Goal: Task Accomplishment & Management: Manage account settings

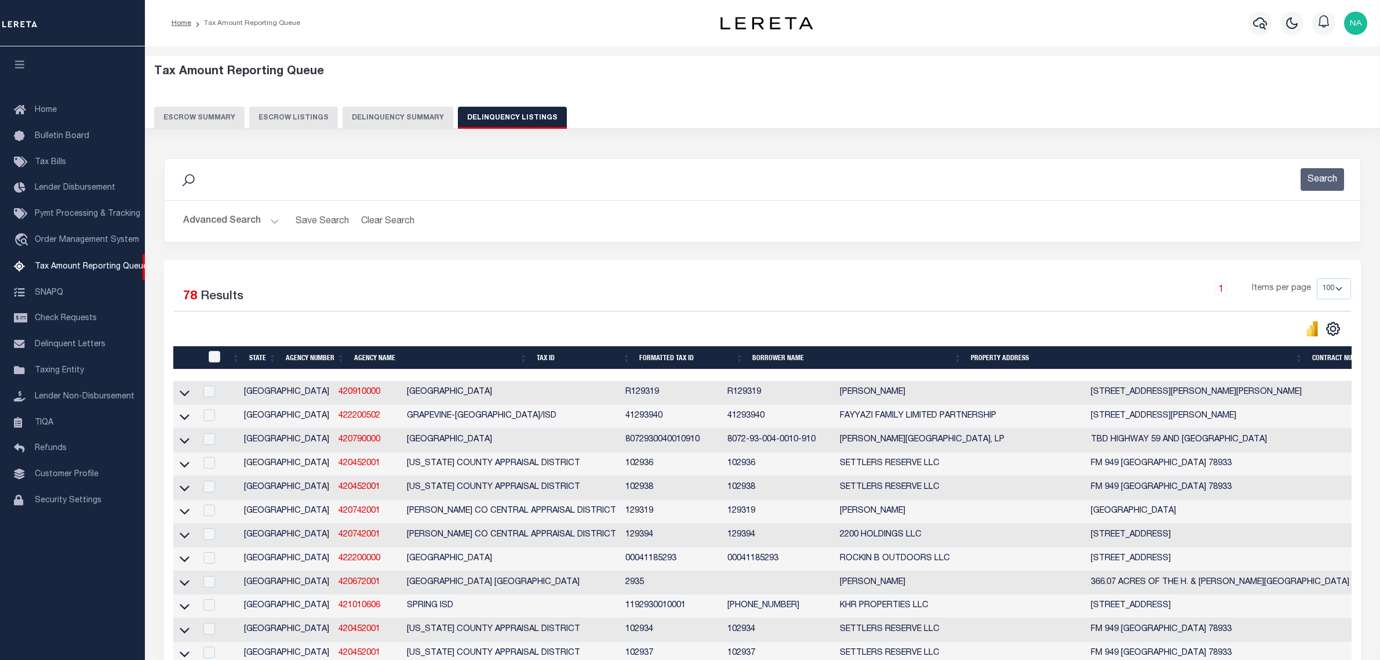
select select "100"
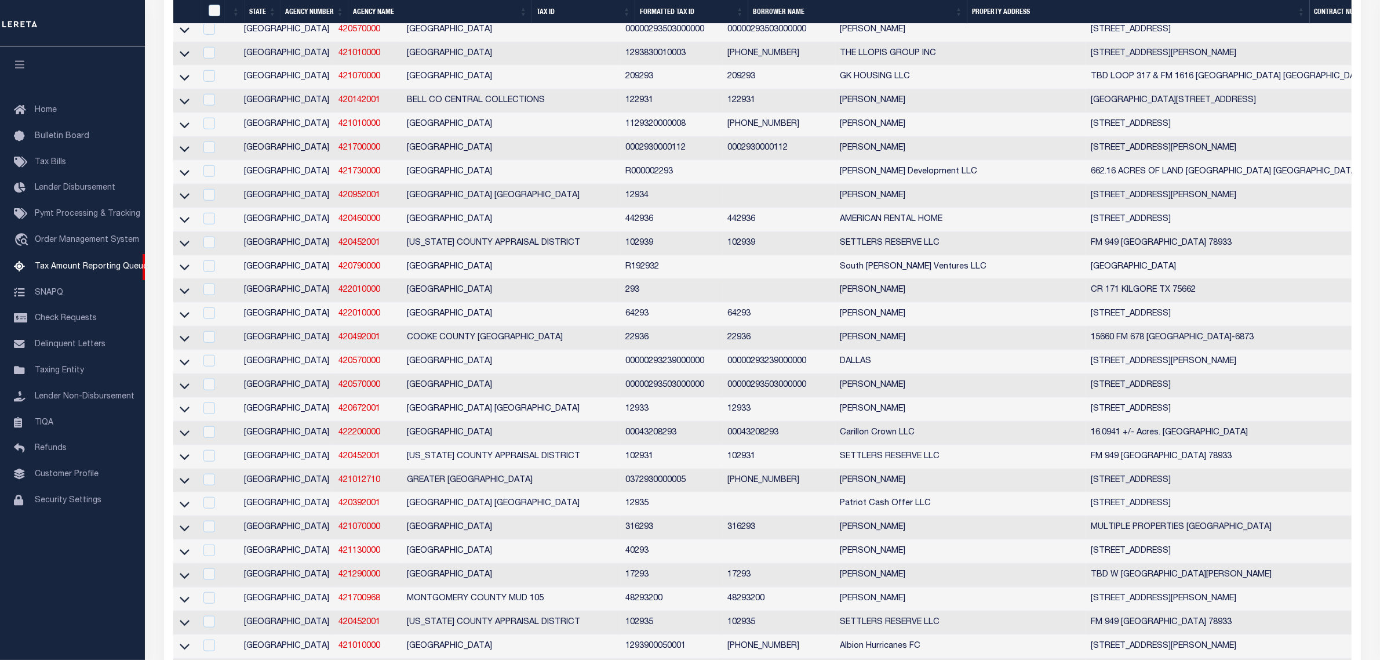
scroll to position [1192, 0]
click at [71, 557] on div "Home Bulletin Board Tax Bills Lender Disbursement Pymt Processing & Tracking tr…" at bounding box center [72, 321] width 145 height 471
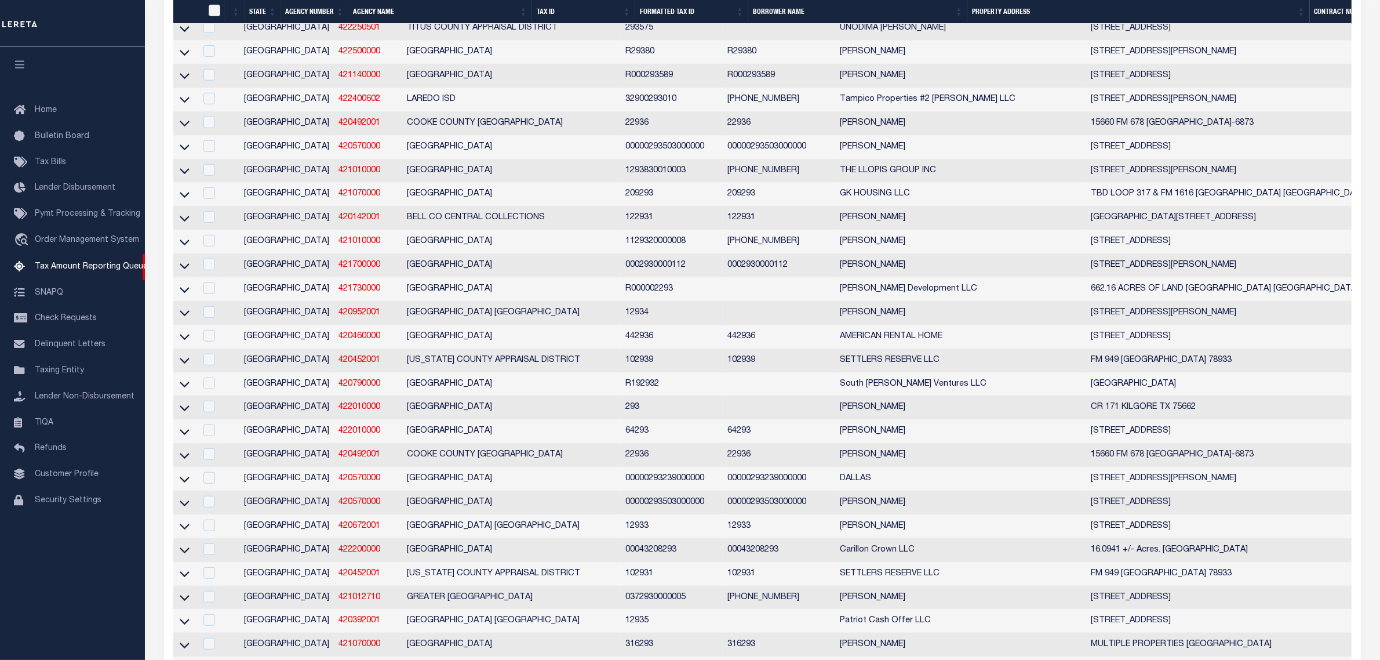
scroll to position [1120, 0]
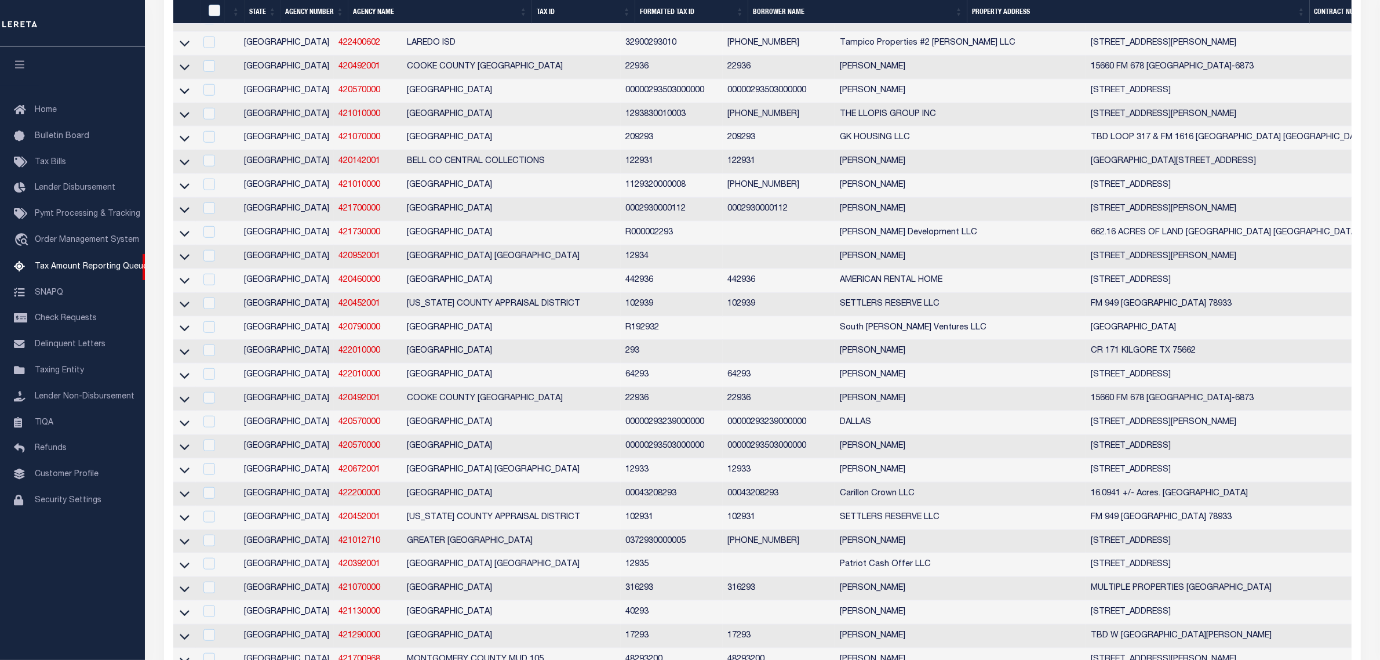
click at [100, 588] on div "Home Bulletin Board Tax Bills Lender Disbursement Pymt Processing & Tracking tr…" at bounding box center [72, 352] width 145 height 613
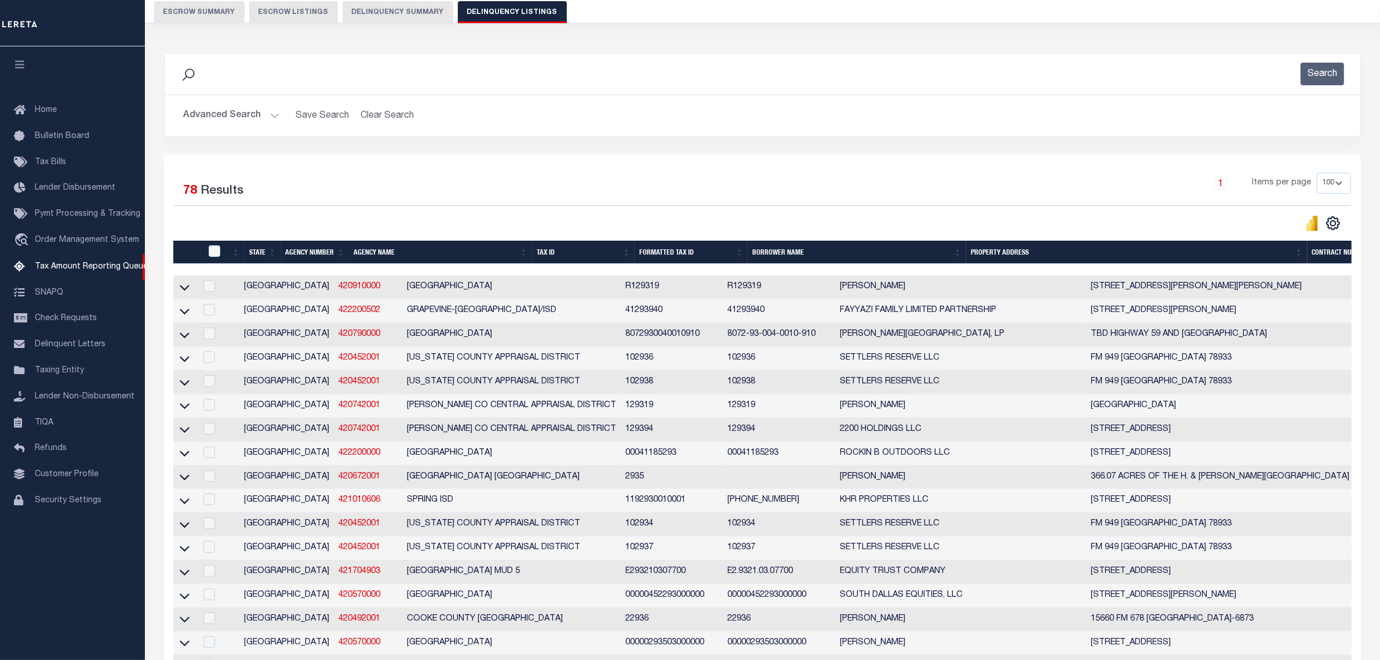
scroll to position [33, 0]
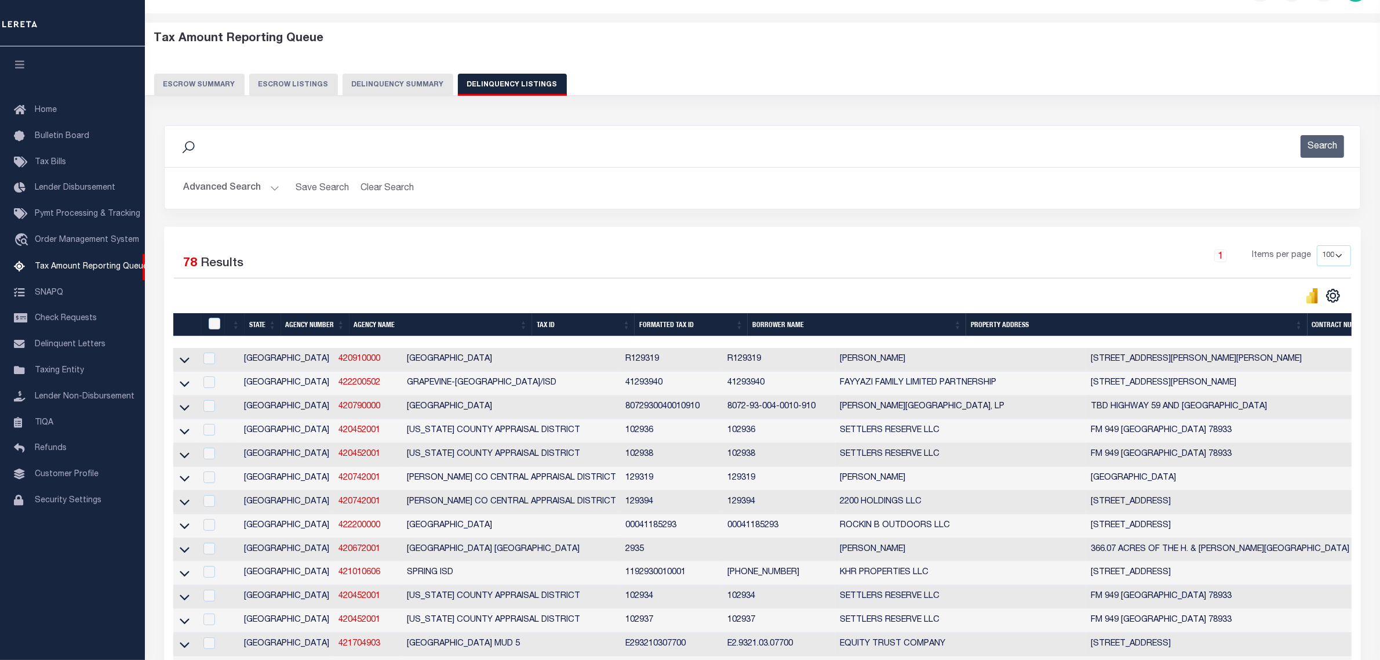
click at [239, 188] on button "Advanced Search" at bounding box center [231, 188] width 96 height 23
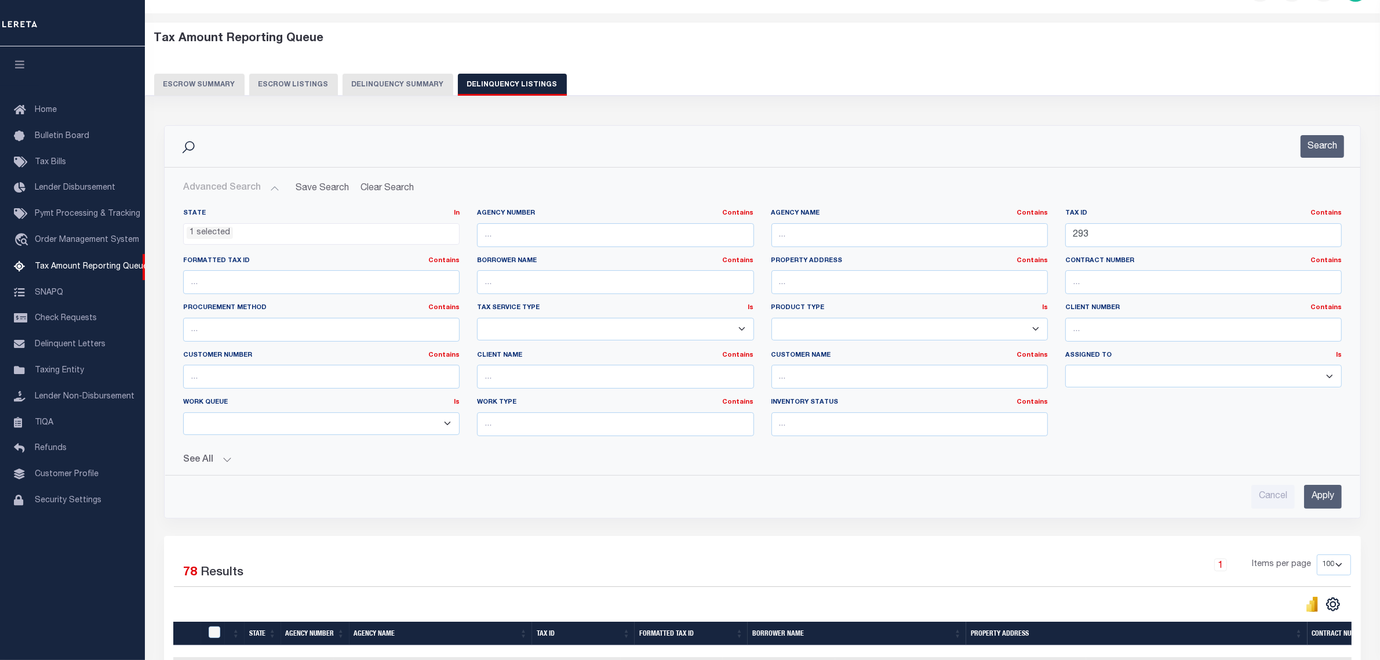
click at [215, 461] on button "See All" at bounding box center [762, 459] width 1159 height 11
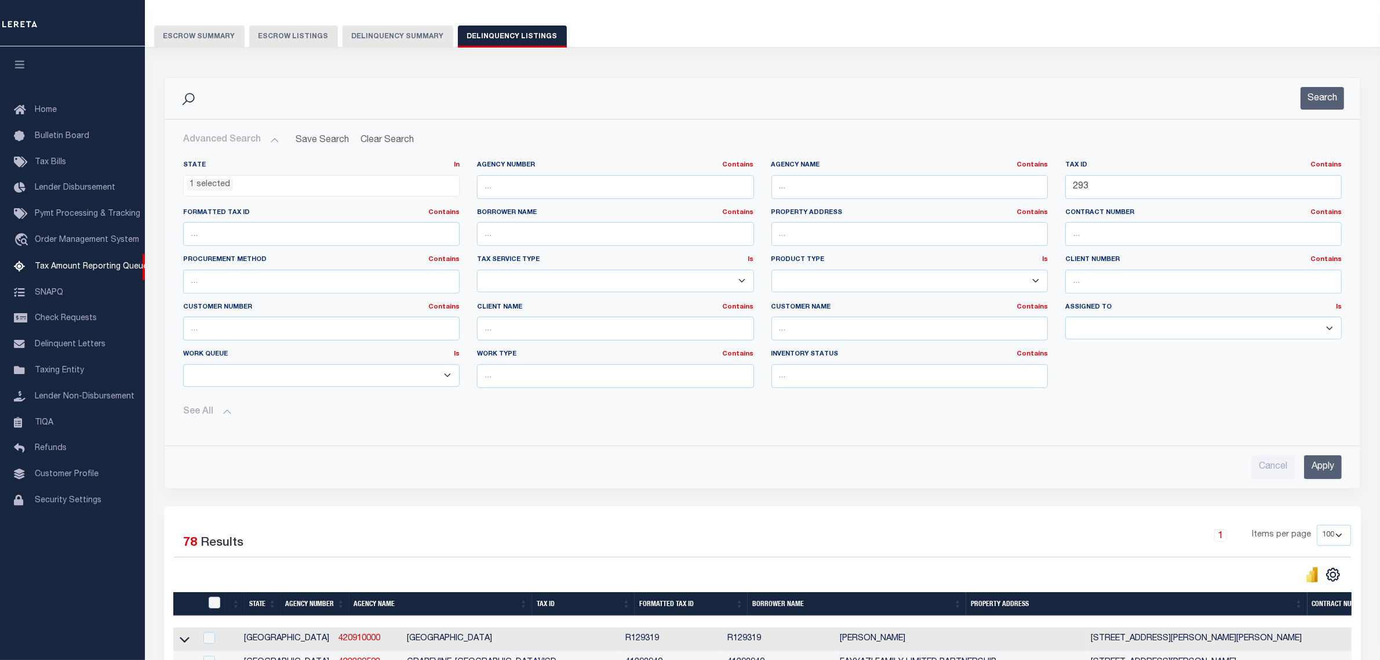
scroll to position [105, 0]
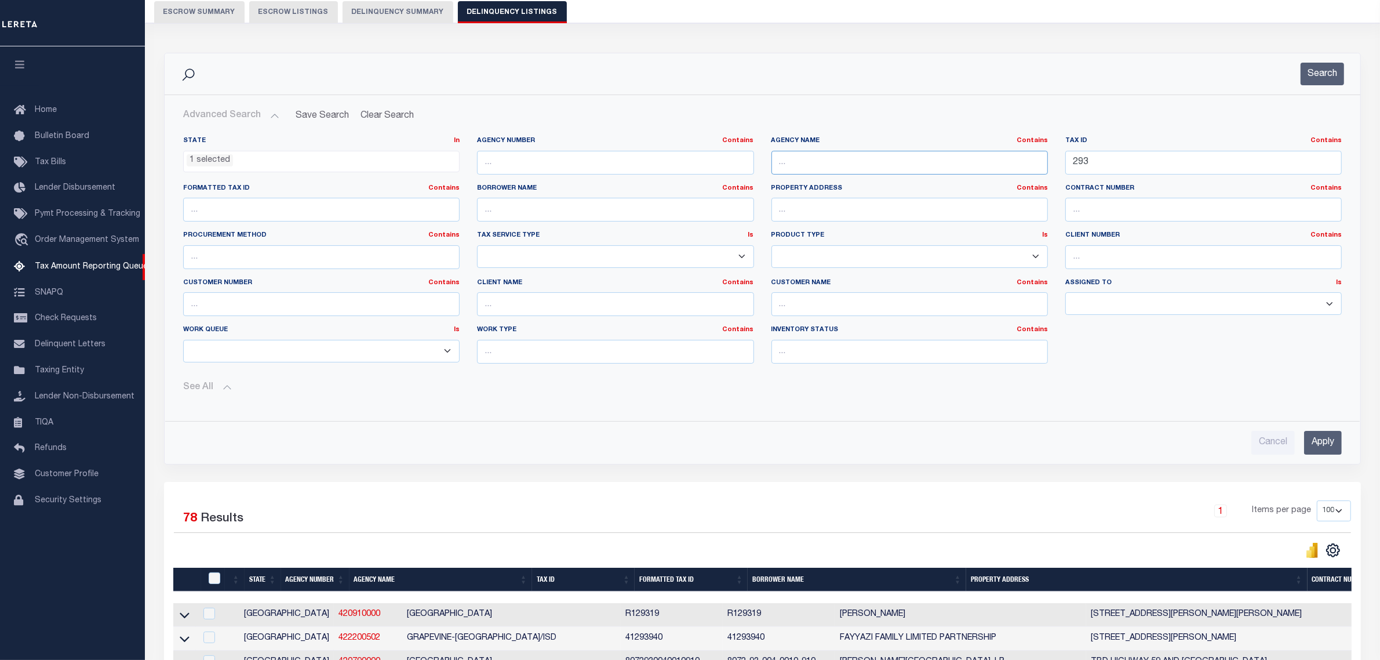
click at [855, 163] on input "text" at bounding box center [909, 163] width 276 height 24
click at [621, 173] on input "text" at bounding box center [615, 163] width 276 height 24
click at [618, 113] on h2 "Advanced Search Save Search Clear Search tblassign_wrapper_dynamictable_____Def…" at bounding box center [762, 115] width 1177 height 23
click at [623, 401] on div at bounding box center [762, 402] width 1176 height 19
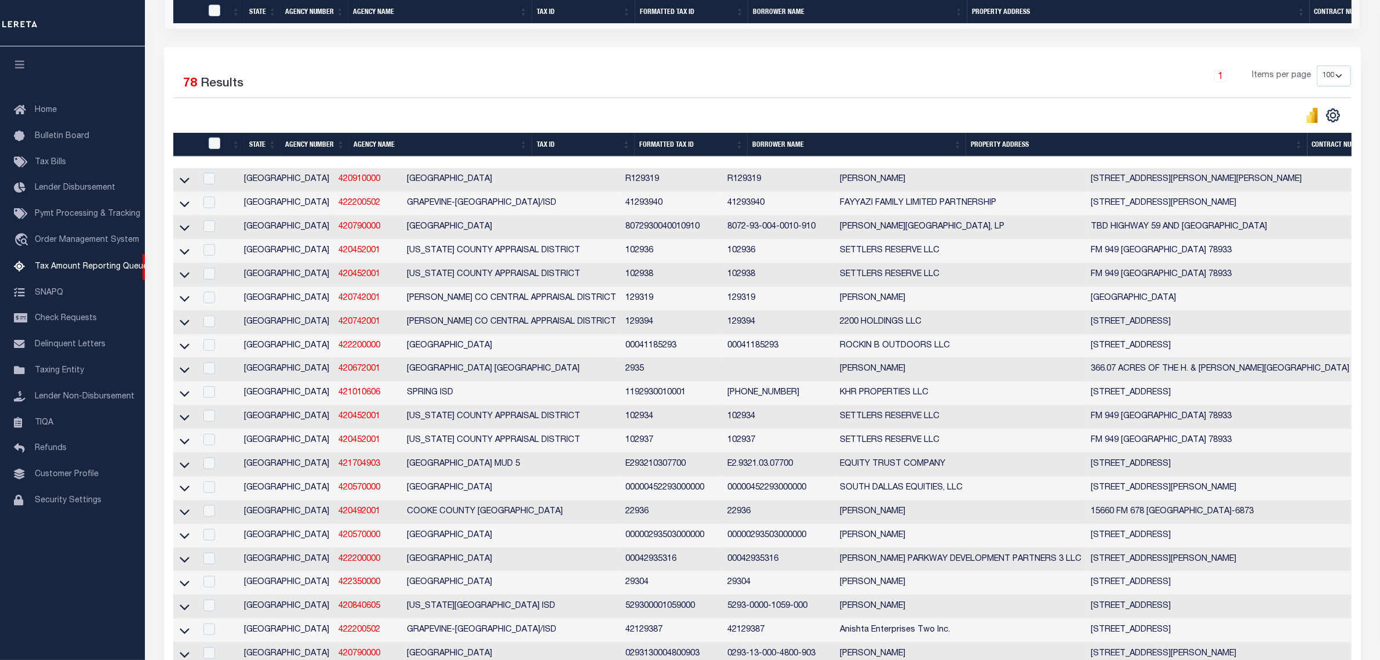
scroll to position [1521, 0]
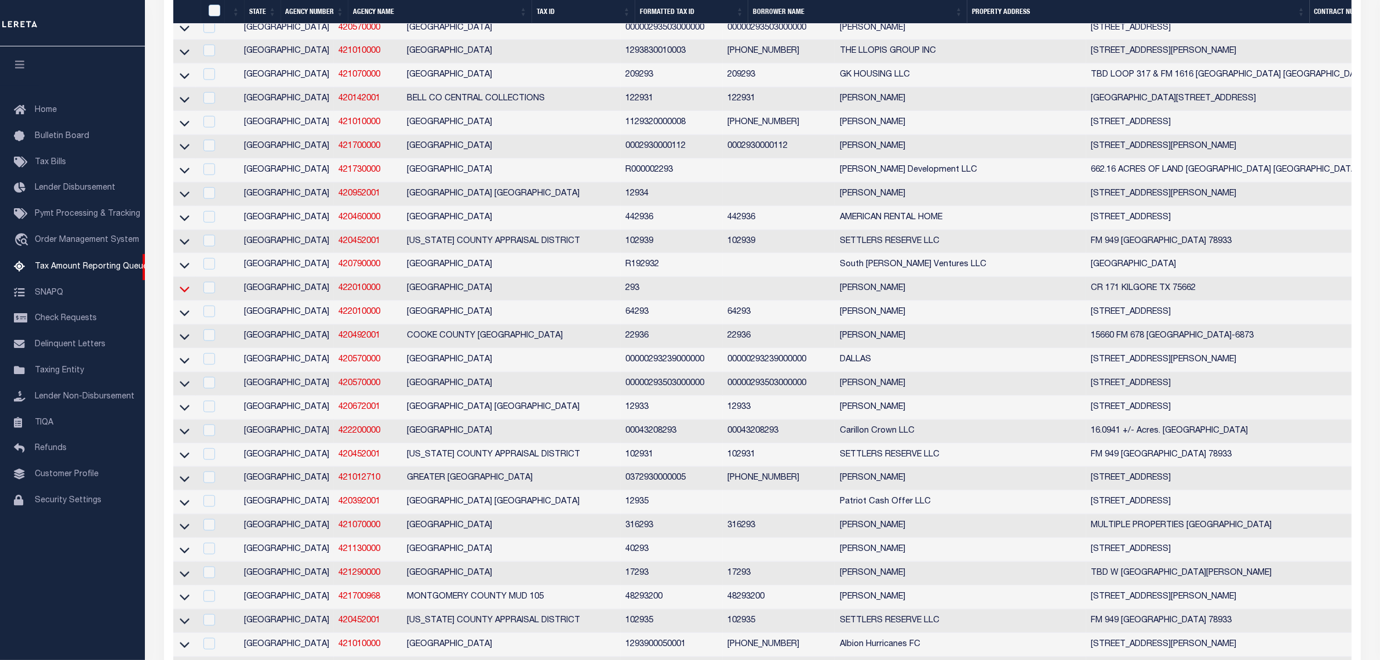
click at [184, 295] on icon at bounding box center [185, 289] width 10 height 12
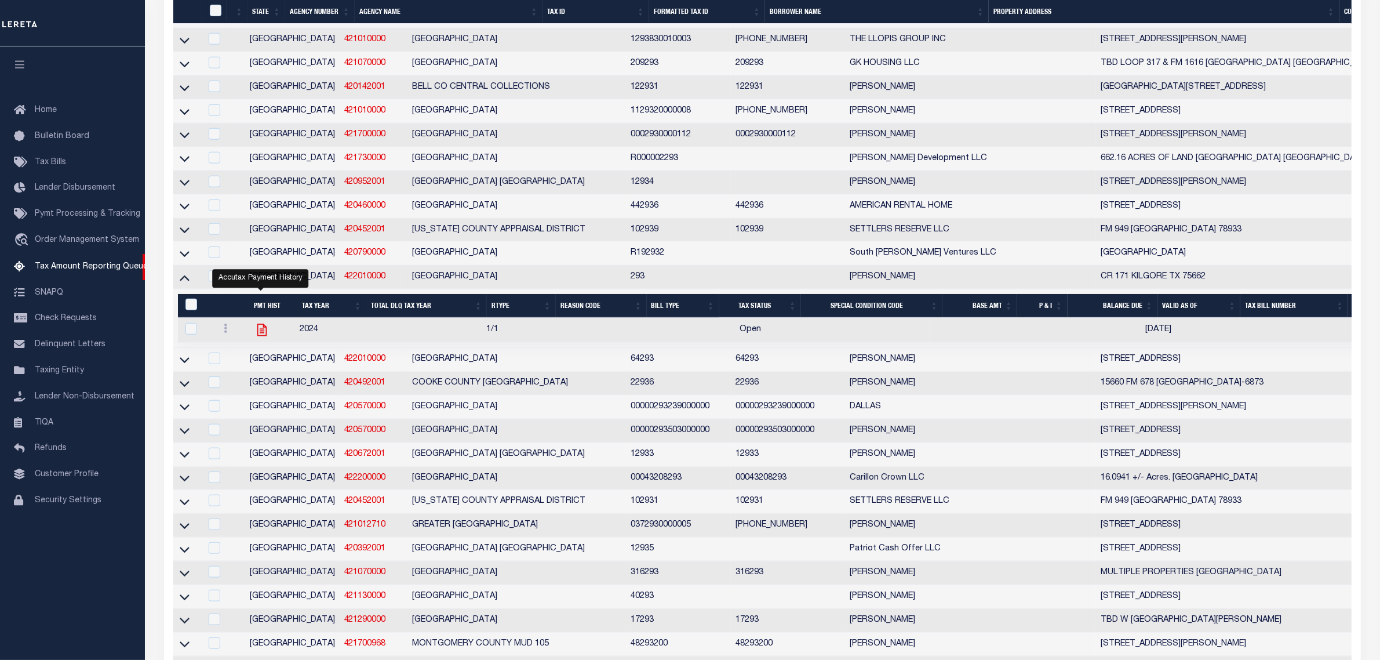
click at [260, 337] on icon "" at bounding box center [261, 329] width 15 height 15
checkbox input "true"
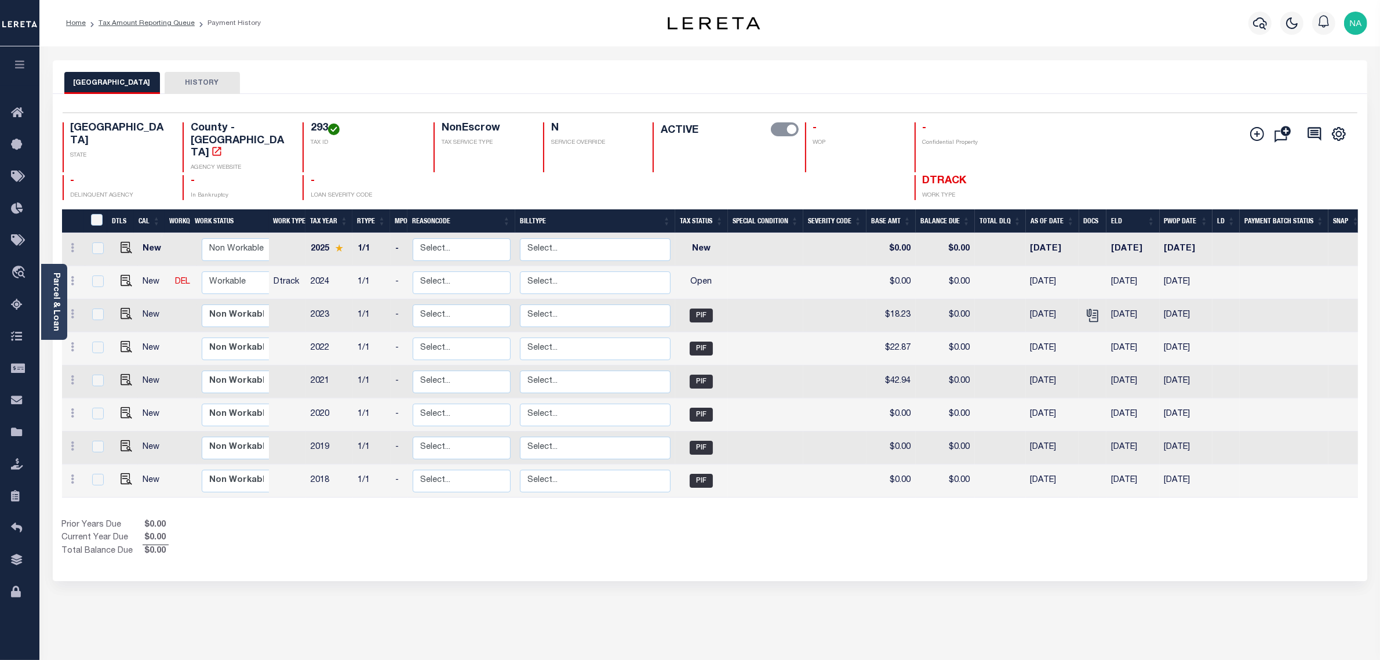
click at [311, 125] on h4 "293" at bounding box center [365, 128] width 109 height 13
copy h4 "293"
click at [54, 311] on link "Parcel & Loan" at bounding box center [56, 301] width 8 height 59
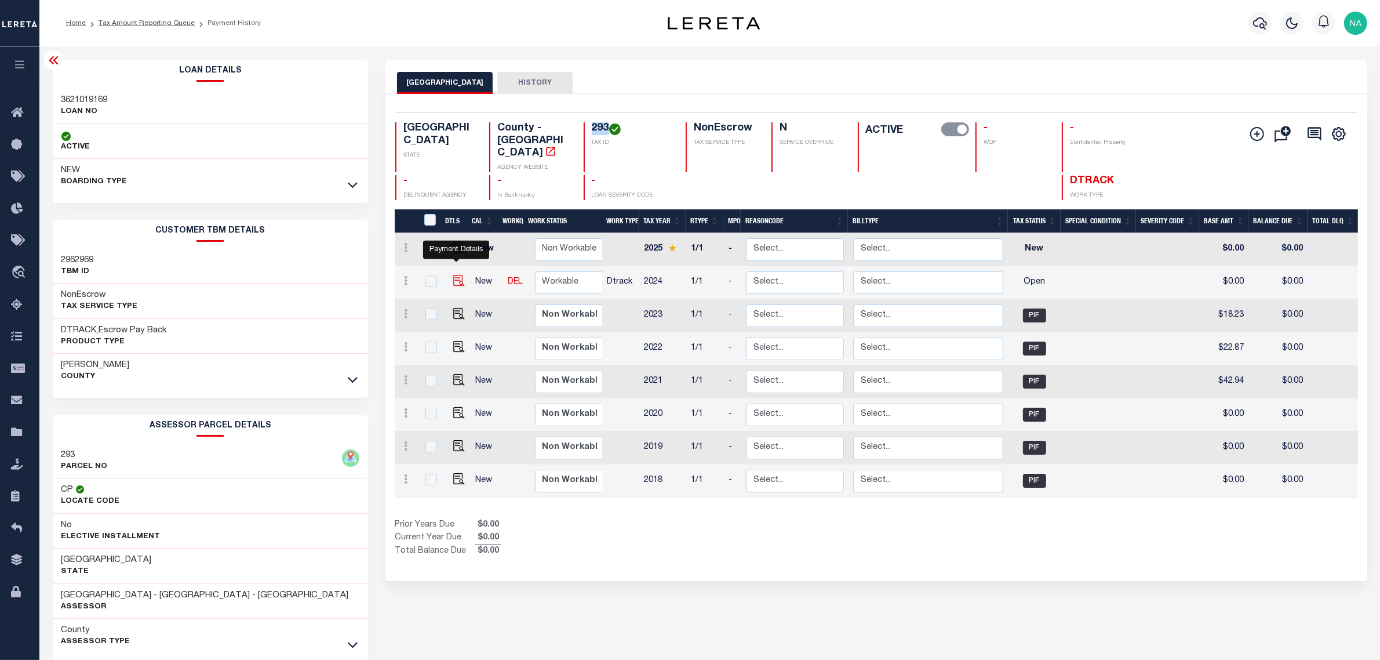
click at [456, 275] on img "" at bounding box center [459, 281] width 12 height 12
checkbox input "true"
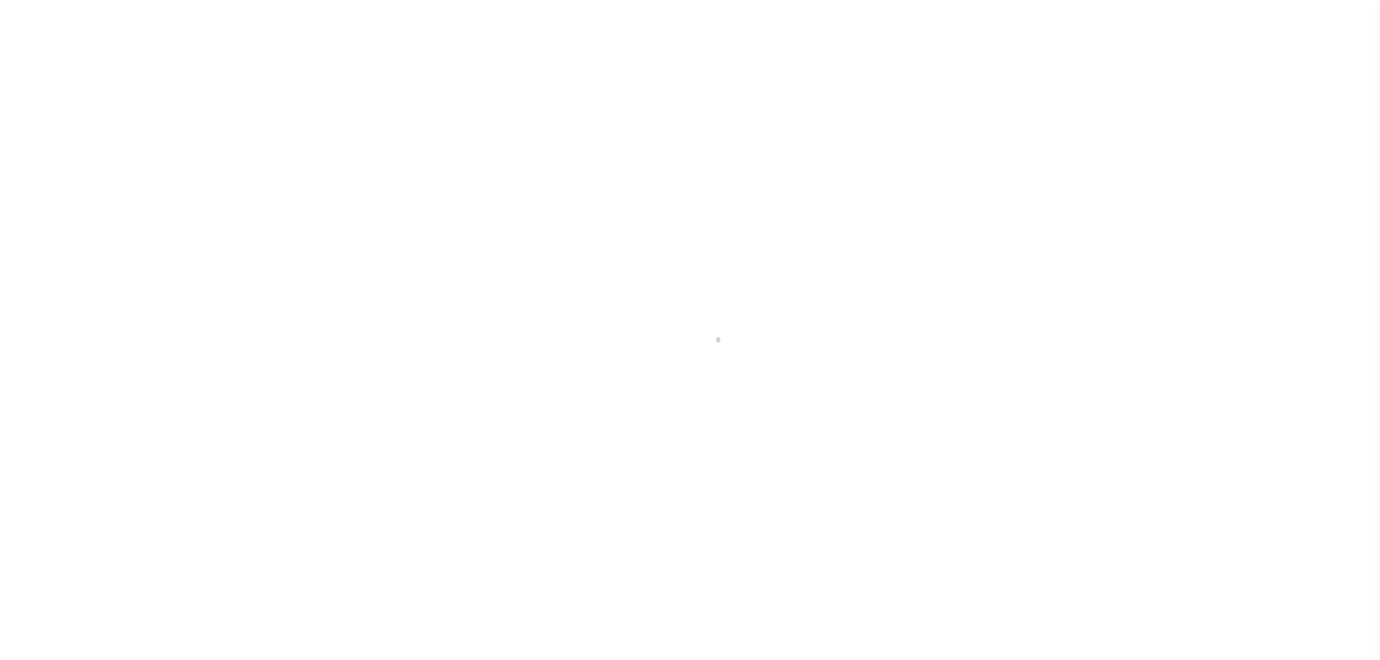
checkbox input "false"
type input "[DATE]"
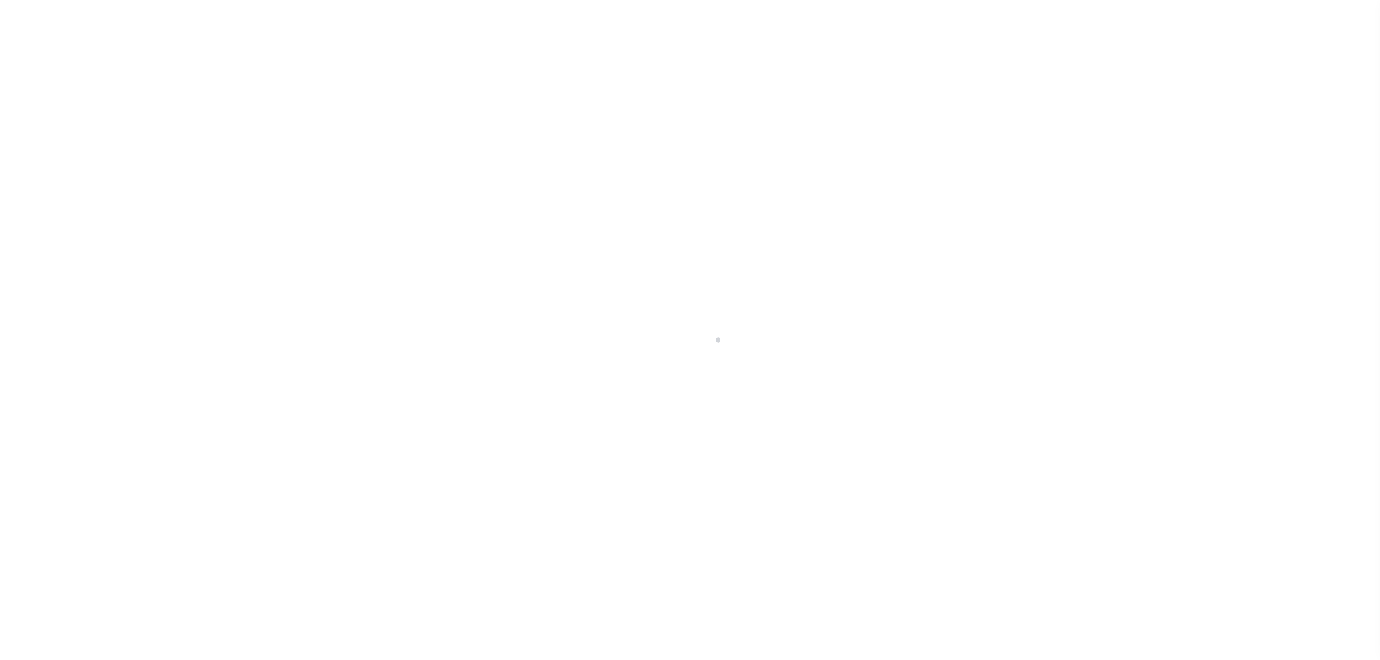
select select "OP2"
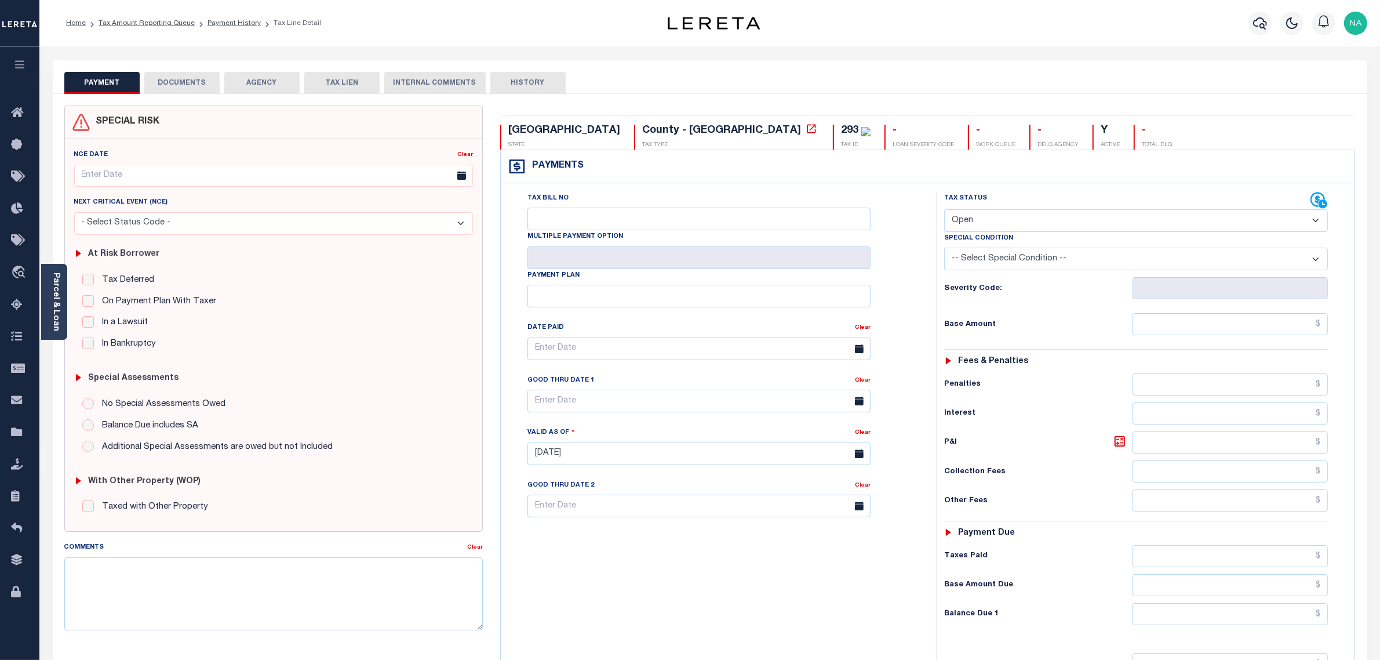
click at [172, 80] on button "DOCUMENTS" at bounding box center [181, 83] width 75 height 22
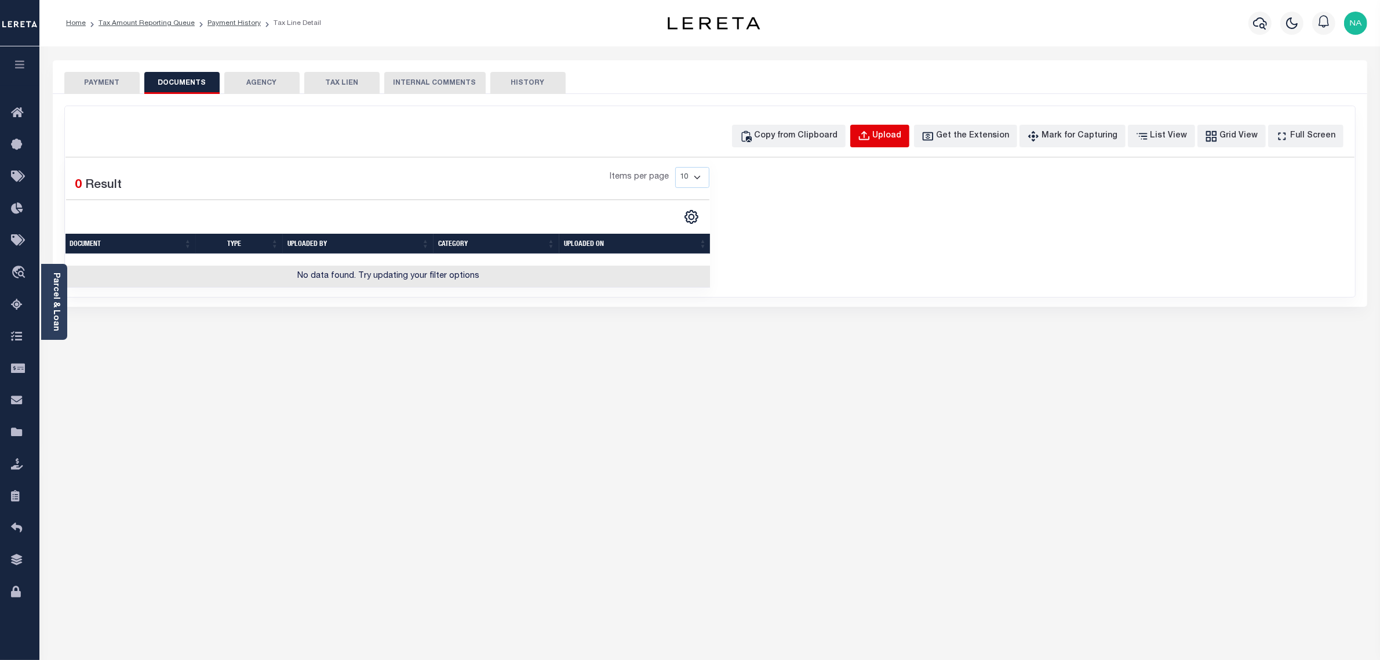
click at [899, 137] on div "Upload" at bounding box center [887, 136] width 29 height 13
select select "POP"
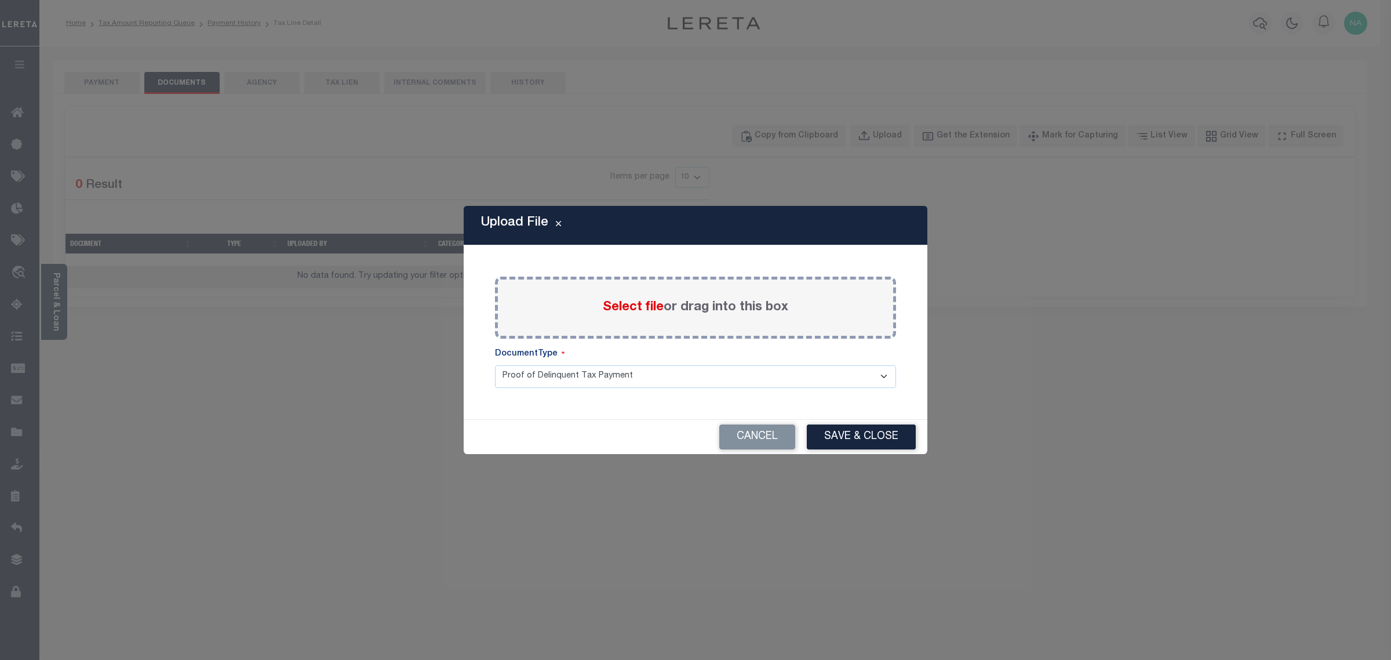
click at [670, 313] on label "Select file or drag into this box" at bounding box center [695, 307] width 185 height 19
click at [0, 0] on input "Select file or drag into this box" at bounding box center [0, 0] width 0 height 0
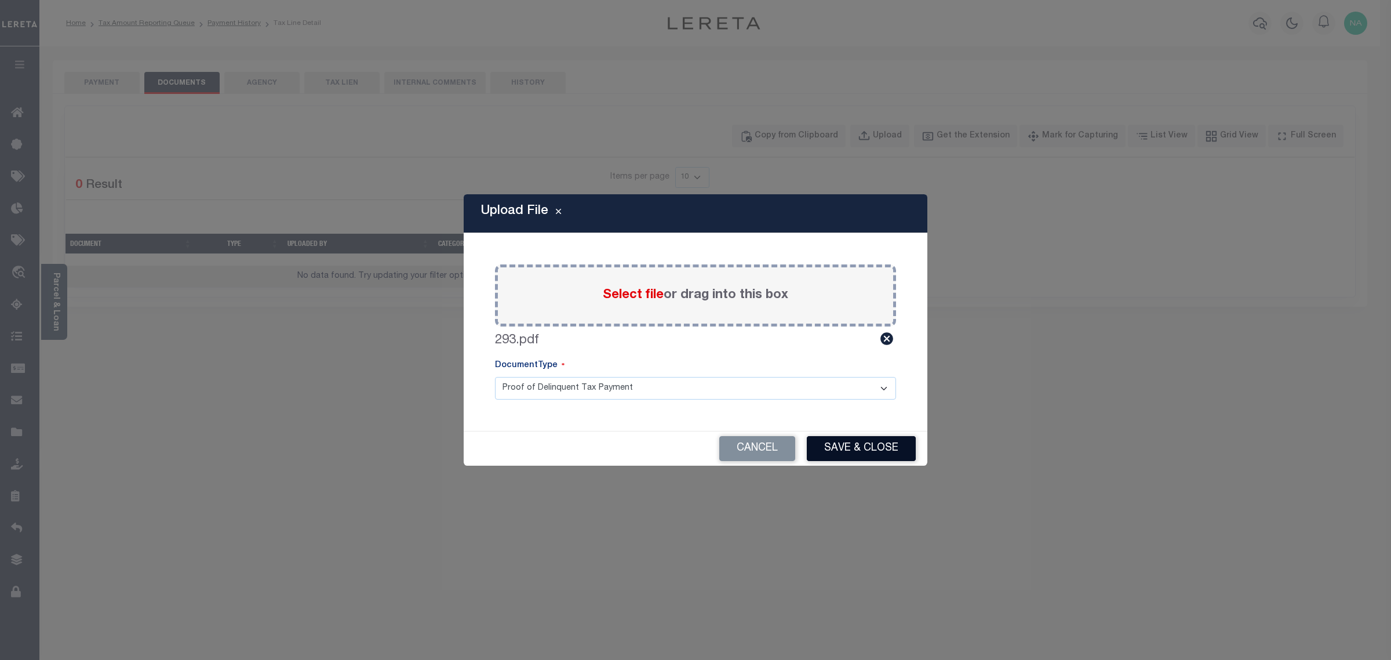
click at [855, 441] on button "Save & Close" at bounding box center [861, 448] width 109 height 25
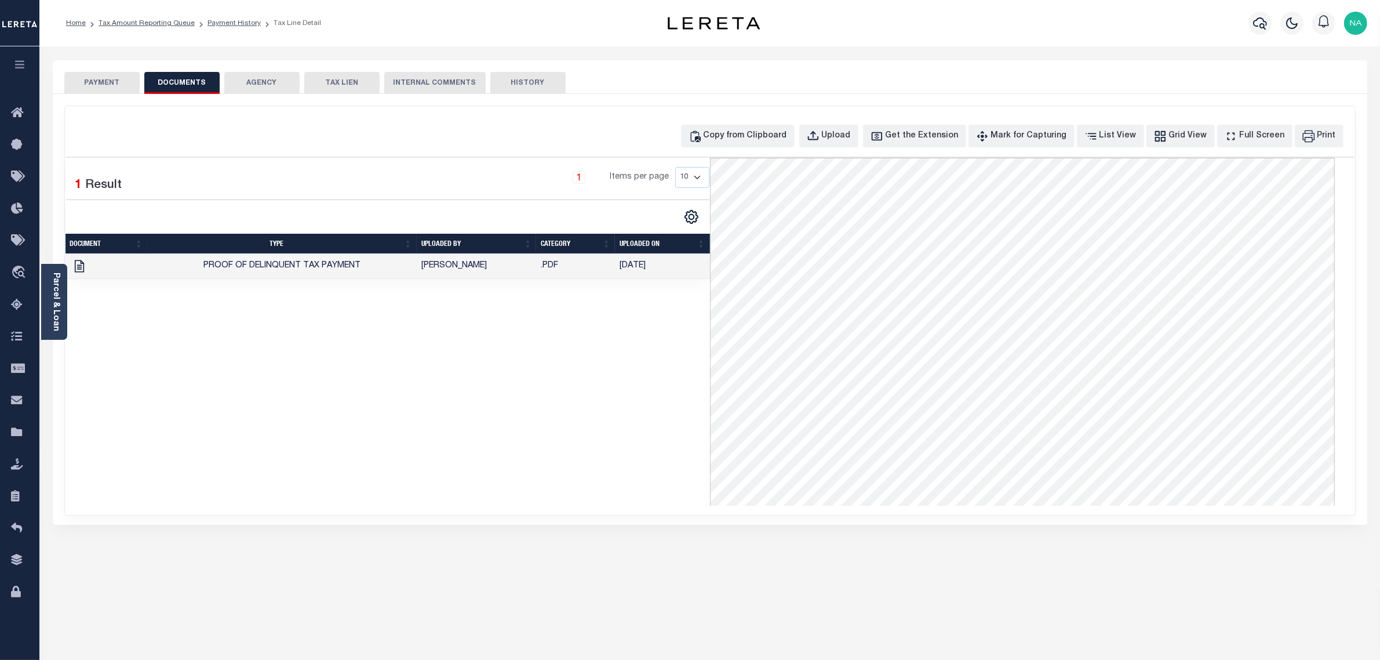
click at [108, 79] on button "PAYMENT" at bounding box center [101, 83] width 75 height 22
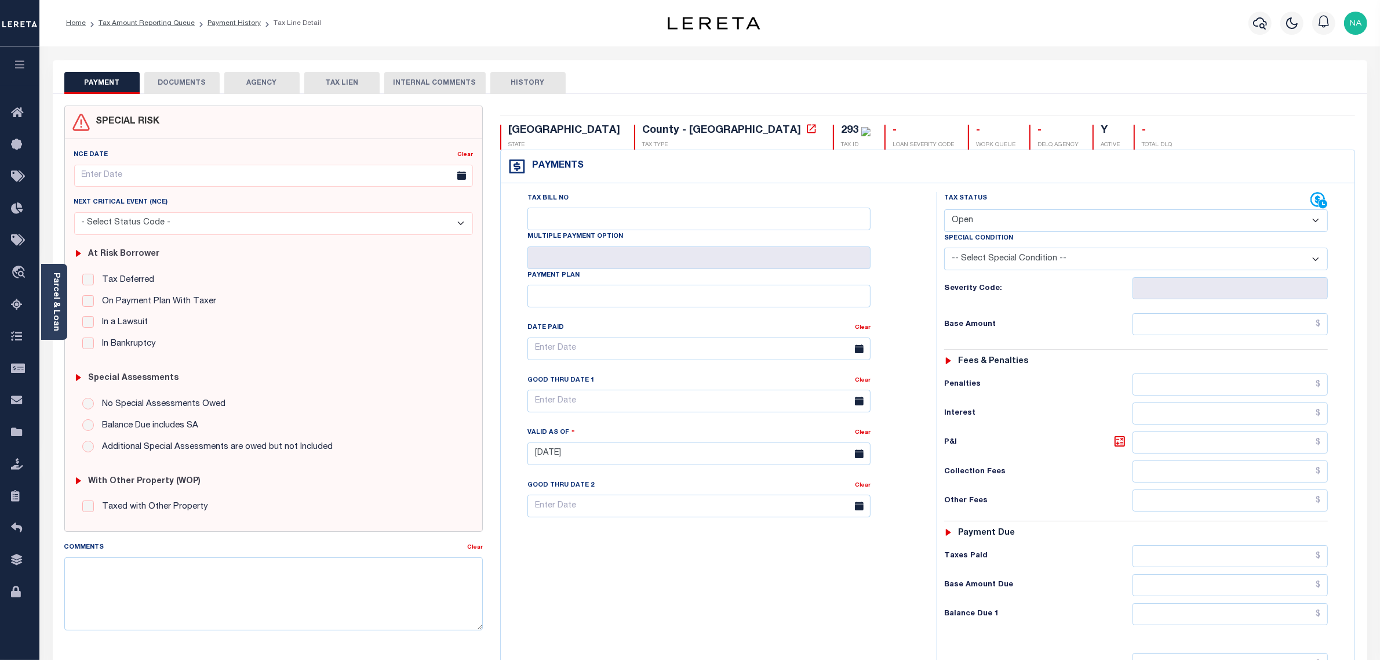
click at [993, 224] on select "- Select Status Code - Open Due/Unpaid Paid Incomplete No Tax Due Internal Refu…" at bounding box center [1136, 220] width 384 height 23
select select "PYD"
click at [944, 210] on select "- Select Status Code - Open Due/Unpaid Paid Incomplete No Tax Due Internal Refu…" at bounding box center [1136, 220] width 384 height 23
type input "[DATE]"
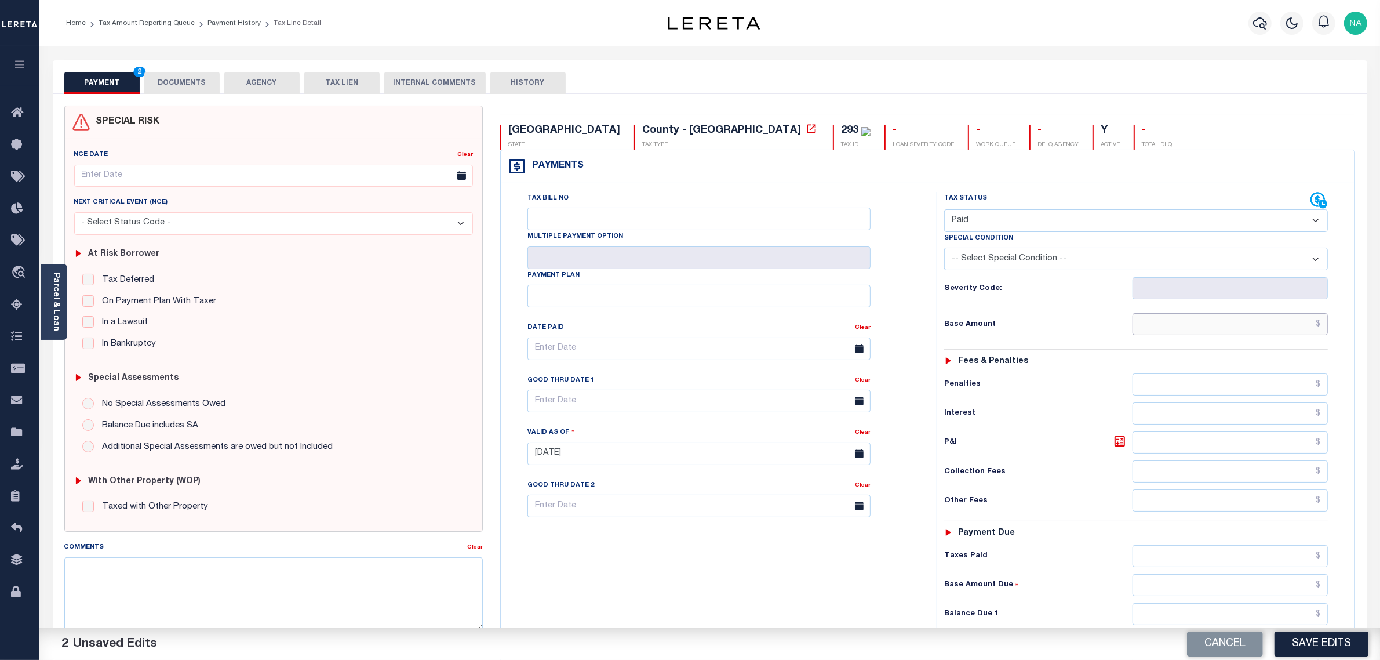
click at [1284, 330] on input "text" at bounding box center [1231, 324] width 196 height 22
paste input "18.43"
type input "$18.43"
click at [1296, 560] on input "text" at bounding box center [1231, 556] width 196 height 22
paste input "18.43"
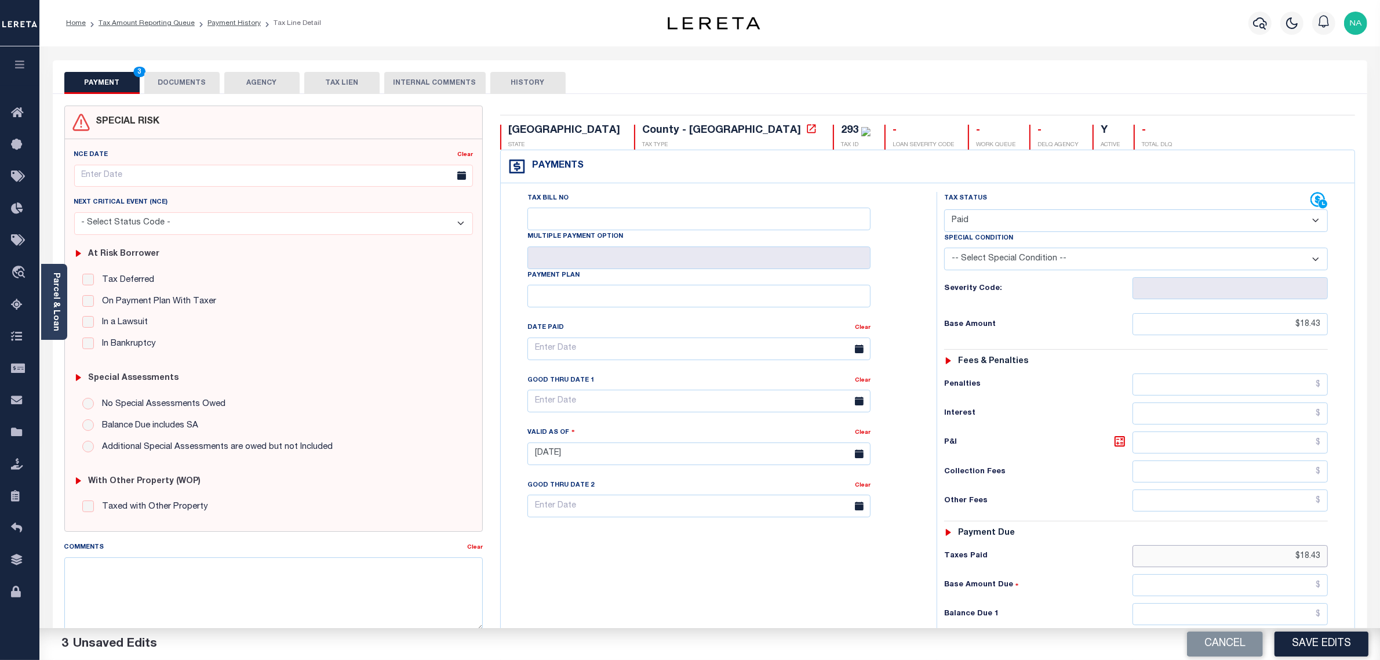
type input "$18.43"
click at [1301, 618] on input "text" at bounding box center [1231, 614] width 196 height 22
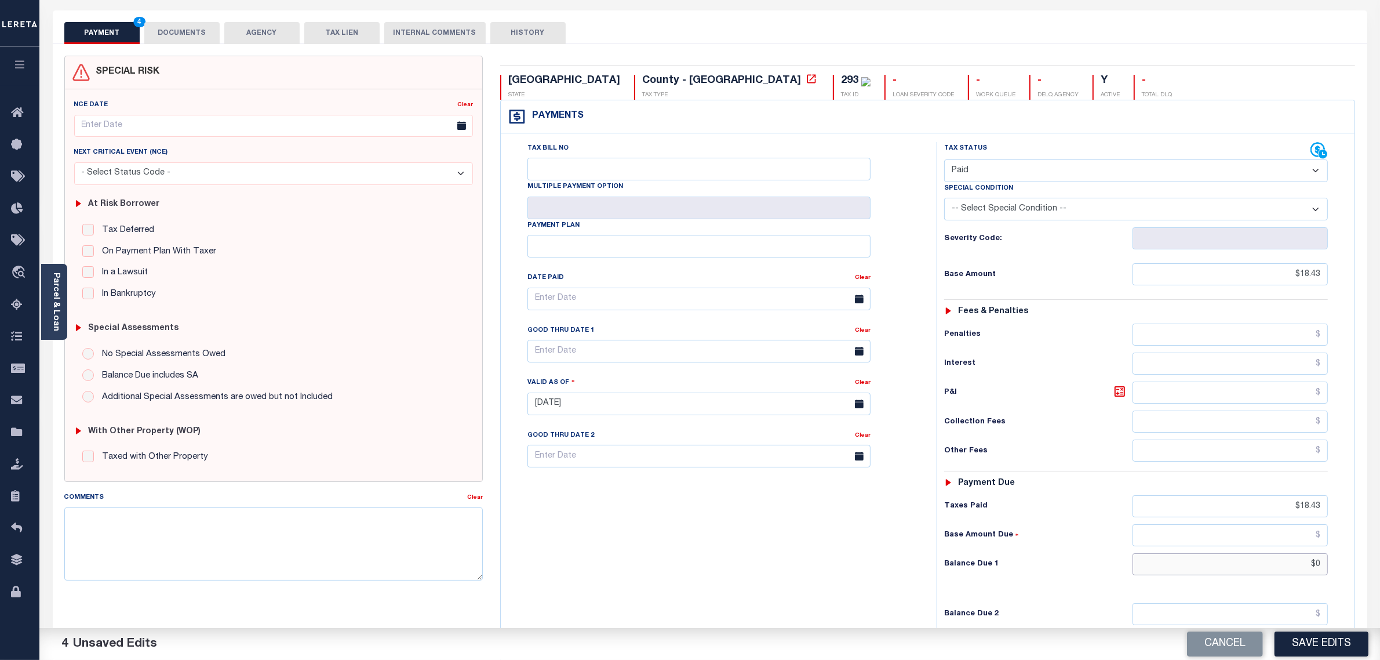
scroll to position [72, 0]
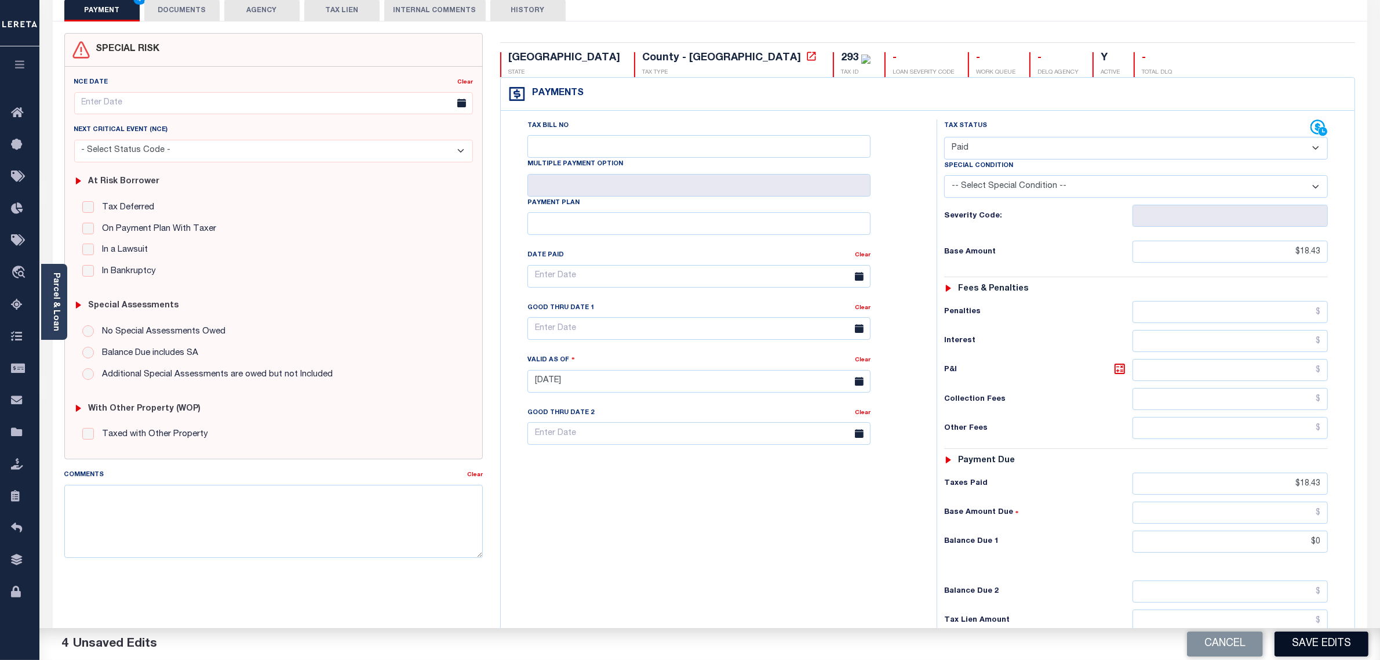
type input "$0.00"
click at [1317, 642] on button "Save Edits" at bounding box center [1322, 643] width 94 height 25
checkbox input "false"
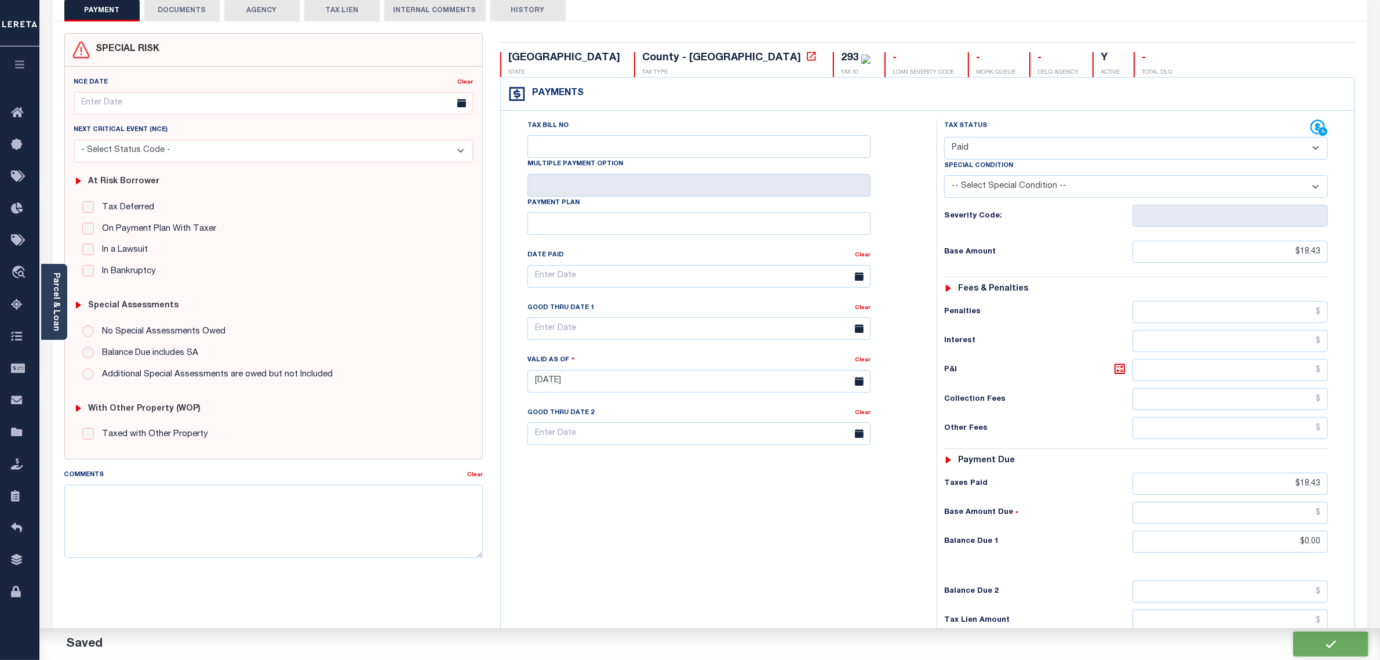
checkbox input "false"
type input "$18.43"
type input "$0"
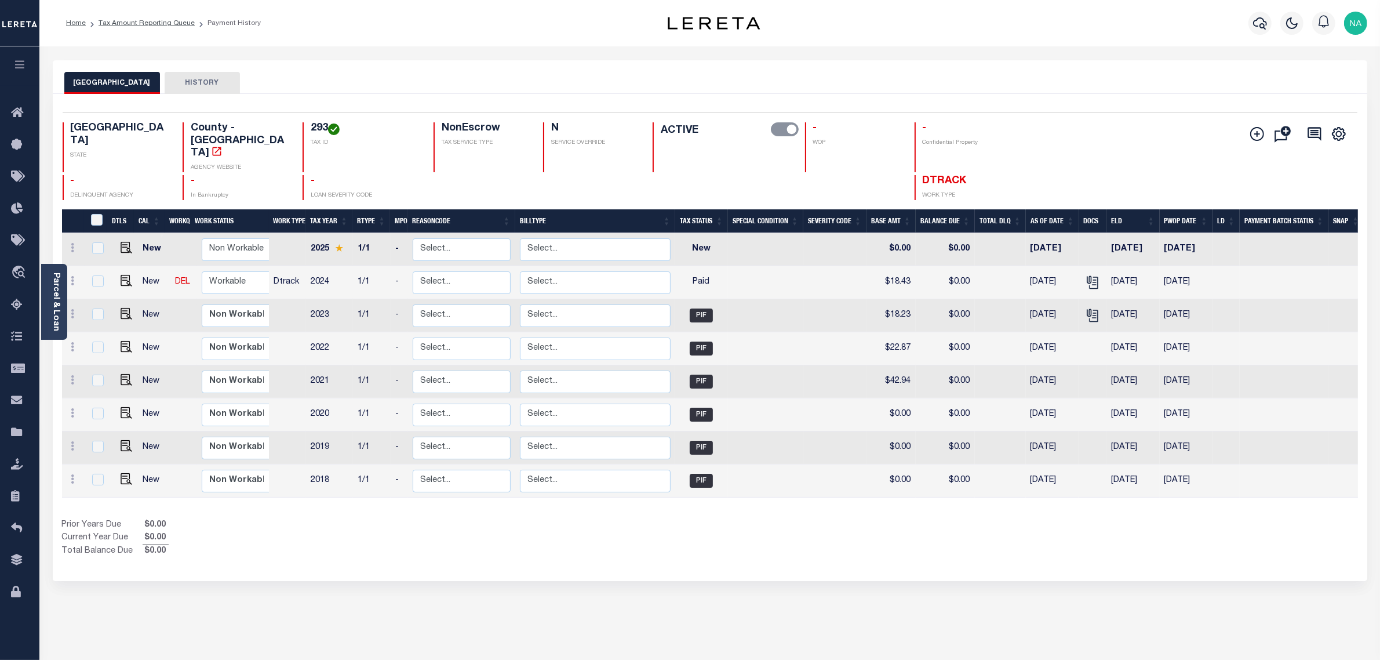
click at [311, 132] on h4 "293" at bounding box center [365, 128] width 109 height 13
click at [59, 297] on link "Parcel & Loan" at bounding box center [56, 301] width 8 height 59
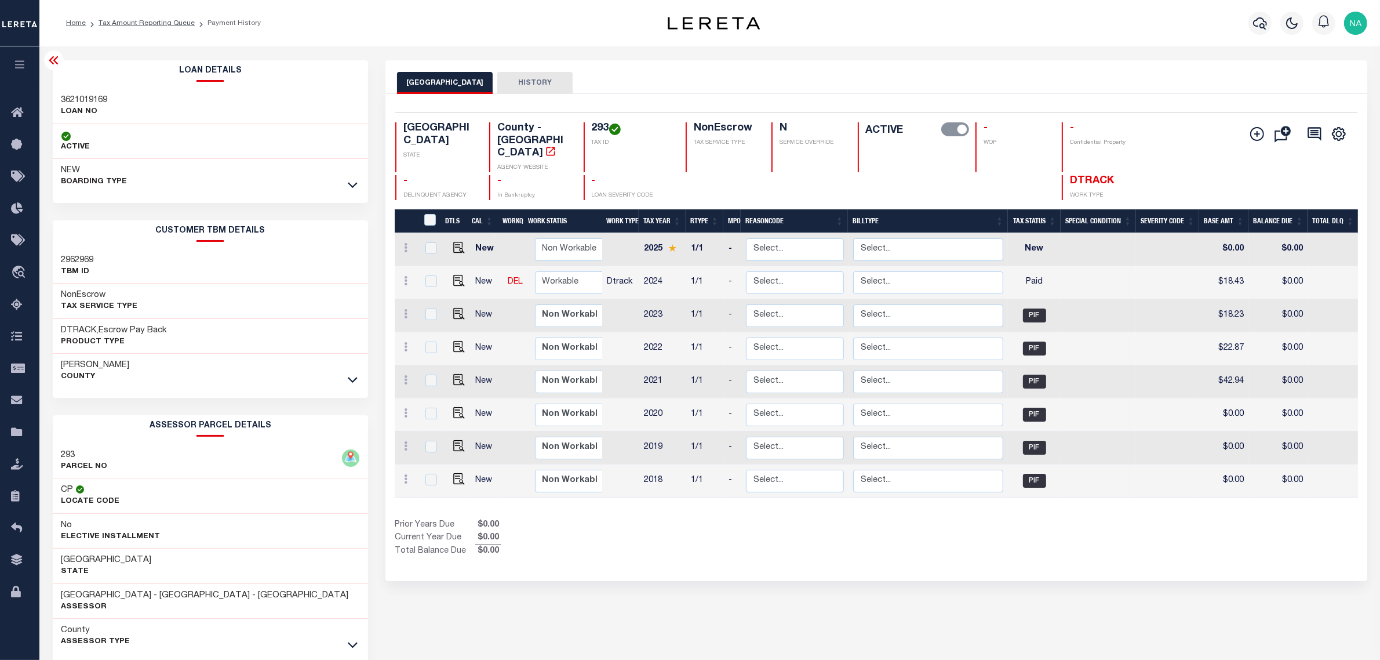
click at [600, 131] on h4 "293" at bounding box center [632, 128] width 80 height 13
click at [105, 101] on h3 "3621019169" at bounding box center [84, 100] width 46 height 12
copy h3 "3621019169"
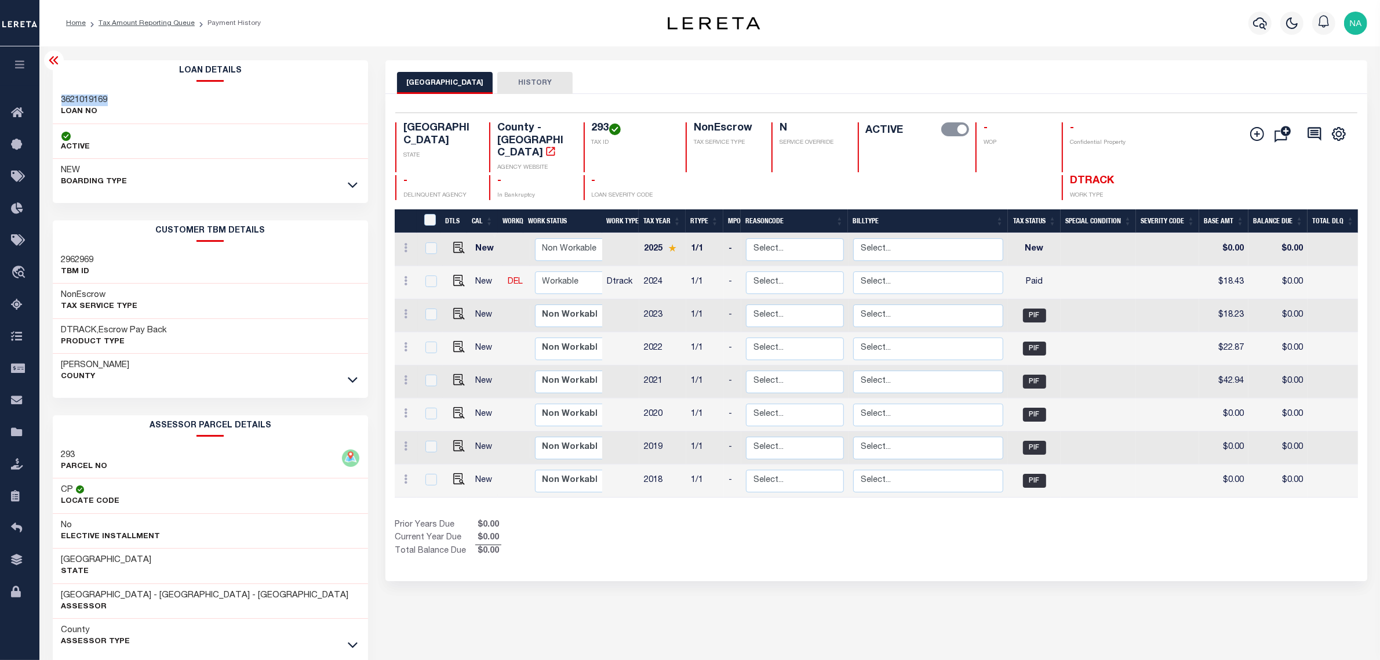
drag, startPoint x: 183, startPoint y: 24, endPoint x: 305, endPoint y: 16, distance: 123.1
click at [183, 24] on link "Tax Amount Reporting Queue" at bounding box center [147, 23] width 96 height 7
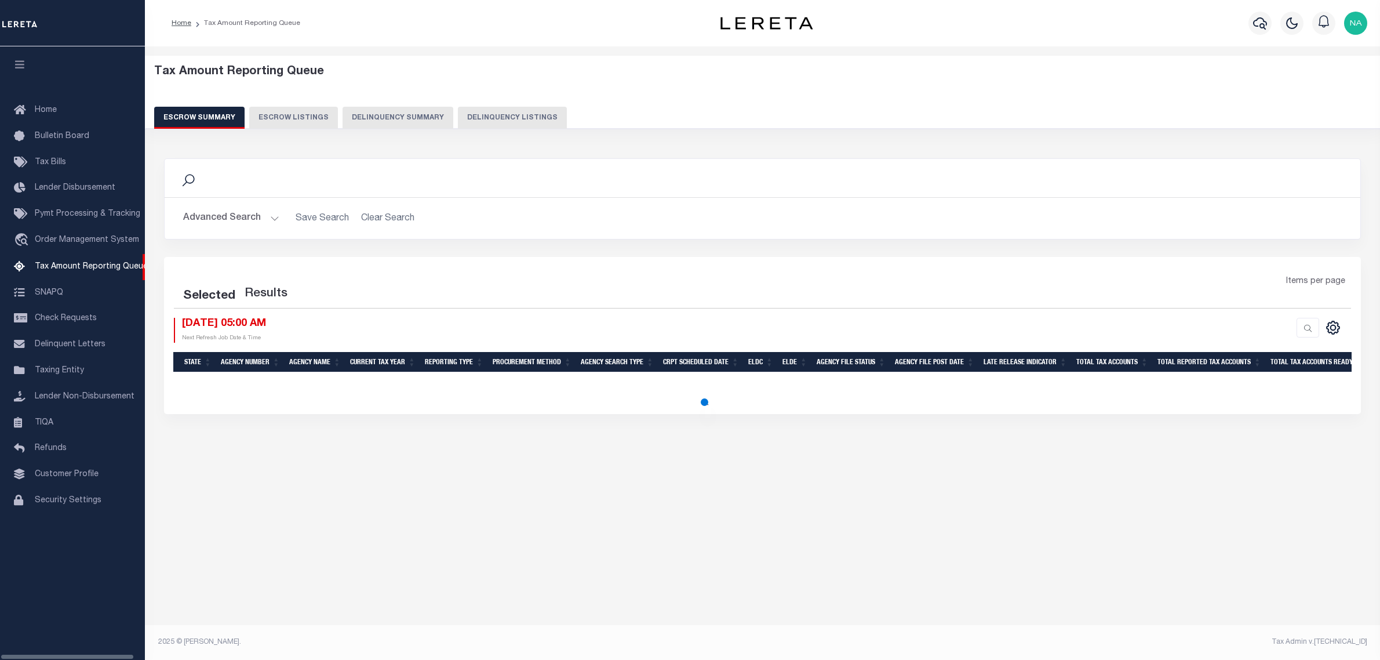
select select "100"
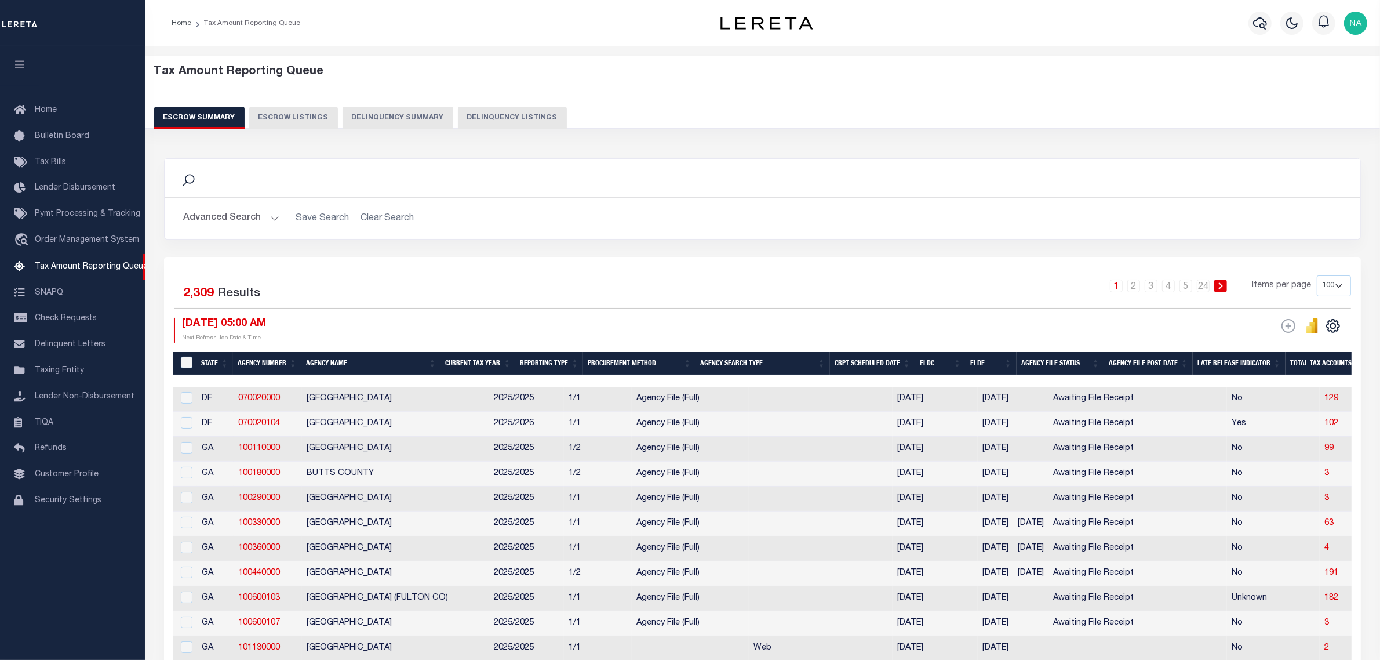
click at [502, 114] on button "Delinquency Listings" at bounding box center [512, 118] width 109 height 22
select select "100"
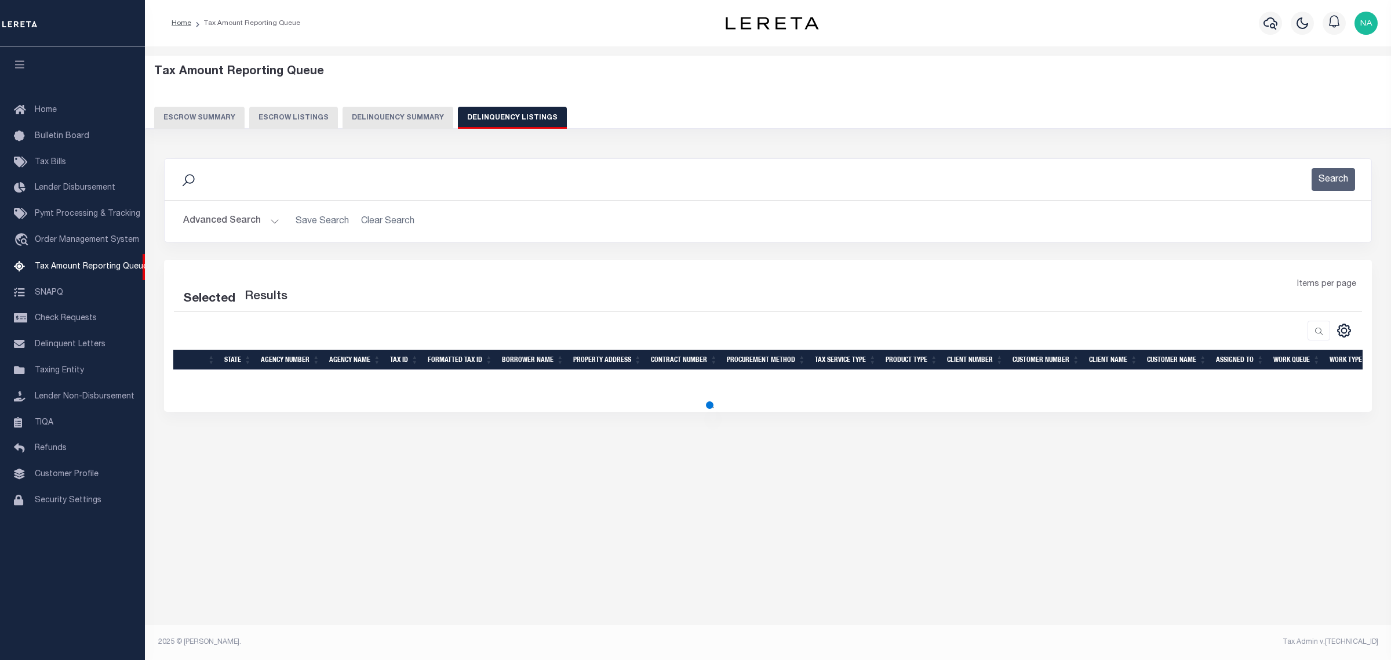
select select "100"
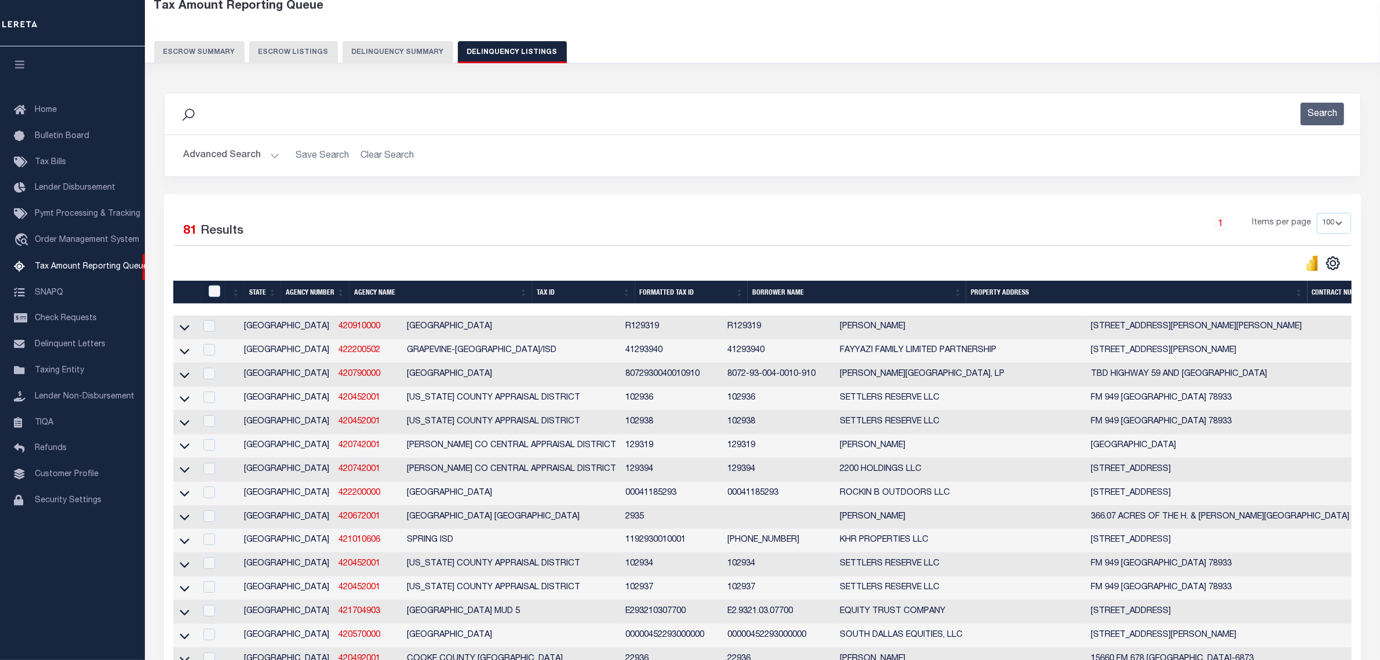
scroll to position [217, 0]
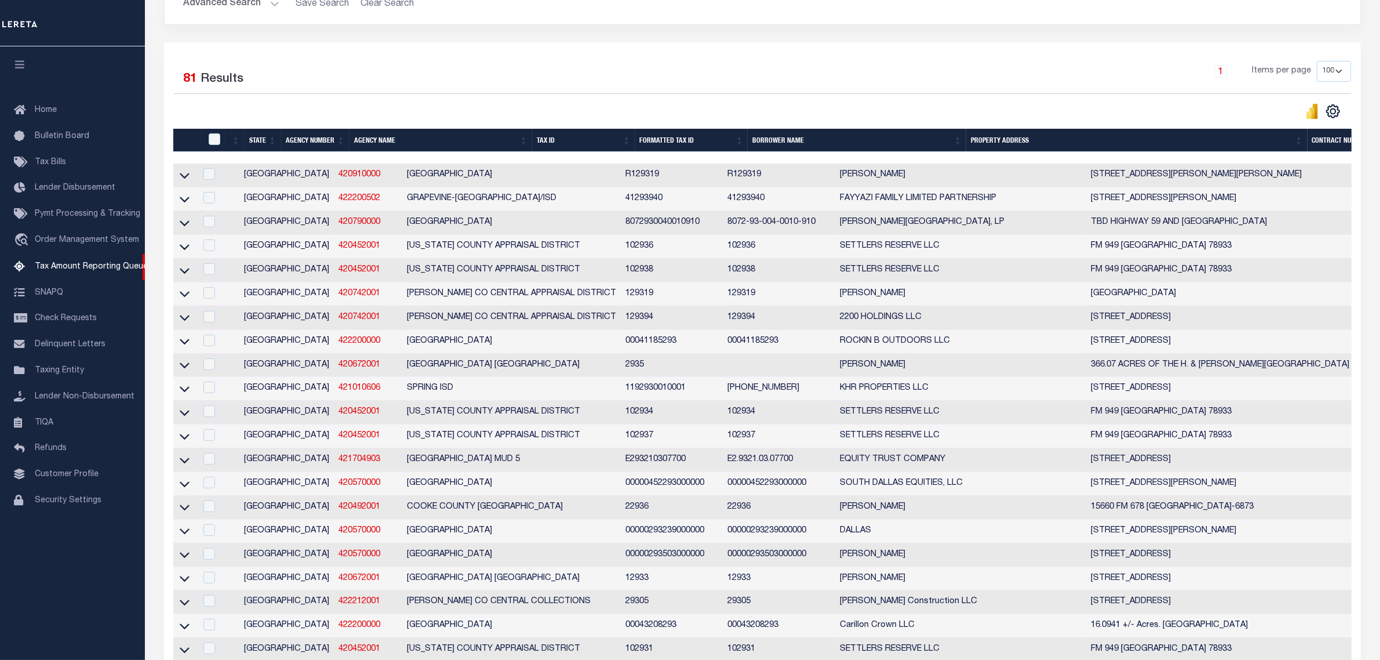
click at [569, 81] on div "1 Items per page 10 25 50 100 500" at bounding box center [911, 76] width 879 height 30
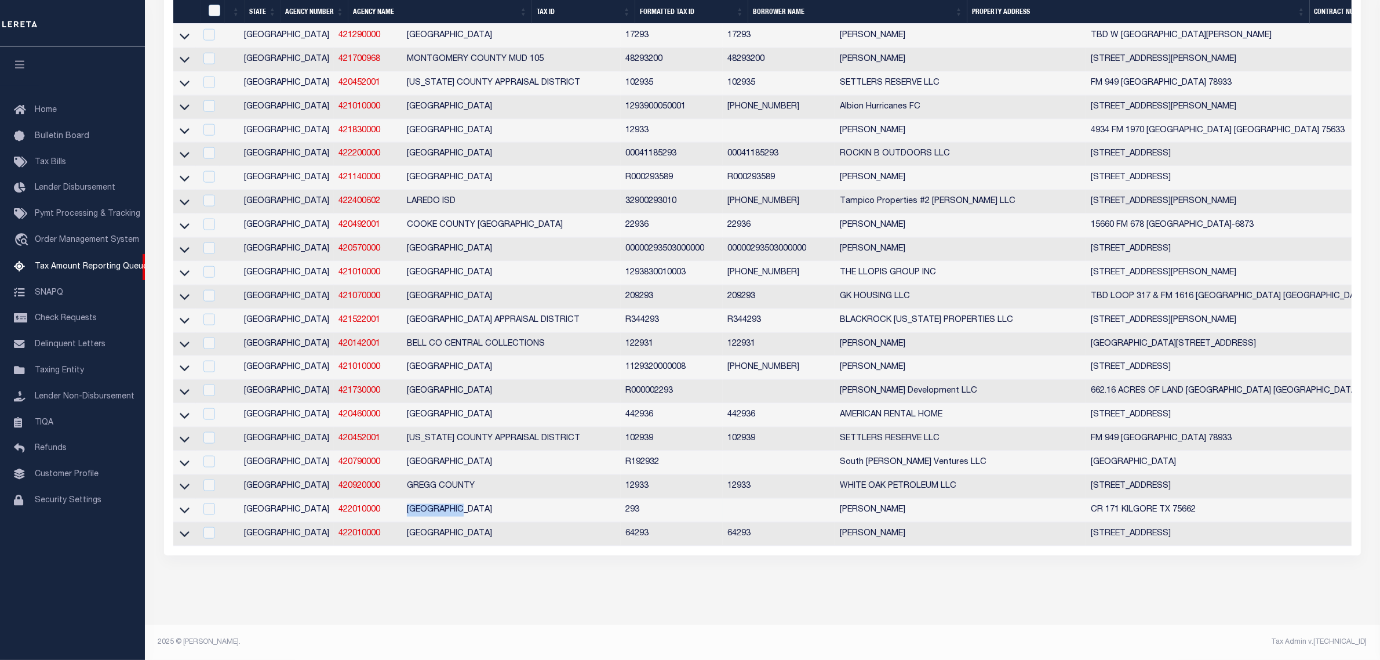
drag, startPoint x: 415, startPoint y: 502, endPoint x: 343, endPoint y: 504, distance: 71.9
click at [402, 504] on td "[GEOGRAPHIC_DATA]" at bounding box center [511, 510] width 219 height 24
checkbox input "true"
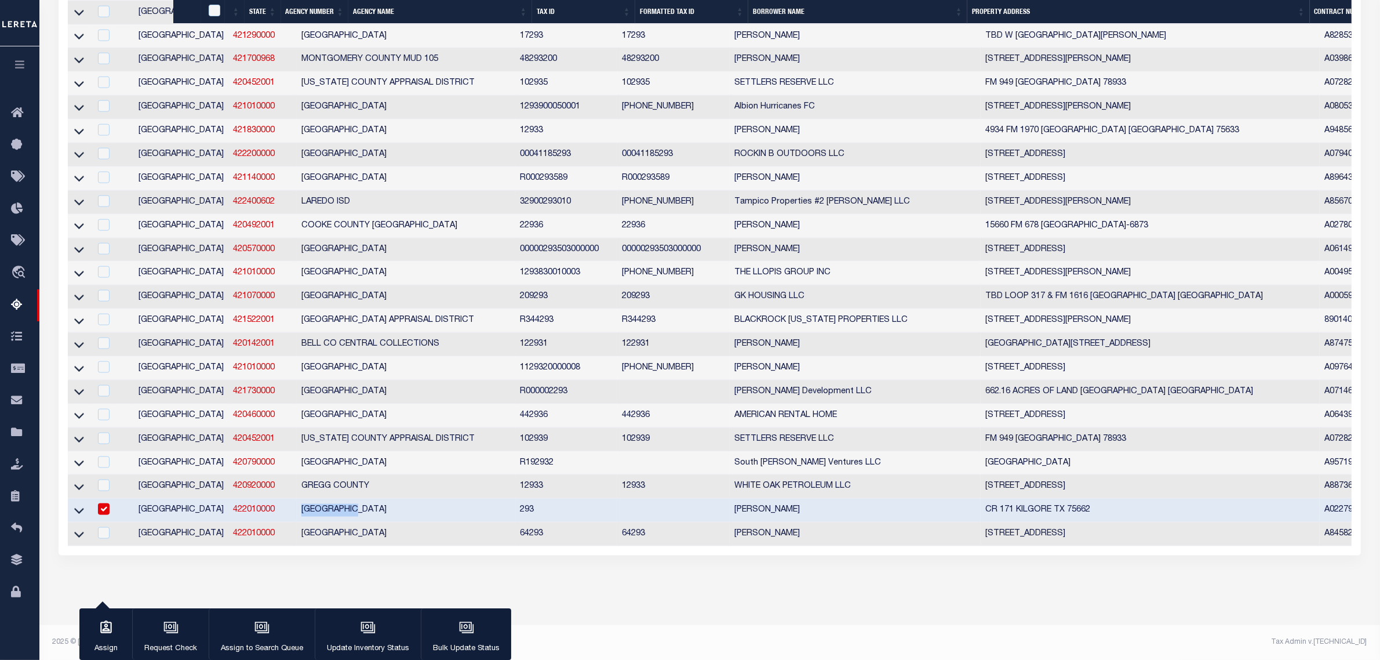
copy td "[GEOGRAPHIC_DATA]"
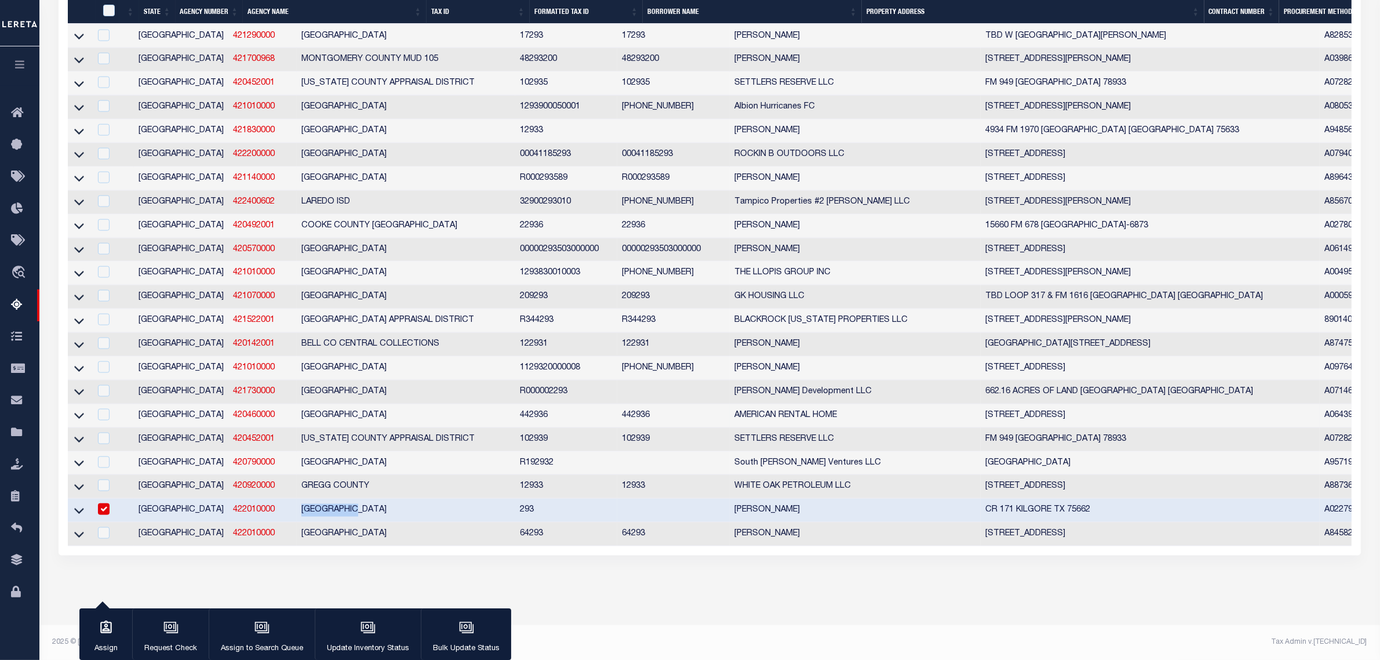
drag, startPoint x: 82, startPoint y: 503, endPoint x: 292, endPoint y: 395, distance: 235.6
click at [82, 504] on icon at bounding box center [79, 510] width 10 height 12
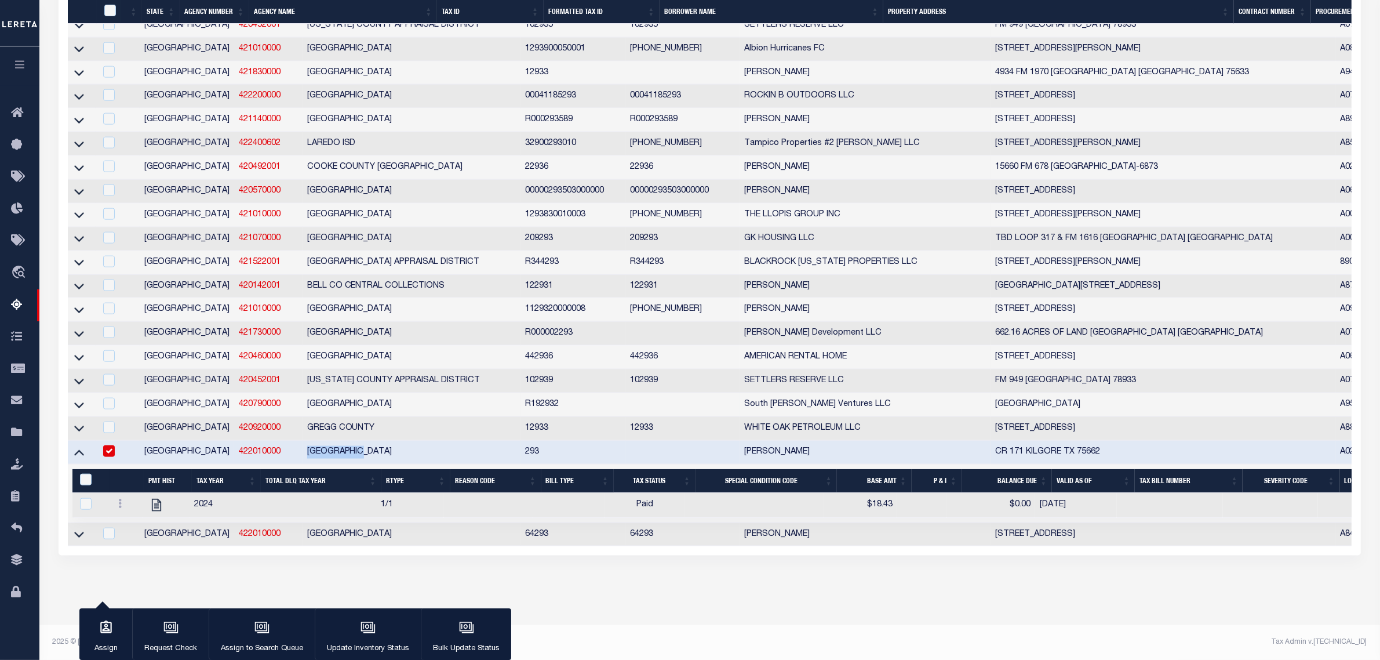
scroll to position [1877, 0]
click at [364, 630] on icon "button" at bounding box center [368, 627] width 15 height 15
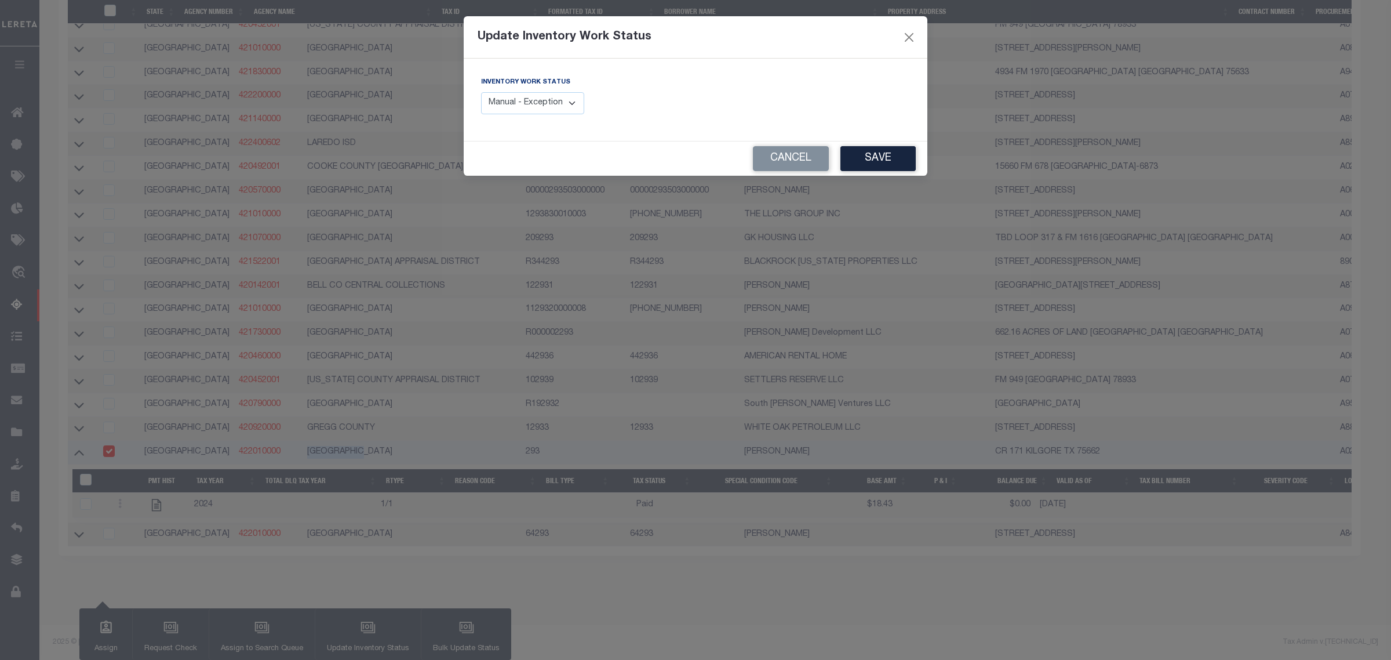
drag, startPoint x: 537, startPoint y: 103, endPoint x: 531, endPoint y: 111, distance: 9.6
click at [537, 103] on select "Manual - Exception Pended - Awaiting Search Late Add Exception Completed" at bounding box center [532, 103] width 103 height 23
select select "4"
click at [481, 92] on select "Manual - Exception Pended - Awaiting Search Late Add Exception Completed" at bounding box center [532, 103] width 103 height 23
click at [878, 161] on button "Save" at bounding box center [877, 158] width 75 height 25
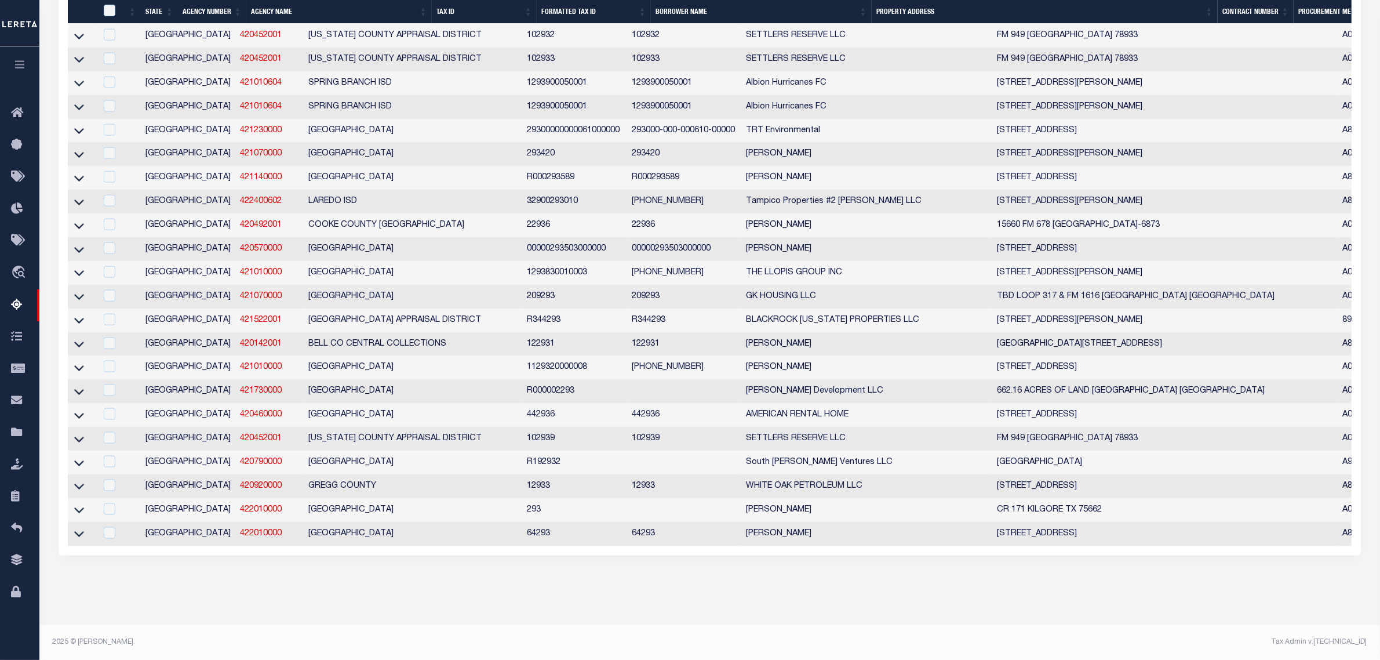
scroll to position [1817, 0]
drag, startPoint x: 564, startPoint y: 604, endPoint x: 746, endPoint y: 372, distance: 295.2
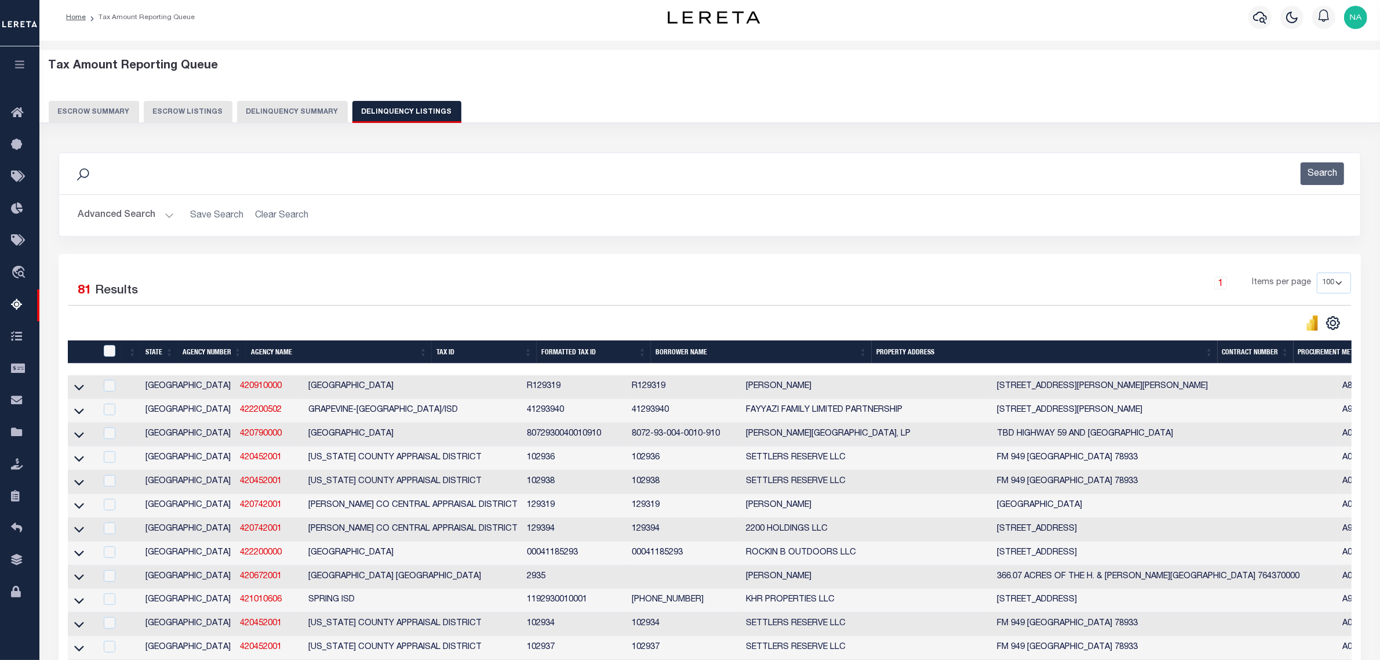
scroll to position [0, 0]
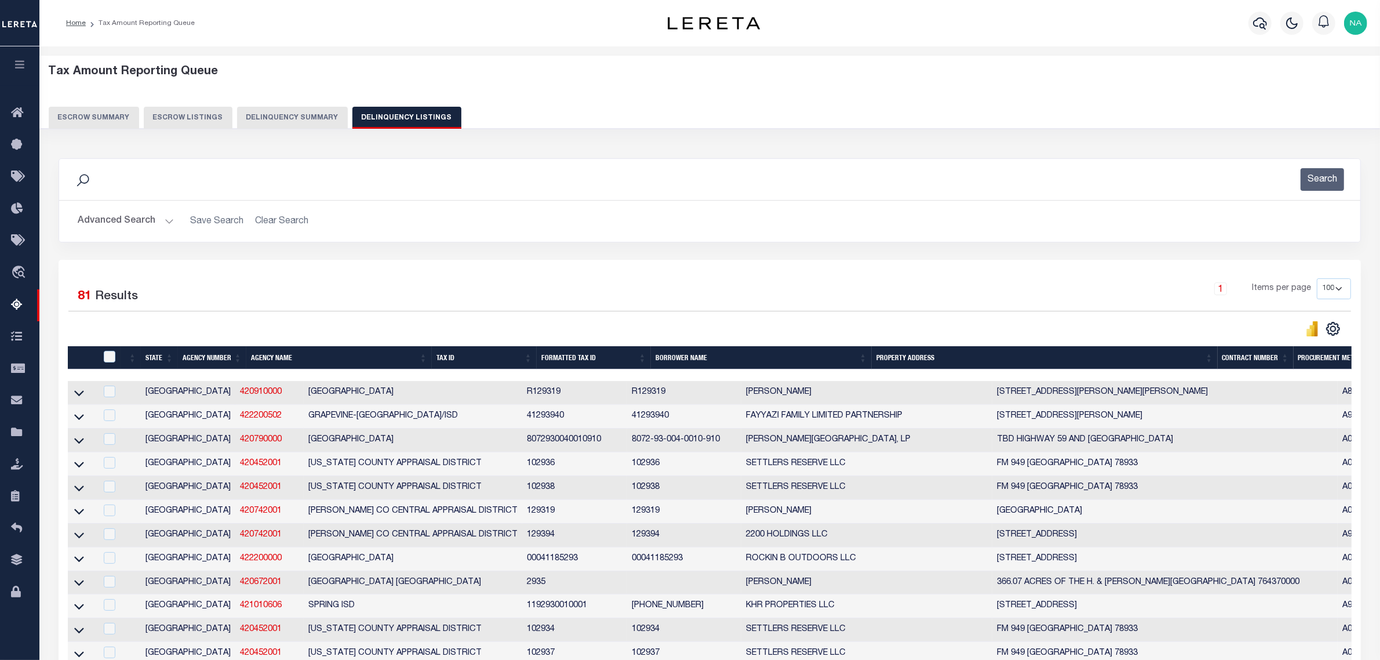
click at [118, 215] on button "Advanced Search" at bounding box center [126, 221] width 96 height 23
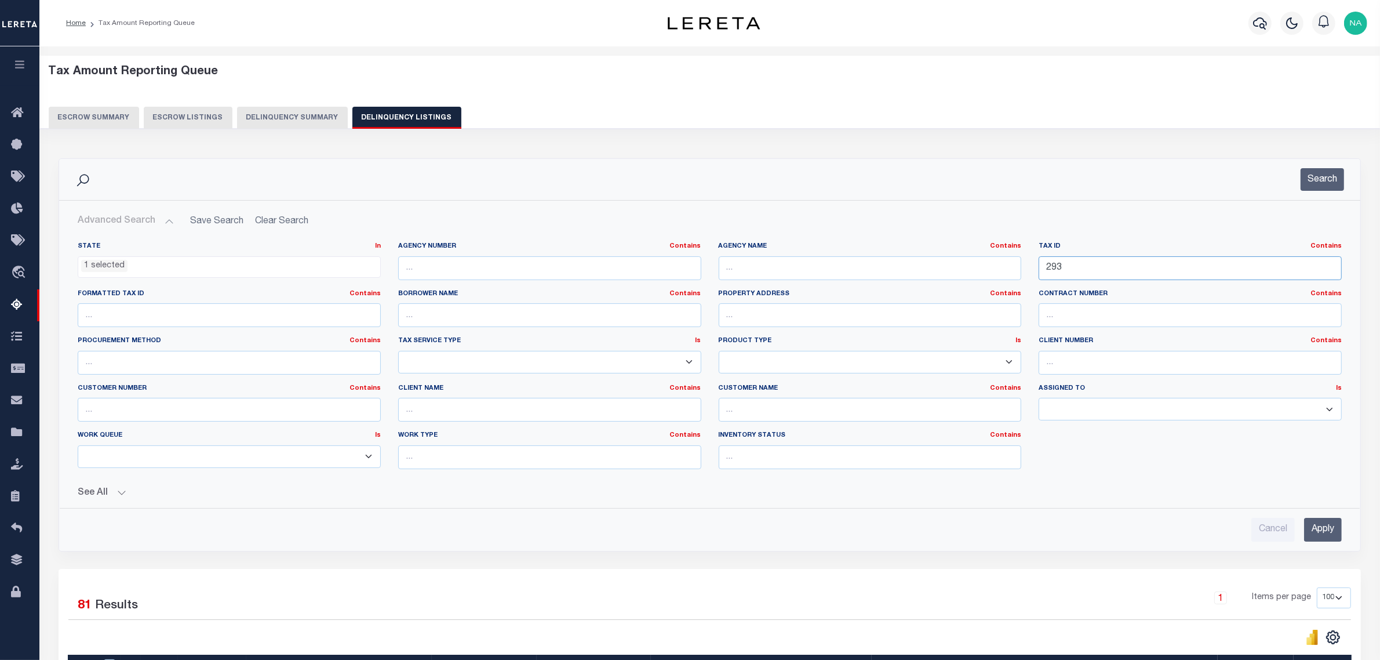
drag, startPoint x: 1076, startPoint y: 271, endPoint x: 957, endPoint y: 271, distance: 118.8
click at [957, 271] on div "State In In AK AL AR AZ CA CO CT DC DE FL GA GU HI IA ID IL IN KS KY LA MA MD M…" at bounding box center [709, 360] width 1281 height 236
paste input "510"
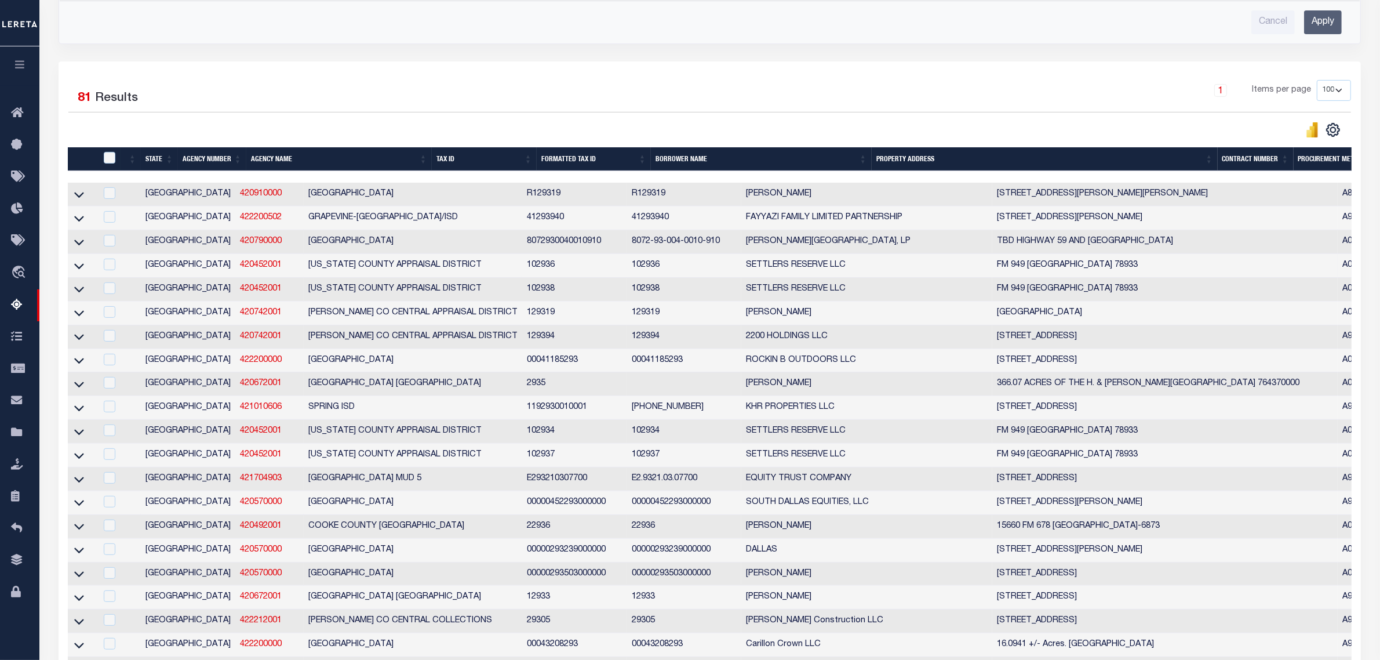
scroll to position [72, 0]
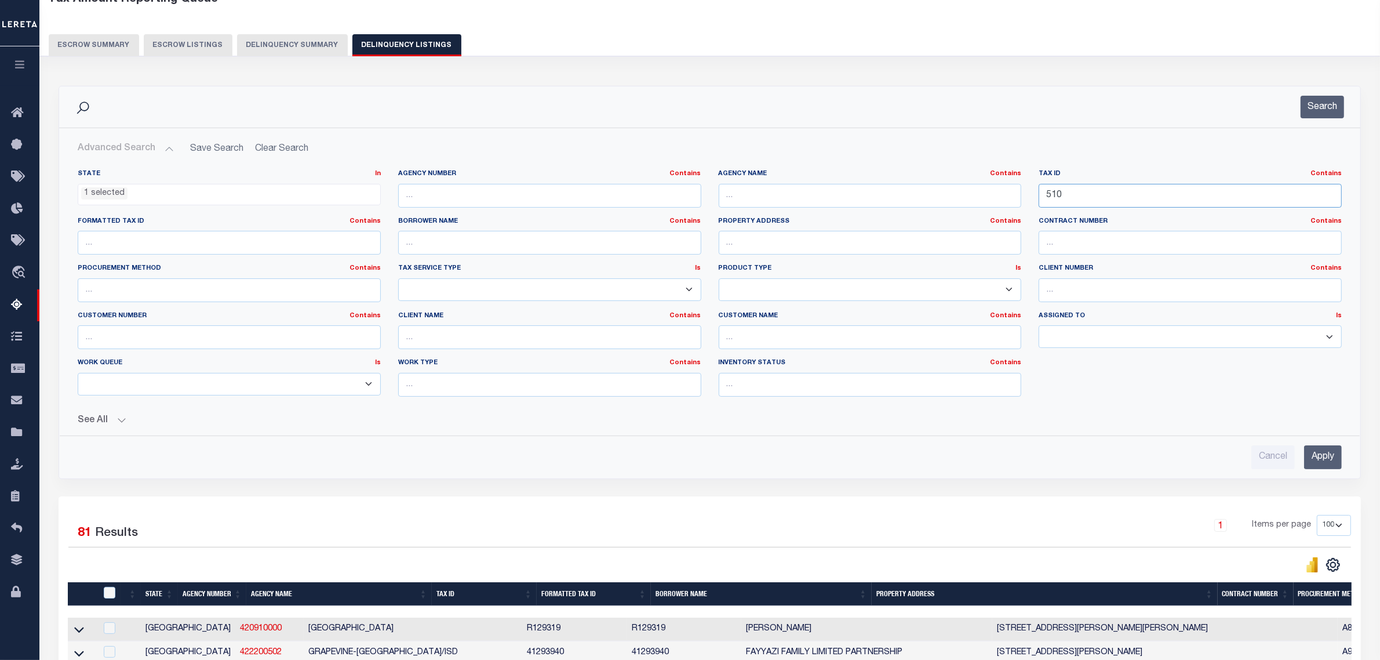
type input "510"
click at [1331, 458] on input "Apply" at bounding box center [1323, 457] width 38 height 24
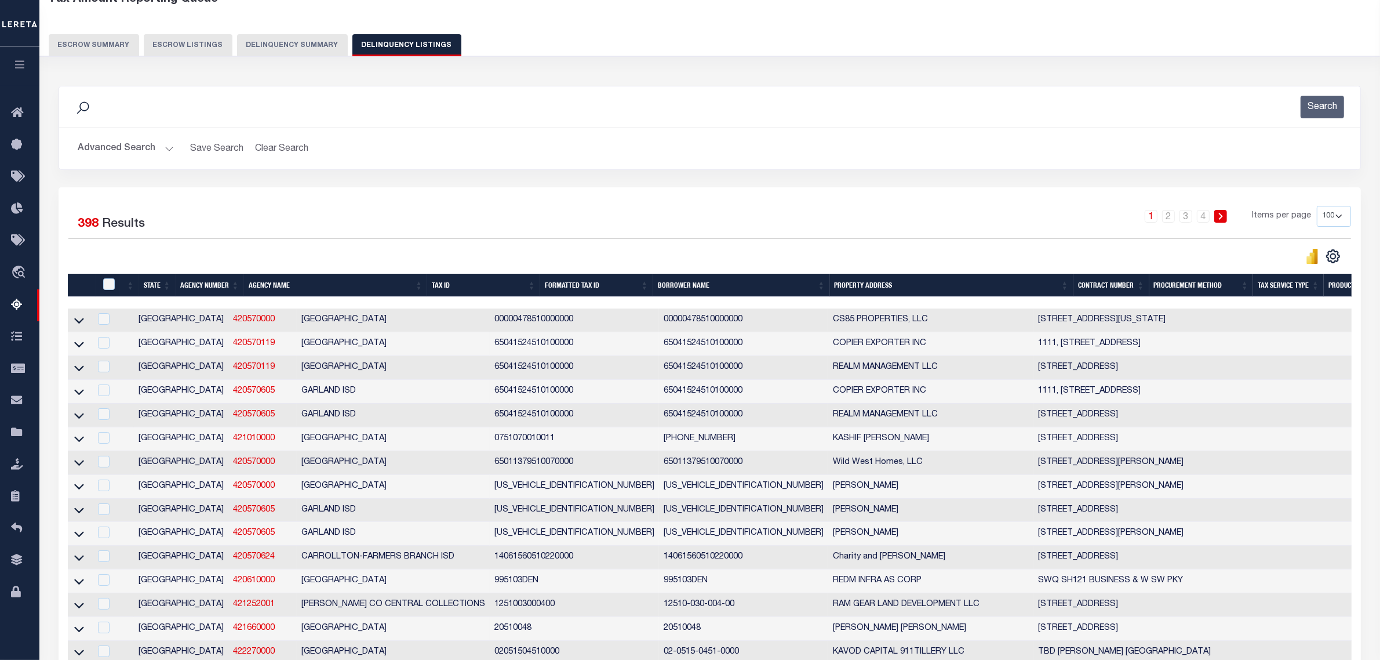
scroll to position [145, 0]
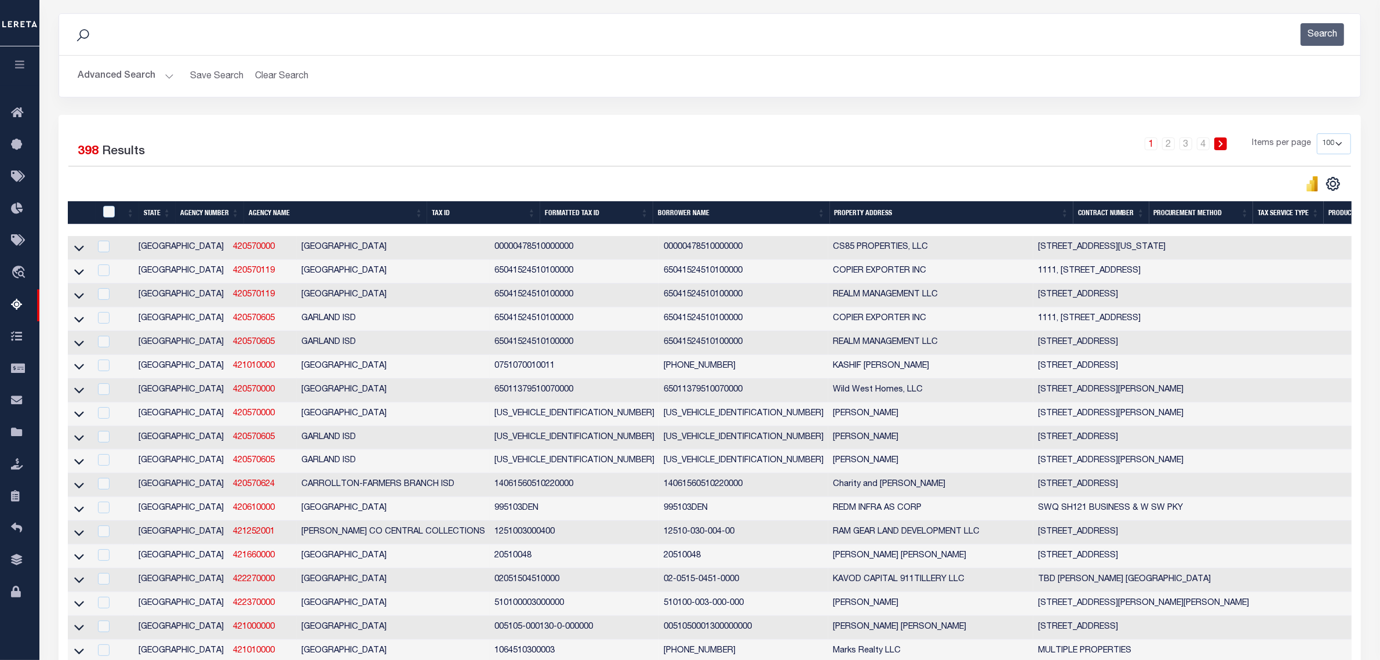
click at [567, 142] on div "1 2 3 4 Items per page 10 25 50 100 500" at bounding box center [872, 148] width 957 height 30
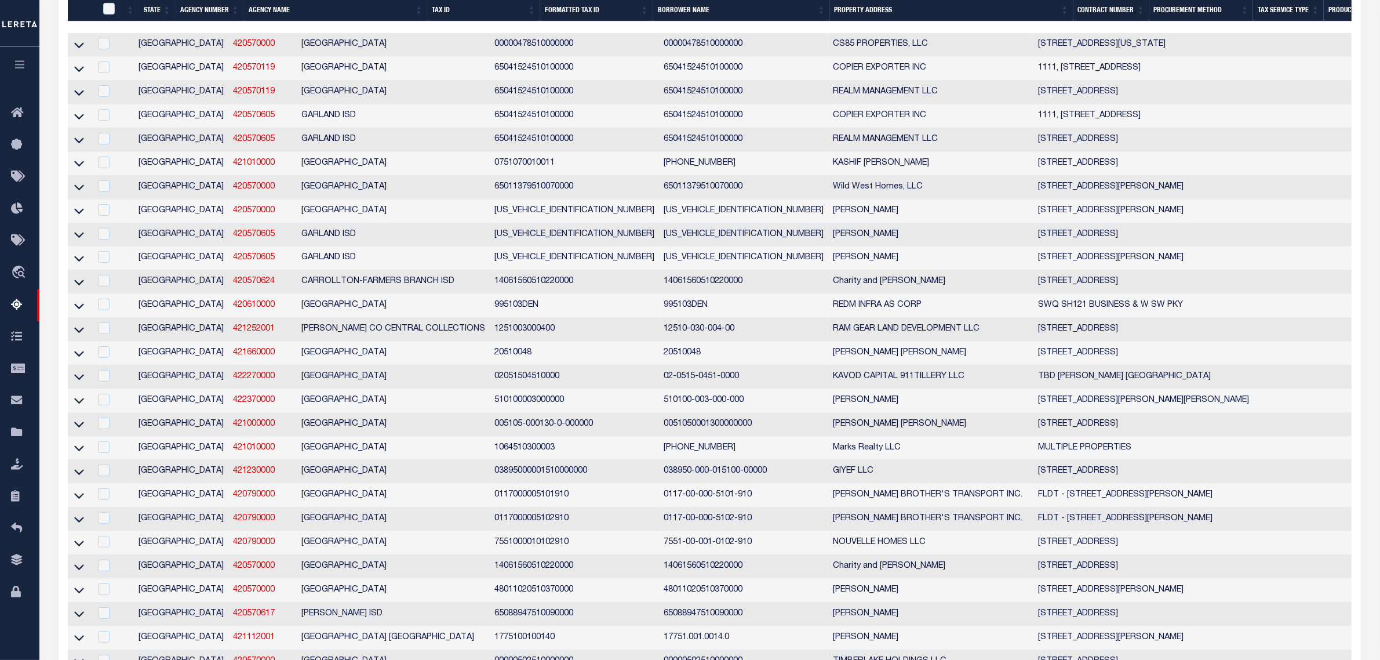
scroll to position [0, 0]
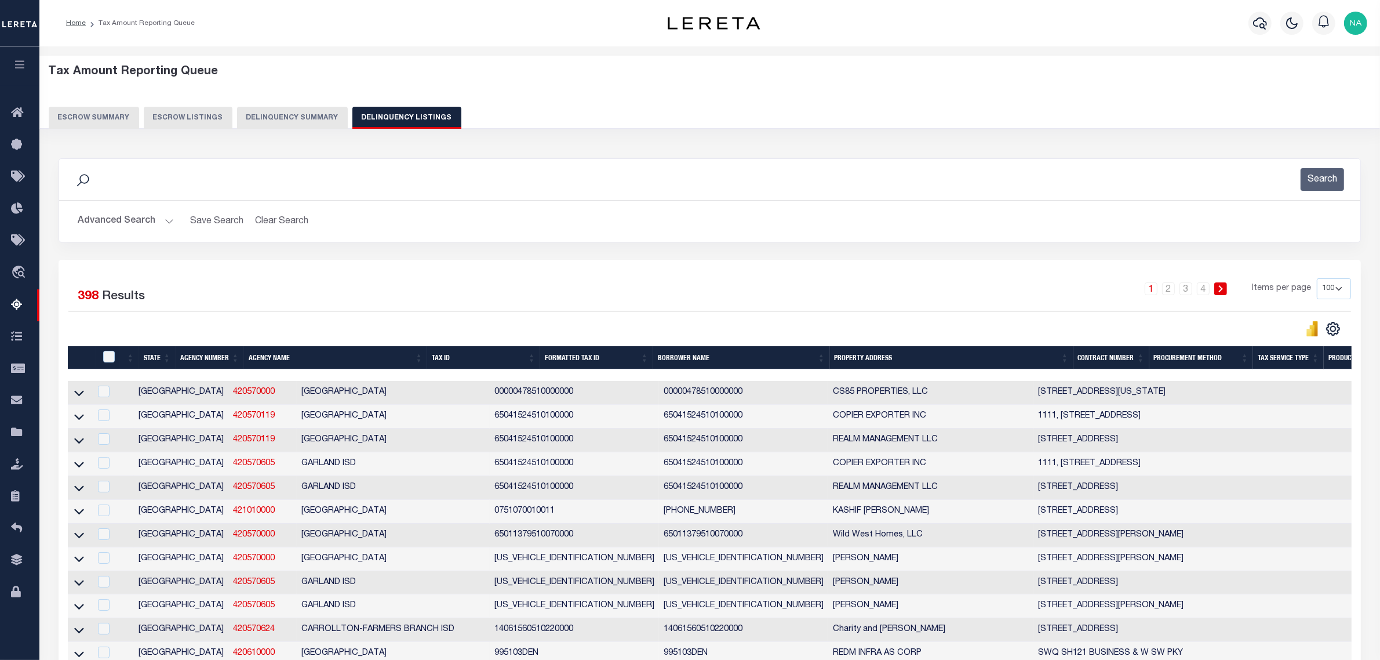
click at [1221, 286] on icon at bounding box center [1220, 288] width 5 height 7
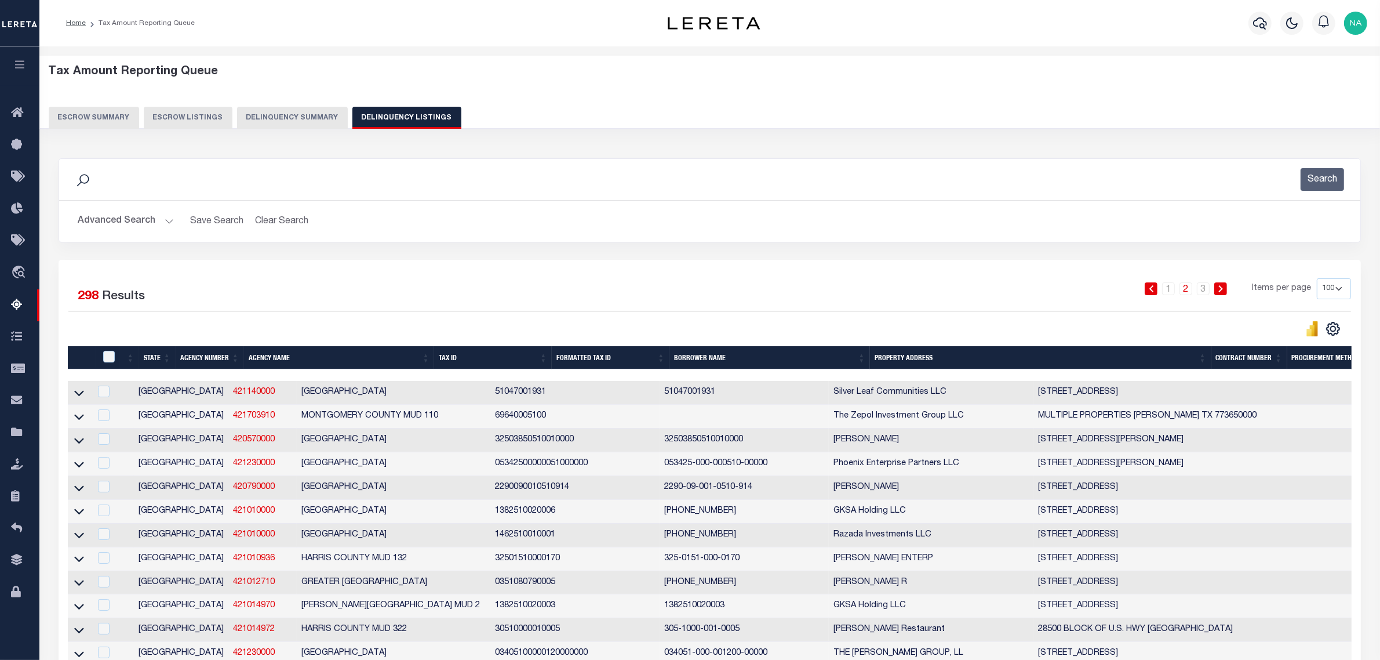
scroll to position [2074, 0]
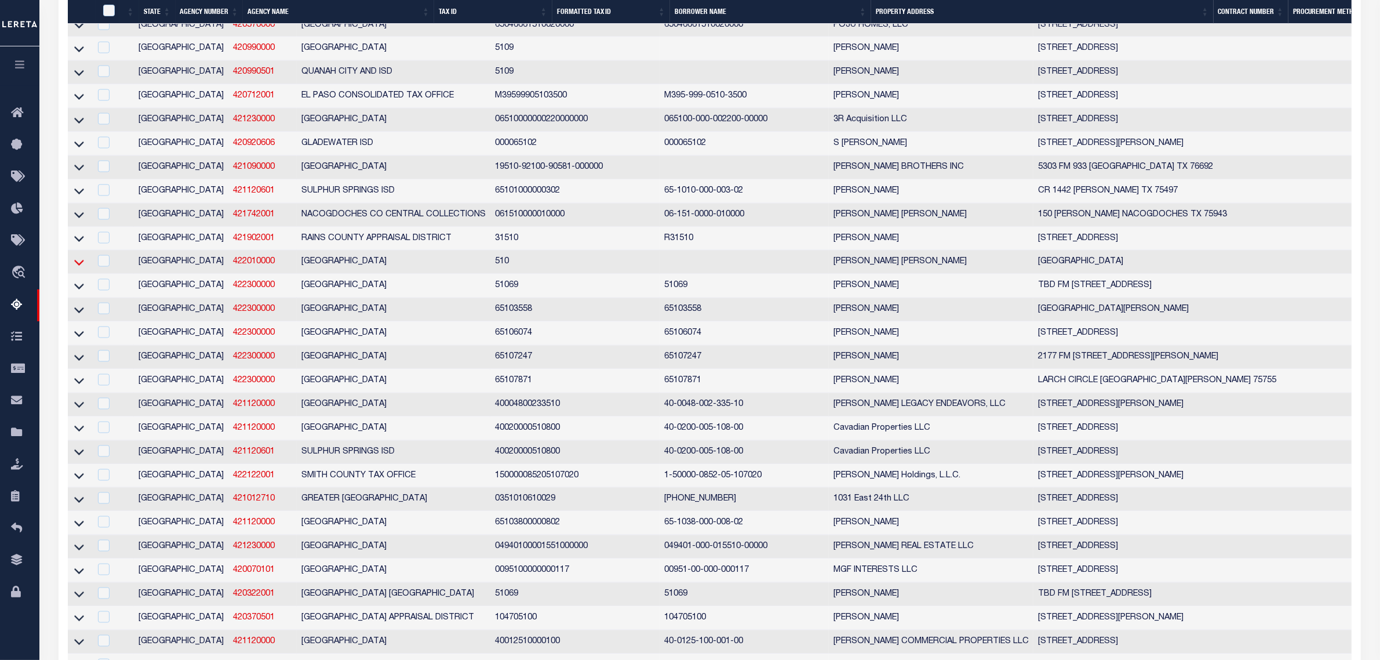
click at [75, 268] on icon at bounding box center [79, 262] width 10 height 12
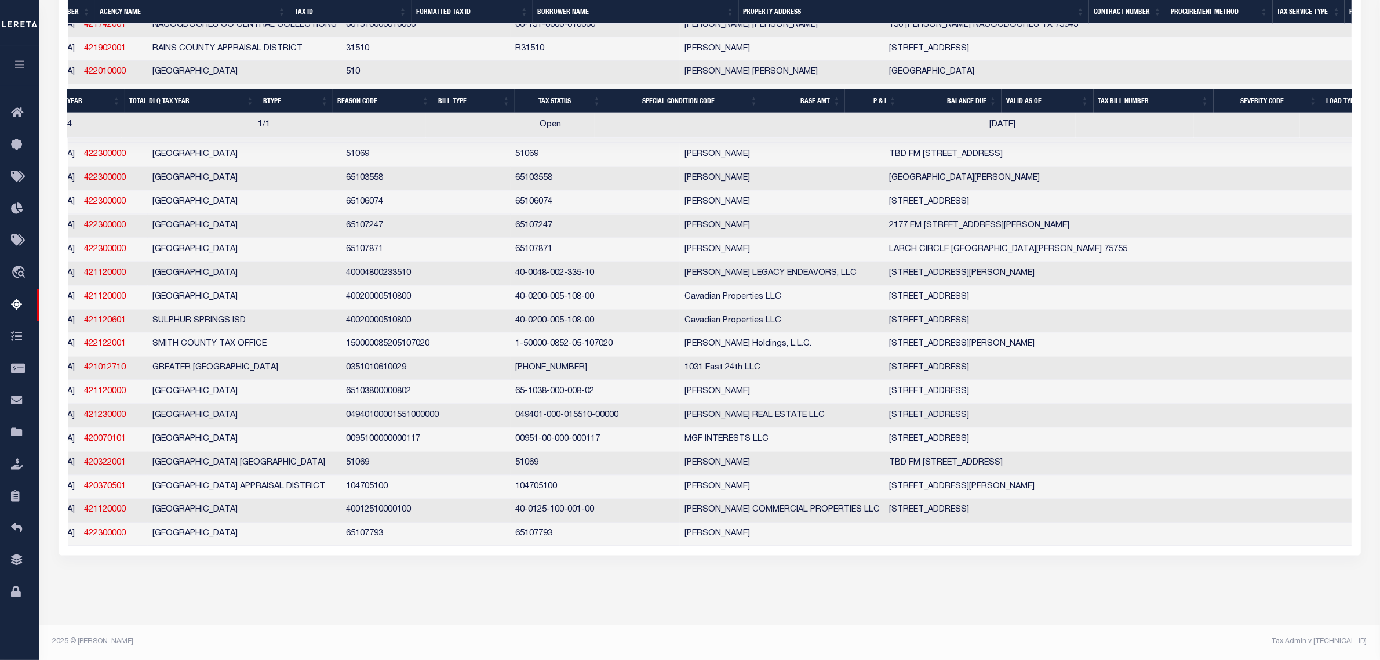
scroll to position [0, 0]
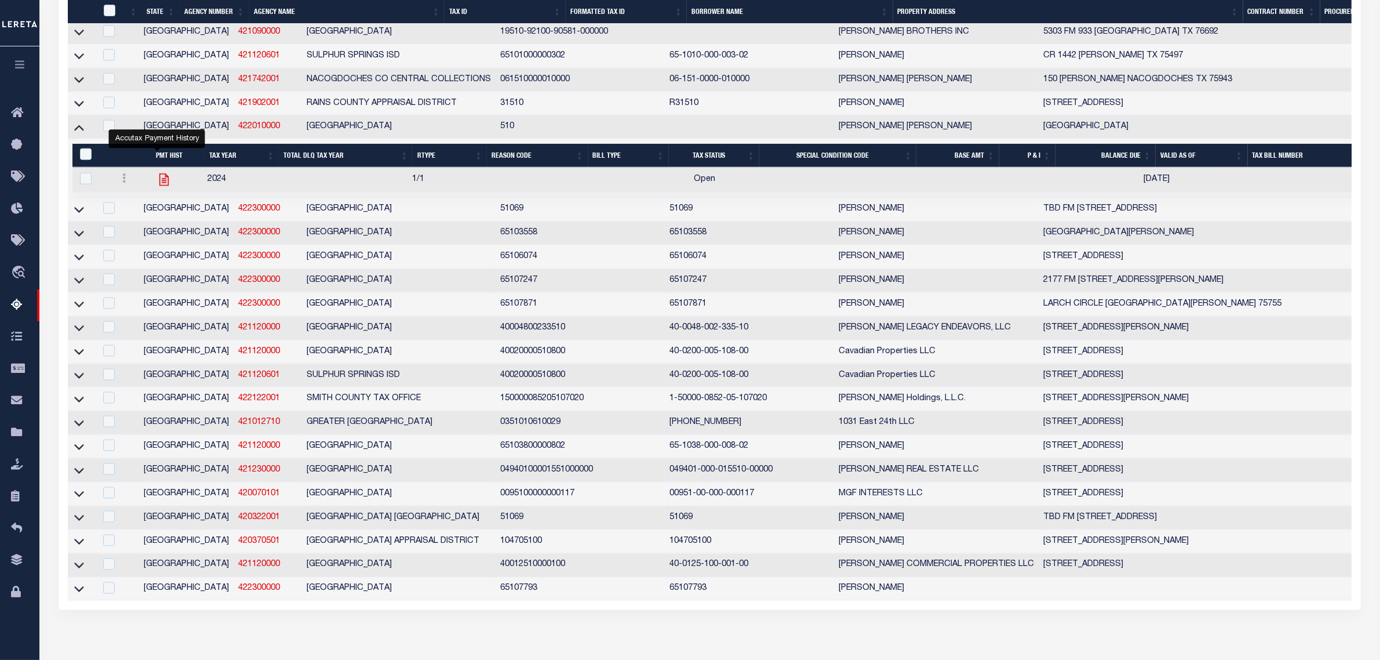
click at [156, 187] on icon "" at bounding box center [163, 179] width 15 height 15
checkbox input "true"
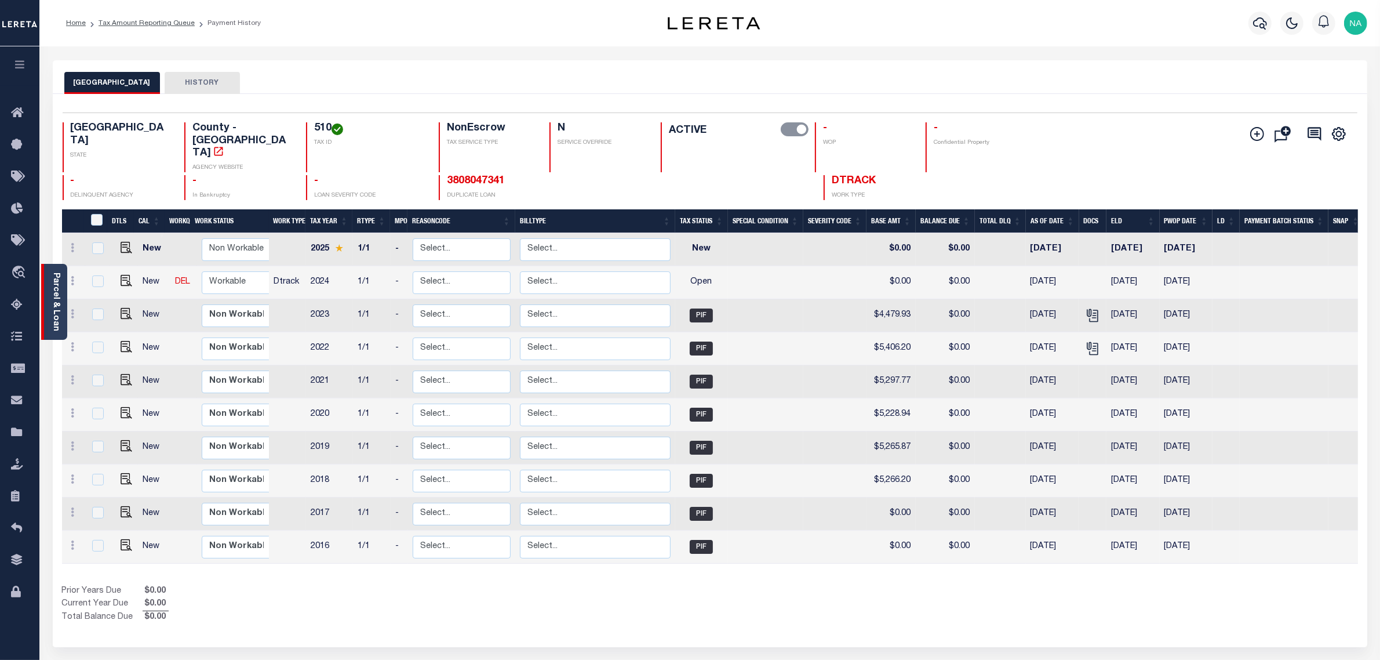
click at [55, 285] on link "Parcel & Loan" at bounding box center [56, 301] width 8 height 59
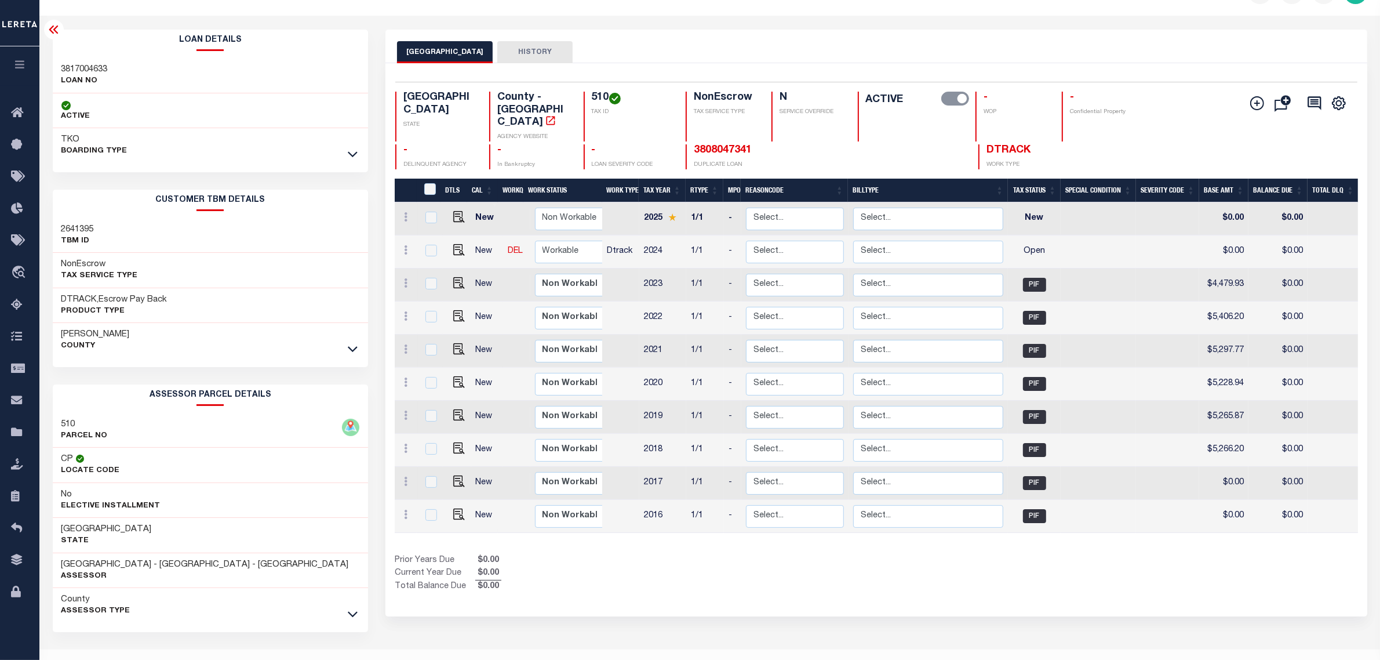
scroll to position [56, 0]
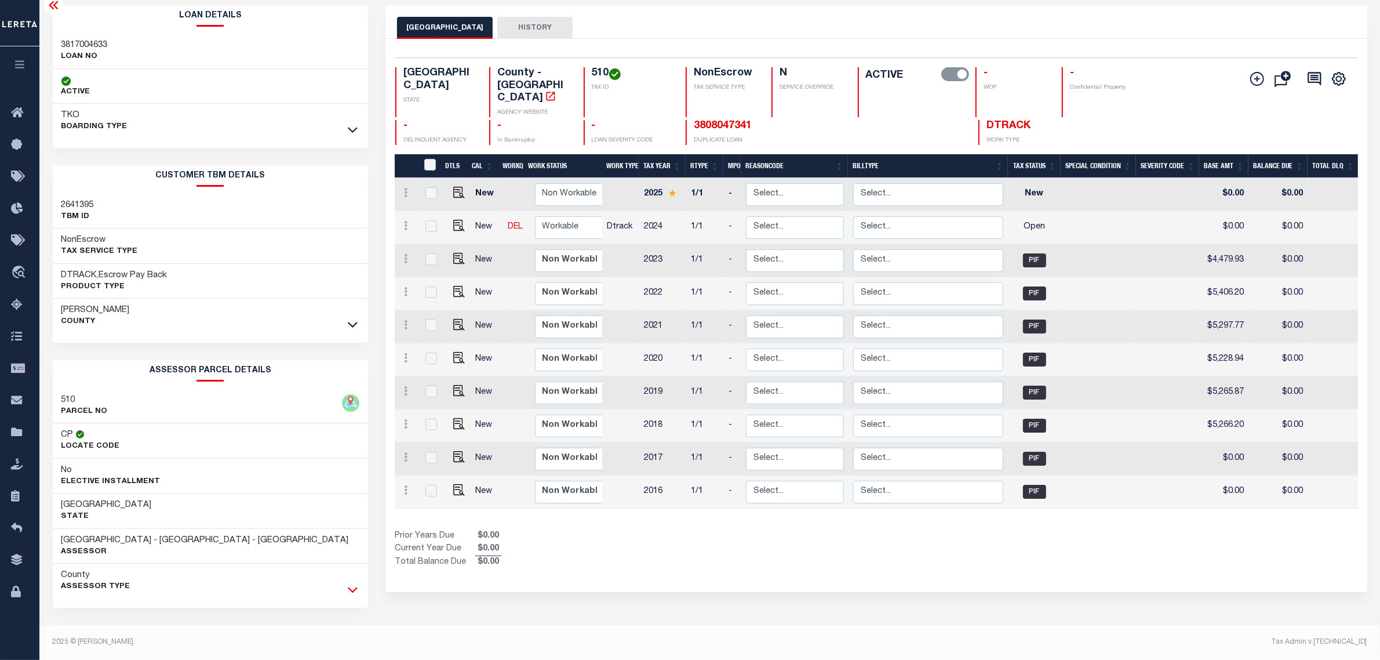
click at [352, 588] on icon at bounding box center [353, 589] width 10 height 12
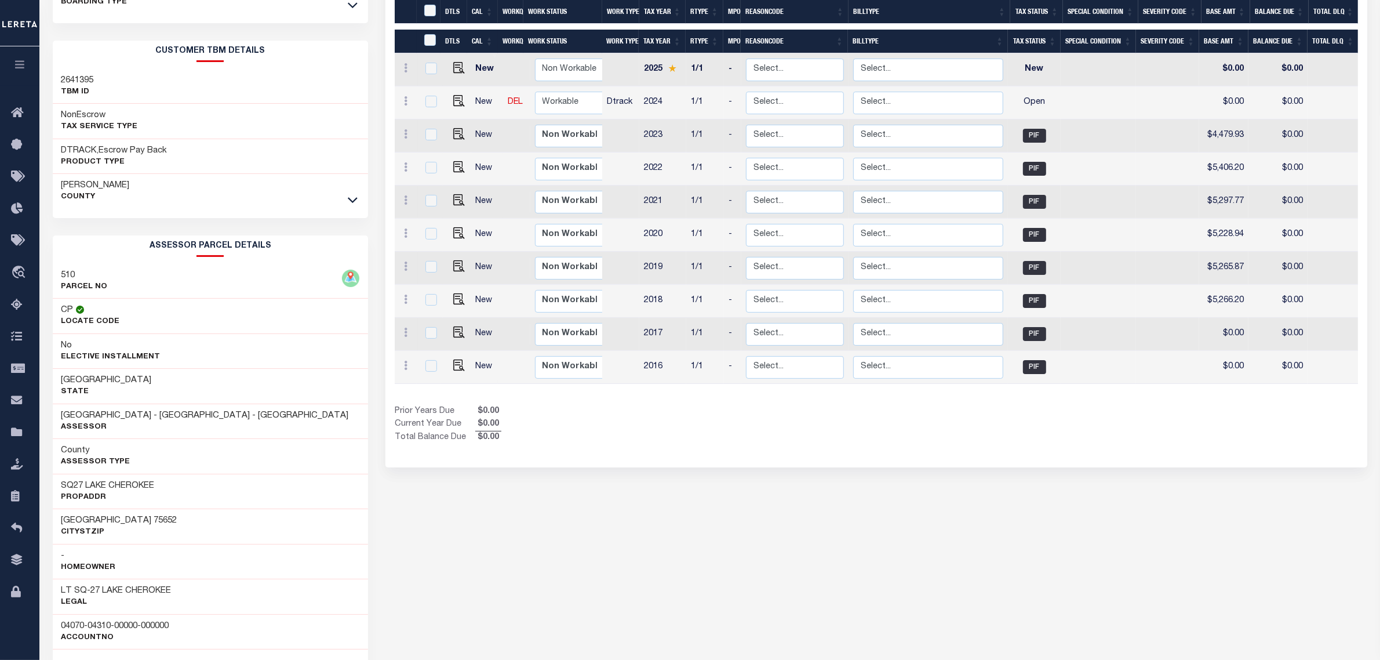
scroll to position [274, 0]
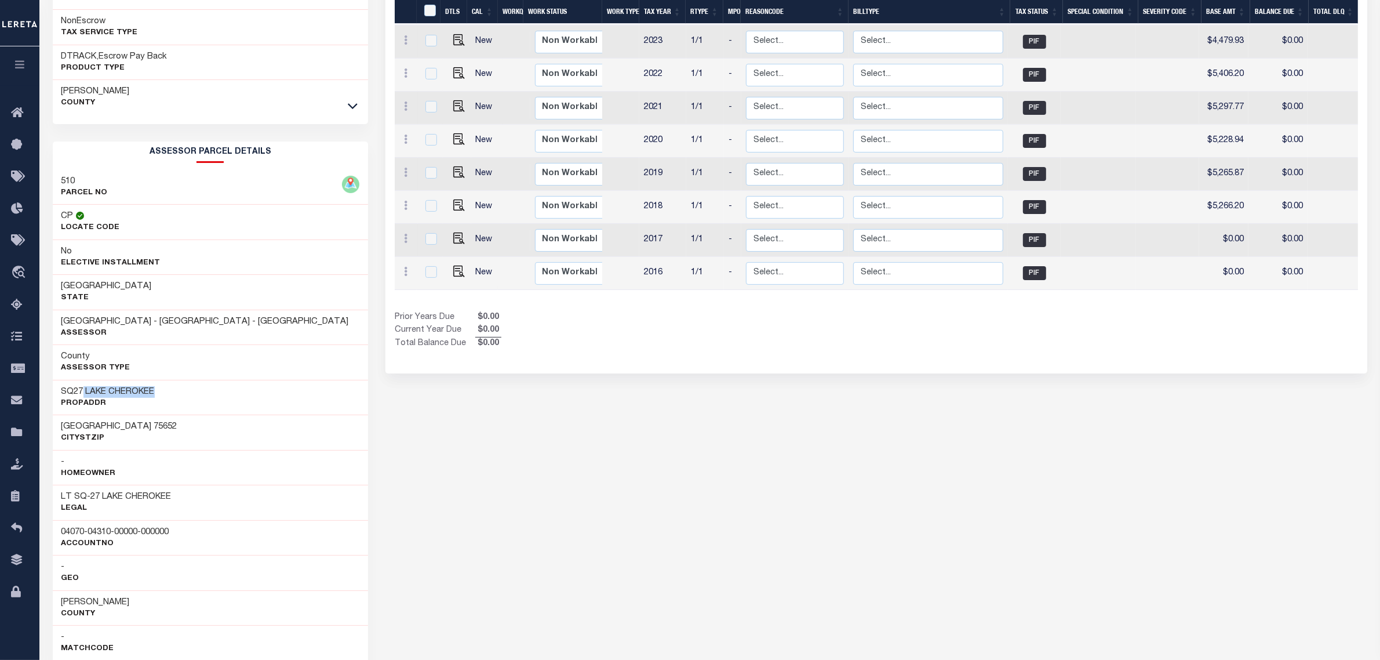
drag, startPoint x: 152, startPoint y: 394, endPoint x: 83, endPoint y: 392, distance: 69.6
click at [83, 392] on div "SQ27 LAKE CHEROKEE PropAddr" at bounding box center [211, 397] width 316 height 35
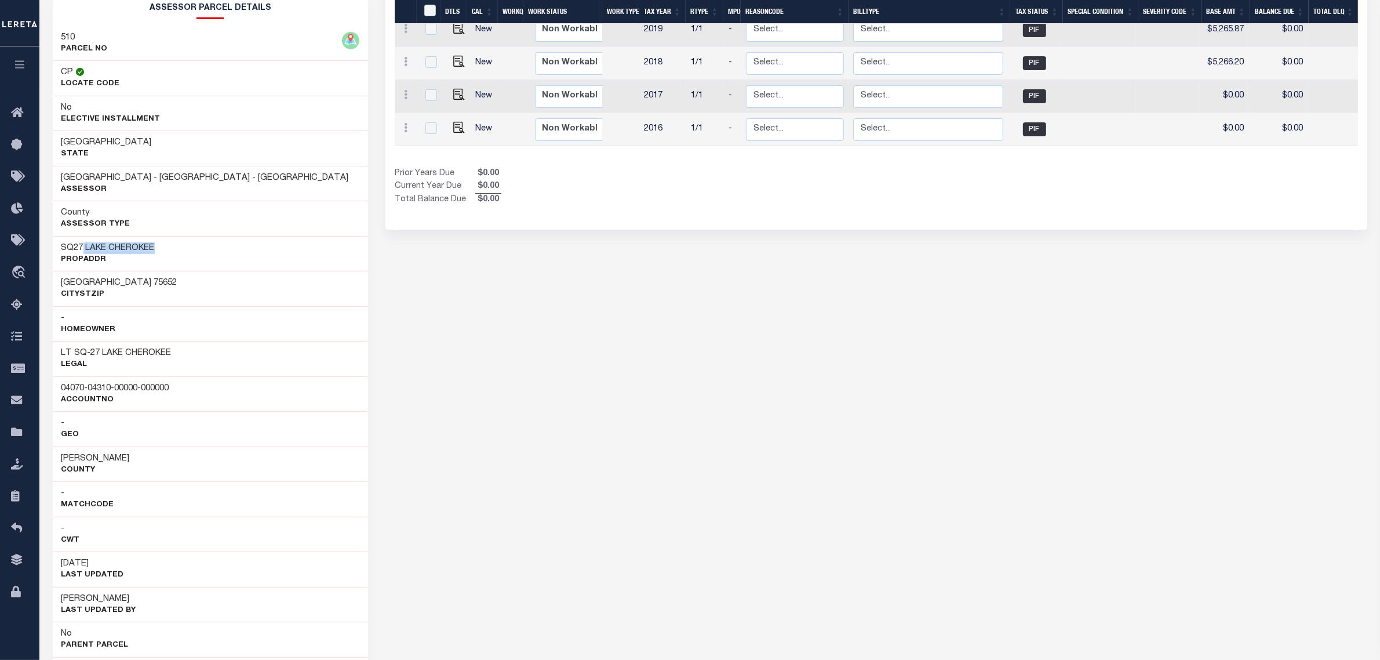
scroll to position [418, 0]
drag, startPoint x: 180, startPoint y: 389, endPoint x: 57, endPoint y: 389, distance: 122.9
click at [57, 389] on div "04070-04310-00000-000000 AccountNo" at bounding box center [211, 392] width 316 height 35
copy h3 "04070-04310-00000-000000"
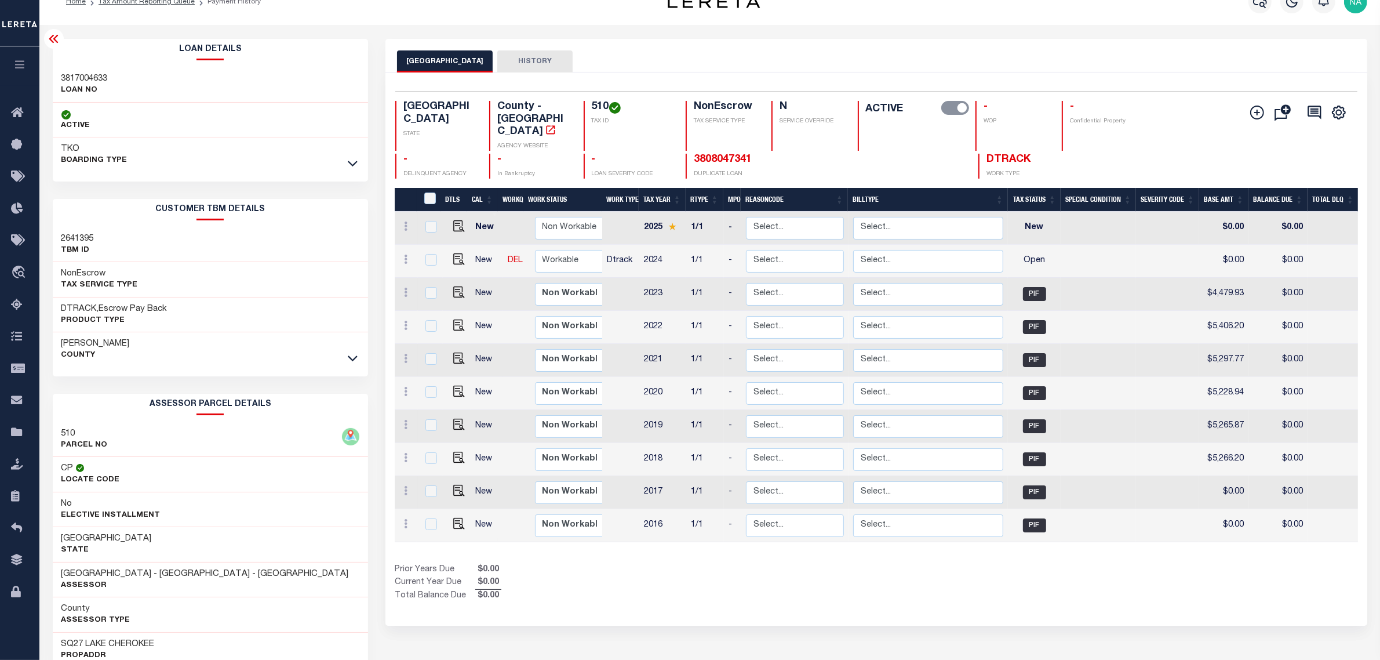
scroll to position [0, 0]
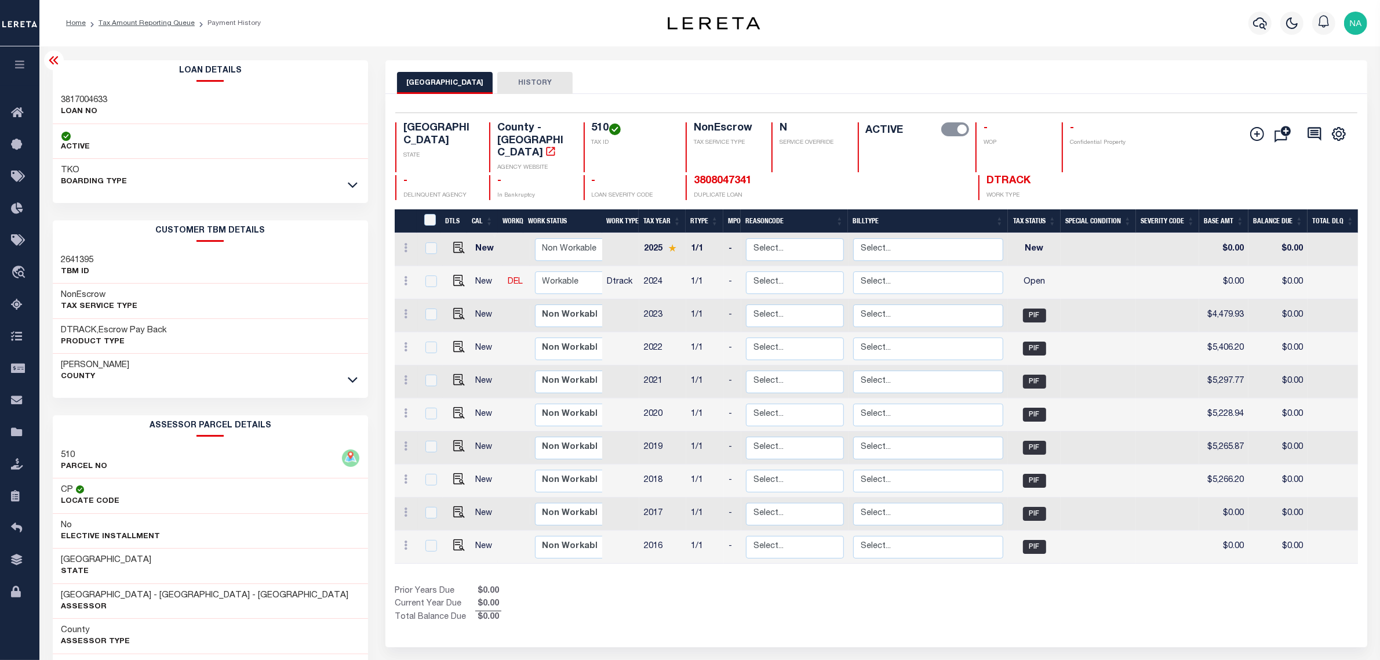
click at [598, 134] on h4 "510" at bounding box center [632, 128] width 80 height 13
copy h4 "510"
click at [456, 275] on img "" at bounding box center [459, 281] width 12 height 12
checkbox input "true"
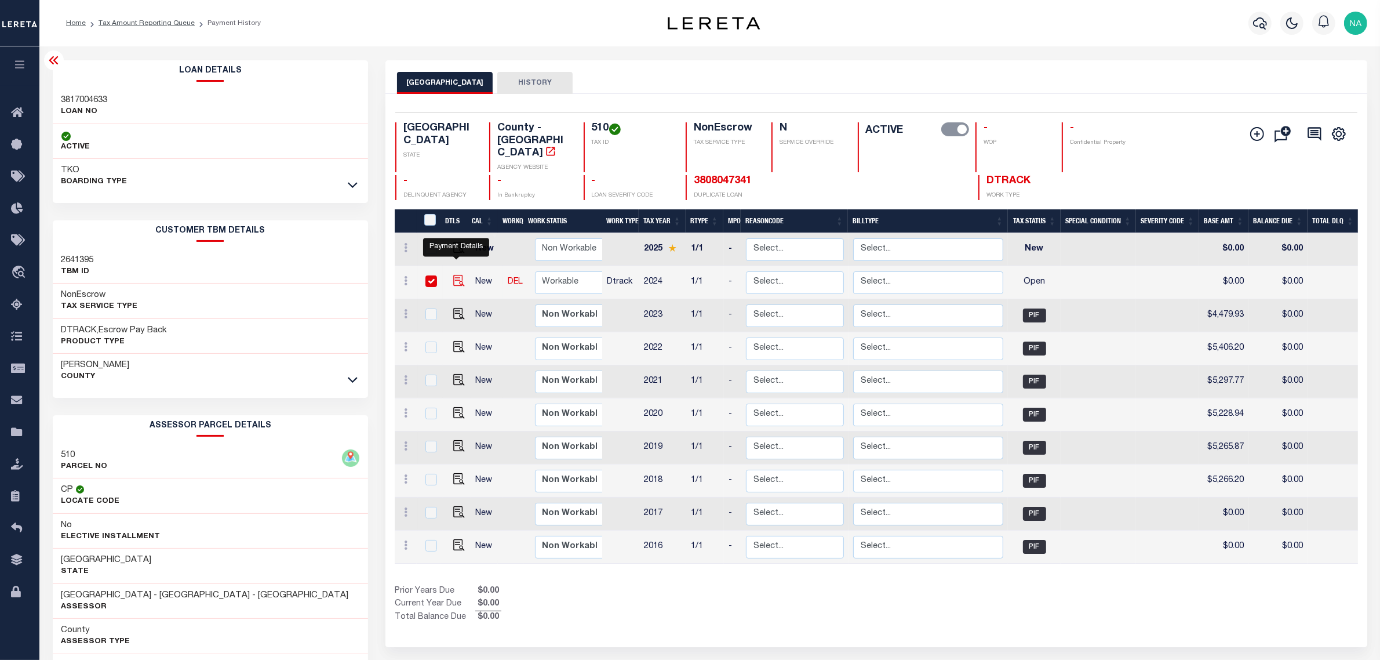
checkbox input "true"
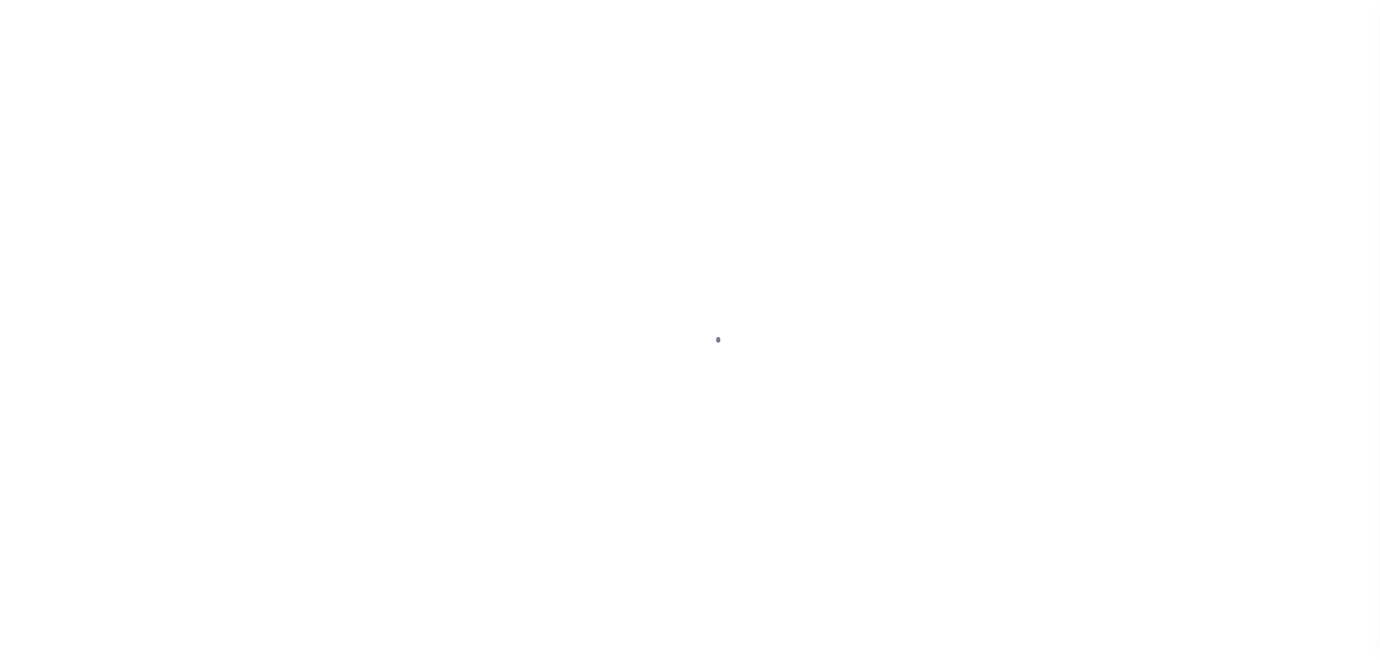
checkbox input "false"
type input "[DATE]"
select select "OP2"
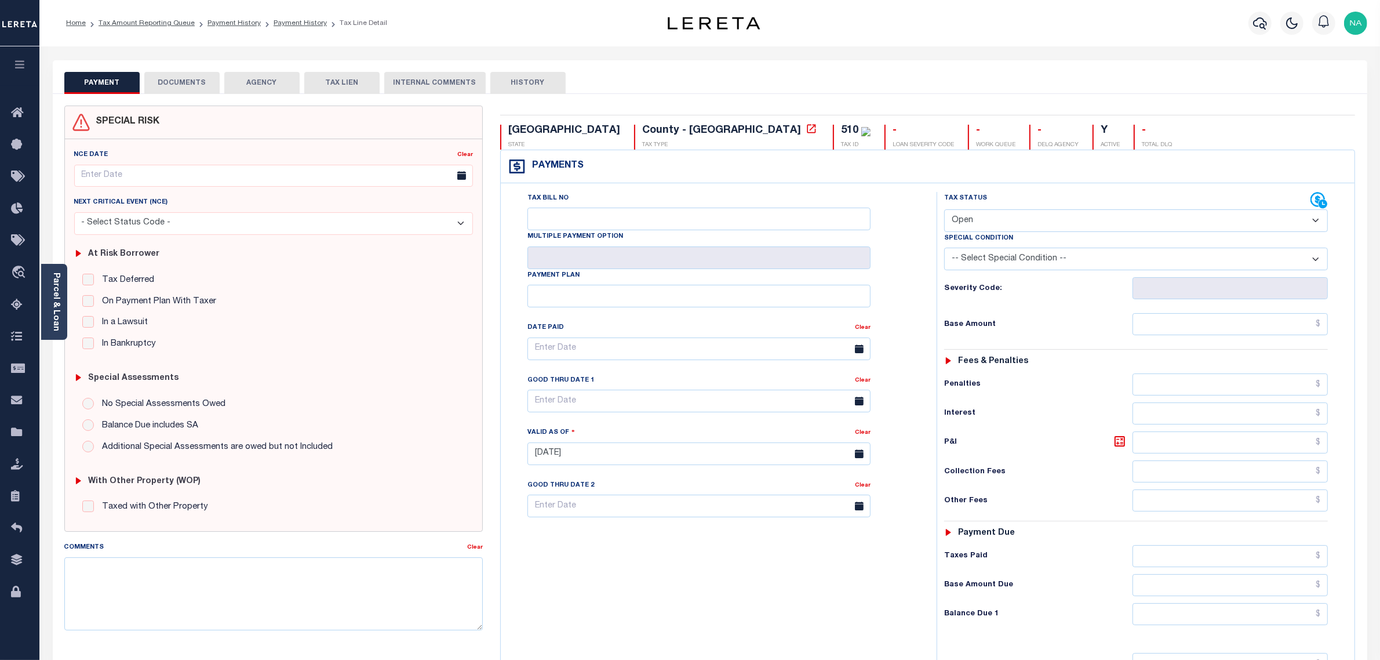
click at [173, 81] on button "DOCUMENTS" at bounding box center [181, 83] width 75 height 22
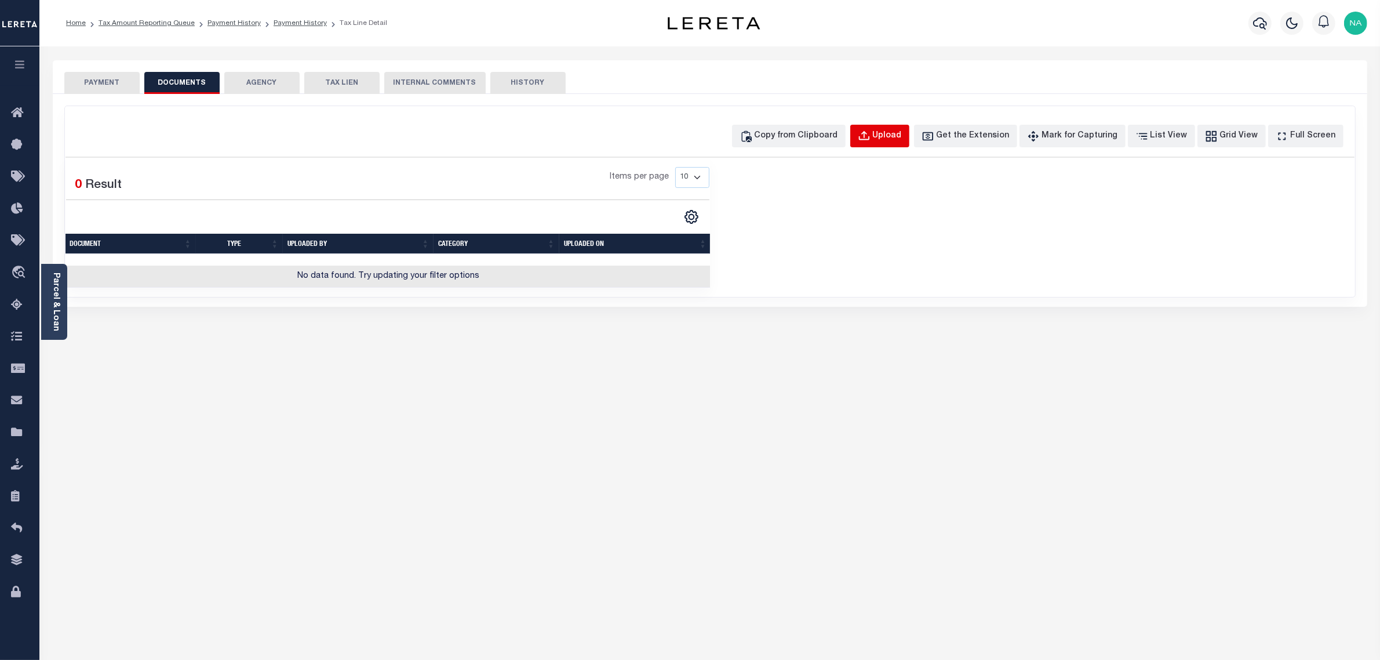
click at [899, 140] on div "Upload" at bounding box center [887, 136] width 29 height 13
select select "POP"
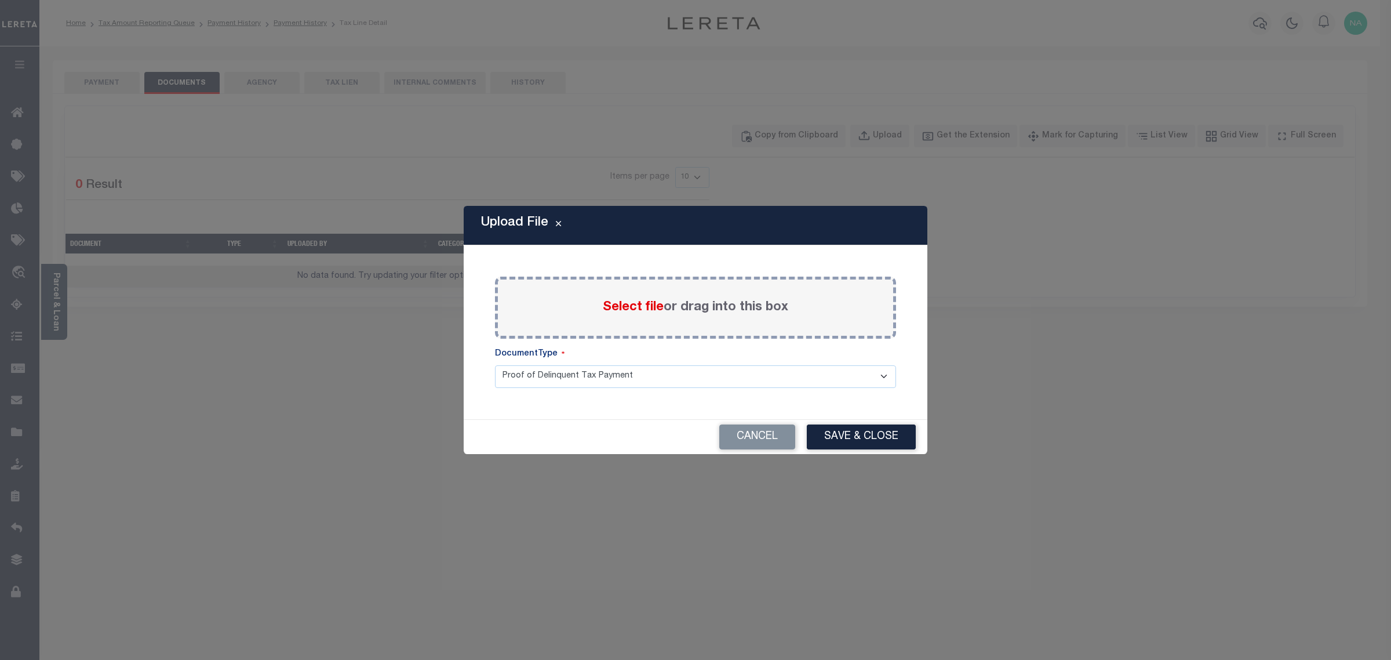
click at [656, 309] on span "Select file" at bounding box center [633, 307] width 61 height 13
click at [0, 0] on input "Select file or drag into this box" at bounding box center [0, 0] width 0 height 0
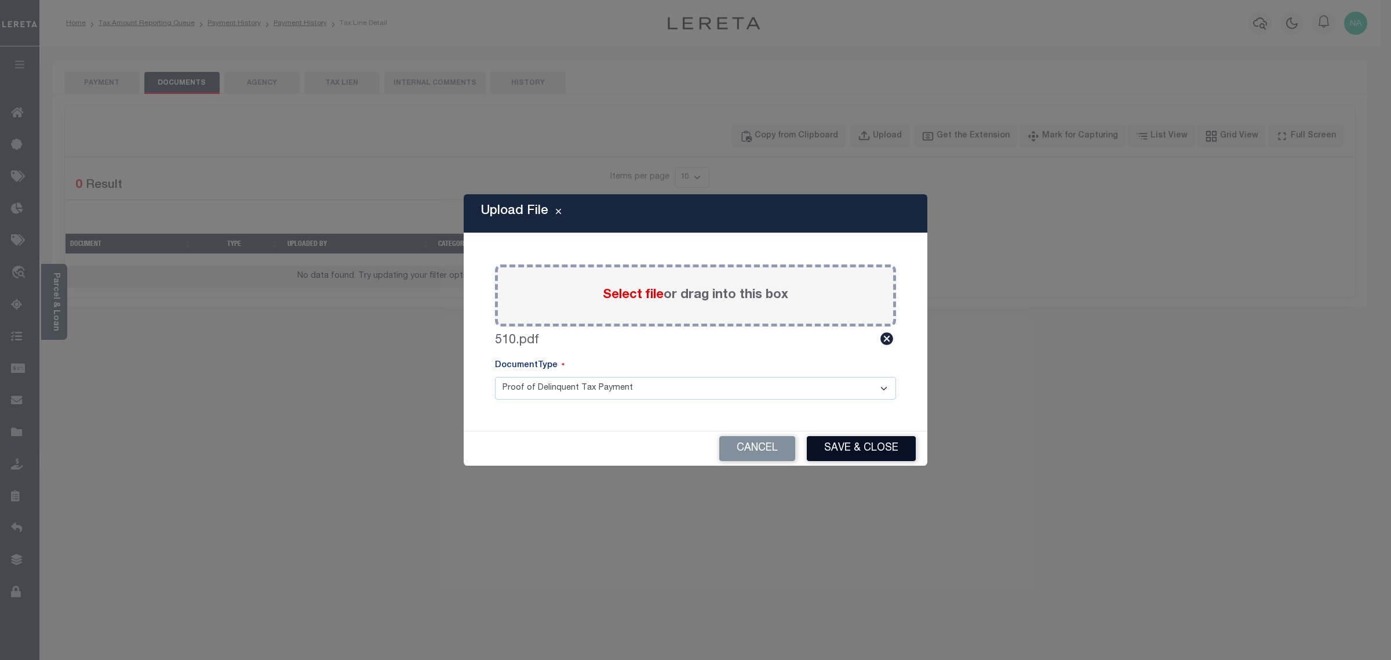
click at [902, 450] on button "Save & Close" at bounding box center [861, 448] width 109 height 25
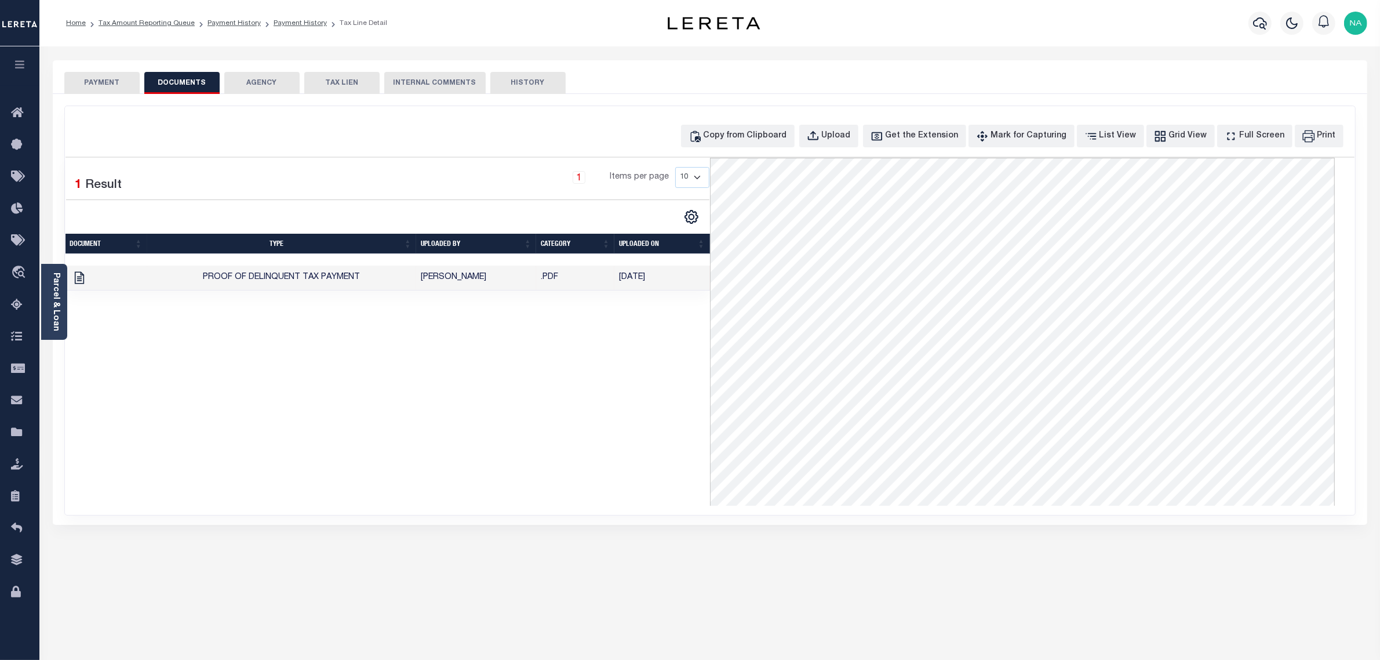
click at [112, 80] on button "PAYMENT" at bounding box center [101, 83] width 75 height 22
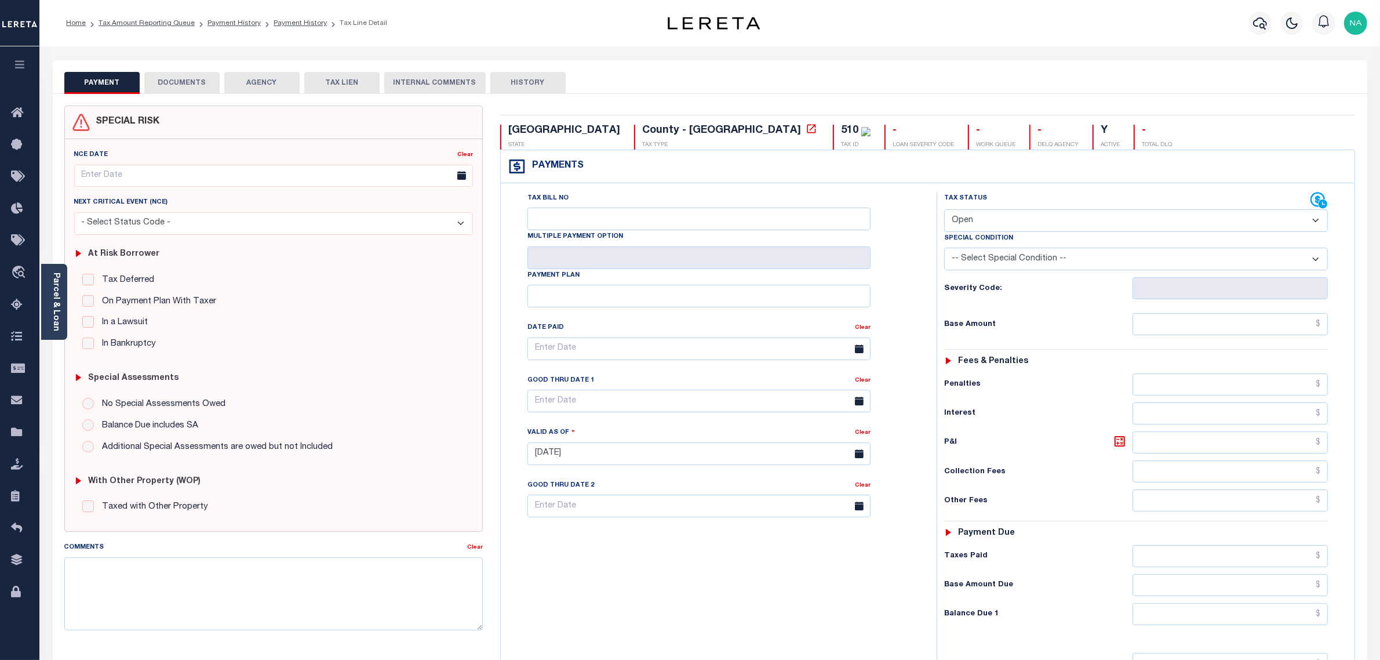
click at [971, 223] on select "- Select Status Code - Open Due/Unpaid Paid Incomplete No Tax Due Internal Refu…" at bounding box center [1136, 220] width 384 height 23
select select "PYD"
click at [944, 210] on select "- Select Status Code - Open Due/Unpaid Paid Incomplete No Tax Due Internal Refu…" at bounding box center [1136, 220] width 384 height 23
type input "[DATE]"
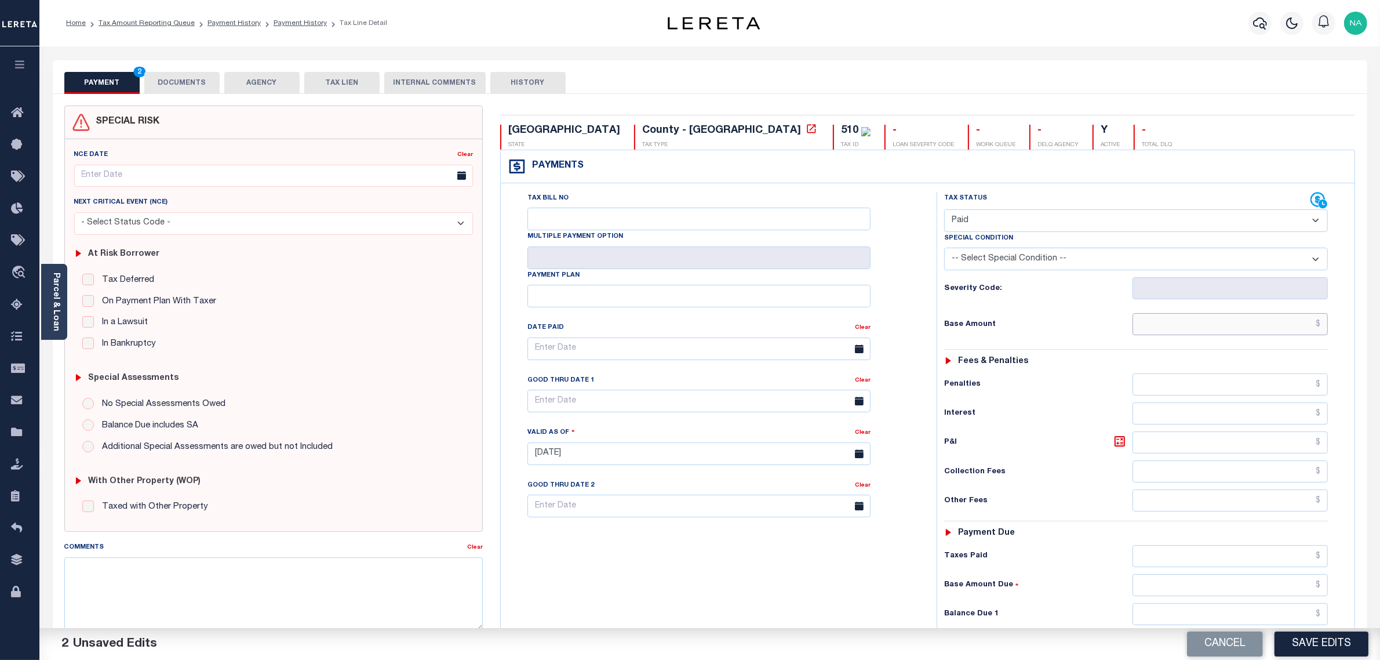
click at [1189, 327] on input "text" at bounding box center [1231, 324] width 196 height 22
click at [1273, 326] on input "text" at bounding box center [1231, 324] width 196 height 22
click at [1255, 330] on input "text" at bounding box center [1231, 324] width 196 height 22
paste input "5,099.51"
type input "$5,099.51"
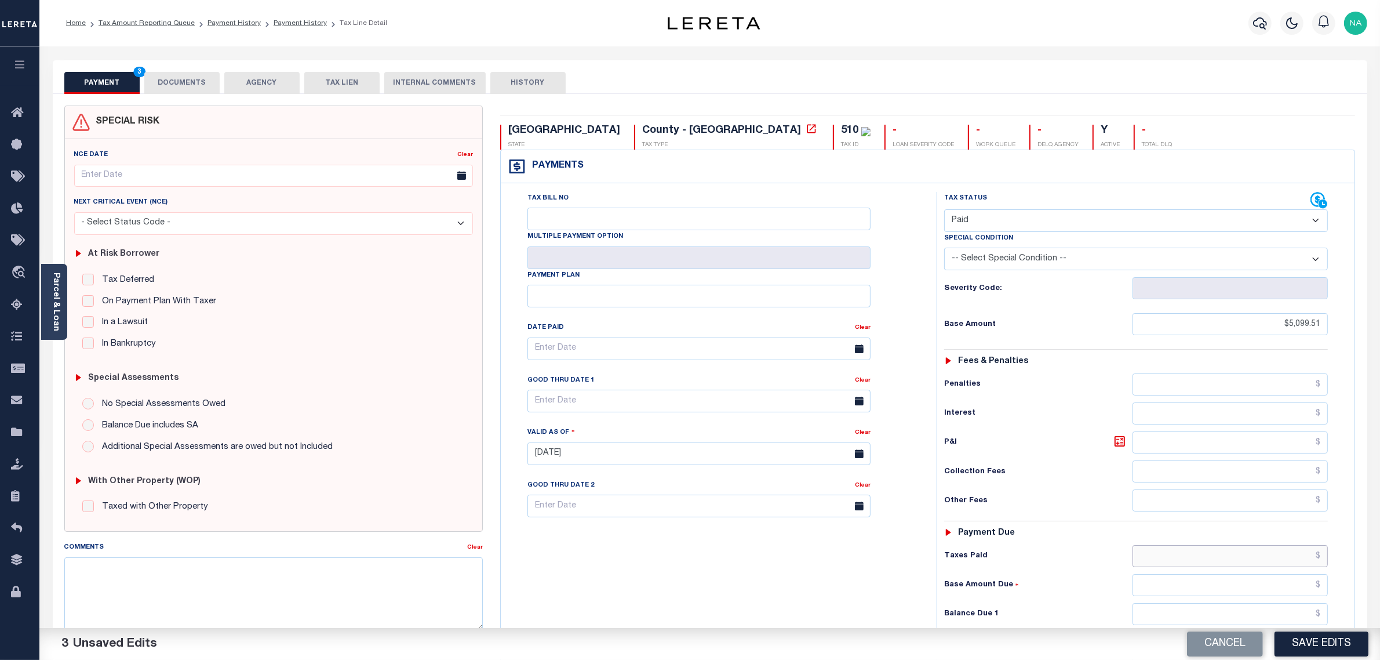
click at [1288, 558] on input "text" at bounding box center [1231, 556] width 196 height 22
paste input "5,558.46"
type input "$5,558.46"
click at [1295, 618] on input "text" at bounding box center [1231, 614] width 196 height 22
type input "$0.00"
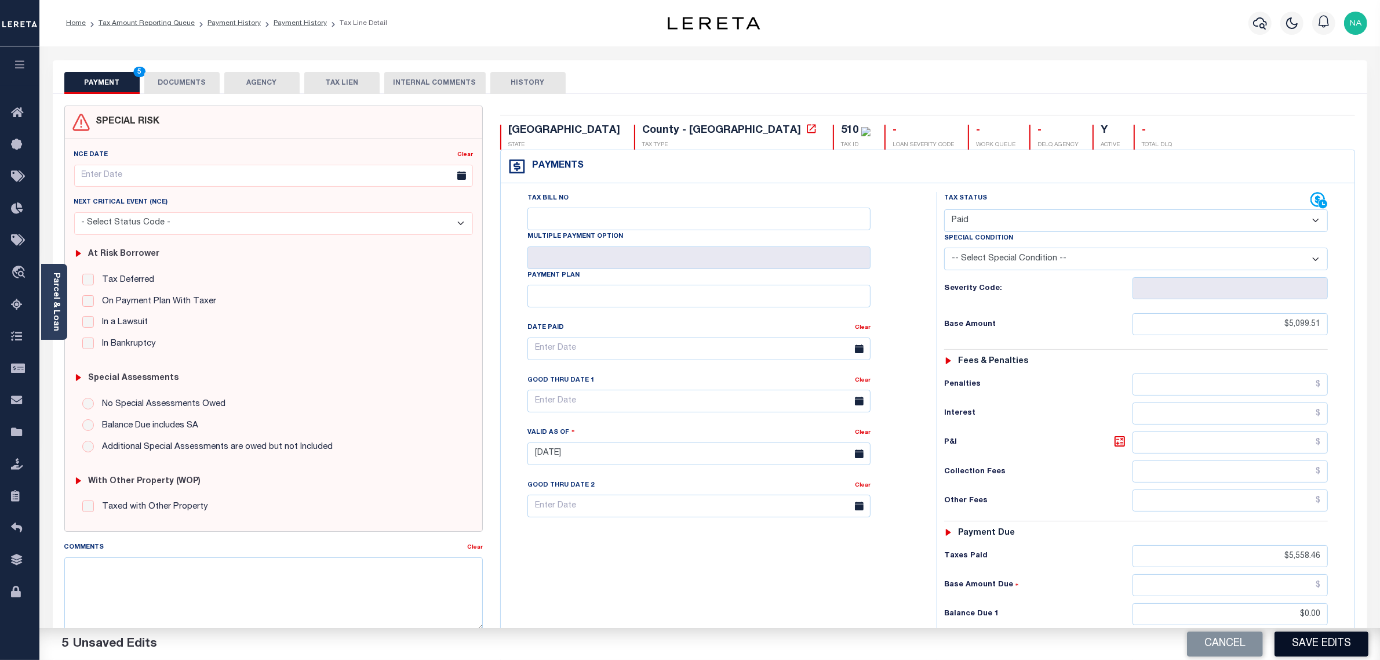
click at [1320, 647] on button "Save Edits" at bounding box center [1322, 643] width 94 height 25
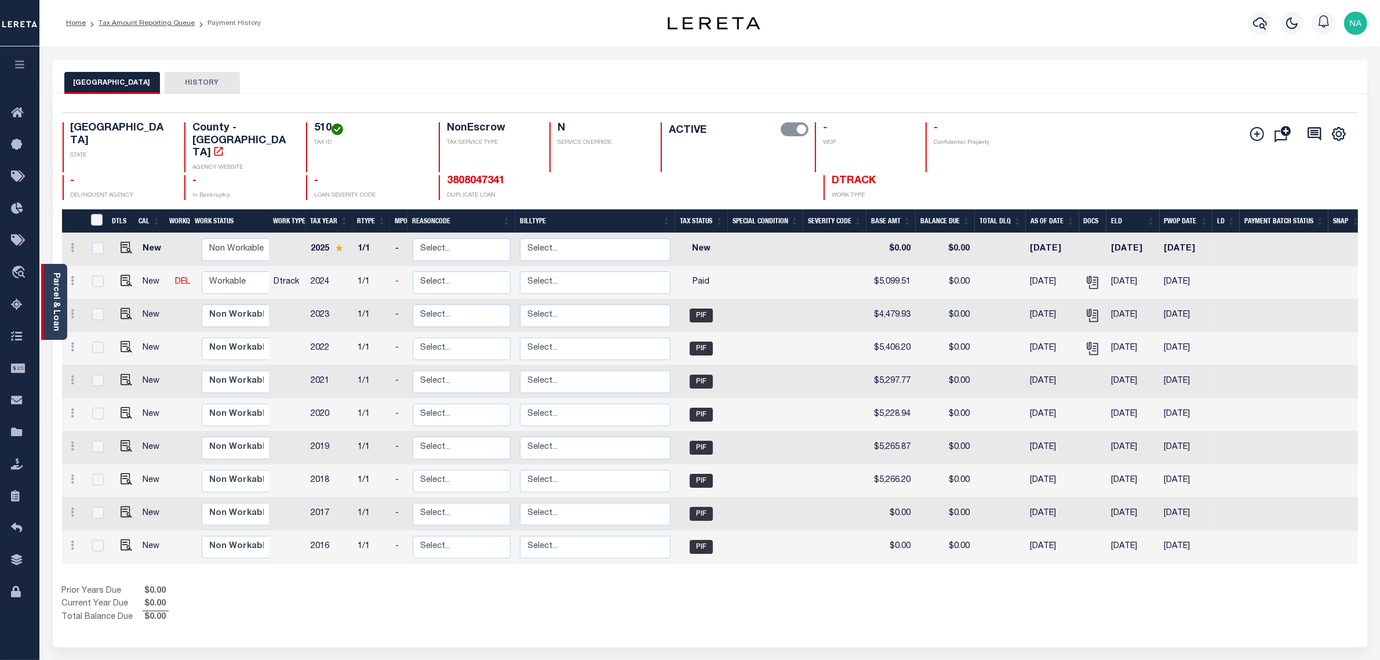
click at [54, 294] on link "Parcel & Loan" at bounding box center [56, 301] width 8 height 59
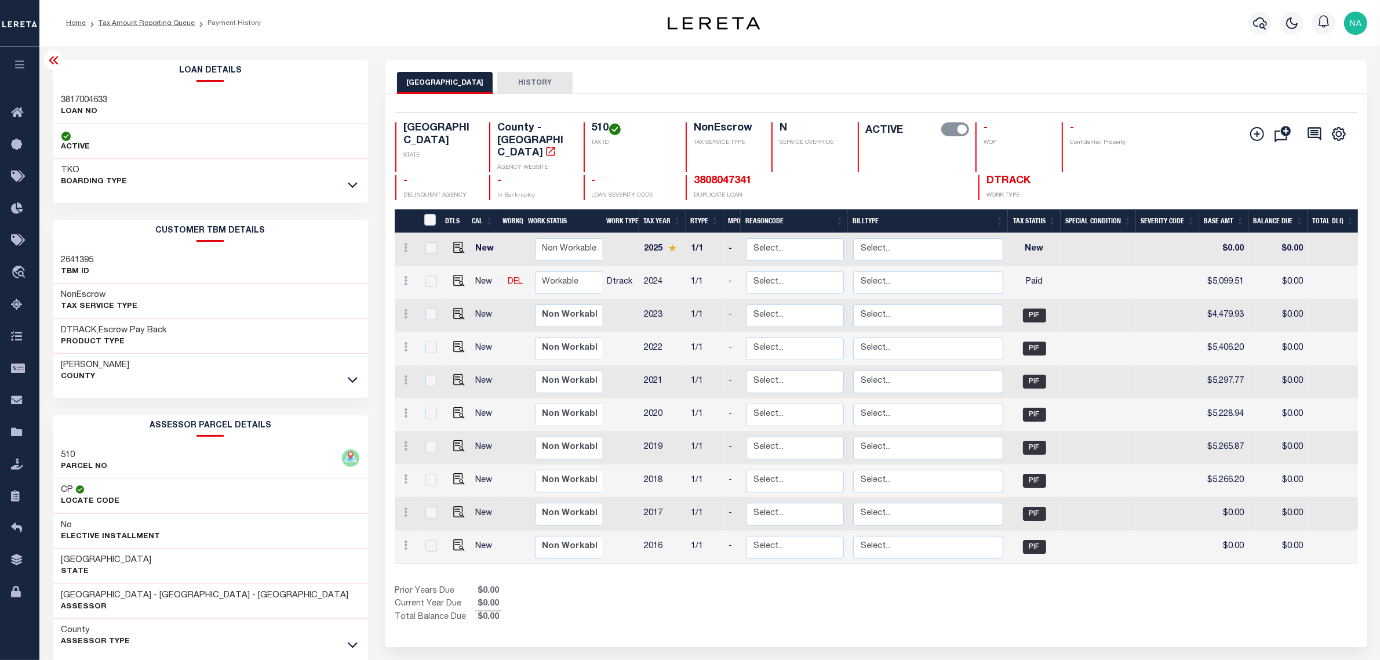
click at [90, 97] on h3 "3817004633" at bounding box center [84, 100] width 46 height 12
copy h3 "3817004633"
drag, startPoint x: 181, startPoint y: 24, endPoint x: 250, endPoint y: 13, distance: 70.3
click at [181, 24] on link "Tax Amount Reporting Queue" at bounding box center [147, 23] width 96 height 7
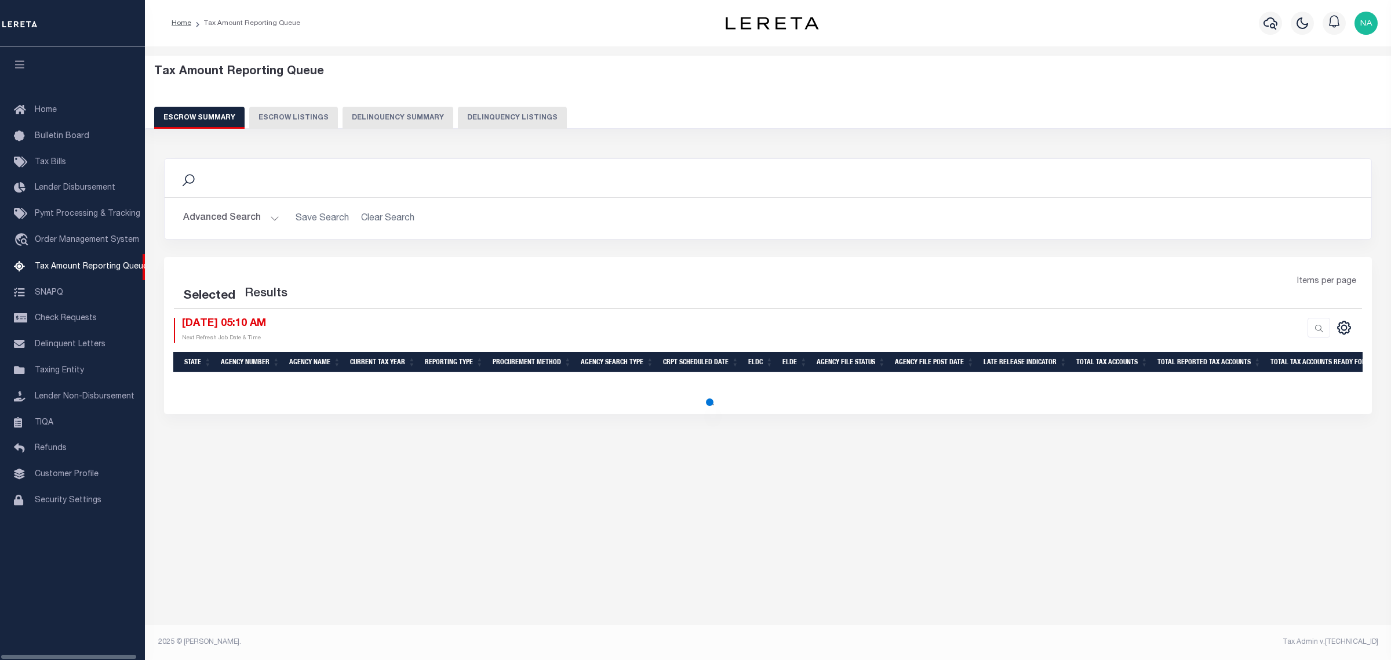
select select "100"
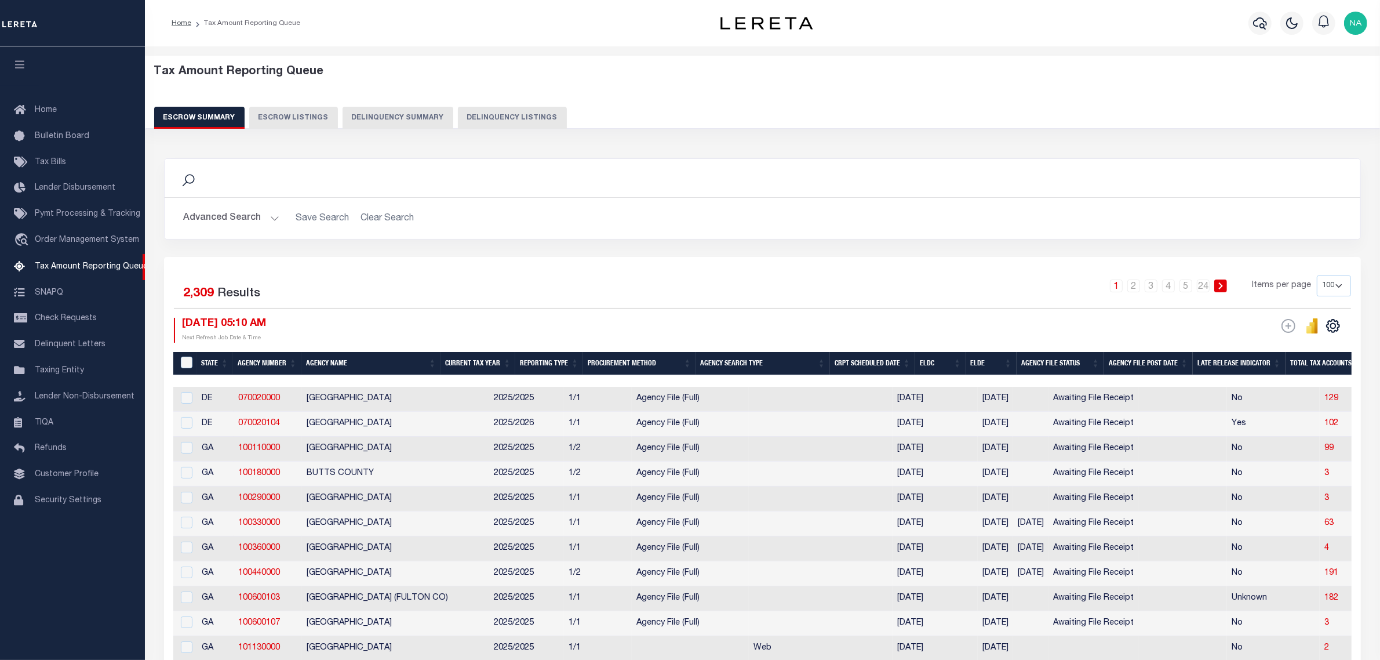
click at [494, 122] on button "Delinquency Listings" at bounding box center [512, 118] width 109 height 22
select select "100"
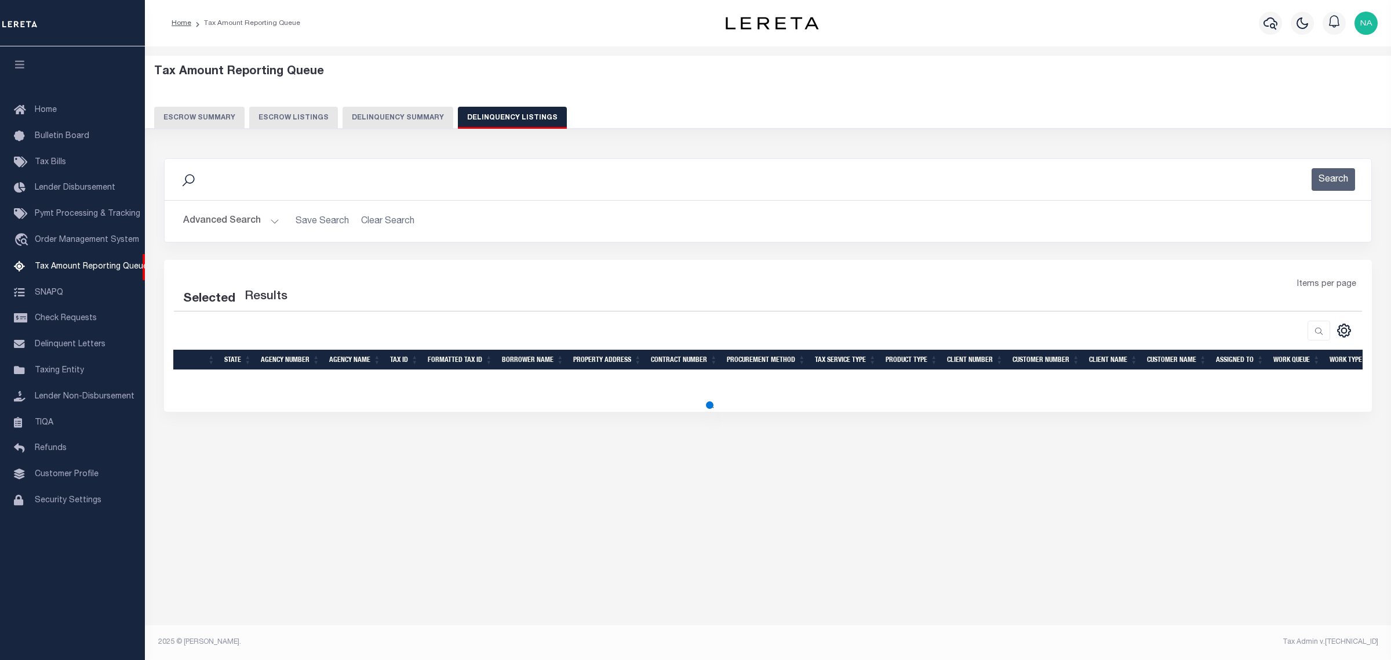
select select "100"
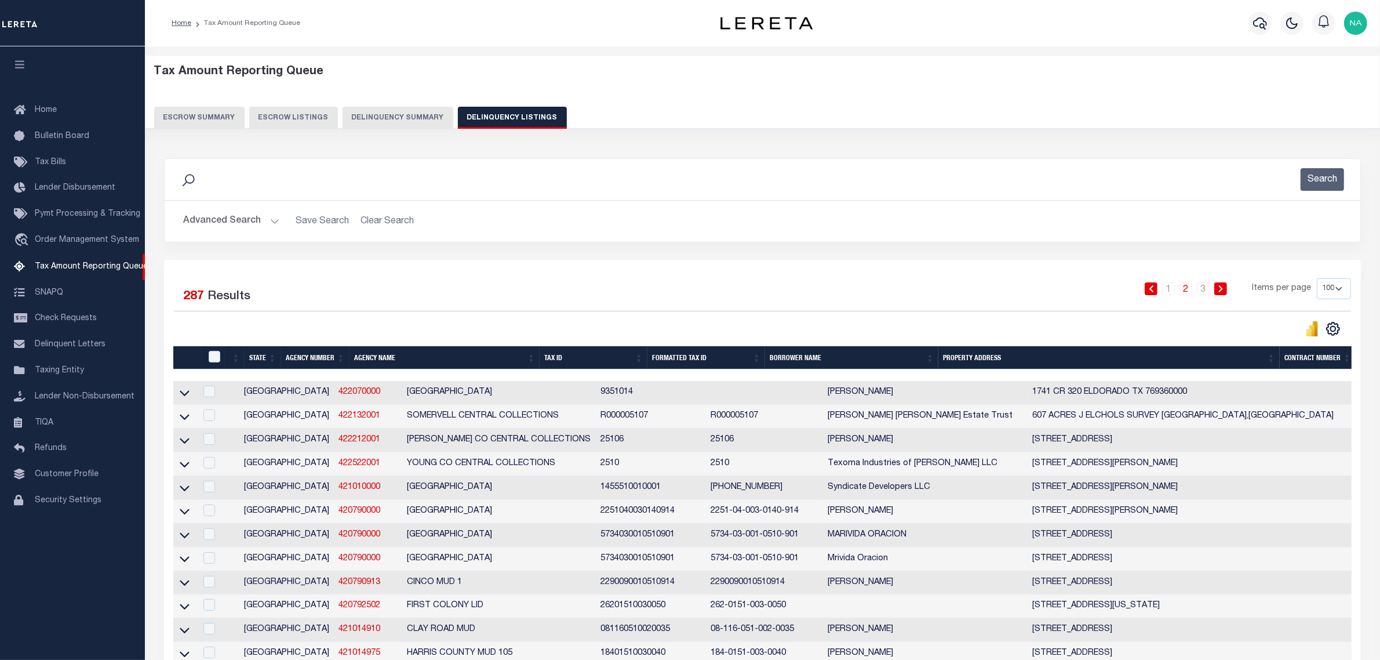
click at [241, 218] on button "Advanced Search" at bounding box center [231, 221] width 96 height 23
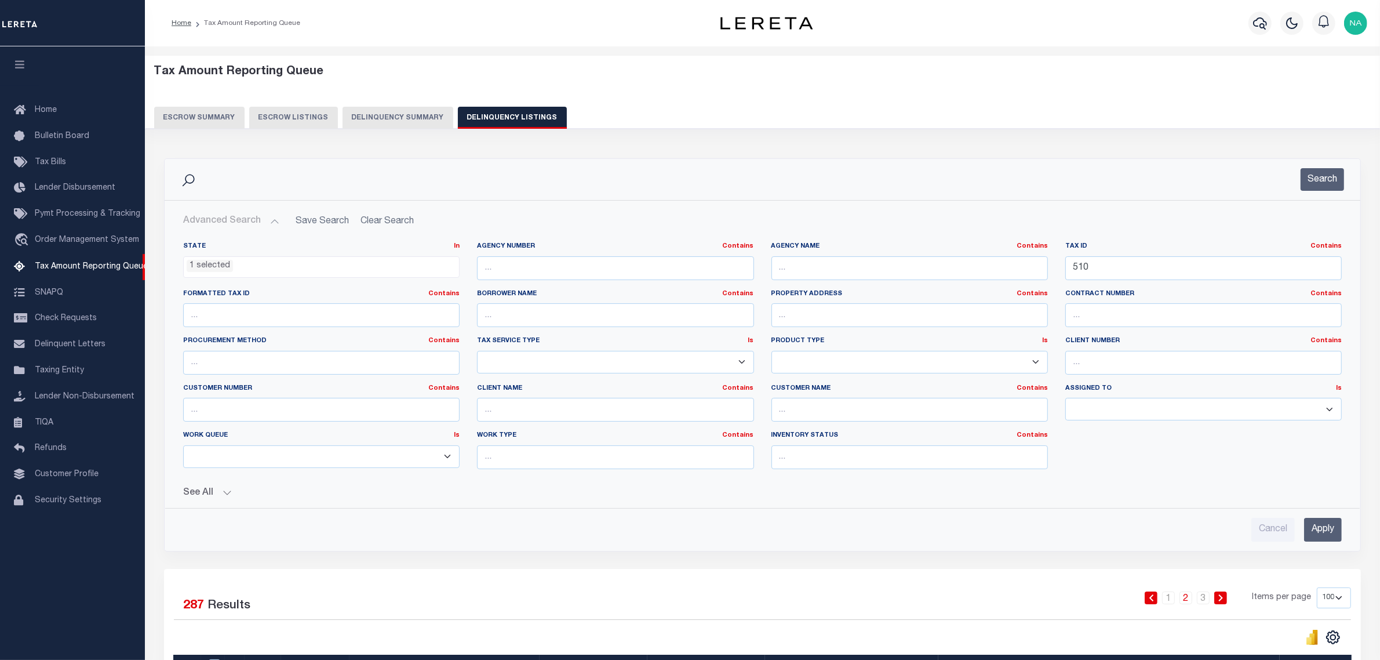
click at [229, 226] on button "Advanced Search" at bounding box center [231, 221] width 96 height 23
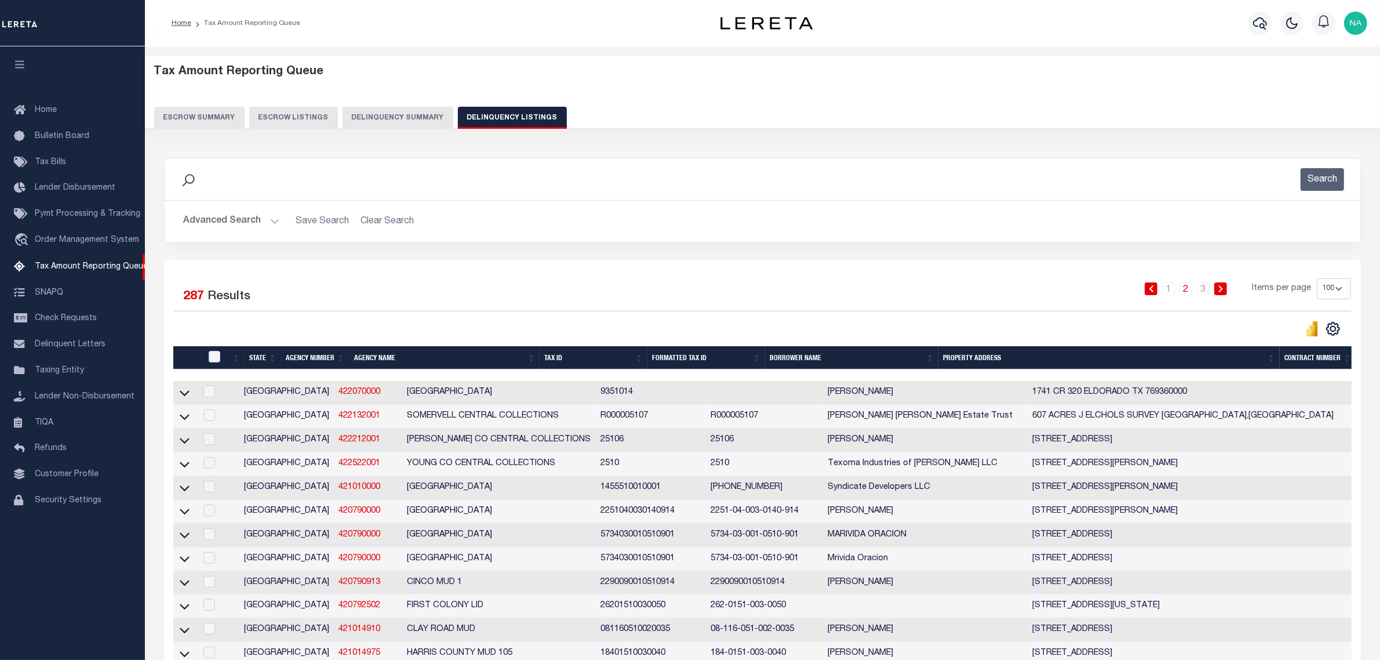
click at [887, 285] on div "1 2 3 Items per page 10 25 50 100 500" at bounding box center [911, 293] width 879 height 30
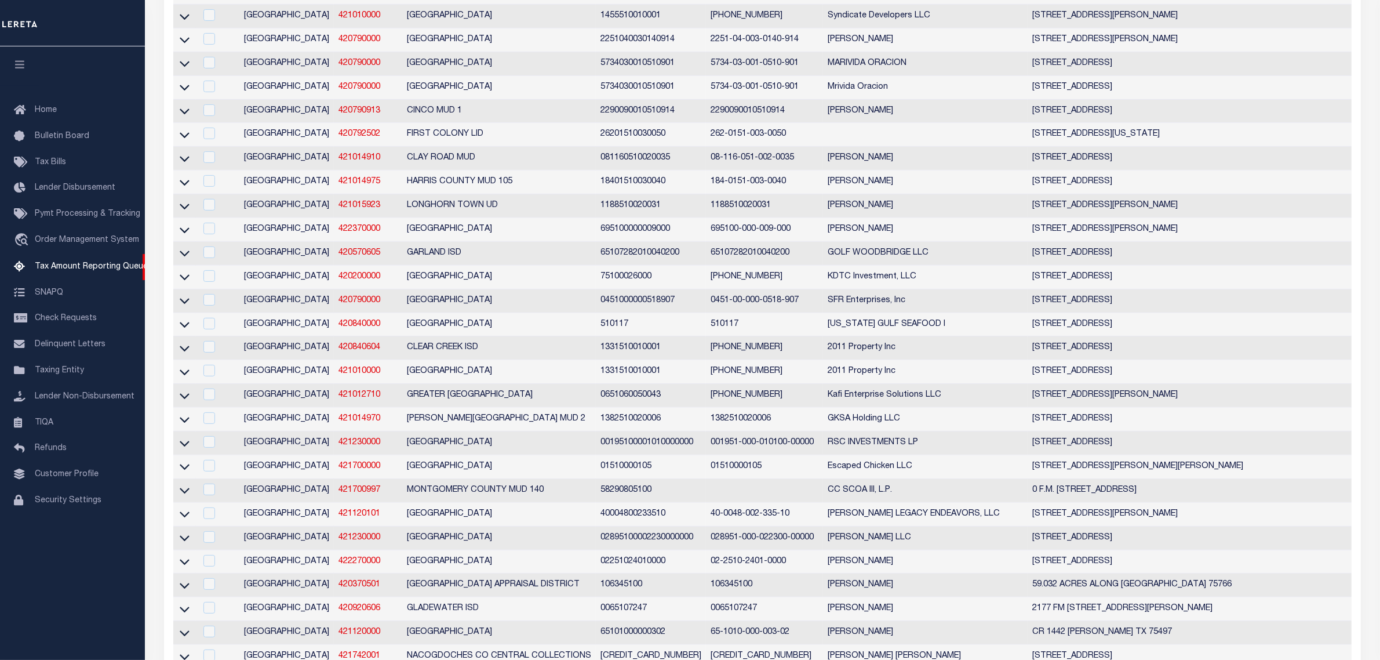
scroll to position [37, 0]
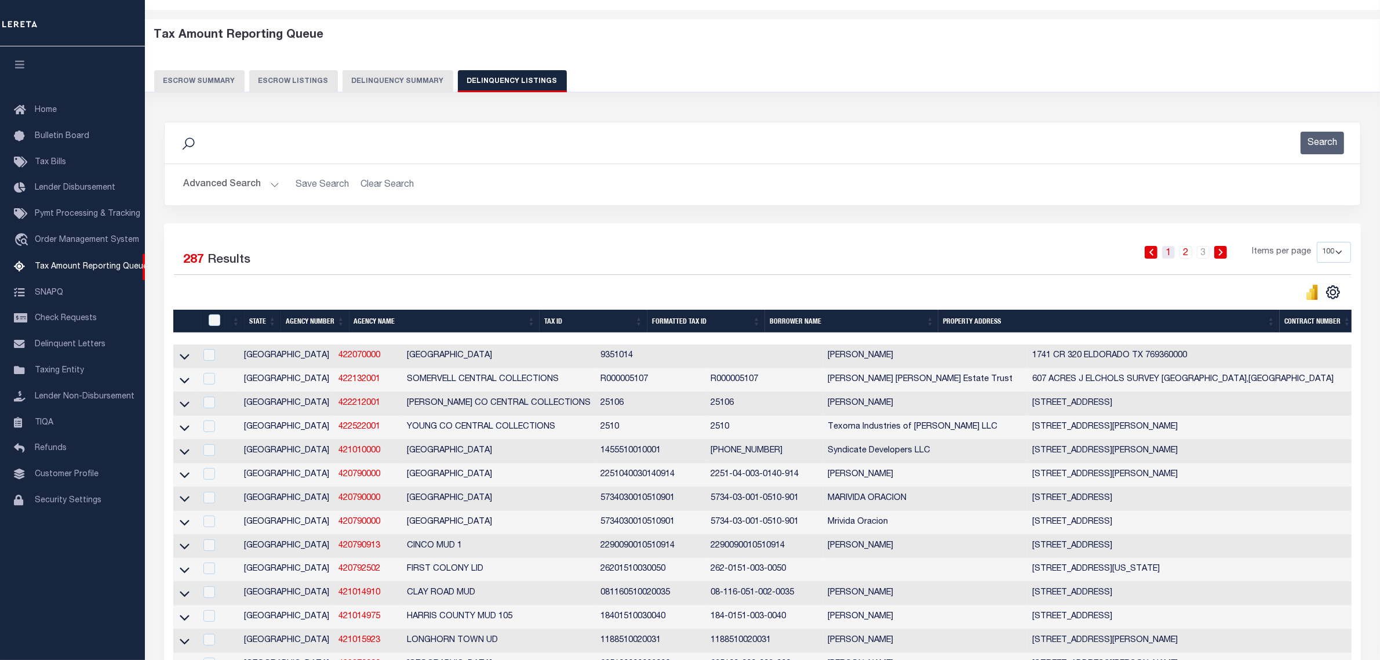
click at [1173, 250] on link "1" at bounding box center [1168, 252] width 13 height 13
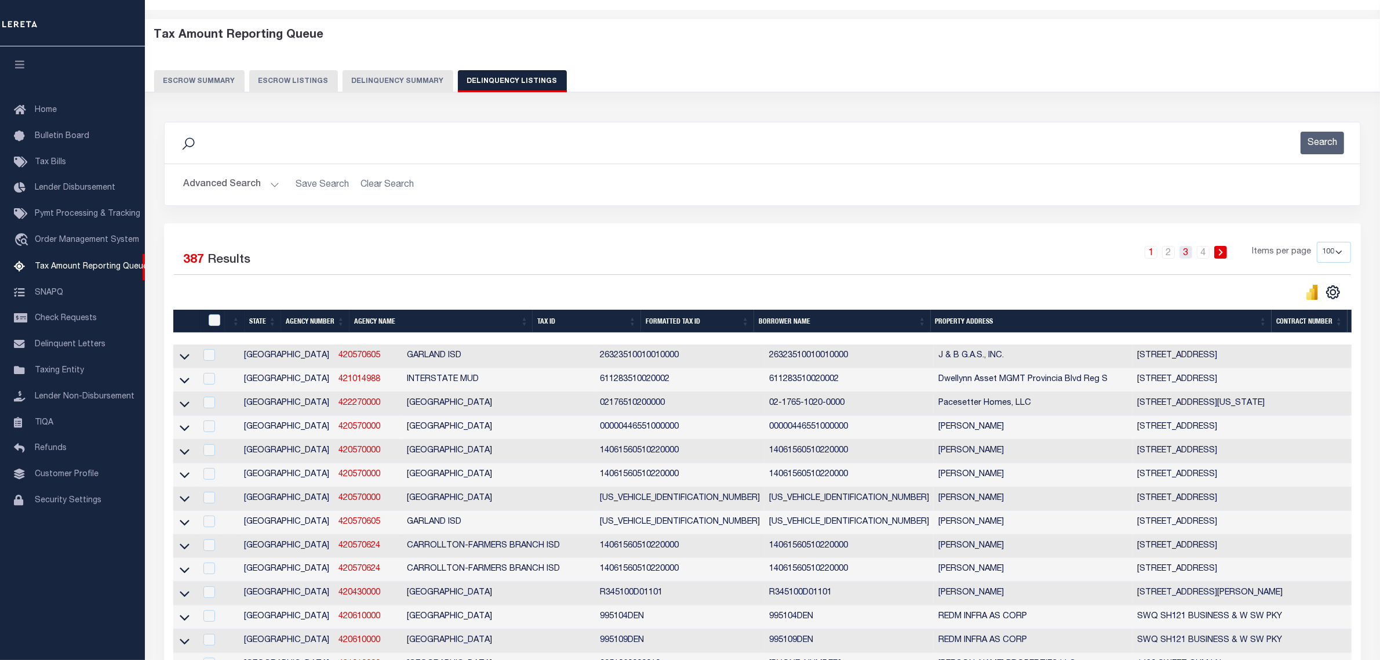
click at [1189, 256] on link "3" at bounding box center [1185, 252] width 13 height 13
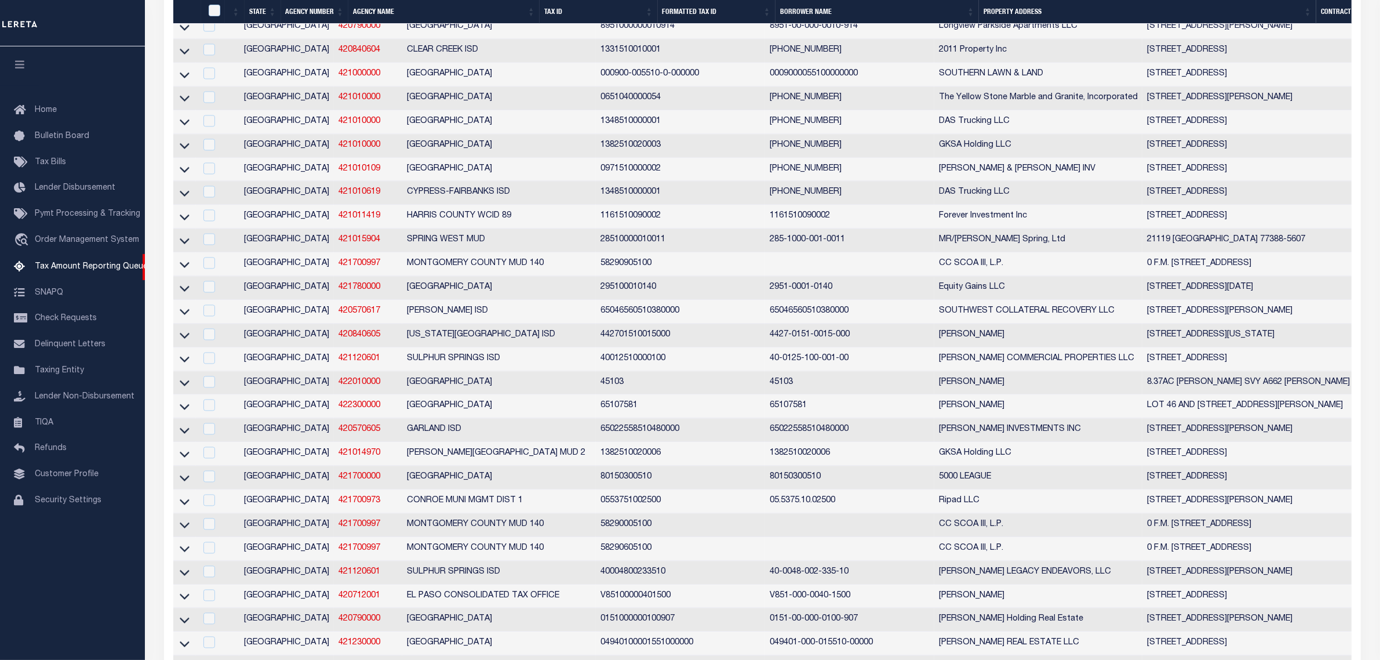
scroll to position [2826, 0]
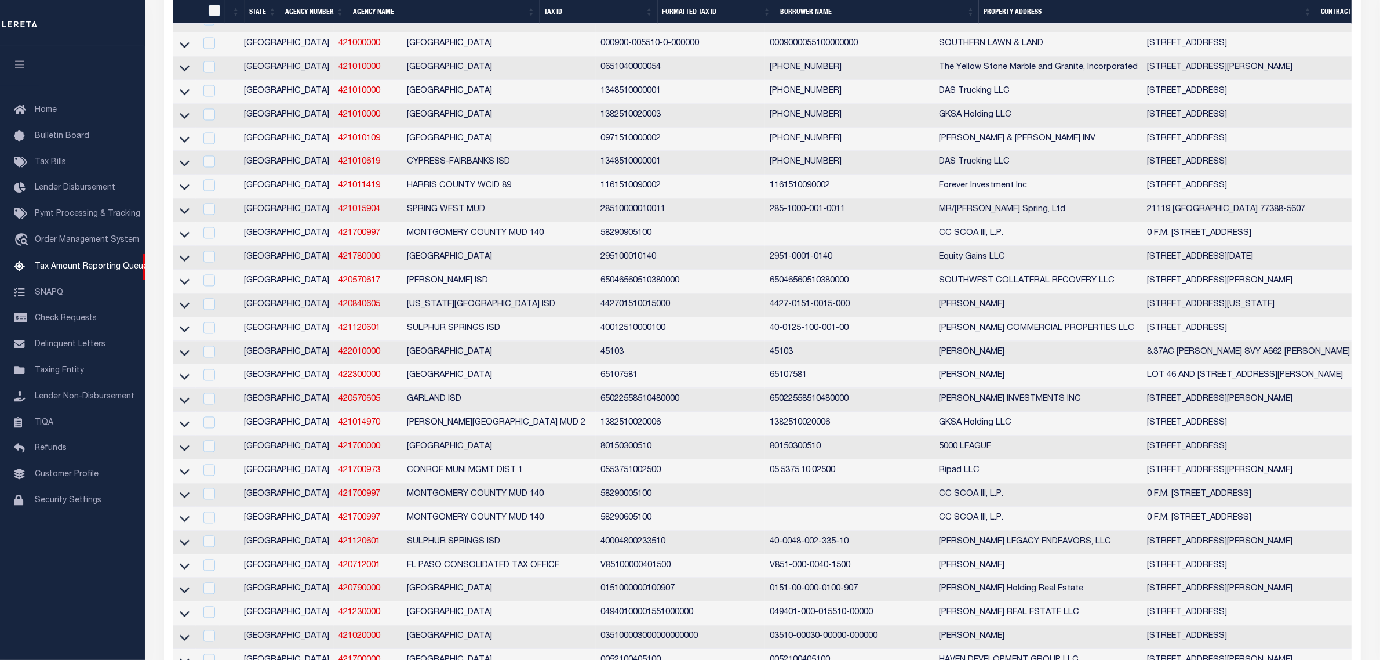
drag, startPoint x: 187, startPoint y: 449, endPoint x: 412, endPoint y: 361, distance: 241.7
click at [187, 356] on icon at bounding box center [185, 353] width 10 height 6
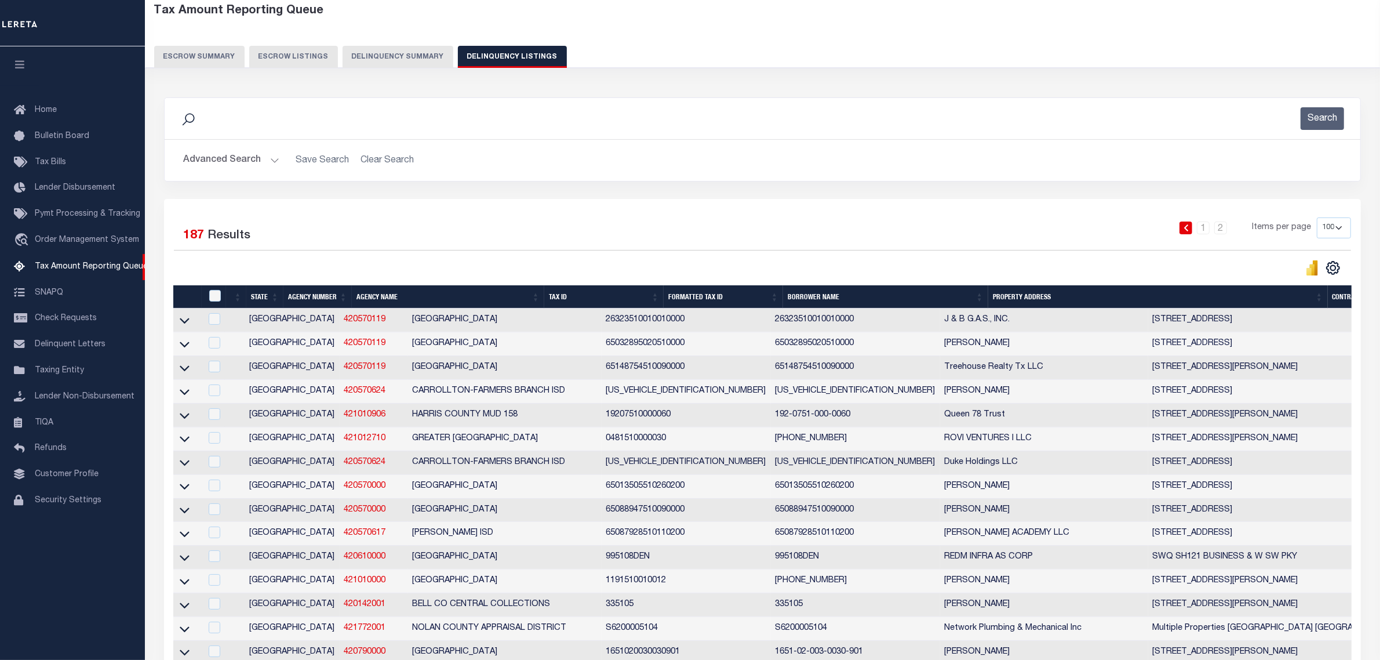
scroll to position [0, 0]
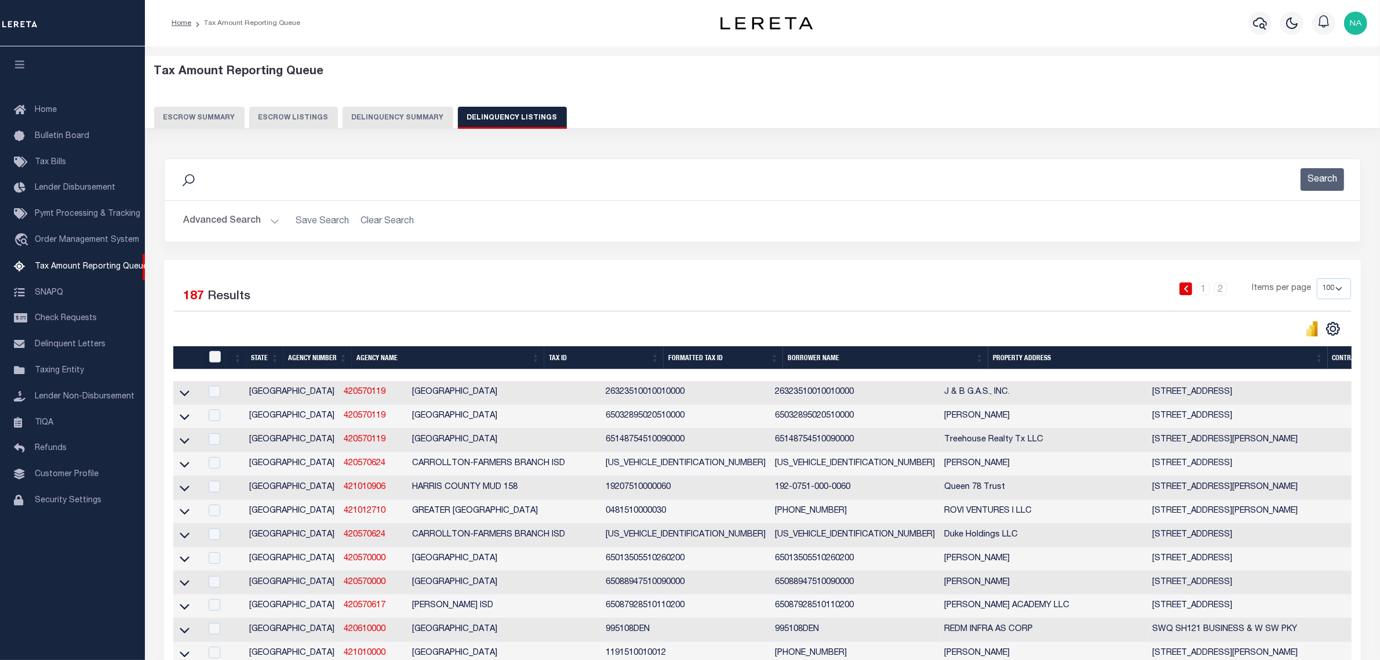
click at [496, 119] on button "Delinquency Listings" at bounding box center [512, 118] width 109 height 22
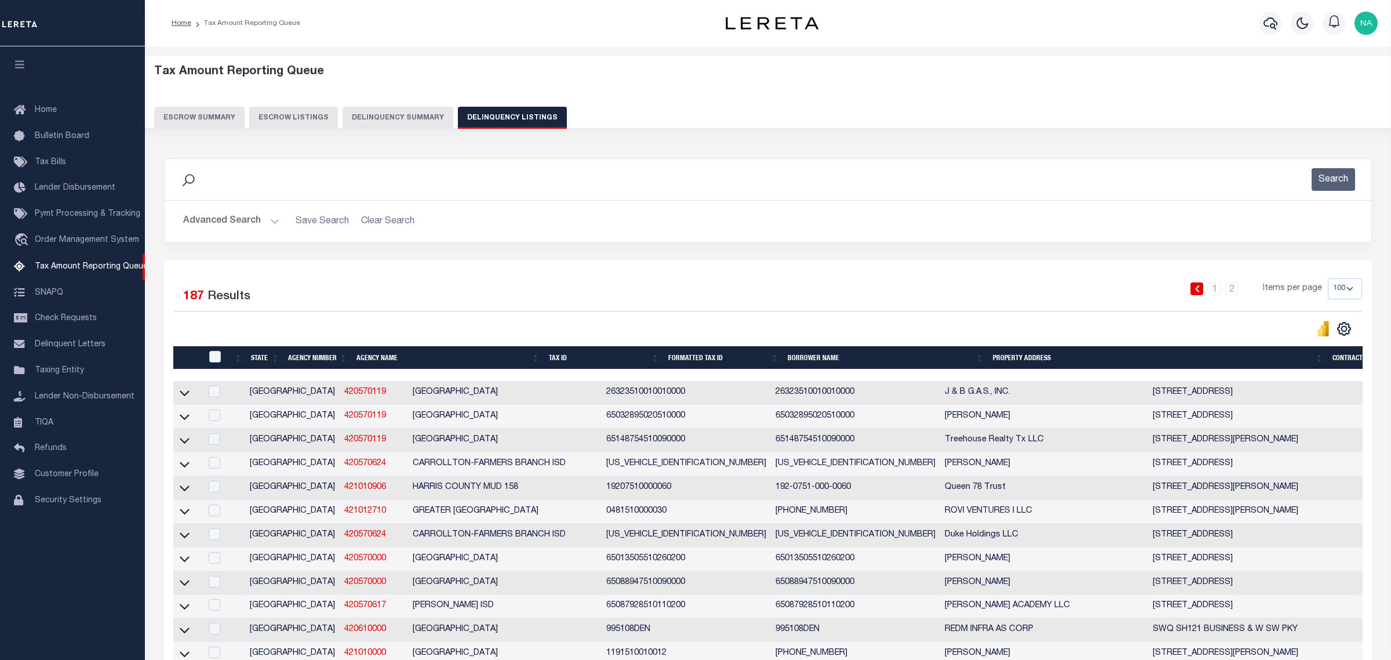
select select
select select "100"
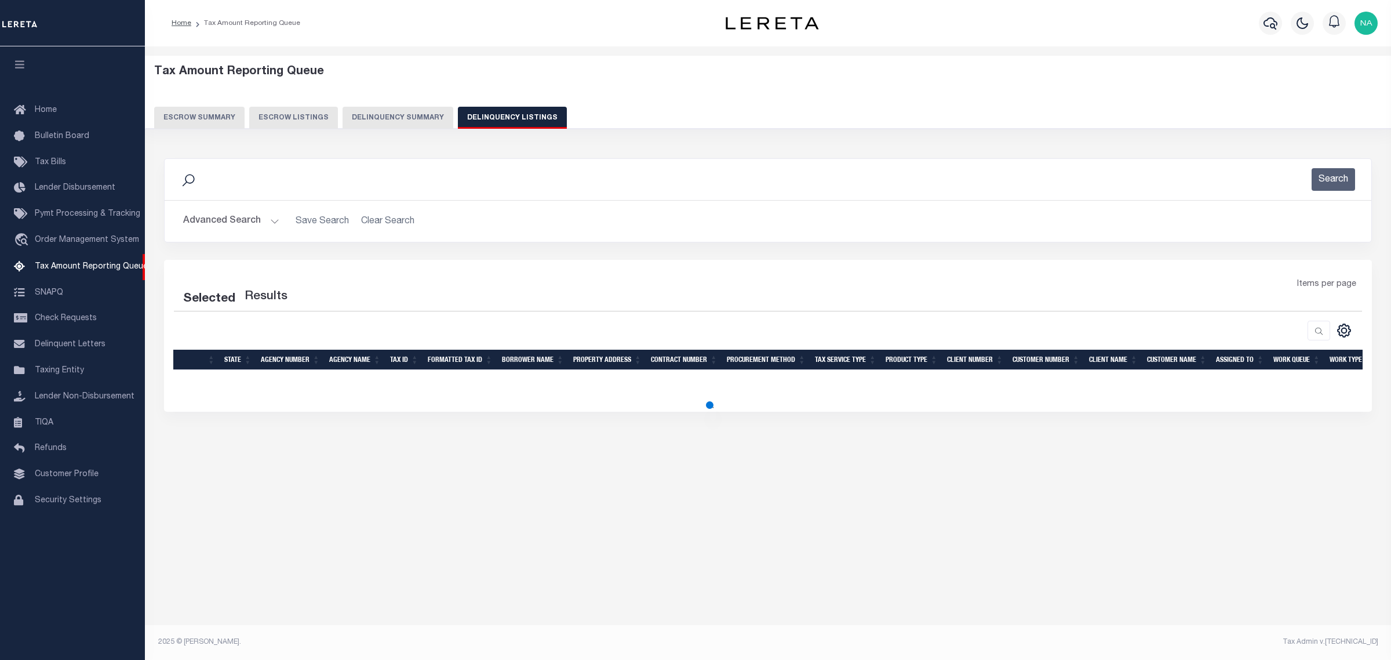
click at [227, 222] on button "Advanced Search" at bounding box center [231, 221] width 96 height 23
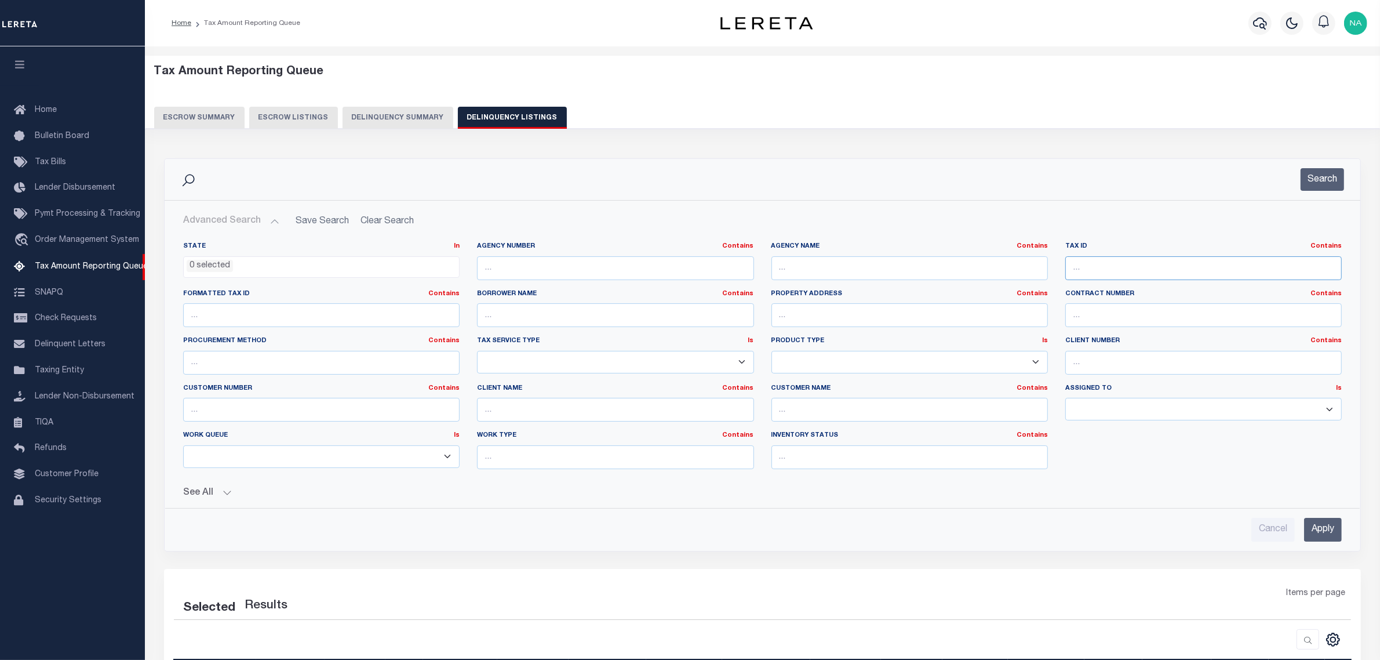
click at [1091, 267] on input "text" at bounding box center [1203, 268] width 276 height 24
type input "510"
select select "100"
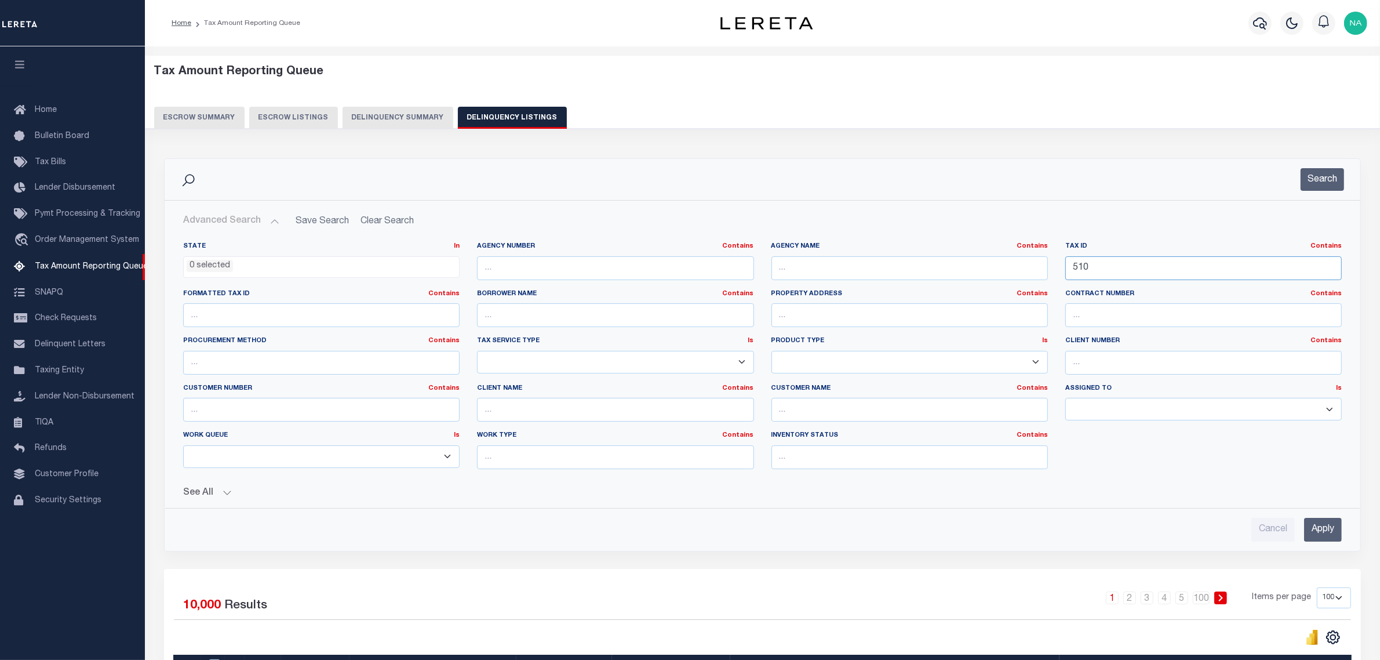
type input "510"
click at [1324, 527] on input "Apply" at bounding box center [1323, 530] width 38 height 24
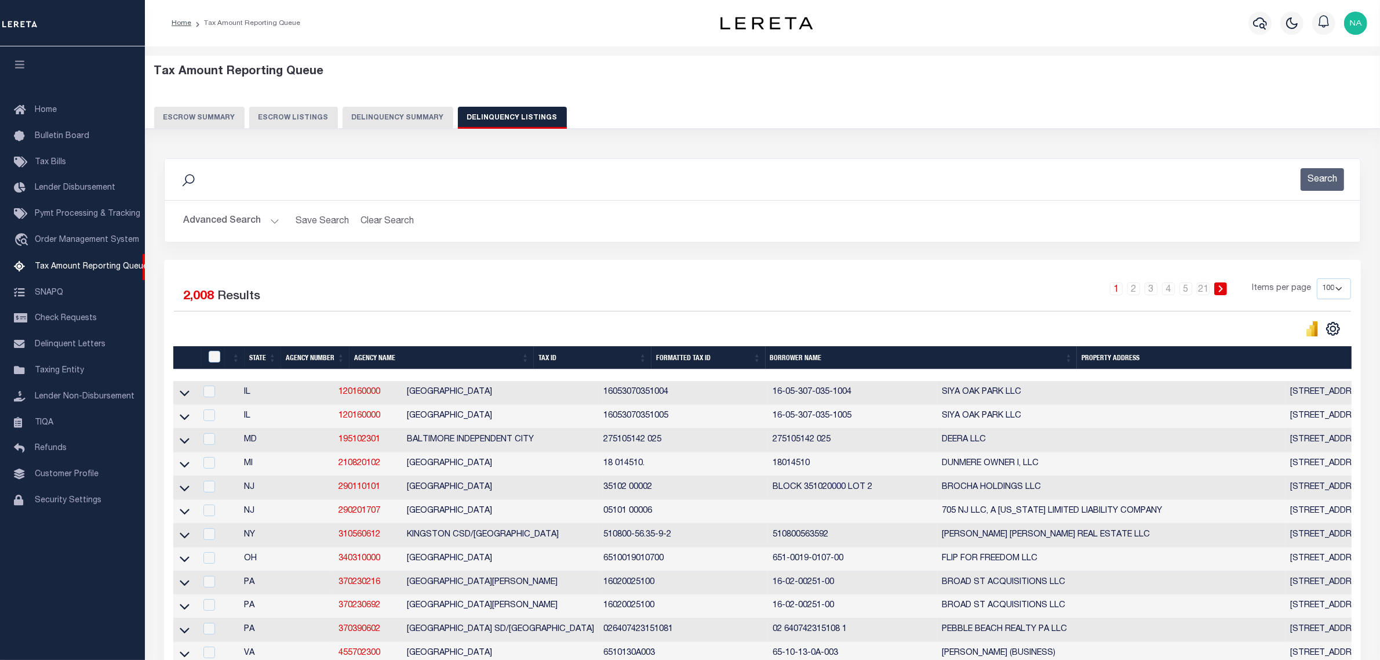
click at [205, 216] on button "Advanced Search" at bounding box center [231, 221] width 96 height 23
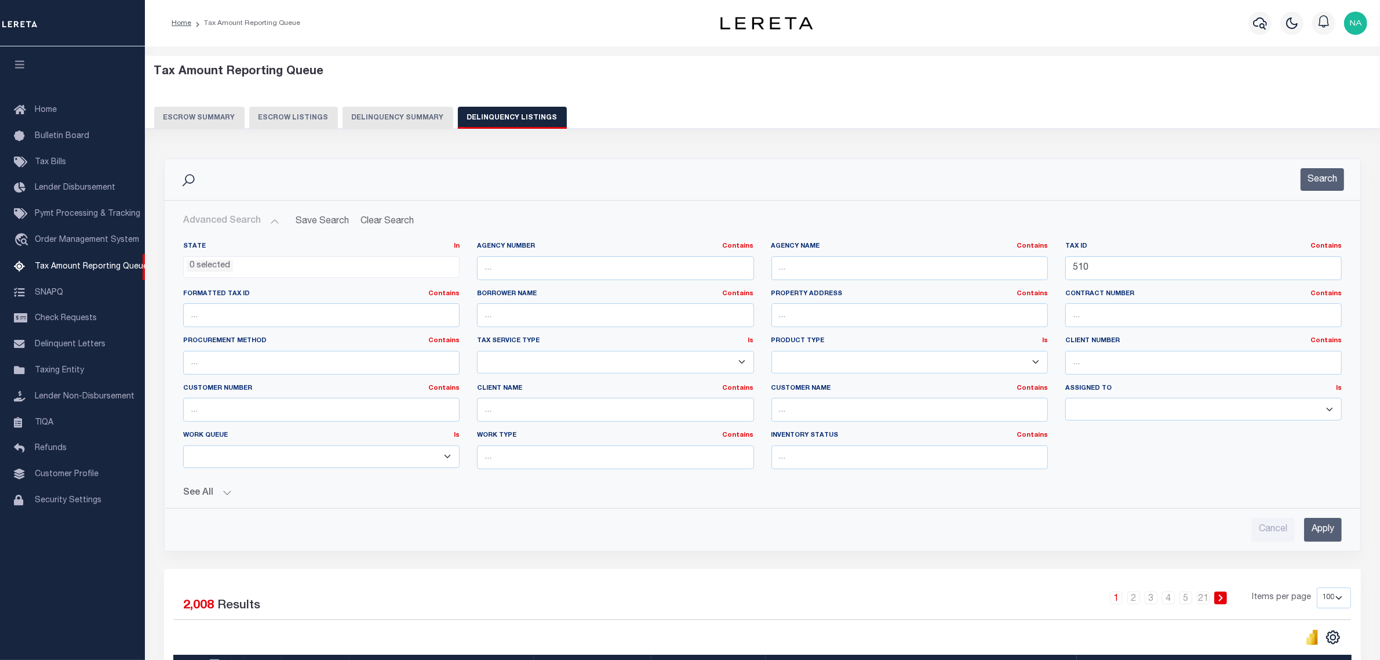
click at [281, 271] on ul "0 selected" at bounding box center [321, 265] width 275 height 16
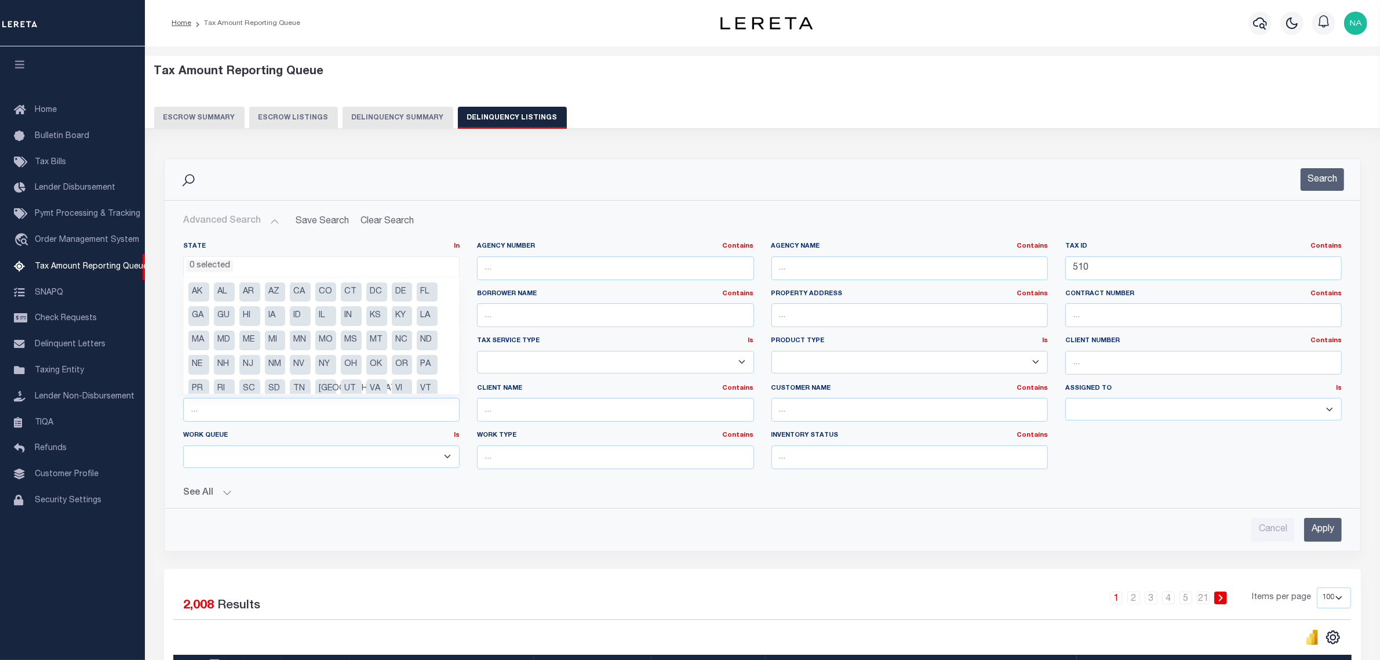
click at [321, 389] on li "[GEOGRAPHIC_DATA]" at bounding box center [325, 389] width 21 height 20
select select "[GEOGRAPHIC_DATA]"
click at [555, 514] on div "Cancel Apply" at bounding box center [762, 524] width 1177 height 33
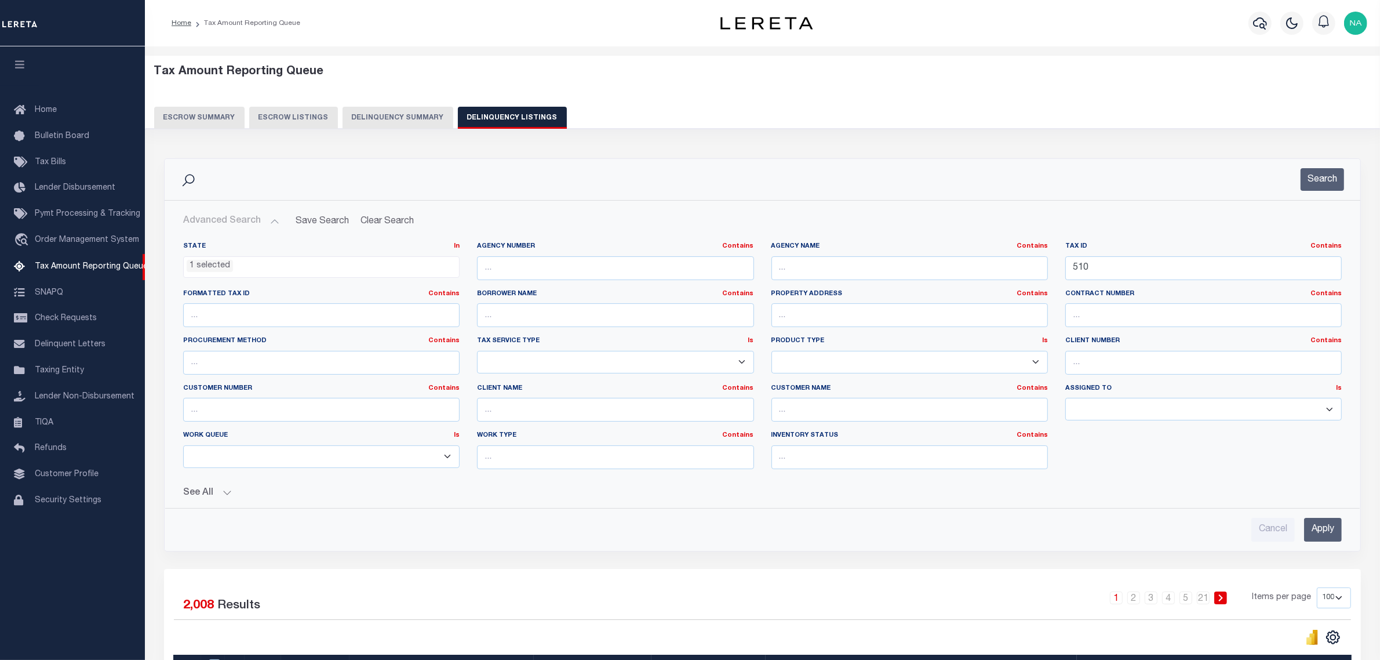
click at [1326, 529] on input "Apply" at bounding box center [1323, 530] width 38 height 24
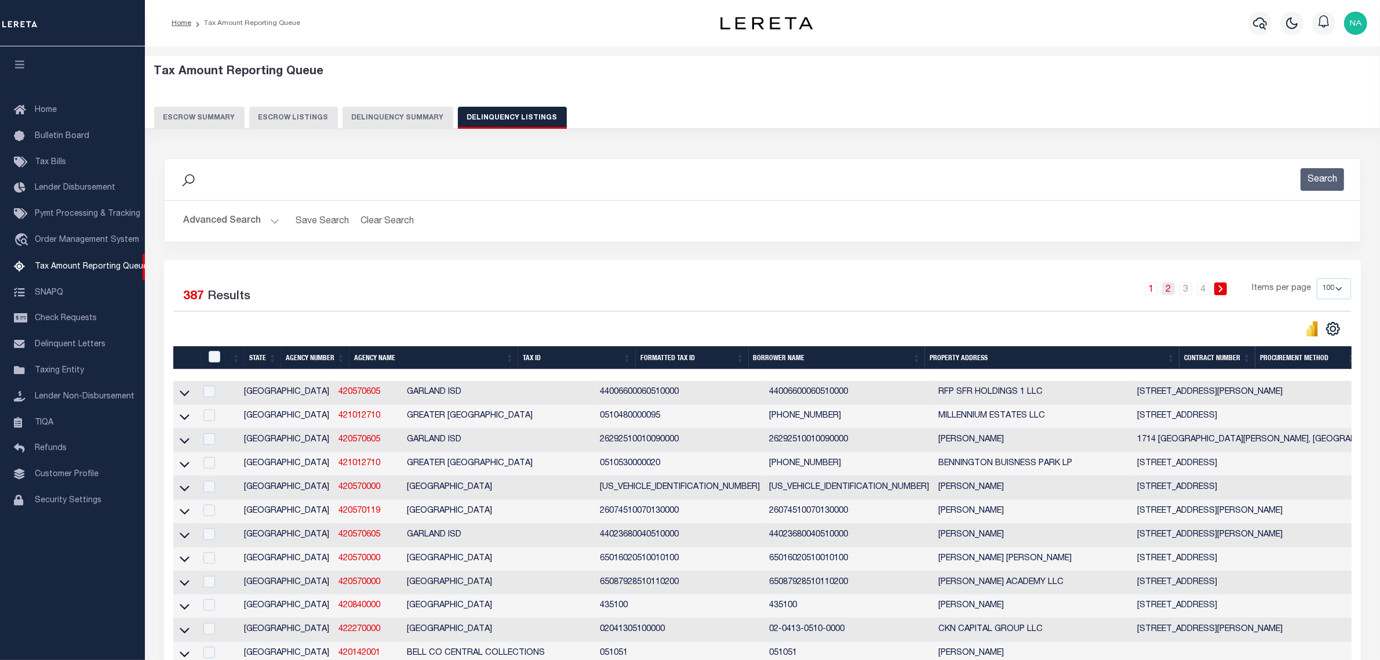
click at [1173, 287] on link "2" at bounding box center [1168, 288] width 13 height 13
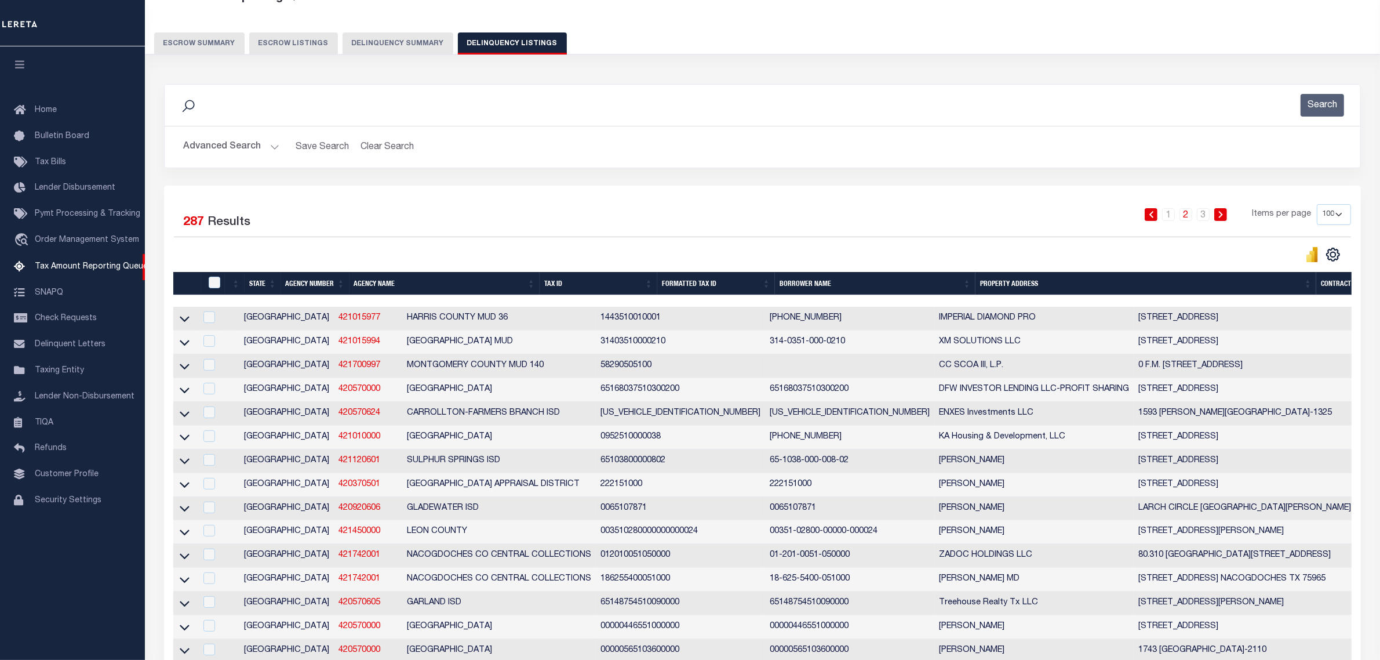
scroll to position [0, 0]
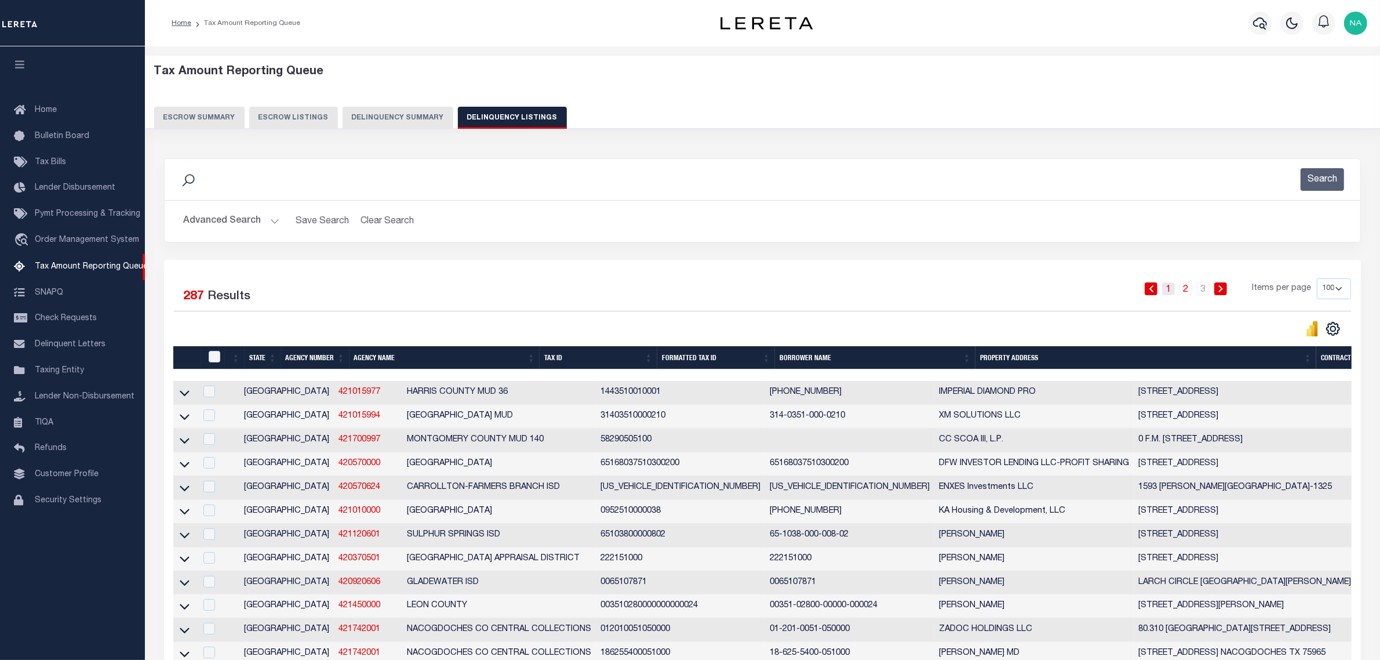
click at [1169, 291] on link "1" at bounding box center [1168, 288] width 13 height 13
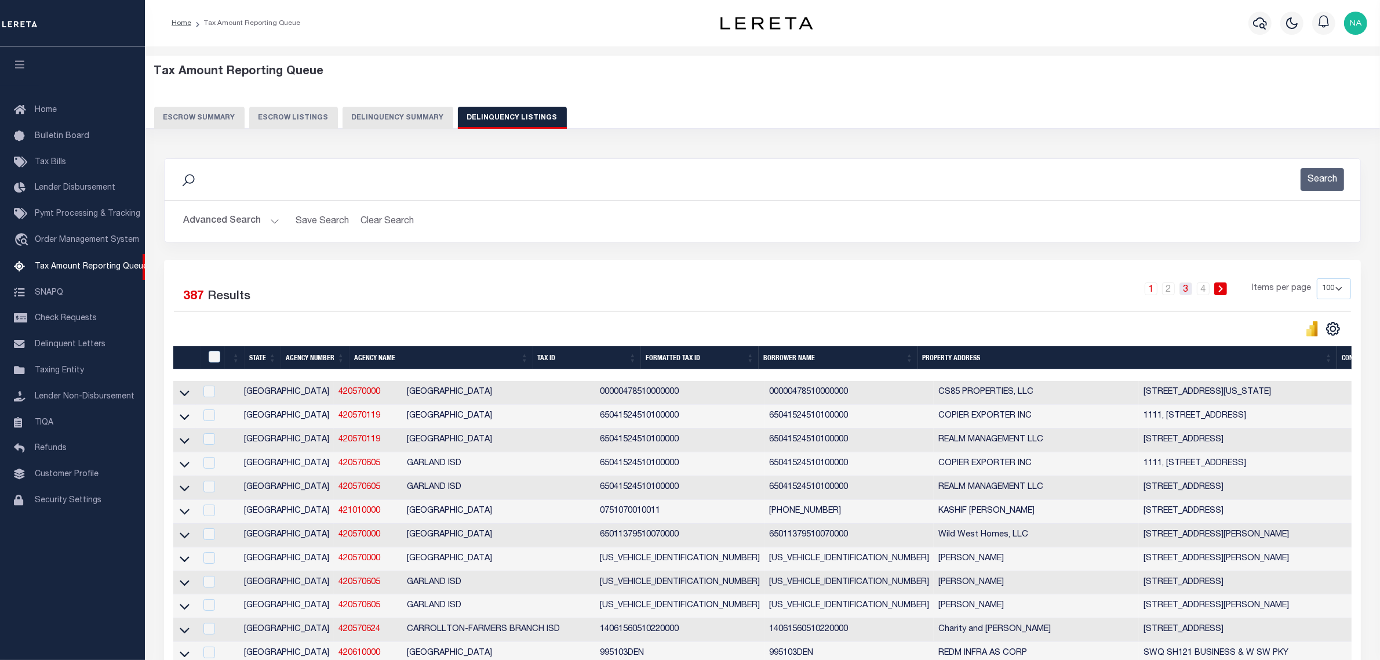
click at [1191, 290] on link "3" at bounding box center [1185, 288] width 13 height 13
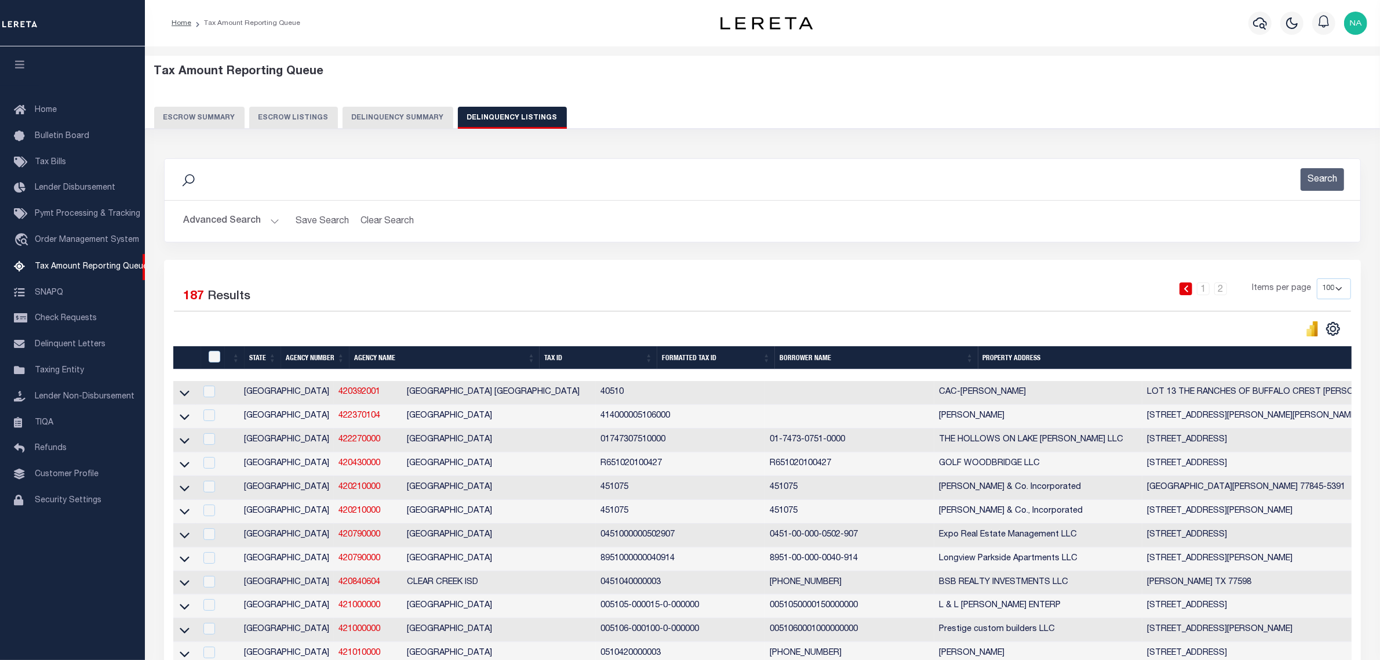
scroll to position [2736, 0]
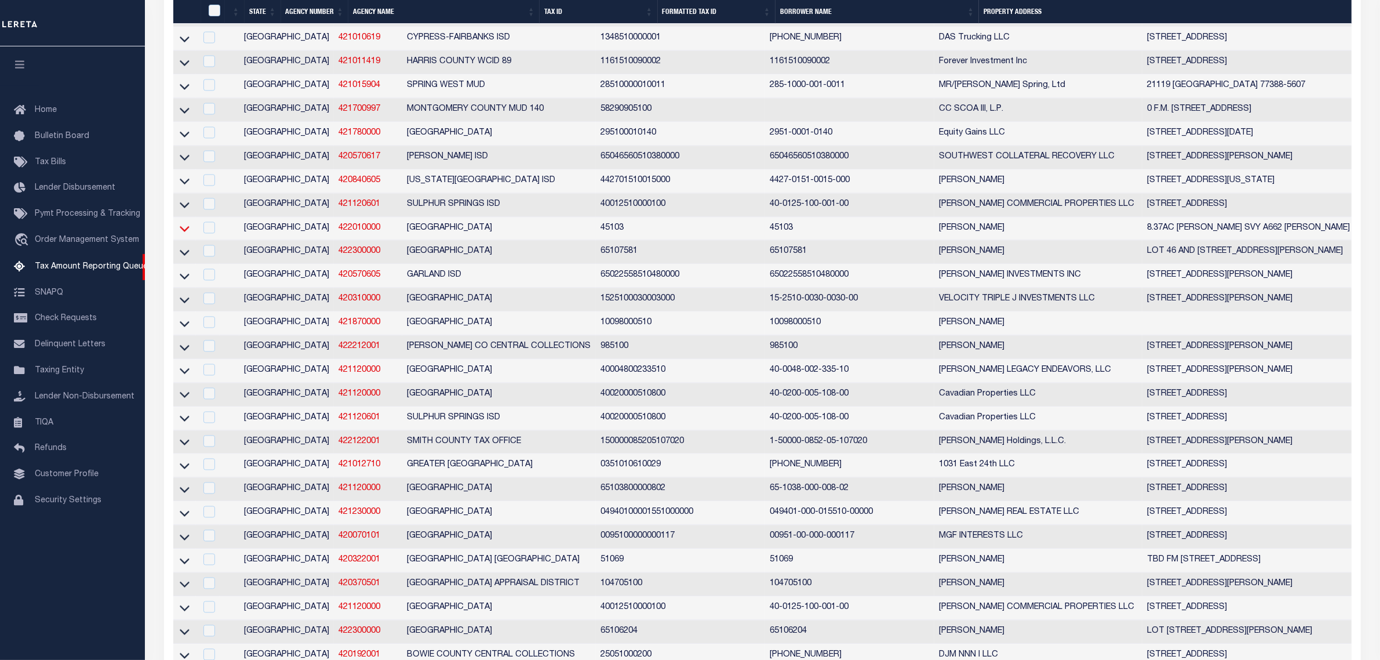
click at [185, 232] on icon at bounding box center [185, 230] width 10 height 6
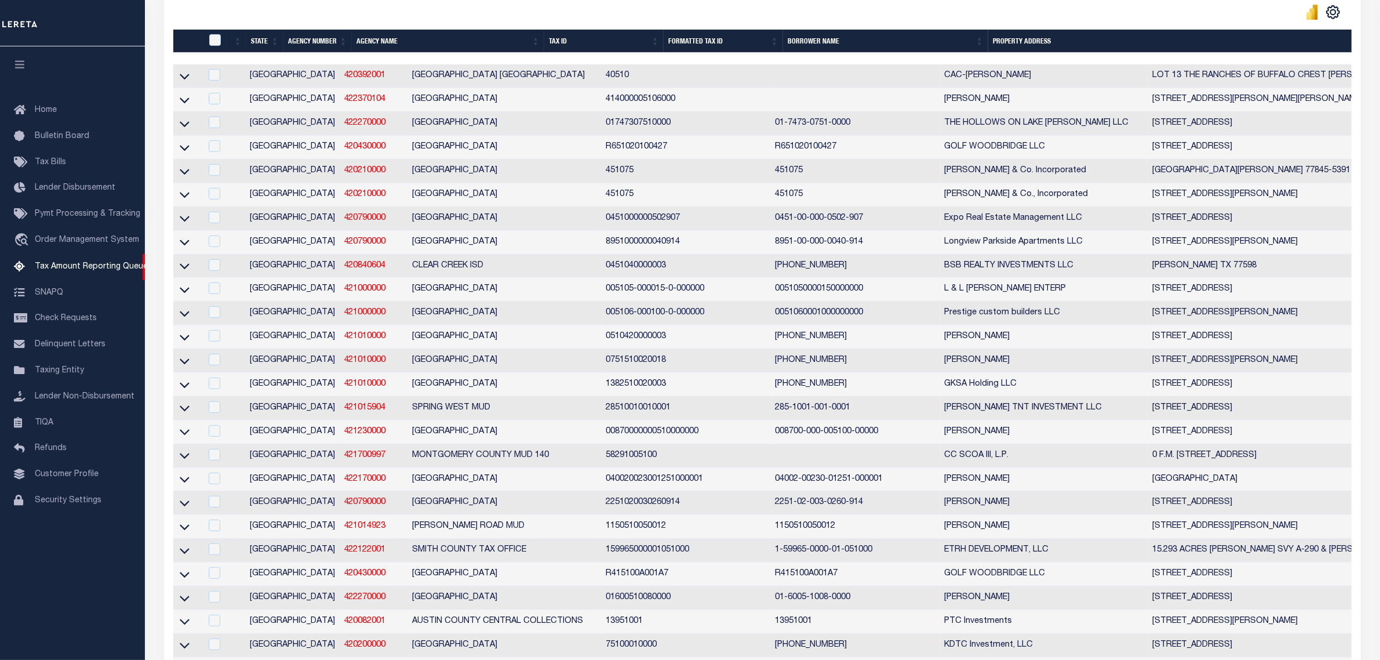
scroll to position [0, 0]
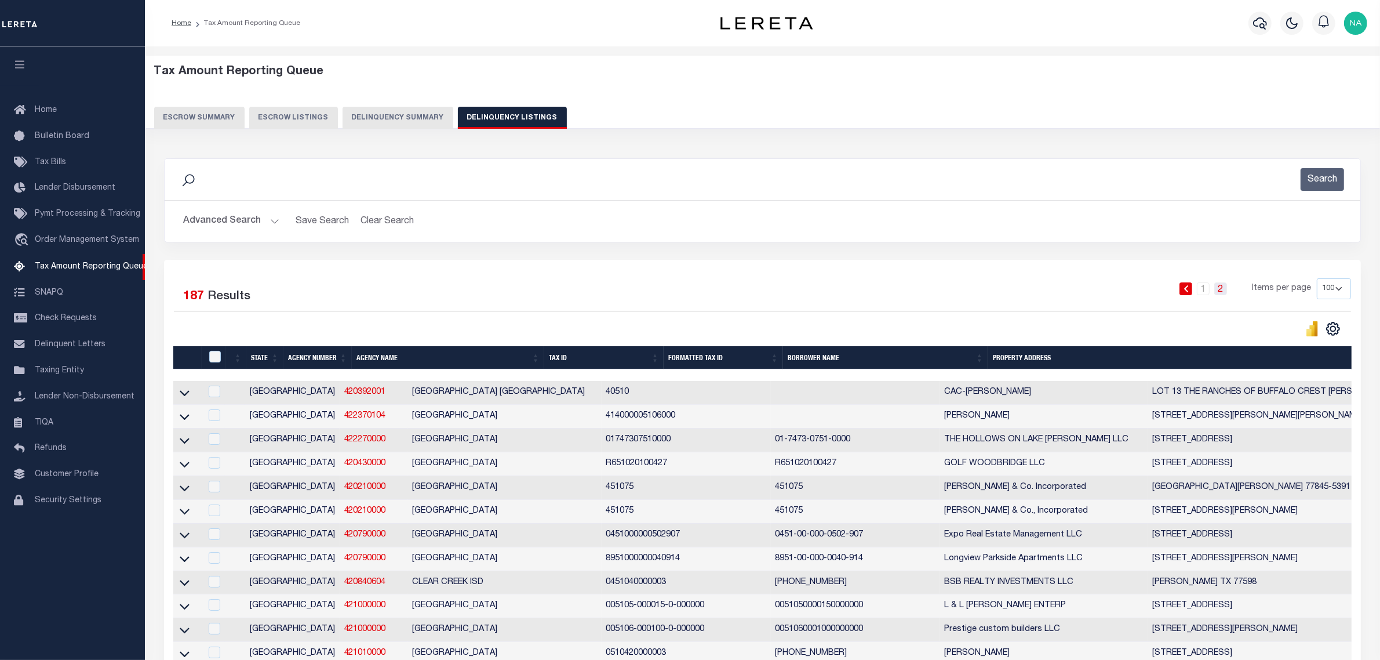
click at [1221, 292] on link "2" at bounding box center [1220, 288] width 13 height 13
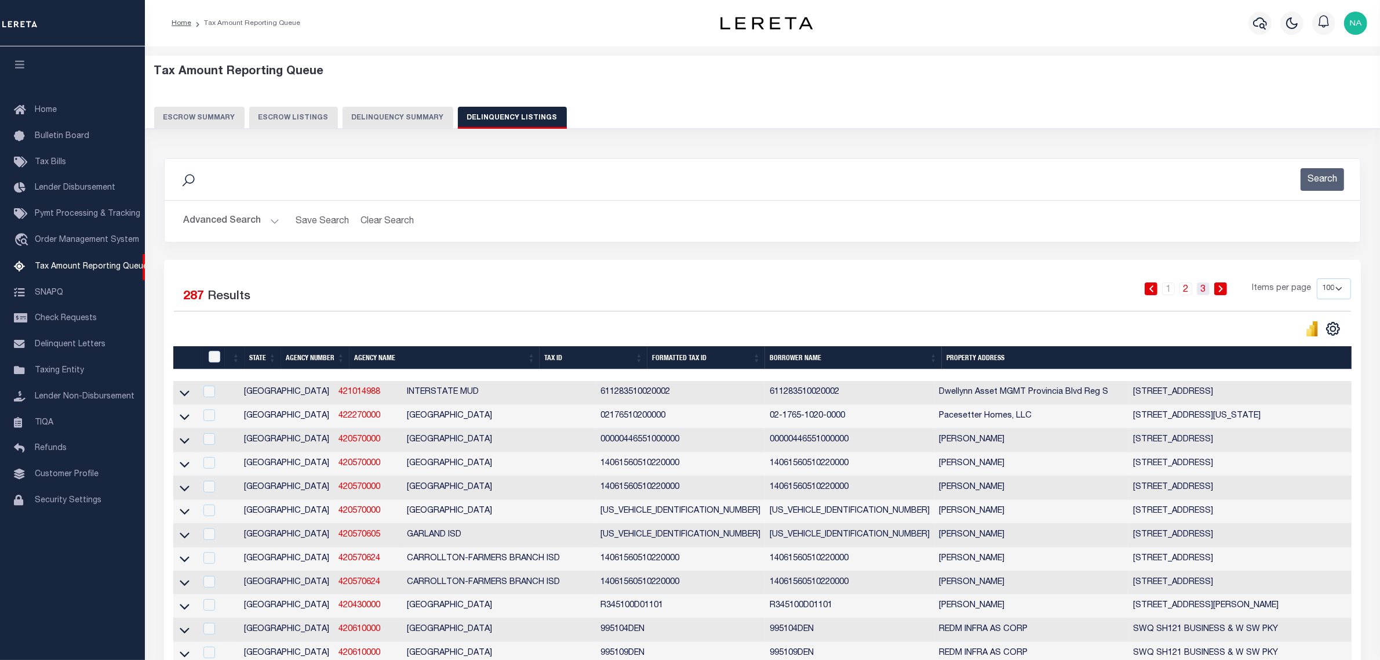
click at [1207, 291] on link "3" at bounding box center [1203, 288] width 13 height 13
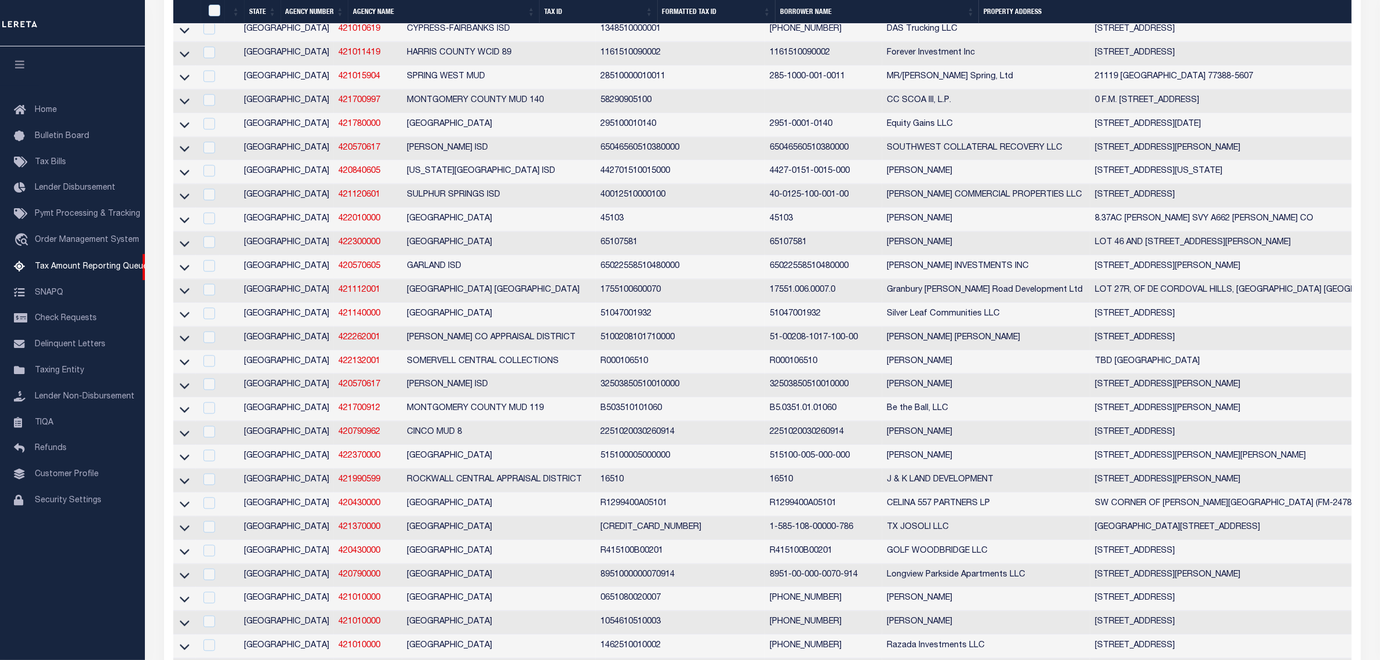
scroll to position [4169, 0]
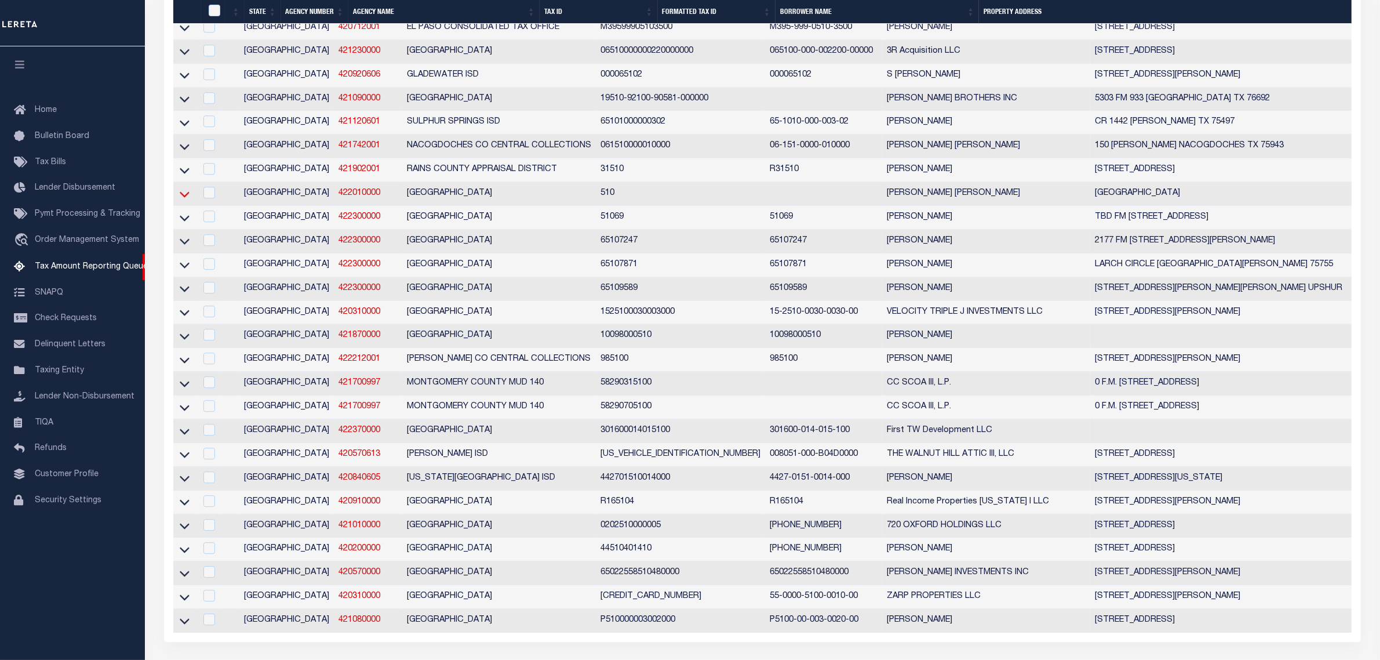
click at [184, 200] on icon at bounding box center [185, 194] width 10 height 12
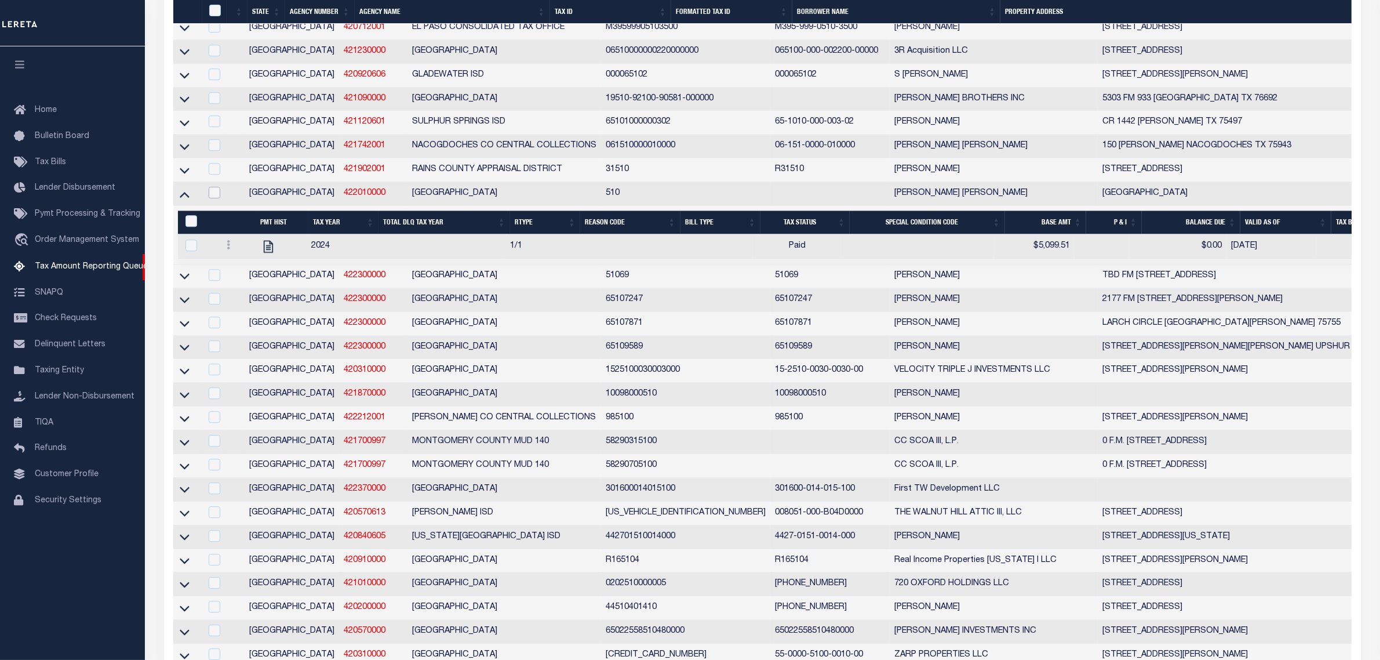
click at [214, 198] on input "checkbox" at bounding box center [215, 193] width 12 height 12
checkbox input "true"
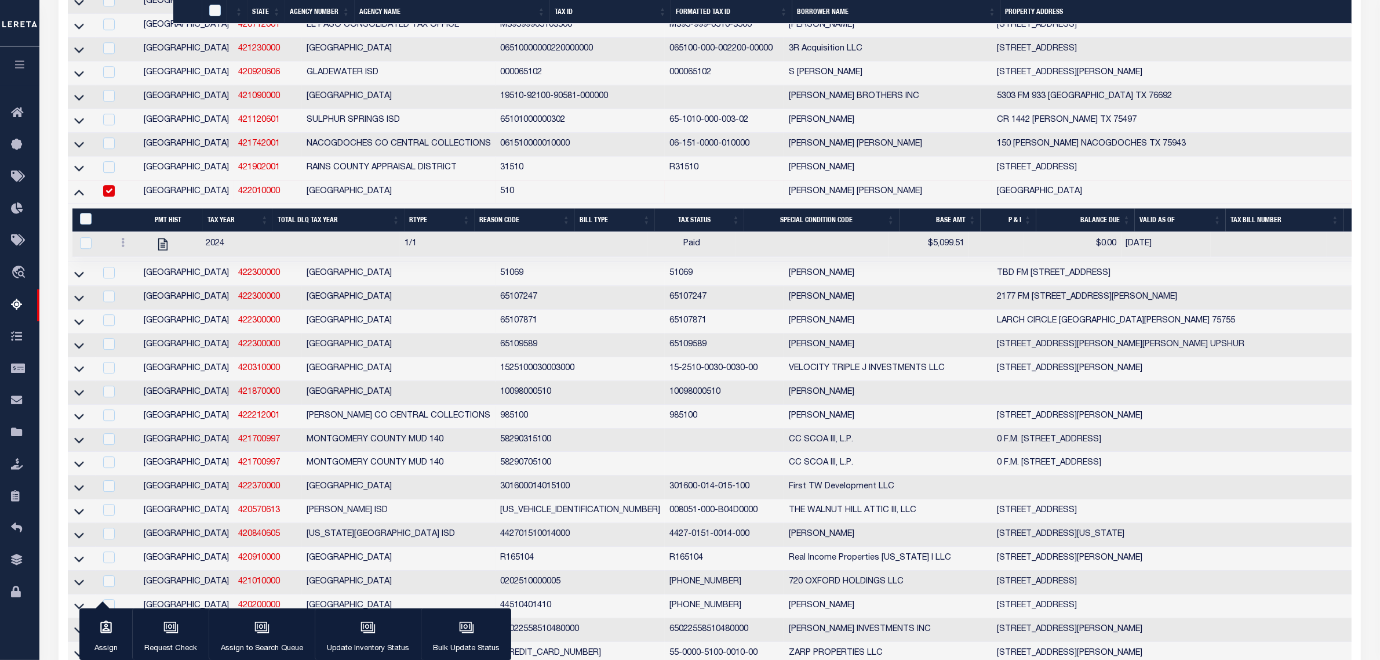
scroll to position [4167, 0]
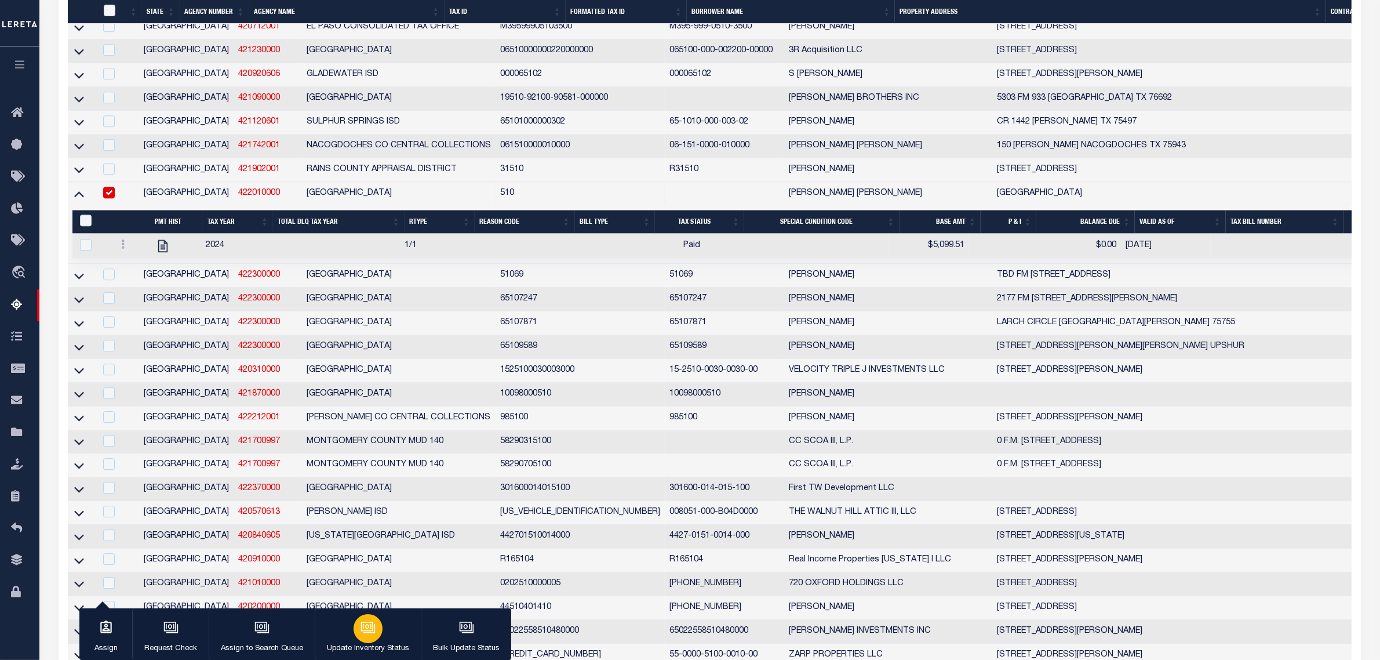
click at [364, 628] on icon "button" at bounding box center [367, 626] width 9 height 5
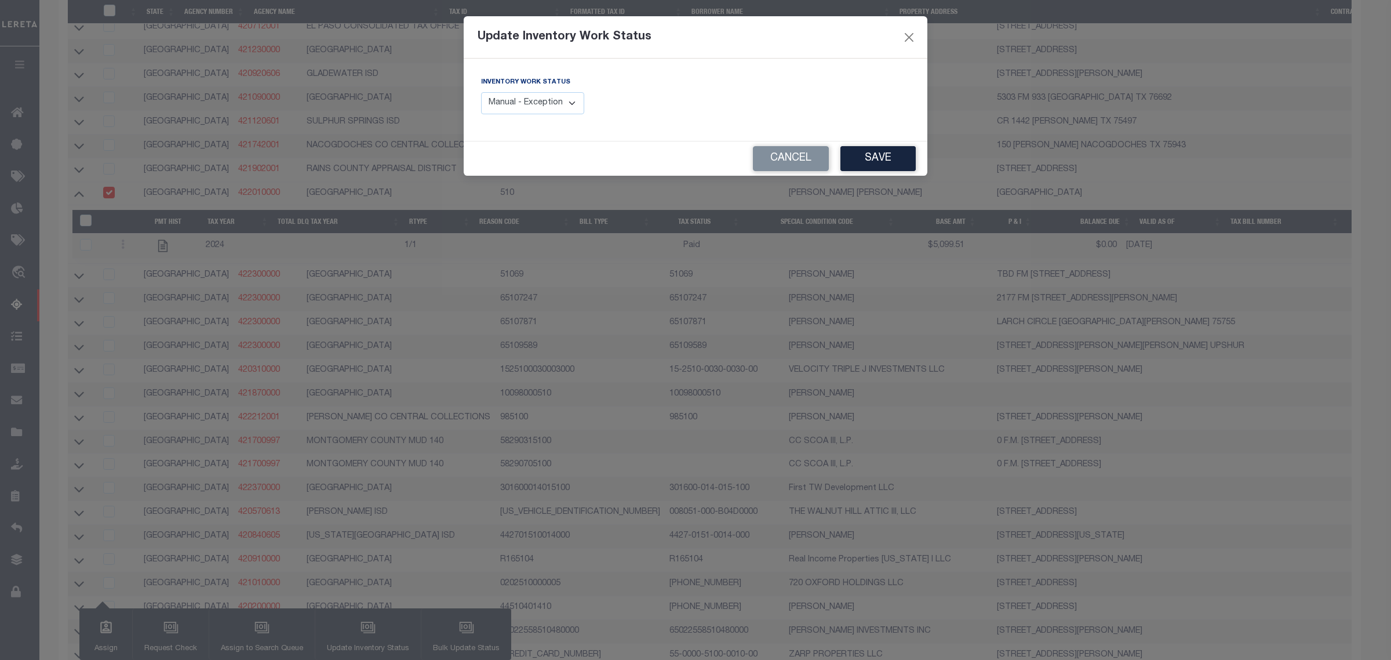
click at [526, 99] on select "Manual - Exception Pended - Awaiting Search Late Add Exception Completed" at bounding box center [532, 103] width 103 height 23
select select "4"
click at [481, 92] on select "Manual - Exception Pended - Awaiting Search Late Add Exception Completed" at bounding box center [532, 103] width 103 height 23
click at [874, 161] on button "Save" at bounding box center [877, 158] width 75 height 25
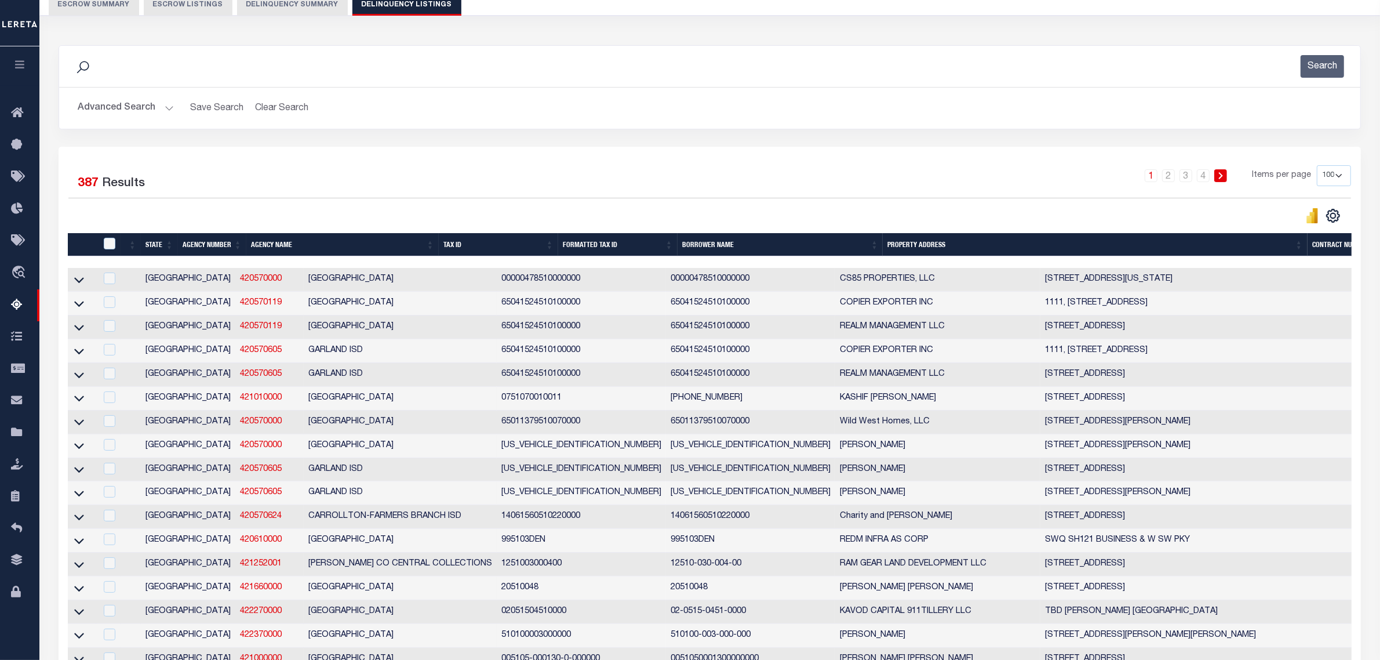
scroll to position [109, 0]
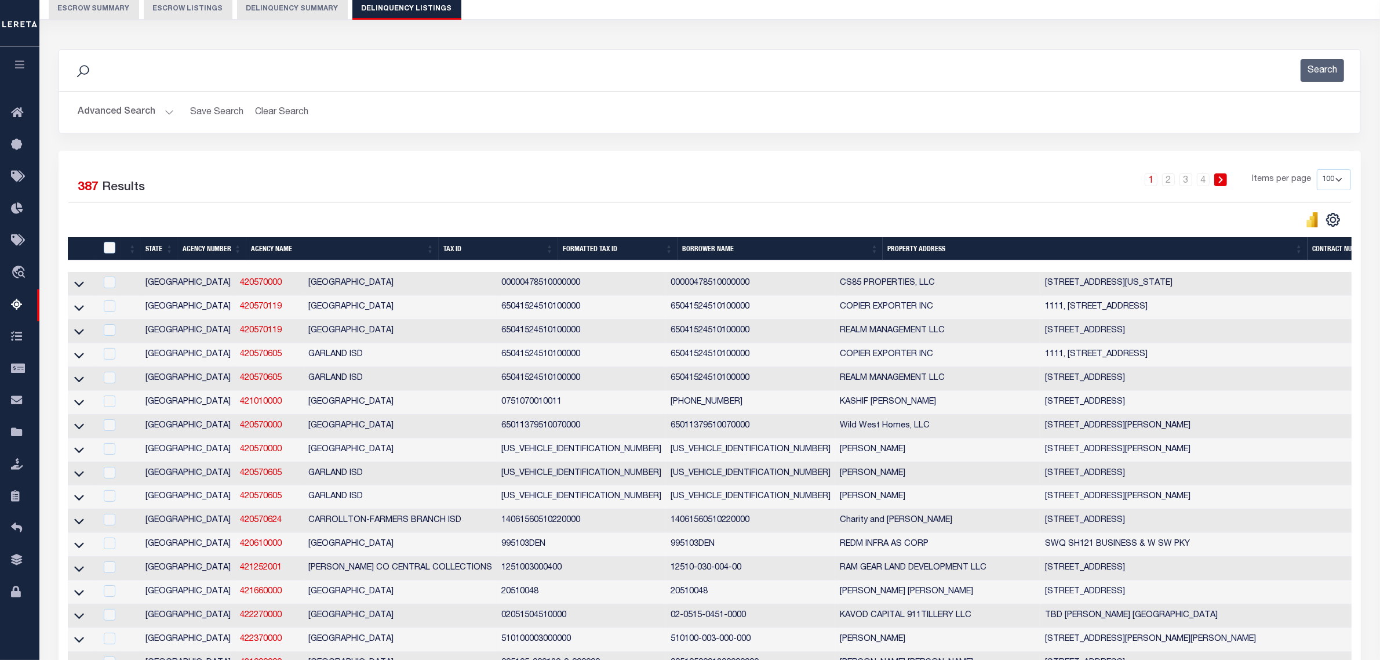
click at [147, 114] on button "Advanced Search" at bounding box center [126, 112] width 96 height 23
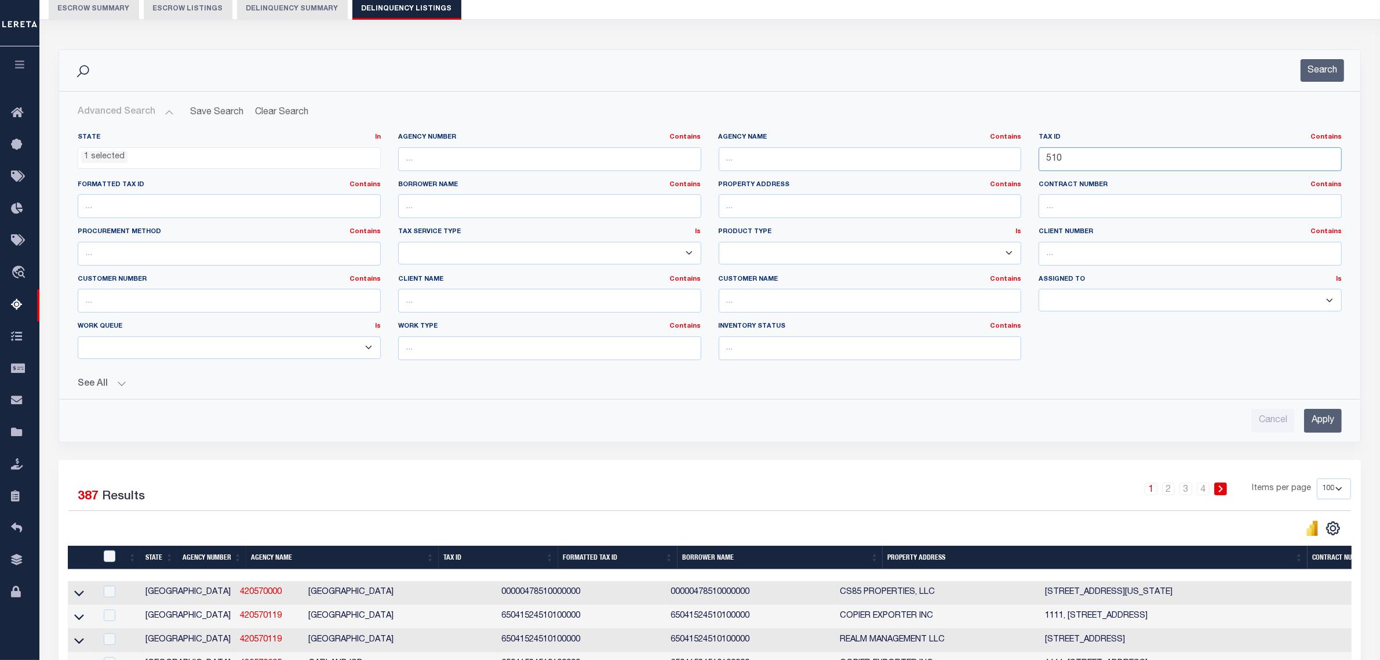
drag, startPoint x: 1061, startPoint y: 156, endPoint x: 975, endPoint y: 156, distance: 85.2
click at [975, 156] on div "State In In AK AL AR AZ CA CO CT DC DE FL GA GU HI IA ID IL IN KS KY LA MA MD M…" at bounding box center [709, 251] width 1281 height 236
click at [1077, 161] on input "510" at bounding box center [1190, 159] width 303 height 24
paste input "755"
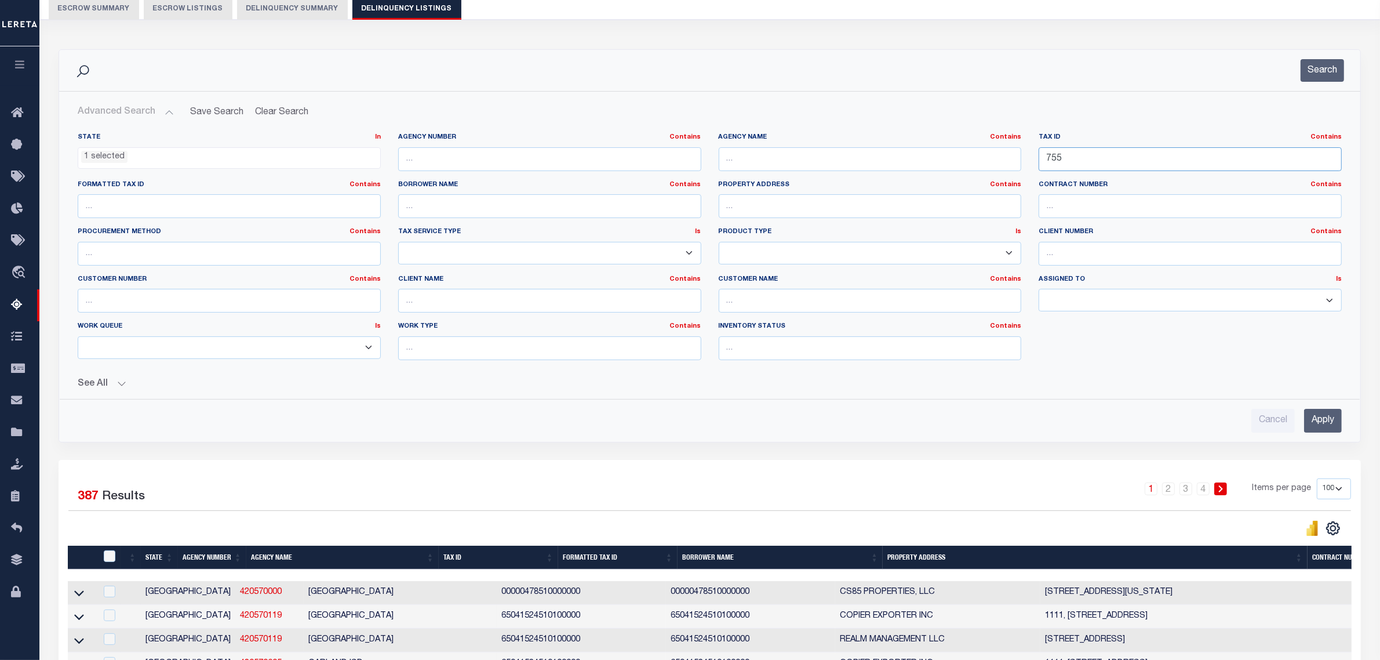
type input "755"
click at [447, 158] on input "text" at bounding box center [549, 159] width 303 height 24
click at [792, 157] on input "text" at bounding box center [870, 159] width 303 height 24
click at [252, 206] on input "text" at bounding box center [229, 206] width 303 height 24
click at [321, 349] on select "--ALL-- Delinquent Escrow" at bounding box center [229, 347] width 303 height 23
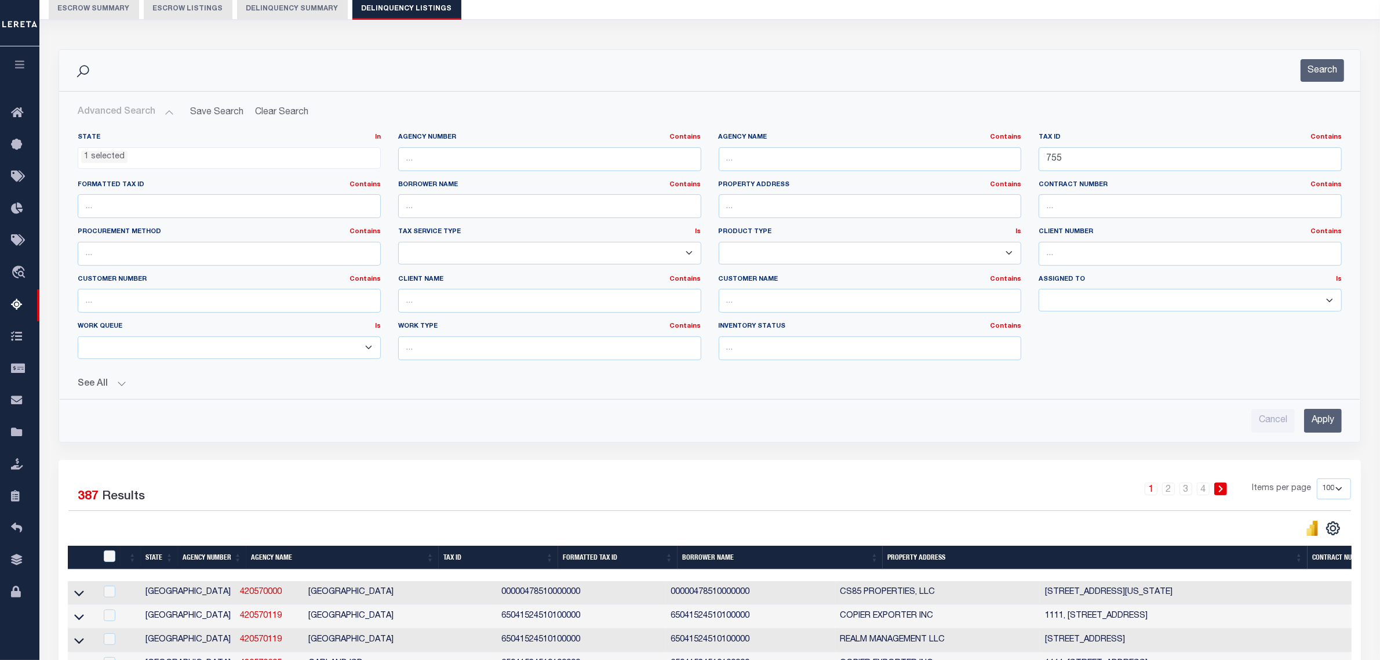
click at [575, 399] on hr at bounding box center [710, 399] width 1300 height 1
click at [1073, 299] on select "--Unassigned-- --Others-- --Unassigned-- Agustin Fernandez Agustin Maturino Ahm…" at bounding box center [1190, 300] width 303 height 23
click at [1073, 336] on div "State In In AK AL AR AZ CA CO CT DC DE FL GA GU HI IA ID IL IN KS KY LA MA MD M…" at bounding box center [709, 251] width 1281 height 236
click at [971, 303] on input "text" at bounding box center [870, 301] width 303 height 24
click at [551, 159] on input "text" at bounding box center [549, 159] width 303 height 24
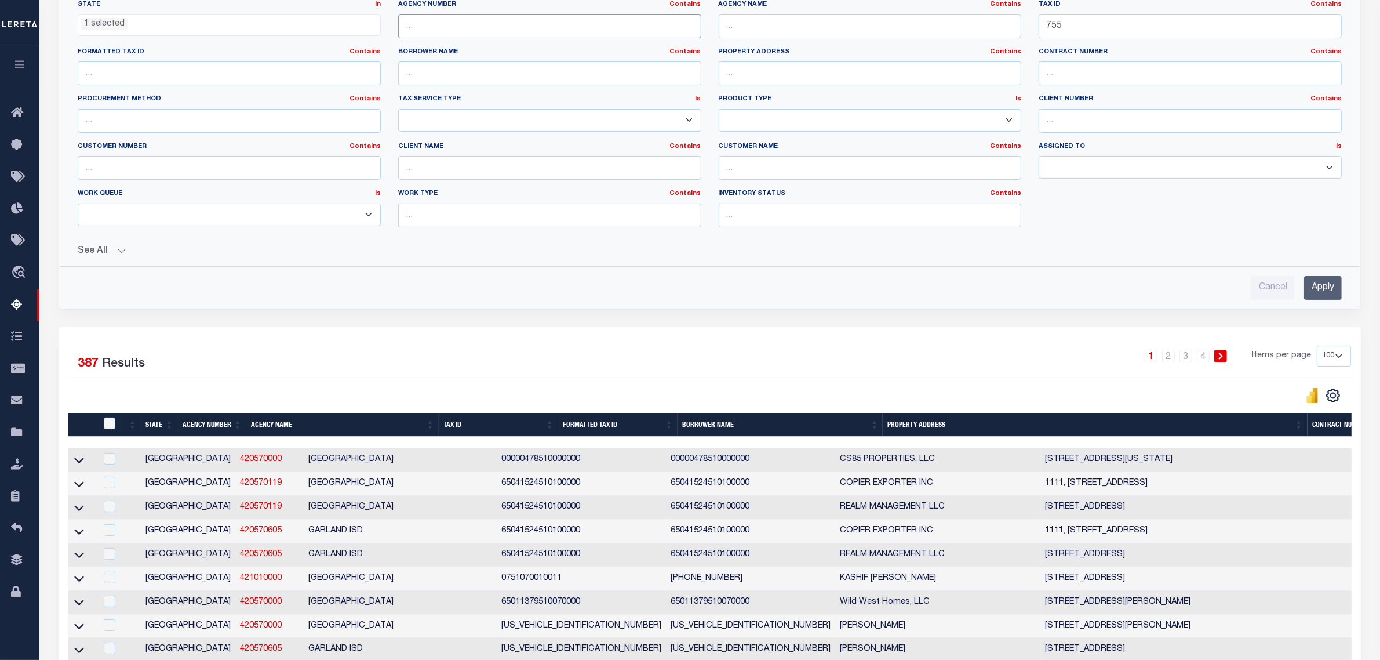
scroll to position [254, 0]
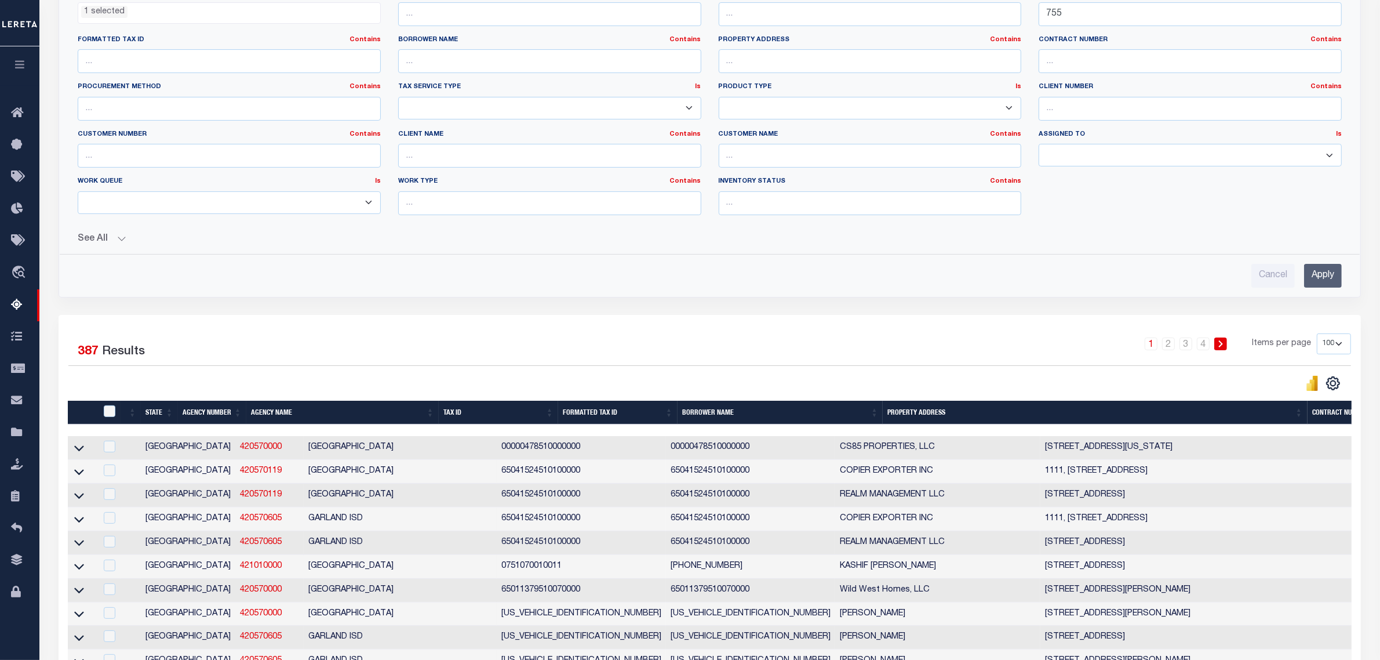
click at [144, 205] on select "--ALL-- Delinquent Escrow" at bounding box center [229, 202] width 303 height 23
click at [78, 192] on select "--ALL-- Delinquent Escrow" at bounding box center [229, 202] width 303 height 23
click at [1322, 274] on input "Apply" at bounding box center [1323, 276] width 38 height 24
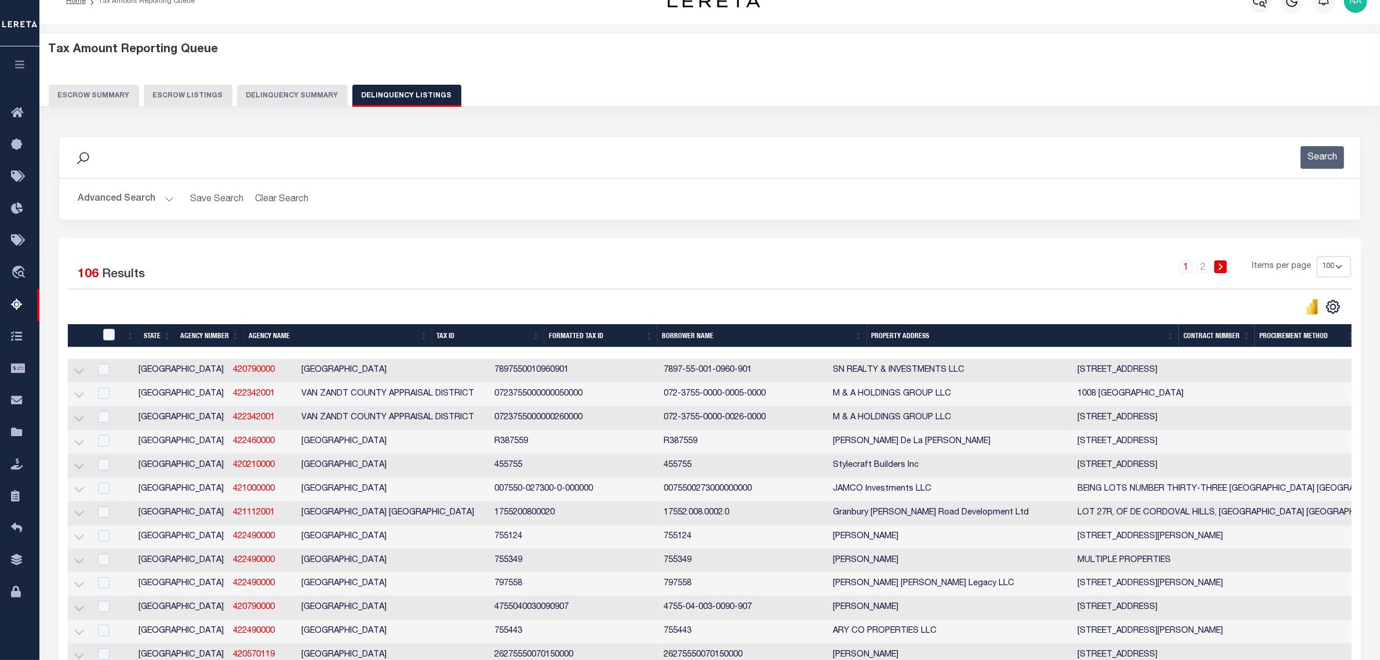
scroll to position [0, 0]
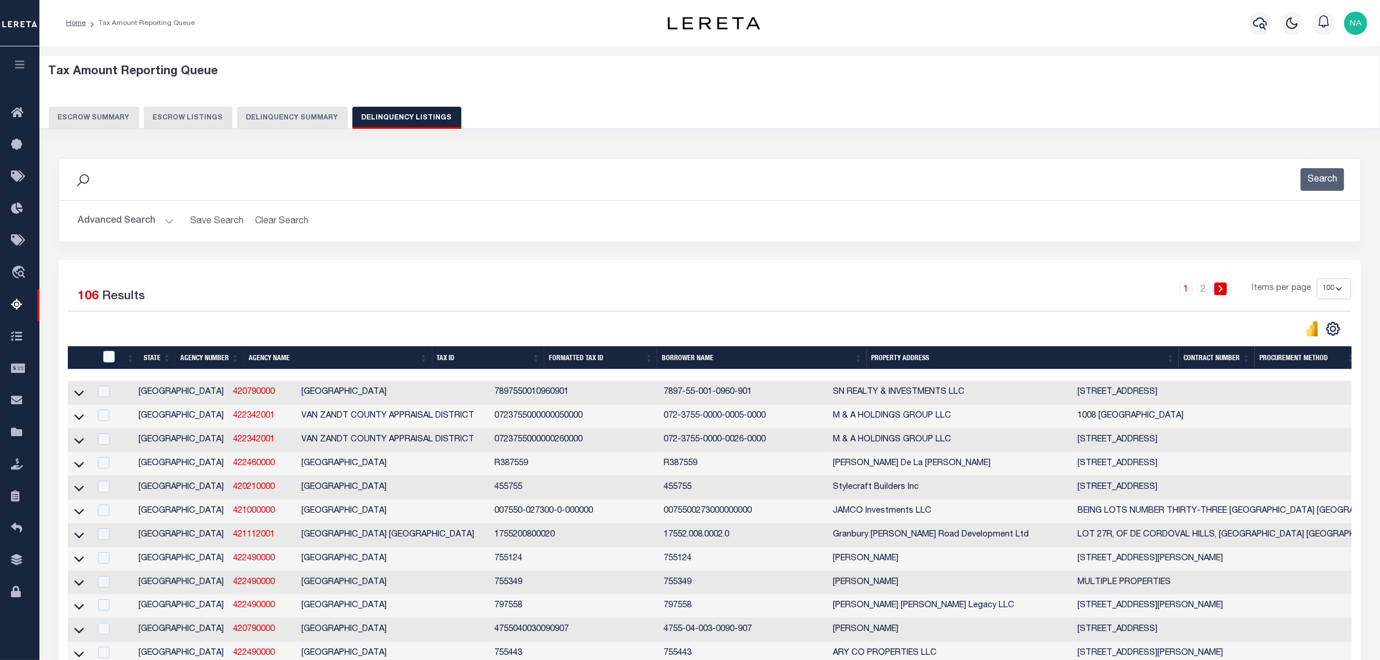
click at [126, 222] on button "Advanced Search" at bounding box center [126, 221] width 96 height 23
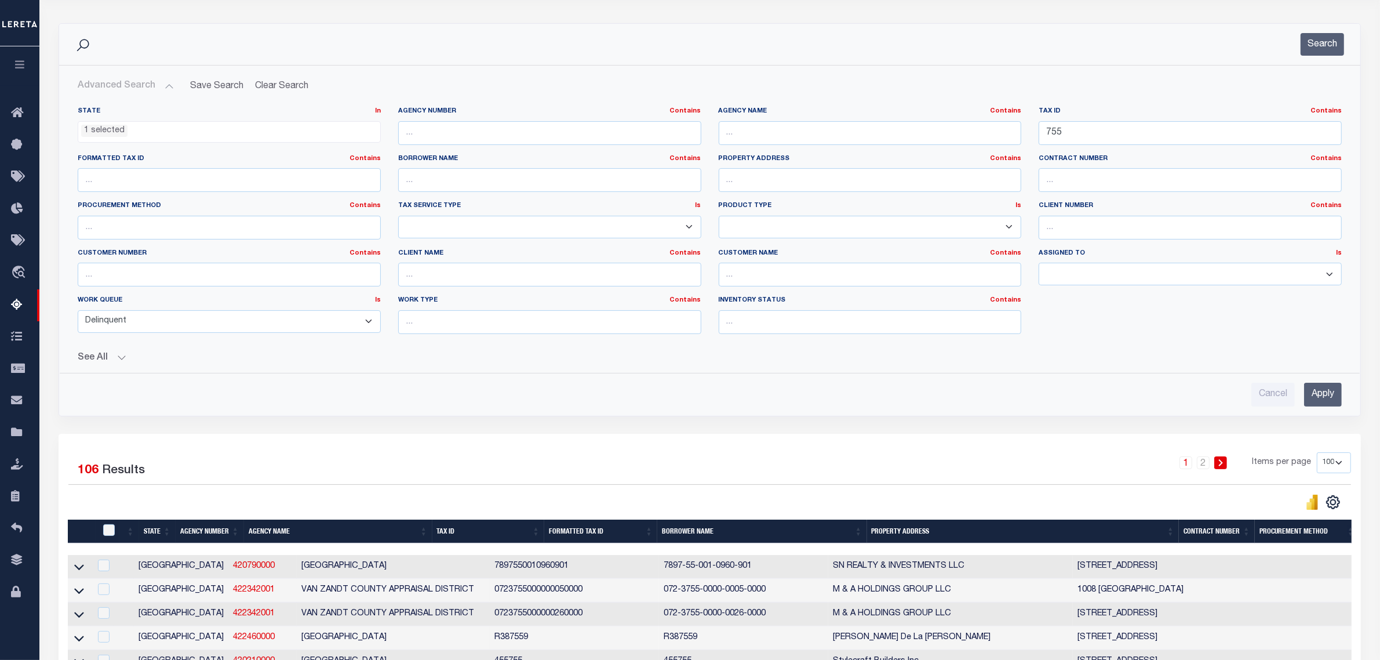
scroll to position [217, 0]
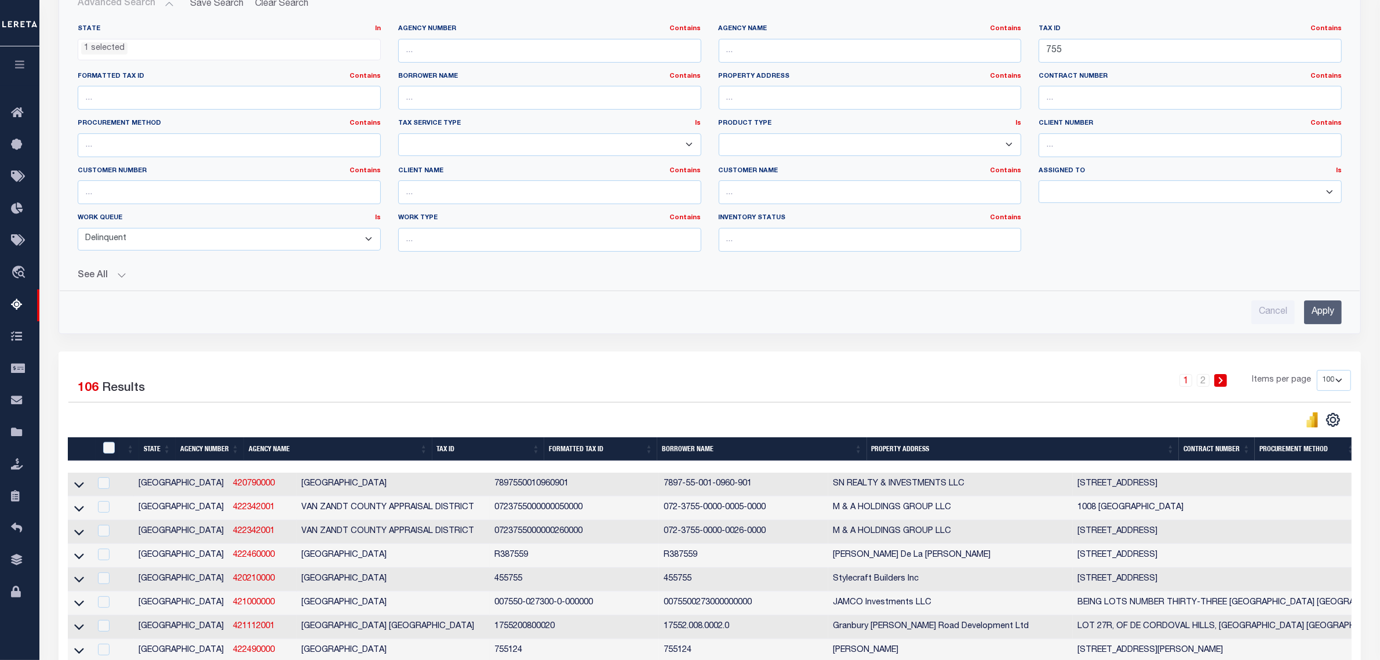
click at [179, 239] on select "--ALL-- Delinquent Escrow" at bounding box center [229, 239] width 303 height 23
select select "ESC"
click at [78, 229] on select "--ALL-- Delinquent Escrow" at bounding box center [229, 239] width 303 height 23
click at [1325, 316] on input "Apply" at bounding box center [1323, 312] width 38 height 24
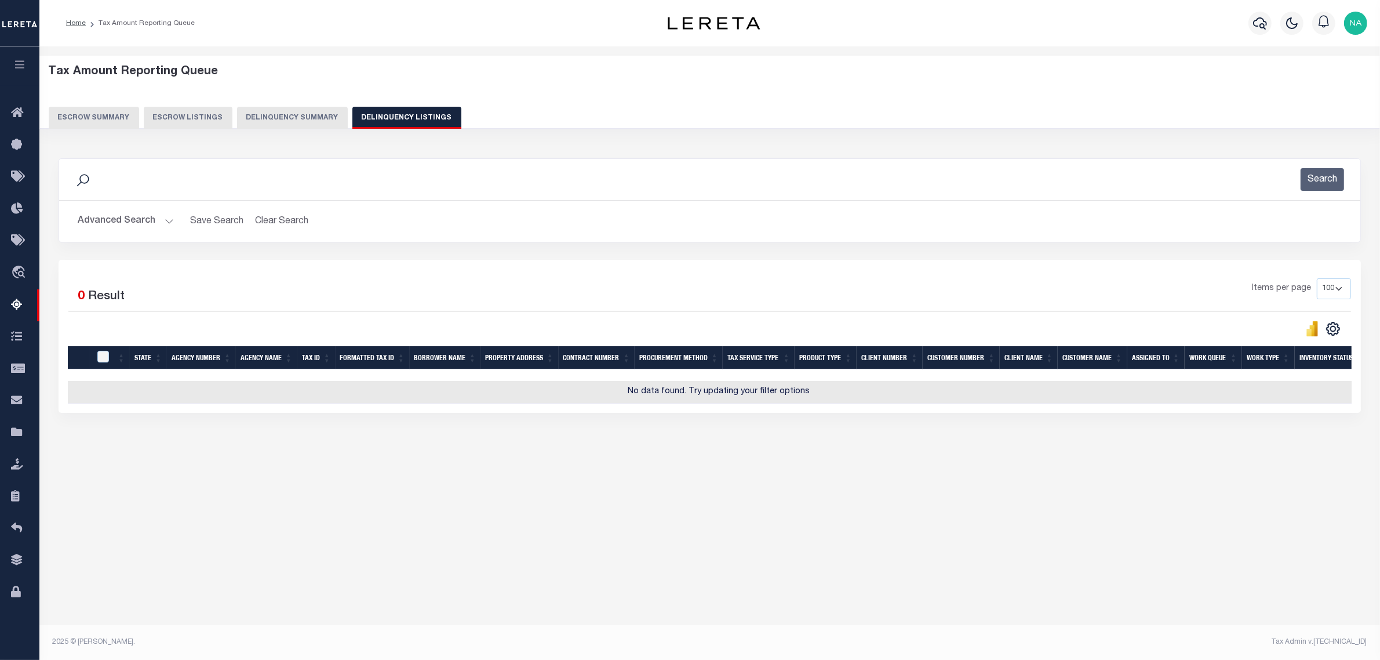
scroll to position [0, 0]
click at [129, 229] on button "Advanced Search" at bounding box center [126, 221] width 96 height 23
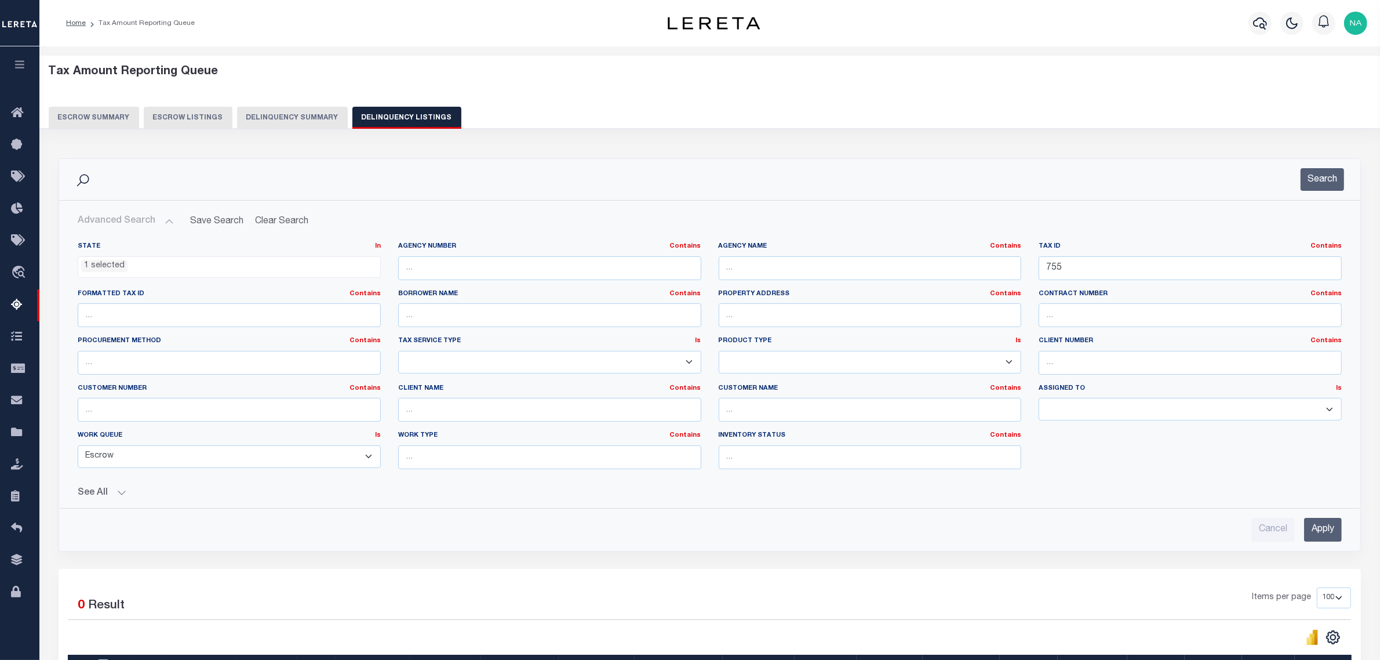
click at [311, 460] on select "--ALL-- Delinquent Escrow" at bounding box center [229, 456] width 303 height 23
select select
click at [78, 446] on select "--ALL-- Delinquent Escrow" at bounding box center [229, 456] width 303 height 23
click at [442, 455] on input "text" at bounding box center [549, 457] width 303 height 24
click at [1090, 259] on input "755" at bounding box center [1190, 268] width 303 height 24
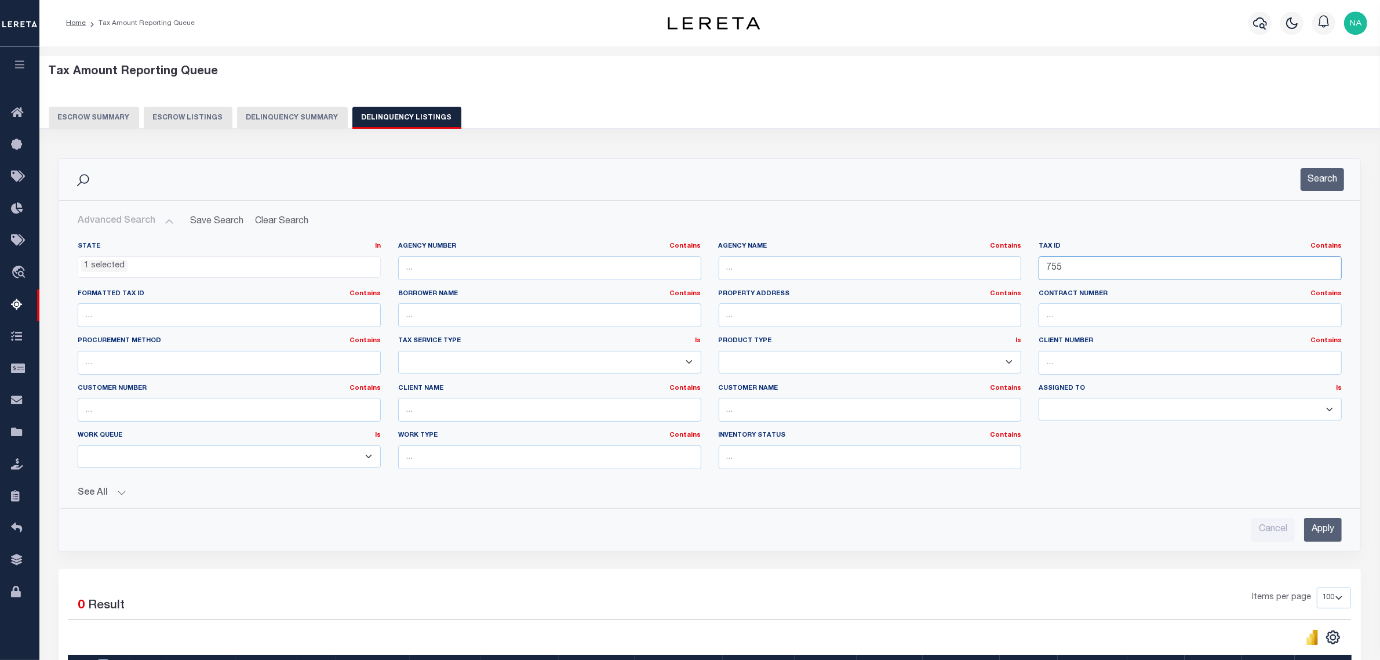
click at [1090, 259] on input "755" at bounding box center [1190, 268] width 303 height 24
click at [1322, 529] on input "Apply" at bounding box center [1323, 530] width 38 height 24
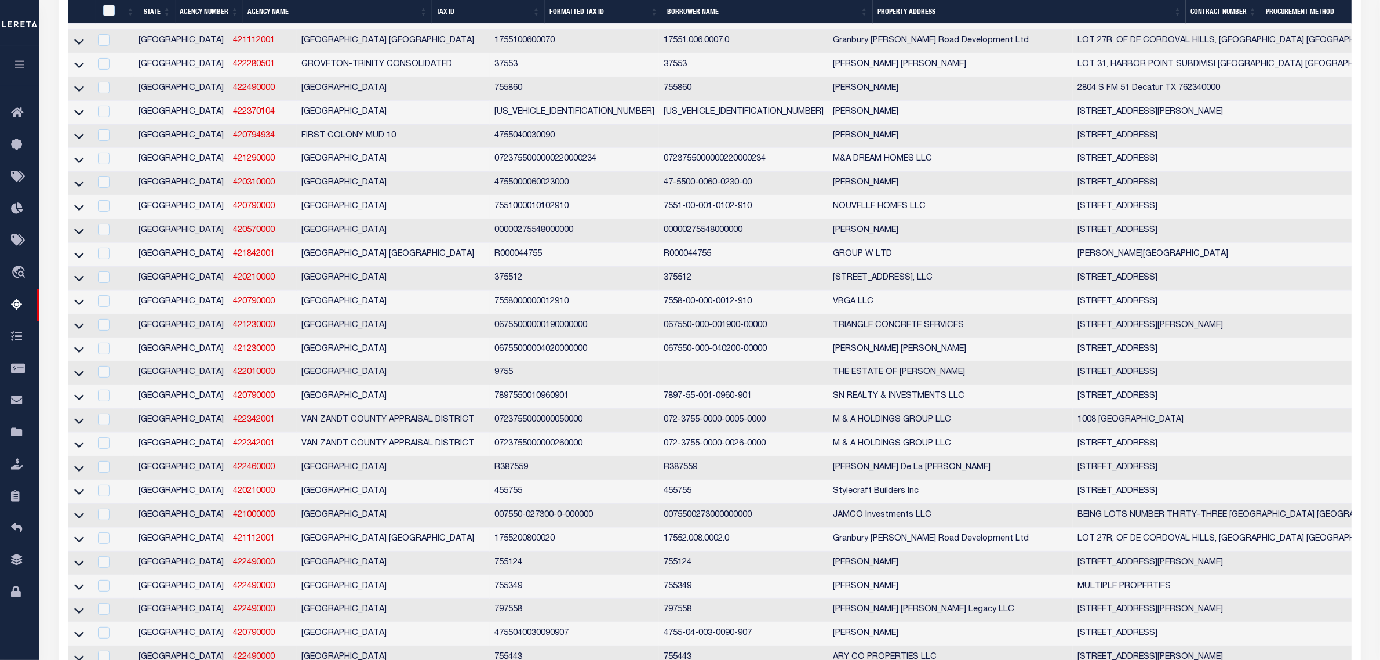
scroll to position [1965, 0]
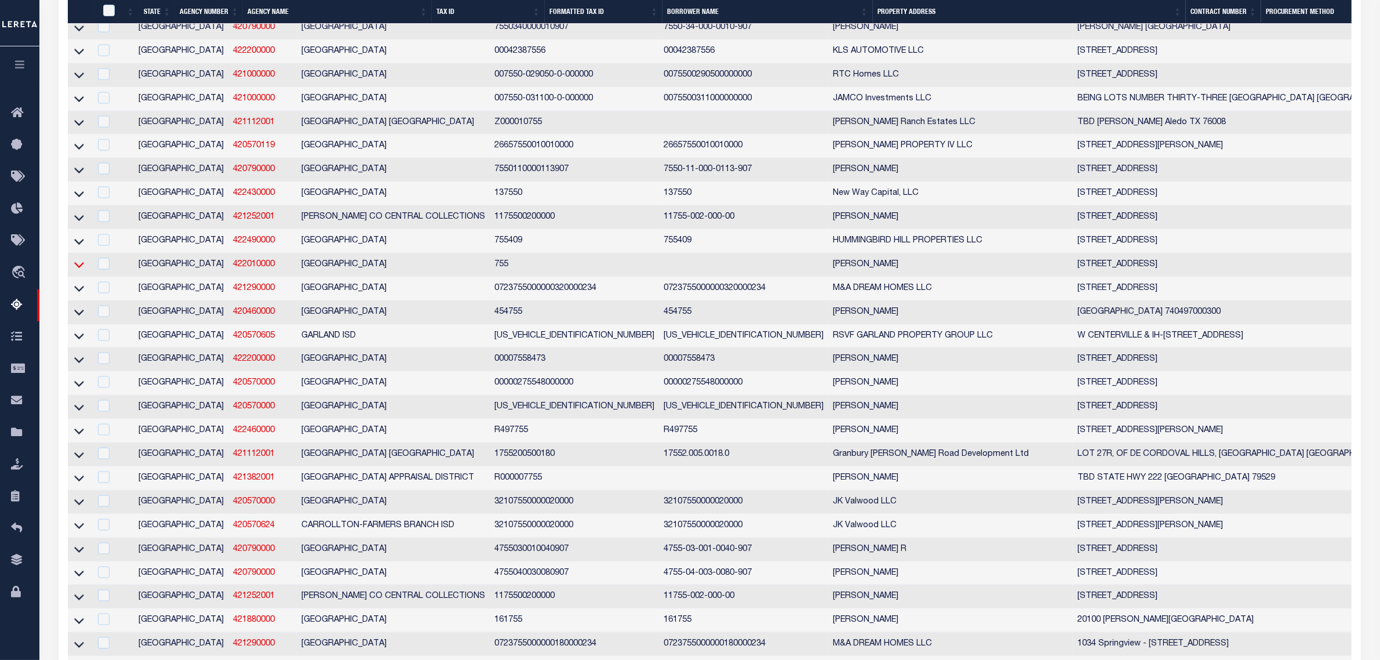
click at [75, 268] on icon at bounding box center [79, 266] width 10 height 6
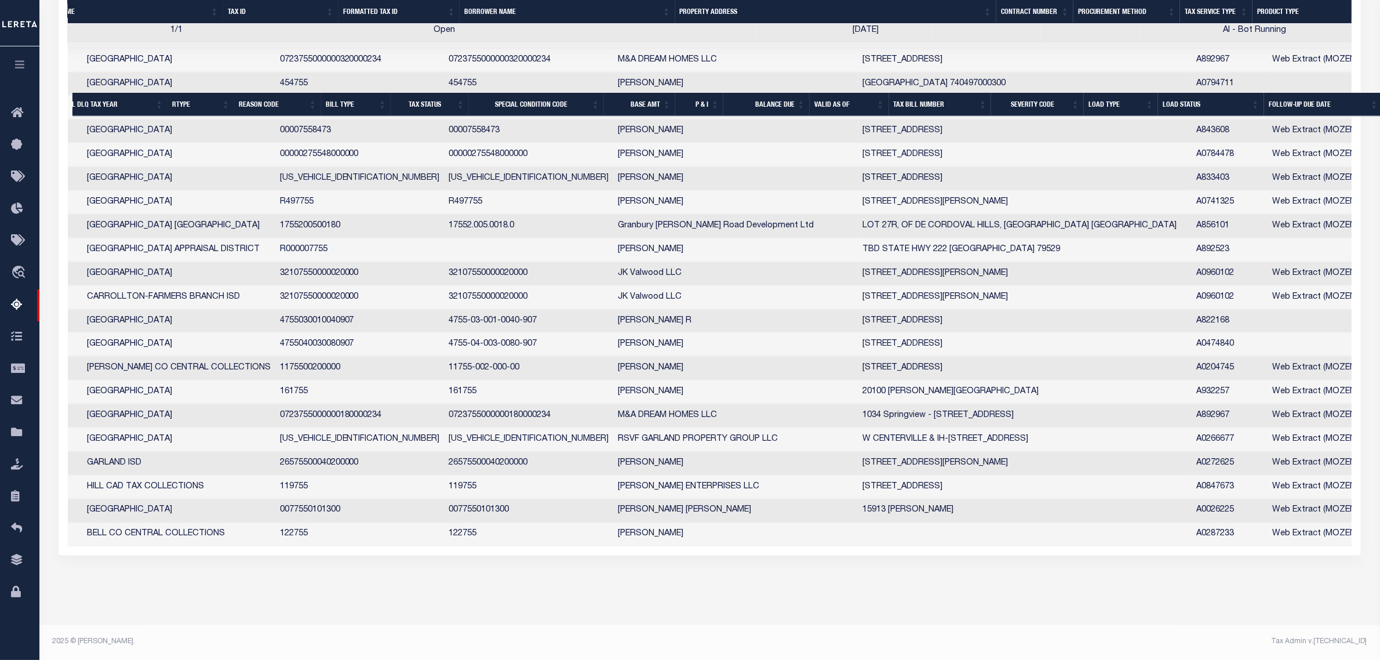
scroll to position [0, 302]
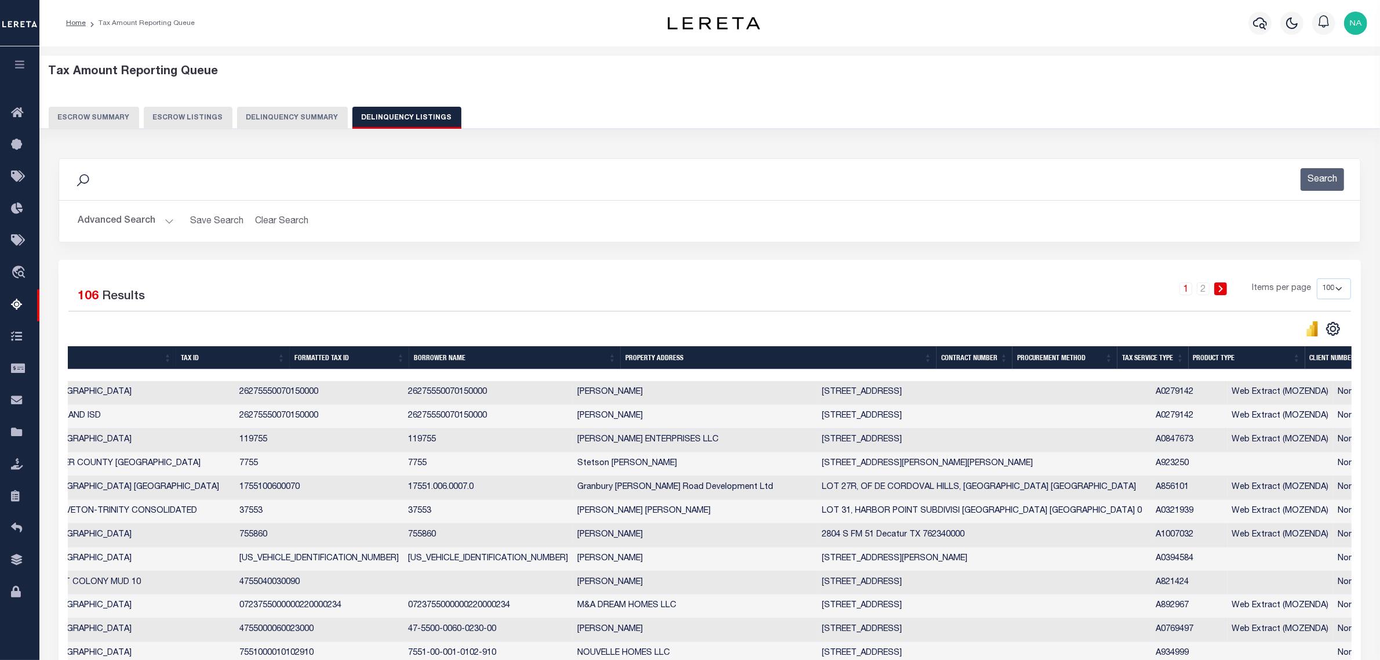
click at [107, 224] on button "Advanced Search" at bounding box center [126, 221] width 96 height 23
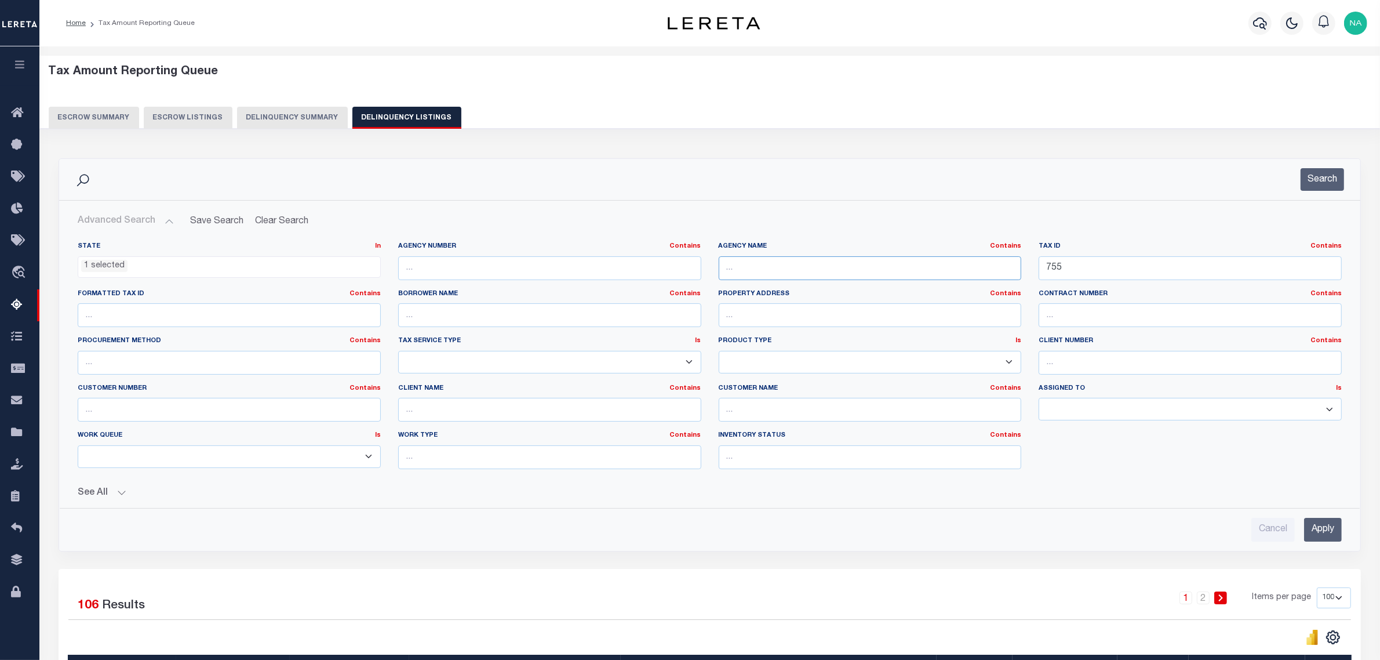
click at [826, 268] on input "text" at bounding box center [870, 268] width 303 height 24
paste input "Austin Bank"
type input "Austin Bank"
click at [1329, 529] on input "Apply" at bounding box center [1323, 530] width 38 height 24
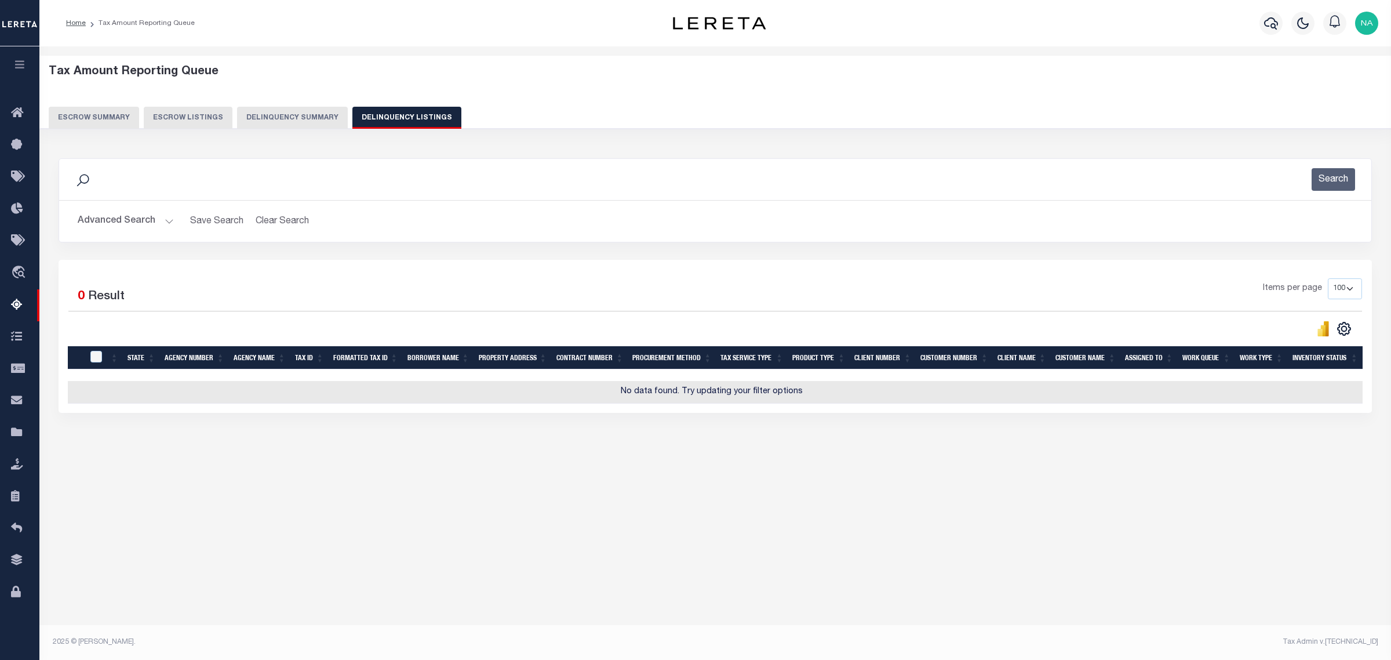
click at [125, 224] on button "Advanced Search" at bounding box center [126, 221] width 96 height 23
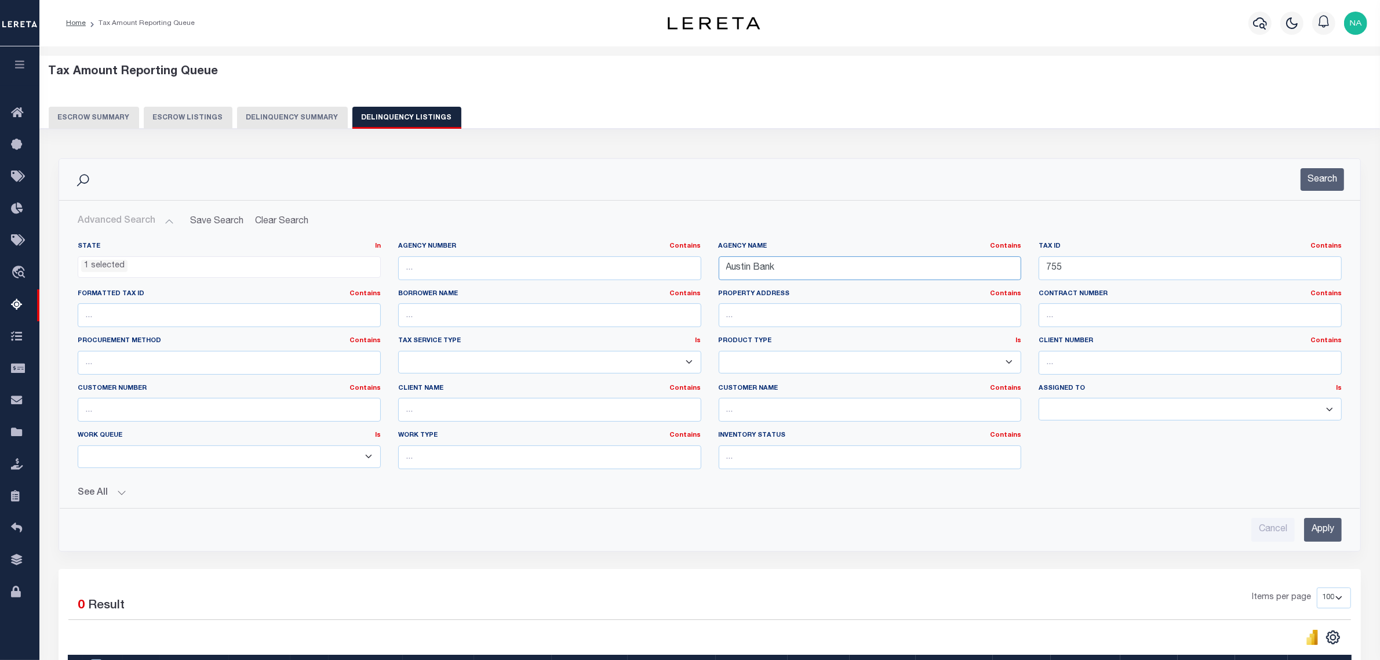
click at [813, 271] on input "Austin Bank" at bounding box center [870, 268] width 303 height 24
click at [891, 270] on input "Austin Bank" at bounding box center [870, 268] width 303 height 24
drag, startPoint x: 793, startPoint y: 271, endPoint x: 677, endPoint y: 270, distance: 115.9
click at [677, 270] on div "State In In AK AL AR AZ CA CO CT DC DE FL GA GU HI IA ID IL IN KS KY LA MA MD M…" at bounding box center [709, 360] width 1281 height 236
click at [542, 410] on input "text" at bounding box center [549, 410] width 303 height 24
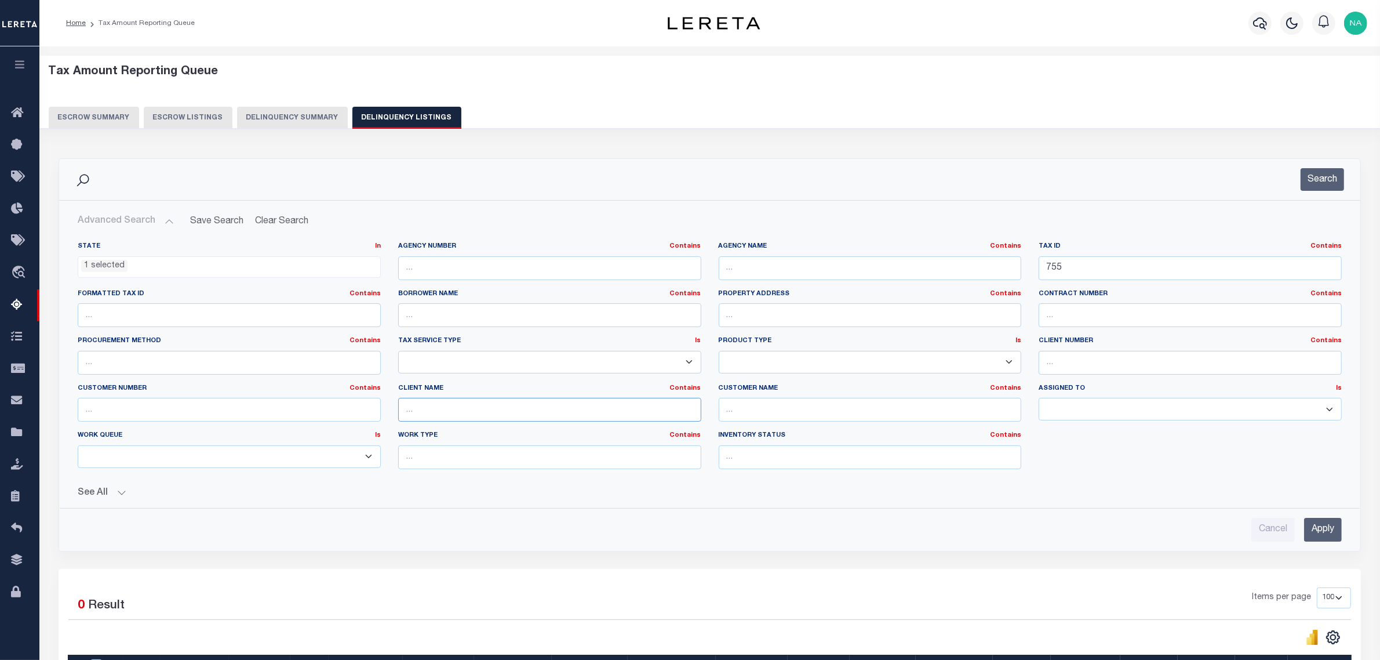
paste input "Austin Bank"
type input "Austin Bank"
click at [1319, 529] on input "Apply" at bounding box center [1323, 530] width 38 height 24
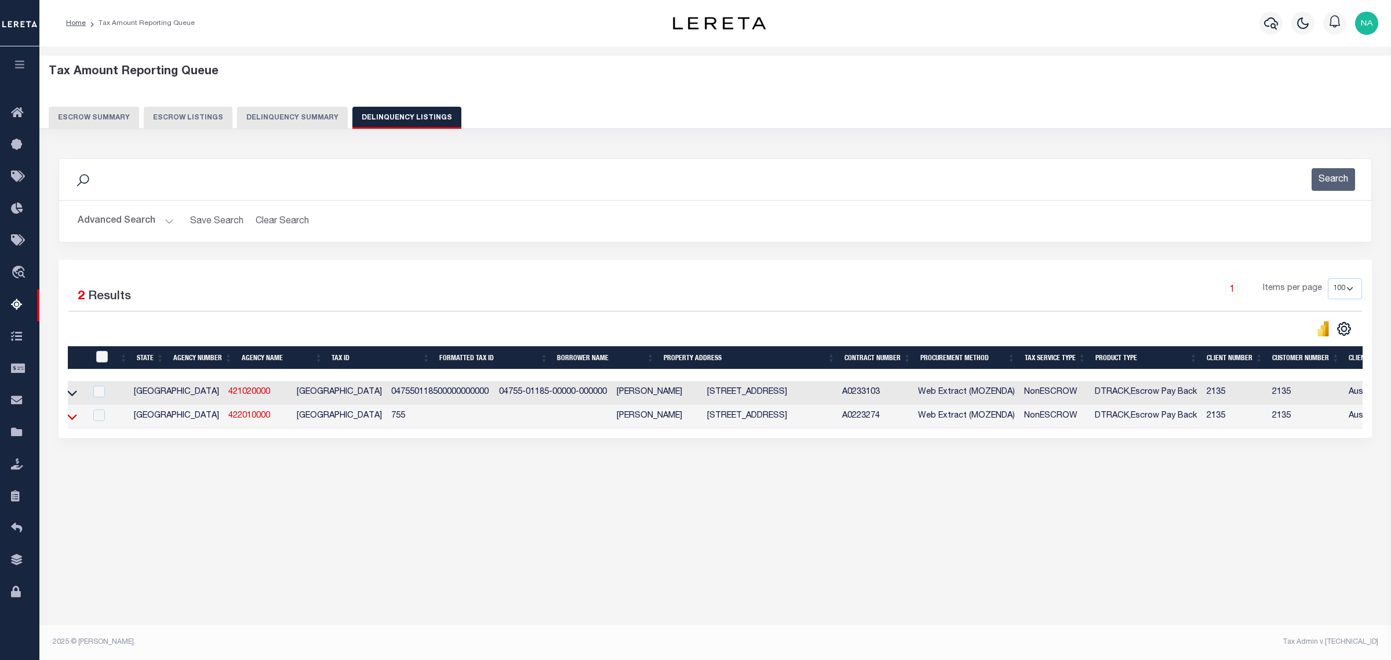
click at [71, 422] on icon at bounding box center [72, 416] width 10 height 12
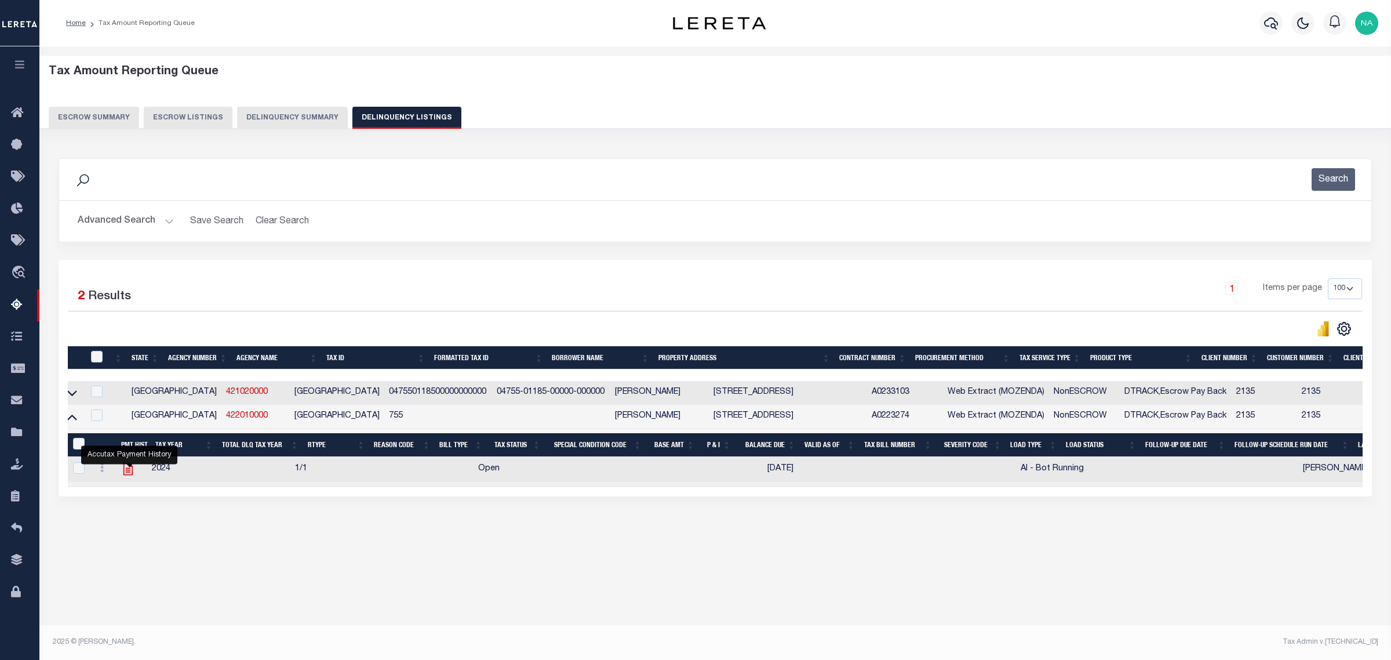
click at [130, 474] on icon "" at bounding box center [128, 468] width 15 height 15
checkbox input "true"
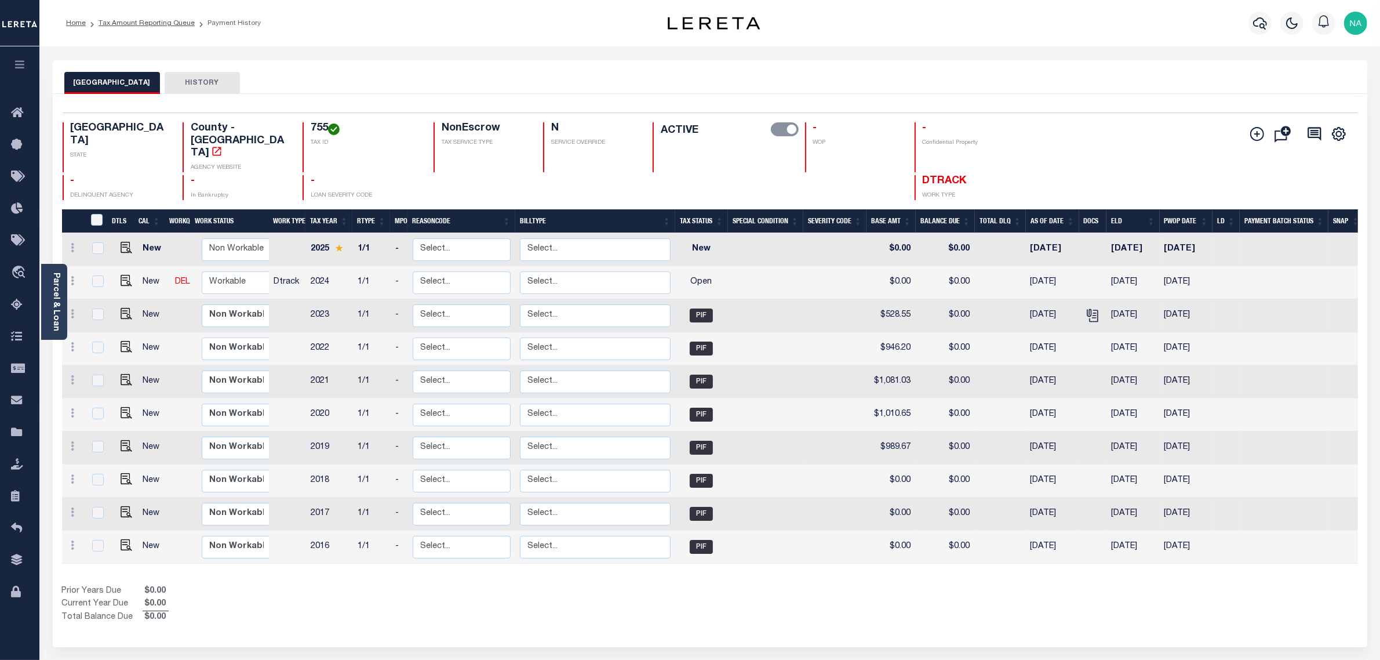
click at [311, 129] on h4 "755" at bounding box center [365, 128] width 109 height 13
copy h4 "755"
click at [55, 296] on link "Parcel & Loan" at bounding box center [56, 301] width 8 height 59
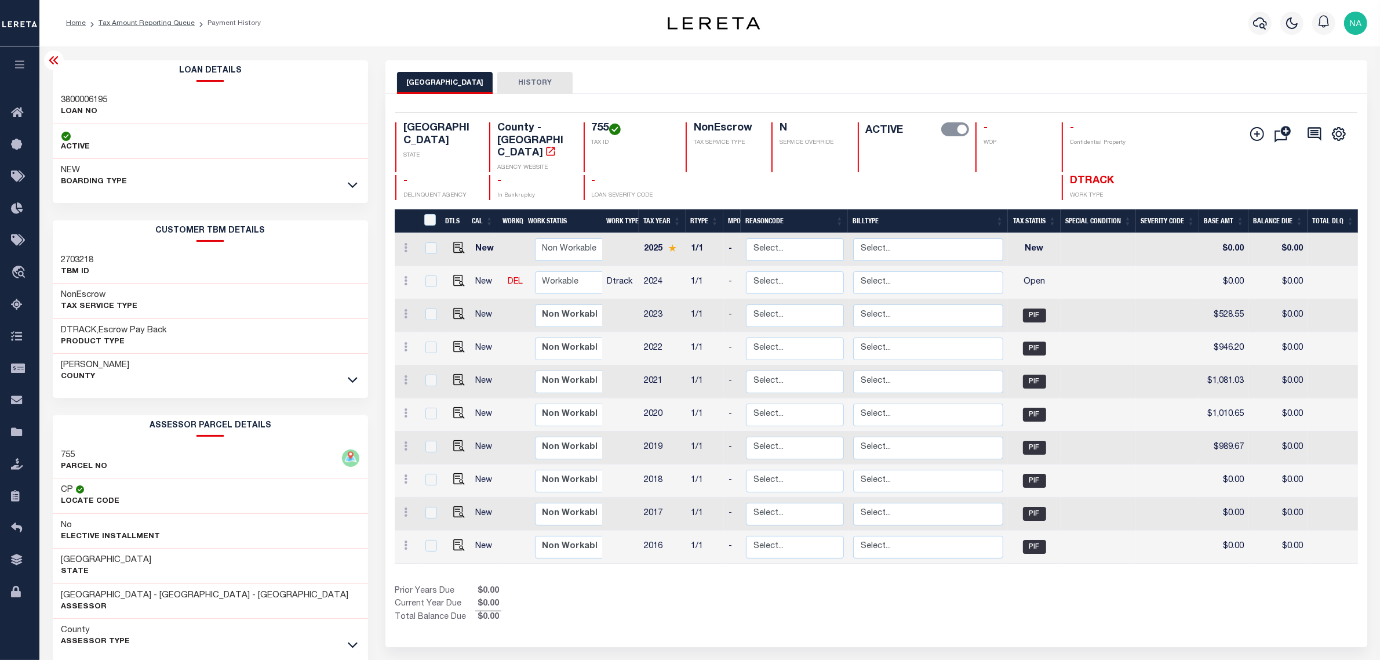
scroll to position [56, 0]
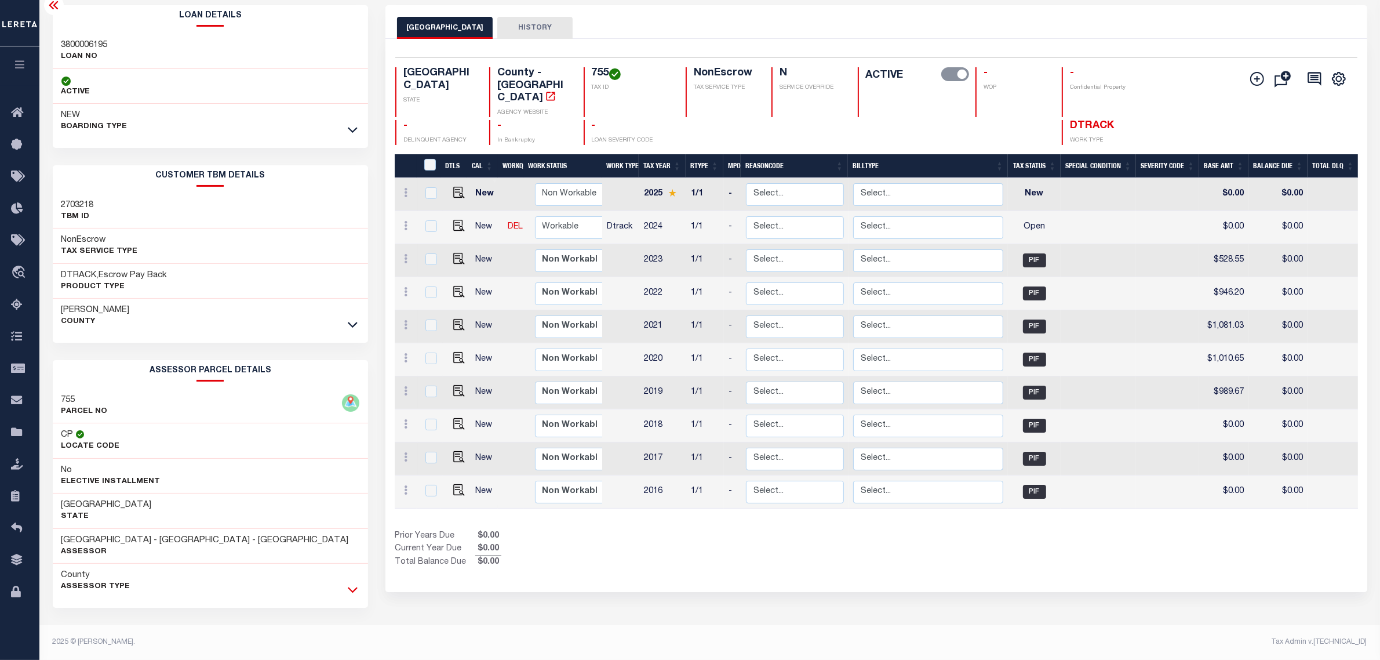
click at [354, 589] on icon at bounding box center [353, 589] width 10 height 12
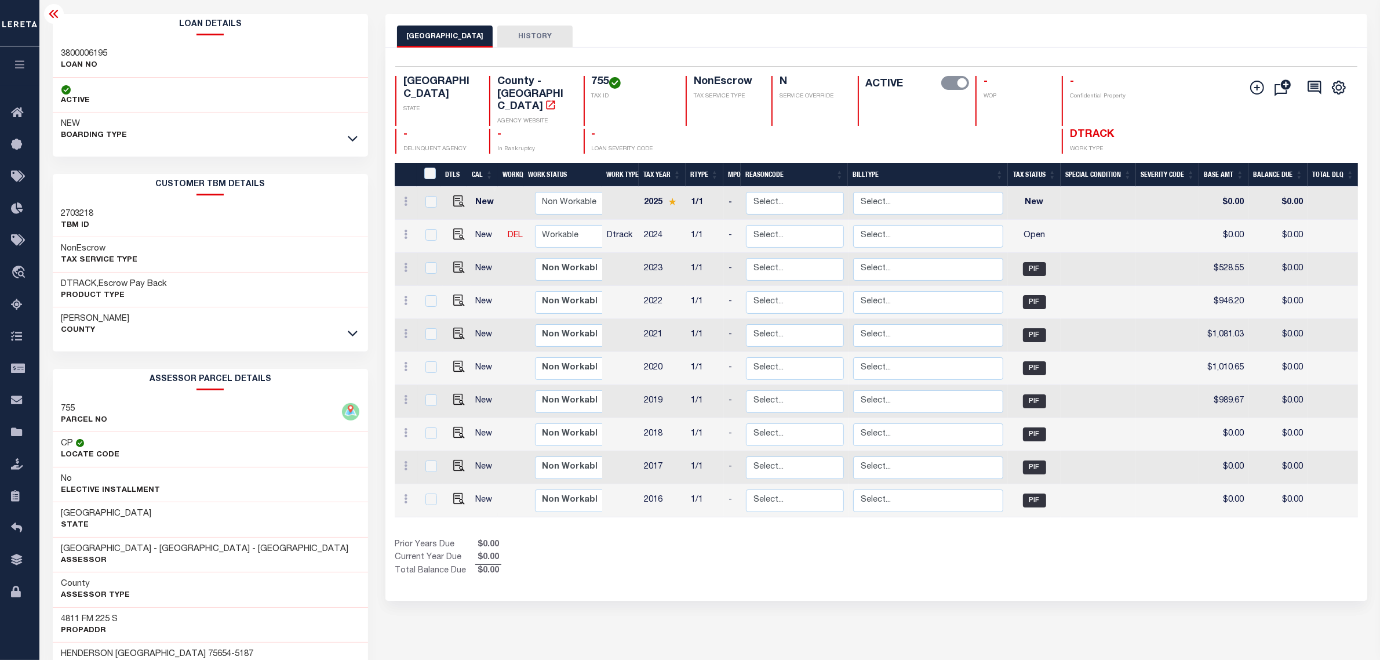
scroll to position [0, 0]
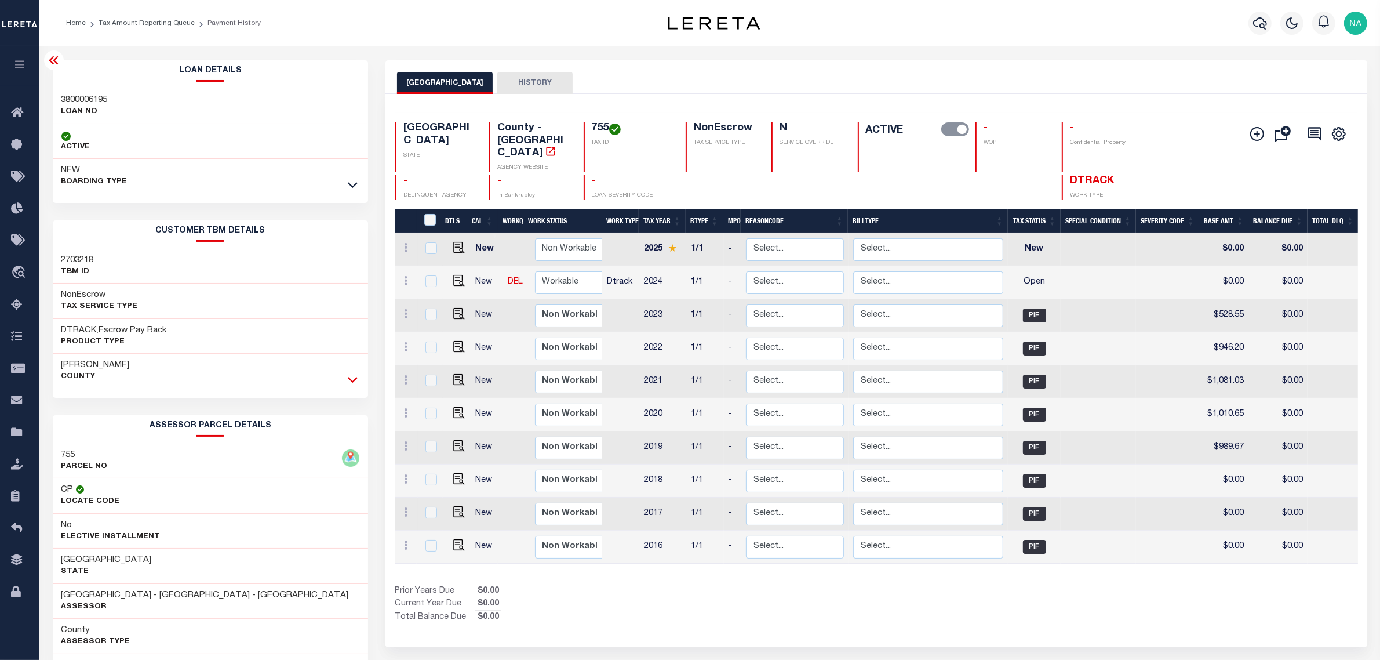
click at [354, 377] on icon at bounding box center [353, 379] width 10 height 12
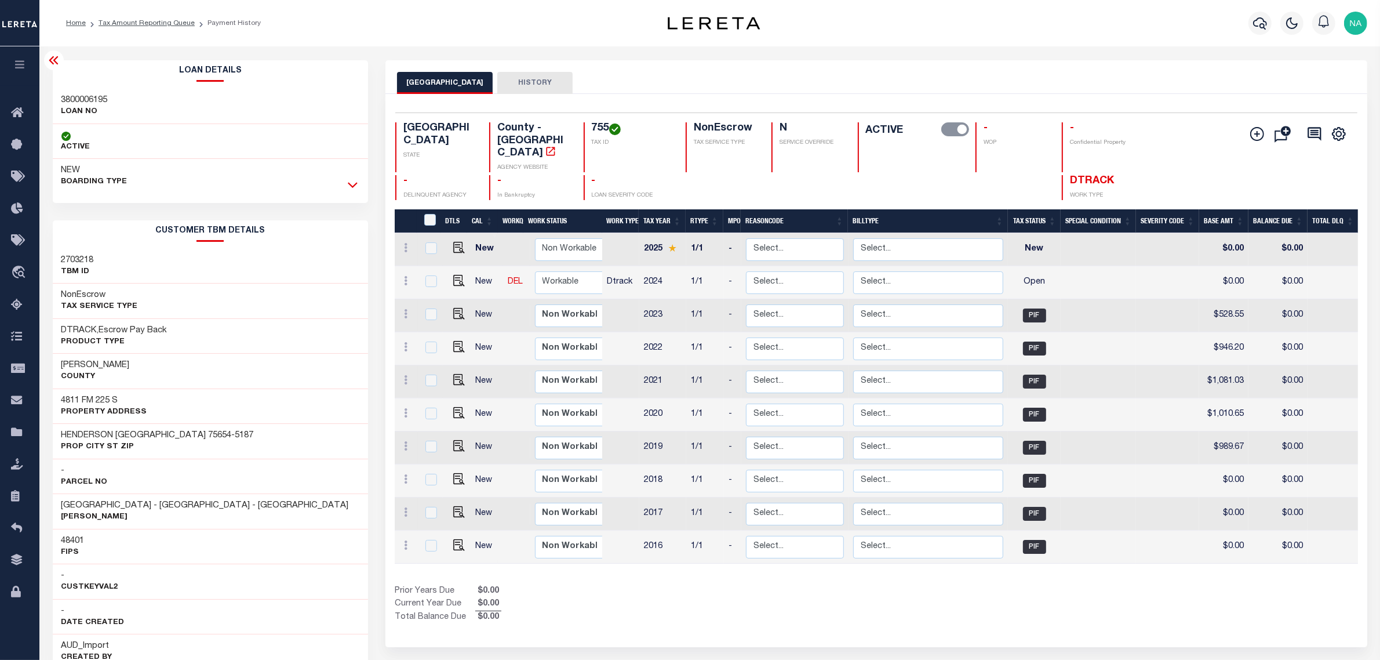
click at [352, 183] on icon at bounding box center [353, 185] width 10 height 12
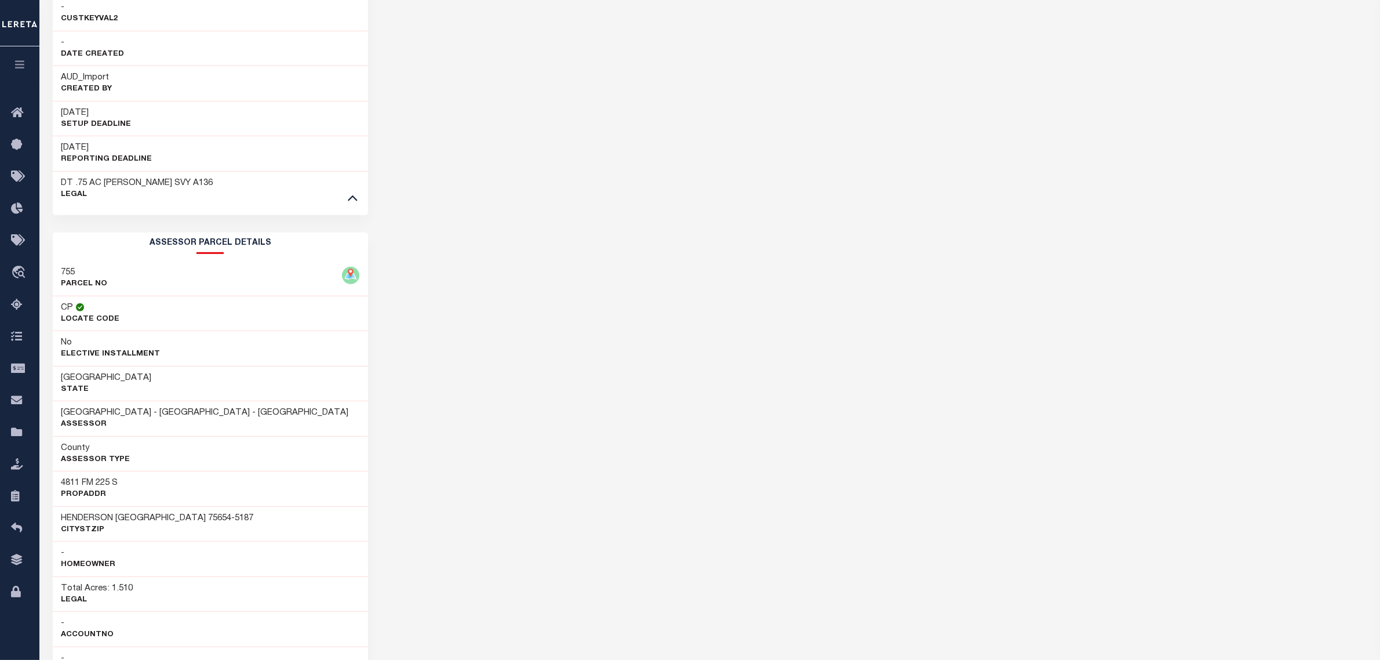
scroll to position [942, 0]
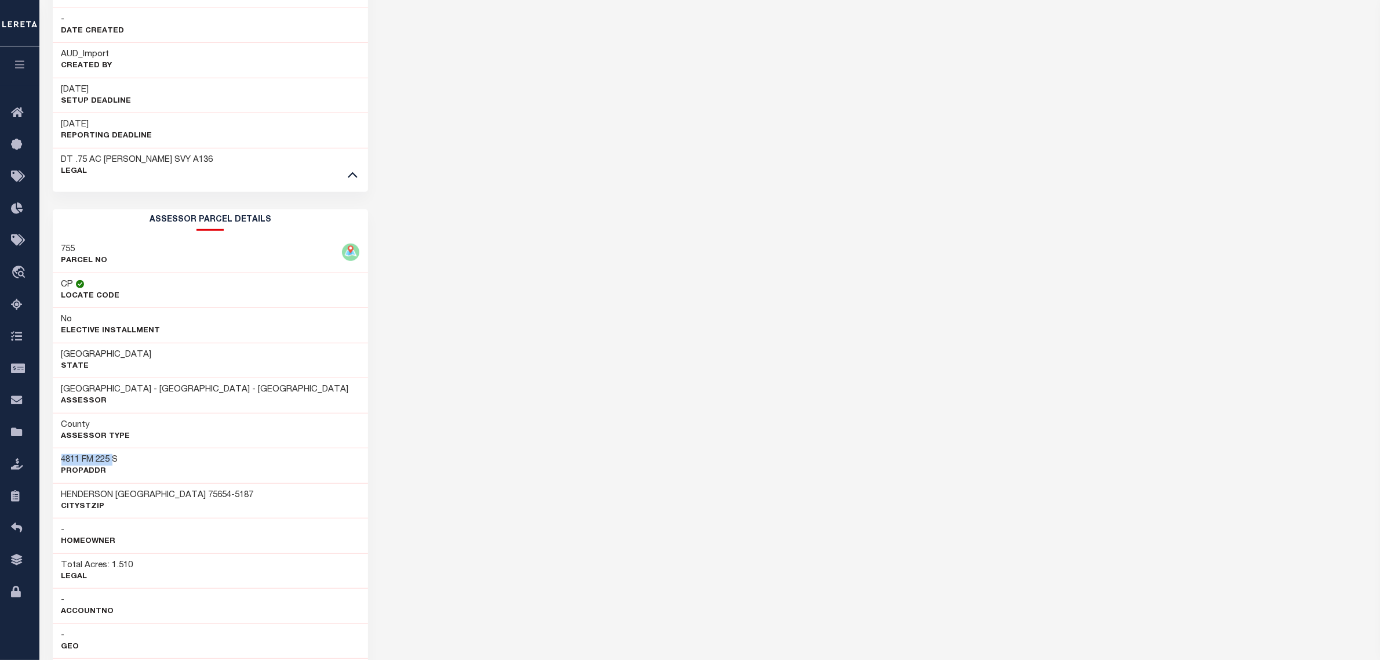
drag, startPoint x: 114, startPoint y: 465, endPoint x: 60, endPoint y: 467, distance: 54.5
click at [60, 467] on div "4811 FM 225 S PropAddr" at bounding box center [211, 464] width 316 height 35
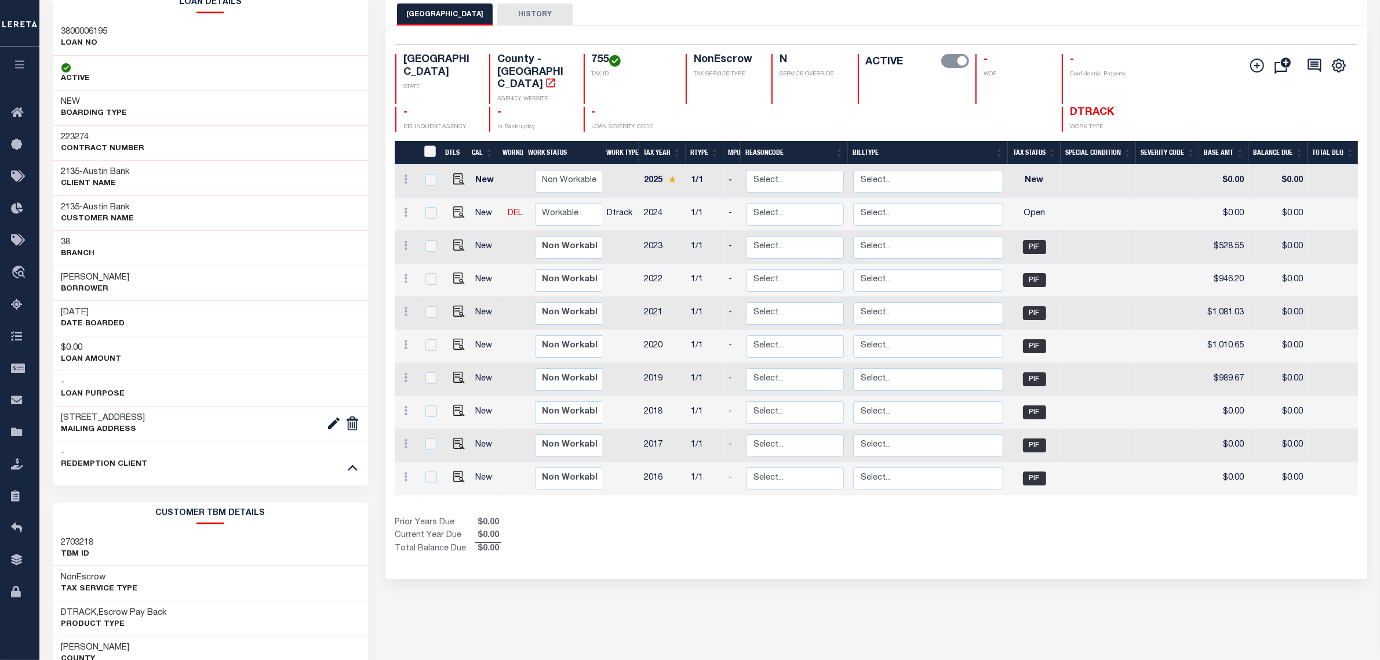
scroll to position [0, 0]
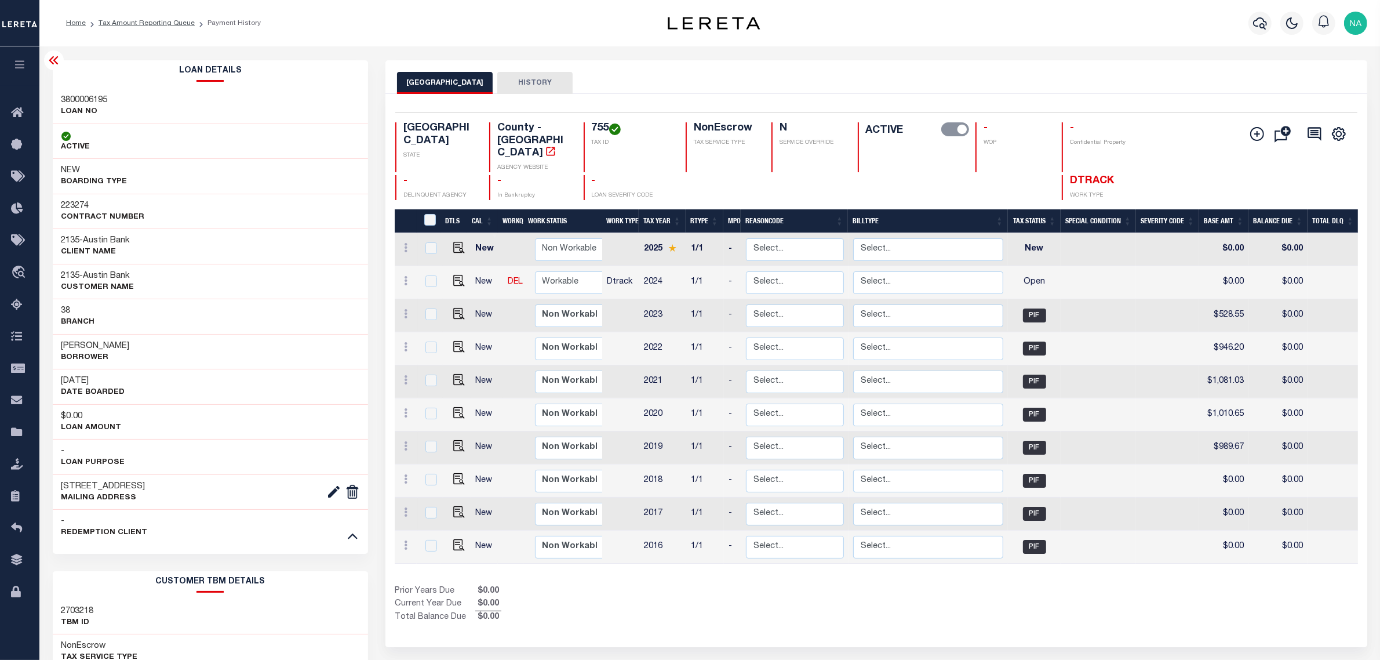
click at [599, 129] on h4 "755" at bounding box center [632, 128] width 80 height 13
copy h4 "755"
click at [457, 275] on img "" at bounding box center [459, 281] width 12 height 12
checkbox input "true"
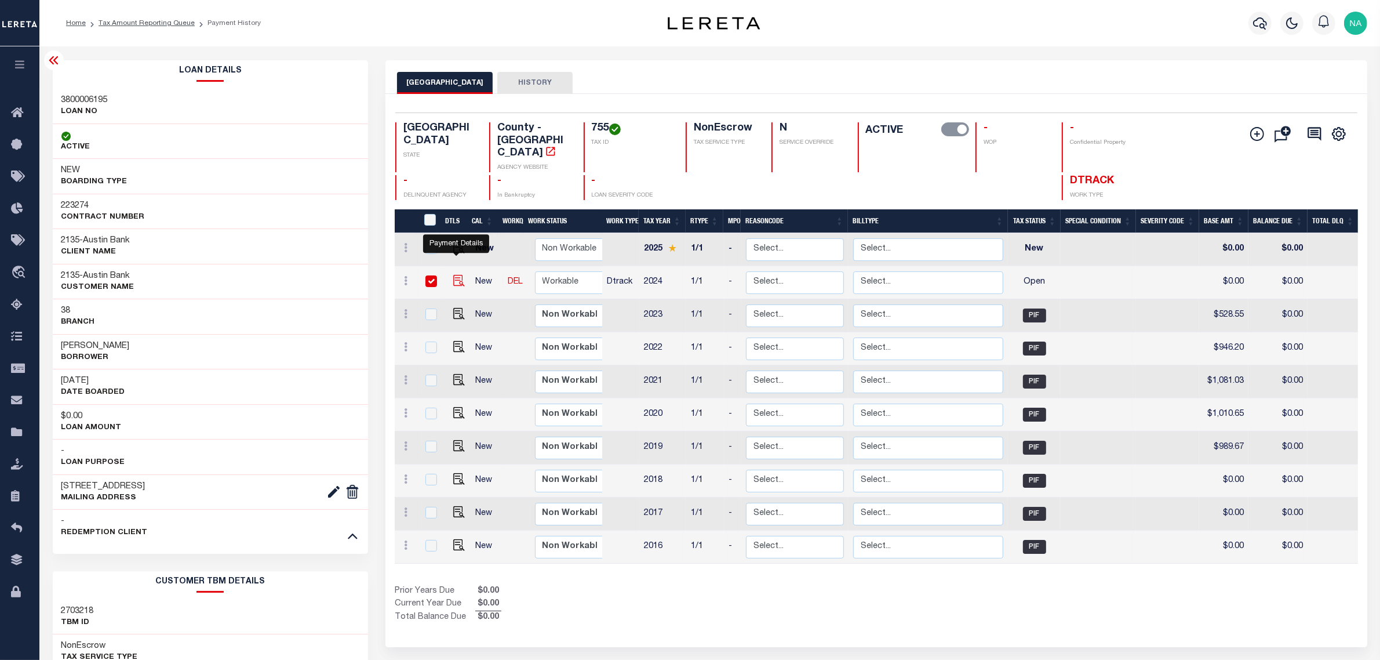
checkbox input "true"
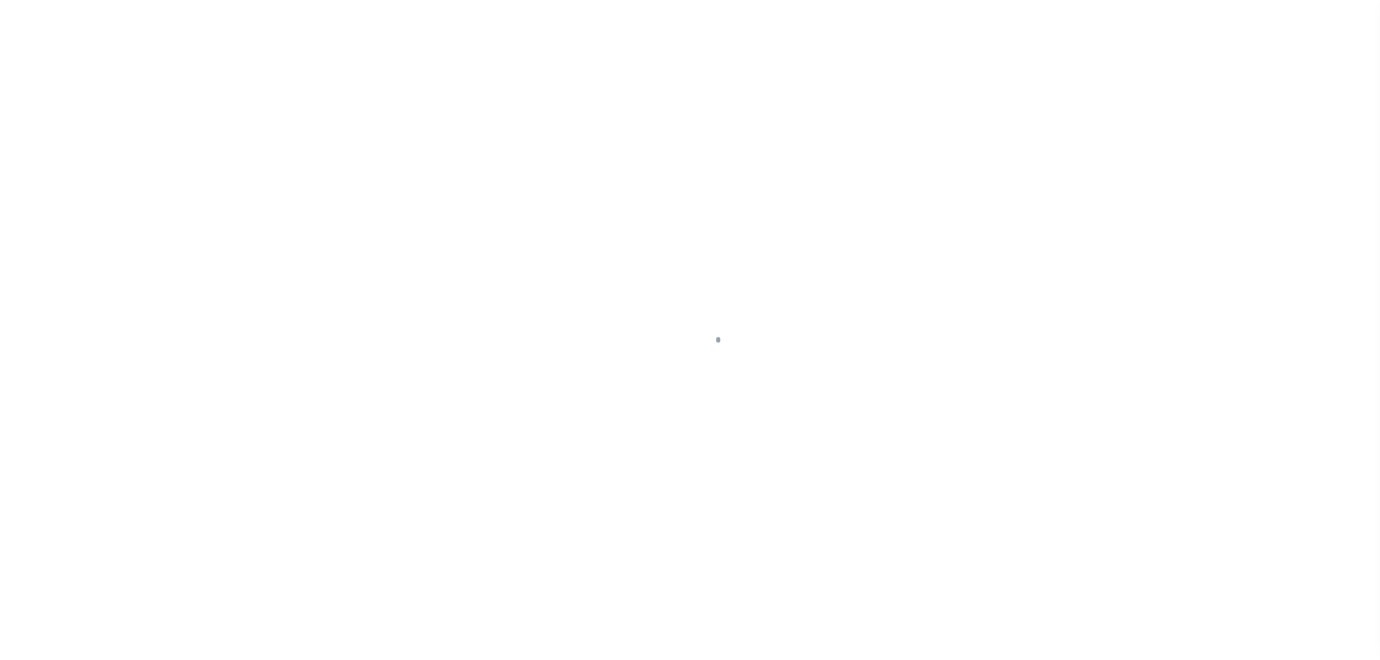
checkbox input "false"
type input "02/01/2025"
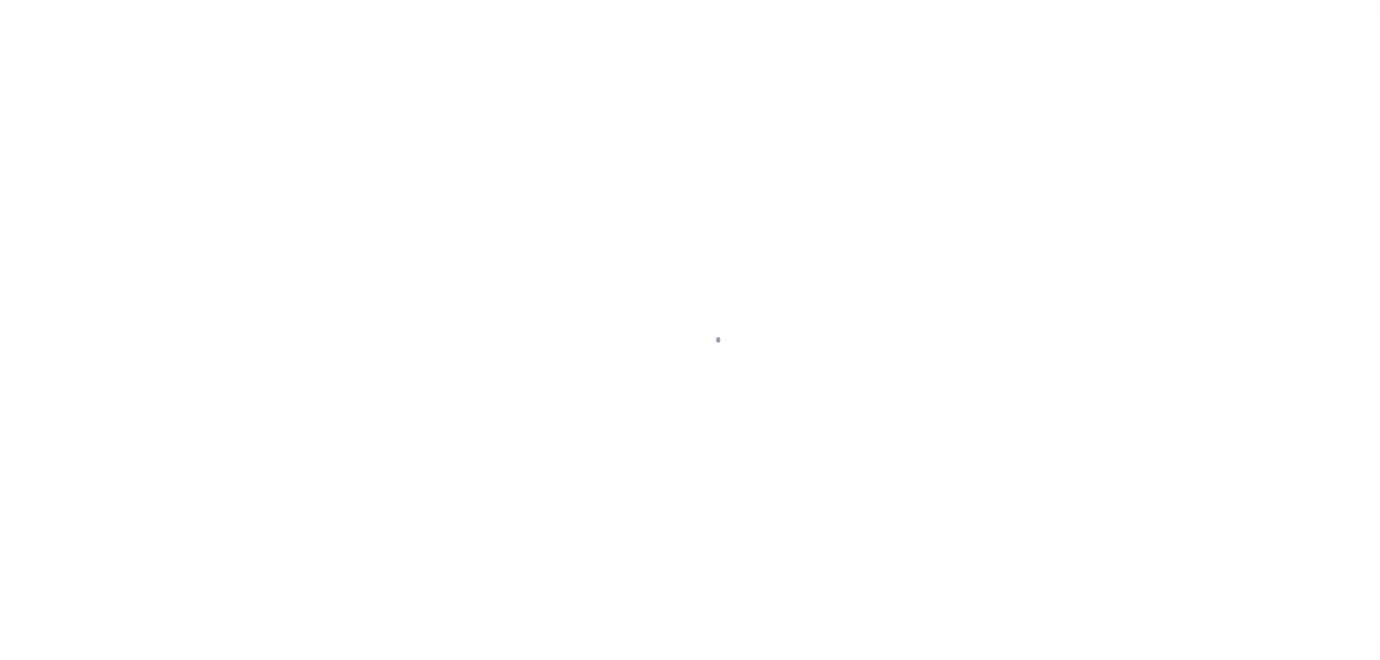
select select "OP2"
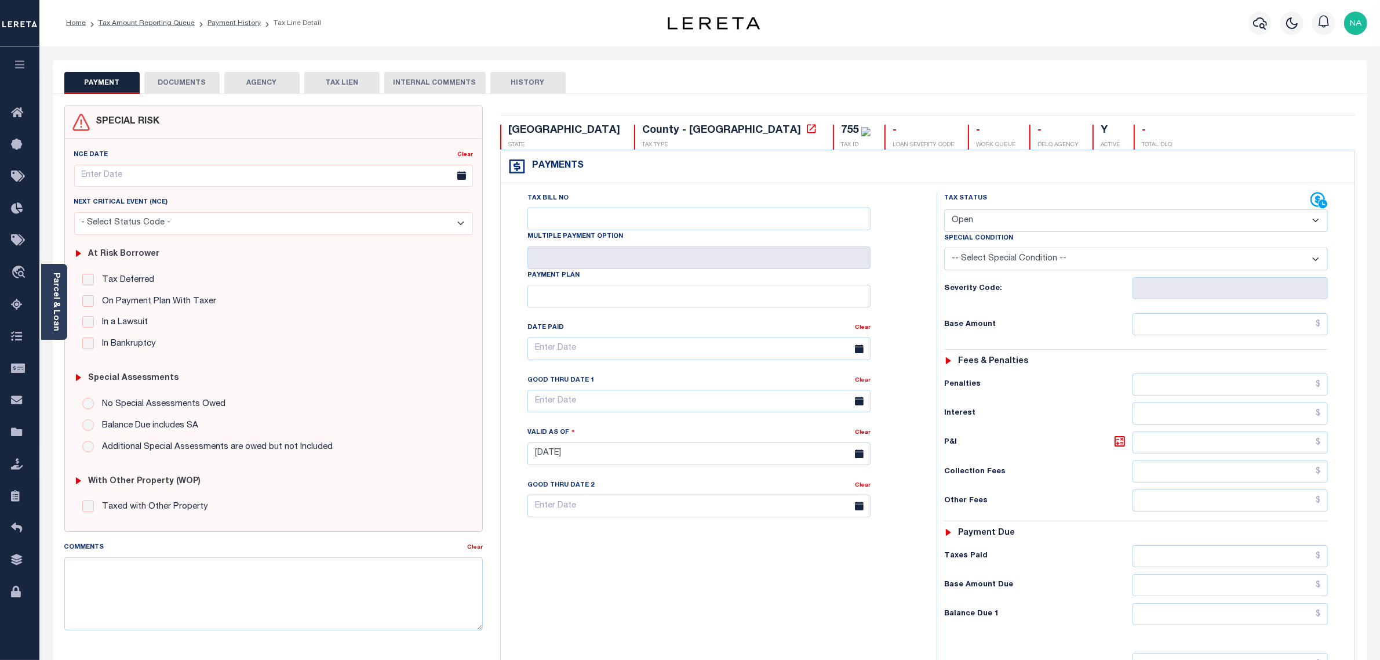
click at [200, 80] on button "DOCUMENTS" at bounding box center [181, 83] width 75 height 22
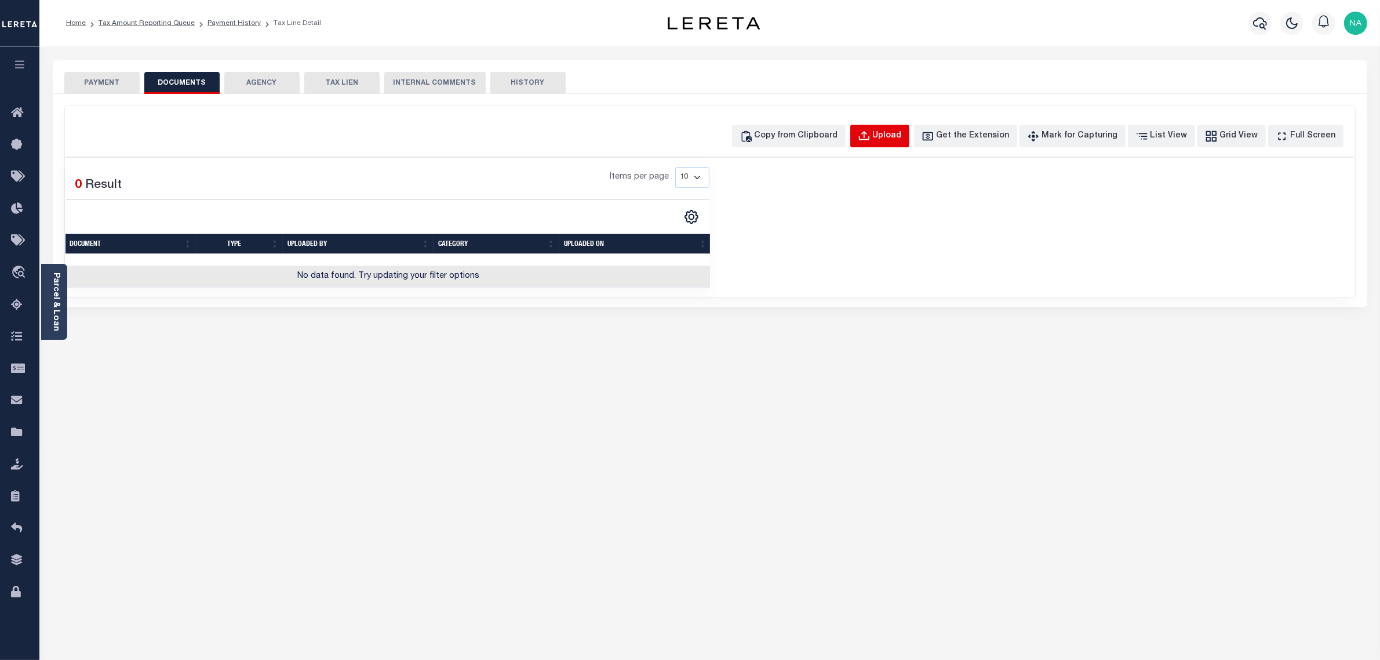
click at [902, 137] on div "Upload" at bounding box center [887, 136] width 29 height 13
select select "POP"
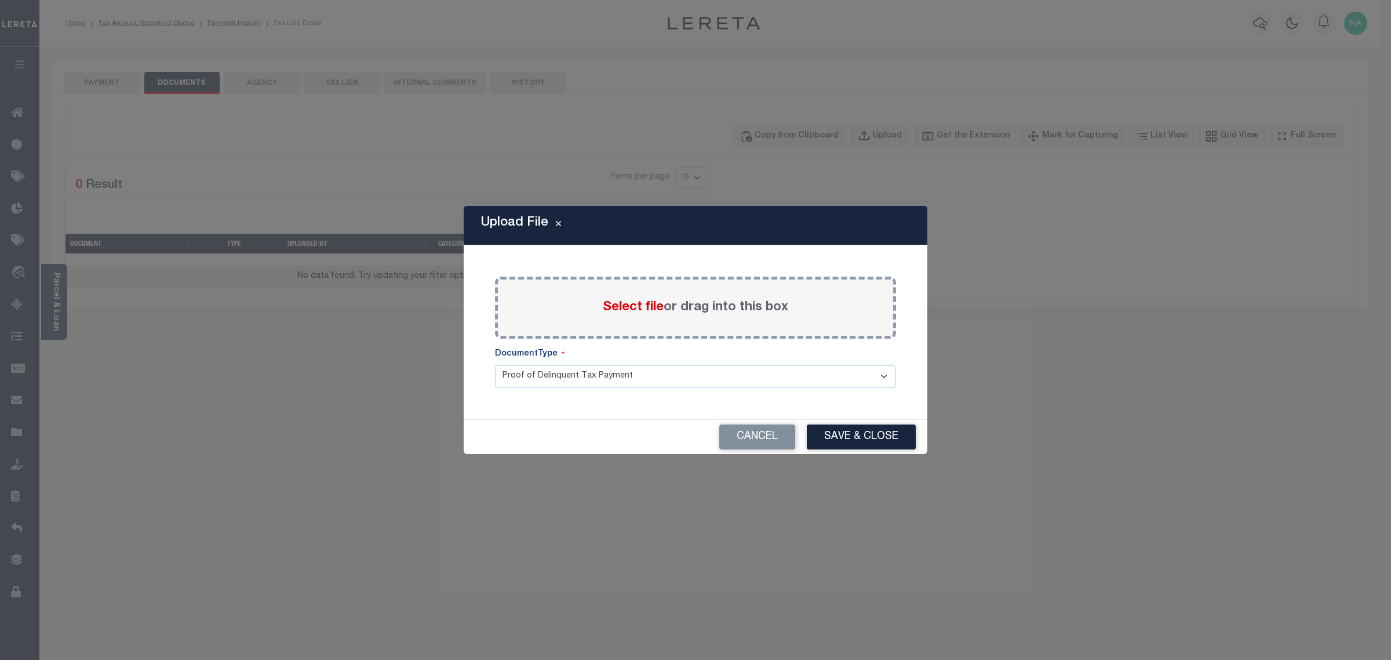
click at [728, 303] on label "Select file or drag into this box" at bounding box center [695, 307] width 185 height 19
click at [0, 0] on input "Select file or drag into this box" at bounding box center [0, 0] width 0 height 0
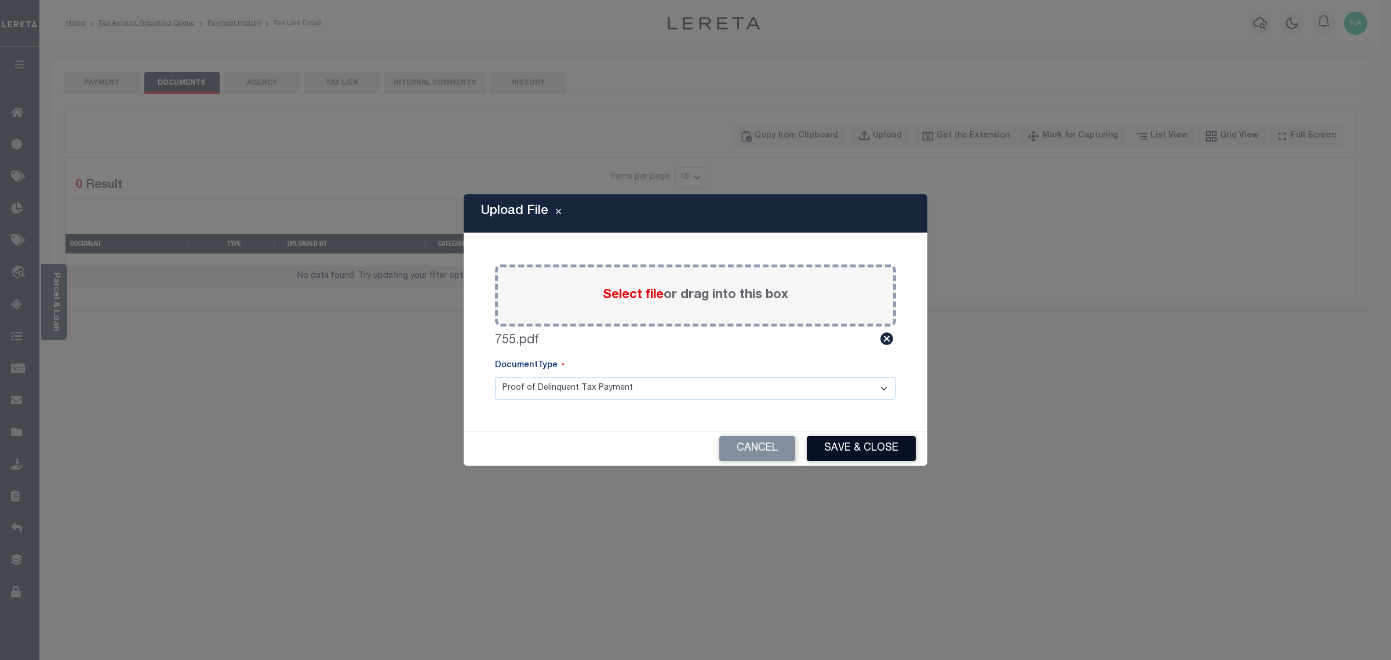
click at [858, 447] on button "Save & Close" at bounding box center [861, 448] width 109 height 25
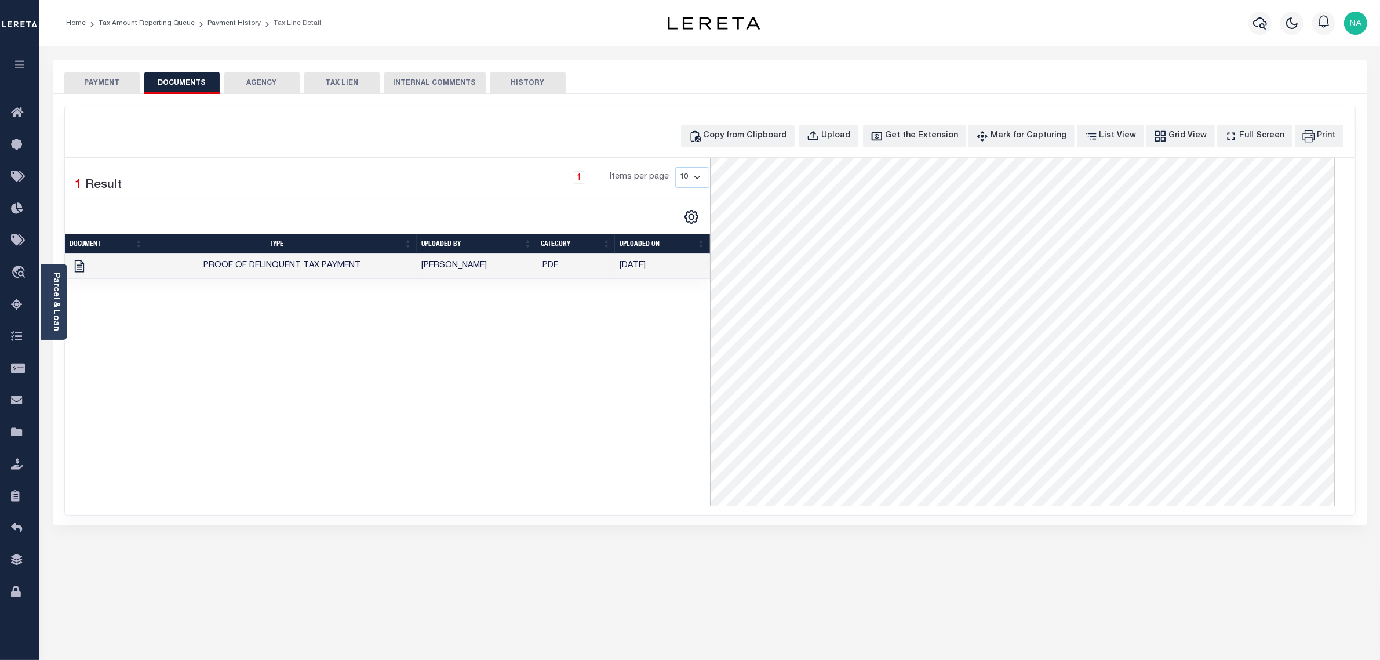
drag, startPoint x: 105, startPoint y: 90, endPoint x: 198, endPoint y: 94, distance: 92.9
click at [105, 90] on button "PAYMENT" at bounding box center [101, 83] width 75 height 22
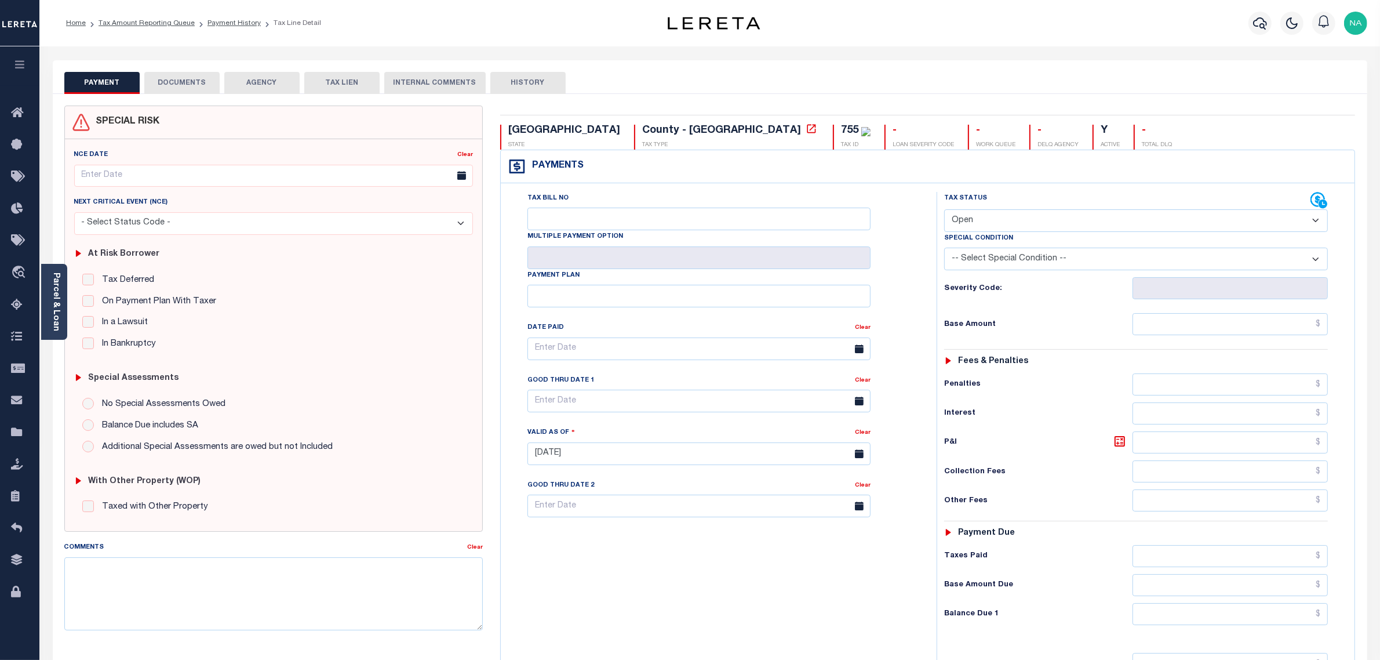
drag, startPoint x: 977, startPoint y: 217, endPoint x: 977, endPoint y: 223, distance: 5.8
click at [977, 217] on select "- Select Status Code - Open Due/Unpaid Paid Incomplete No Tax Due Internal Refu…" at bounding box center [1136, 220] width 384 height 23
select select "PYD"
click at [944, 210] on select "- Select Status Code - Open Due/Unpaid Paid Incomplete No Tax Due Internal Refu…" at bounding box center [1136, 220] width 384 height 23
type input "[DATE]"
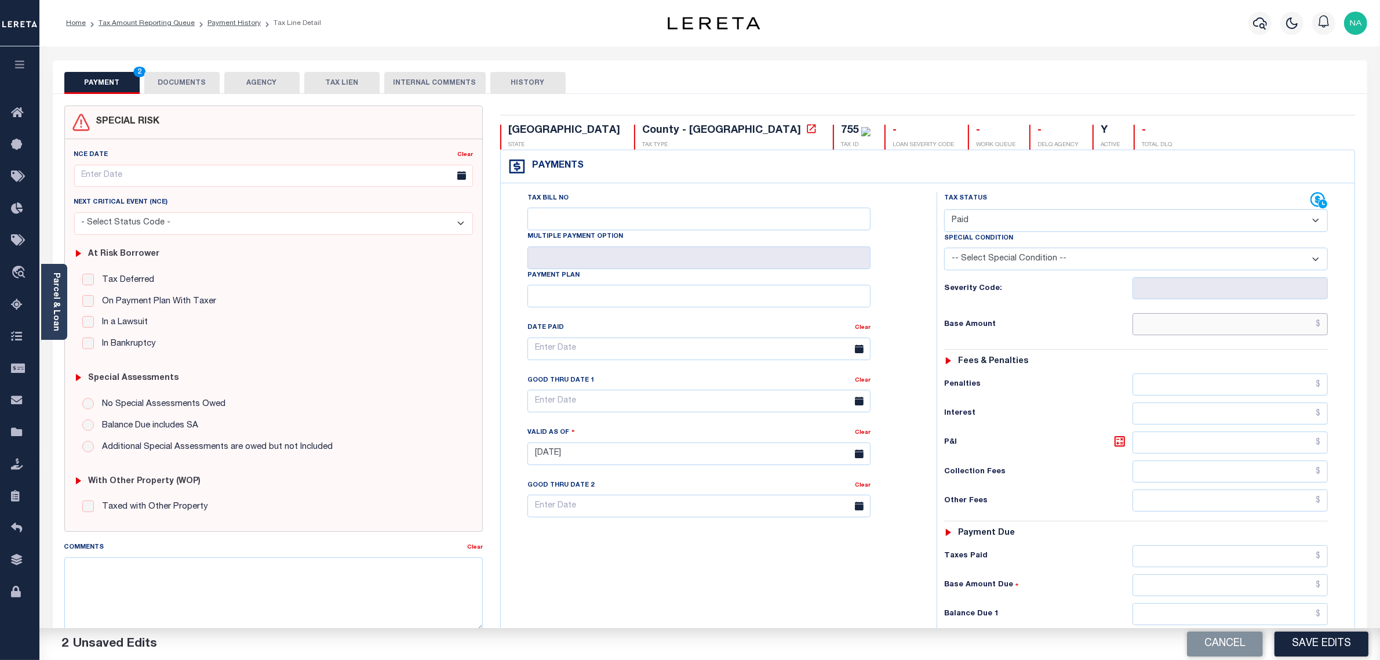
click at [1296, 320] on input "text" at bounding box center [1231, 324] width 196 height 22
click at [1296, 325] on input "text" at bounding box center [1231, 324] width 196 height 22
paste input "607.87"
type input "$607.87"
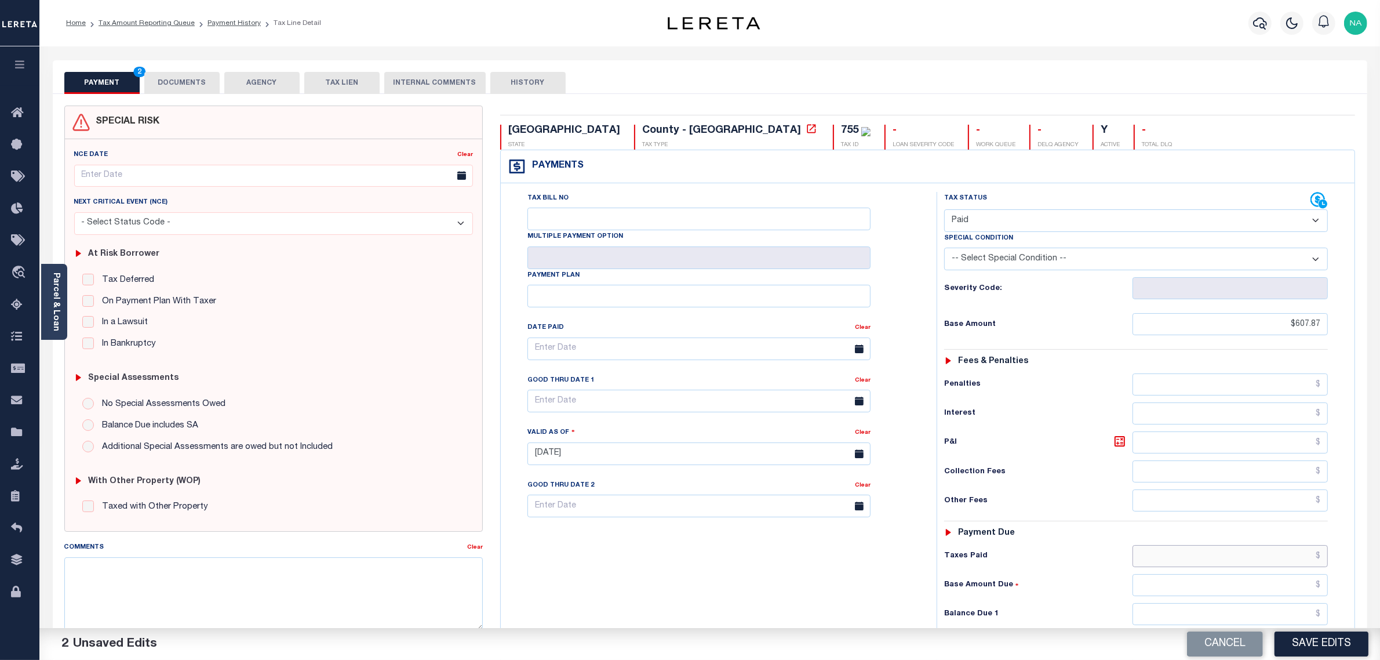
click at [1286, 555] on input "text" at bounding box center [1231, 556] width 196 height 22
paste input "607.87"
type input "$607.87"
click at [1300, 624] on input "text" at bounding box center [1231, 614] width 196 height 22
type input "$0.00"
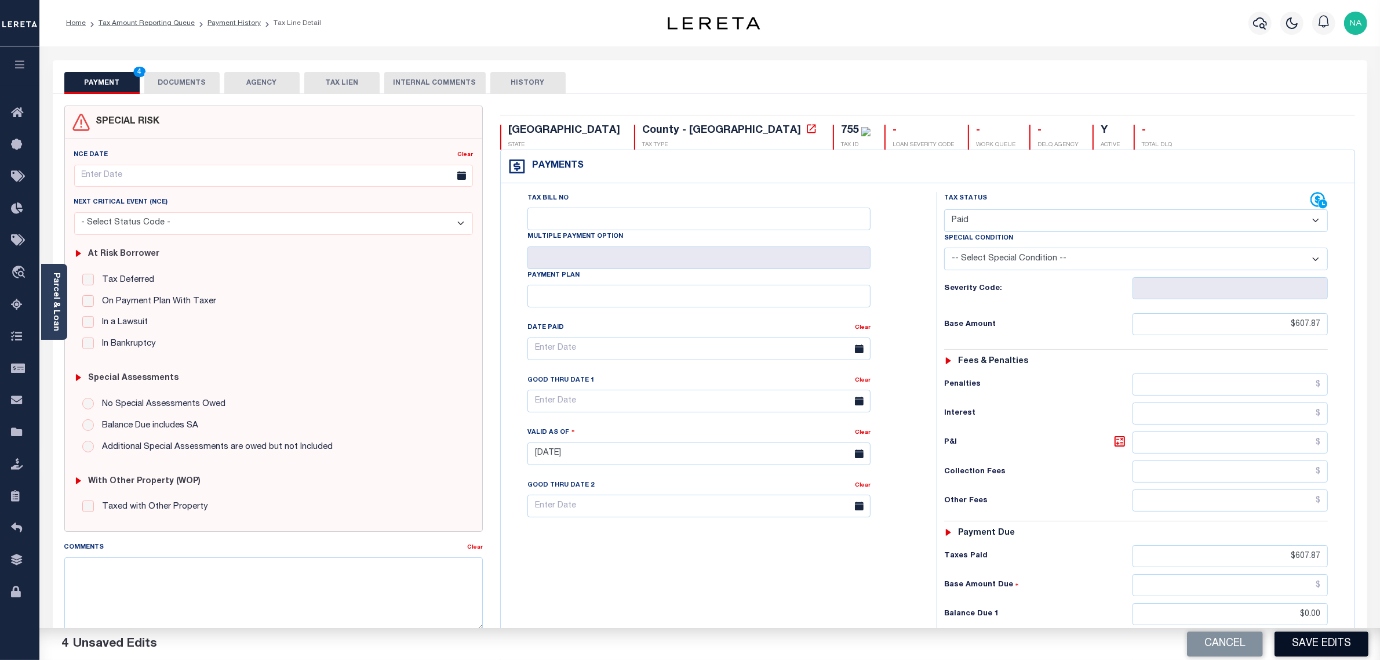
click at [1329, 639] on button "Save Edits" at bounding box center [1322, 643] width 94 height 25
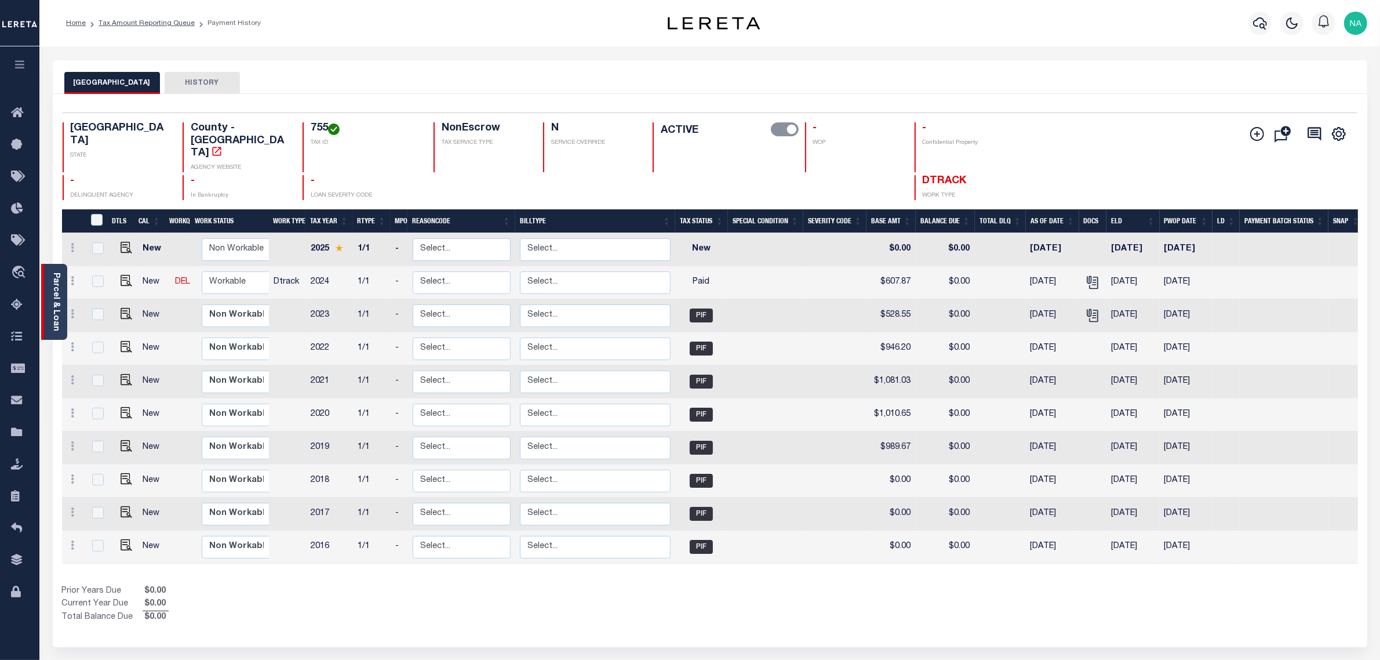
click at [58, 284] on link "Parcel & Loan" at bounding box center [56, 301] width 8 height 59
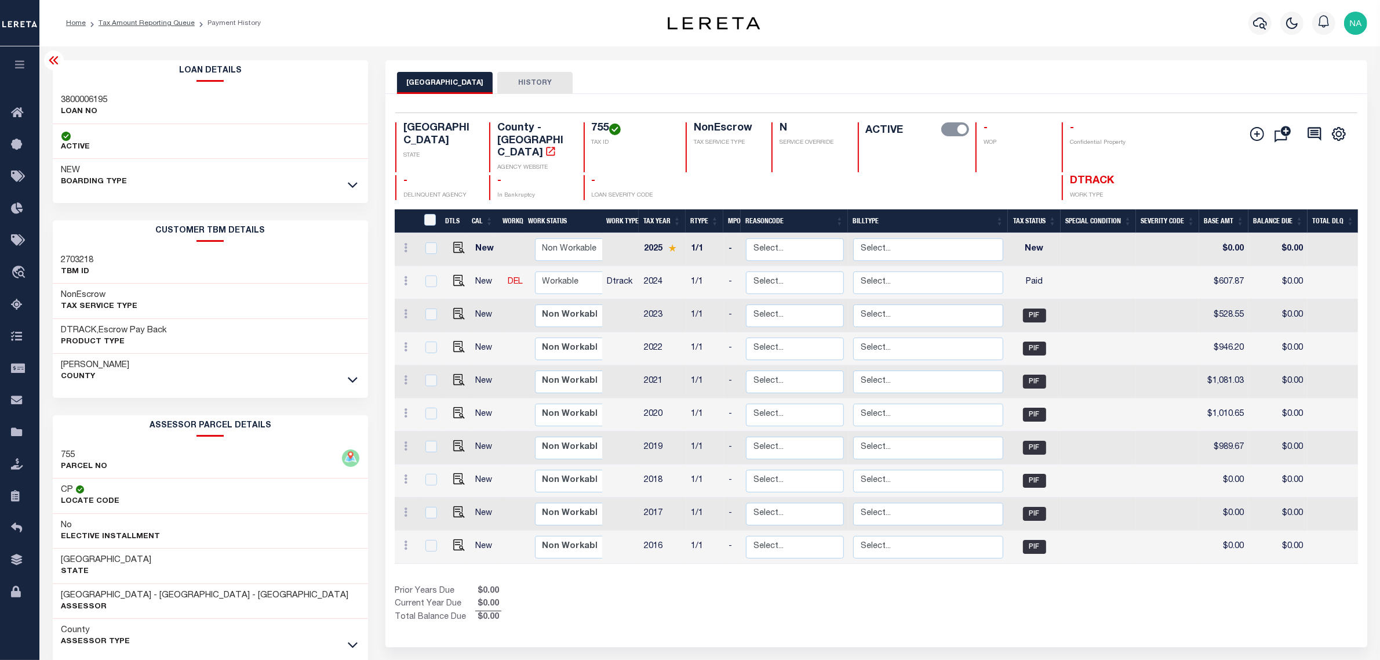
click at [602, 126] on h4 "755" at bounding box center [632, 128] width 80 height 13
copy h4 "755"
click at [90, 100] on h3 "3800006195" at bounding box center [84, 100] width 46 height 12
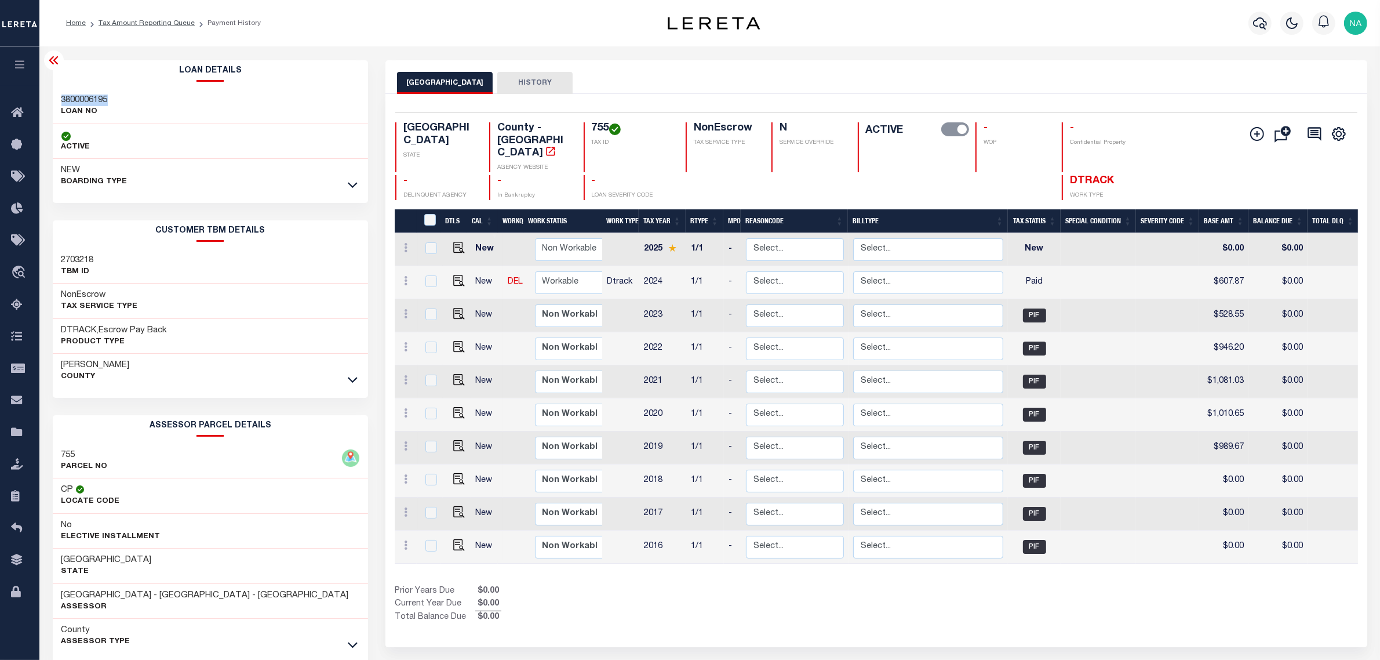
copy h3 "3800006195"
click at [161, 21] on link "Tax Amount Reporting Queue" at bounding box center [147, 23] width 96 height 7
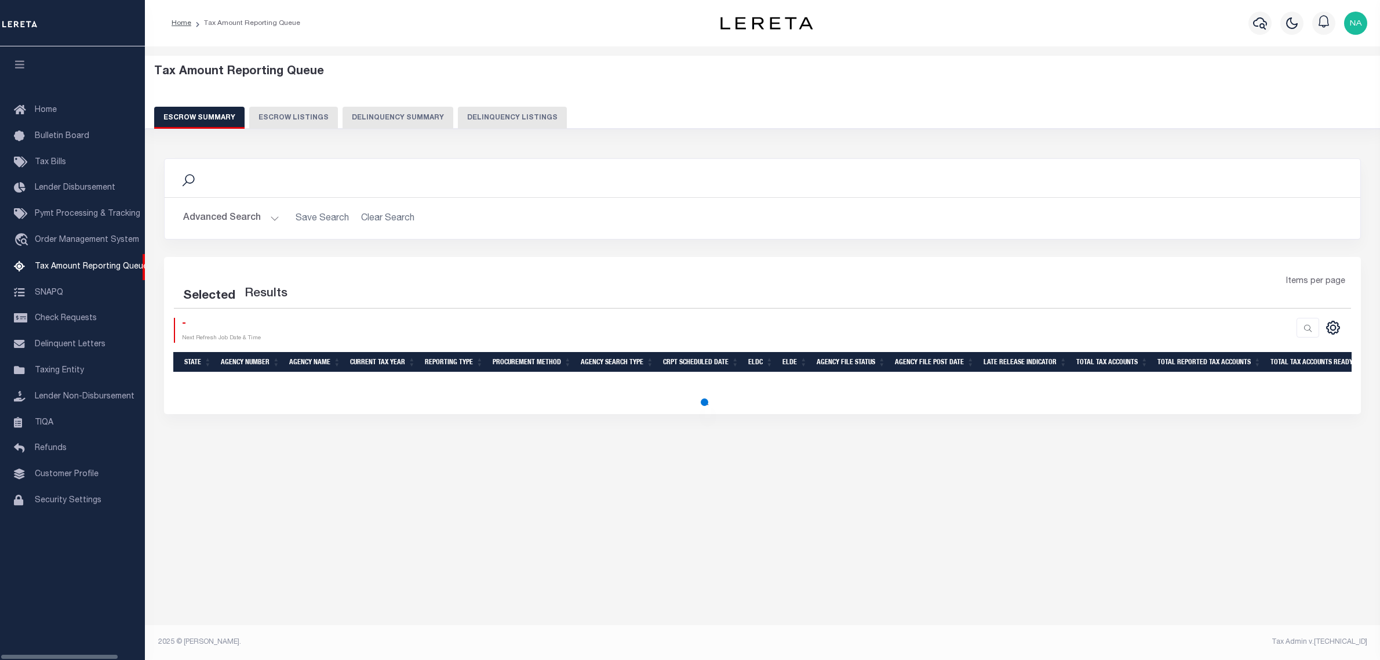
select select "100"
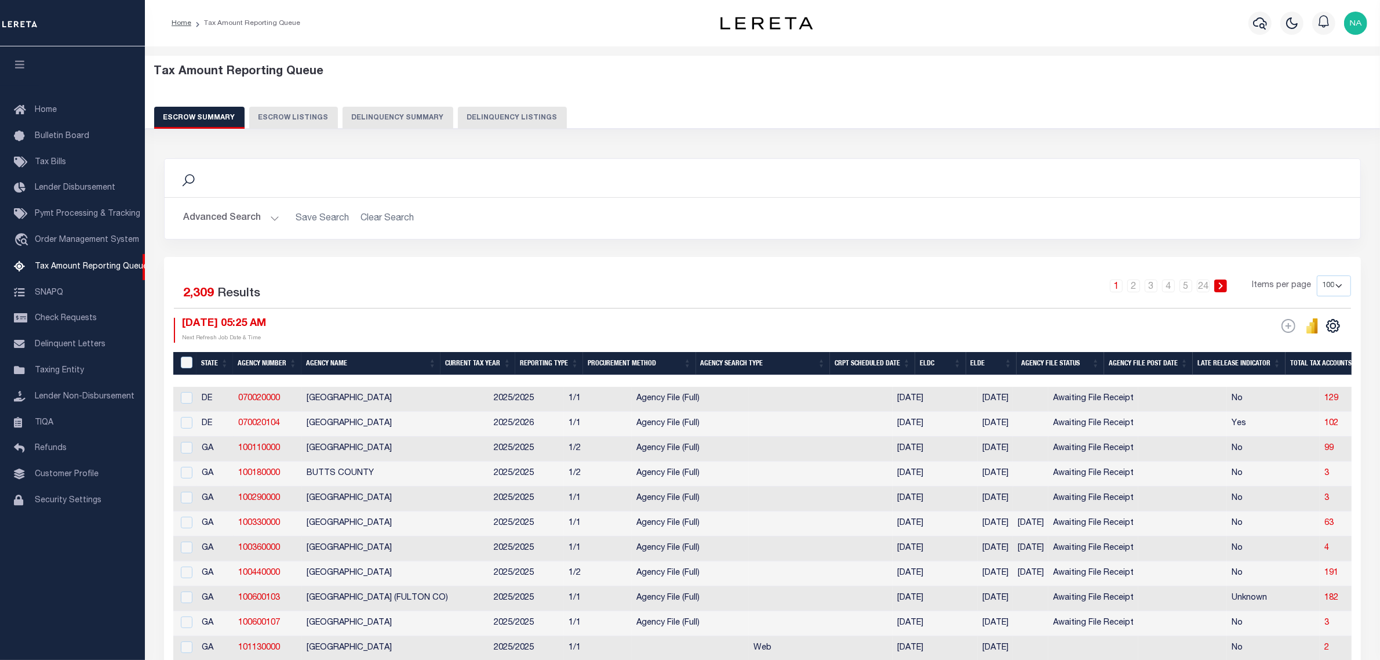
drag, startPoint x: 494, startPoint y: 118, endPoint x: 613, endPoint y: 129, distance: 119.3
click at [494, 118] on button "Delinquency Listings" at bounding box center [512, 118] width 109 height 22
select select "100"
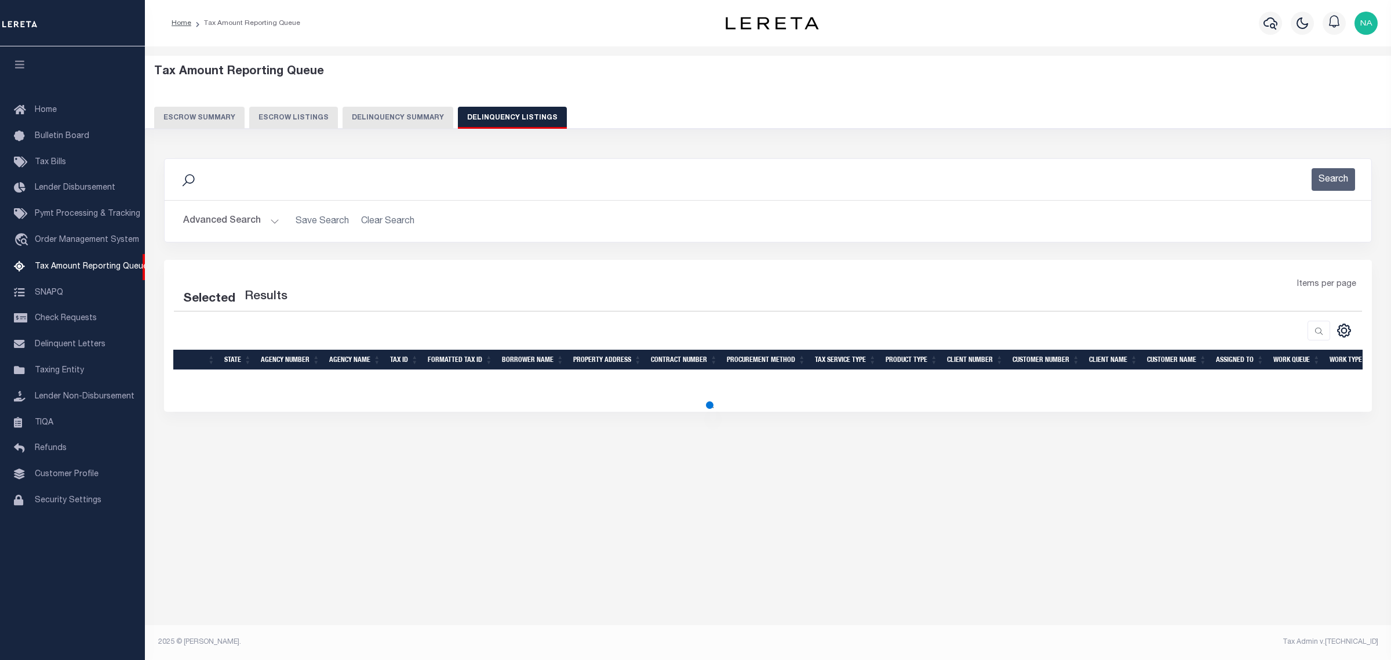
select select "100"
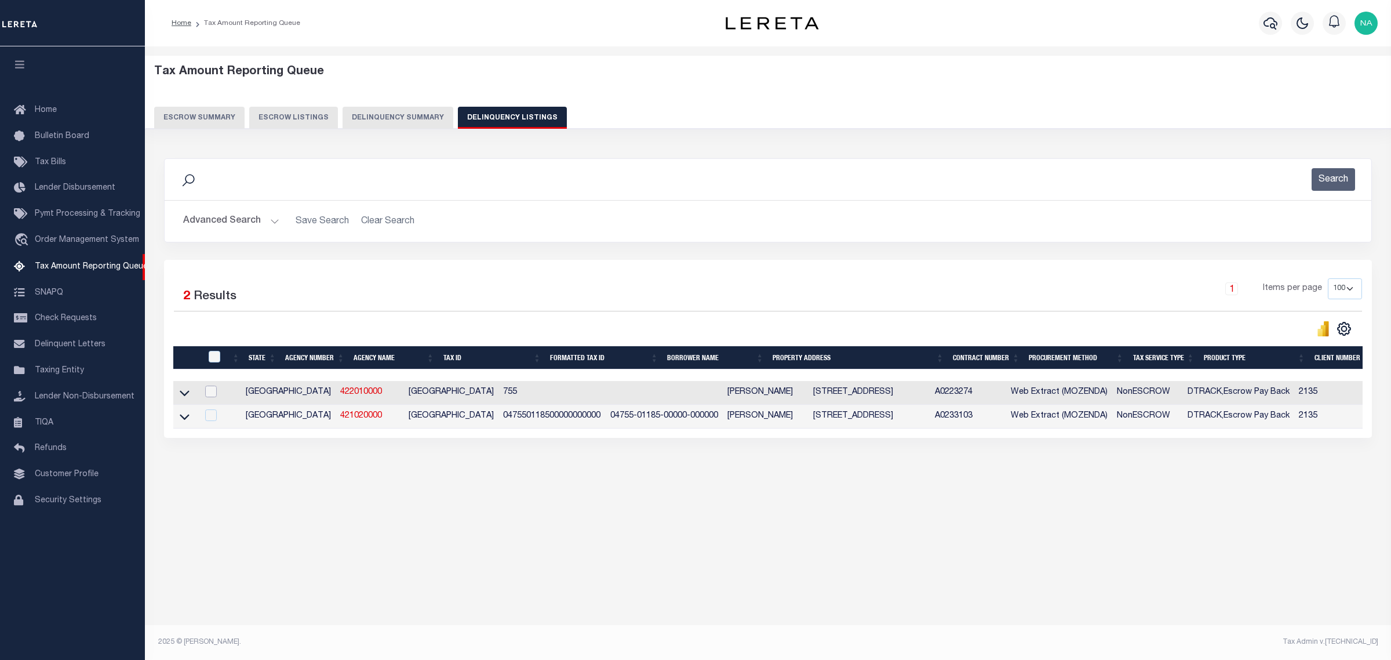
click at [212, 395] on input "checkbox" at bounding box center [211, 391] width 12 height 12
checkbox input "true"
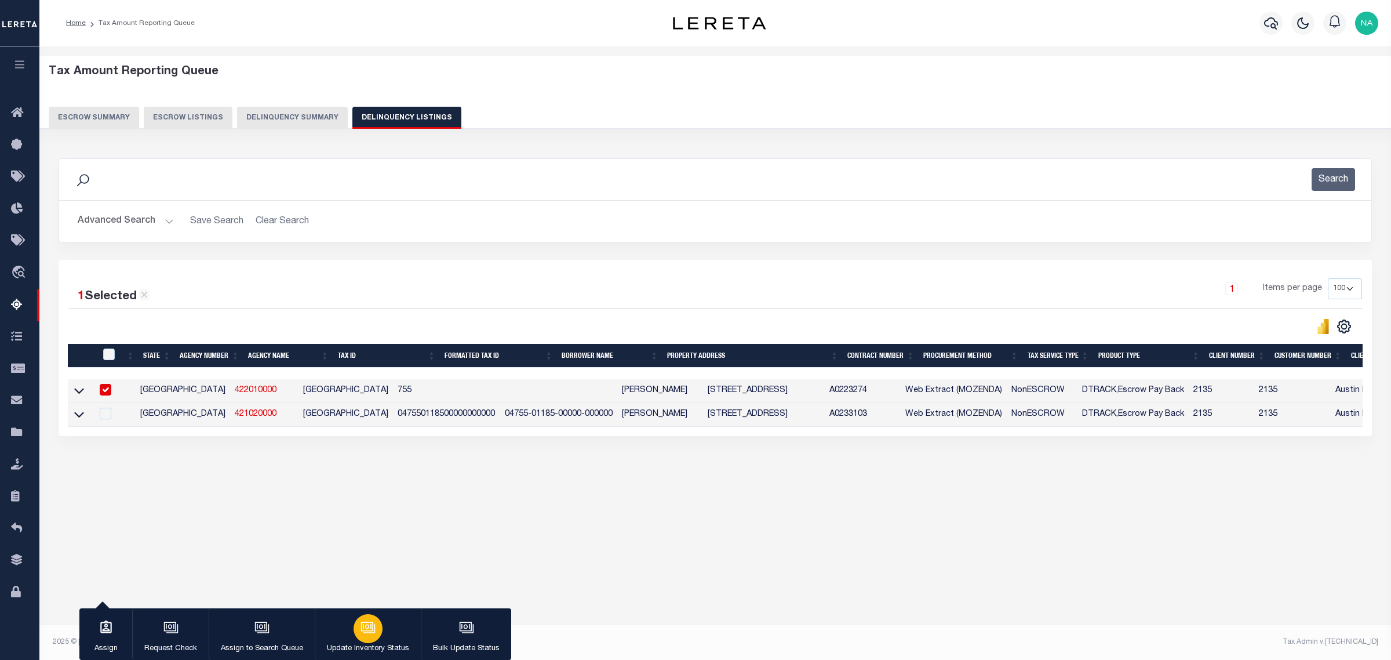
click at [365, 631] on icon "button" at bounding box center [367, 625] width 12 height 9
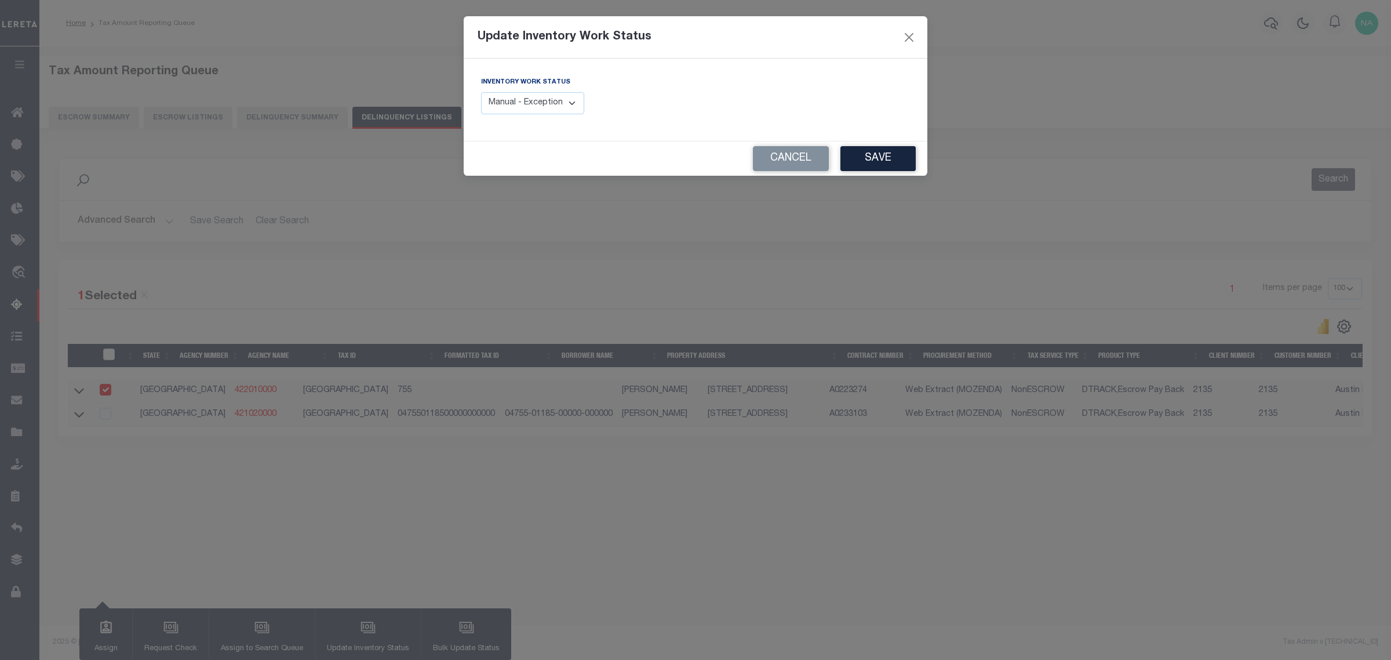
click at [523, 100] on select "Manual - Exception Pended - Awaiting Search Late Add Exception Completed" at bounding box center [532, 103] width 103 height 23
select select "4"
click at [481, 92] on select "Manual - Exception Pended - Awaiting Search Late Add Exception Completed" at bounding box center [532, 103] width 103 height 23
click at [896, 161] on button "Save" at bounding box center [877, 158] width 75 height 25
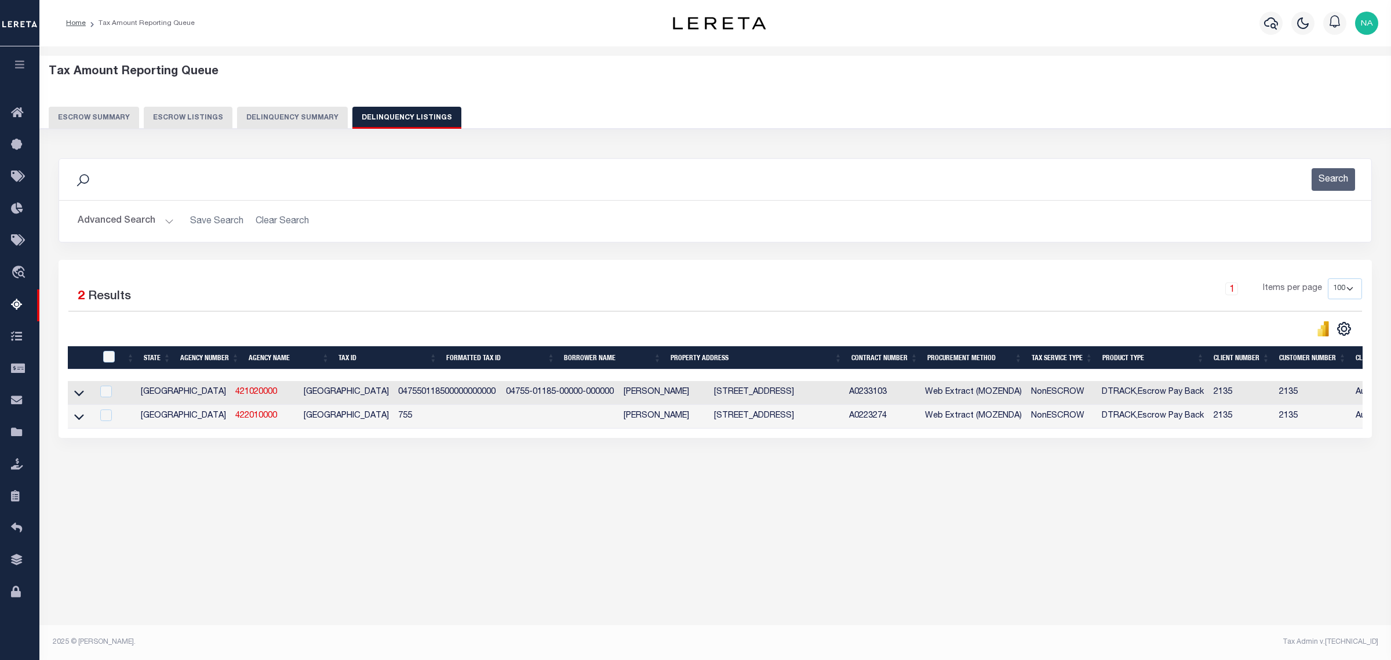
click at [123, 224] on button "Advanced Search" at bounding box center [126, 221] width 96 height 23
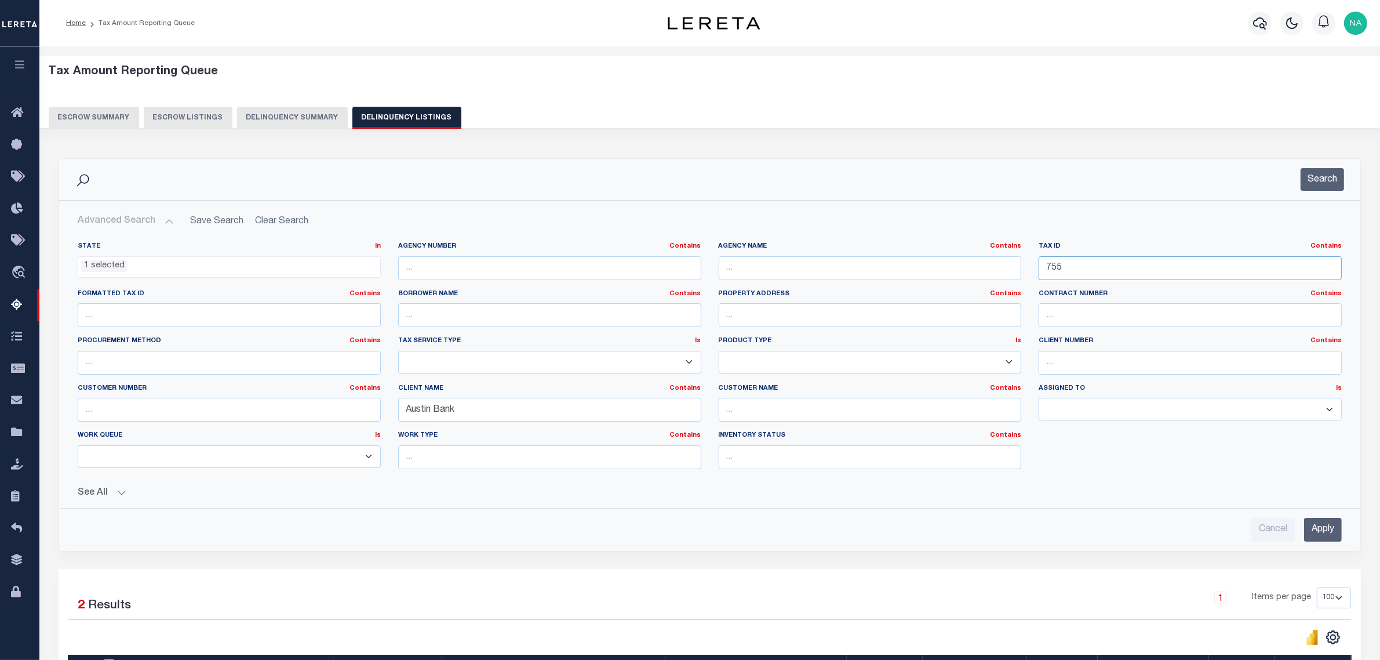
drag, startPoint x: 1032, startPoint y: 270, endPoint x: 906, endPoint y: 270, distance: 125.8
click at [906, 270] on div "State In In AK AL AR AZ CA CO CT DC DE FL GA GU HI IA ID IL IN KS KY LA MA MD M…" at bounding box center [709, 360] width 1281 height 236
paste input "1247"
click at [1321, 531] on input "Apply" at bounding box center [1323, 530] width 38 height 24
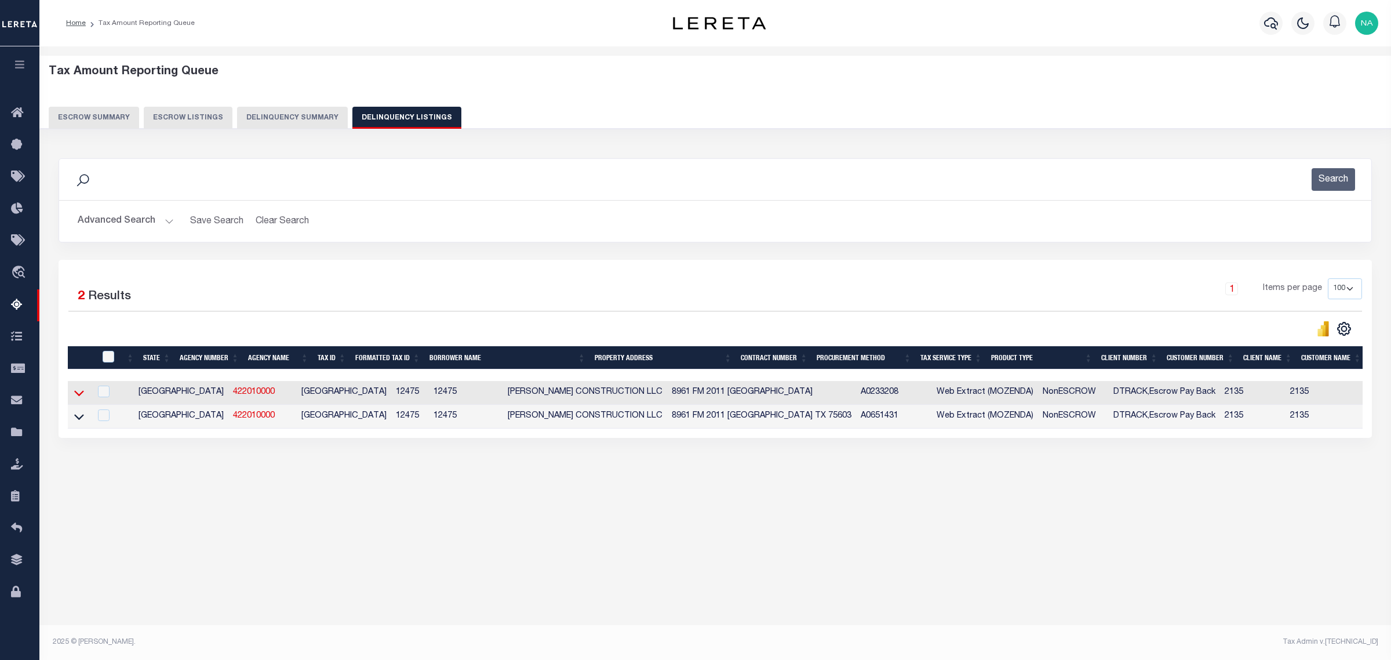
click at [79, 395] on icon at bounding box center [79, 393] width 10 height 12
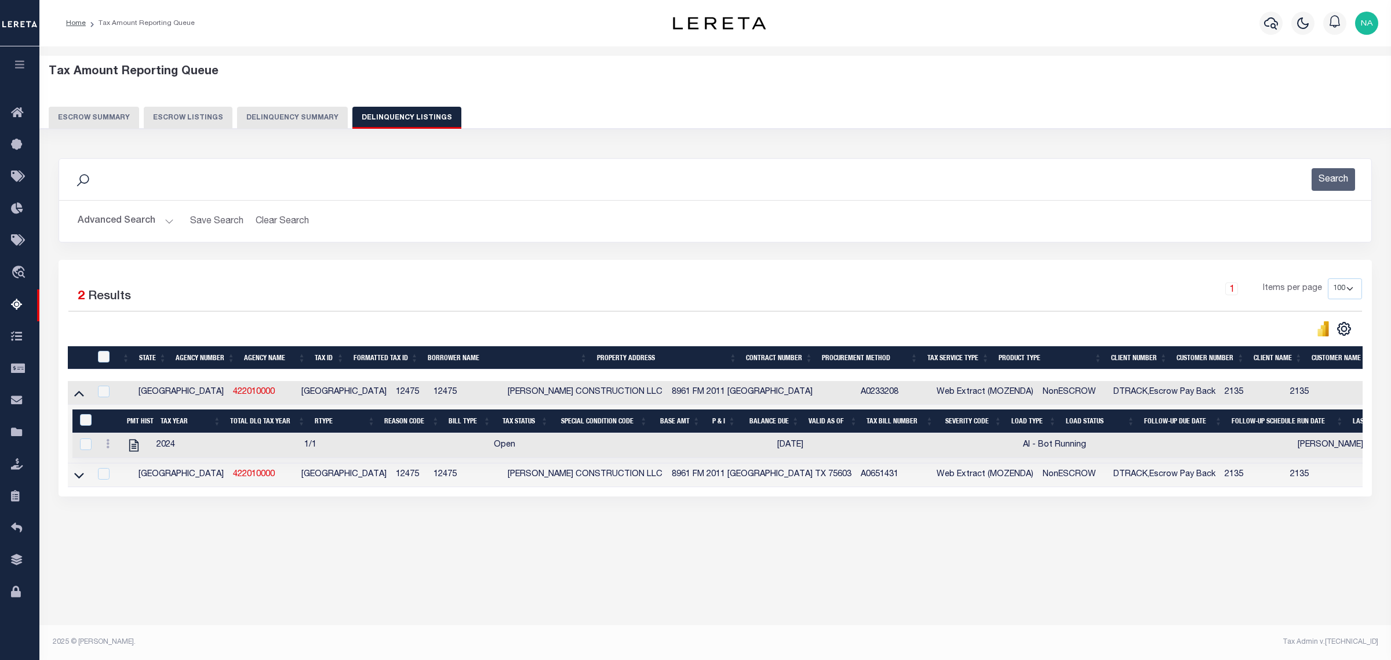
click at [140, 222] on button "Advanced Search" at bounding box center [126, 221] width 96 height 23
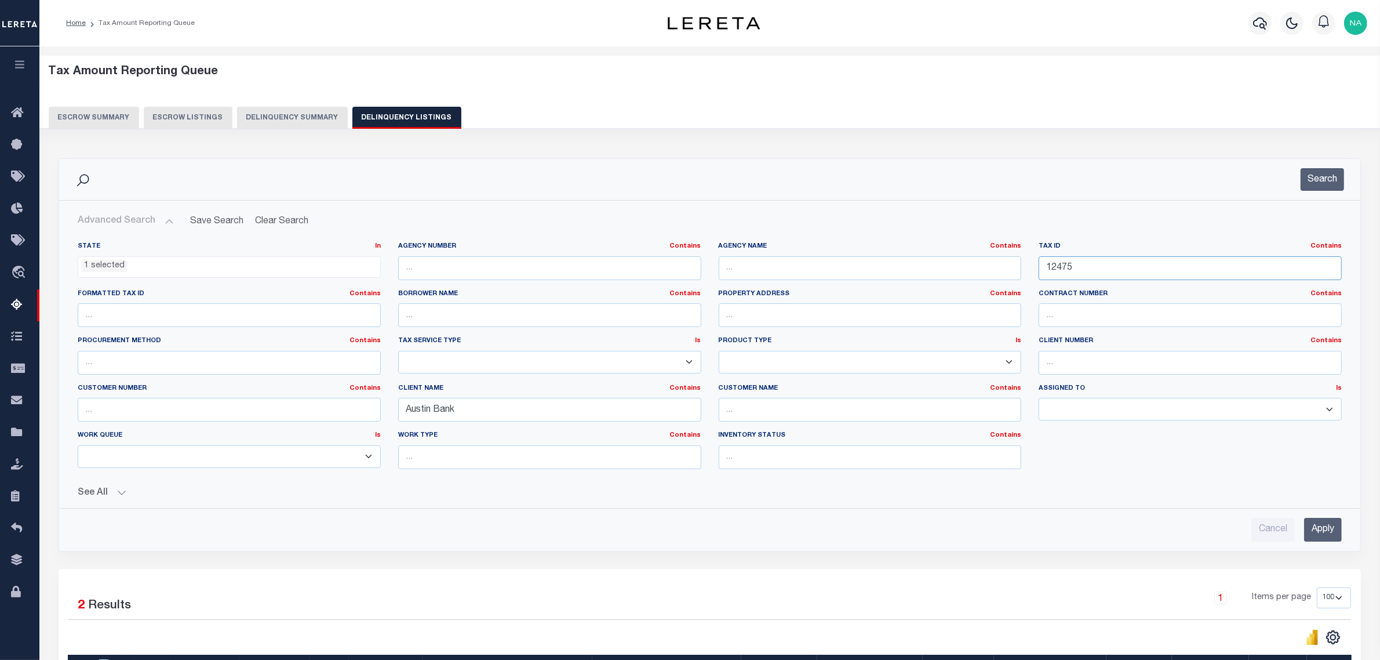
drag, startPoint x: 882, startPoint y: 270, endPoint x: 862, endPoint y: 270, distance: 19.7
click at [864, 270] on div "State In In AK AL AR AZ CA CO CT DC DE FL GA GU HI IA ID IL IN KS KY LA MA MD M…" at bounding box center [709, 360] width 1281 height 236
paste input "3259"
click at [1314, 525] on input "Apply" at bounding box center [1323, 530] width 38 height 24
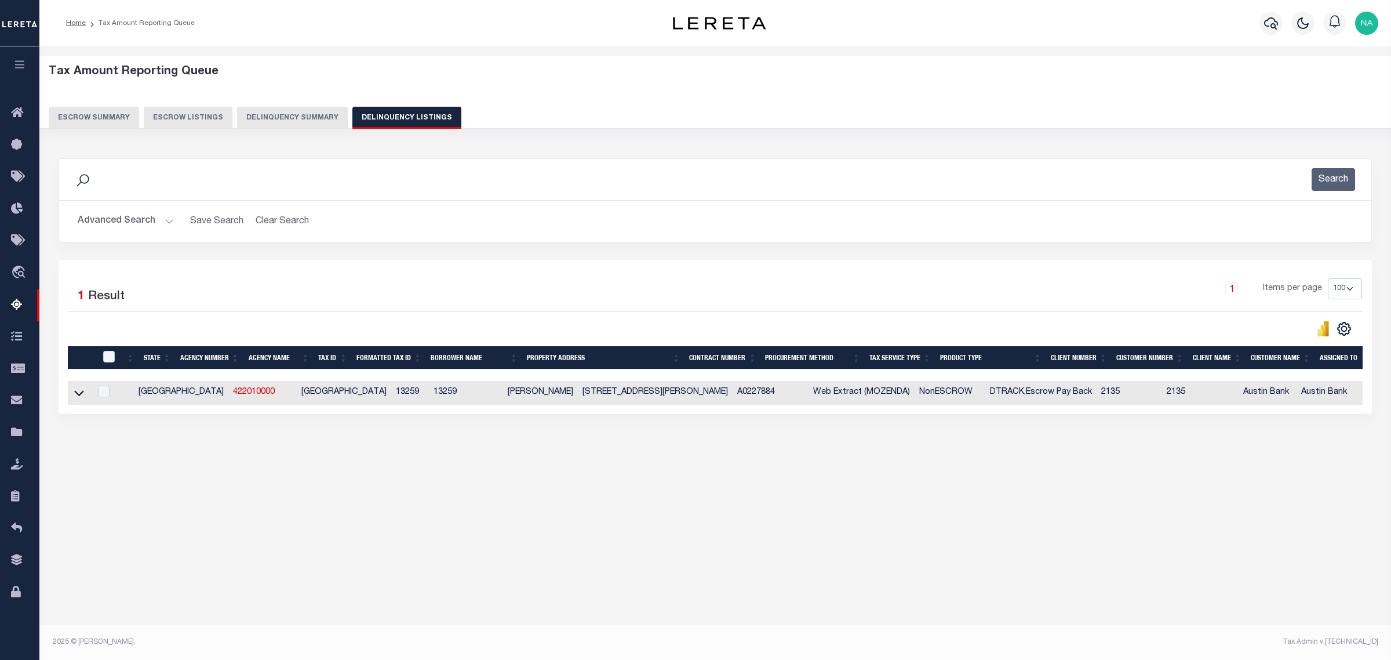
click at [119, 219] on button "Advanced Search" at bounding box center [126, 221] width 96 height 23
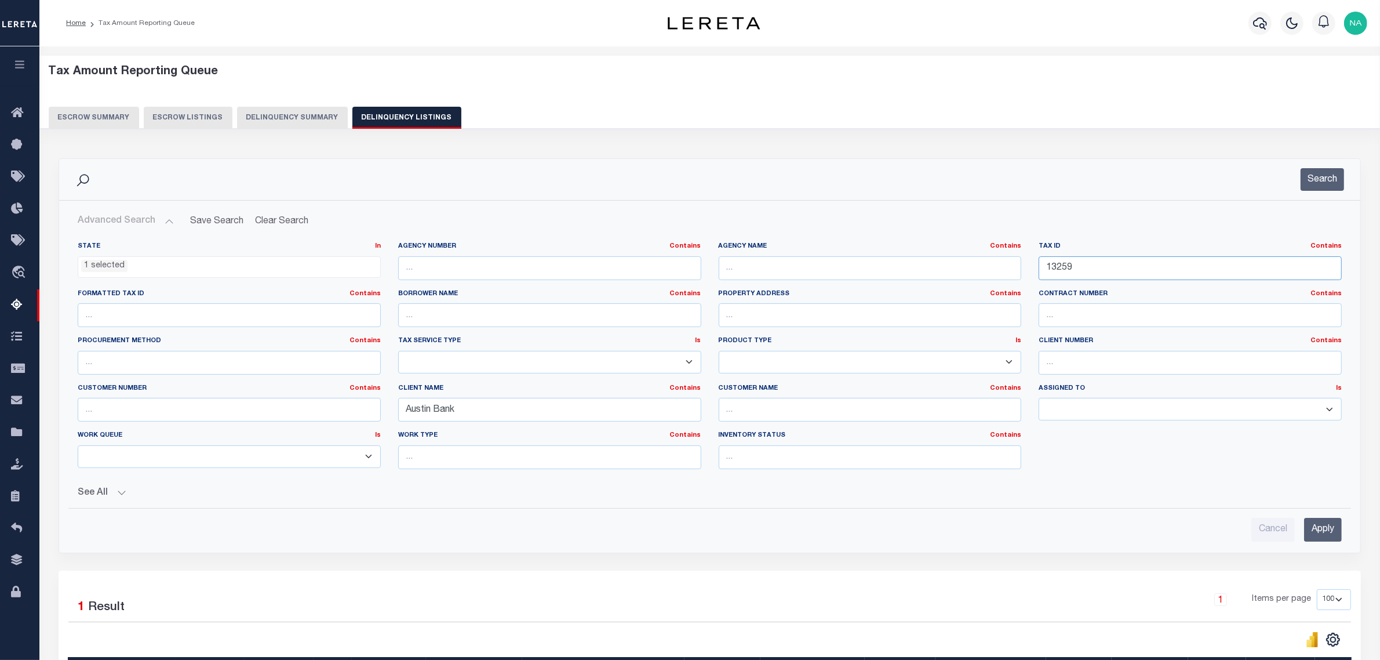
drag, startPoint x: 922, startPoint y: 265, endPoint x: 868, endPoint y: 265, distance: 53.3
click at [880, 265] on div "State In In AK AL AR AZ CA CO CT DC DE FL GA GU HI IA ID IL IN KS KY LA MA MD M…" at bounding box center [709, 360] width 1281 height 236
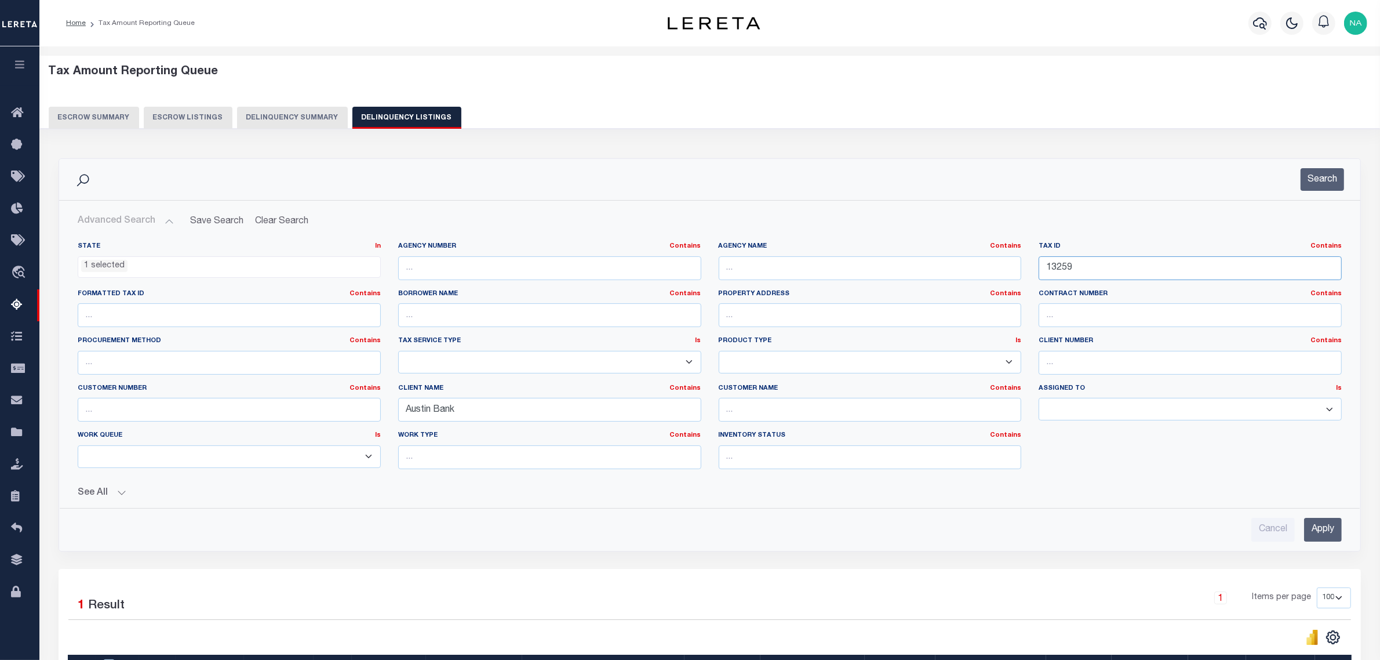
paste input "2360"
type input "2360"
click at [1317, 533] on input "Apply" at bounding box center [1323, 530] width 38 height 24
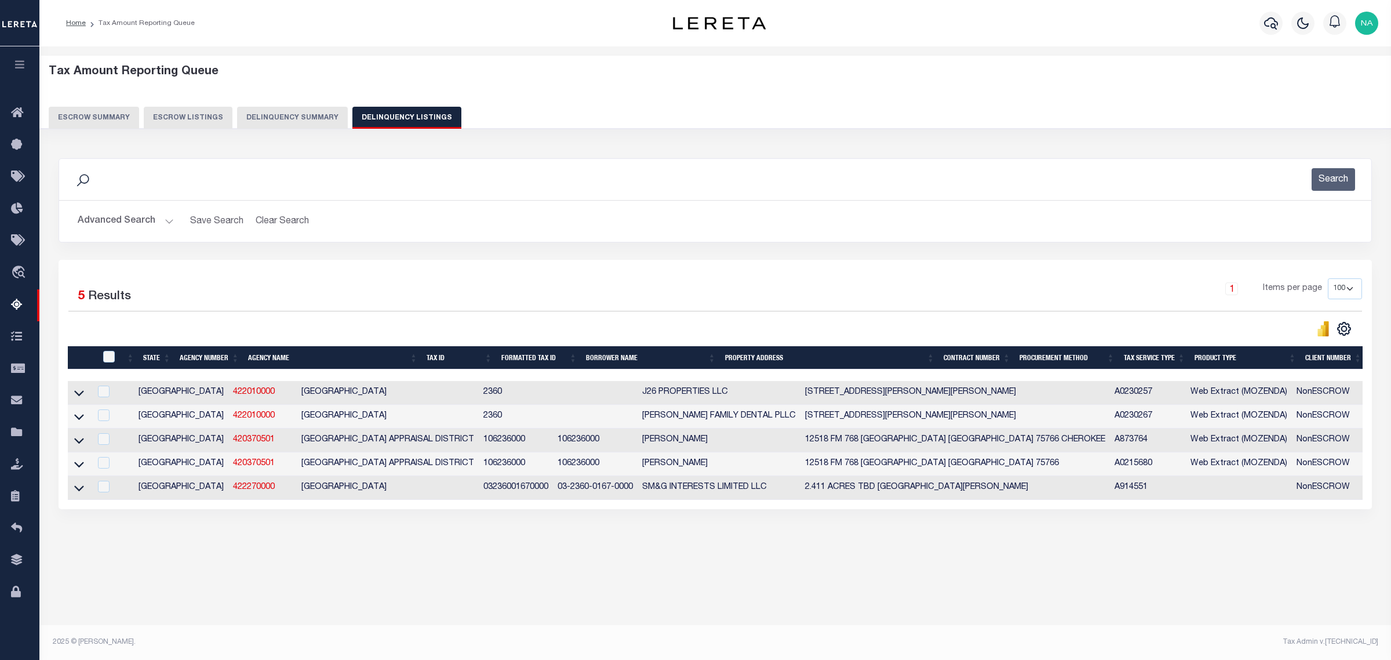
click at [552, 289] on div "1 Items per page 10 25 50 100 500" at bounding box center [879, 293] width 966 height 30
click at [79, 394] on icon at bounding box center [79, 393] width 10 height 12
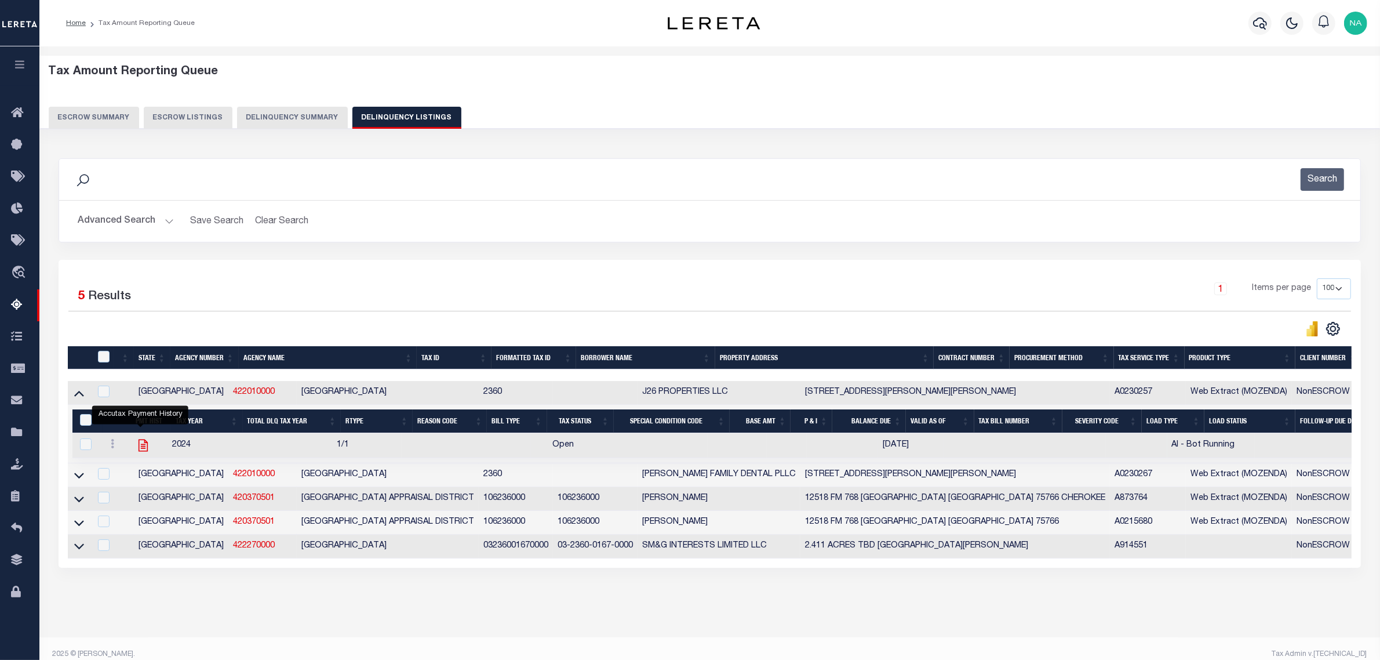
click at [139, 448] on icon "" at bounding box center [143, 445] width 9 height 12
checkbox input "true"
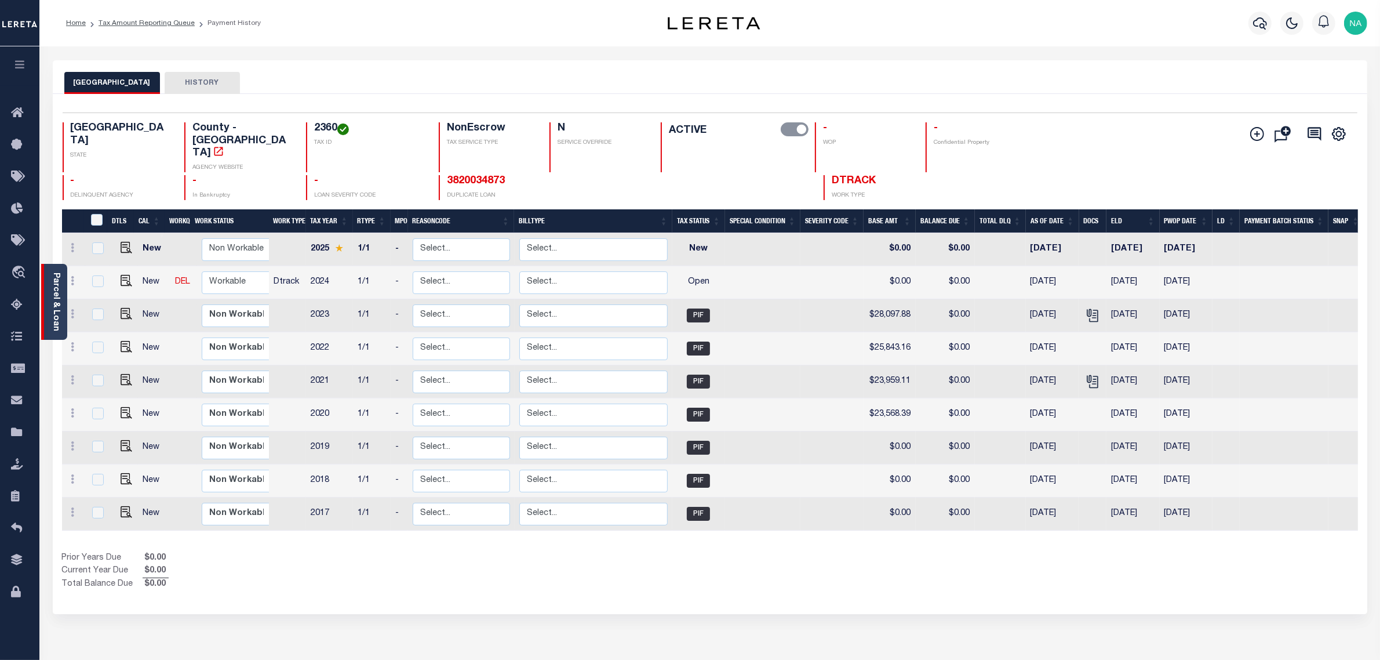
click at [56, 298] on link "Parcel & Loan" at bounding box center [56, 301] width 8 height 59
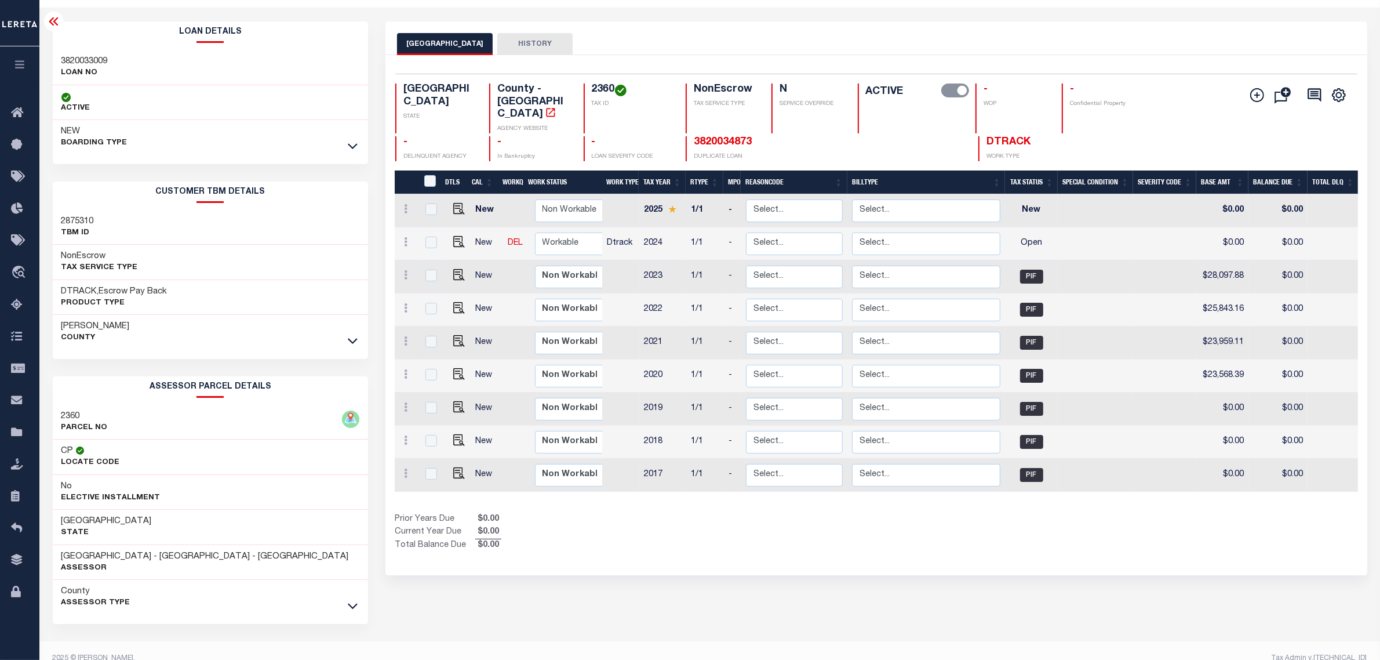
scroll to position [56, 0]
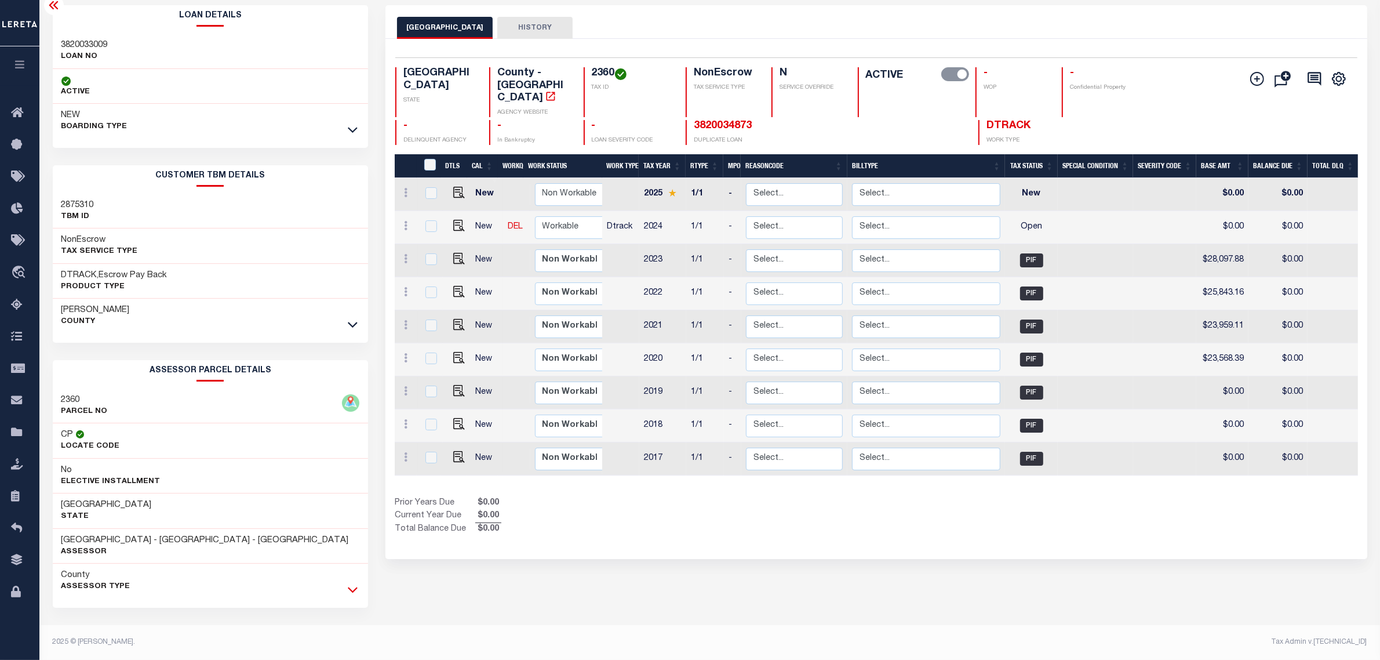
click at [354, 593] on icon at bounding box center [353, 589] width 10 height 12
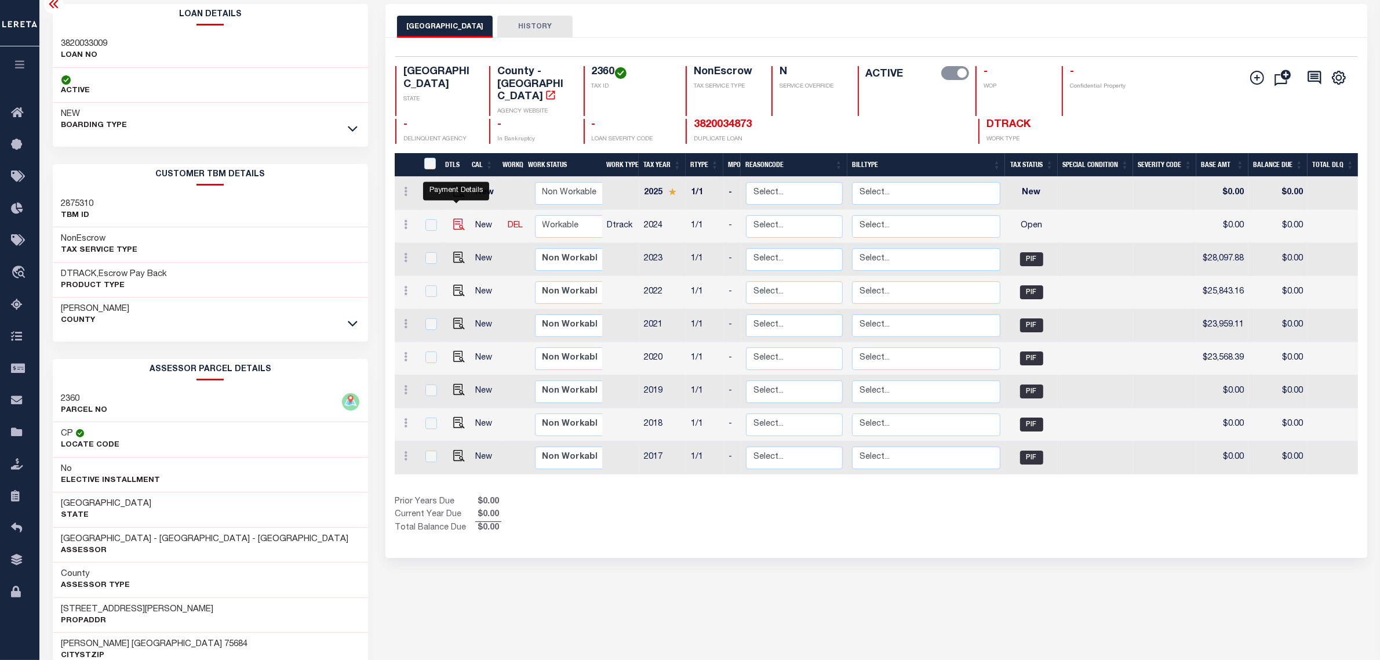
click at [455, 219] on img "" at bounding box center [459, 225] width 12 height 12
checkbox input "true"
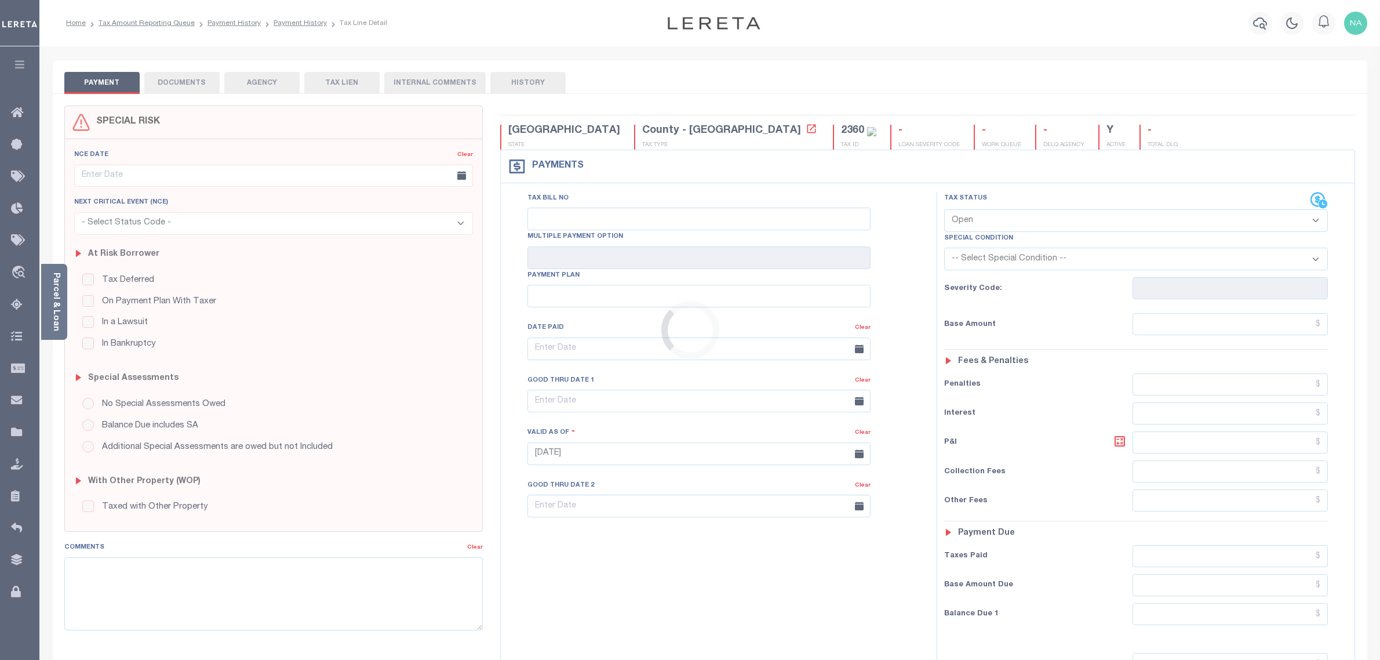
select select "OP2"
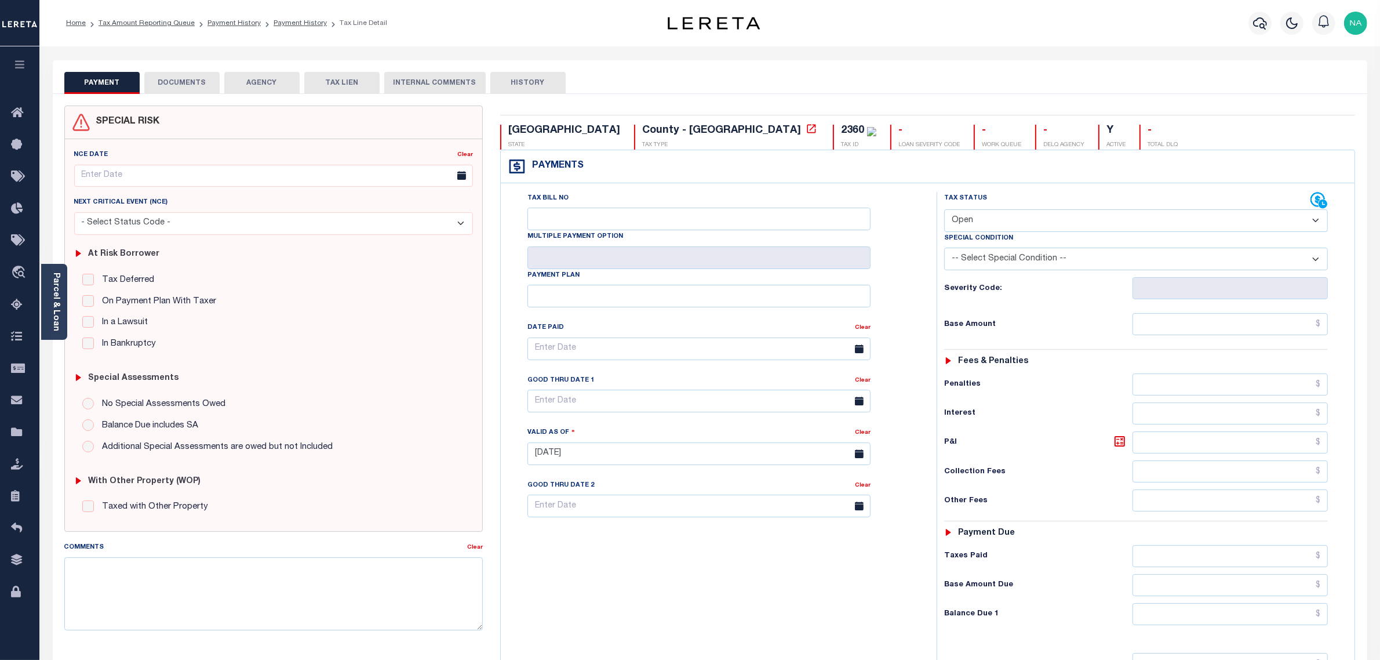
click at [189, 82] on button "DOCUMENTS" at bounding box center [181, 83] width 75 height 22
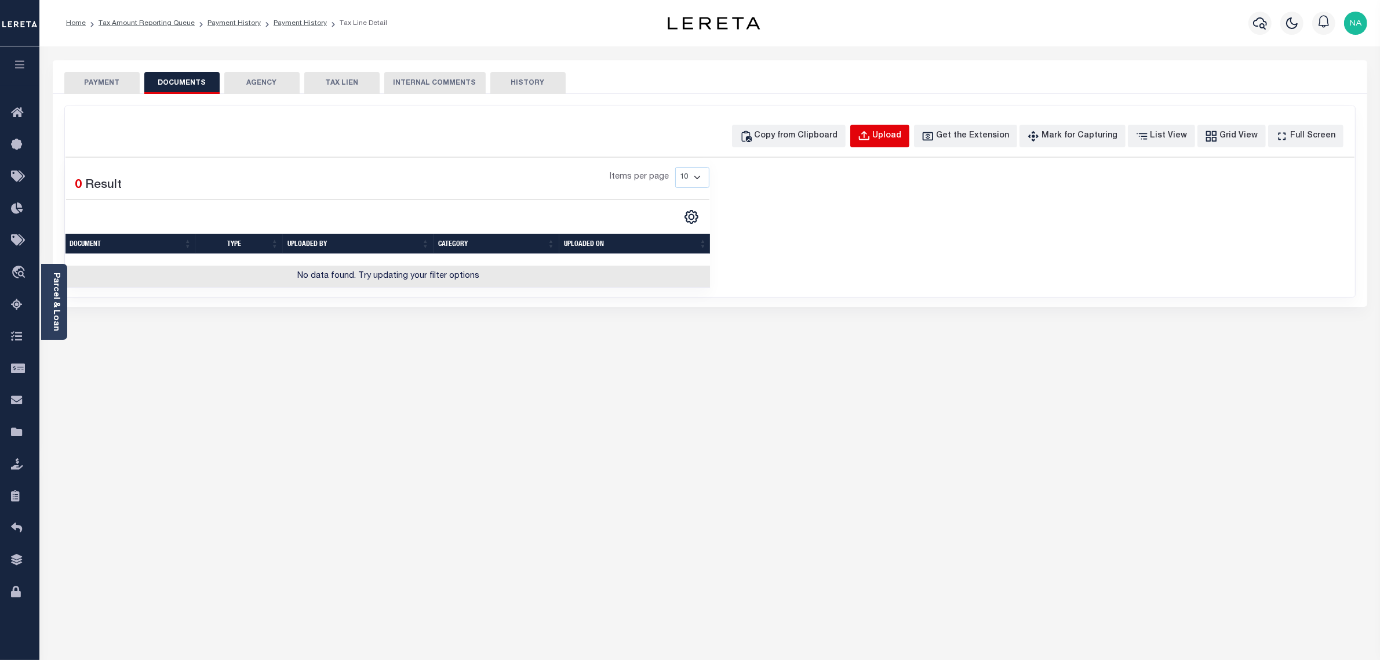
click at [894, 137] on div "Upload" at bounding box center [887, 136] width 29 height 13
select select "POP"
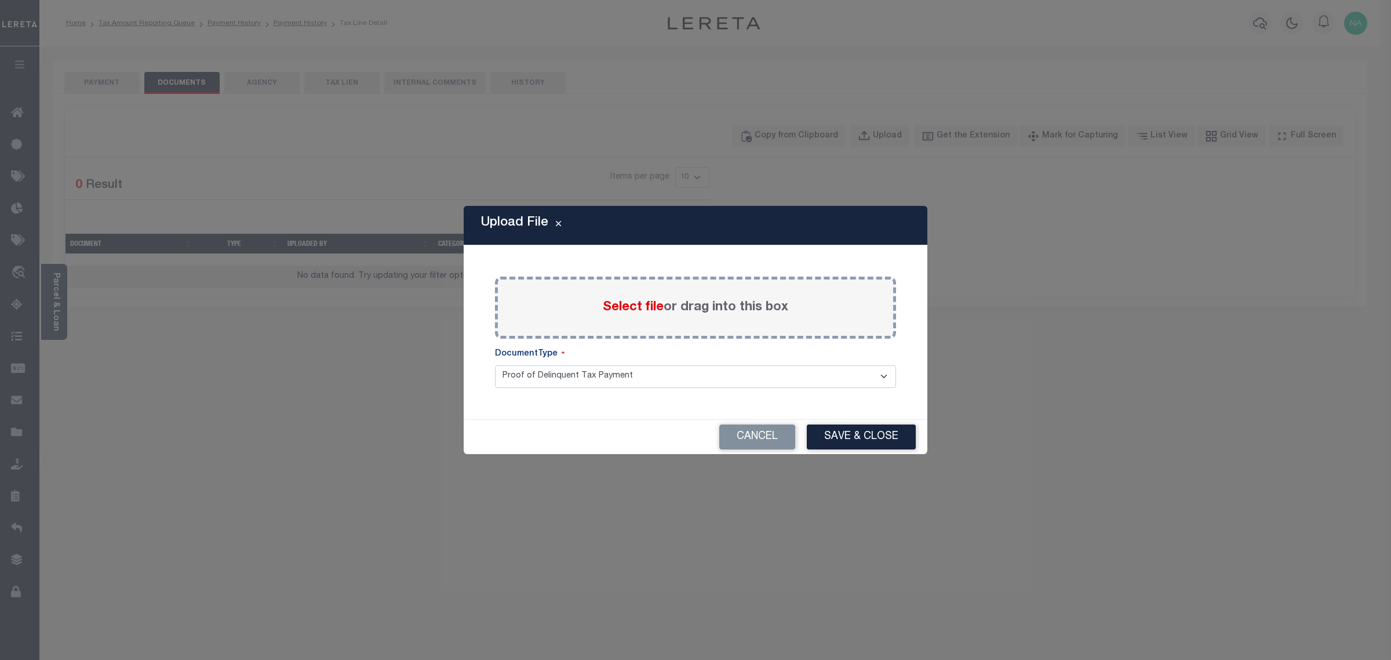
click at [659, 303] on span "Select file" at bounding box center [633, 307] width 61 height 13
click at [0, 0] on input "Select file or drag into this box" at bounding box center [0, 0] width 0 height 0
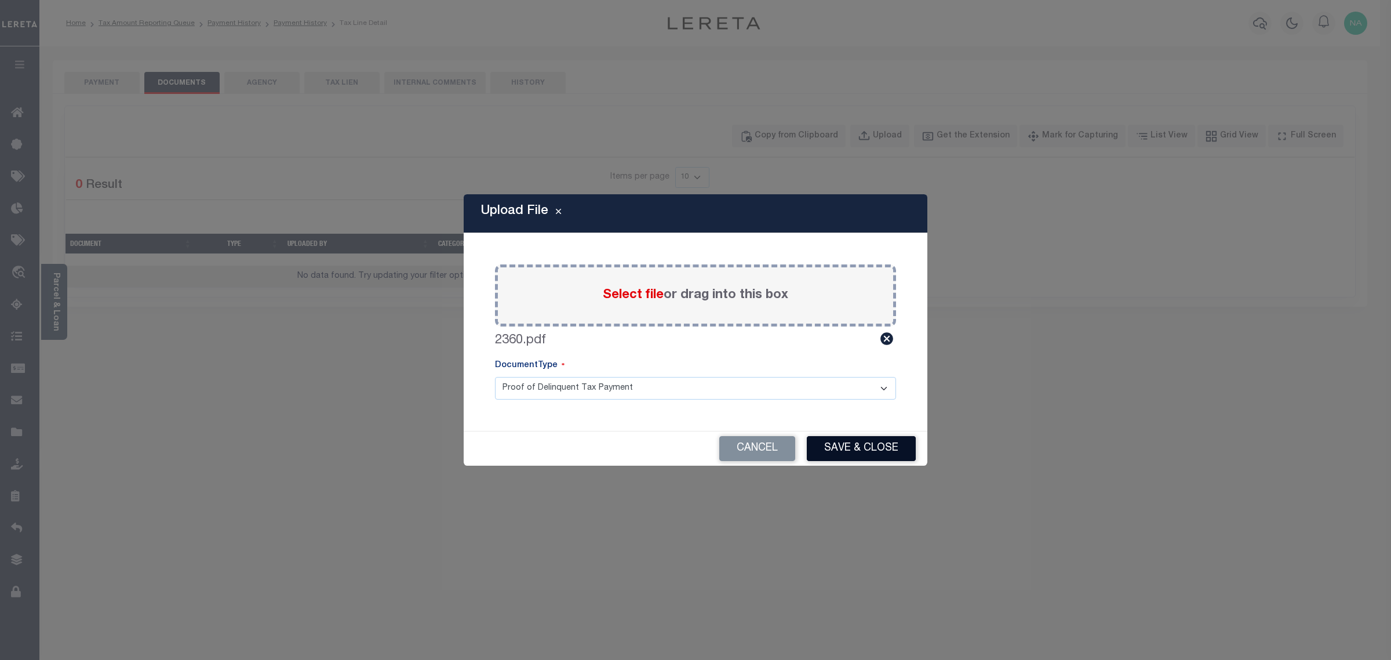
click at [847, 445] on button "Save & Close" at bounding box center [861, 448] width 109 height 25
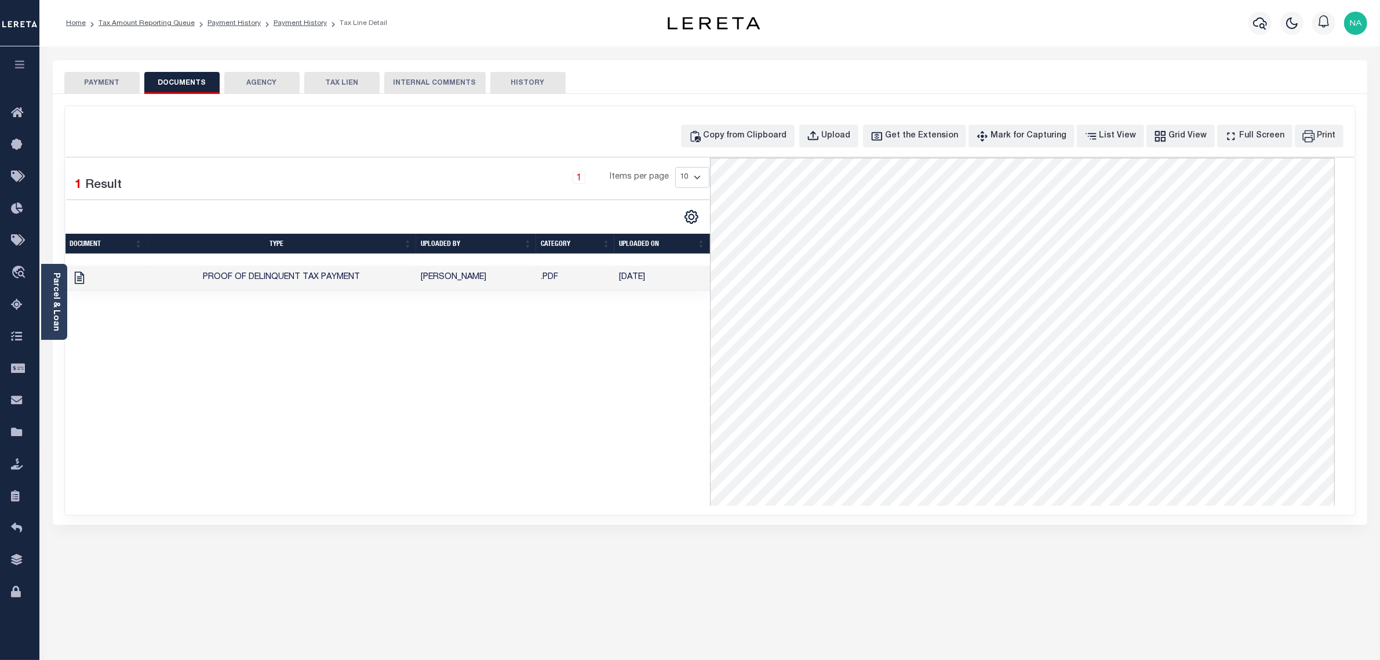
click at [111, 83] on button "PAYMENT" at bounding box center [101, 83] width 75 height 22
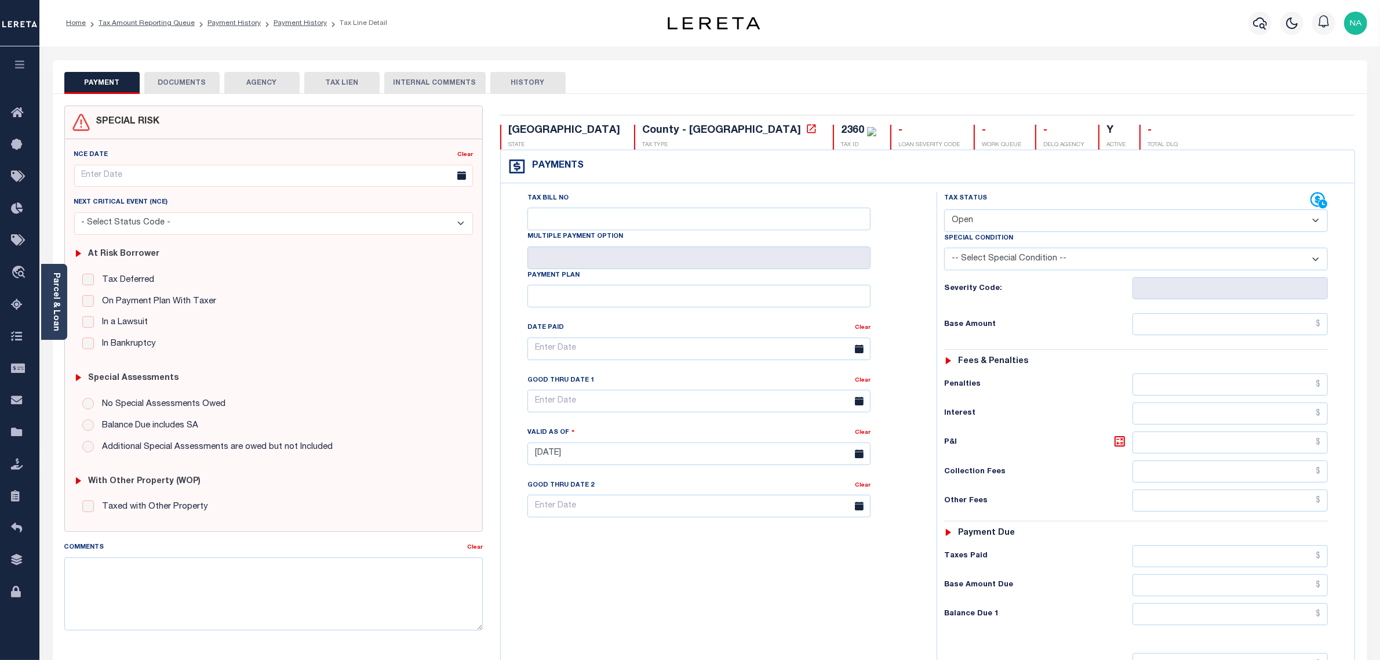
drag, startPoint x: 1053, startPoint y: 214, endPoint x: 1044, endPoint y: 220, distance: 10.4
click at [1053, 214] on select "- Select Status Code - Open Due/Unpaid Paid Incomplete No Tax Due Internal Refu…" at bounding box center [1136, 220] width 384 height 23
select select "PYD"
click at [944, 210] on select "- Select Status Code - Open Due/Unpaid Paid Incomplete No Tax Due Internal Refu…" at bounding box center [1136, 220] width 384 height 23
type input "[DATE]"
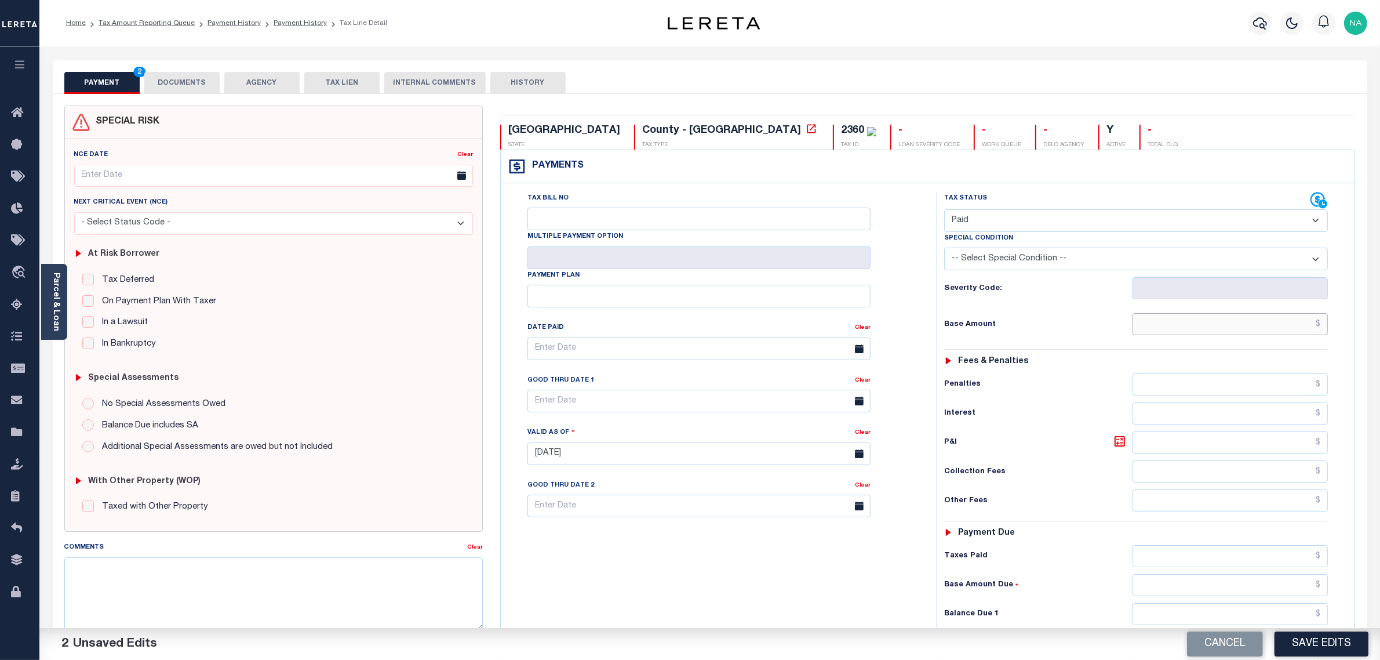
click at [1226, 325] on input "text" at bounding box center [1231, 324] width 196 height 22
paste input "27,692.99"
type input "$27,692.99"
click at [1261, 554] on input "text" at bounding box center [1231, 556] width 196 height 22
paste input "27,692.99"
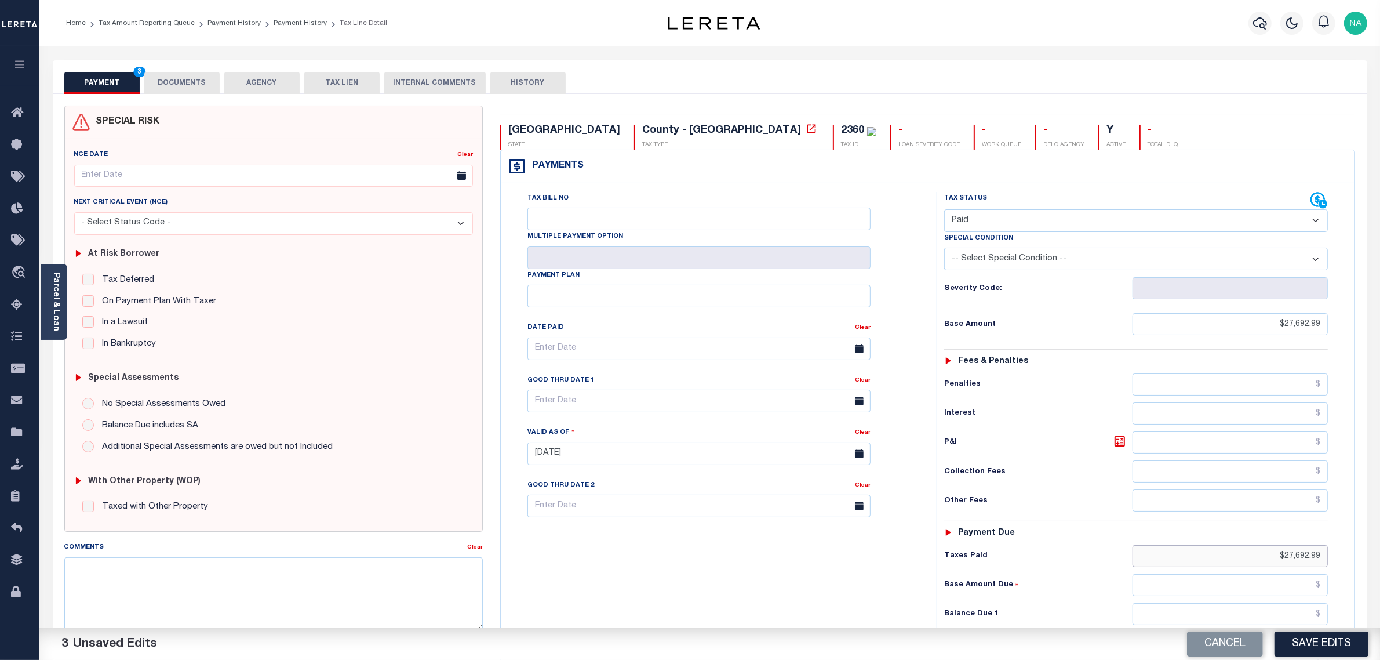
type input "$27,692.99"
click at [1277, 624] on input "text" at bounding box center [1231, 614] width 196 height 22
type input "$0.00"
click at [1321, 639] on button "Save Edits" at bounding box center [1322, 643] width 94 height 25
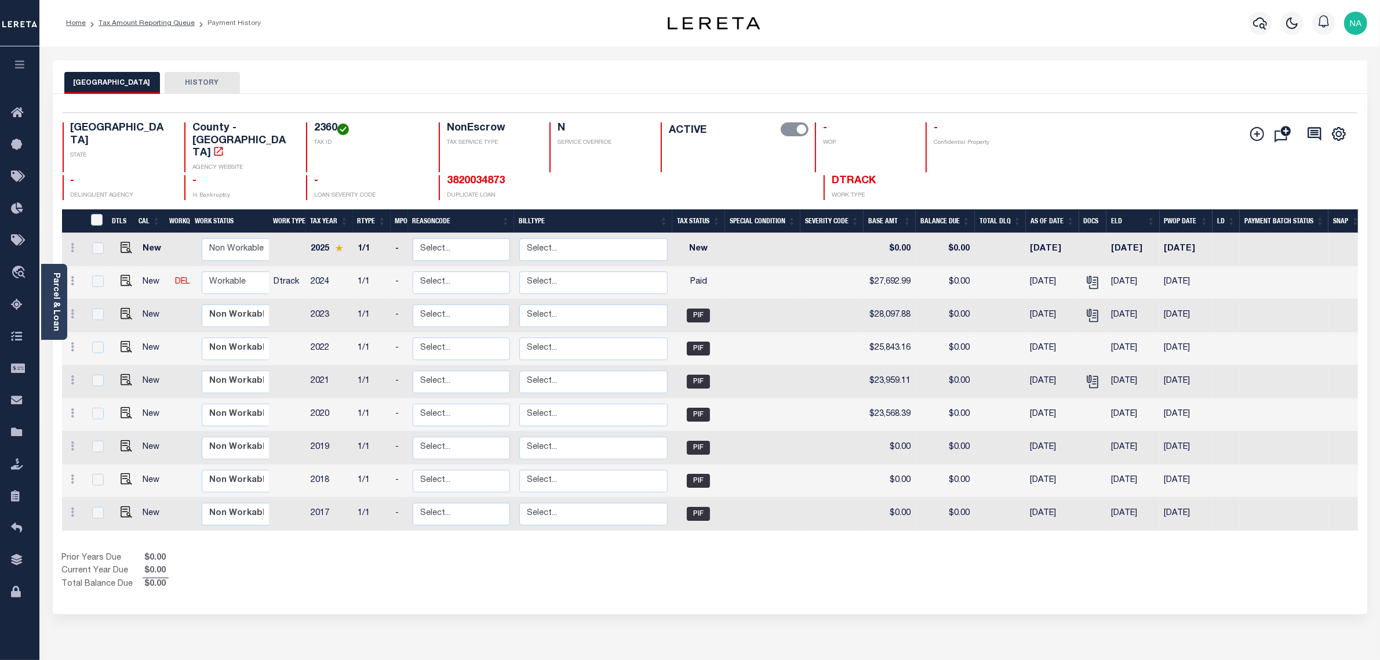
click at [314, 132] on h4 "2360" at bounding box center [369, 128] width 111 height 13
copy h4 "2360"
click at [52, 290] on link "Parcel & Loan" at bounding box center [56, 301] width 8 height 59
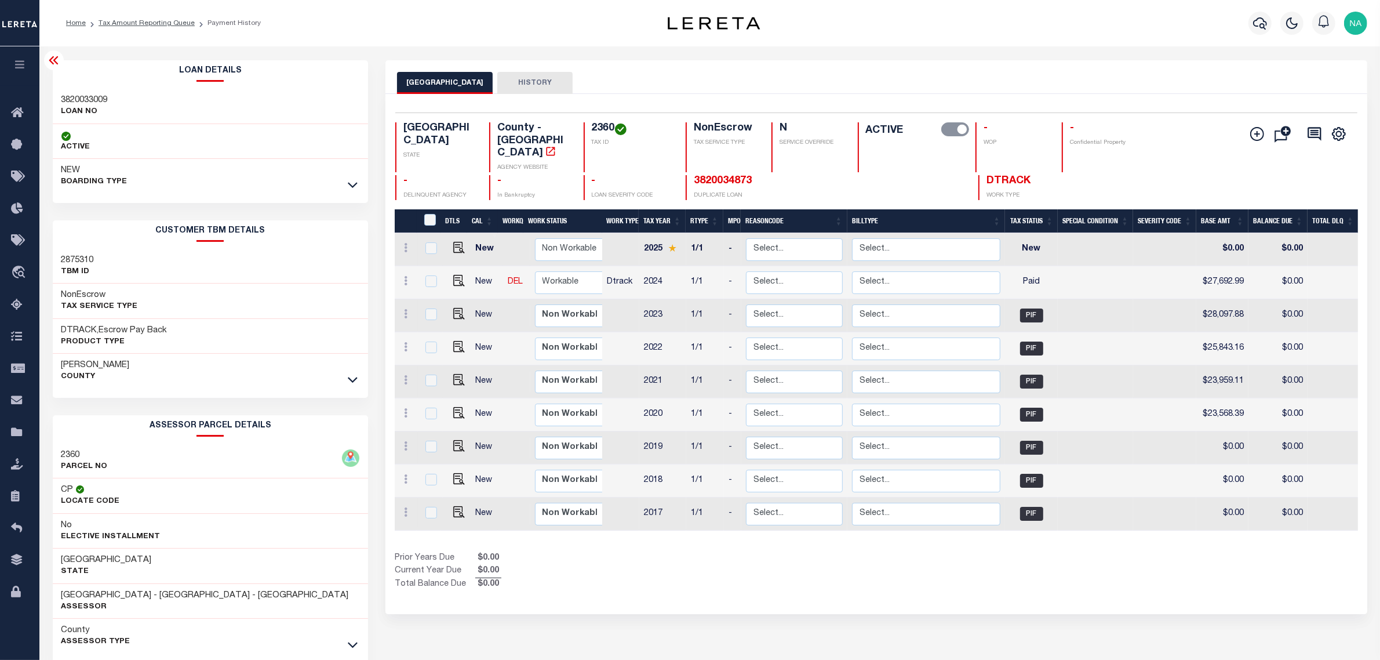
click at [93, 99] on h3 "3820033009" at bounding box center [84, 100] width 46 height 12
copy h3 "3820033009"
click at [165, 24] on link "Tax Amount Reporting Queue" at bounding box center [147, 23] width 96 height 7
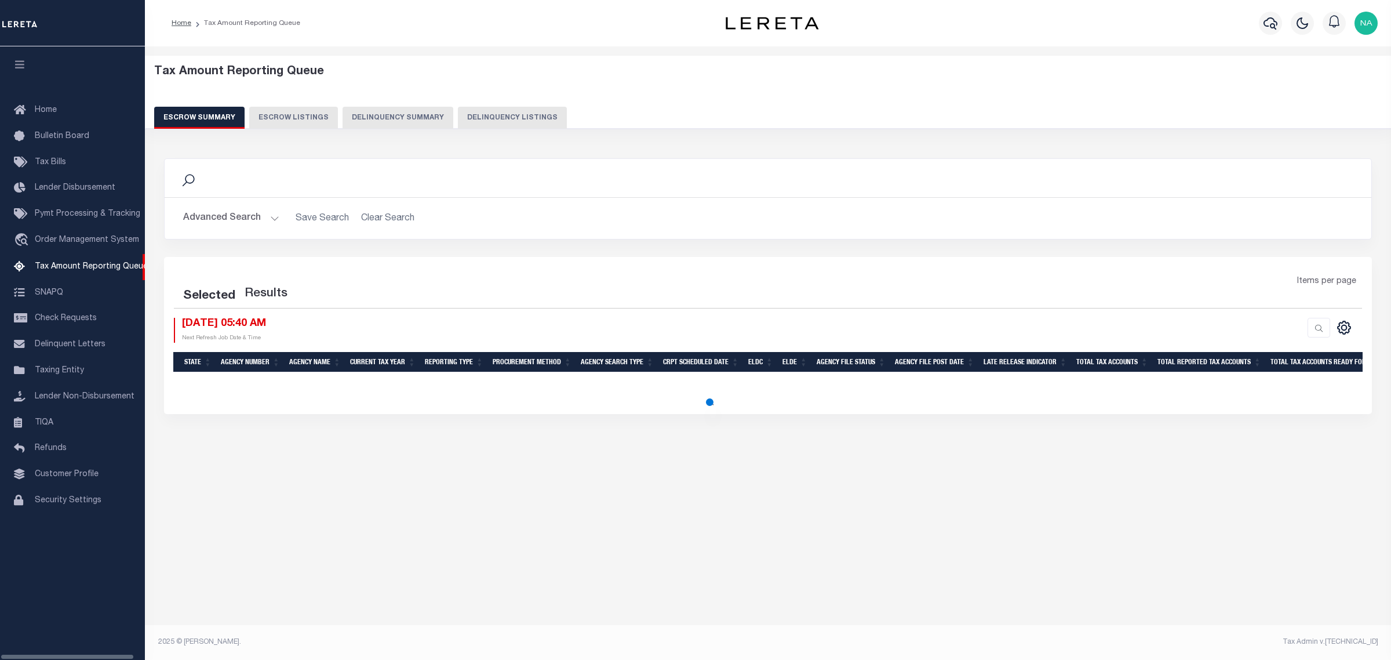
select select "100"
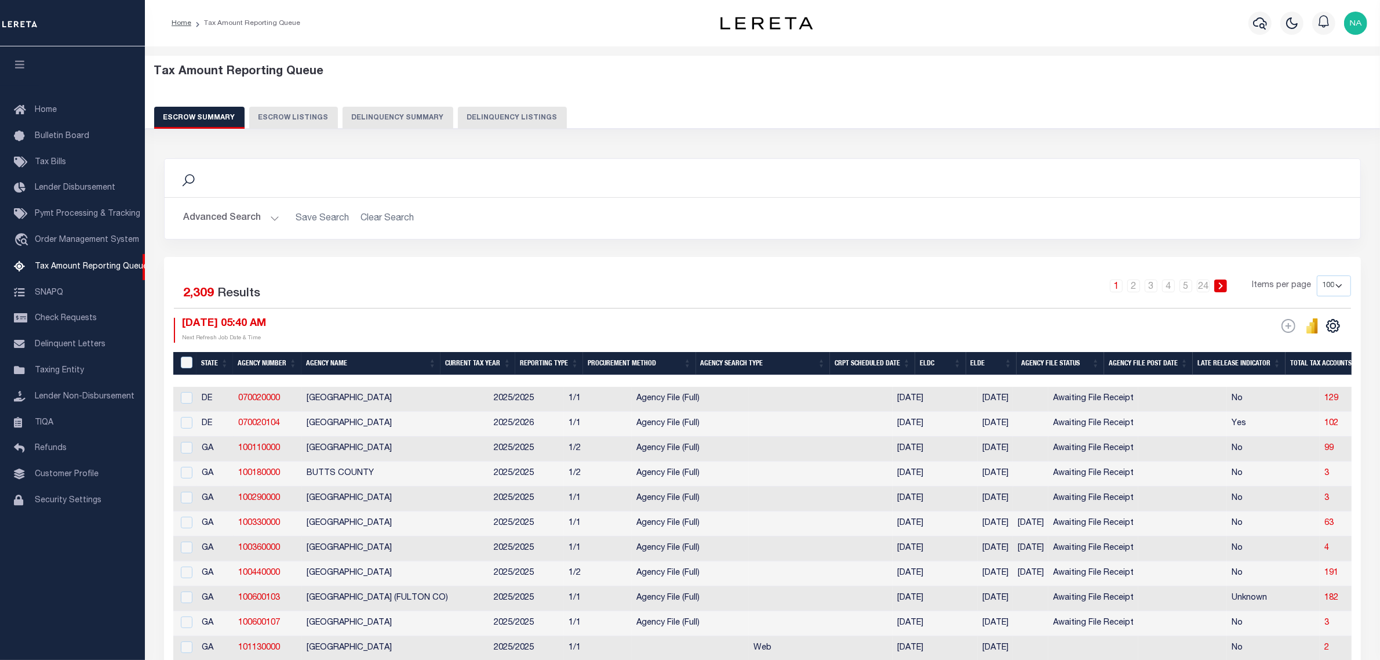
click at [499, 118] on button "Delinquency Listings" at bounding box center [512, 118] width 109 height 22
select select "100"
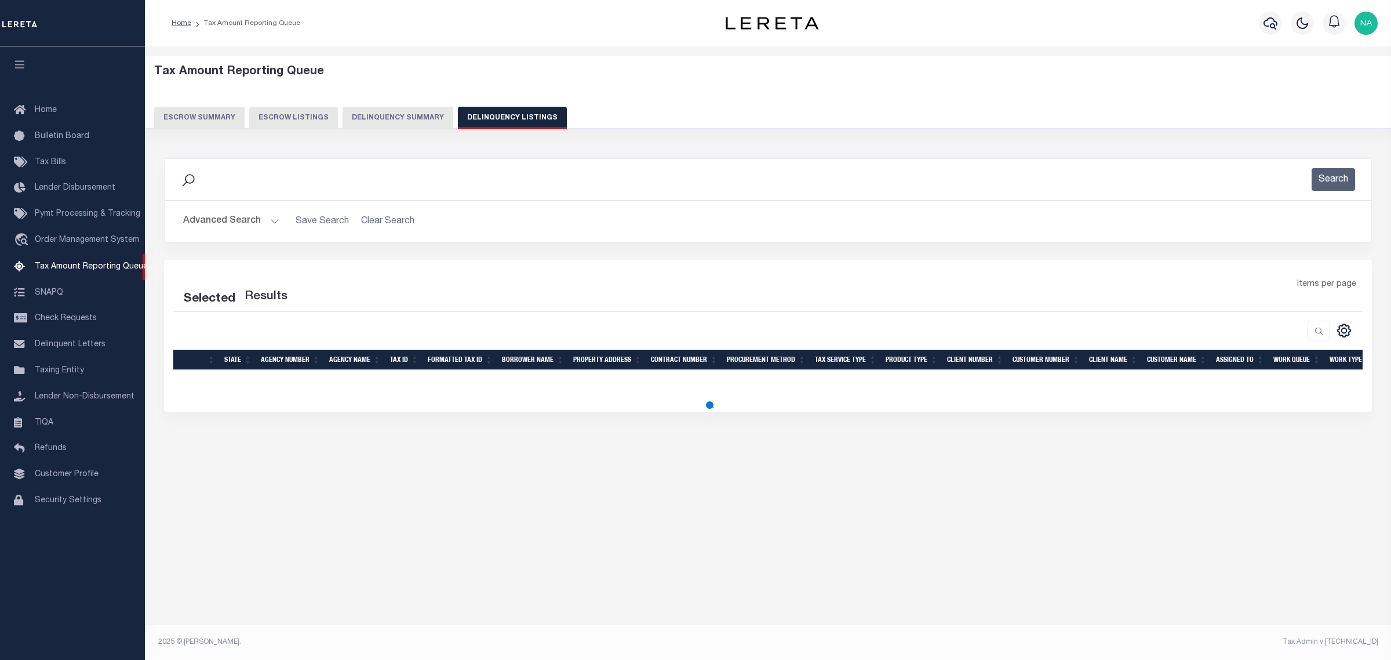
select select "100"
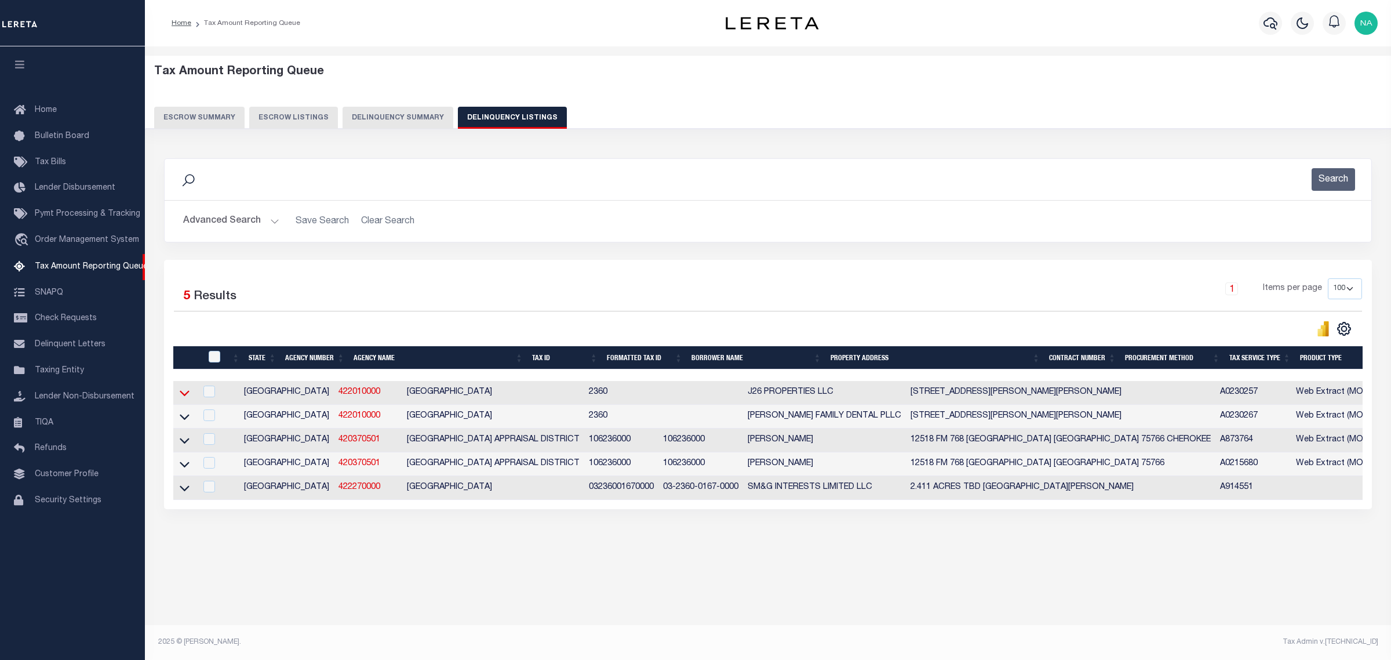
click at [187, 396] on icon at bounding box center [185, 394] width 10 height 6
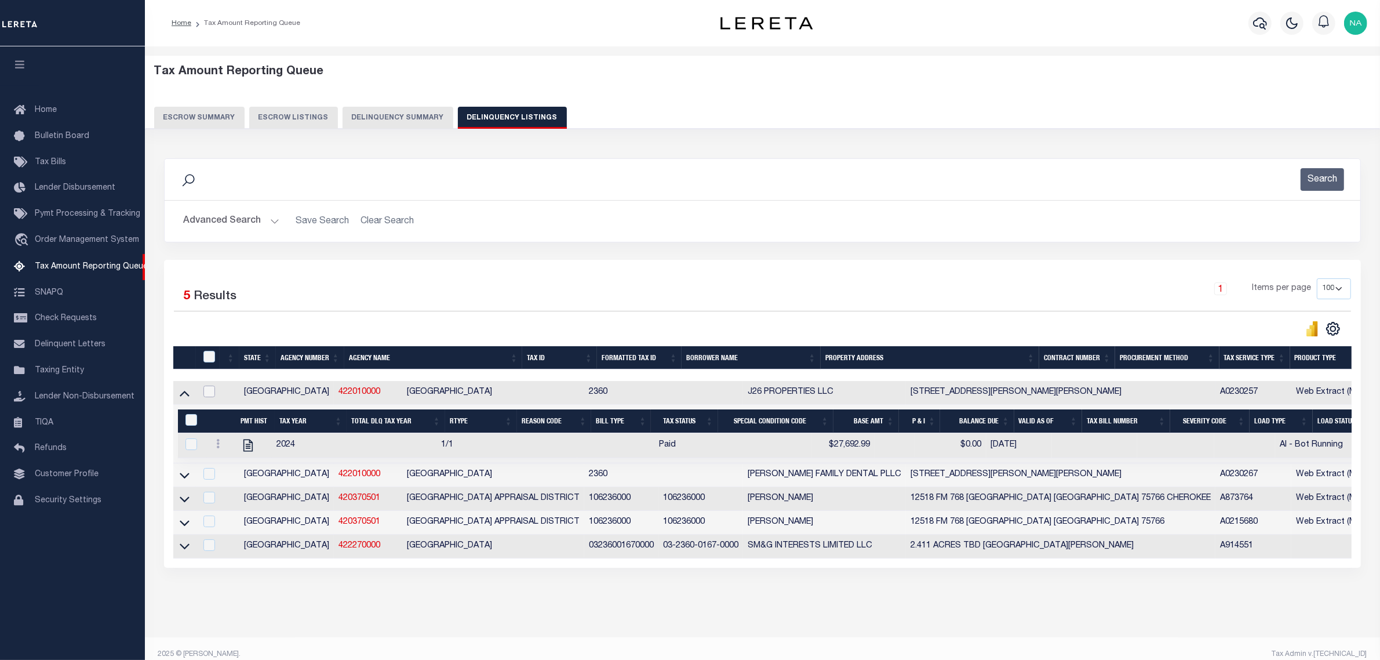
click at [209, 393] on input "checkbox" at bounding box center [209, 391] width 12 height 12
checkbox input "true"
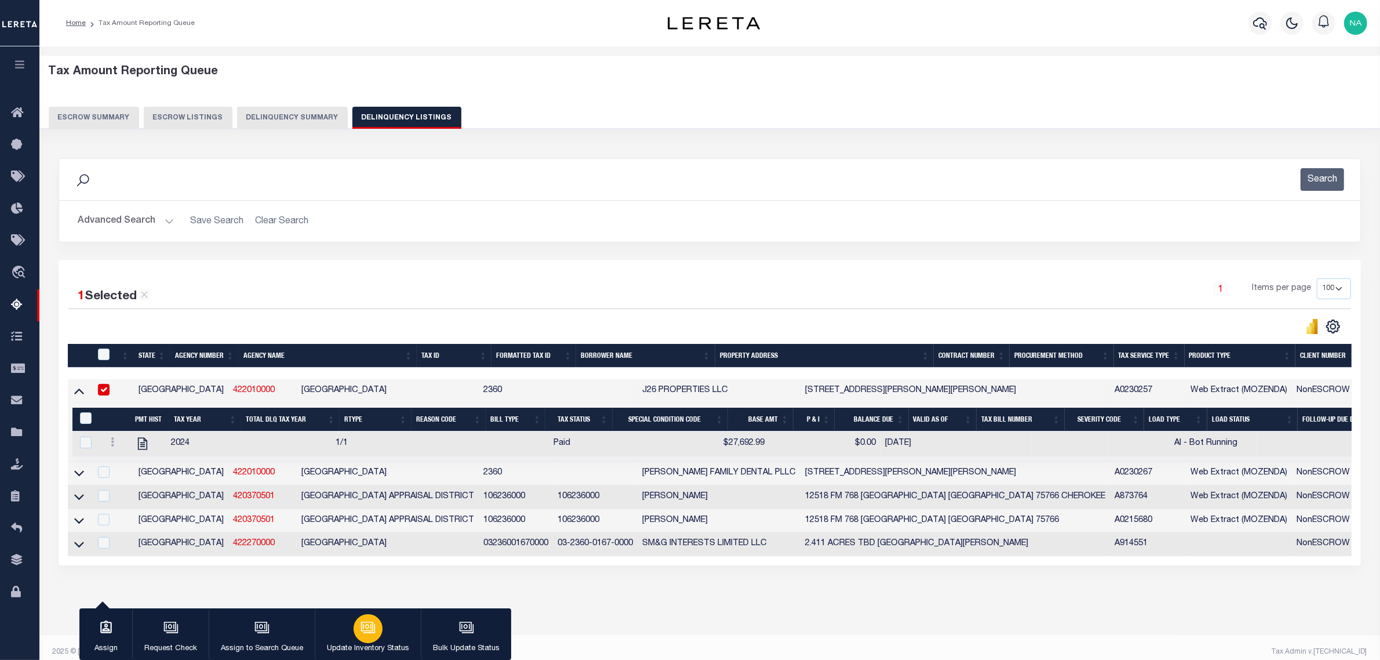
click at [373, 624] on icon "button" at bounding box center [368, 627] width 15 height 15
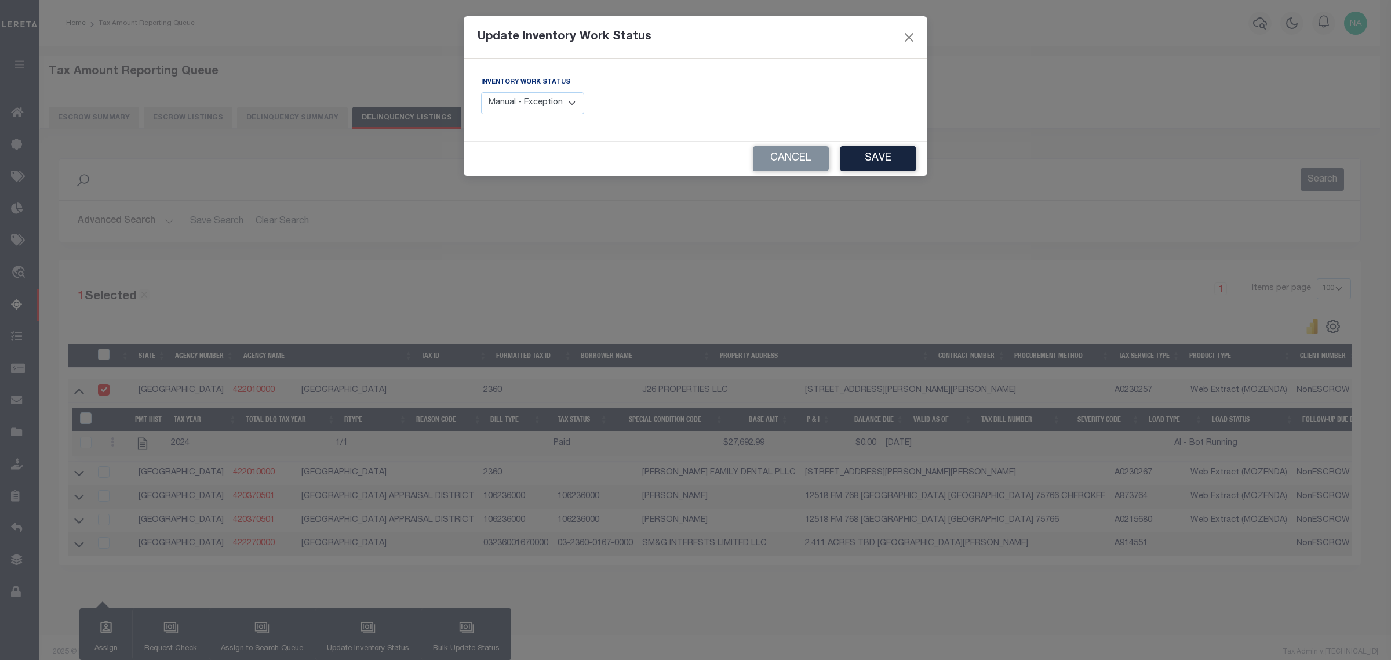
click at [548, 97] on select "Manual - Exception Pended - Awaiting Search Late Add Exception Completed" at bounding box center [532, 103] width 103 height 23
select select "4"
click at [481, 92] on select "Manual - Exception Pended - Awaiting Search Late Add Exception Completed" at bounding box center [532, 103] width 103 height 23
click at [894, 157] on button "Save" at bounding box center [877, 158] width 75 height 25
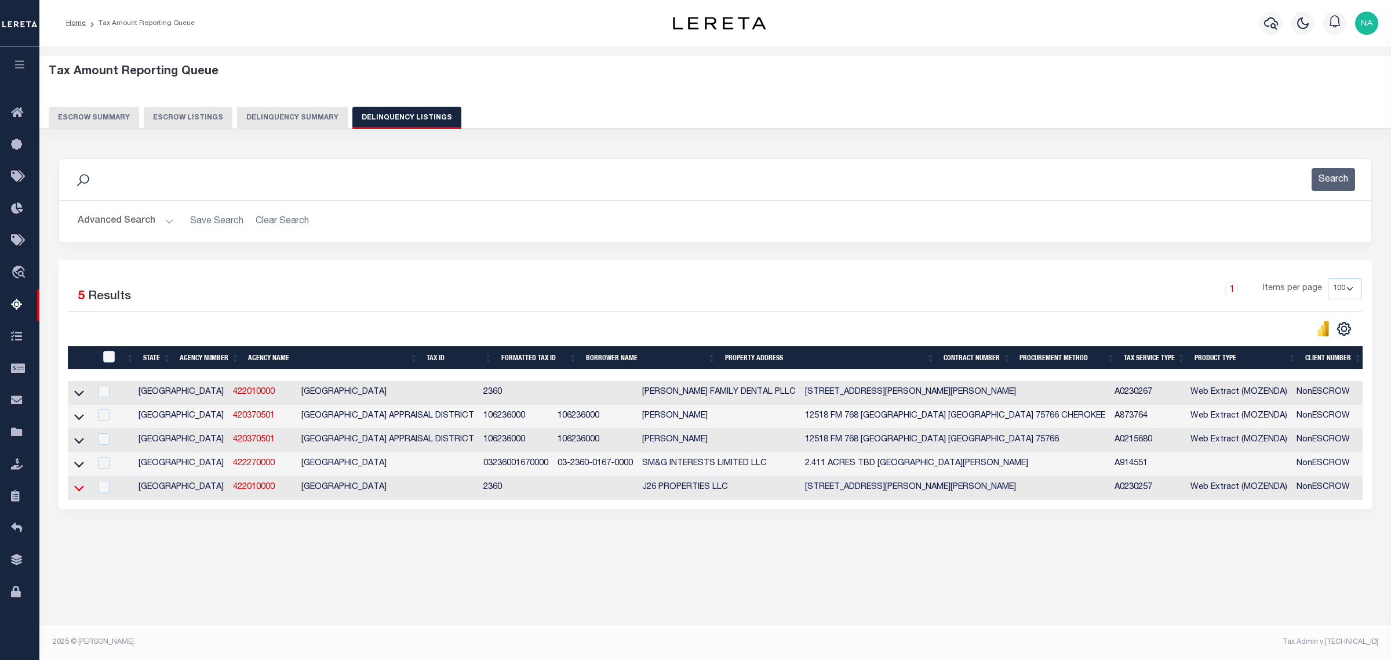
click at [81, 493] on icon at bounding box center [79, 488] width 10 height 12
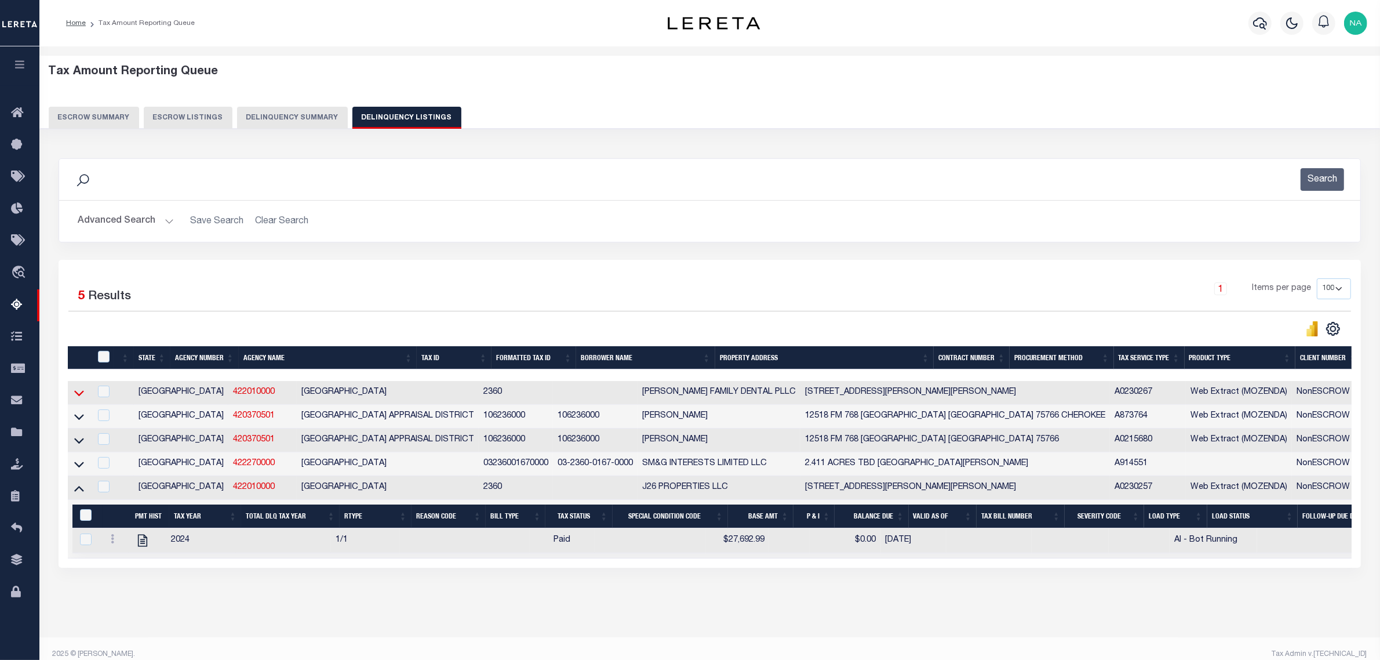
click at [79, 394] on icon at bounding box center [79, 393] width 10 height 12
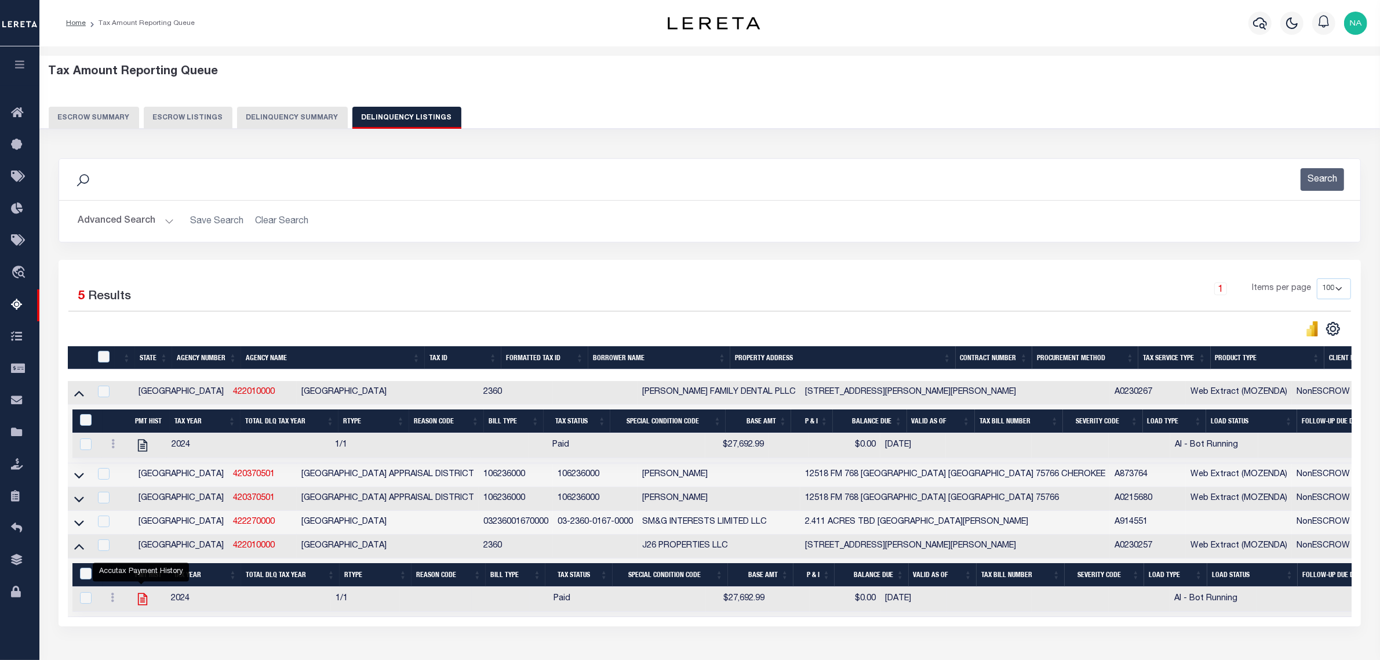
click at [143, 606] on icon "" at bounding box center [142, 598] width 15 height 15
checkbox input "true"
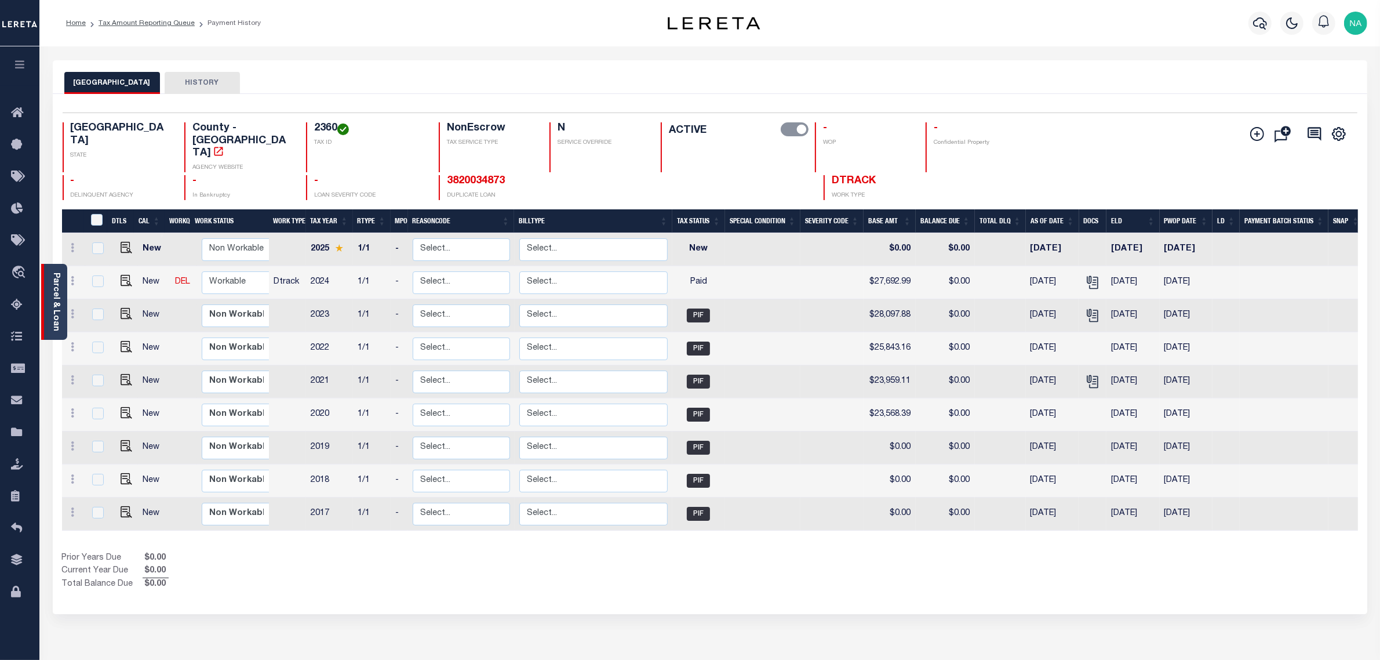
click at [59, 284] on link "Parcel & Loan" at bounding box center [56, 301] width 8 height 59
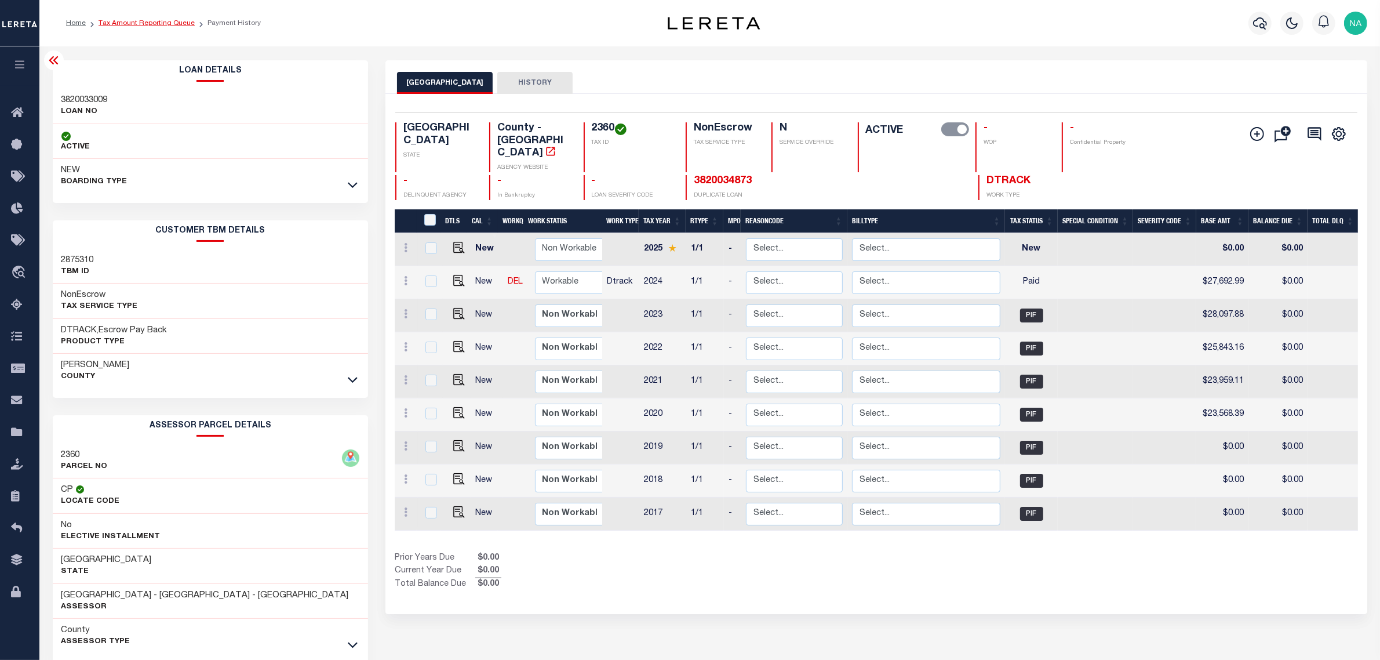
click at [172, 24] on link "Tax Amount Reporting Queue" at bounding box center [147, 23] width 96 height 7
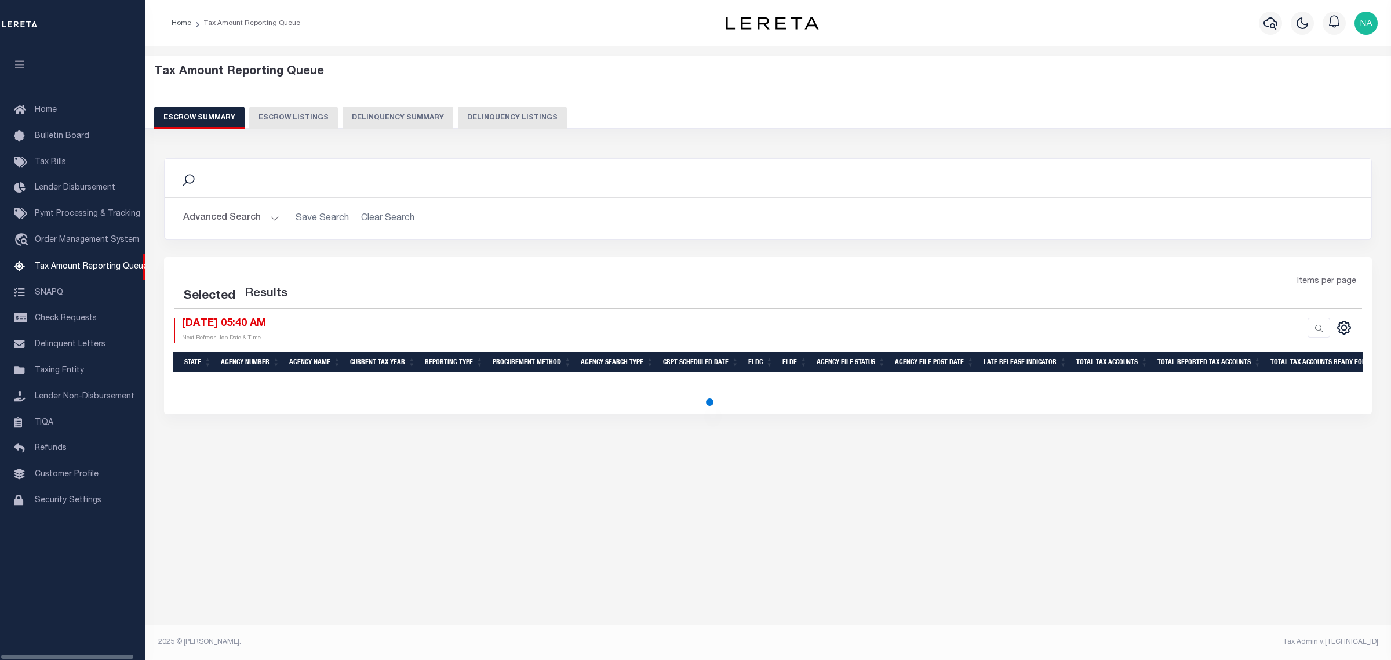
select select "100"
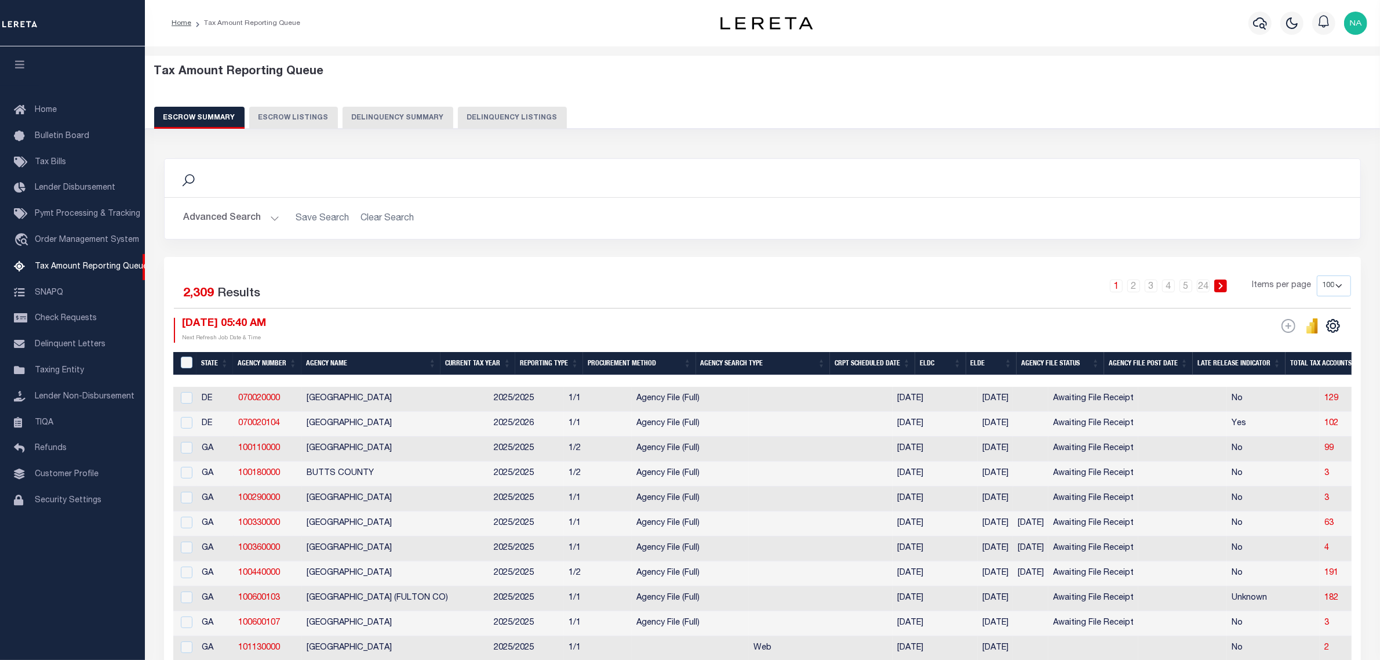
click at [496, 114] on button "Delinquency Listings" at bounding box center [512, 118] width 109 height 22
select select "100"
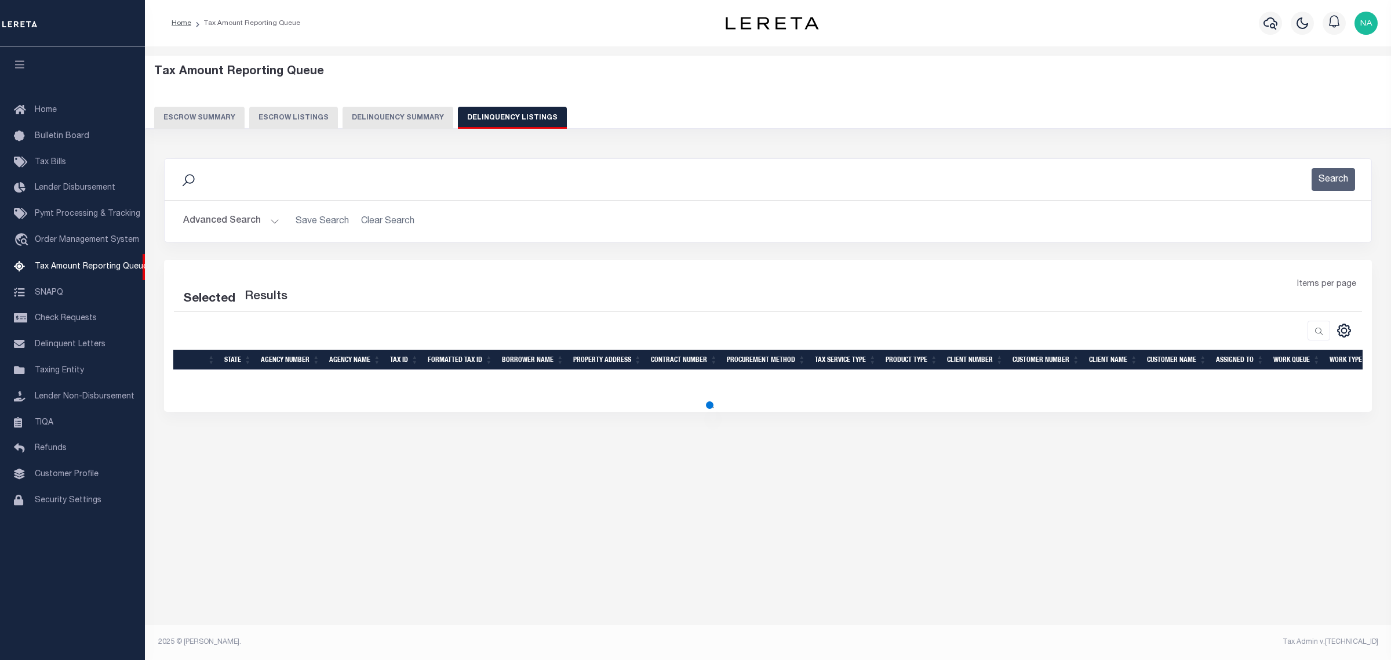
select select "100"
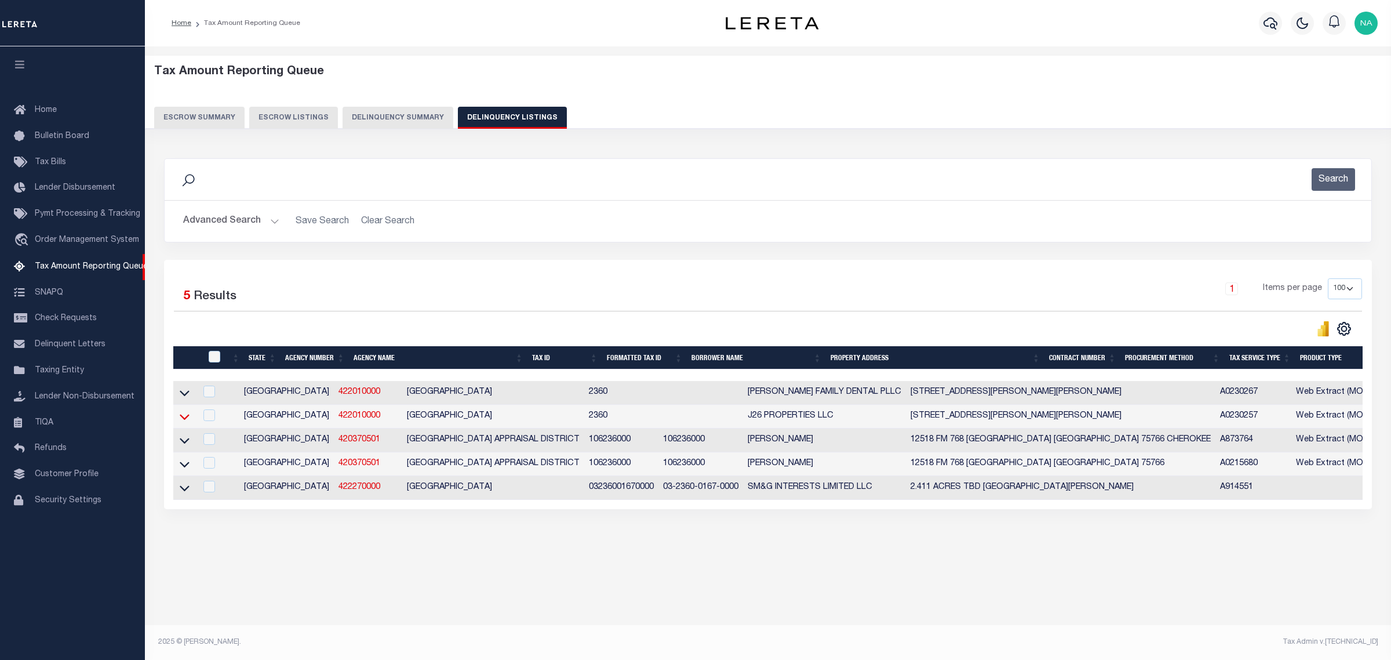
click at [184, 420] on icon at bounding box center [185, 416] width 10 height 12
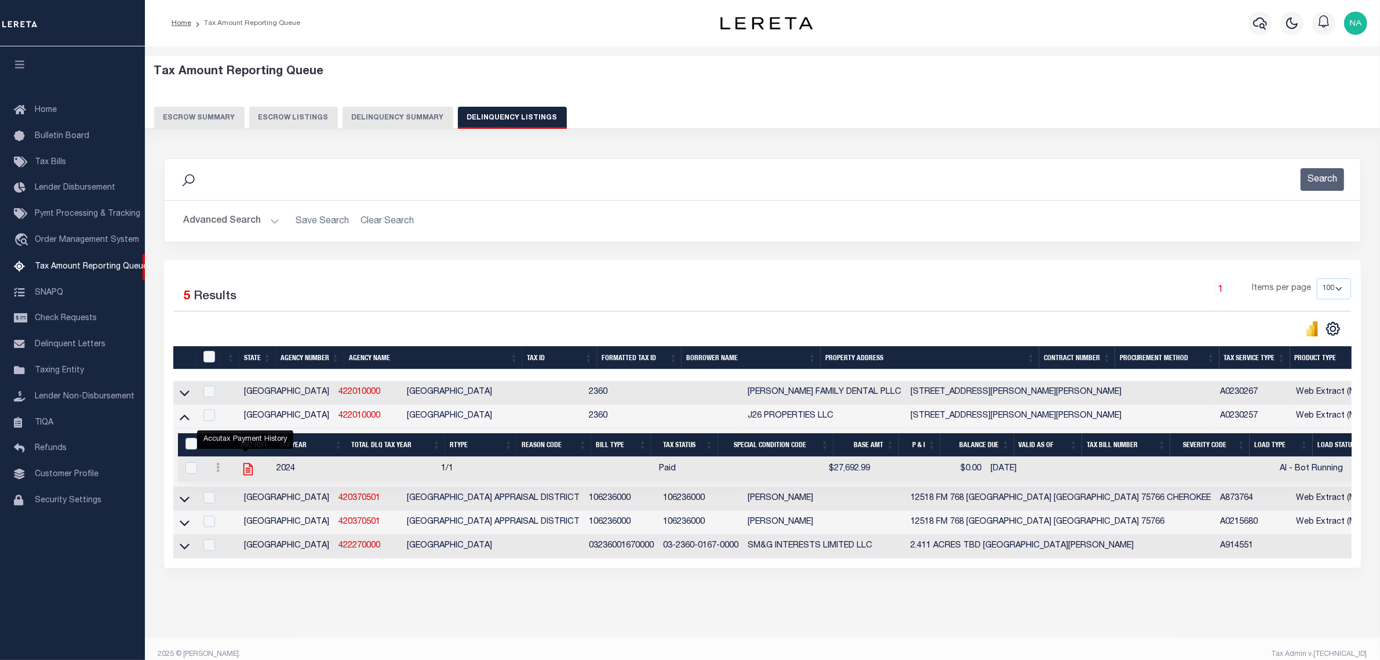
click at [243, 470] on icon "" at bounding box center [248, 468] width 15 height 15
checkbox input "true"
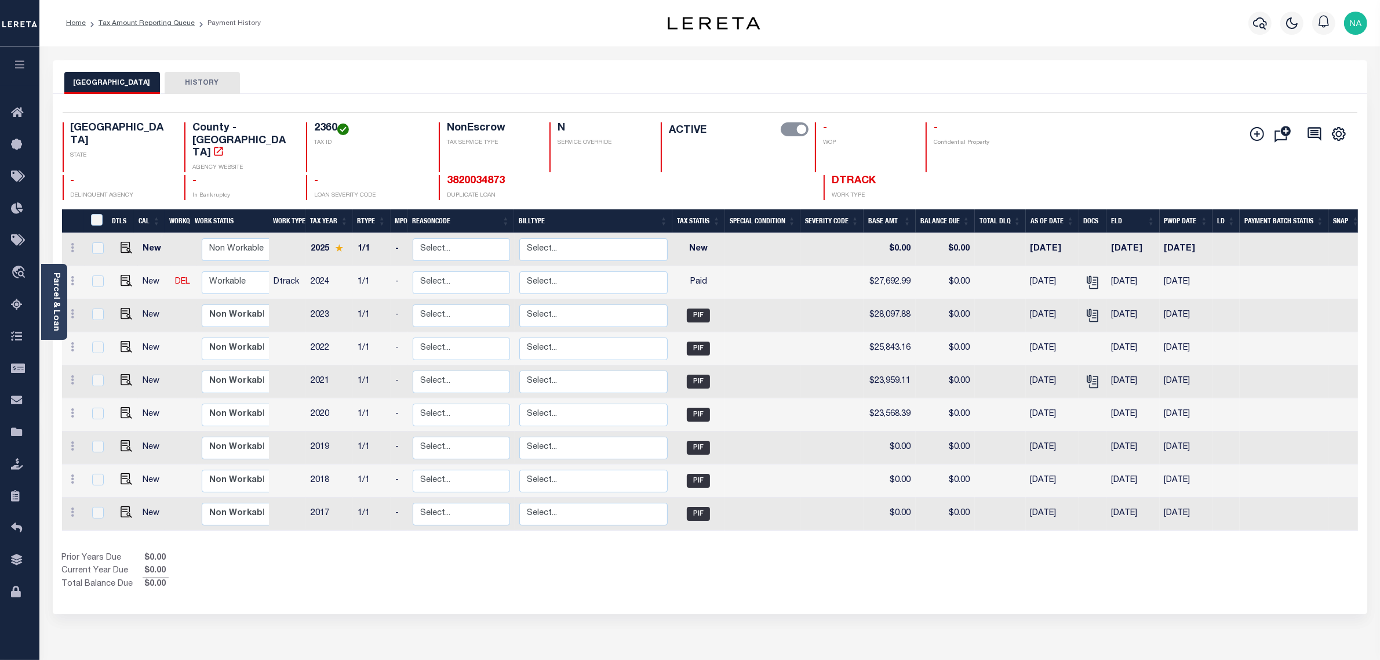
click at [53, 290] on link "Parcel & Loan" at bounding box center [56, 301] width 8 height 59
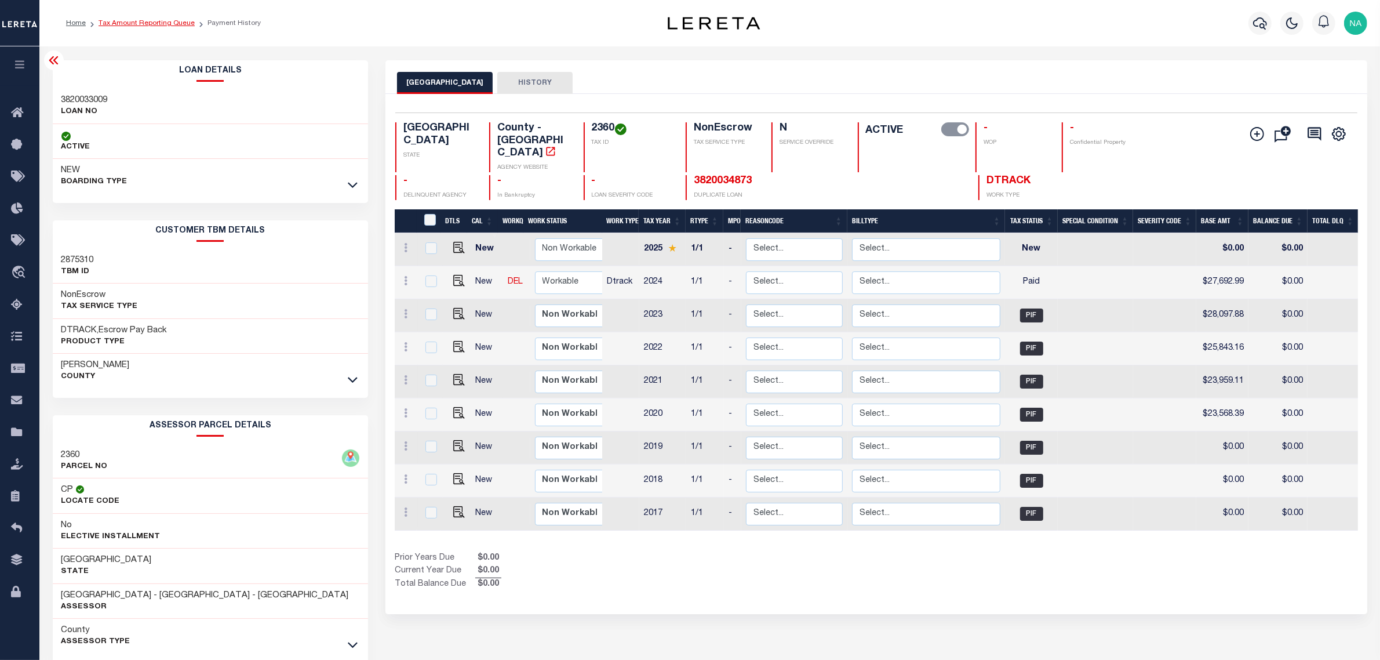
click at [166, 20] on link "Tax Amount Reporting Queue" at bounding box center [147, 23] width 96 height 7
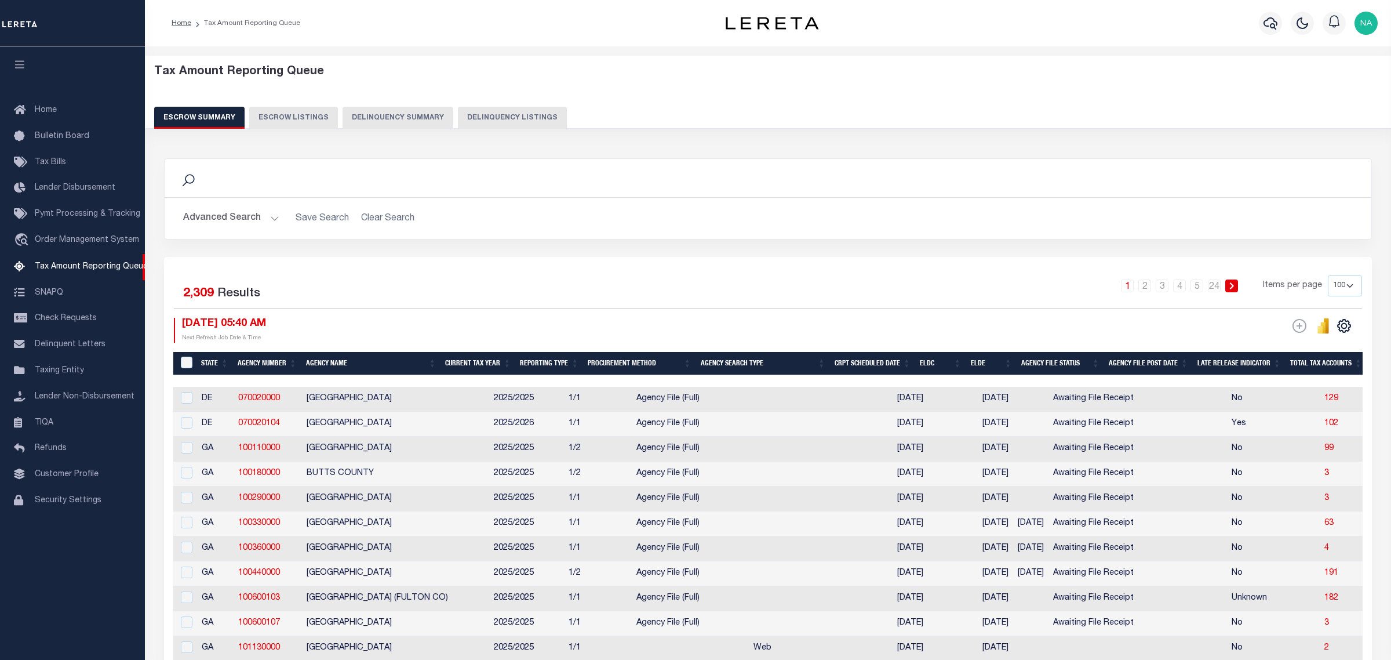
select select "100"
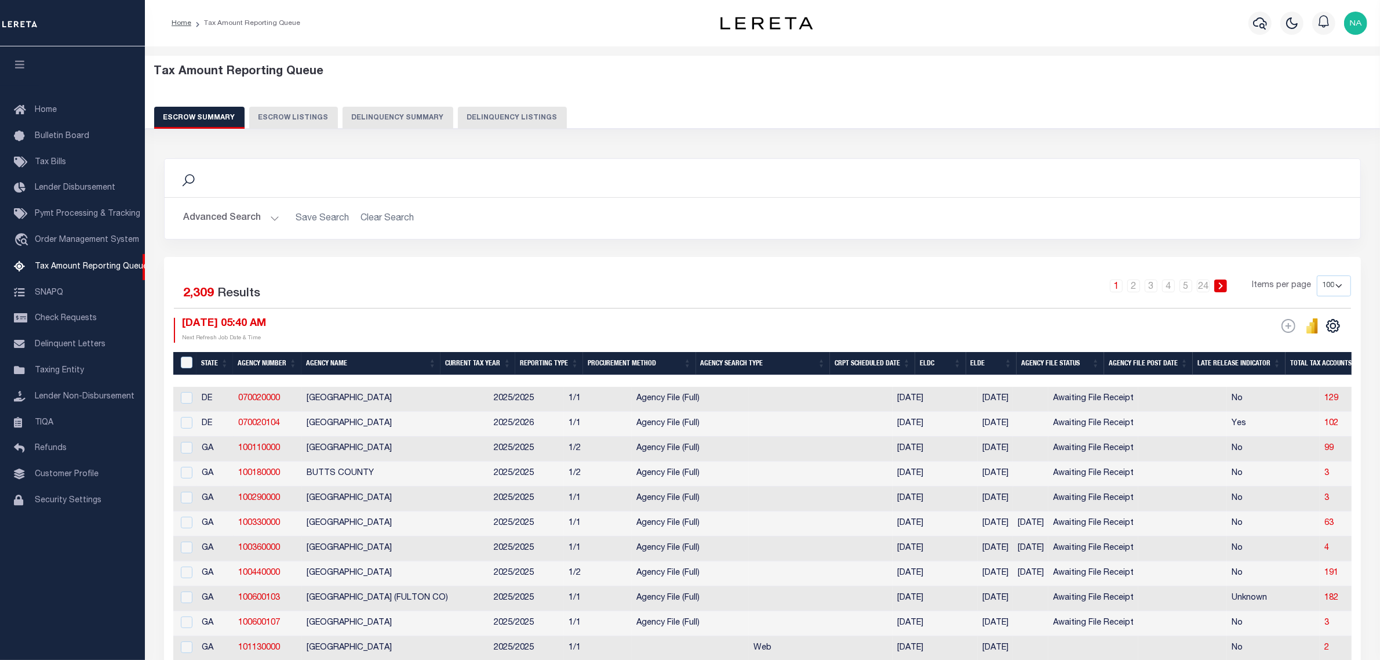
click at [510, 119] on button "Delinquency Listings" at bounding box center [512, 118] width 109 height 22
select select "100"
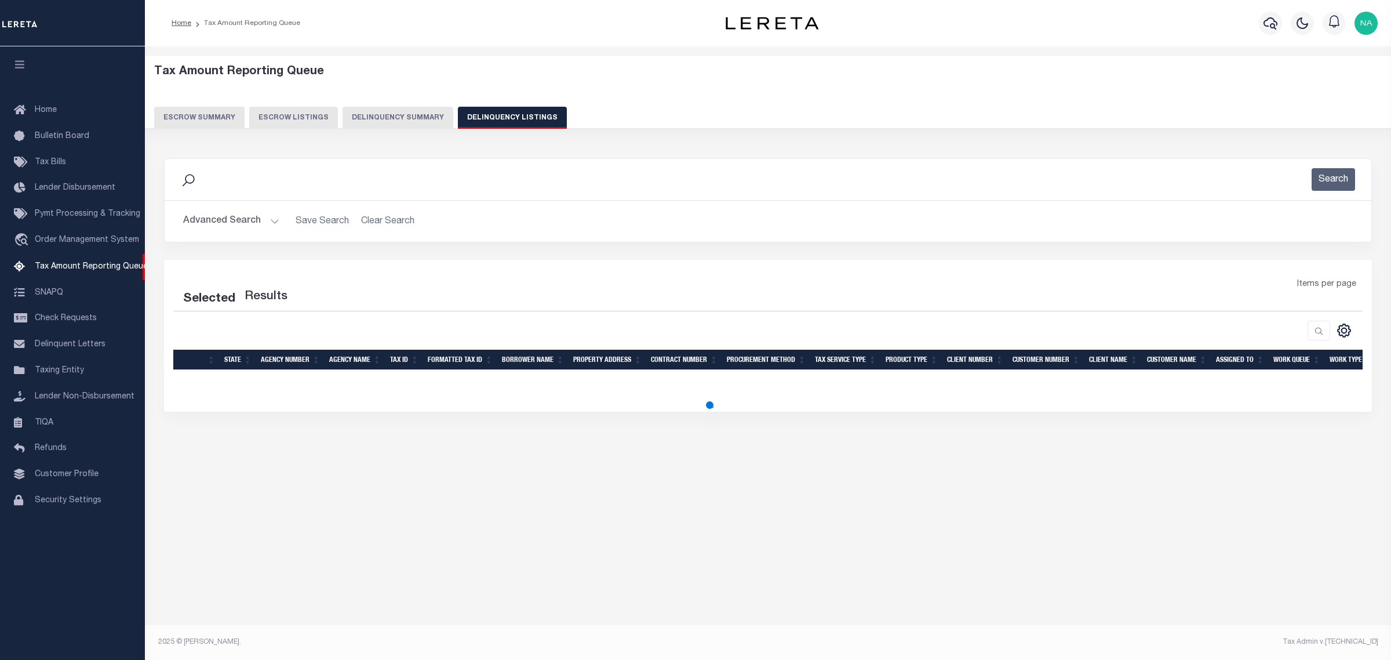
select select "100"
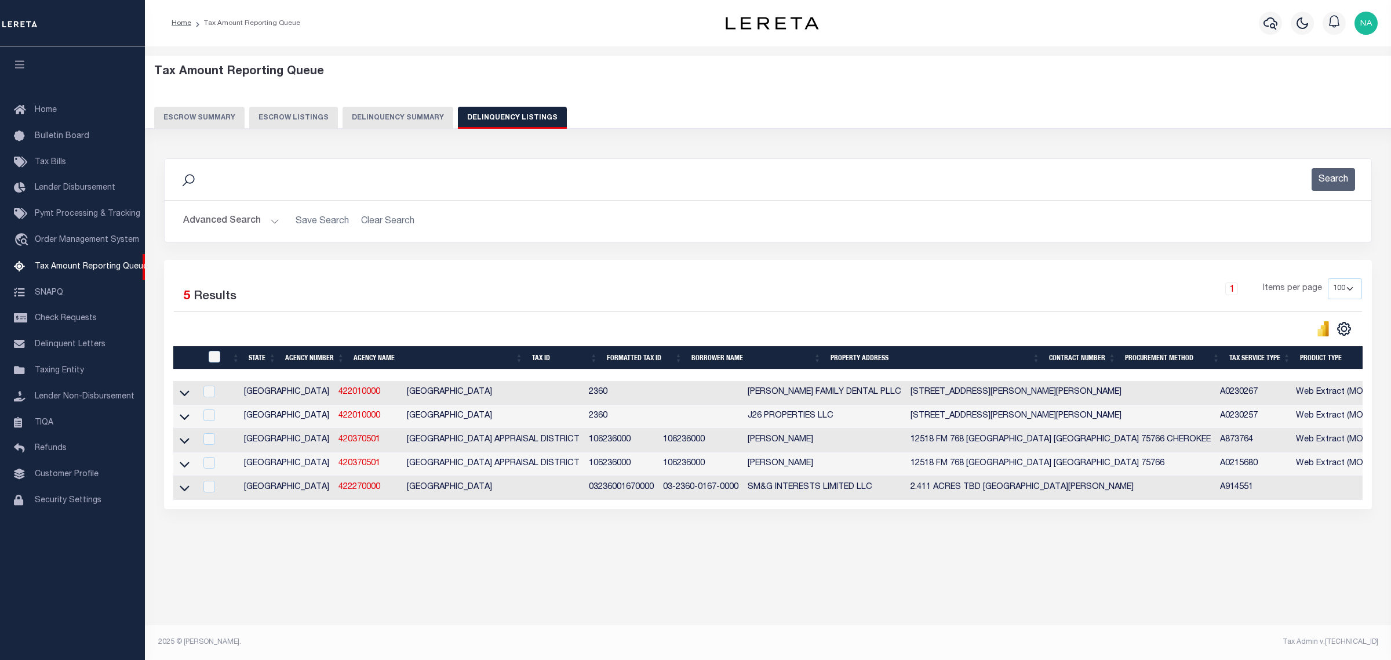
click at [248, 223] on button "Advanced Search" at bounding box center [231, 221] width 96 height 23
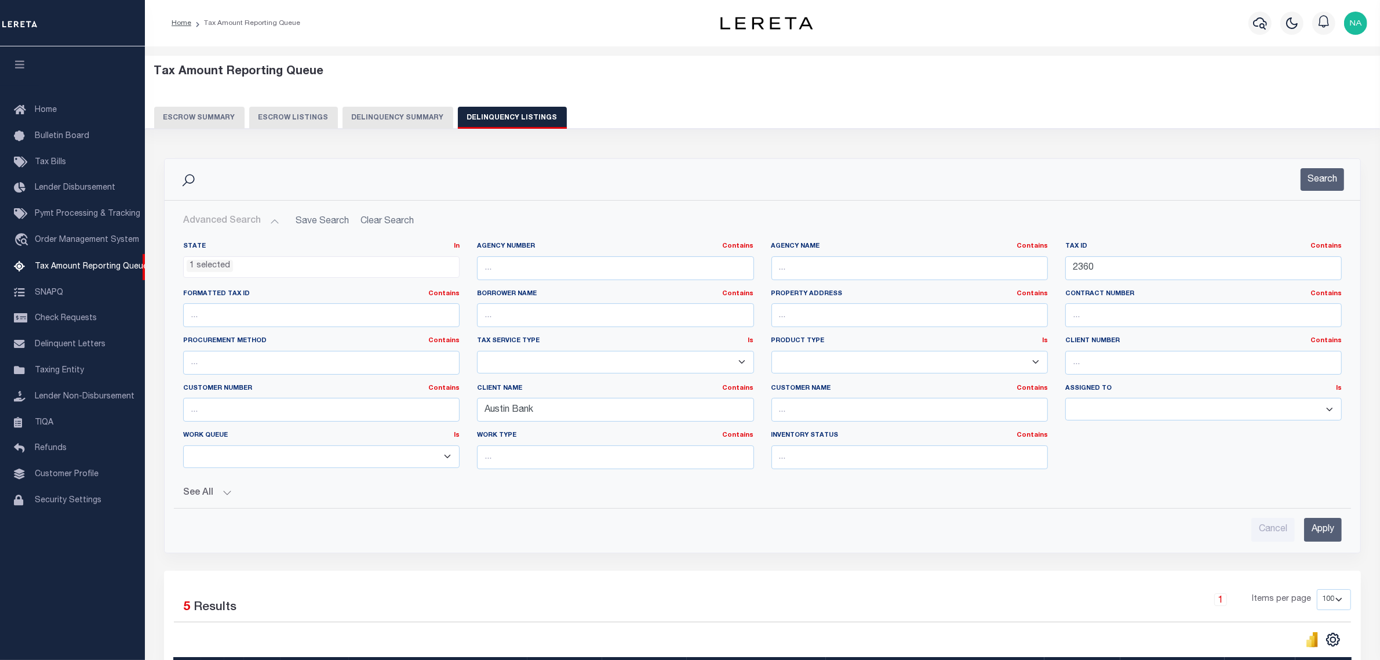
click at [248, 223] on button "Advanced Search" at bounding box center [231, 221] width 96 height 23
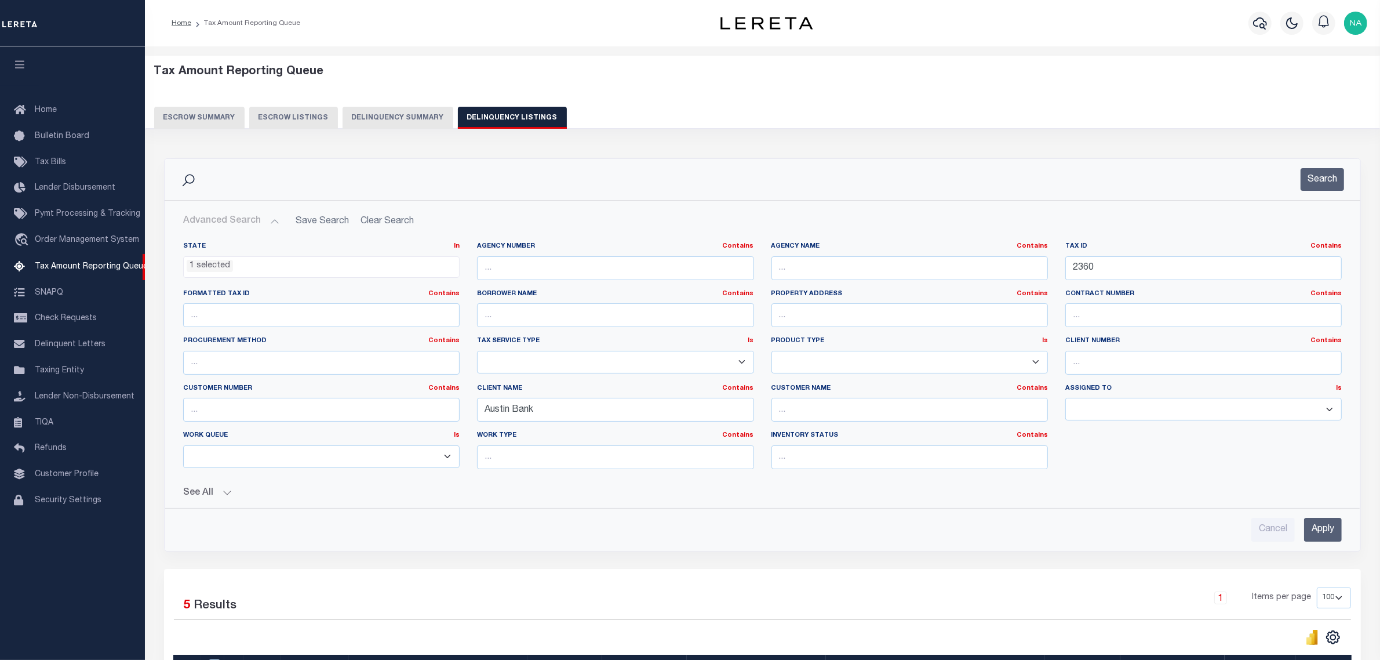
click at [248, 223] on button "Advanced Search" at bounding box center [231, 221] width 96 height 23
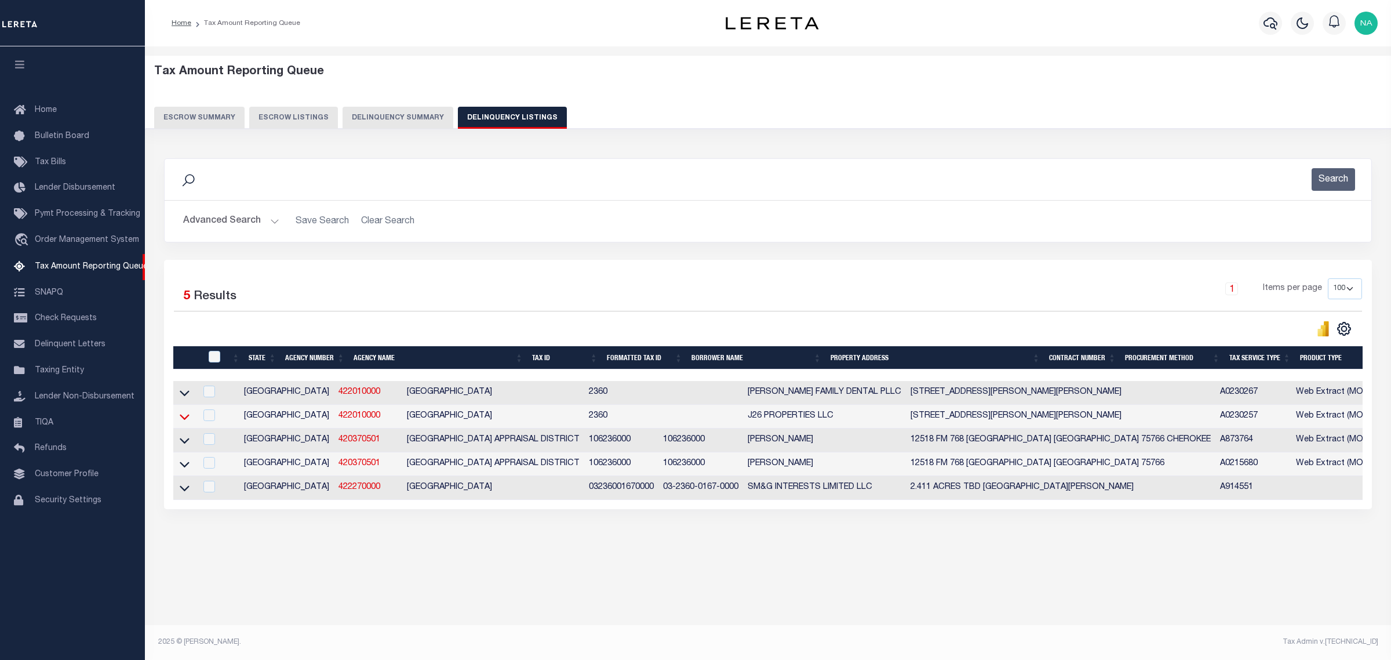
click at [181, 420] on icon at bounding box center [185, 417] width 10 height 6
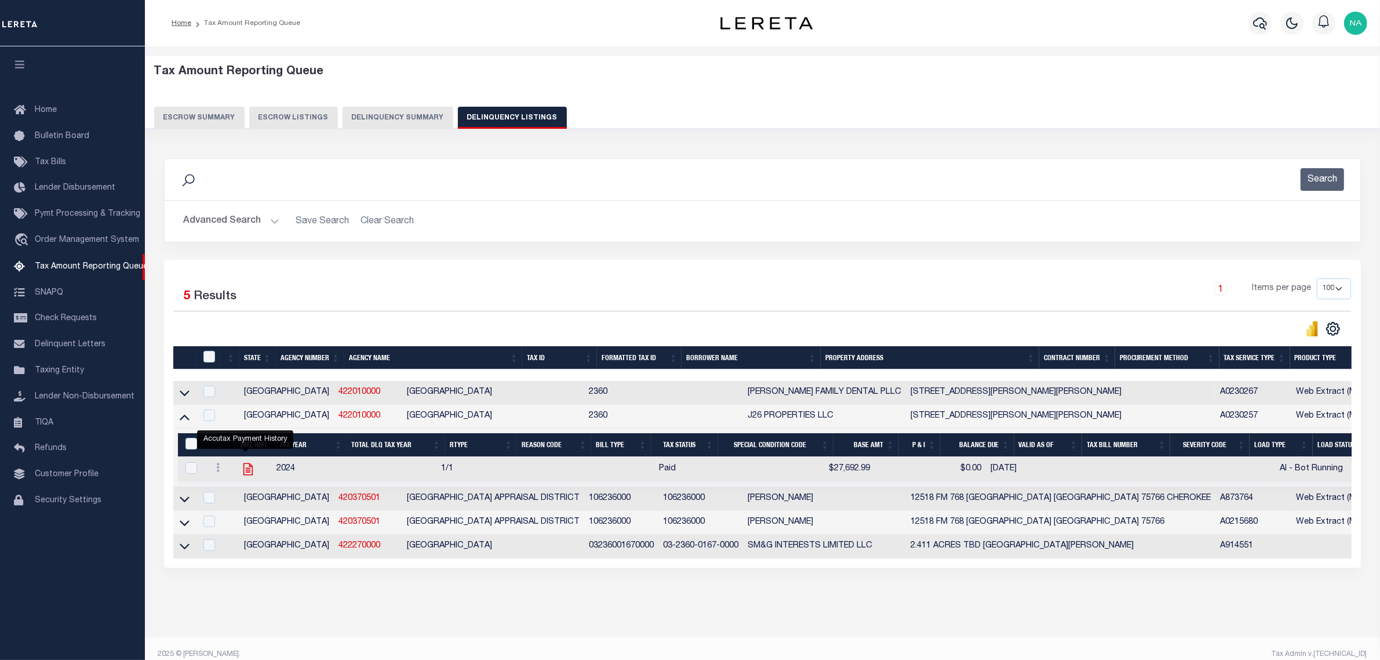
click at [245, 472] on icon "" at bounding box center [248, 468] width 15 height 15
checkbox input "true"
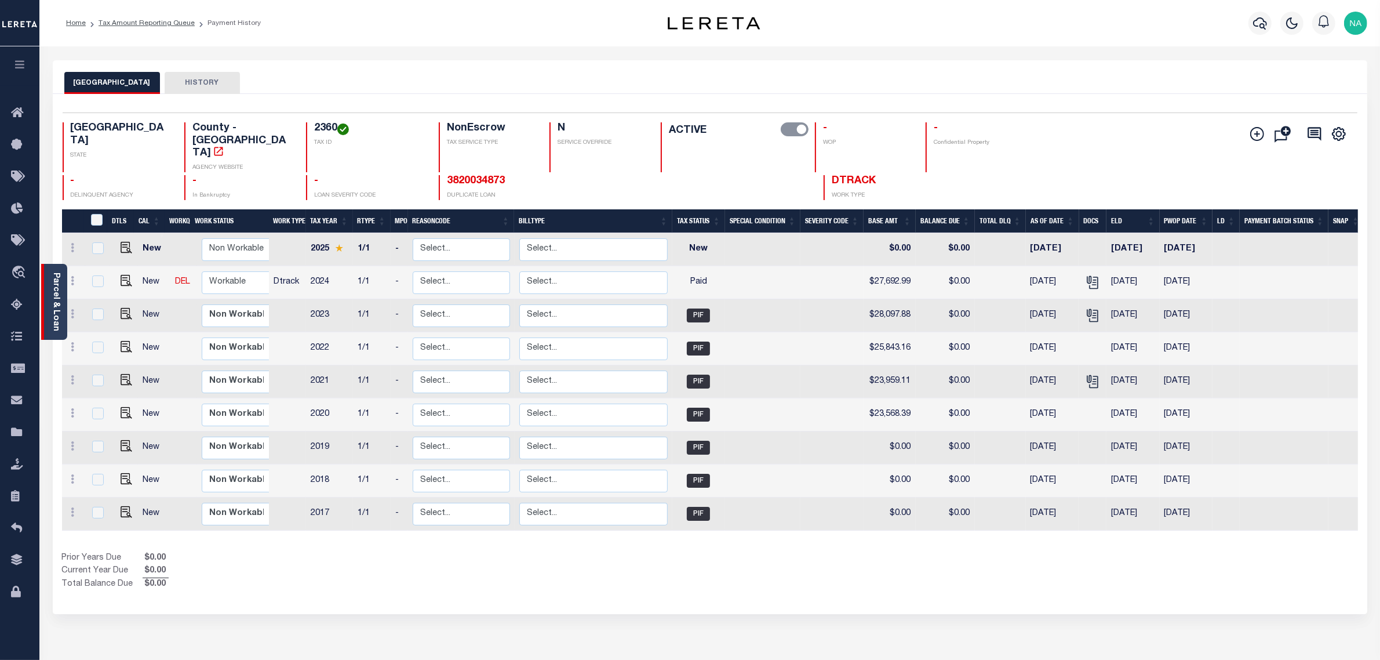
click at [52, 285] on link "Parcel & Loan" at bounding box center [56, 301] width 8 height 59
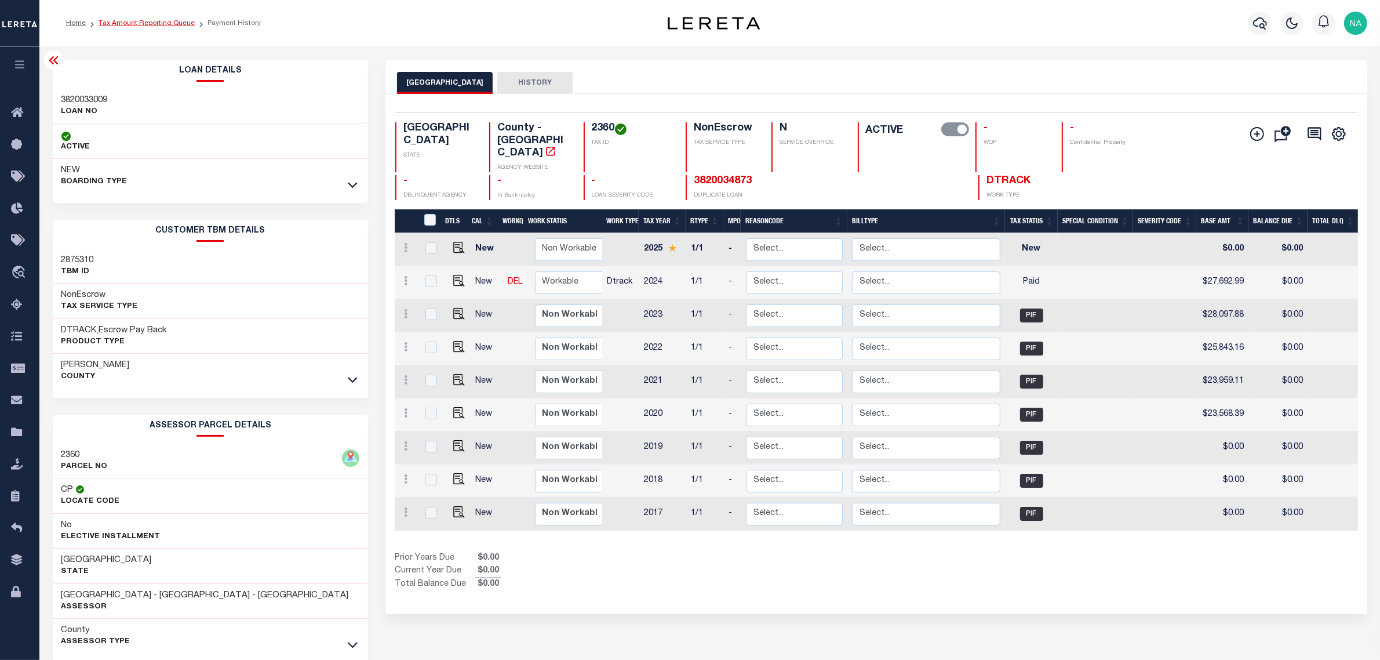
click at [164, 20] on link "Tax Amount Reporting Queue" at bounding box center [147, 23] width 96 height 7
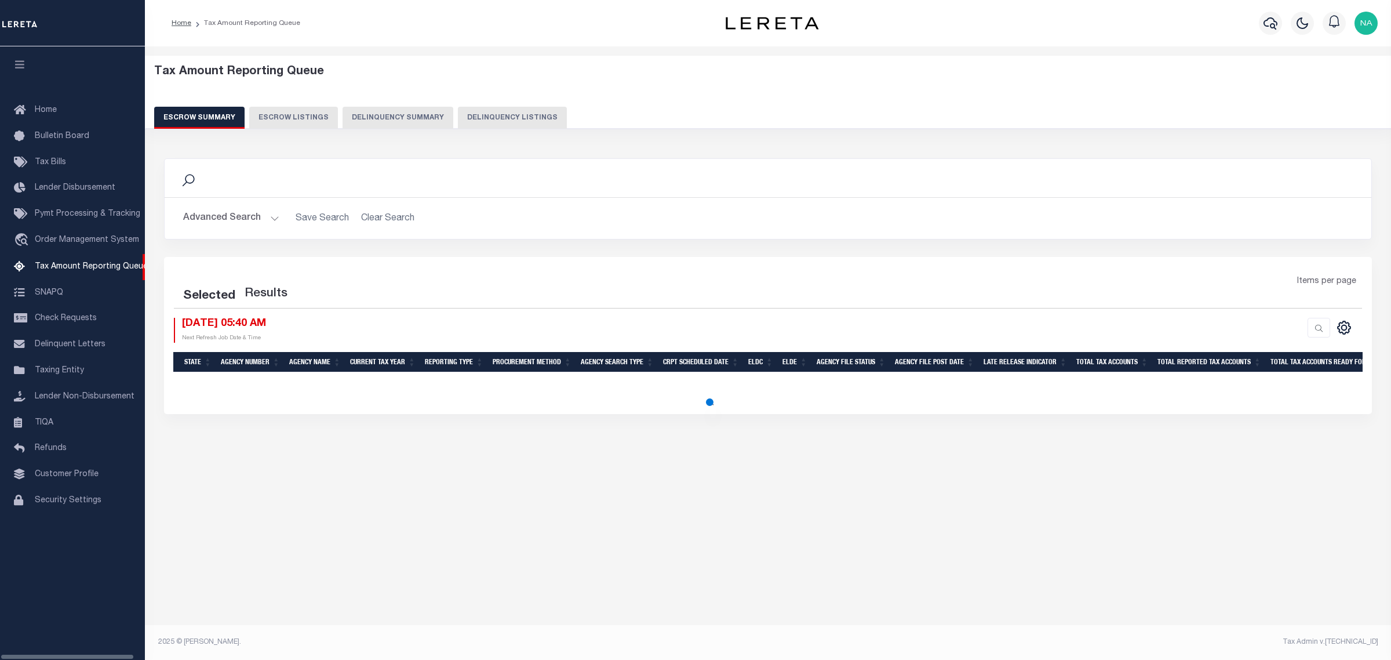
select select "100"
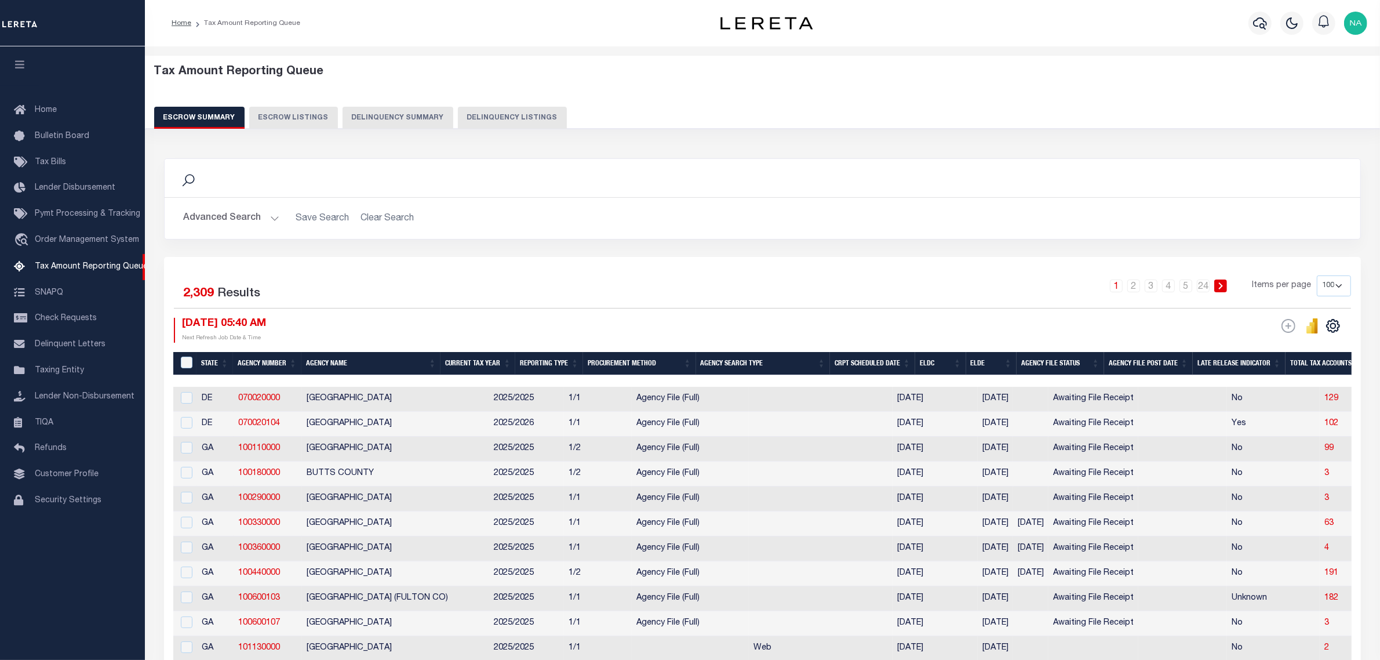
click at [501, 116] on button "Delinquency Listings" at bounding box center [512, 118] width 109 height 22
select select "100"
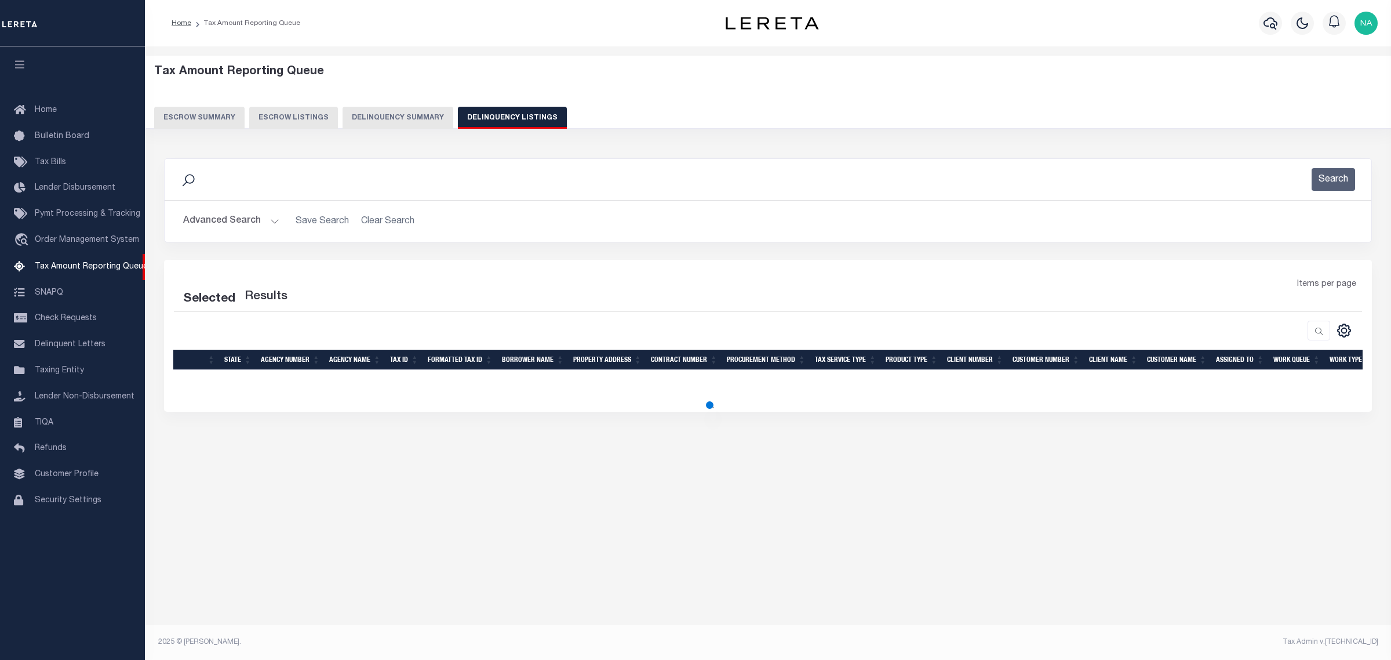
select select "100"
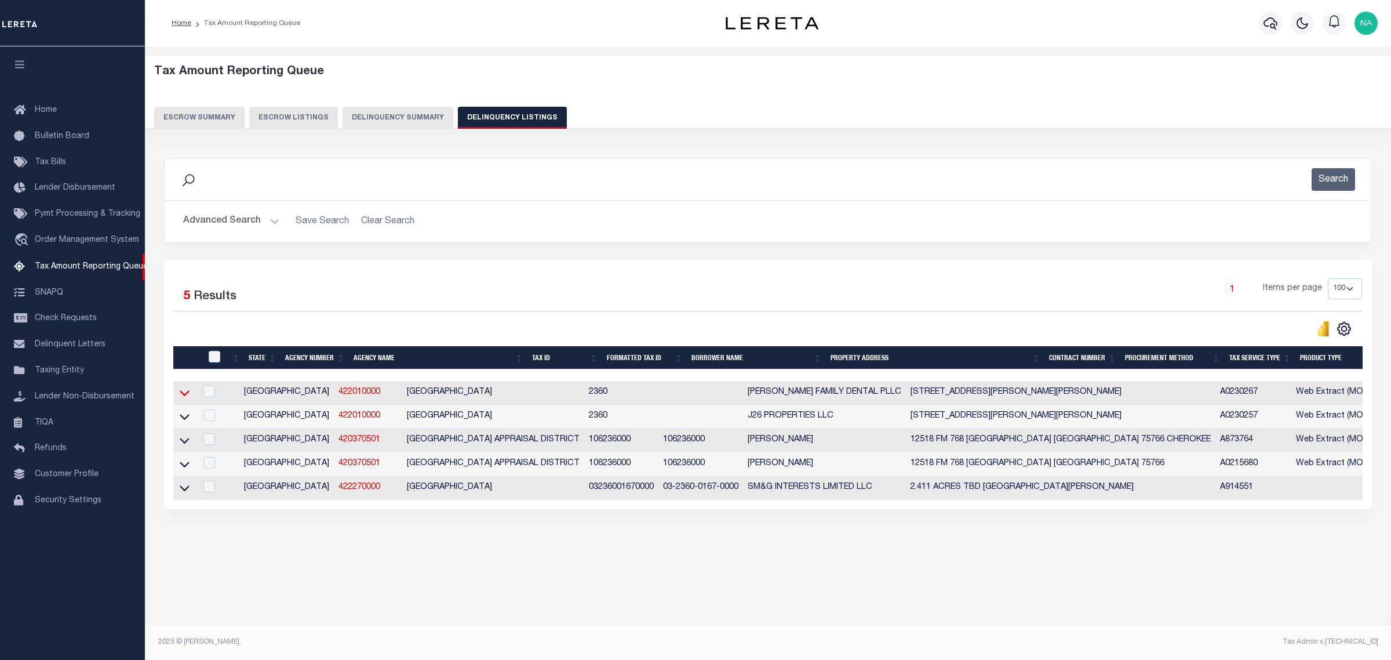
click at [183, 393] on icon at bounding box center [185, 393] width 10 height 12
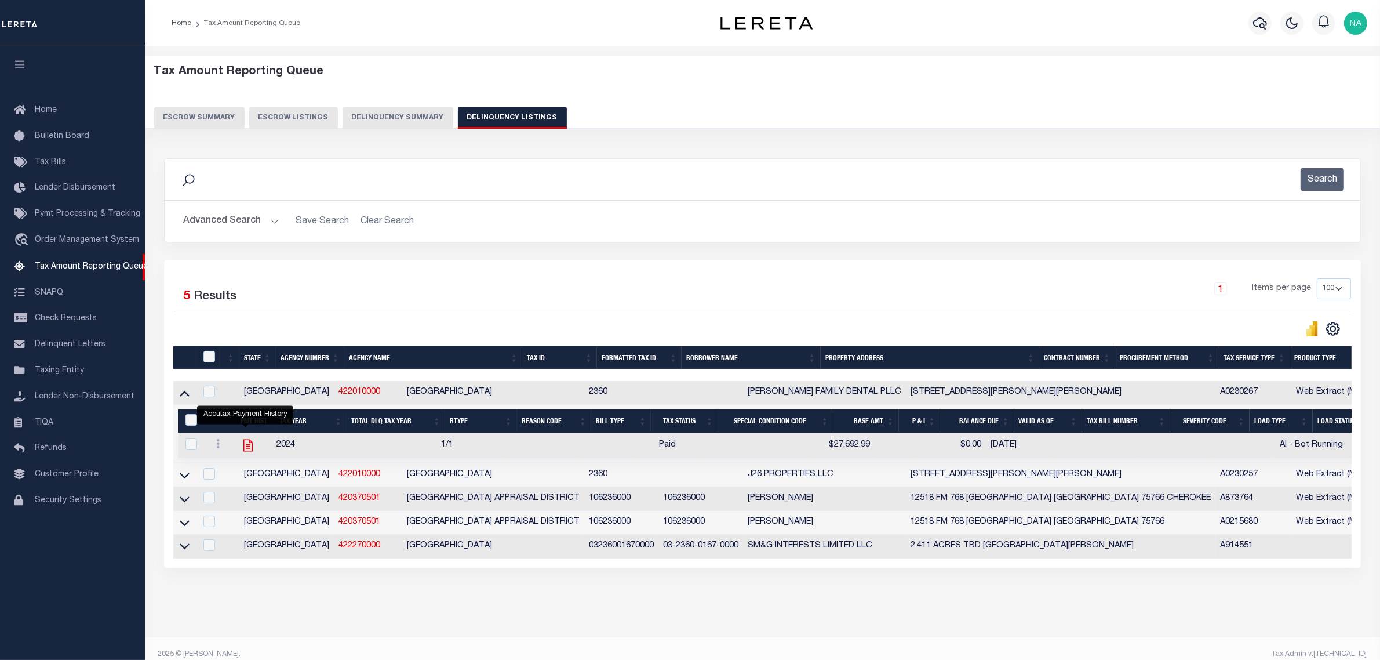
click at [242, 450] on icon "" at bounding box center [248, 445] width 15 height 15
checkbox input "true"
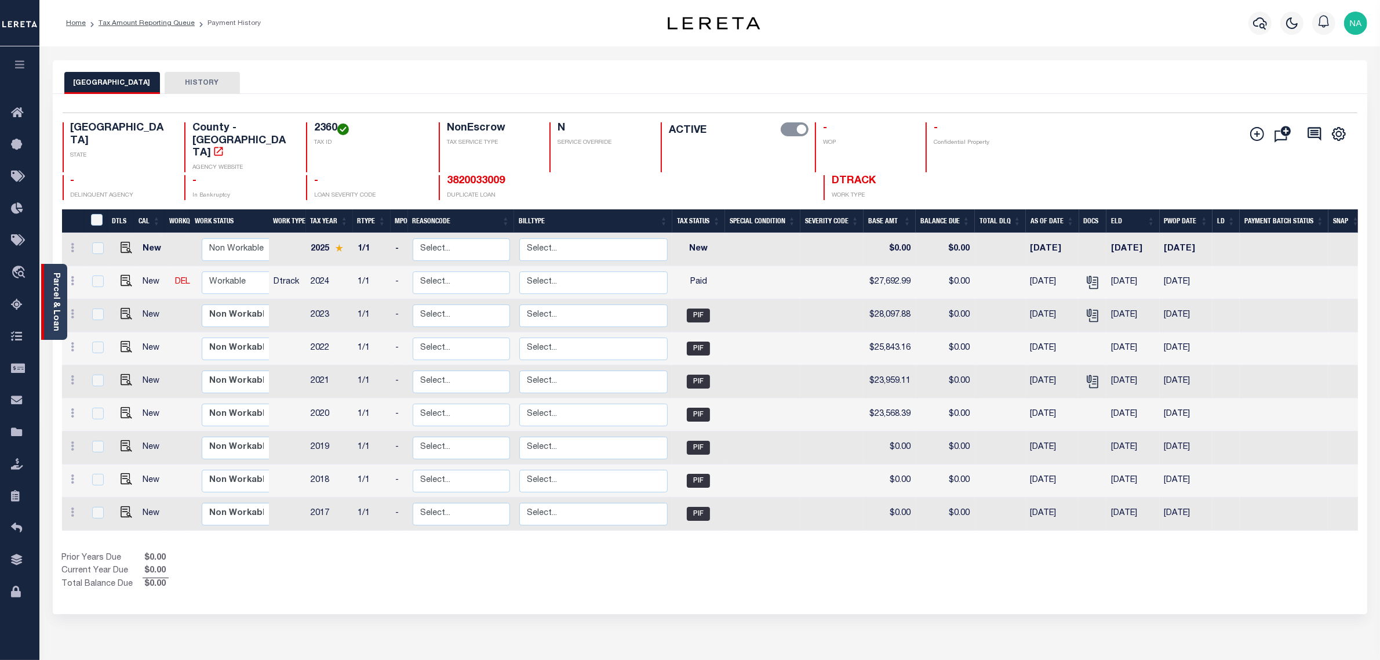
click at [59, 285] on link "Parcel & Loan" at bounding box center [56, 301] width 8 height 59
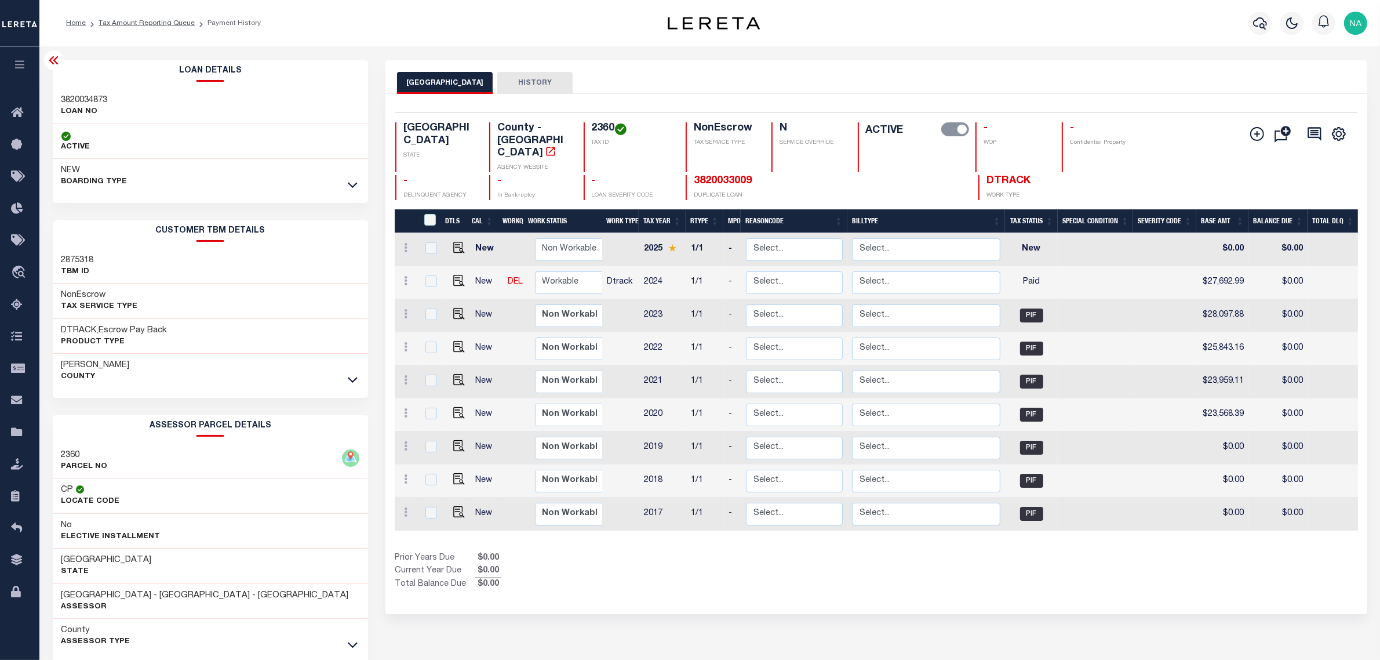
click at [100, 99] on h3 "3820034873" at bounding box center [84, 100] width 46 height 12
copy h3 "3820034873"
click at [603, 132] on h4 "2360" at bounding box center [632, 128] width 80 height 13
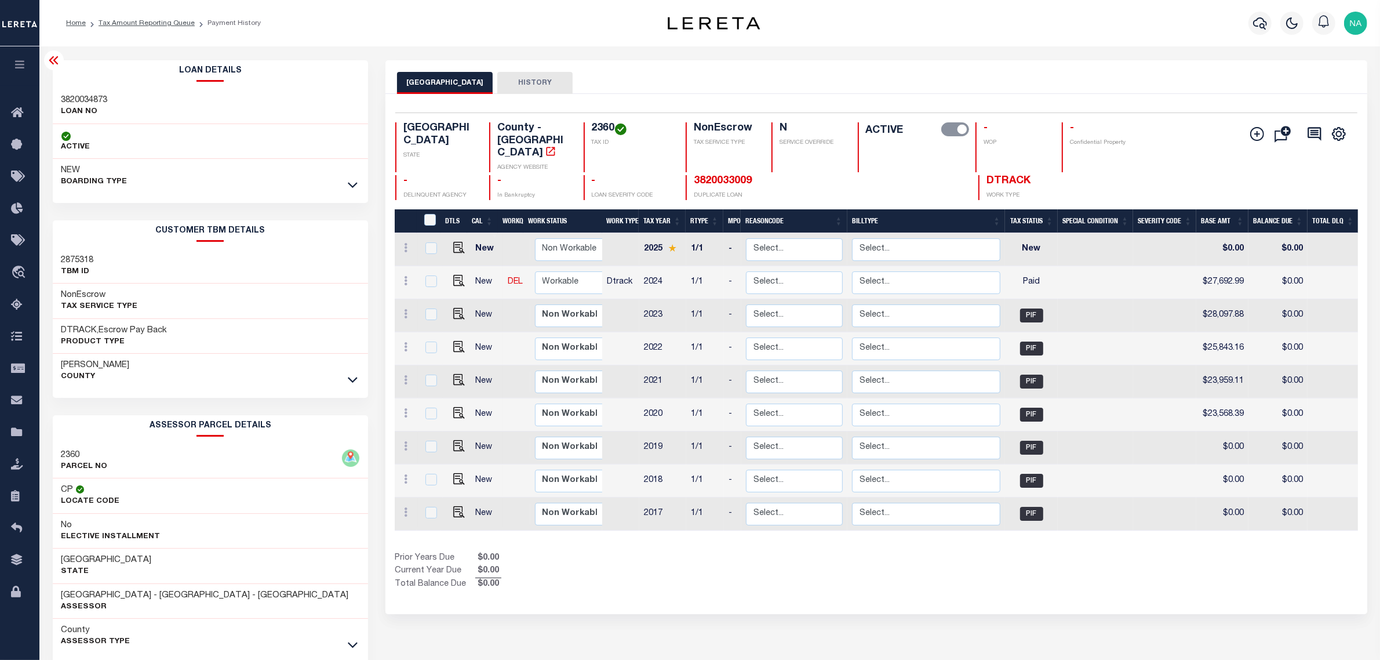
copy h4 "2360"
click at [174, 21] on link "Tax Amount Reporting Queue" at bounding box center [147, 23] width 96 height 7
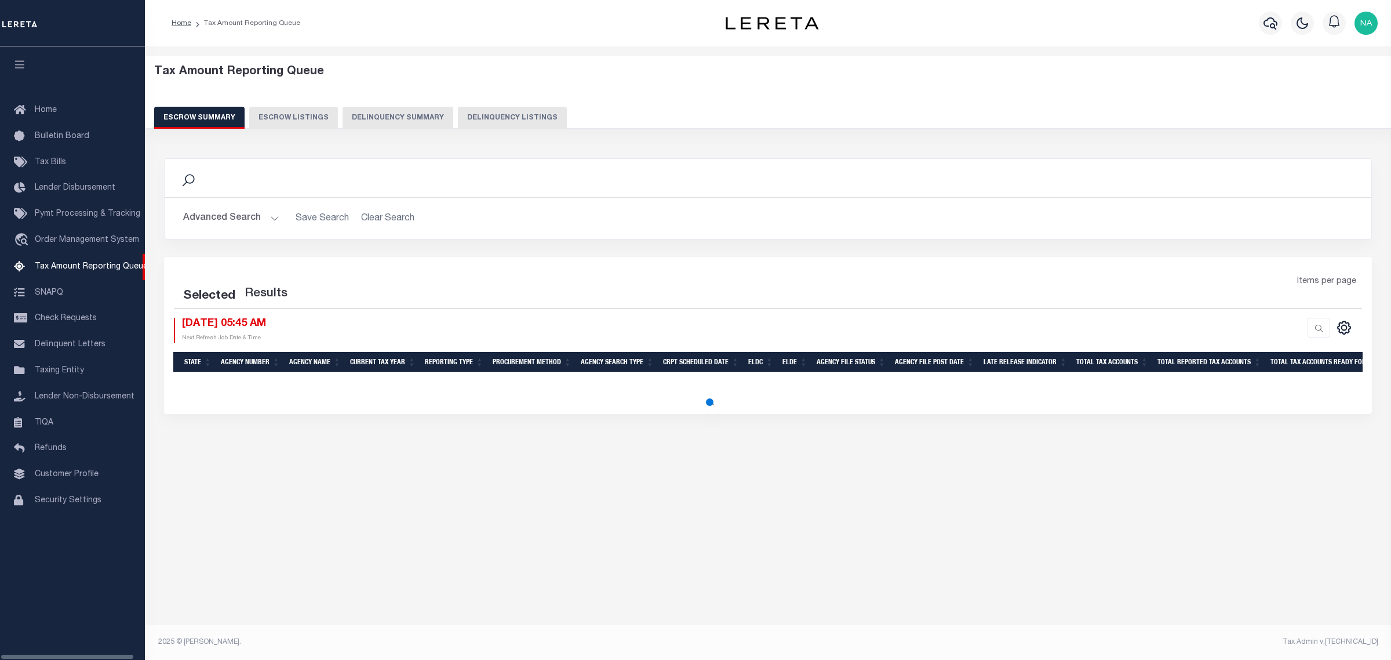
click at [489, 116] on button "Delinquency Listings" at bounding box center [512, 118] width 109 height 22
select select "100"
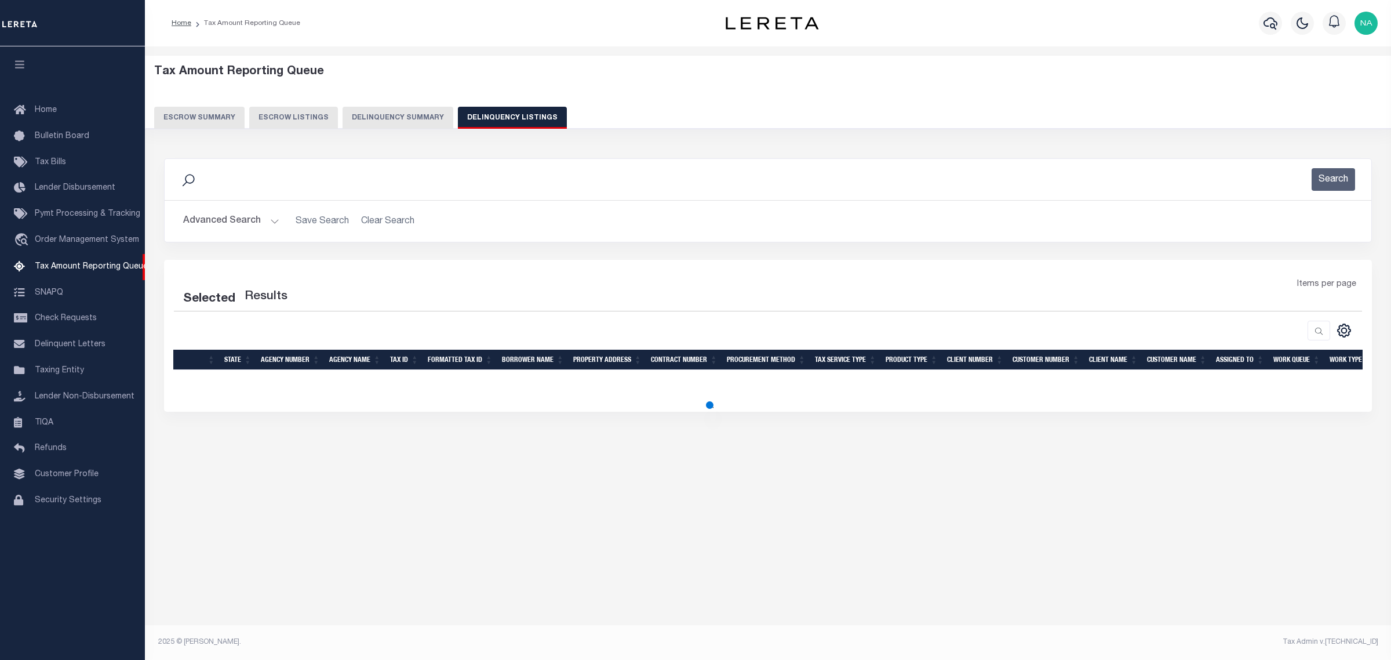
select select "100"
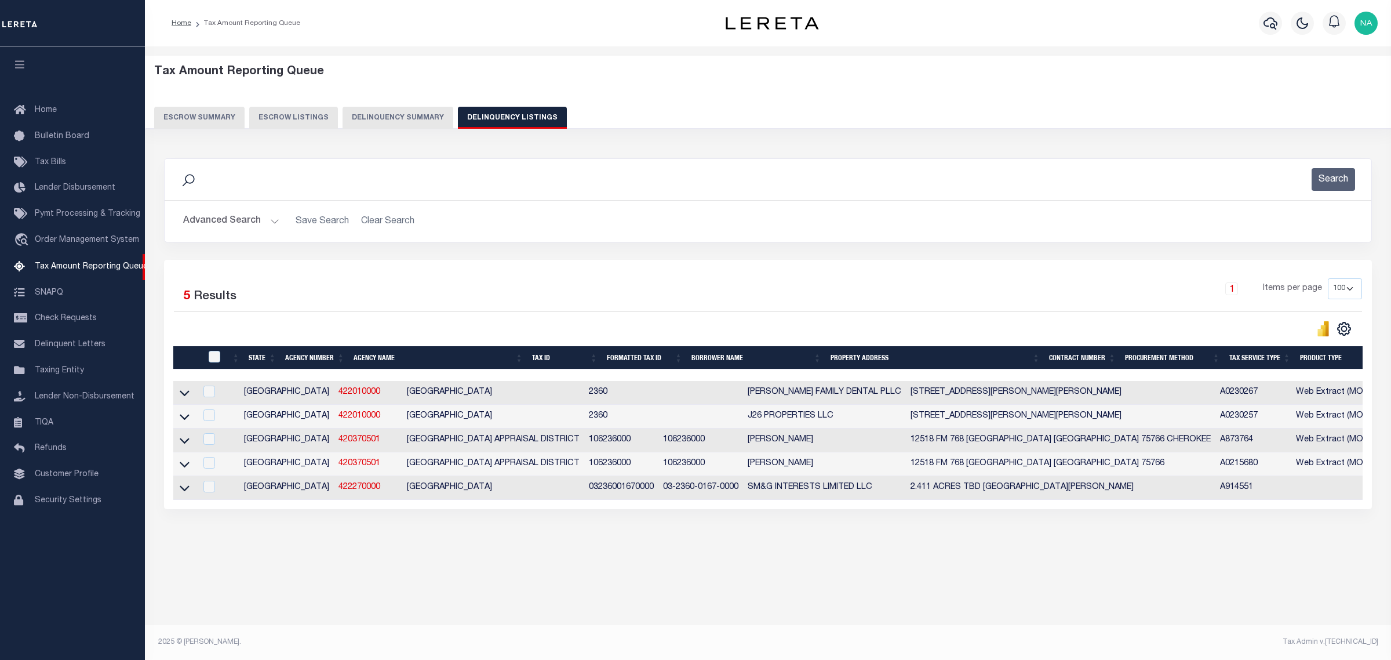
click button "Advanced Search"
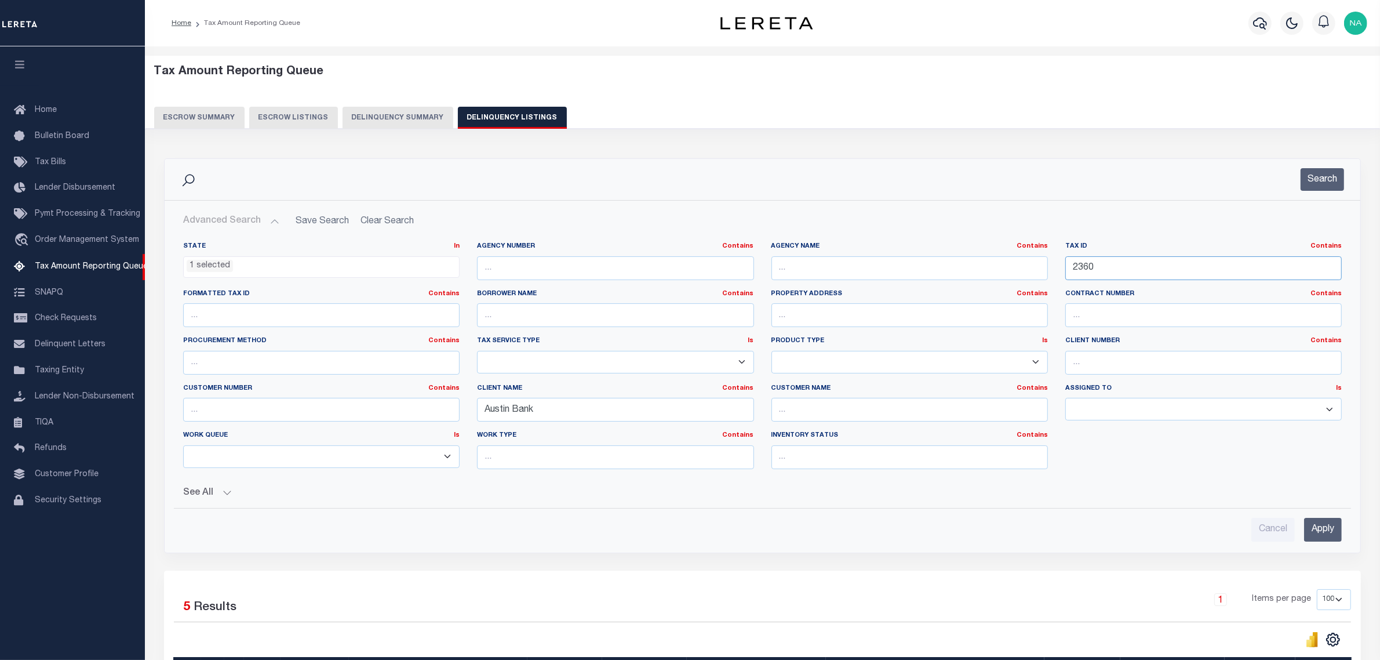
drag, startPoint x: 1044, startPoint y: 268, endPoint x: 942, endPoint y: 268, distance: 102.0
click div "State In In AK AL AR AZ CA CO CT DC DE FL GA GU HI IA ID IL IN KS KY LA MA MD M…"
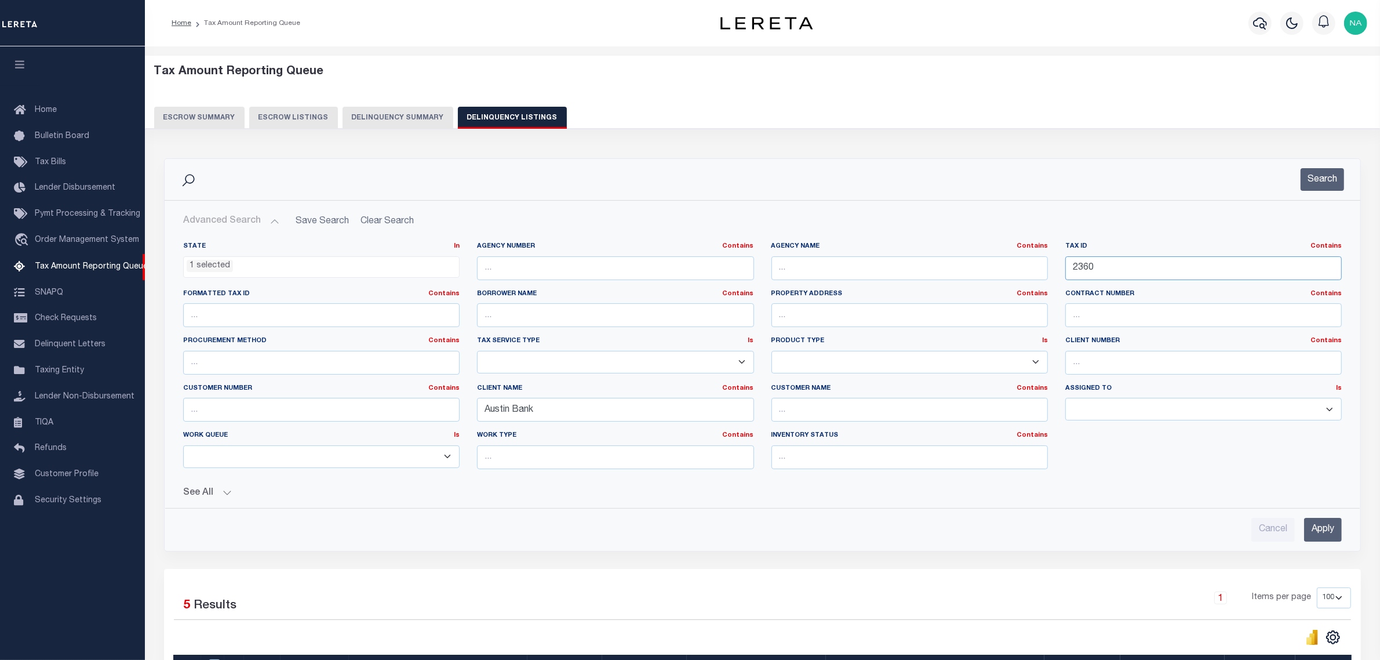
paste input "7214"
type input "7214"
click input "Apply"
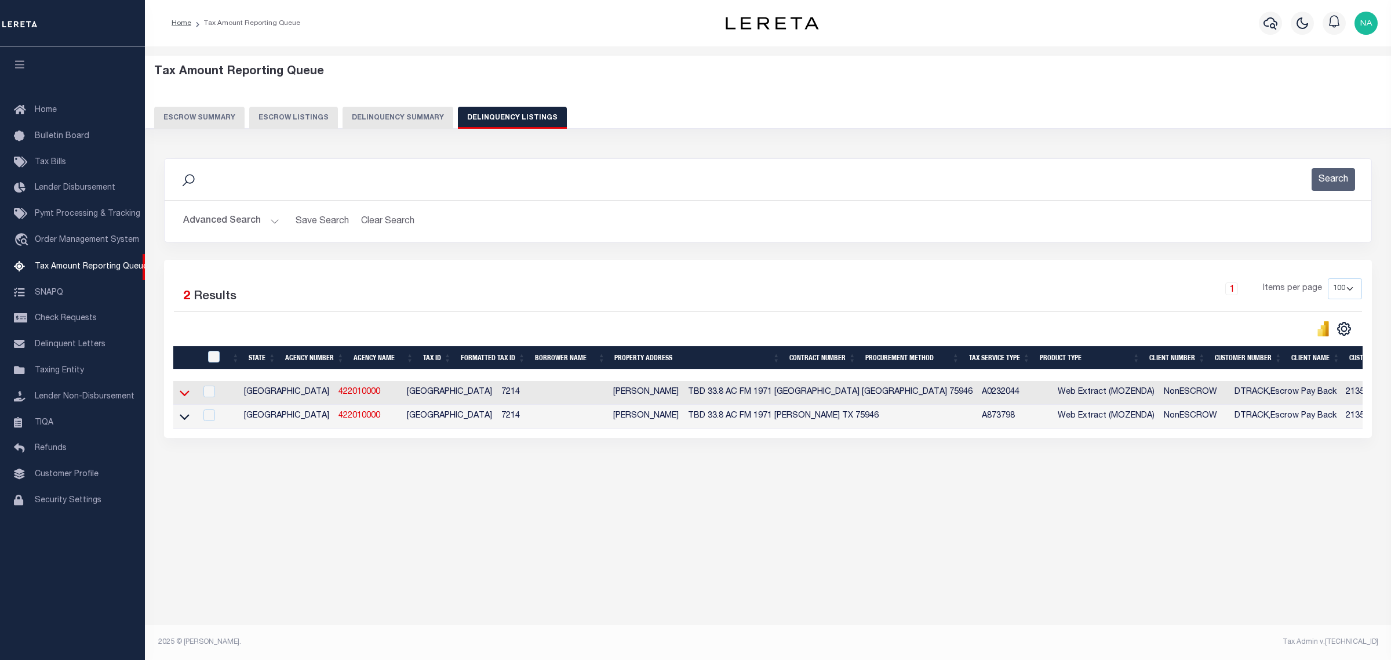
click icon
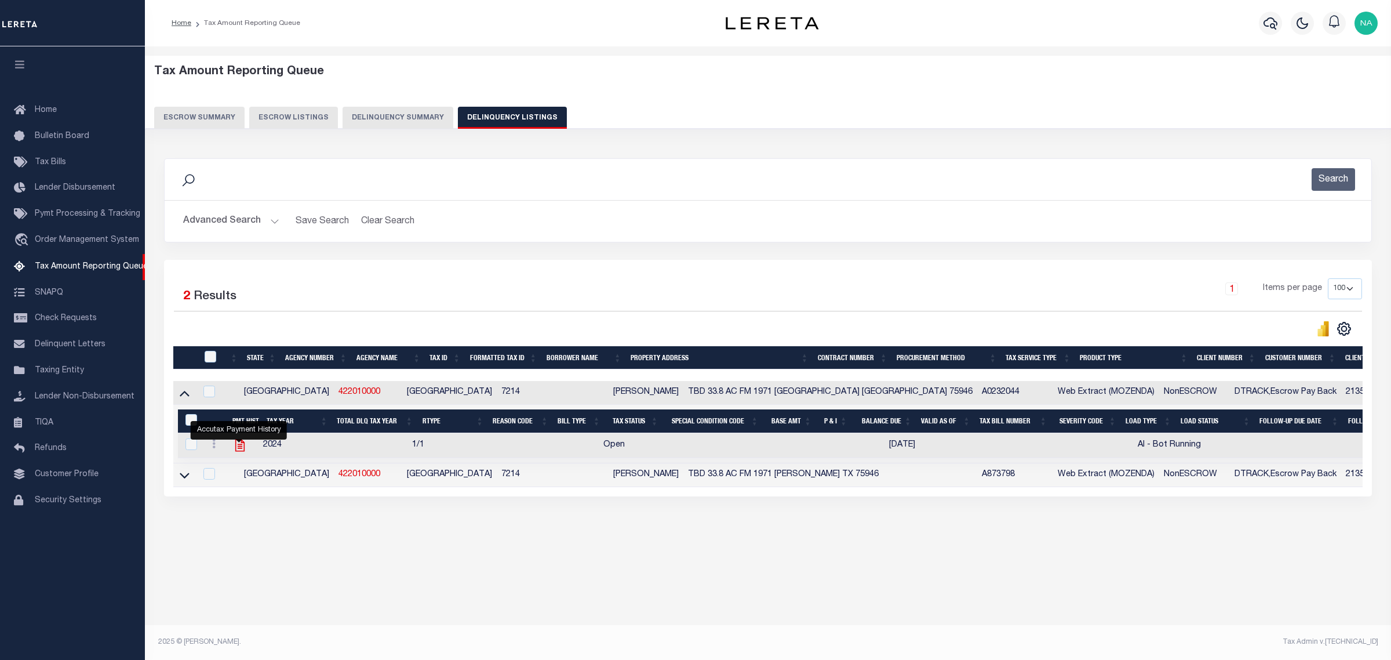
click icon ""
checkbox input "true"
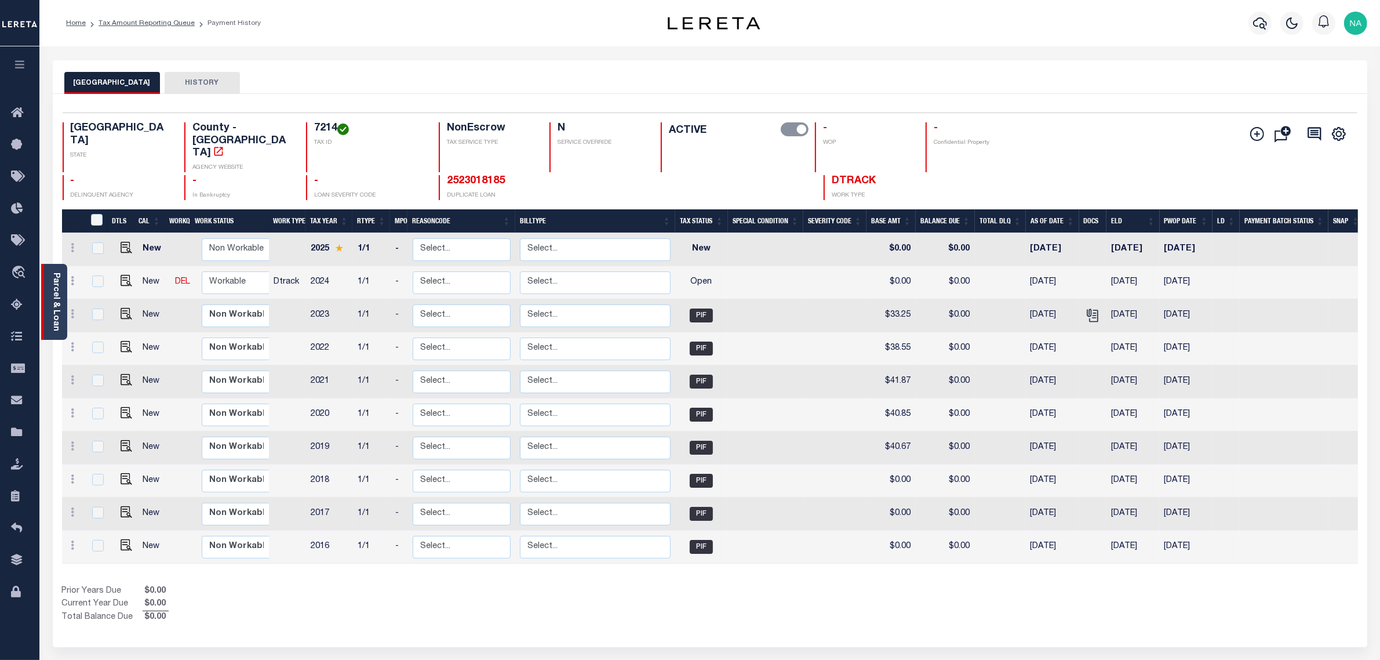
click at [55, 290] on link "Parcel & Loan" at bounding box center [56, 301] width 8 height 59
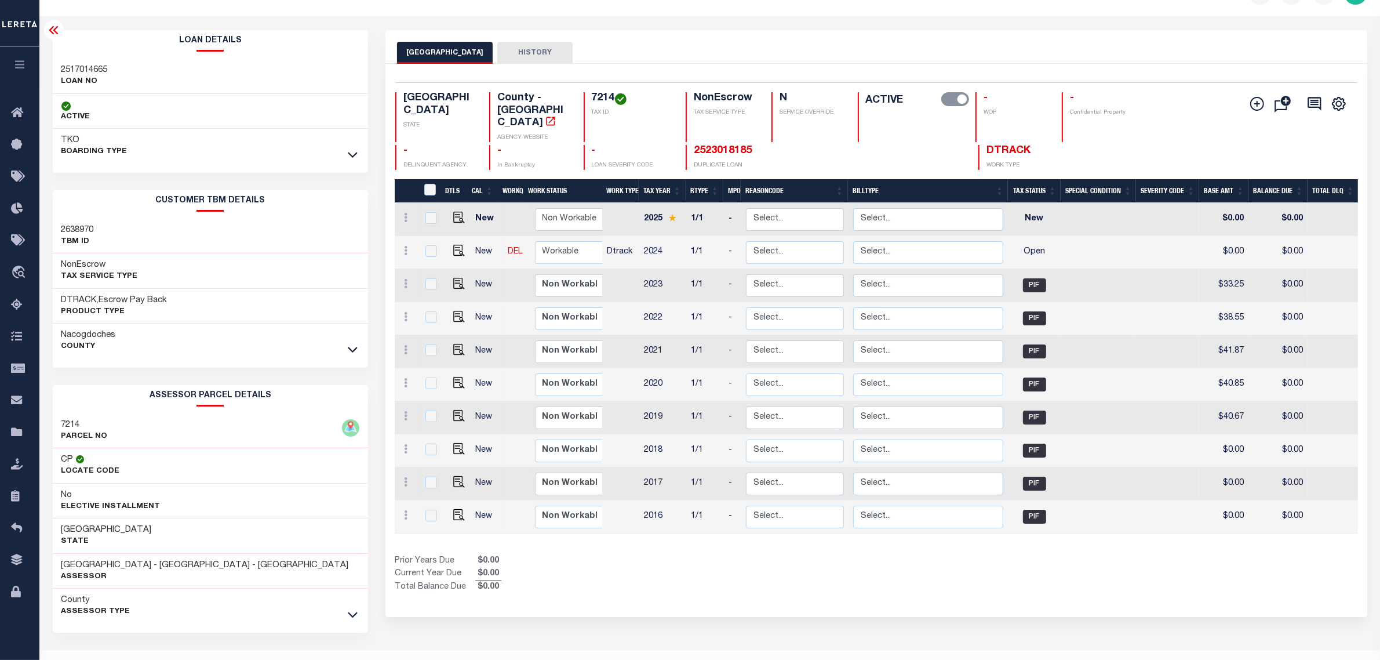
scroll to position [56, 0]
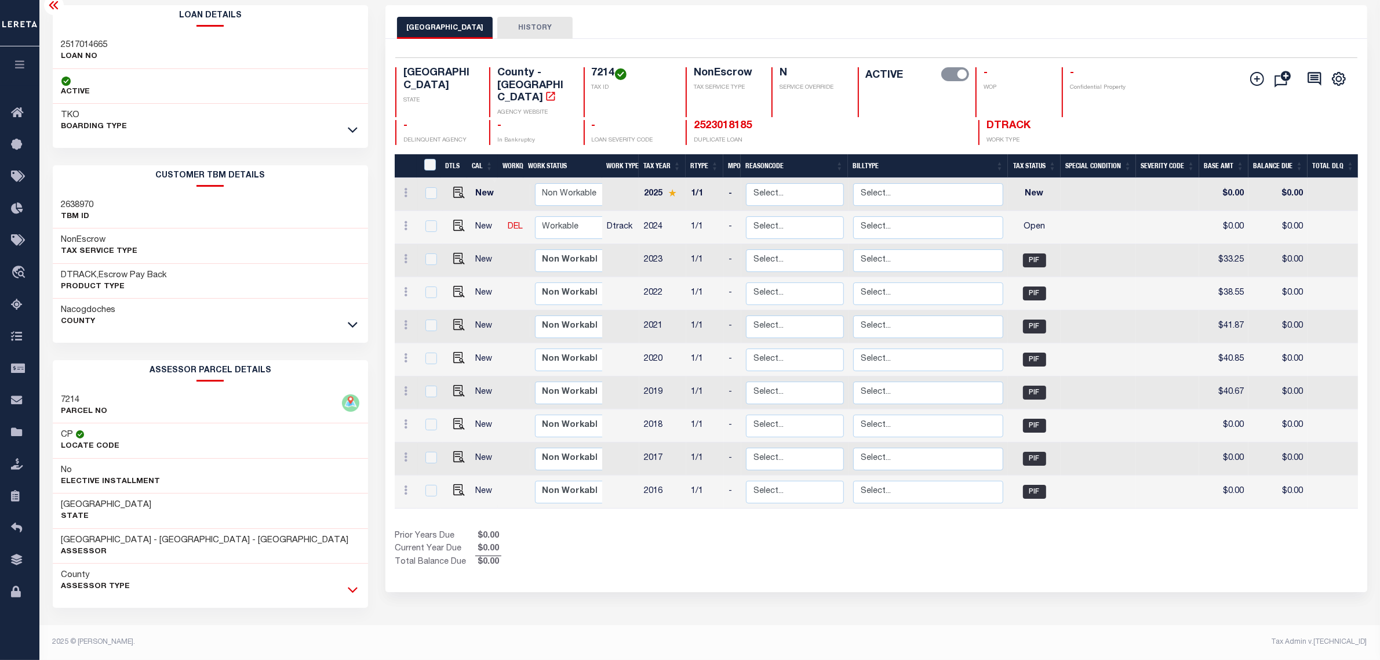
click at [356, 590] on icon at bounding box center [353, 589] width 10 height 12
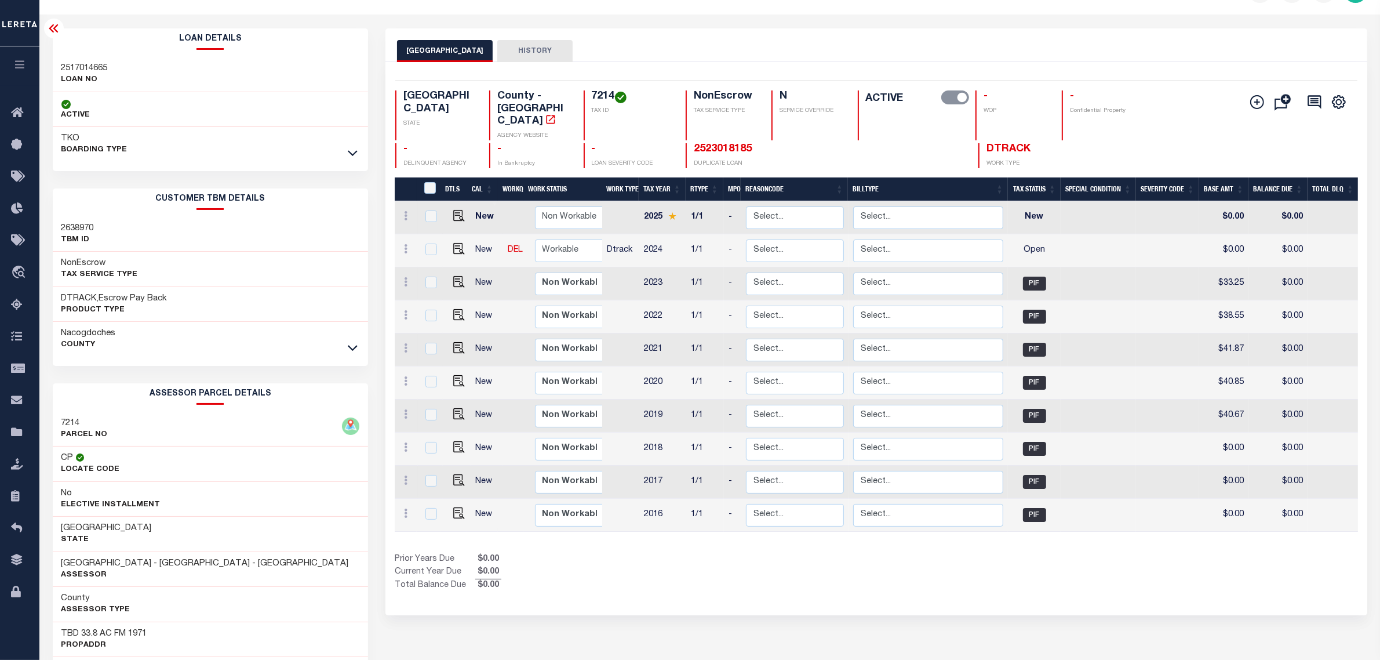
scroll to position [0, 0]
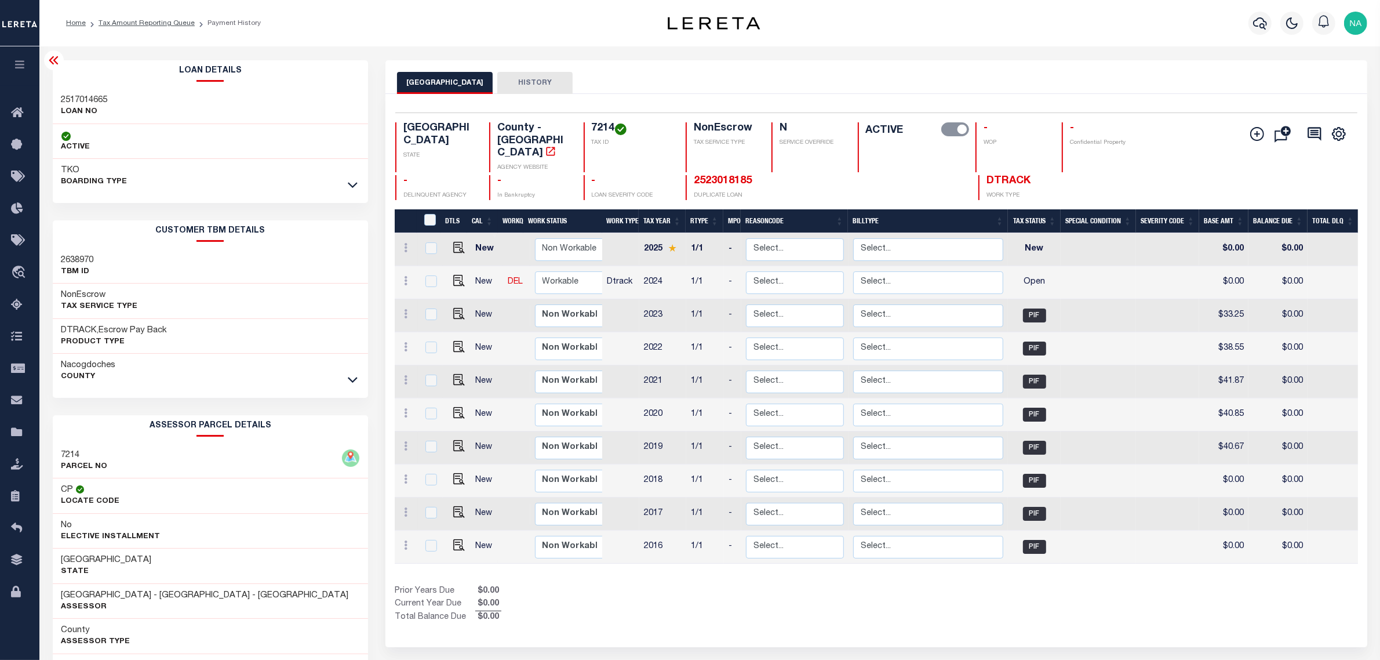
click at [600, 125] on h4 "7214" at bounding box center [632, 128] width 80 height 13
copy h4 "7214"
click at [453, 275] on img "" at bounding box center [459, 281] width 12 height 12
checkbox input "true"
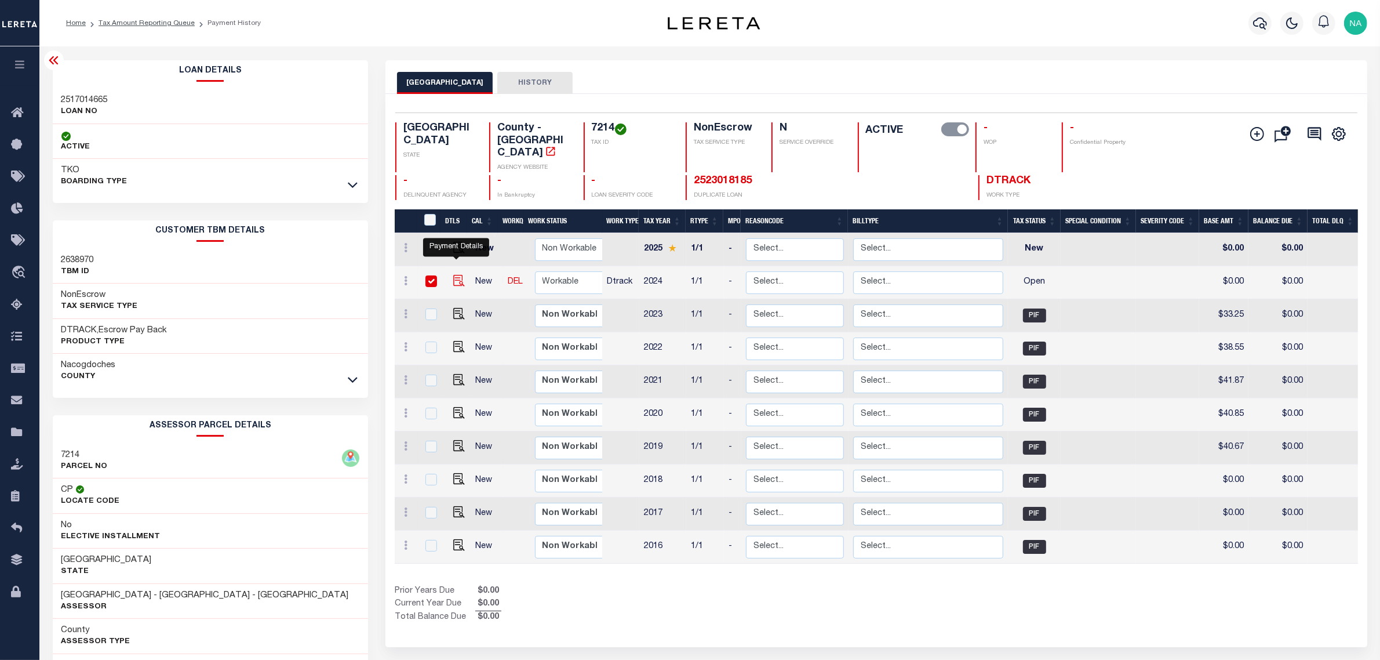
checkbox input "true"
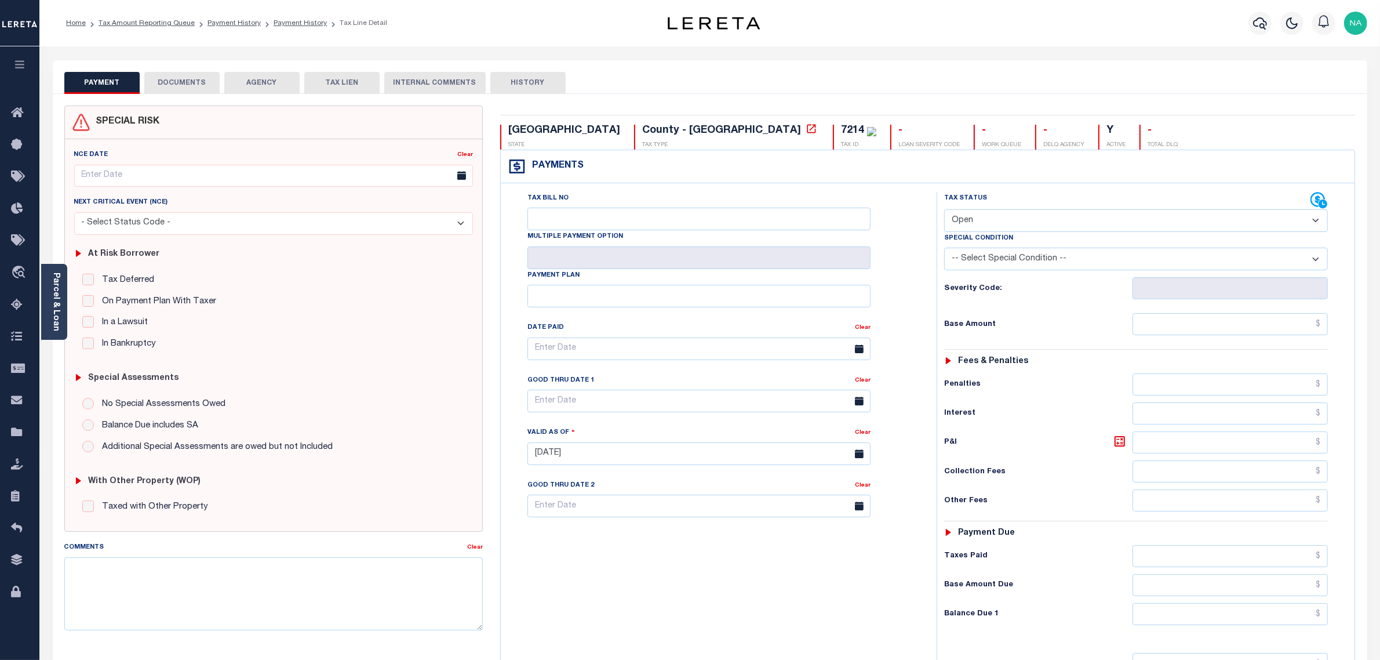
click at [174, 82] on button "DOCUMENTS" at bounding box center [181, 83] width 75 height 22
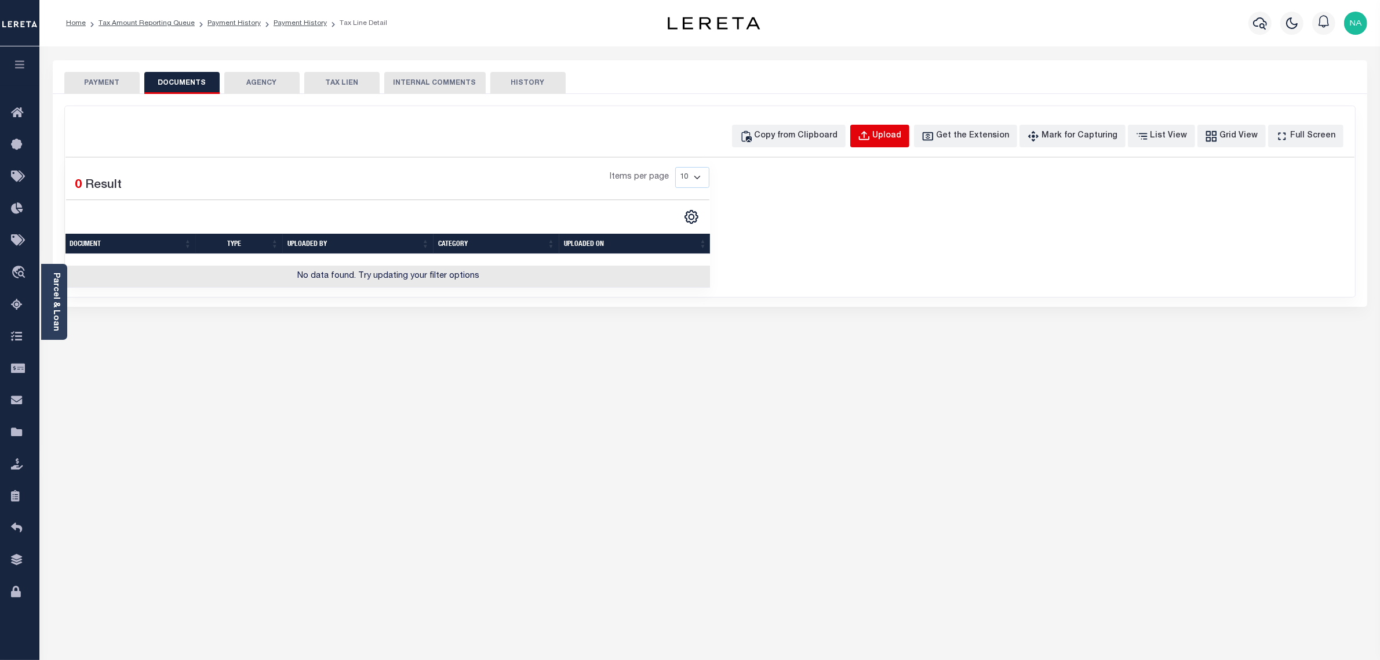
click at [898, 134] on div "Upload" at bounding box center [887, 136] width 29 height 13
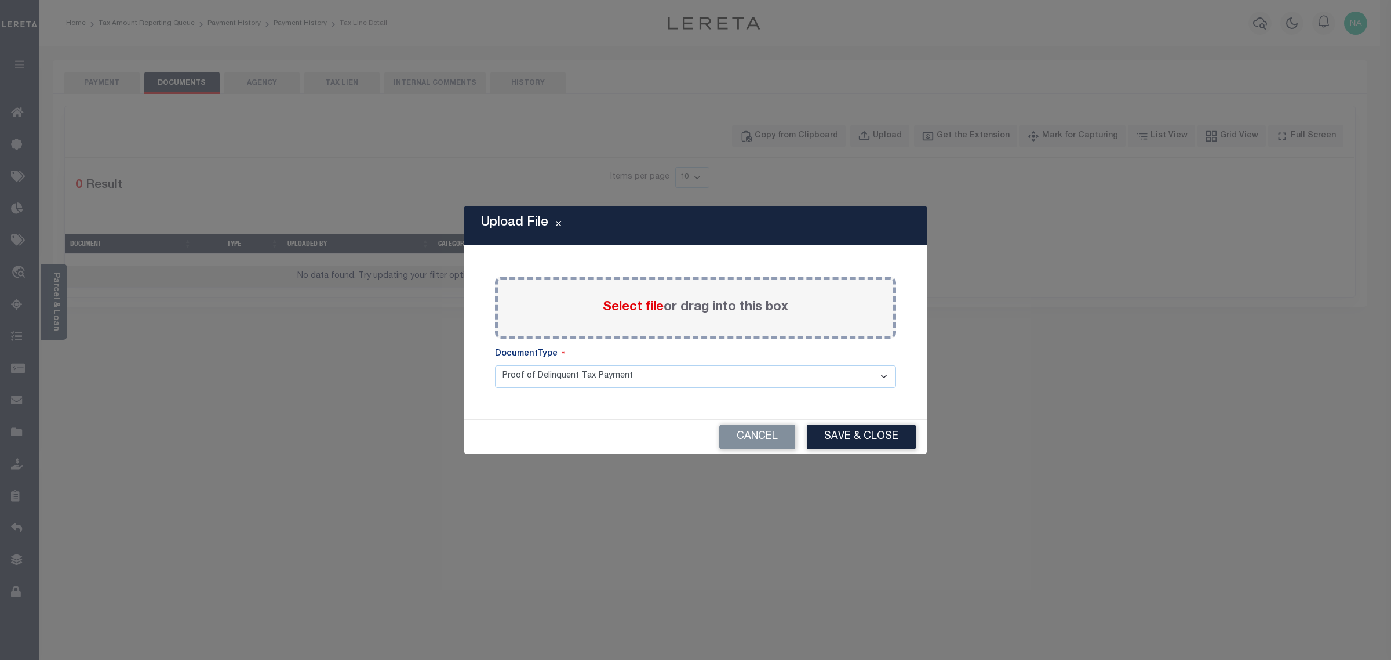
click at [658, 301] on span "Select file" at bounding box center [633, 307] width 61 height 13
click at [0, 0] on input "Select file or drag into this box" at bounding box center [0, 0] width 0 height 0
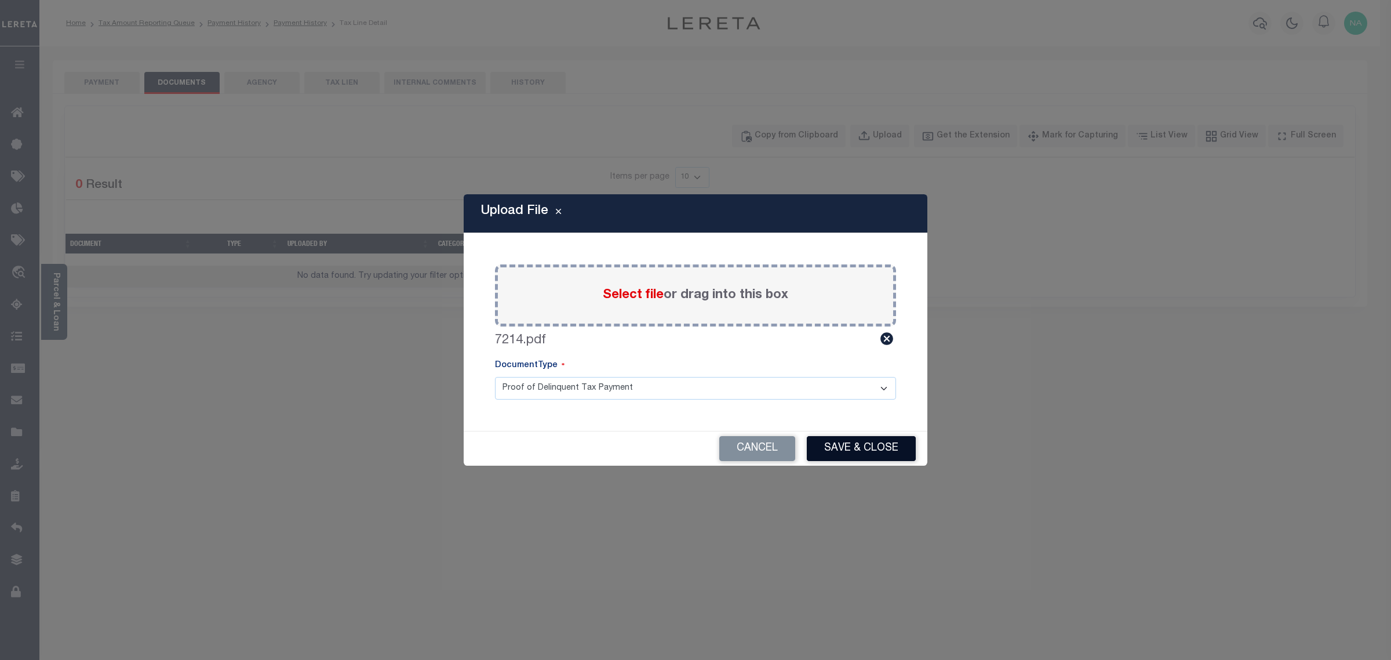
click at [861, 450] on button "Save & Close" at bounding box center [861, 448] width 109 height 25
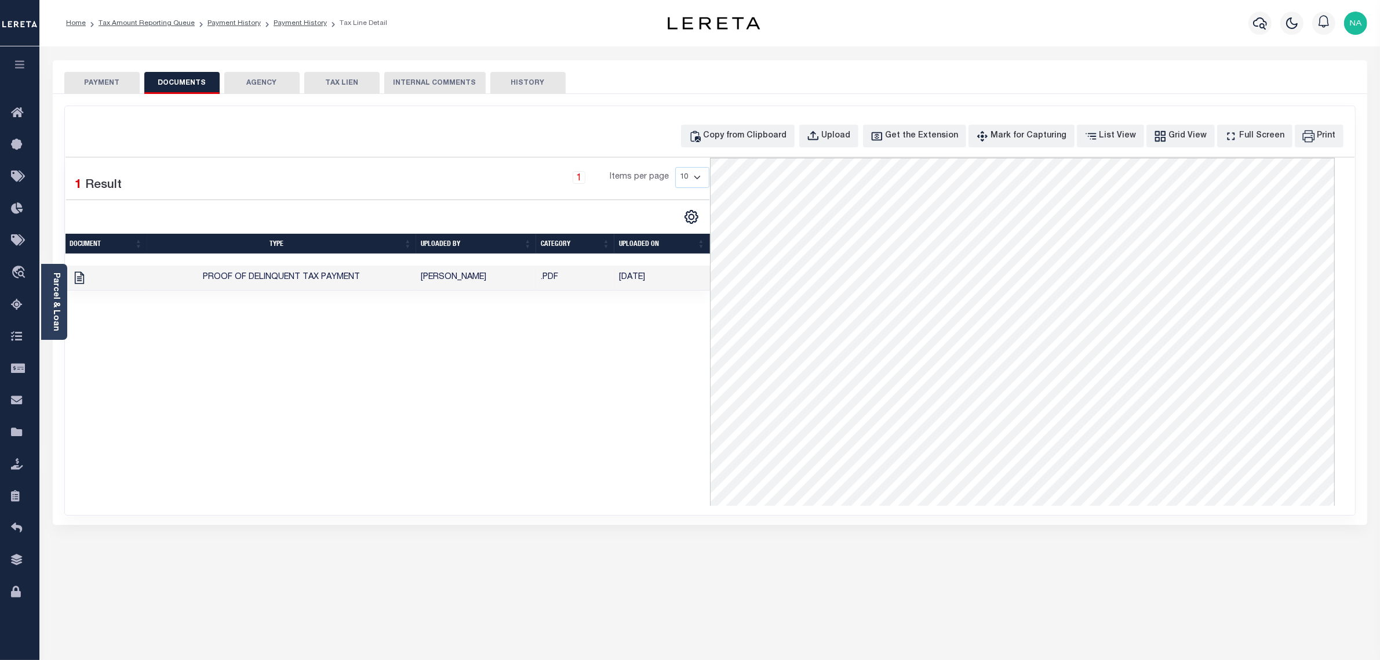
click at [91, 83] on button "PAYMENT" at bounding box center [101, 83] width 75 height 22
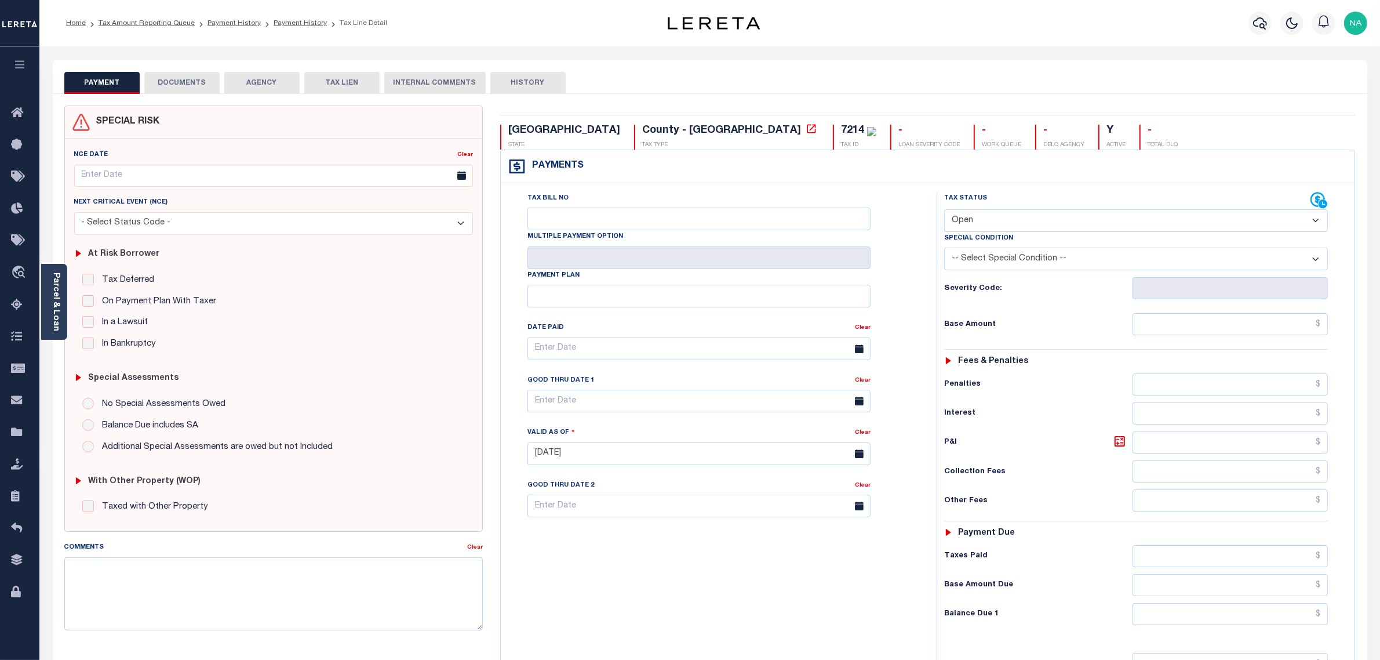
click at [986, 218] on select "- Select Status Code - Open Due/Unpaid Paid Incomplete No Tax Due Internal Refu…" at bounding box center [1136, 220] width 384 height 23
select select "PYD"
click at [944, 210] on select "- Select Status Code - Open Due/Unpaid Paid Incomplete No Tax Due Internal Refu…" at bounding box center [1136, 220] width 384 height 23
type input "[DATE]"
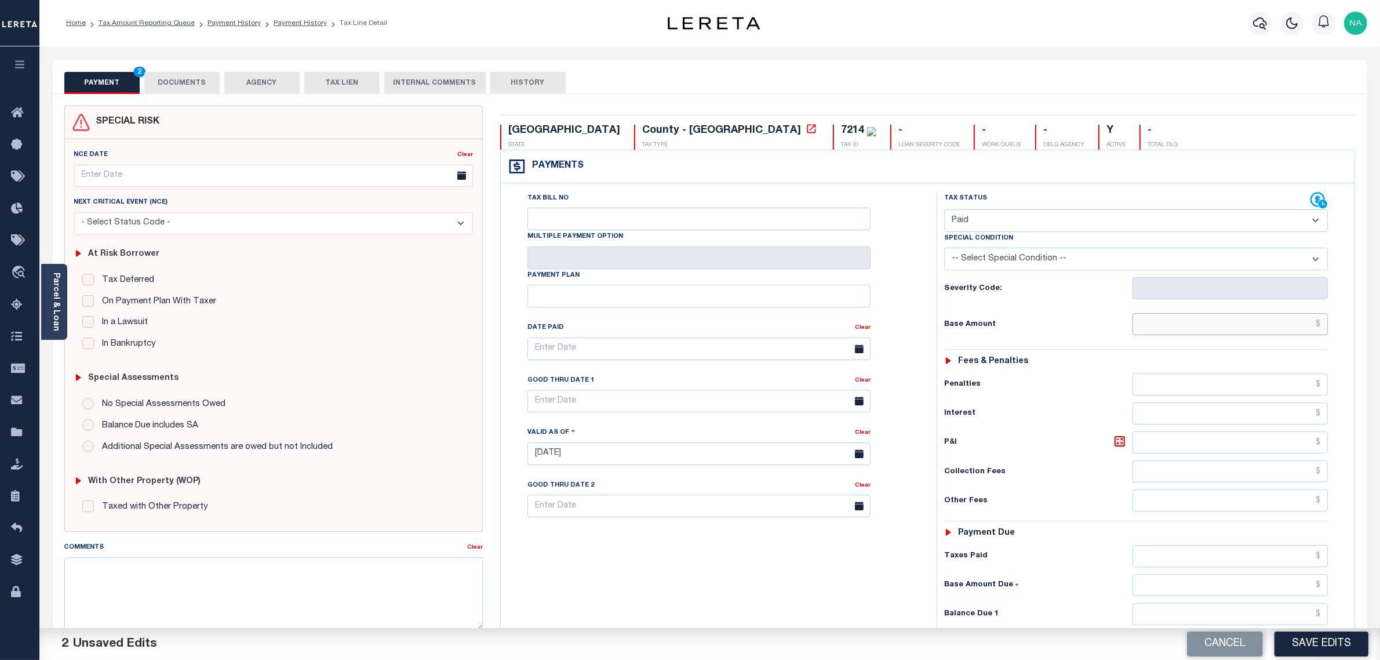
click at [1294, 327] on input "text" at bounding box center [1231, 324] width 196 height 22
paste input "26.25"
type input "$26.25"
click at [1280, 563] on input "text" at bounding box center [1231, 556] width 196 height 22
paste input "26.25"
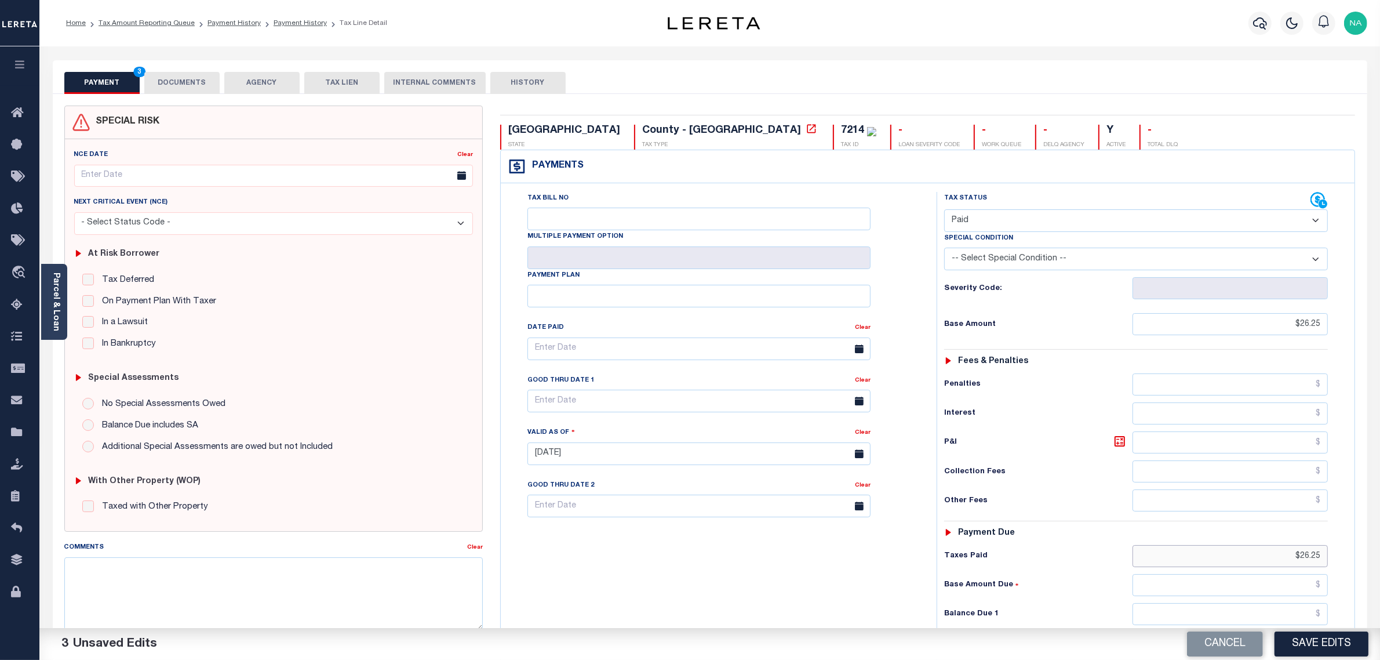
type input "$26.25"
click at [1286, 618] on input "text" at bounding box center [1231, 614] width 196 height 22
type input "$0.00"
click at [1311, 643] on button "Save Edits" at bounding box center [1322, 643] width 94 height 25
checkbox input "false"
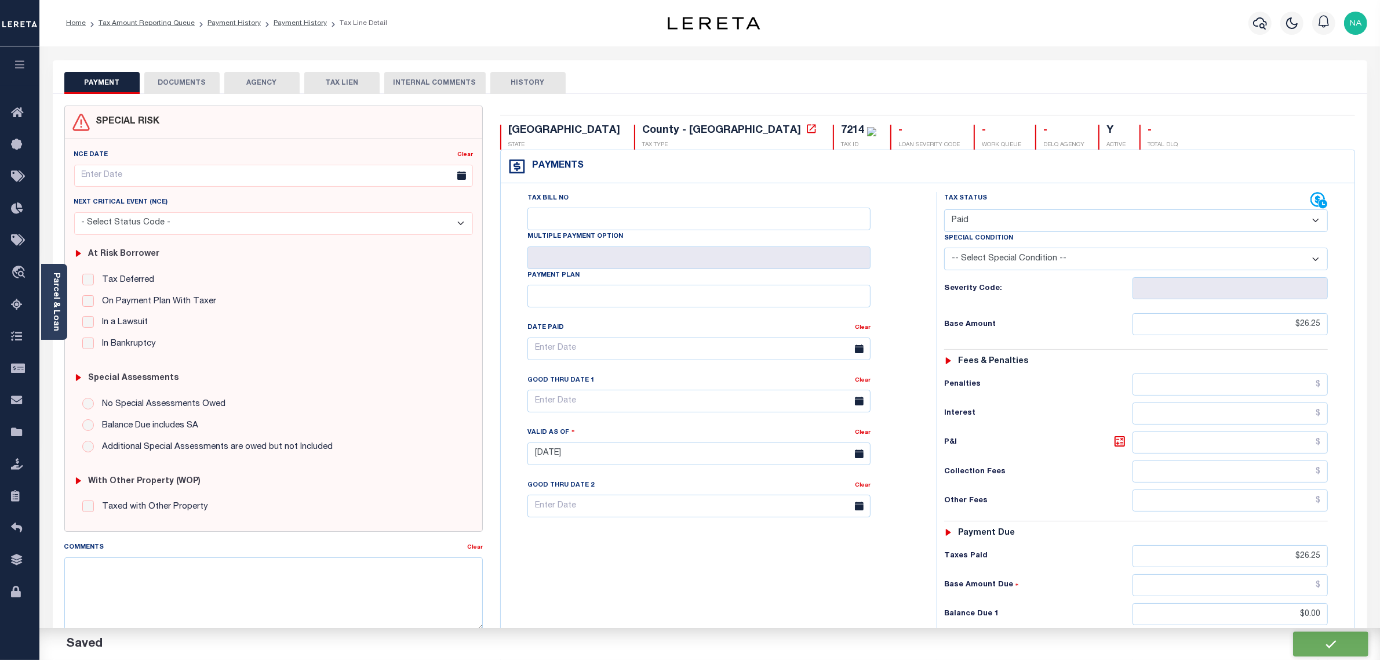
checkbox input "false"
type input "$26.25"
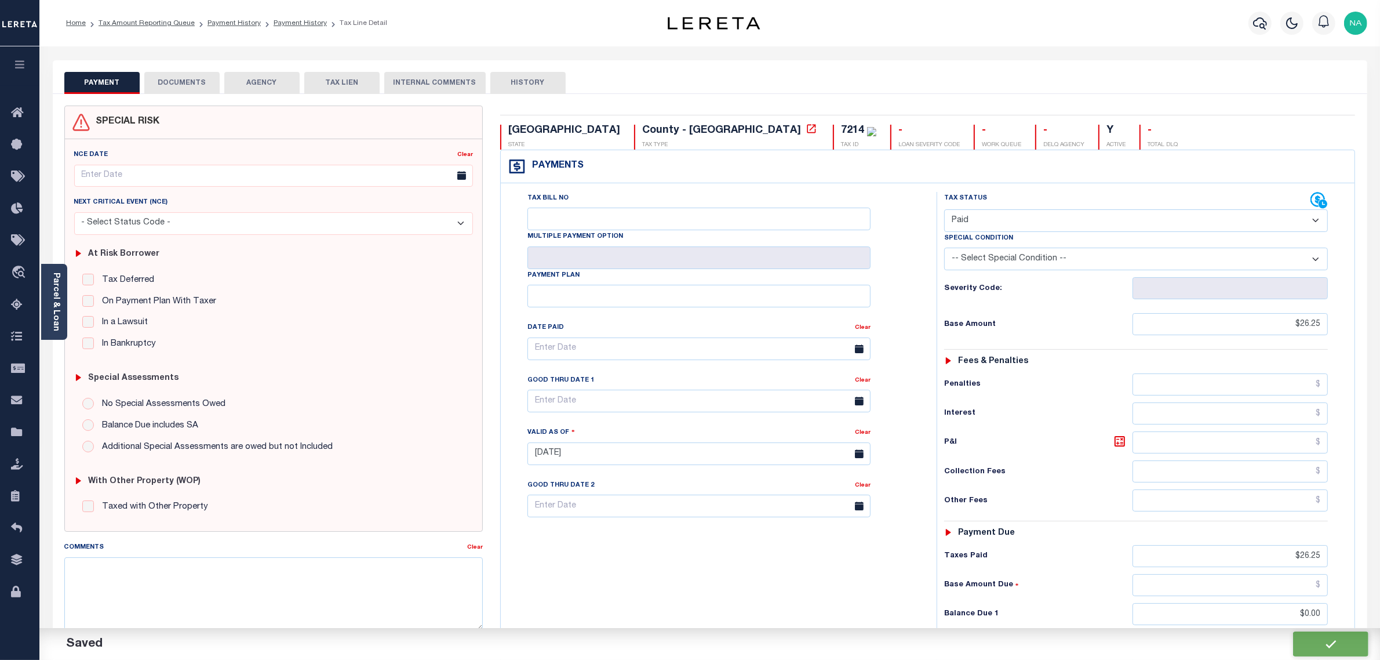
type input "$0"
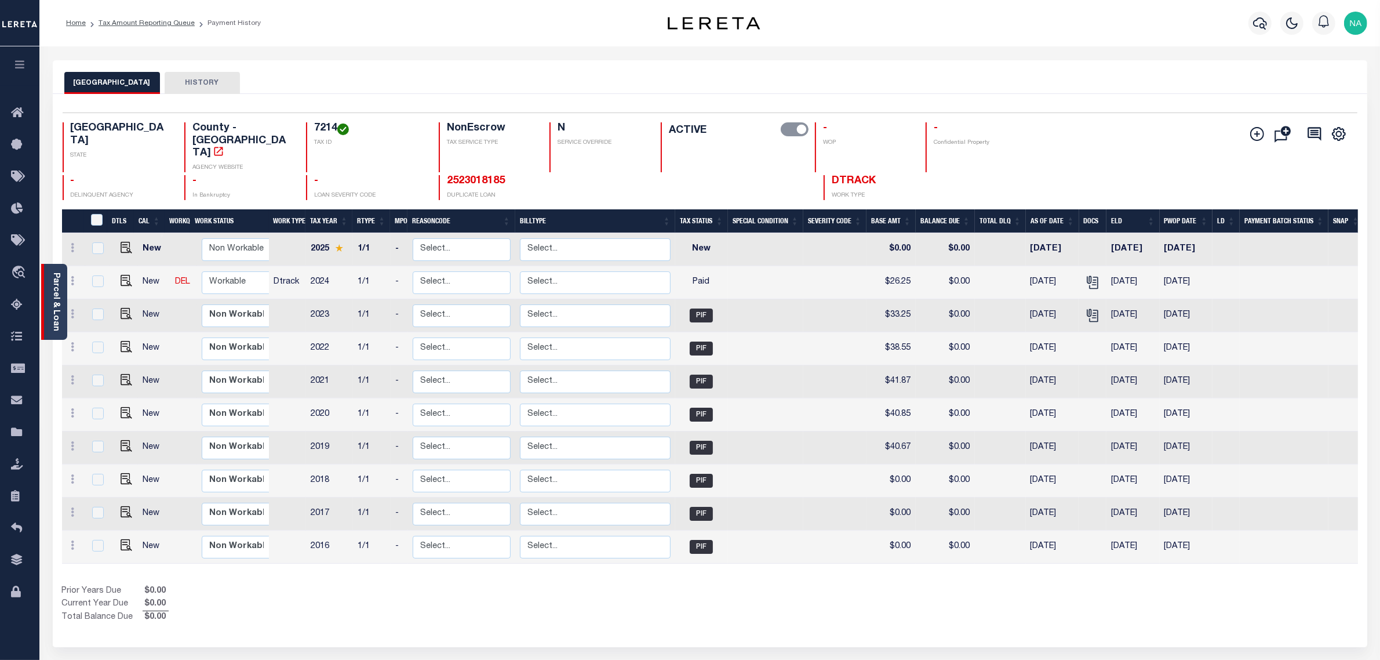
click at [54, 304] on link "Parcel & Loan" at bounding box center [56, 301] width 8 height 59
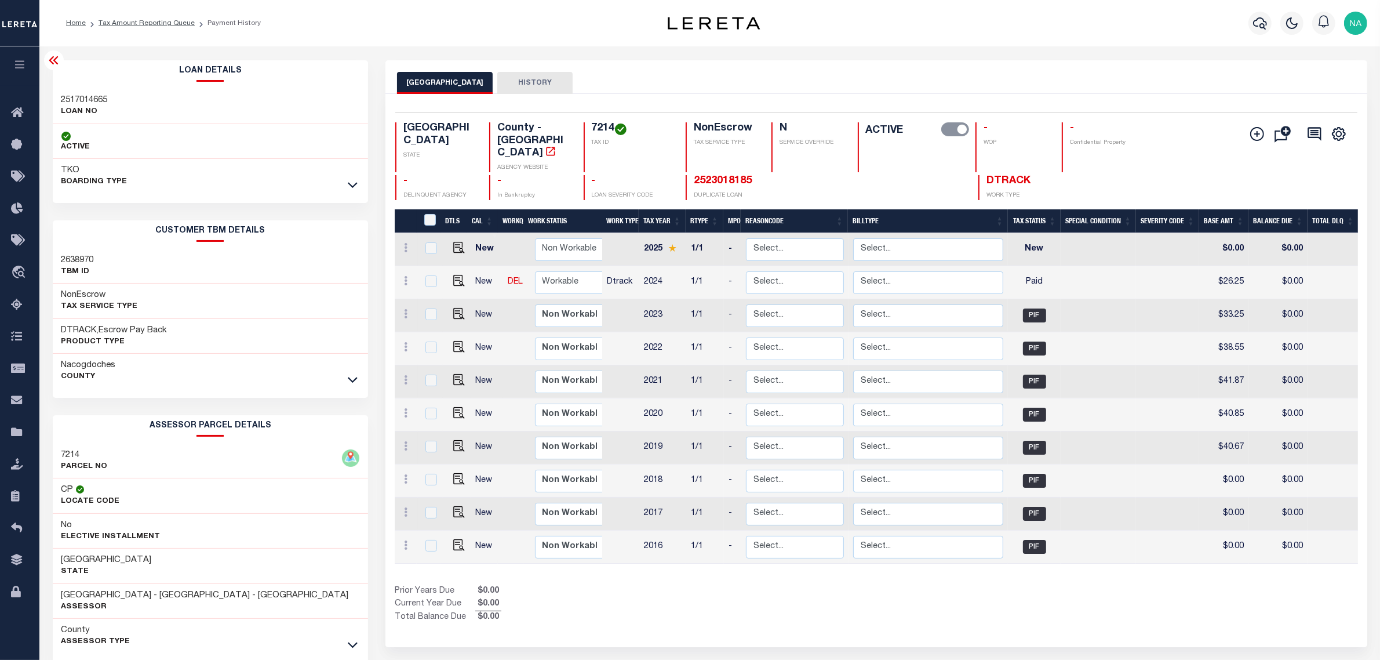
click at [91, 99] on h3 "2517014665" at bounding box center [84, 100] width 46 height 12
copy h3 "2517014665"
click at [170, 22] on link "Tax Amount Reporting Queue" at bounding box center [147, 23] width 96 height 7
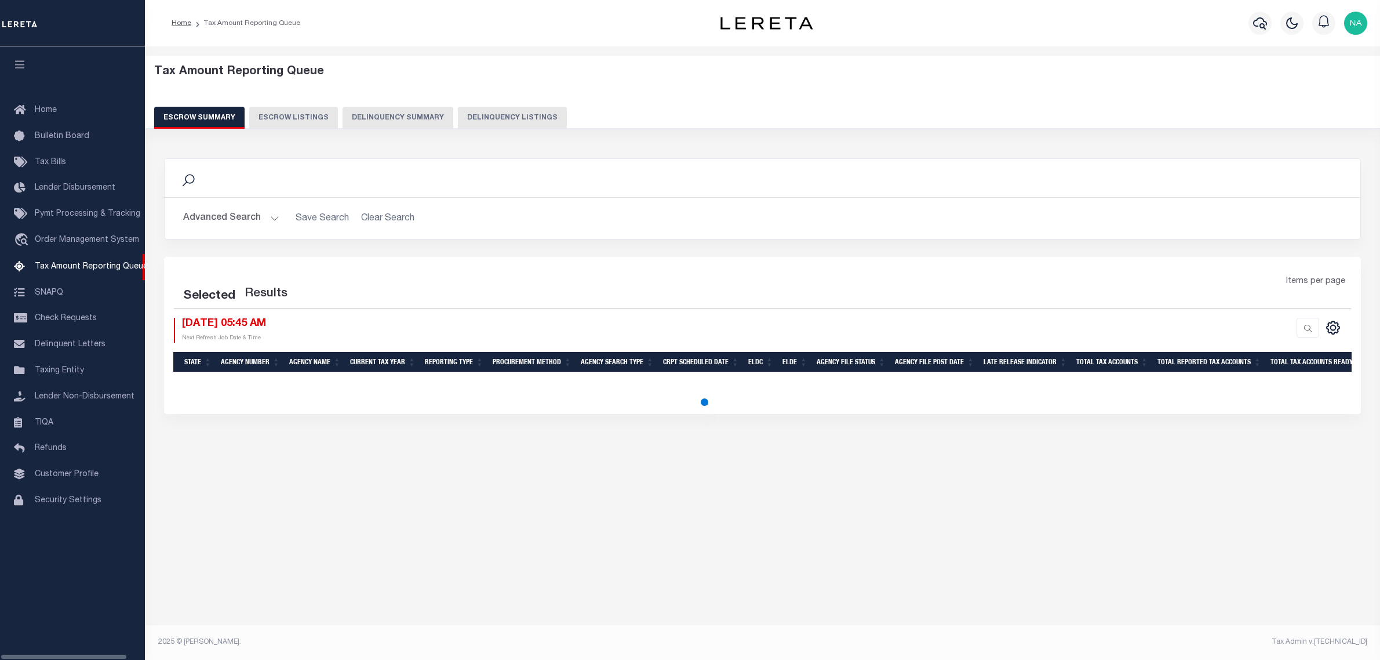
select select "100"
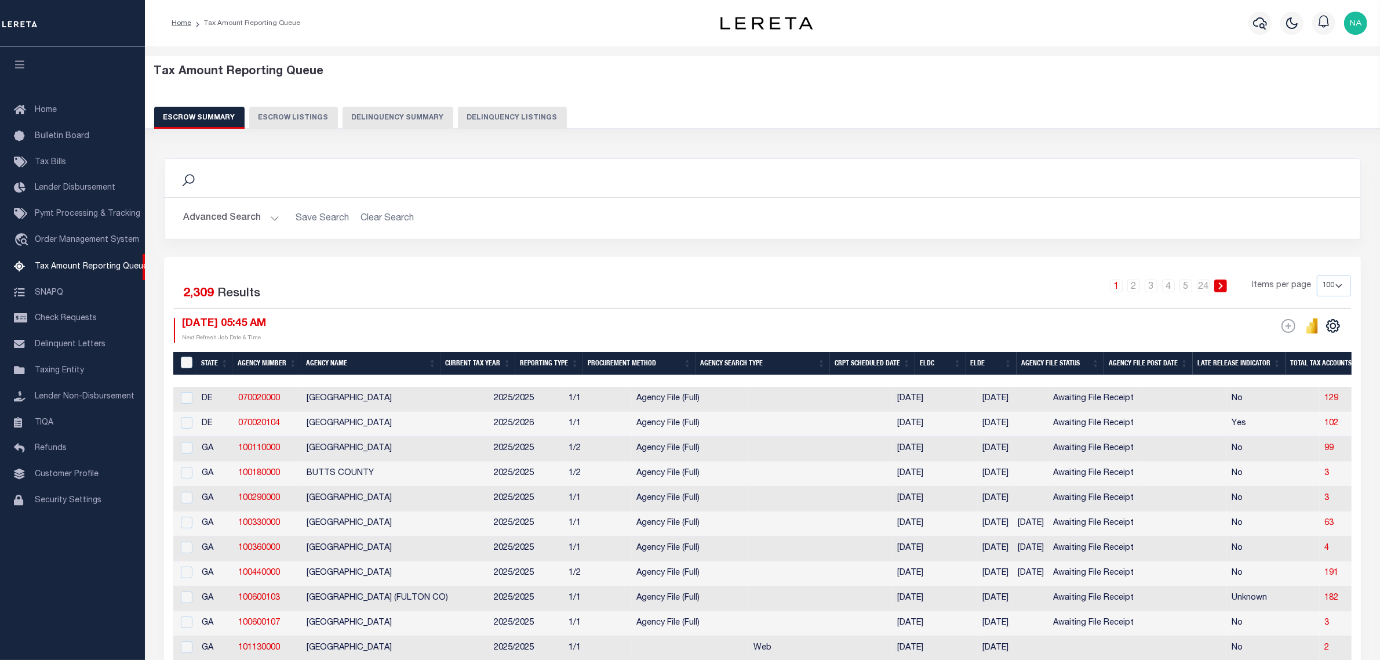
click at [500, 114] on button "Delinquency Listings" at bounding box center [512, 118] width 109 height 22
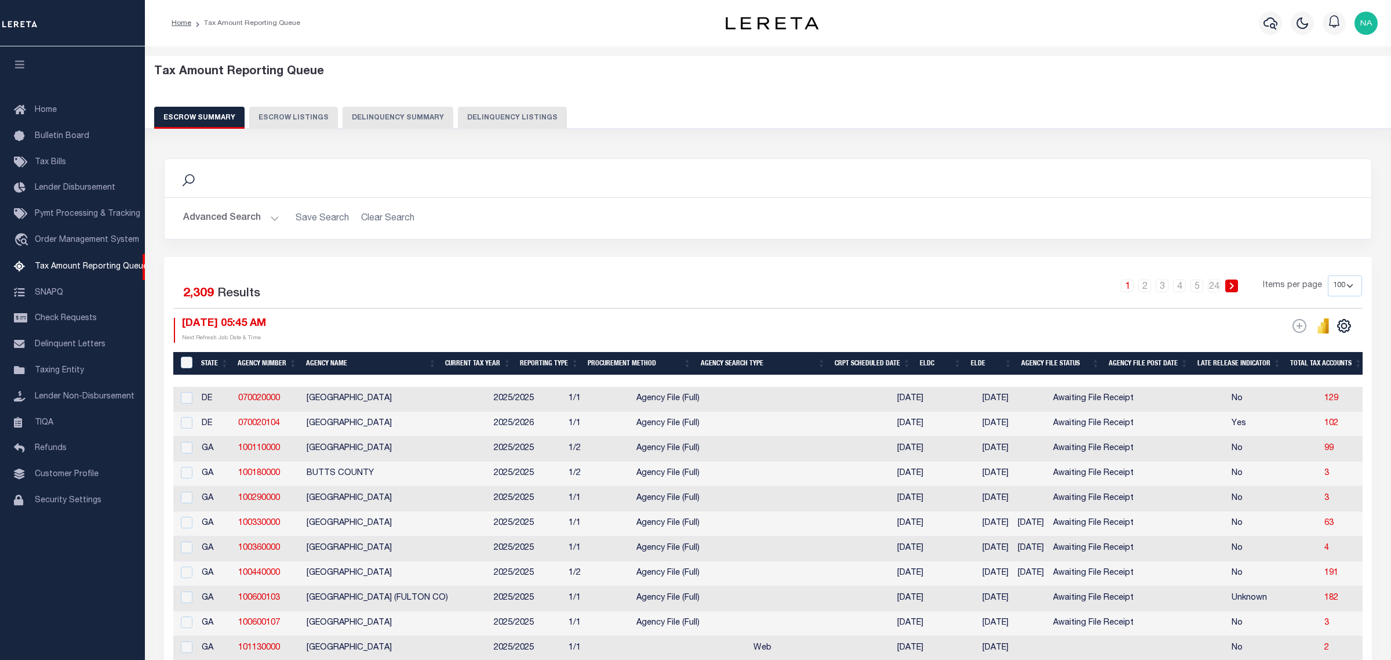
select select "100"
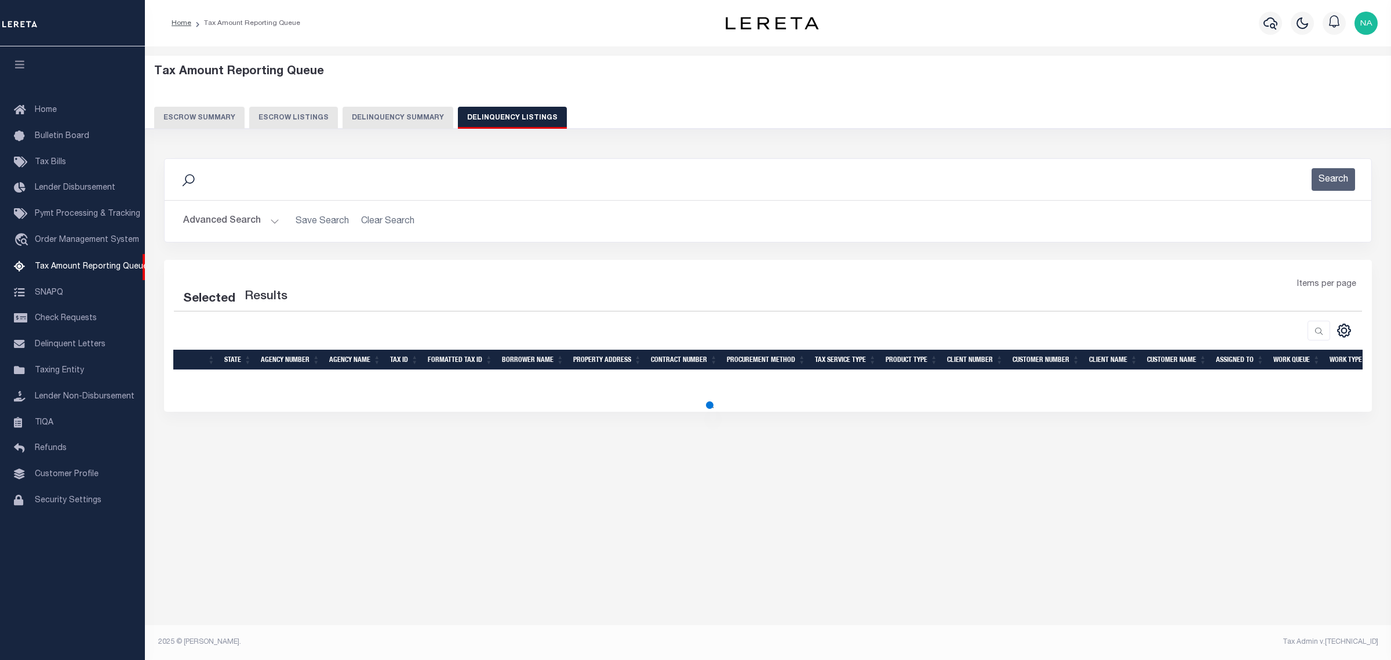
select select "100"
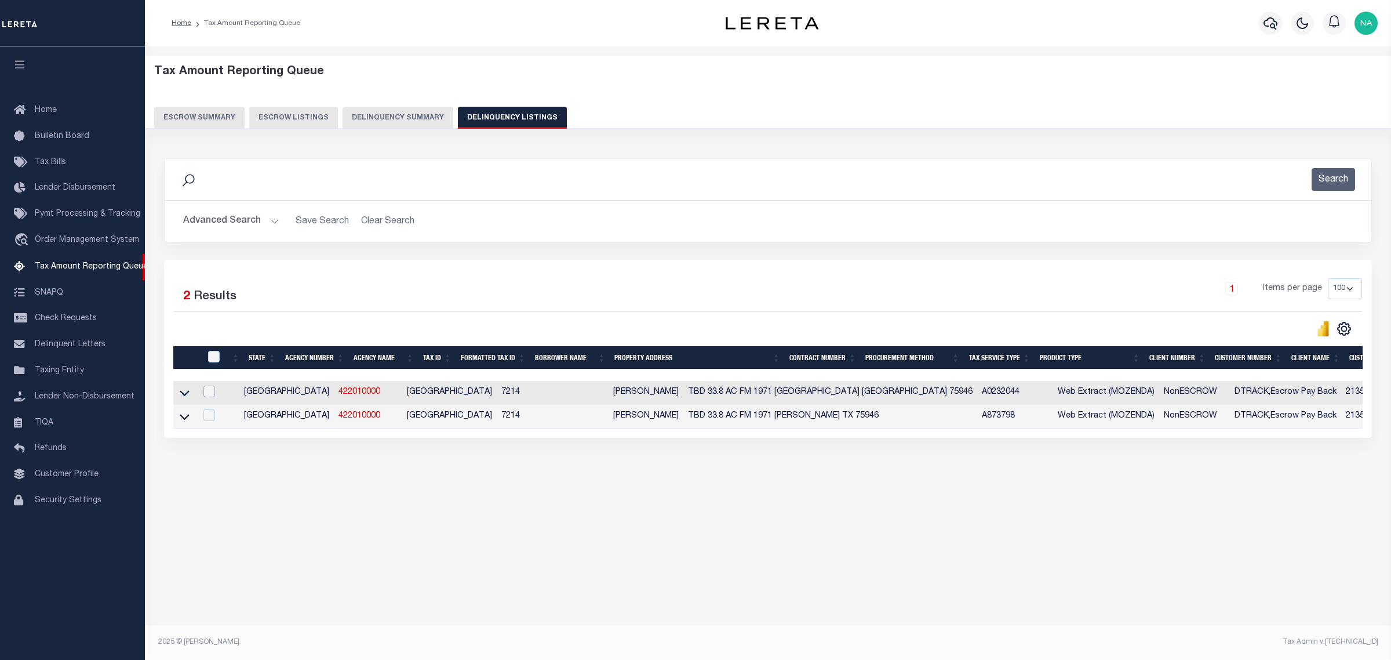
click at [206, 395] on input "checkbox" at bounding box center [209, 391] width 12 height 12
checkbox input "true"
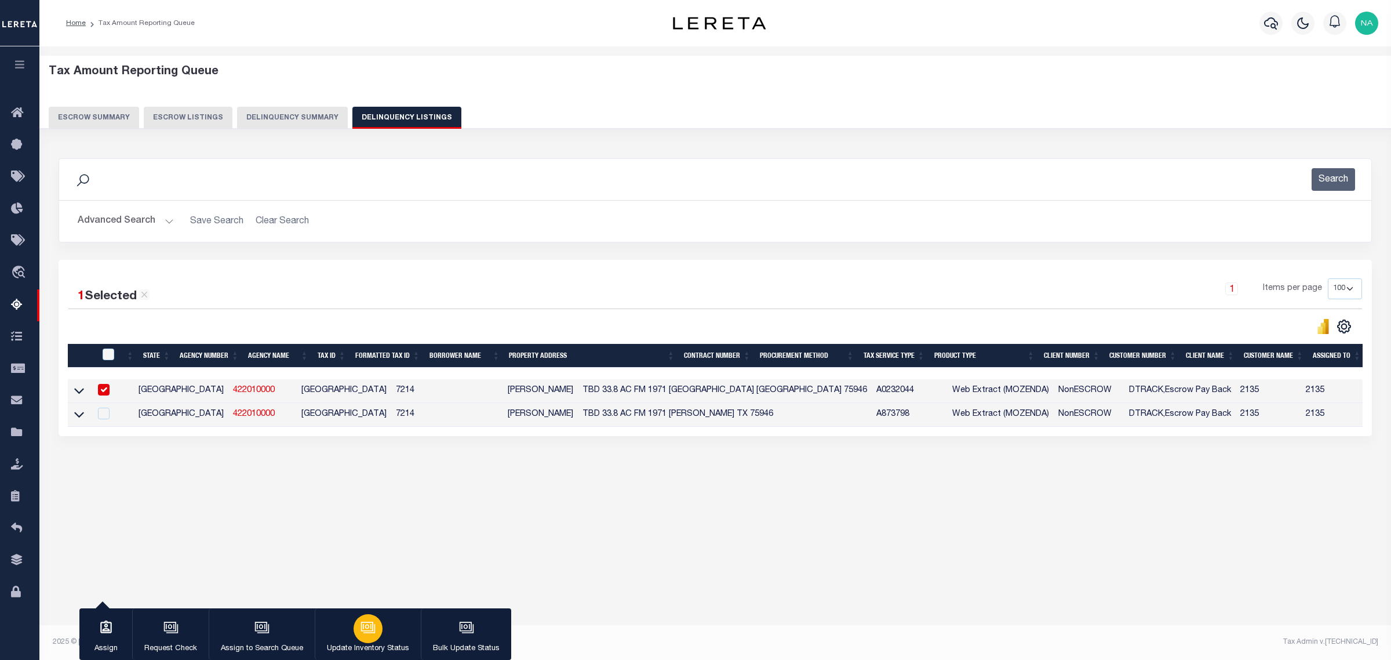
click at [366, 624] on icon "button" at bounding box center [368, 627] width 15 height 15
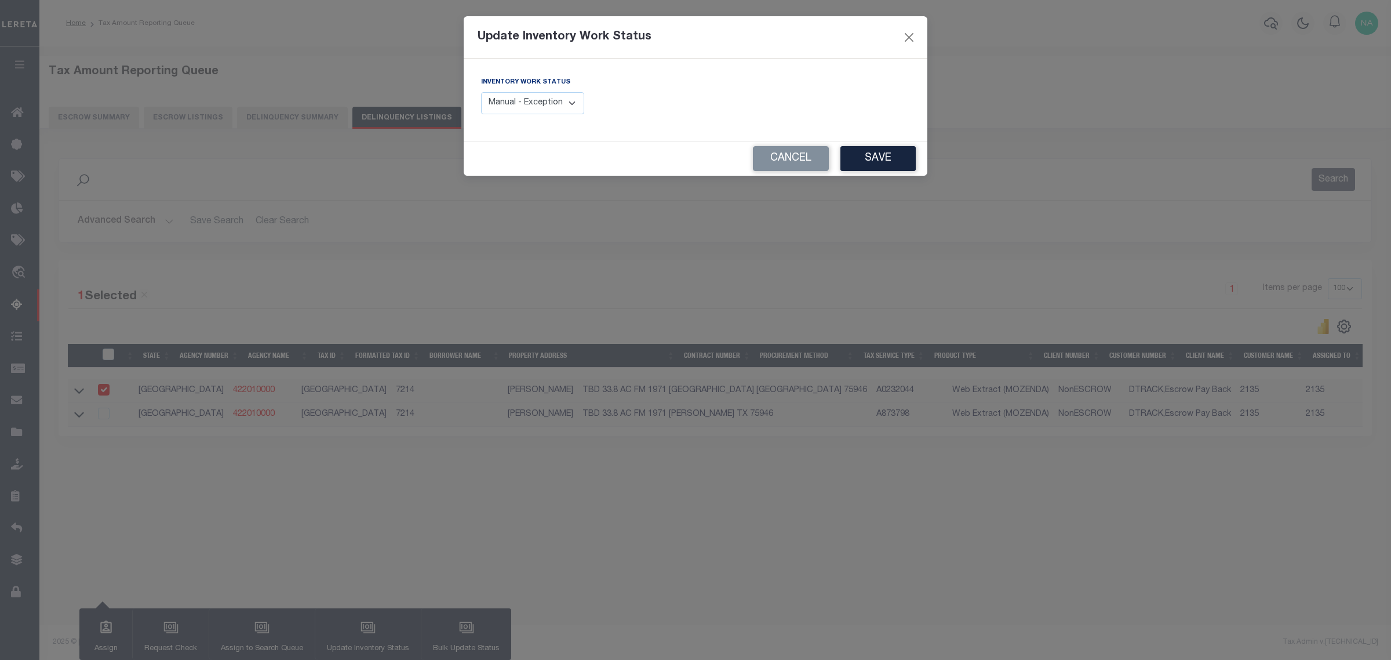
click at [546, 102] on select "Manual - Exception Pended - Awaiting Search Late Add Exception Completed" at bounding box center [532, 103] width 103 height 23
select select "4"
click at [481, 92] on select "Manual - Exception Pended - Awaiting Search Late Add Exception Completed" at bounding box center [532, 103] width 103 height 23
click at [887, 158] on button "Save" at bounding box center [877, 158] width 75 height 25
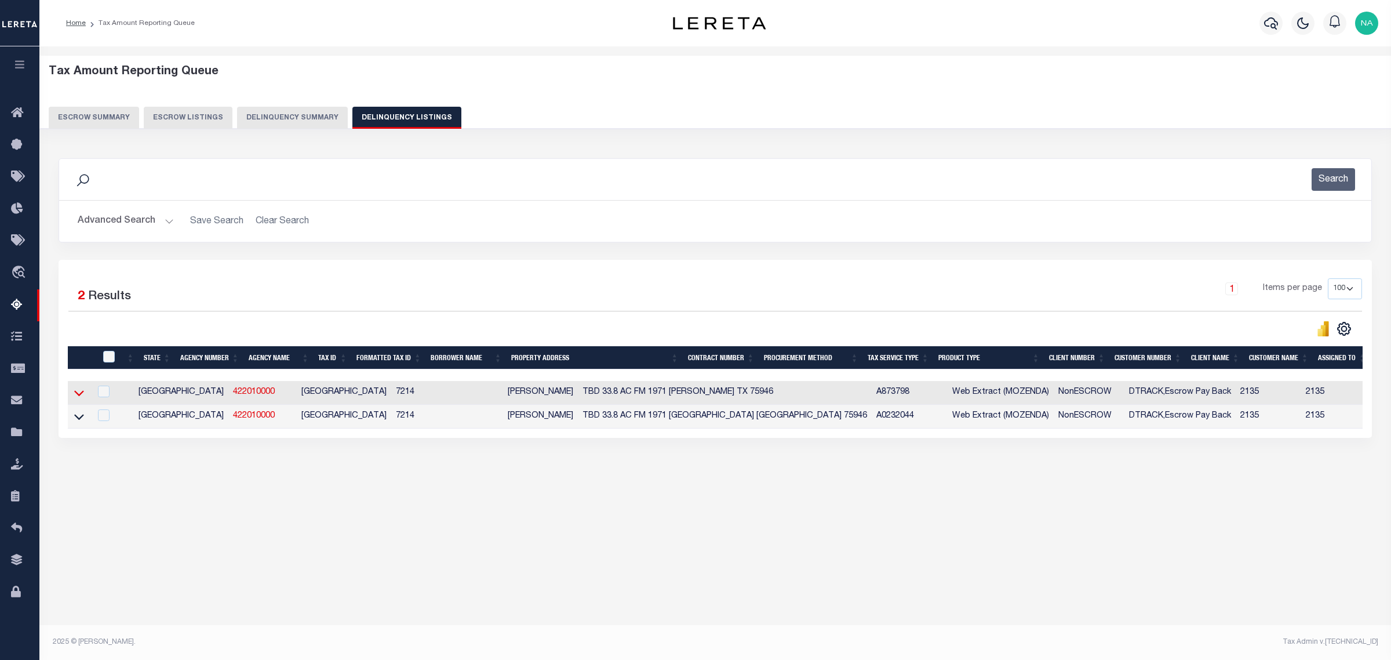
click at [79, 392] on icon at bounding box center [79, 393] width 10 height 12
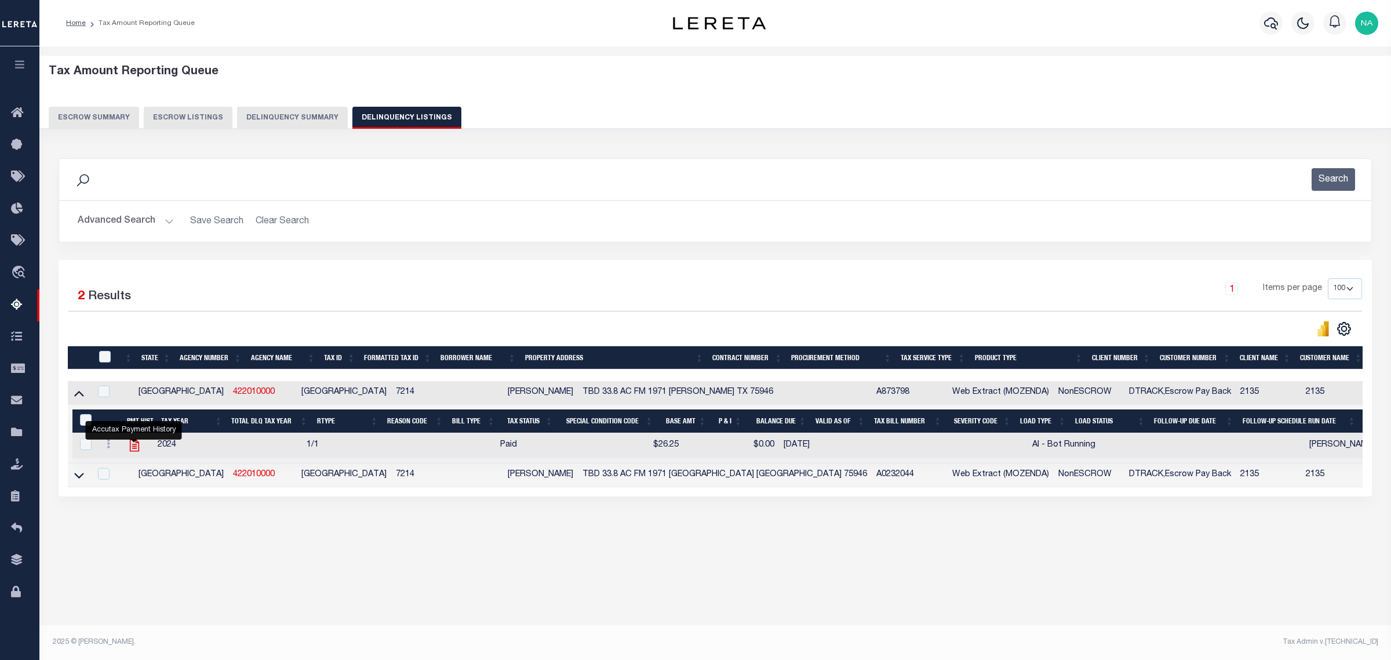
click at [134, 446] on icon "" at bounding box center [134, 445] width 15 height 15
checkbox input "true"
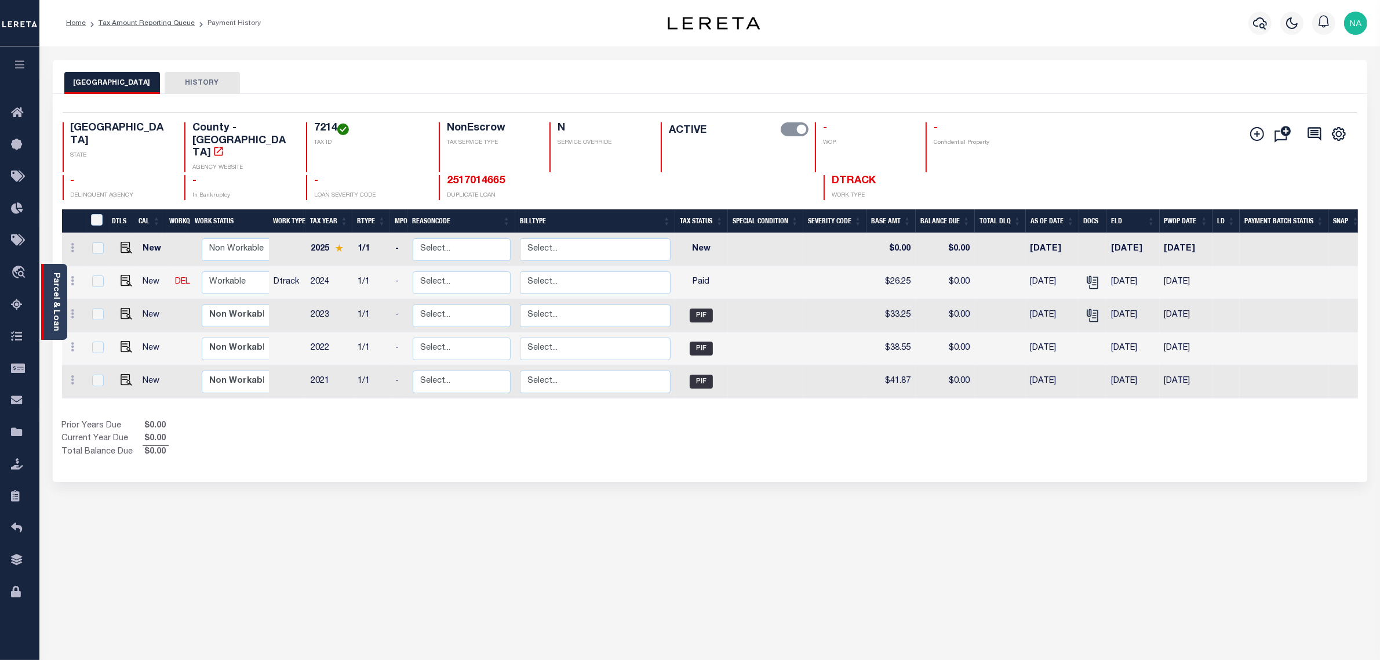
click at [50, 296] on div "Parcel & Loan" at bounding box center [54, 302] width 26 height 76
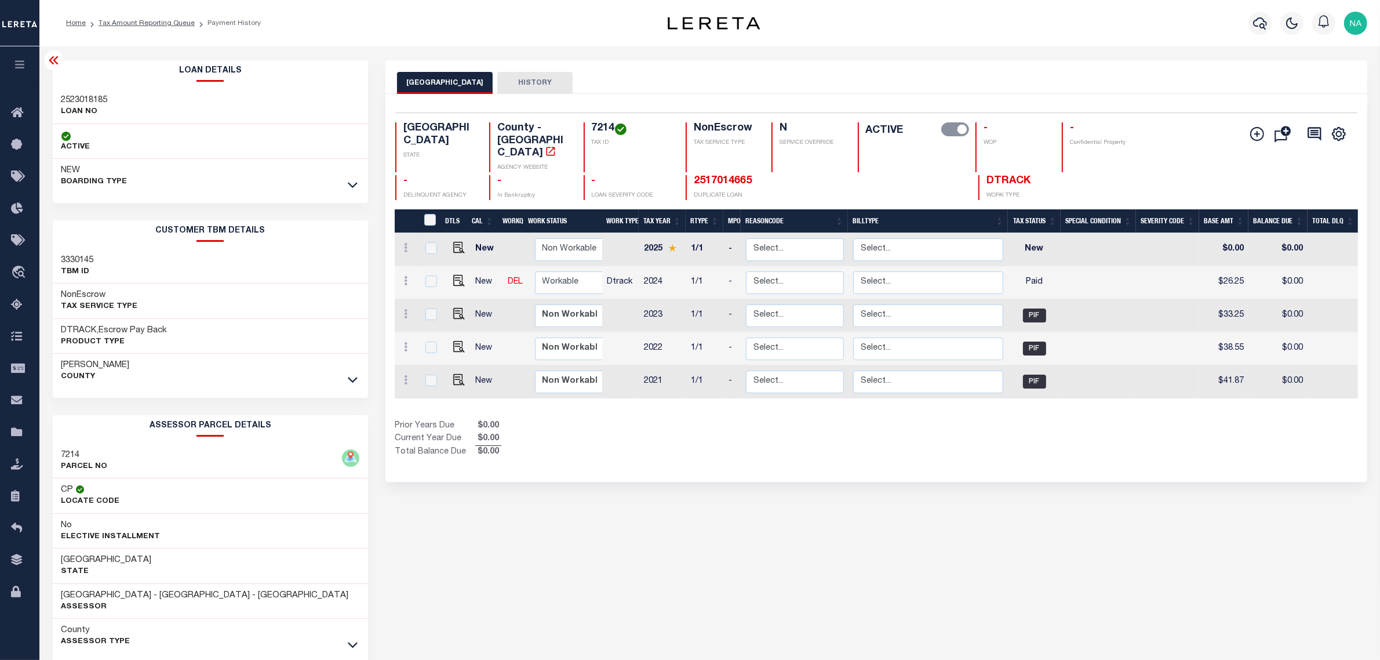
click at [96, 97] on h3 "2523018185" at bounding box center [84, 100] width 46 height 12
copy h3 "2523018185"
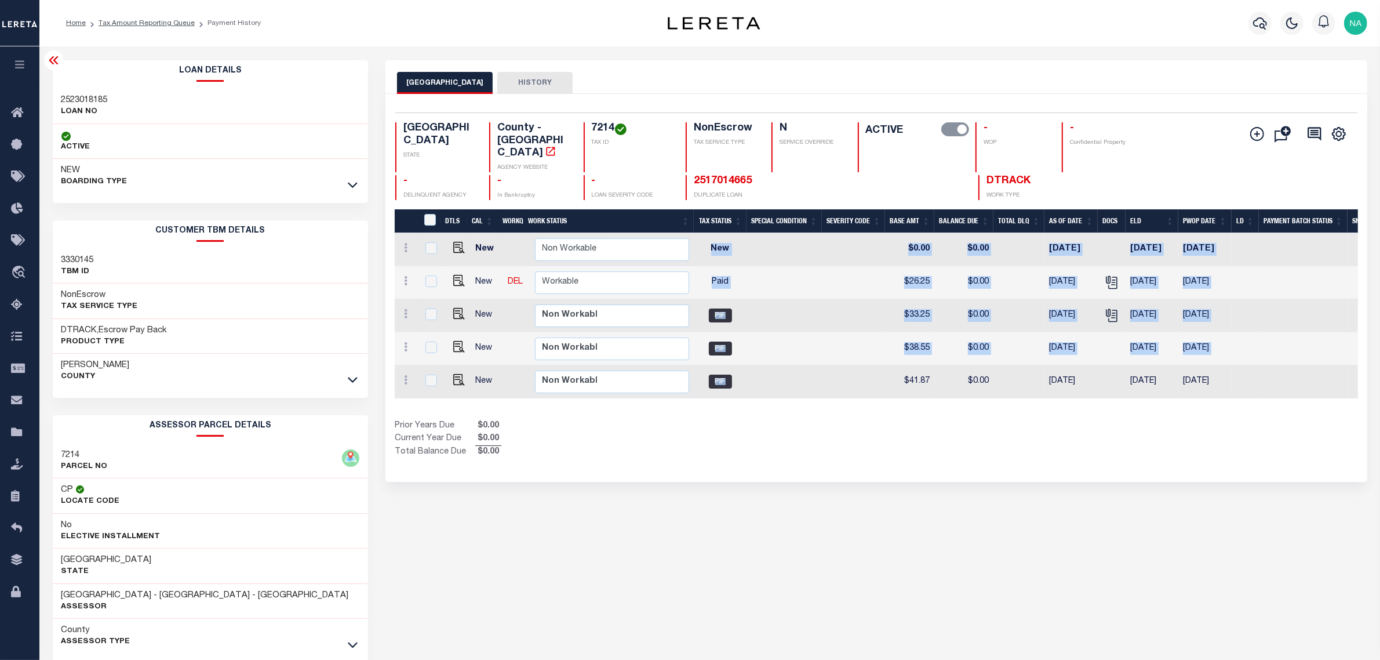
scroll to position [0, 340]
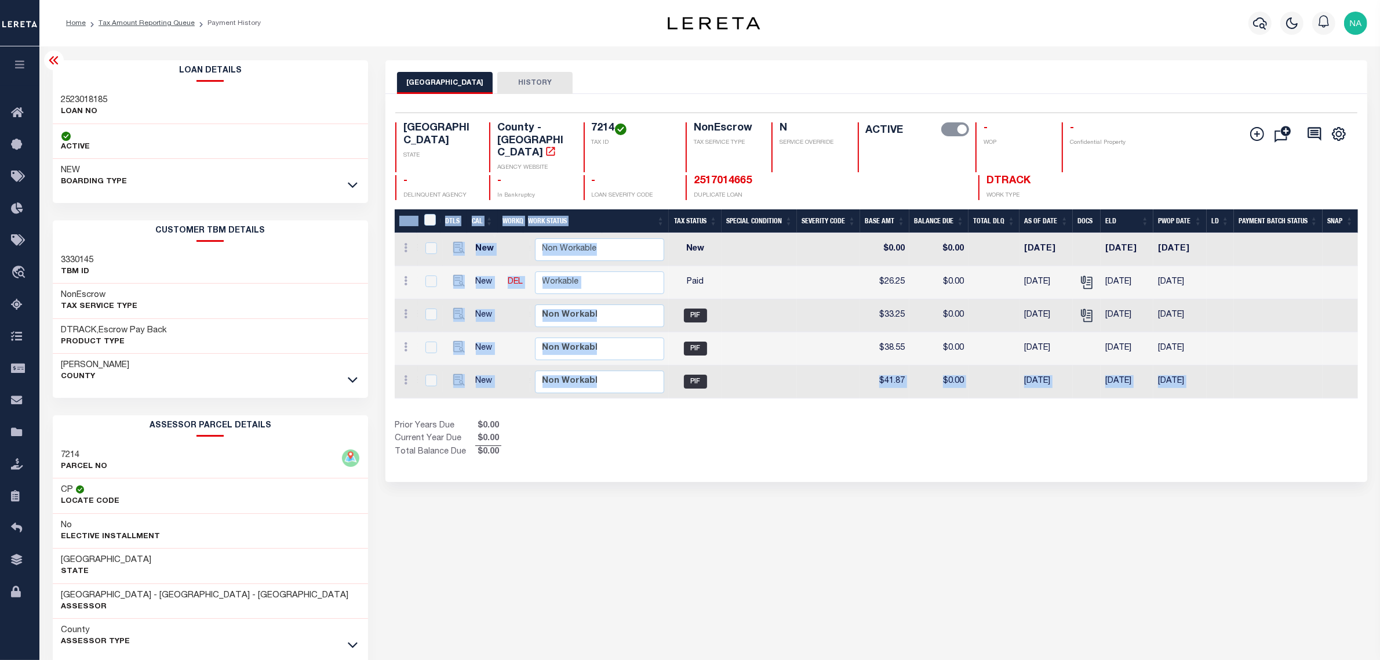
drag, startPoint x: 1071, startPoint y: 385, endPoint x: 640, endPoint y: 398, distance: 430.8
click at [656, 406] on div "DTLS CAL WorkQ Work Status Work Type Tax Year RType MPO ReasonCode BillType Tax…" at bounding box center [876, 333] width 963 height 249
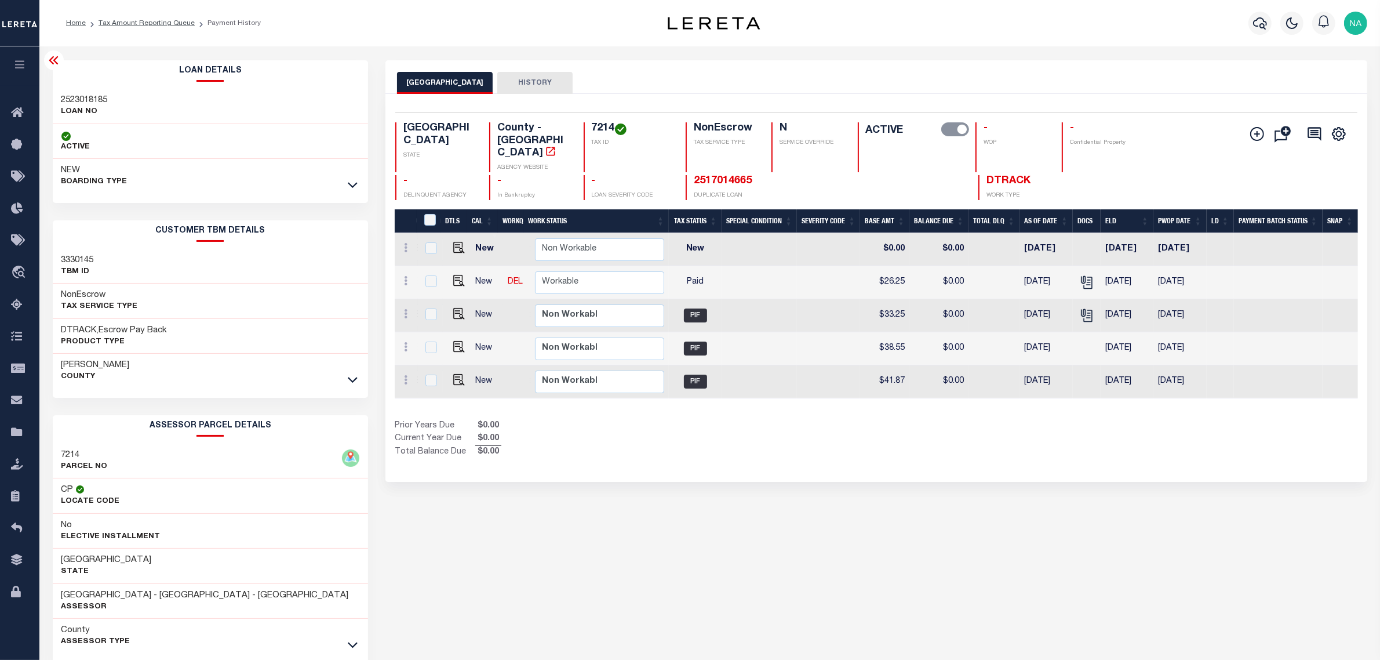
click at [165, 27] on li "Tax Amount Reporting Queue" at bounding box center [140, 23] width 109 height 10
click at [165, 21] on link "Tax Amount Reporting Queue" at bounding box center [147, 23] width 96 height 7
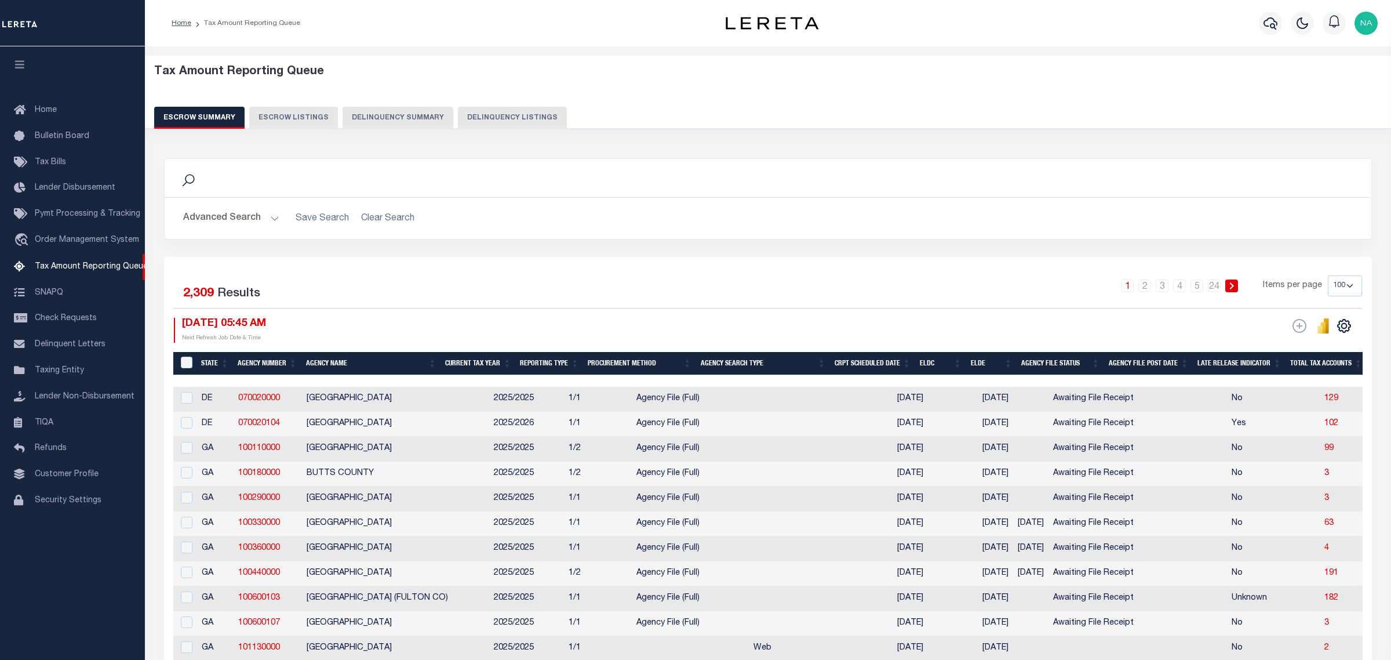
select select "100"
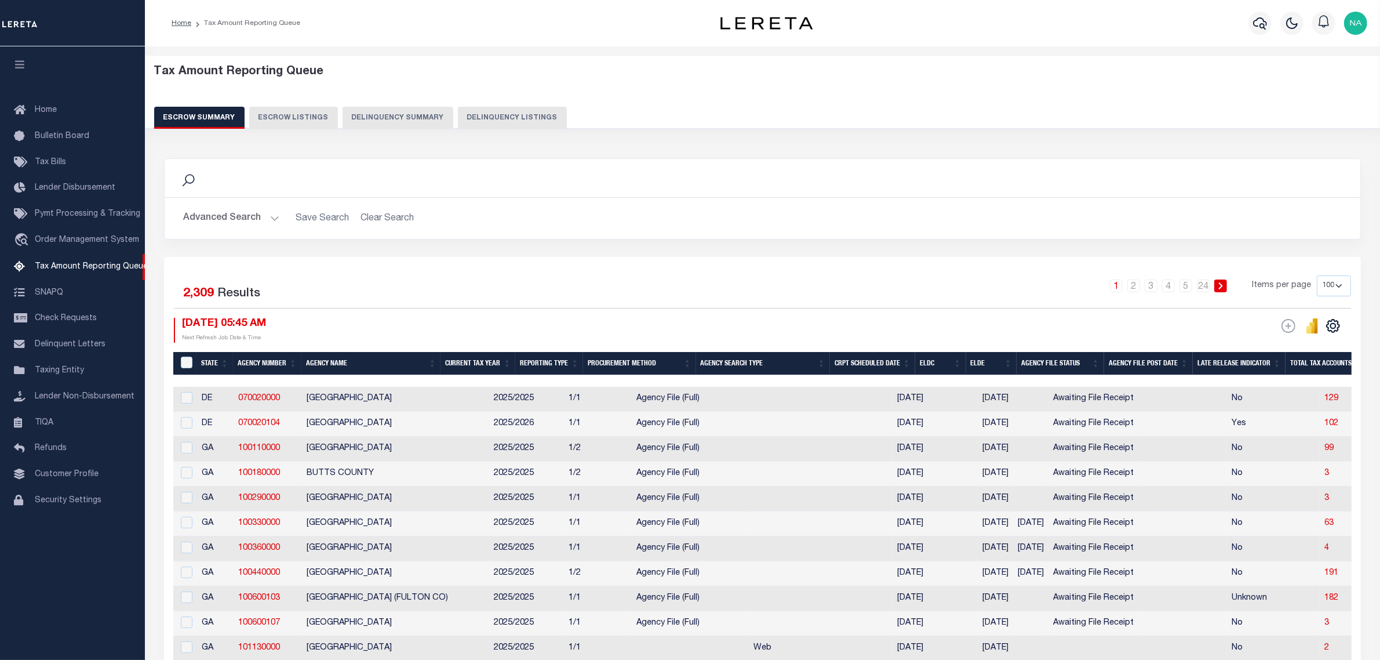
click at [506, 118] on button "Delinquency Listings" at bounding box center [512, 118] width 109 height 22
select select "100"
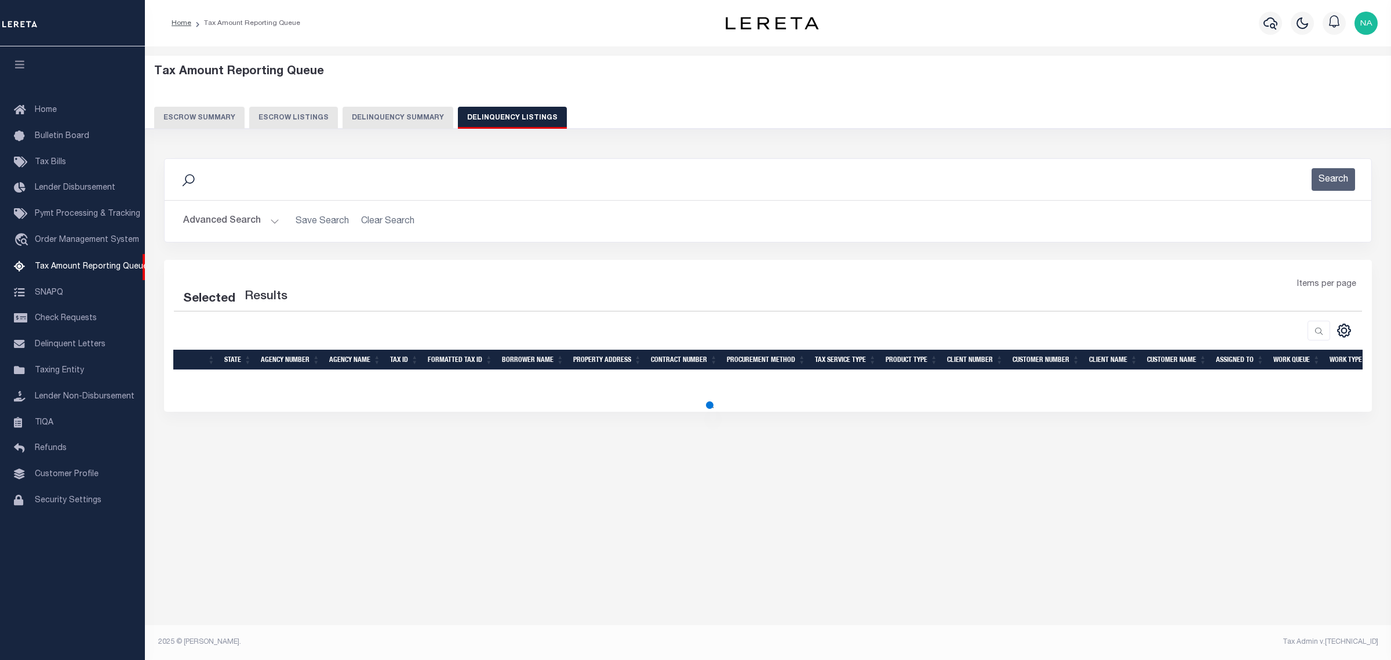
select select "100"
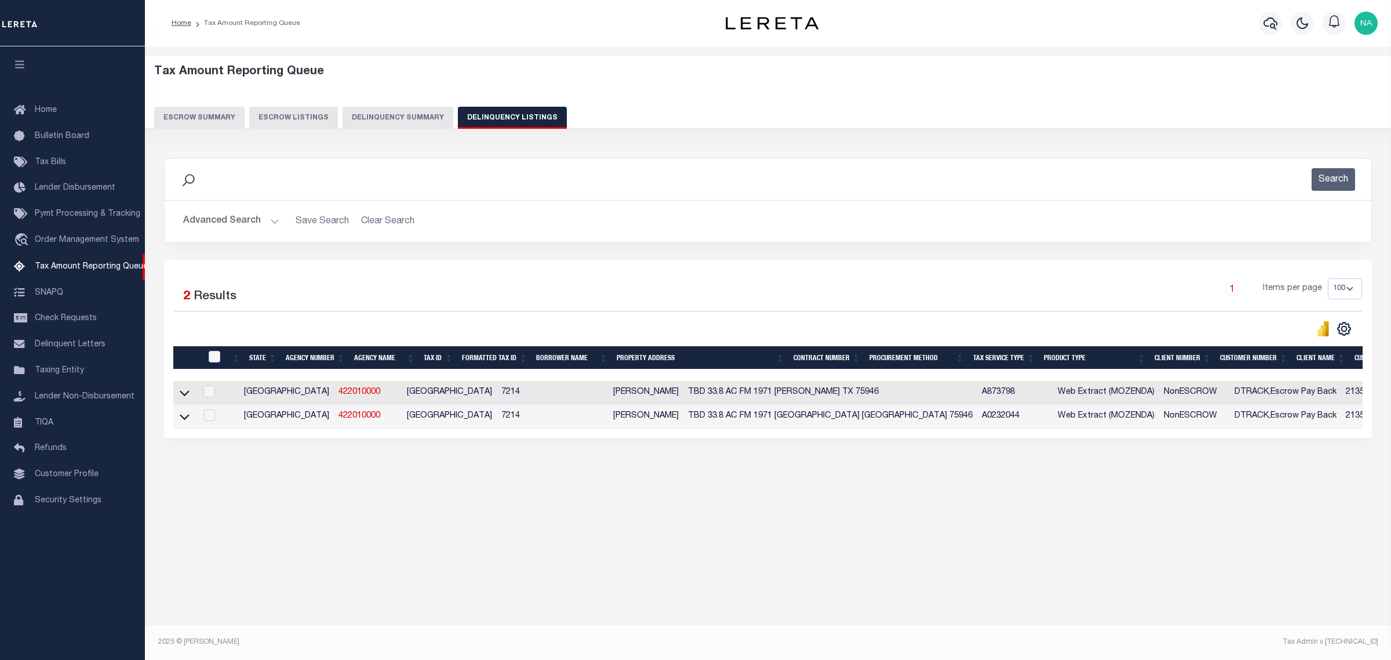
click at [216, 220] on button "Advanced Search" at bounding box center [231, 221] width 96 height 23
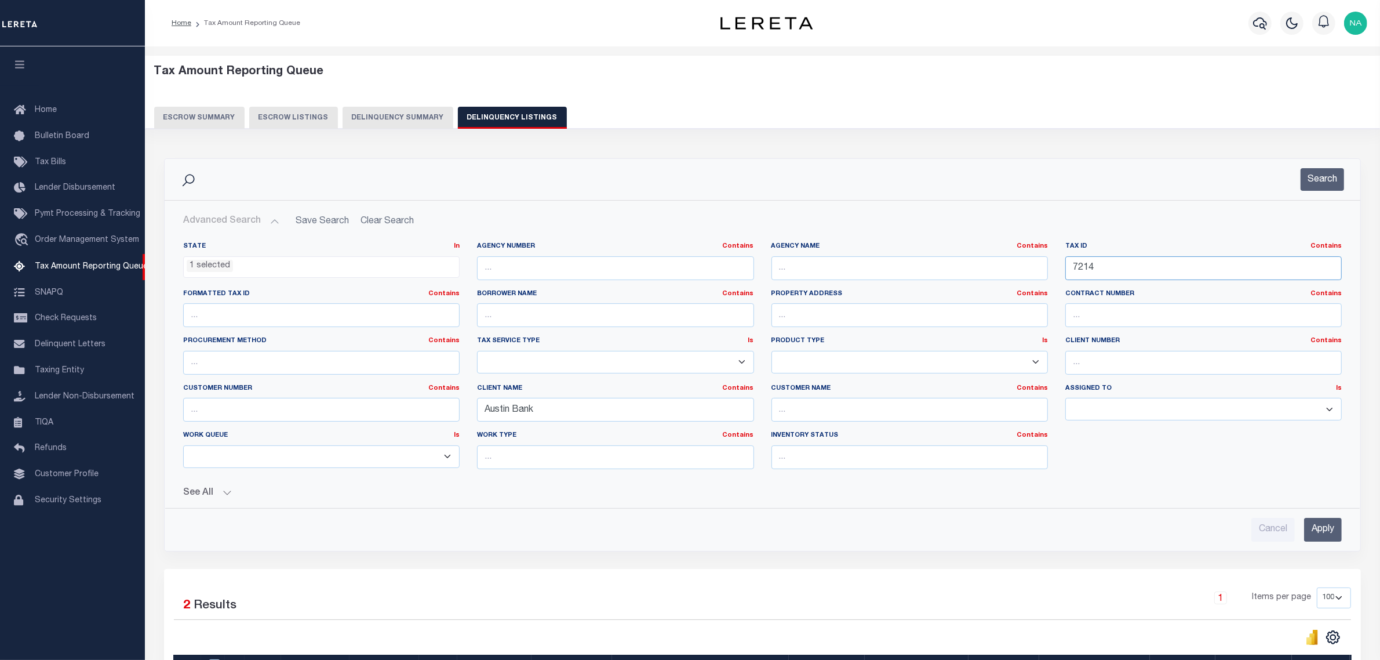
drag, startPoint x: 1122, startPoint y: 272, endPoint x: 928, endPoint y: 253, distance: 194.6
click at [928, 253] on div "State In In AK AL AR AZ CA CO CT DC DE FL GA GU HI IA ID IL IN KS KY LA MA MD M…" at bounding box center [762, 360] width 1176 height 236
paste input "12475"
type input "12475"
click at [1313, 525] on input "Apply" at bounding box center [1323, 530] width 38 height 24
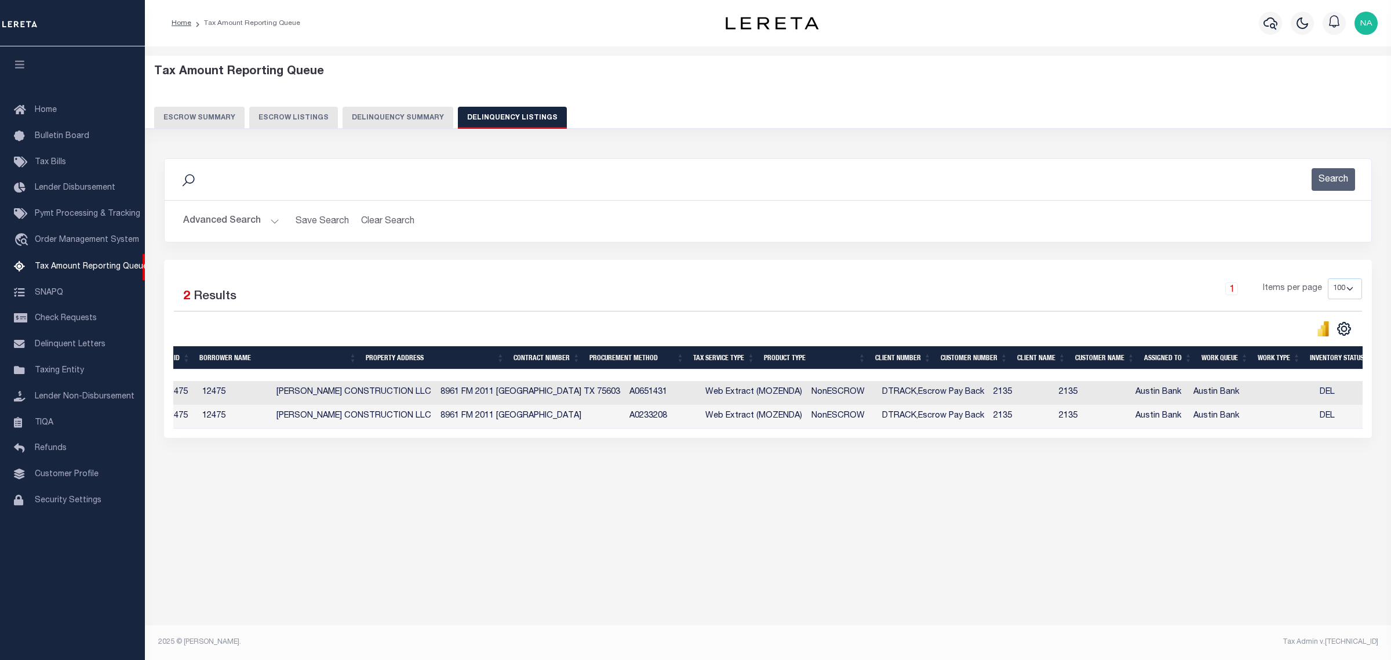
scroll to position [0, 339]
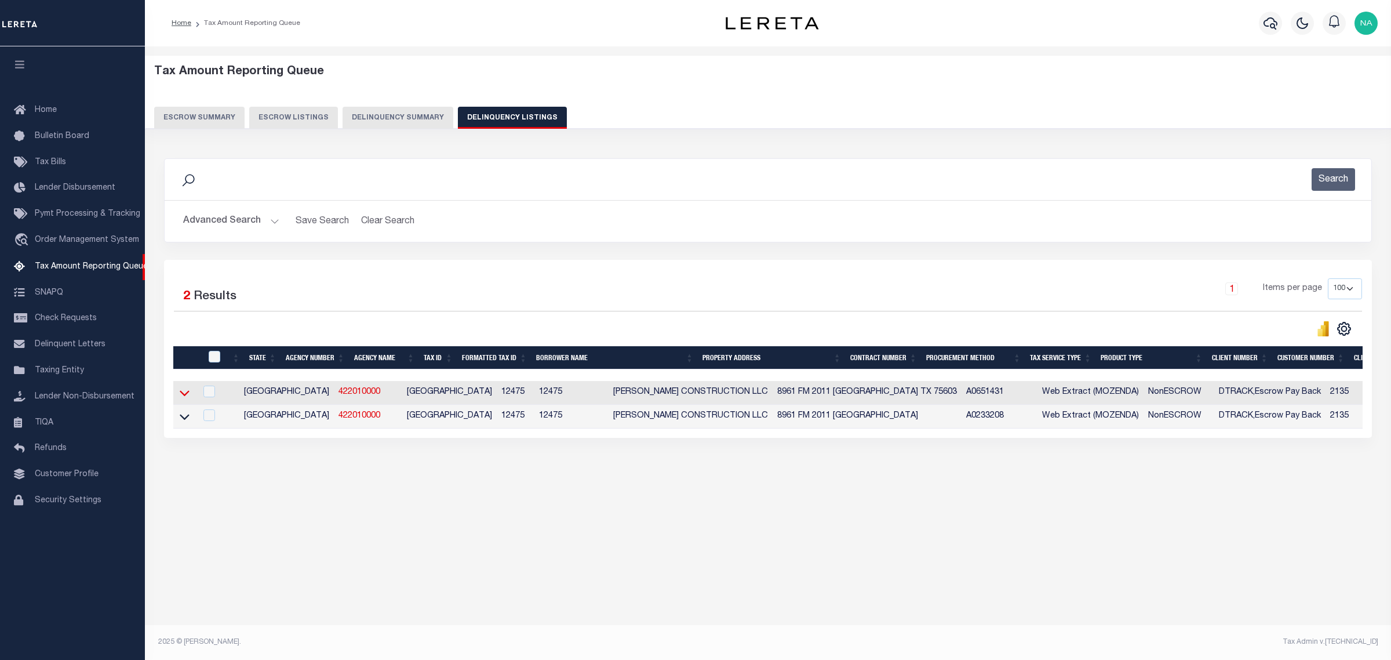
click at [183, 396] on icon at bounding box center [185, 394] width 10 height 6
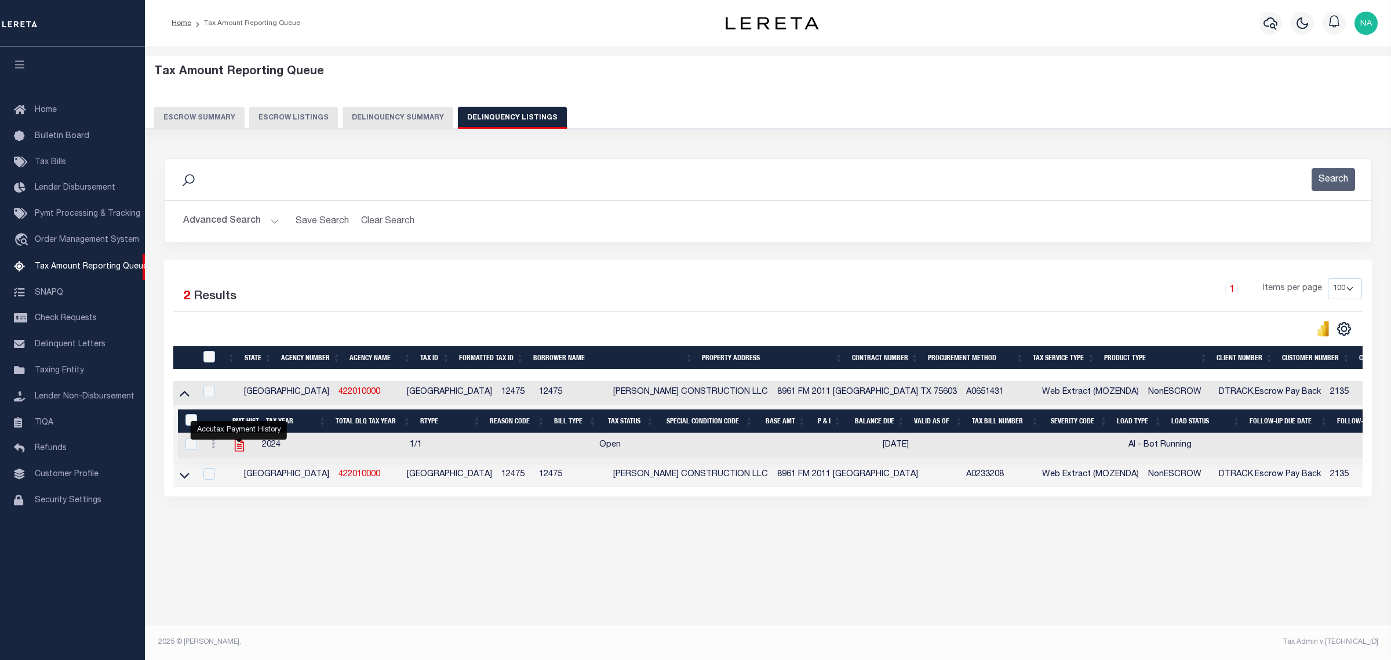
click at [239, 447] on icon "" at bounding box center [239, 445] width 15 height 15
checkbox input "true"
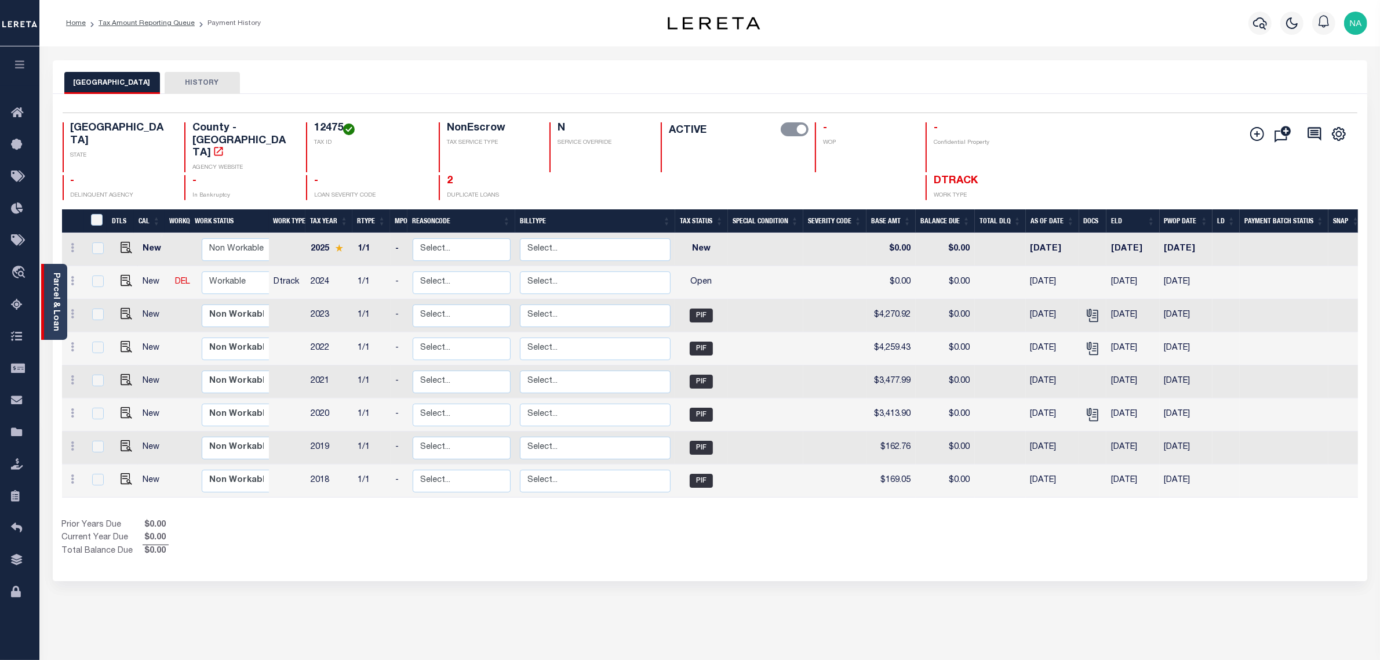
click at [53, 290] on link "Parcel & Loan" at bounding box center [56, 301] width 8 height 59
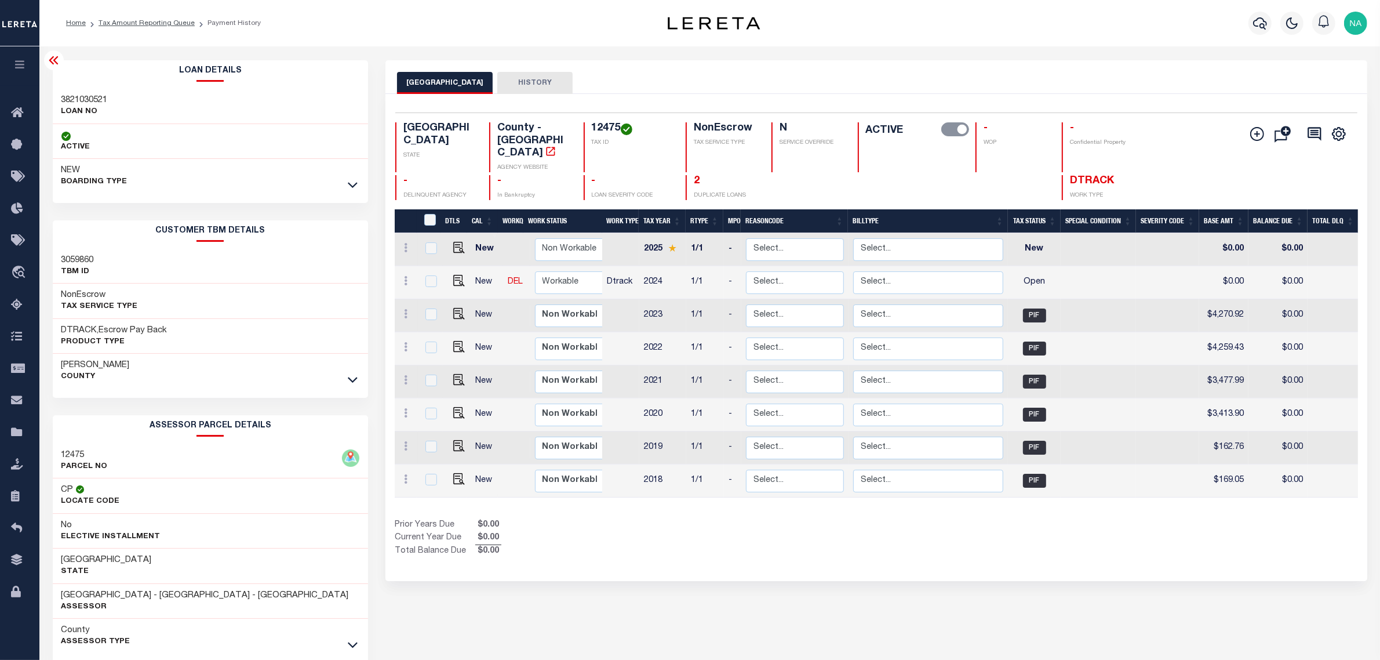
scroll to position [56, 0]
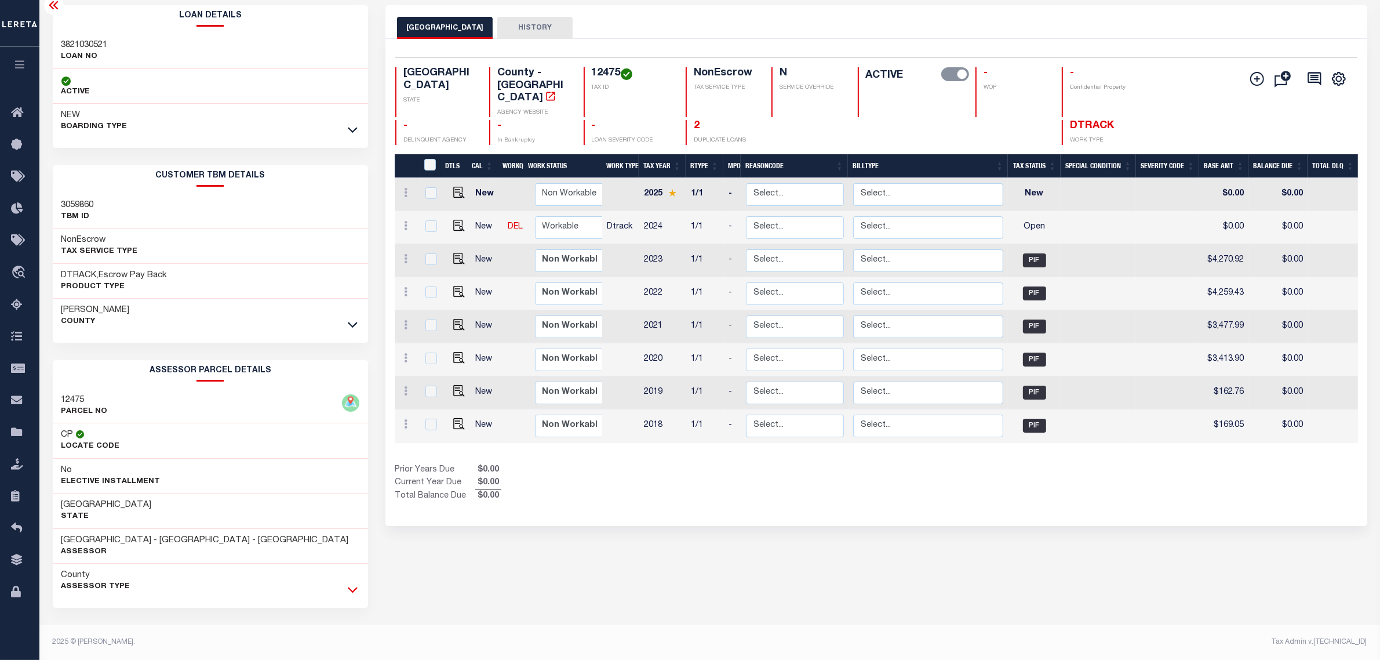
click at [354, 587] on icon at bounding box center [353, 589] width 10 height 12
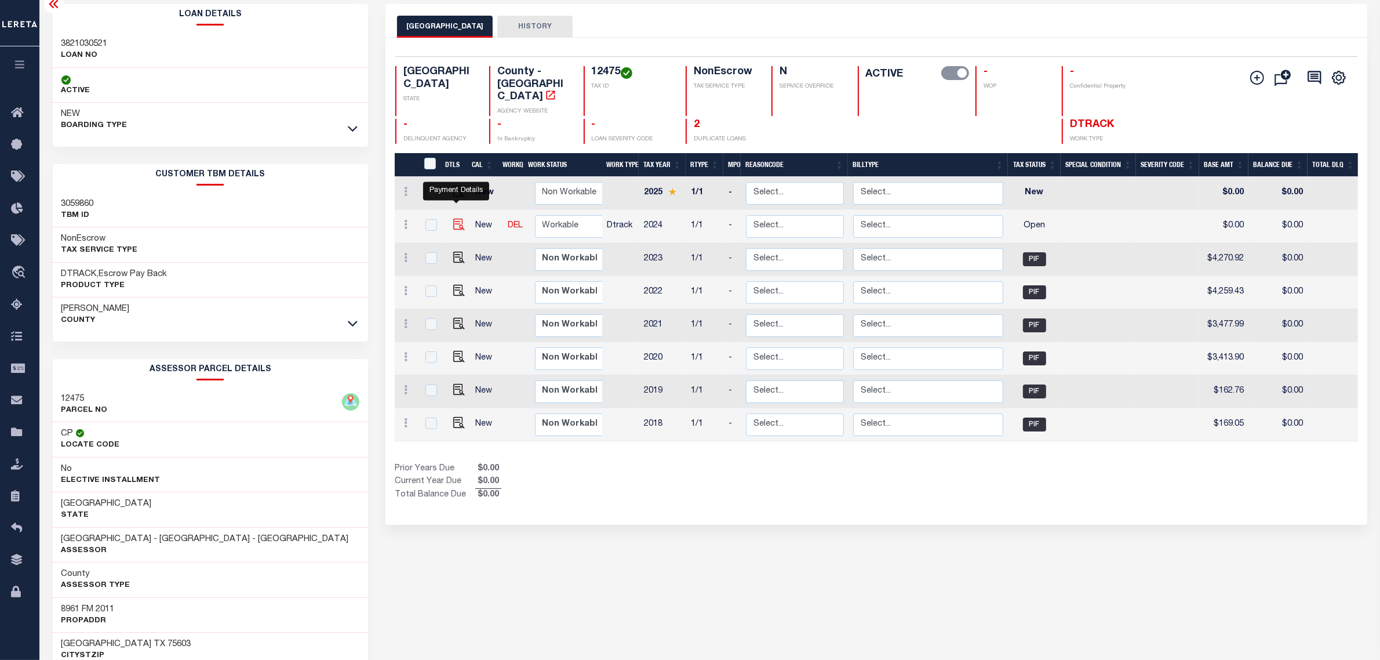
click at [457, 219] on img "" at bounding box center [459, 225] width 12 height 12
checkbox input "true"
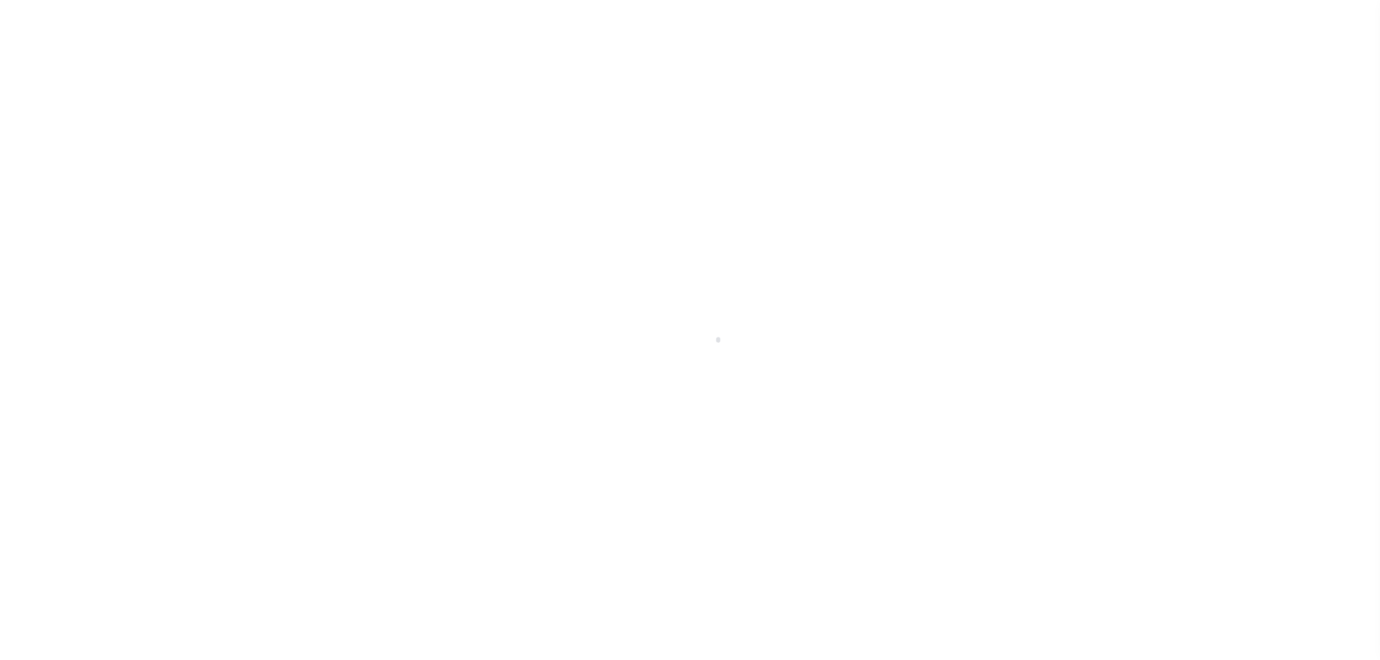
checkbox input "false"
type input "[DATE]"
select select "OP2"
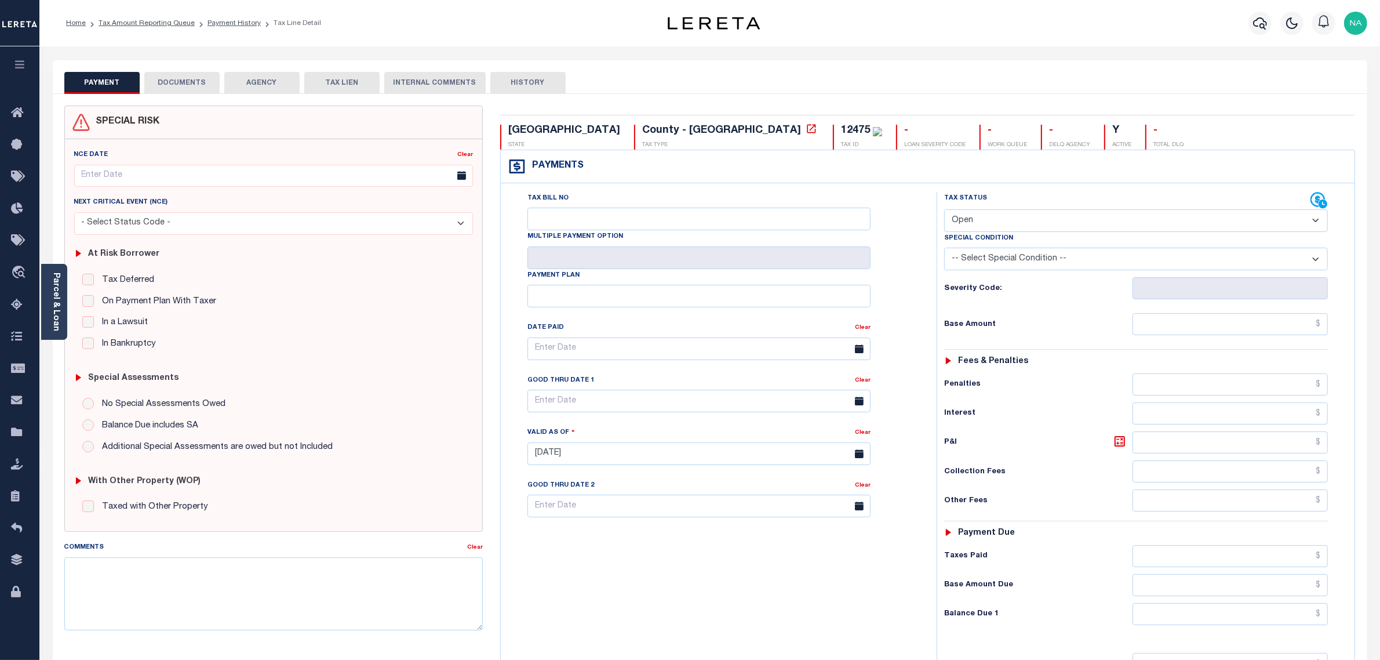
click at [191, 81] on button "DOCUMENTS" at bounding box center [181, 83] width 75 height 22
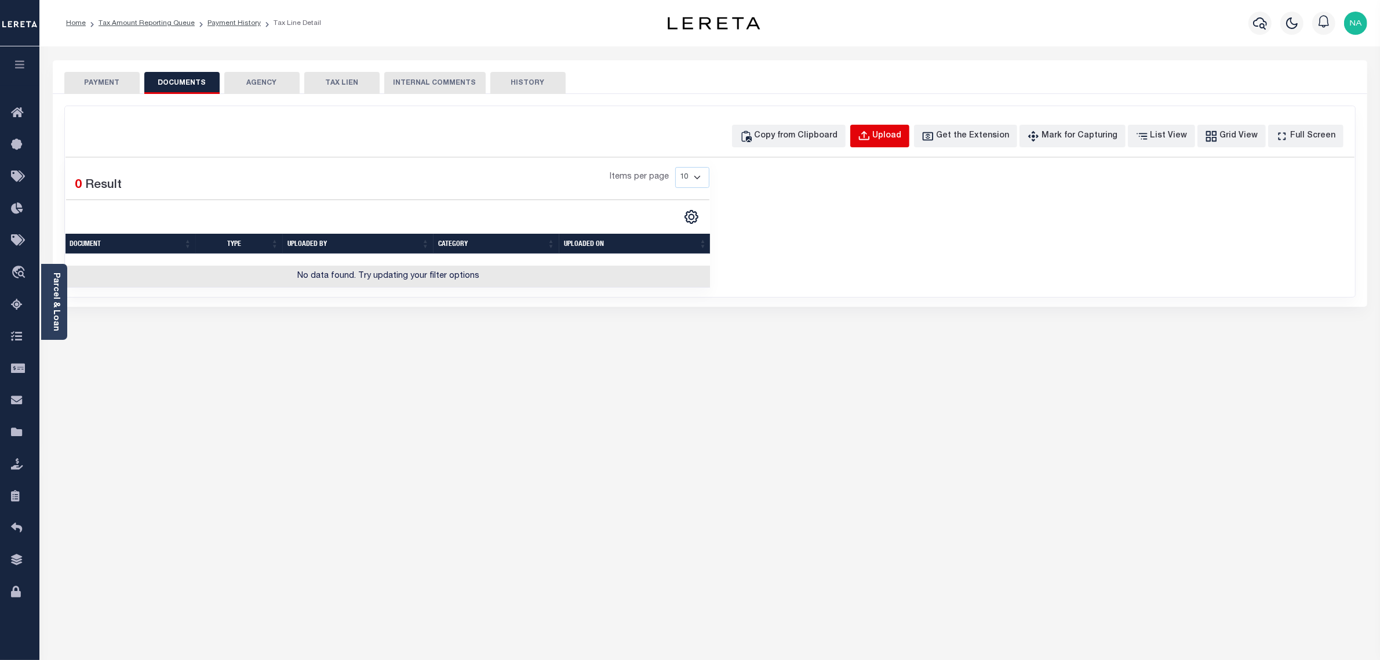
click at [902, 139] on div "Upload" at bounding box center [887, 136] width 29 height 13
select select "POP"
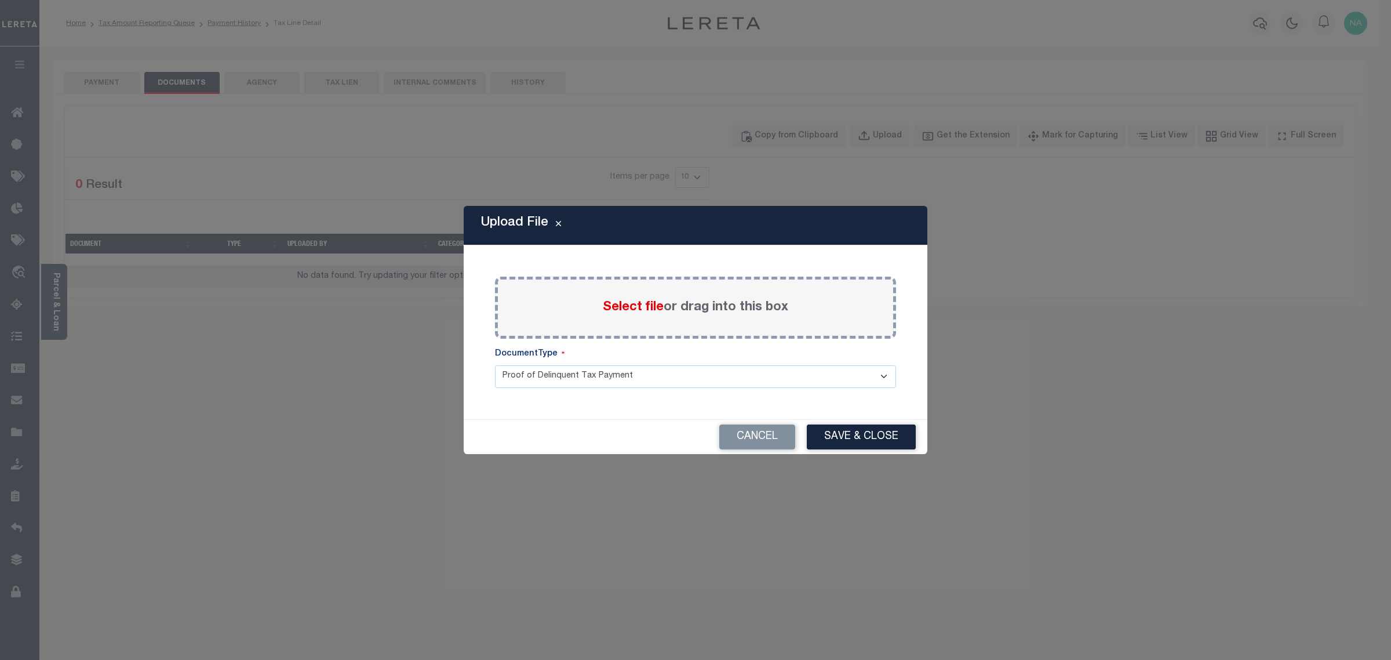
click at [639, 306] on span "Select file" at bounding box center [633, 307] width 61 height 13
click at [0, 0] on input "Select file or drag into this box" at bounding box center [0, 0] width 0 height 0
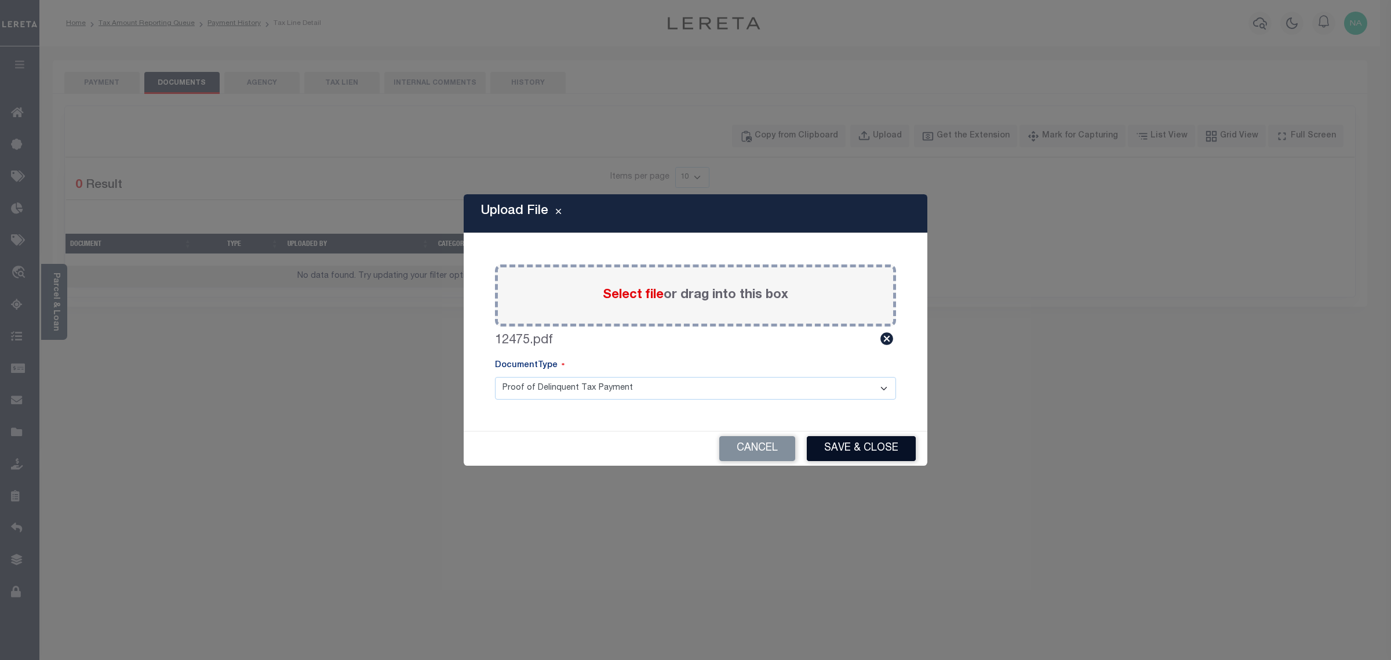
click at [876, 448] on button "Save & Close" at bounding box center [861, 448] width 109 height 25
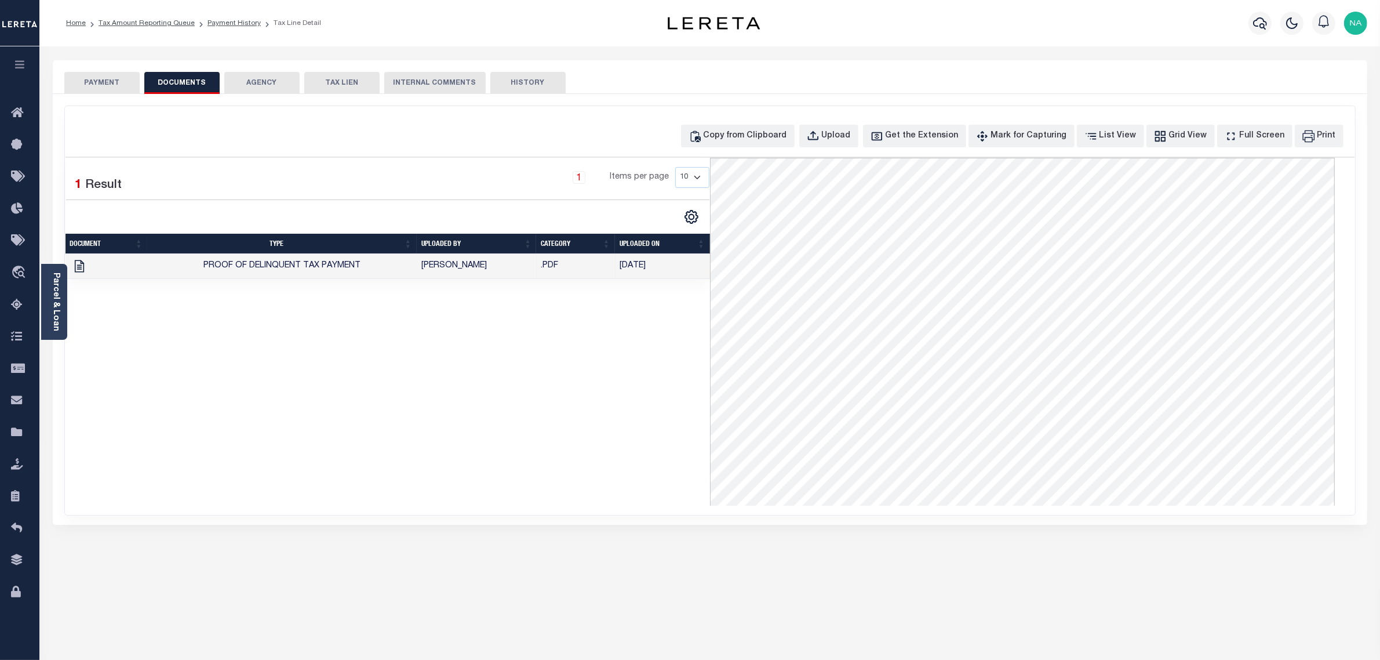
click at [107, 82] on button "PAYMENT" at bounding box center [101, 83] width 75 height 22
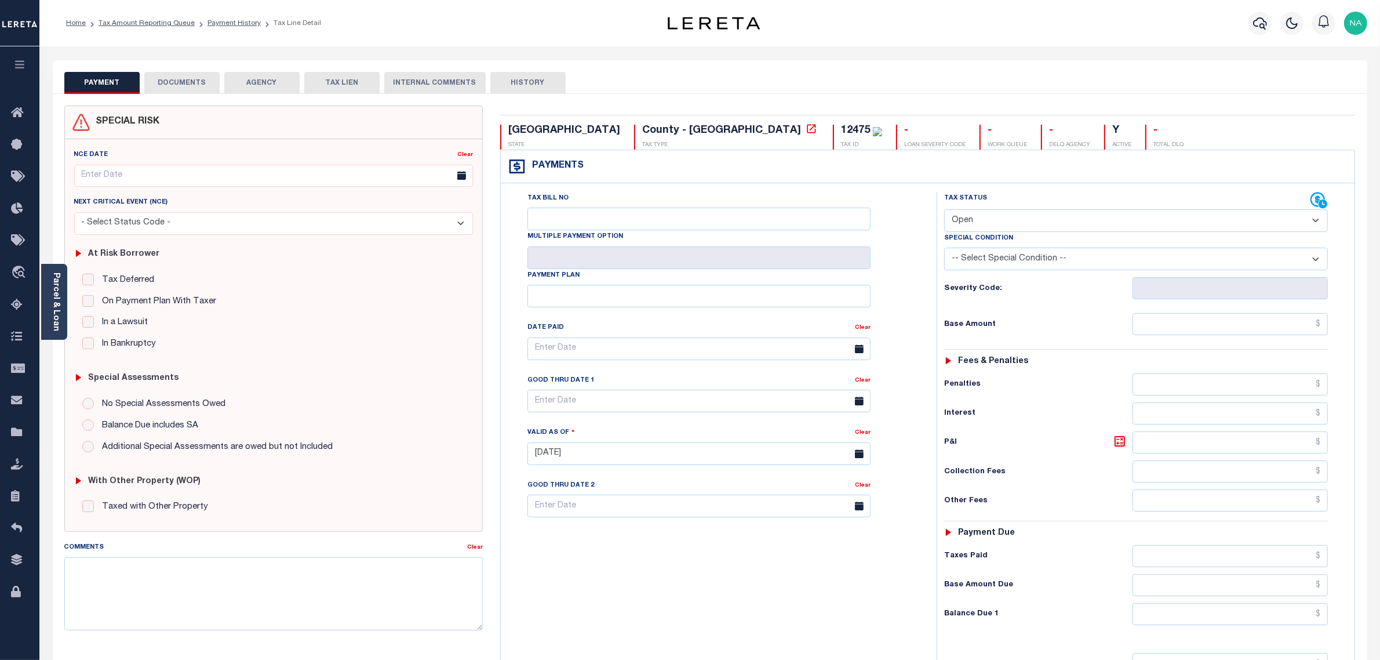
click at [986, 216] on select "- Select Status Code - Open Due/Unpaid Paid Incomplete No Tax Due Internal Refu…" at bounding box center [1136, 220] width 384 height 23
select select "PYD"
click at [944, 210] on select "- Select Status Code - Open Due/Unpaid Paid Incomplete No Tax Due Internal Refu…" at bounding box center [1136, 220] width 384 height 23
type input "[DATE]"
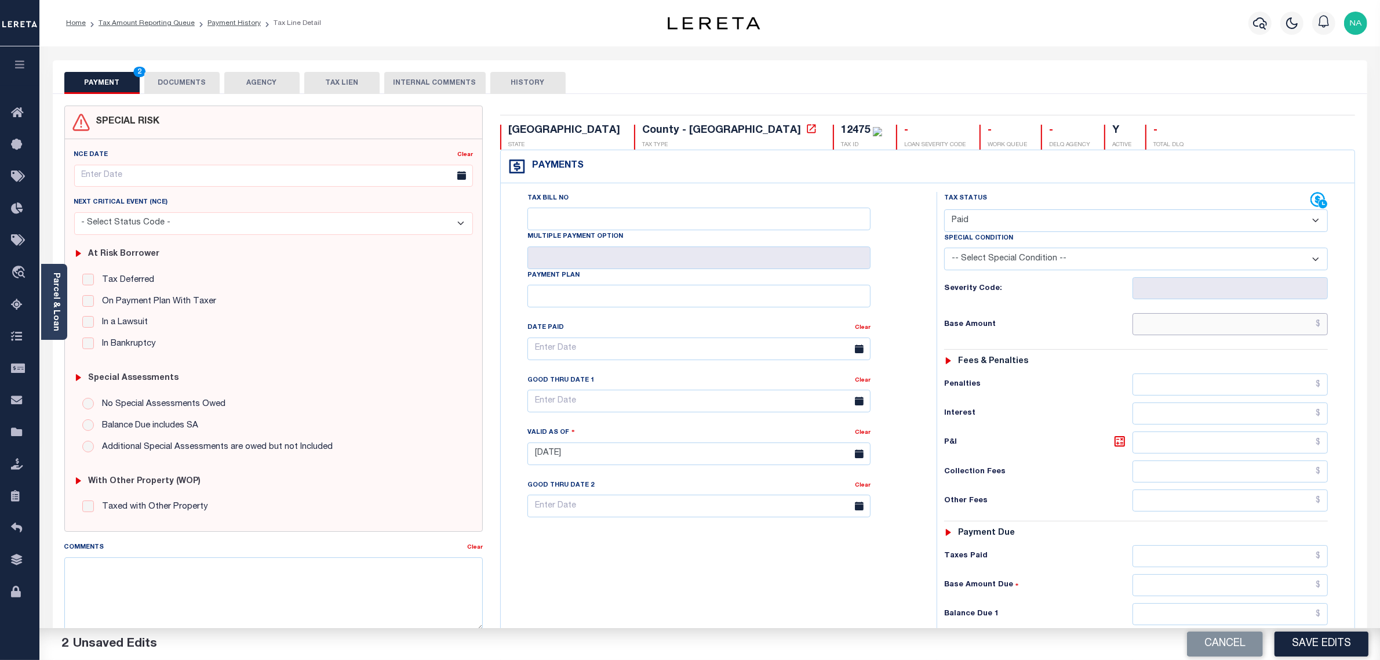
click at [1302, 327] on input "text" at bounding box center [1231, 324] width 196 height 22
paste input "396.68"
type input "$396.68"
click at [1298, 563] on input "text" at bounding box center [1231, 556] width 196 height 22
paste input "396.68"
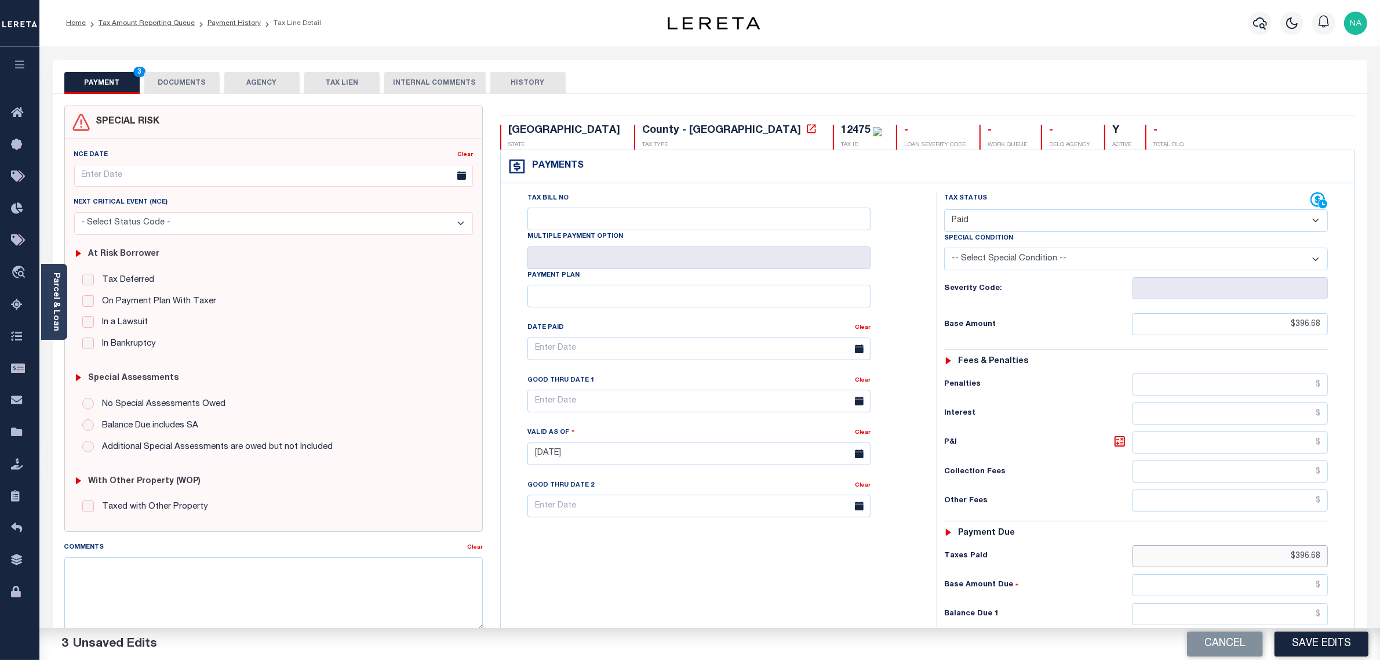
type input "$396.68"
click at [1299, 613] on input "text" at bounding box center [1231, 614] width 196 height 22
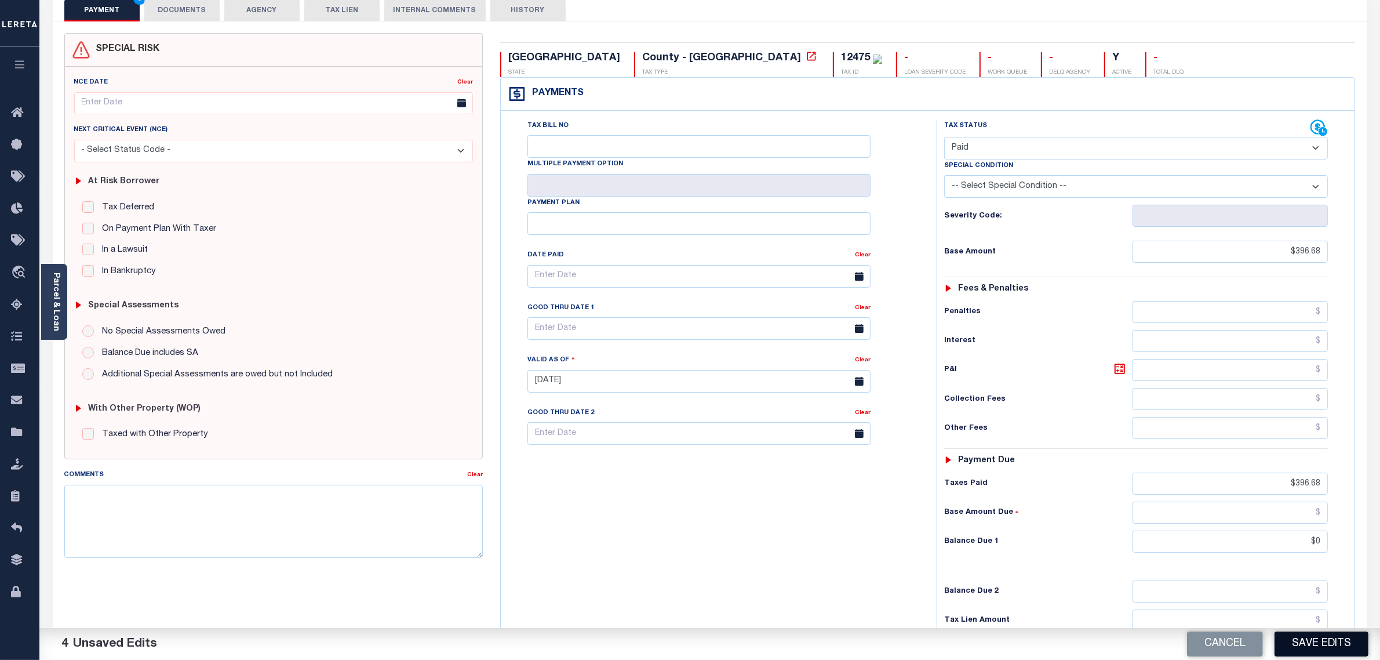
type input "$0.00"
click at [1315, 643] on button "Save Edits" at bounding box center [1322, 643] width 94 height 25
checkbox input "false"
type input "$396.68"
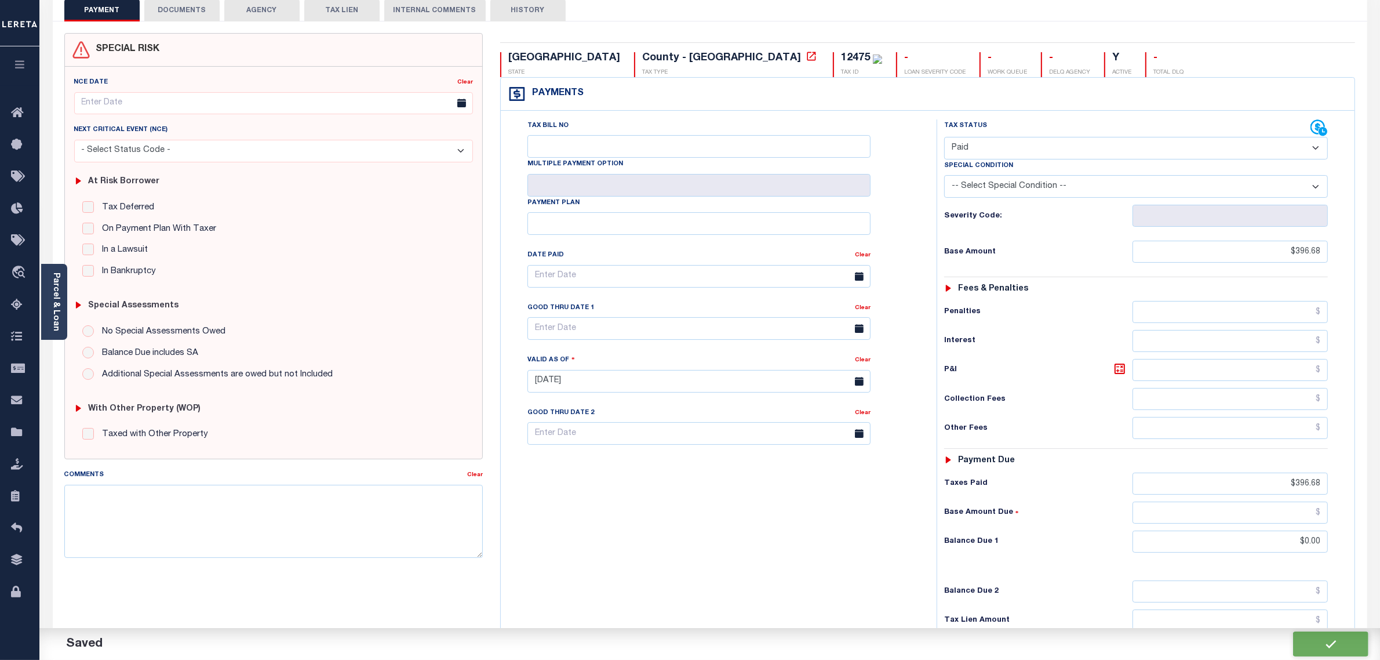
type input "$0"
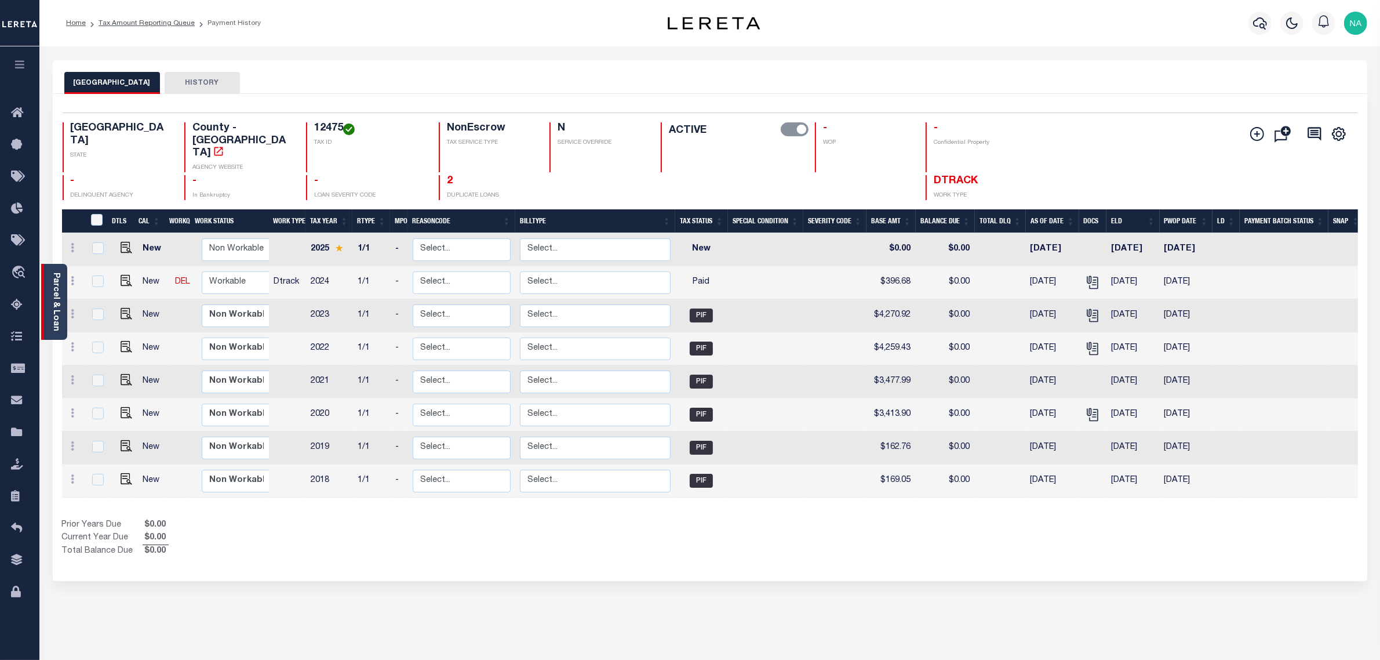
click at [54, 281] on link "Parcel & Loan" at bounding box center [56, 301] width 8 height 59
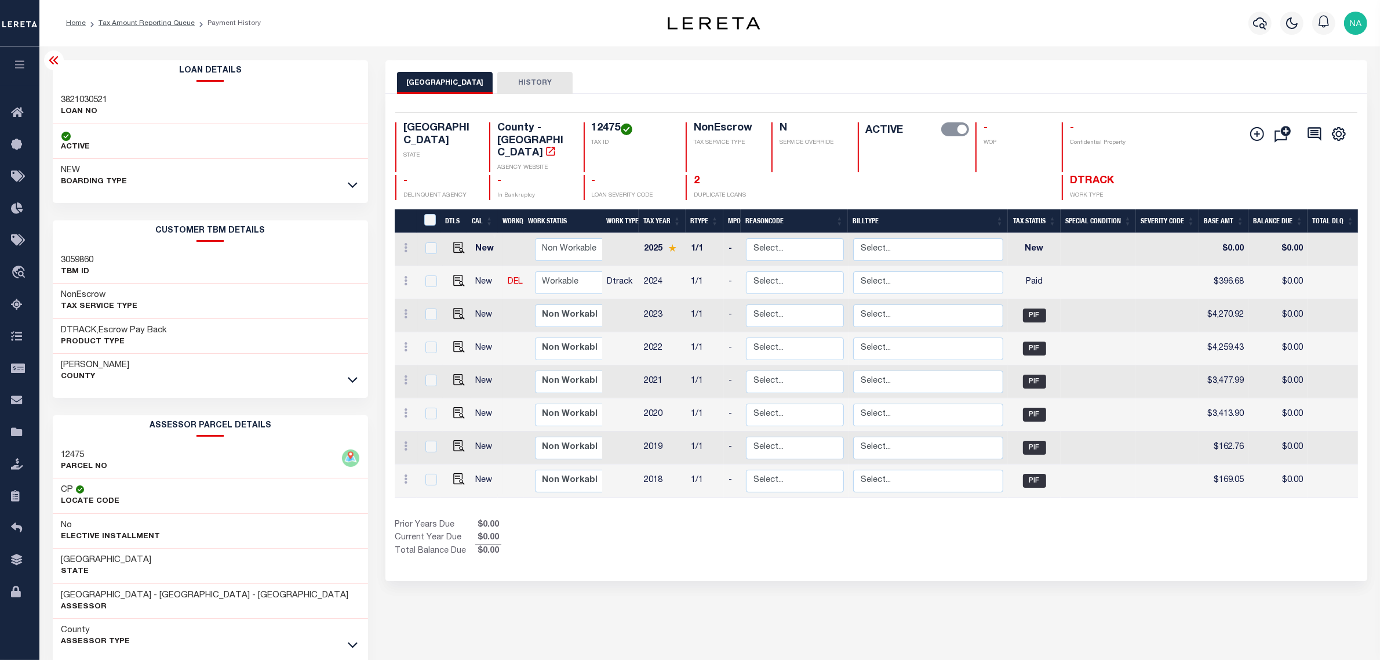
click at [74, 104] on h3 "3821030521" at bounding box center [84, 100] width 46 height 12
copy h3 "3821030521"
click at [154, 21] on link "Tax Amount Reporting Queue" at bounding box center [147, 23] width 96 height 7
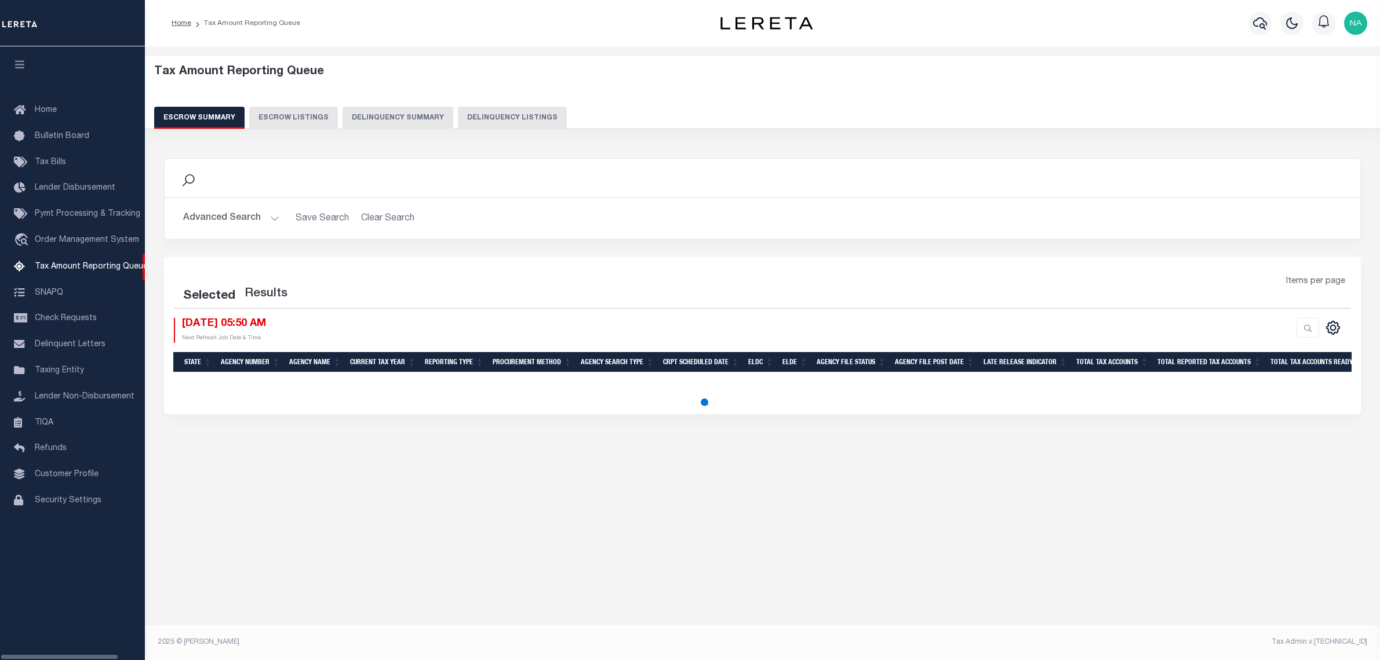
select select "100"
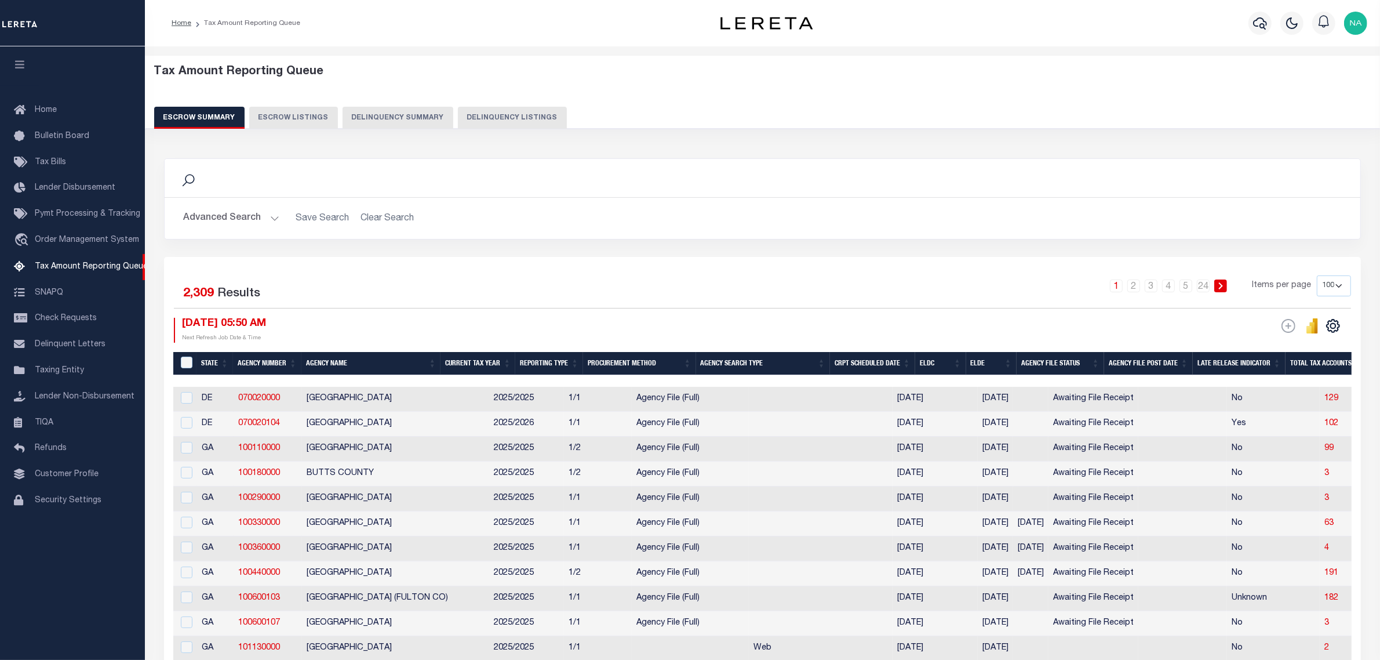
click at [508, 109] on button "Delinquency Listings" at bounding box center [512, 118] width 109 height 22
select select "100"
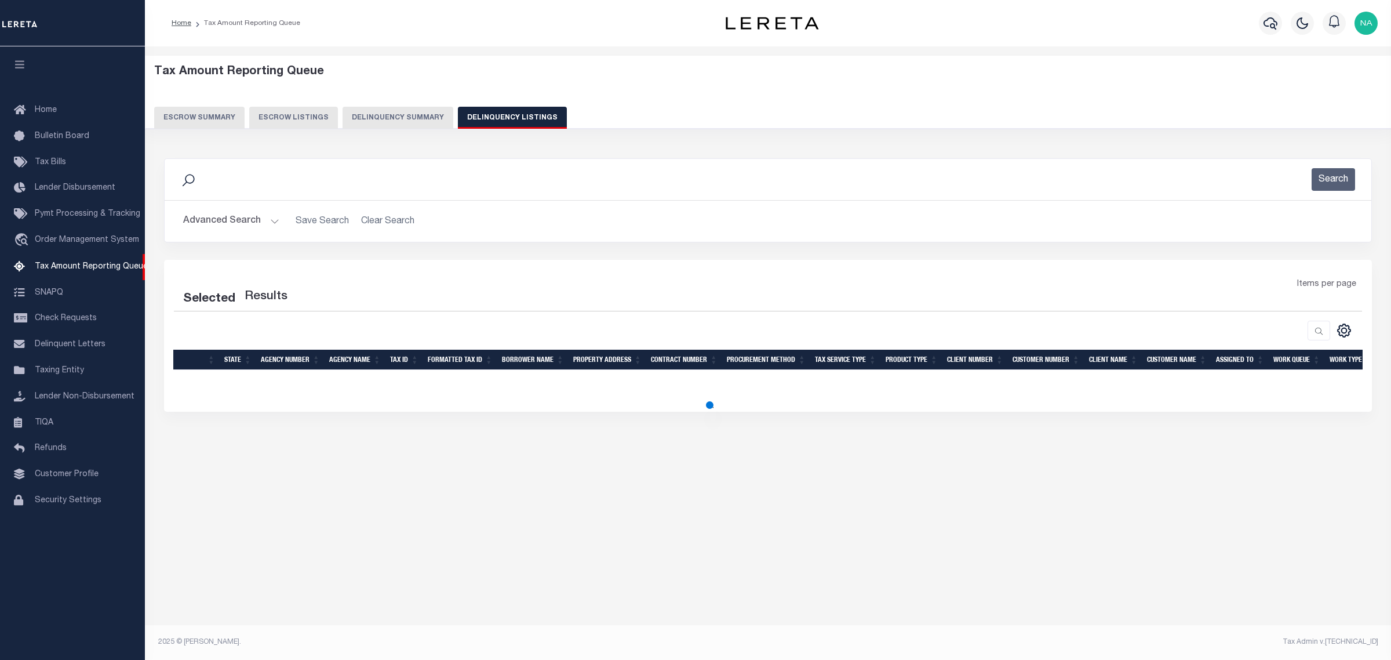
select select "100"
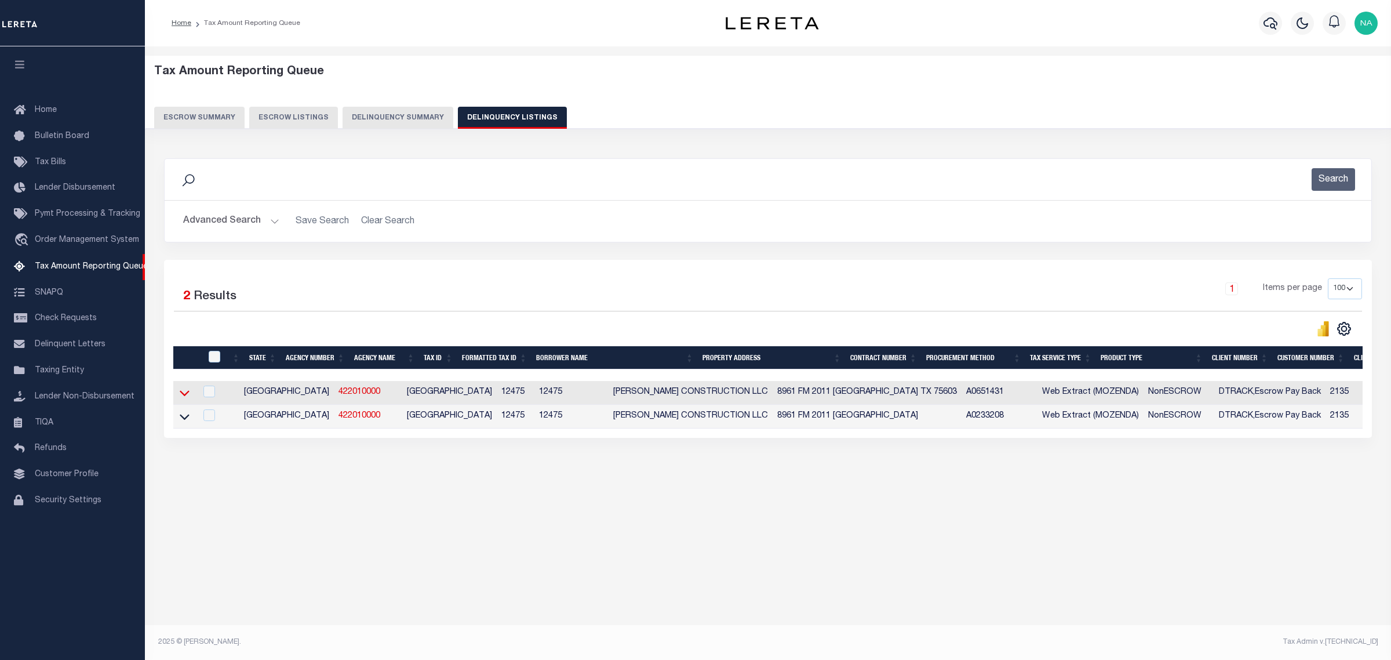
click at [184, 396] on icon at bounding box center [185, 393] width 10 height 12
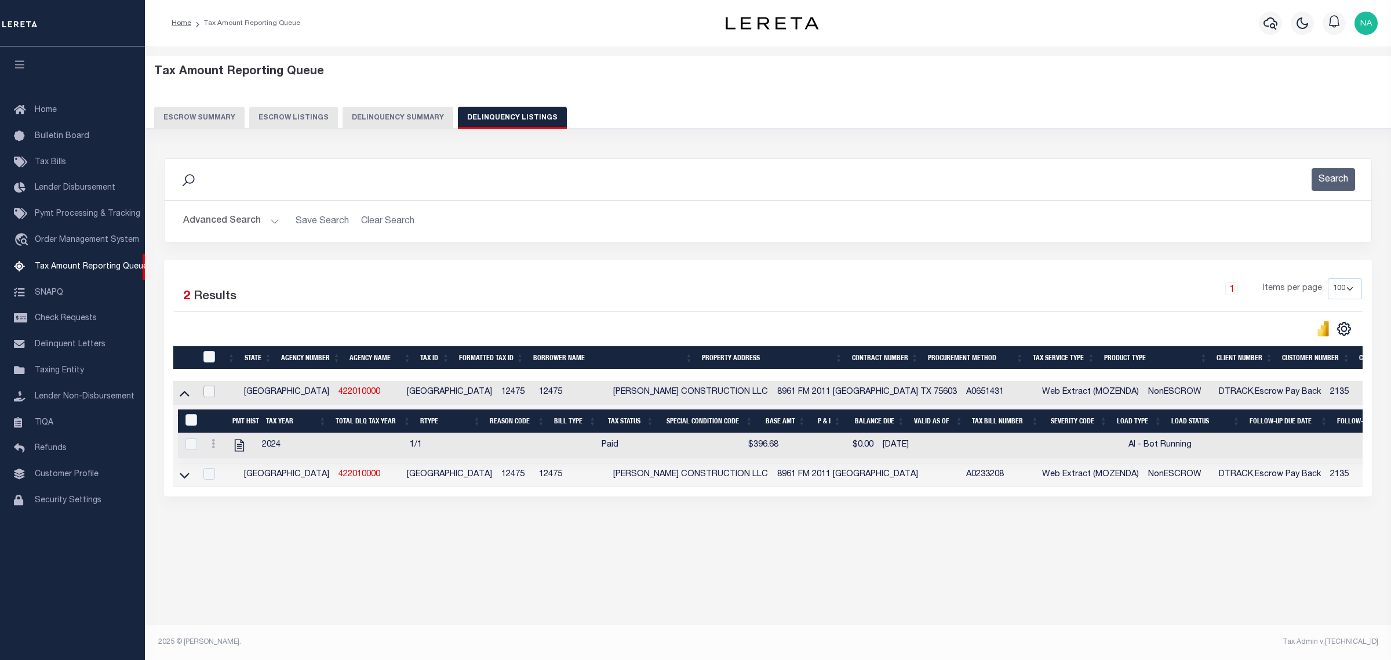
click at [210, 393] on input "checkbox" at bounding box center [209, 391] width 12 height 12
checkbox input "true"
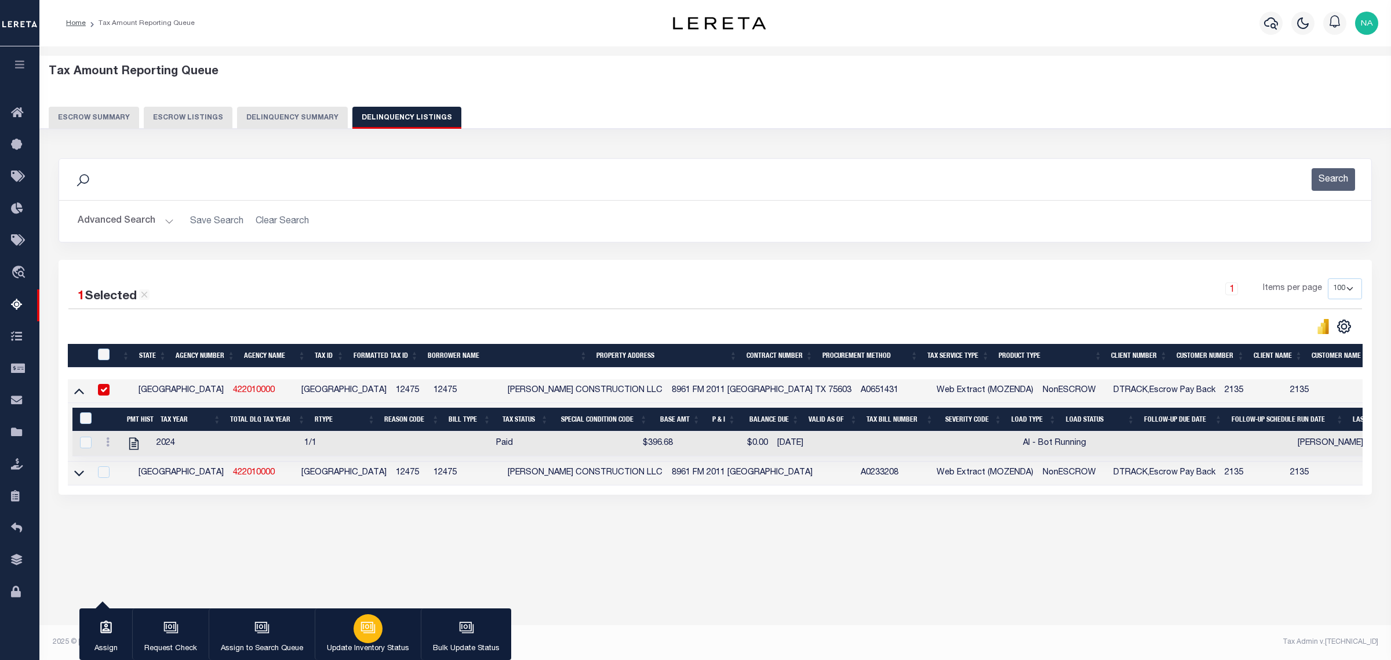
click at [371, 631] on icon "button" at bounding box center [367, 625] width 12 height 9
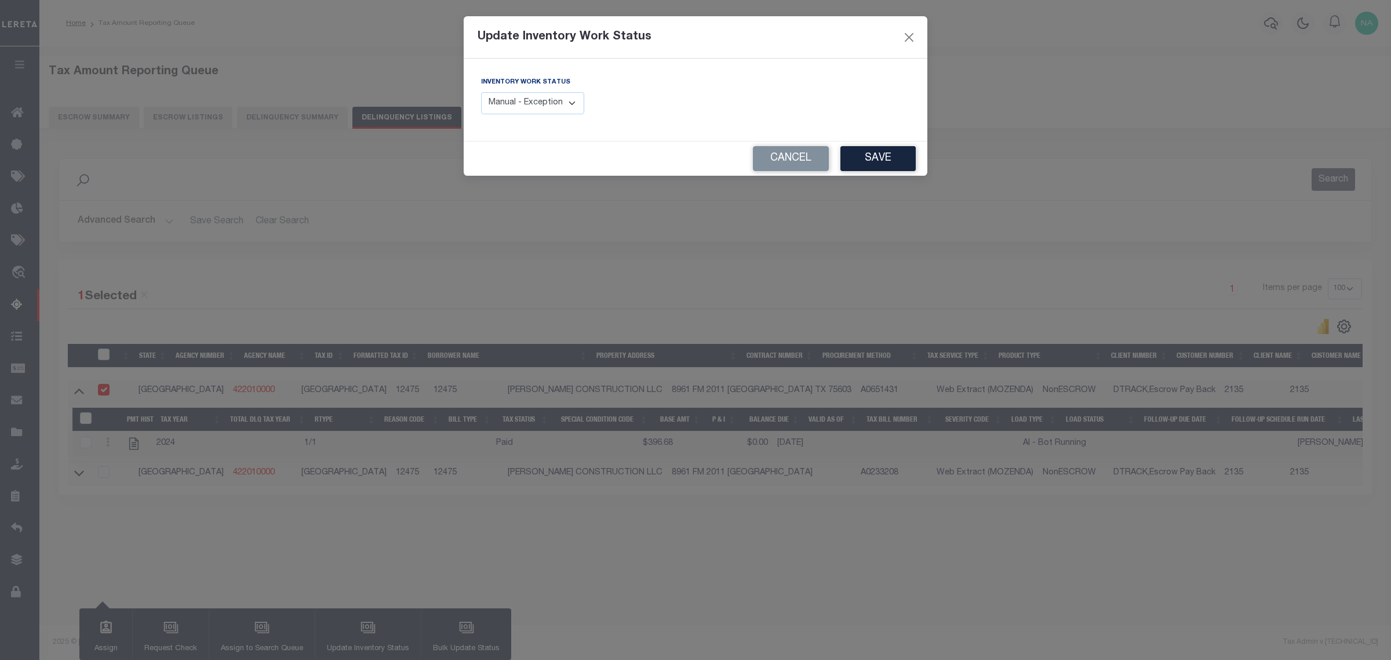
drag, startPoint x: 514, startPoint y: 100, endPoint x: 513, endPoint y: 111, distance: 10.4
click at [514, 100] on select "Manual - Exception Pended - Awaiting Search Late Add Exception Completed" at bounding box center [532, 103] width 103 height 23
select select "4"
click at [481, 92] on select "Manual - Exception Pended - Awaiting Search Late Add Exception Completed" at bounding box center [532, 103] width 103 height 23
click at [887, 162] on button "Save" at bounding box center [877, 158] width 75 height 25
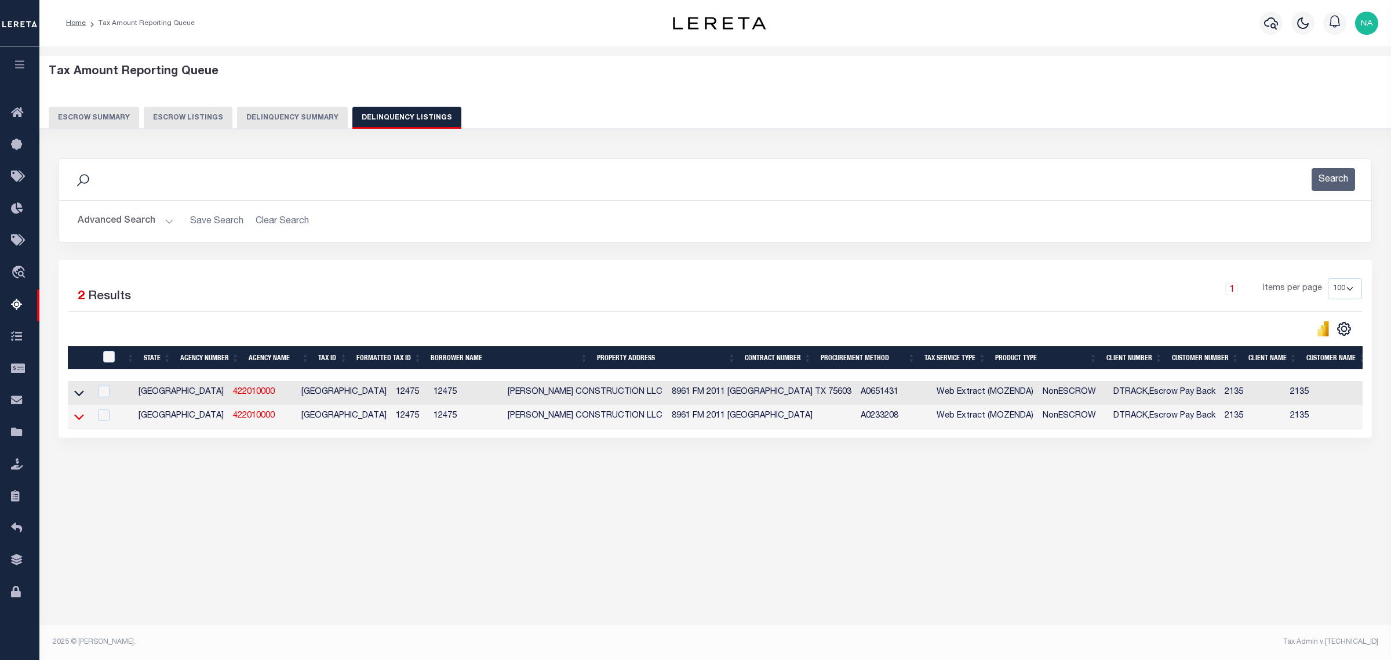
click at [82, 418] on icon at bounding box center [79, 416] width 10 height 12
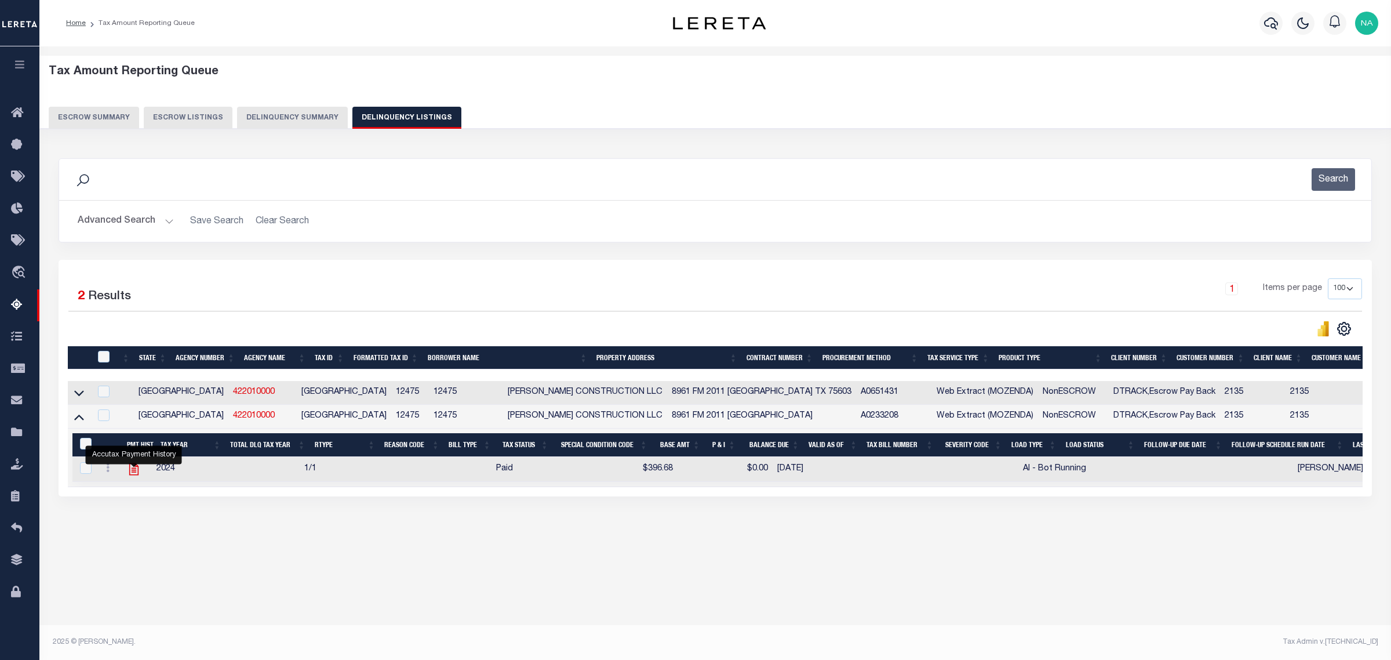
click icon ""
checkbox input "true"
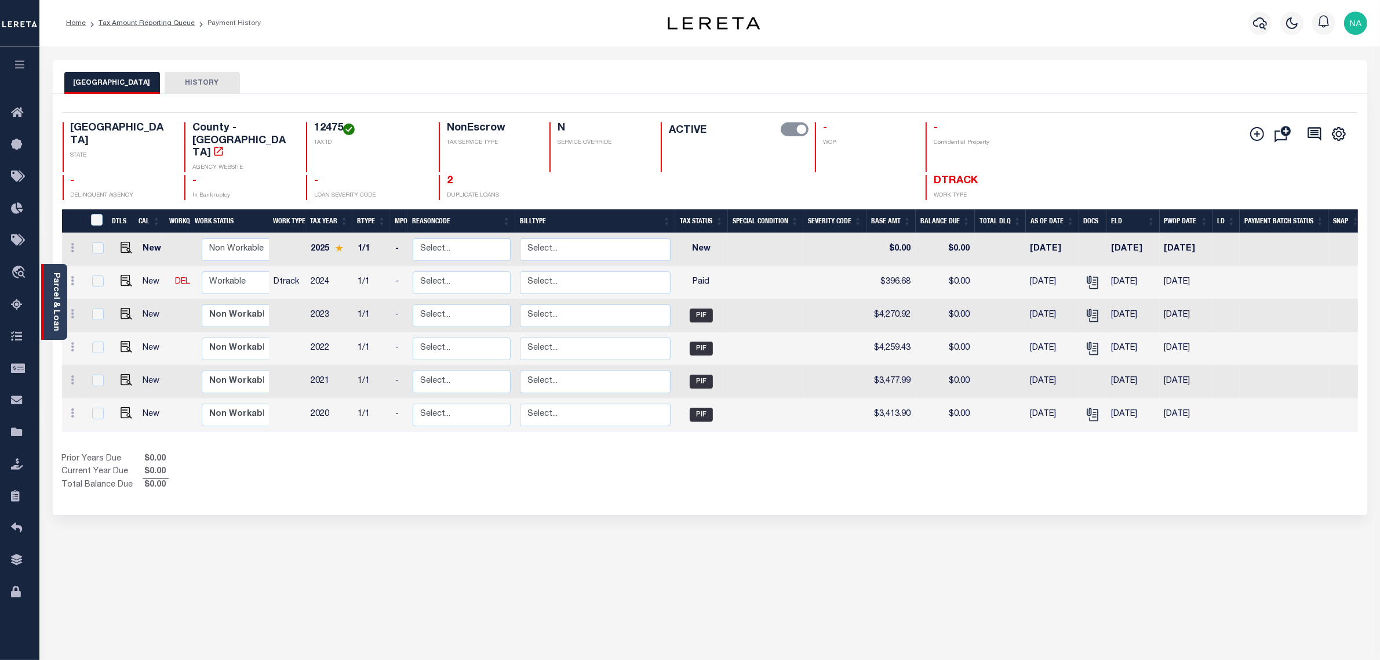
click at [58, 294] on link "Parcel & Loan" at bounding box center [56, 301] width 8 height 59
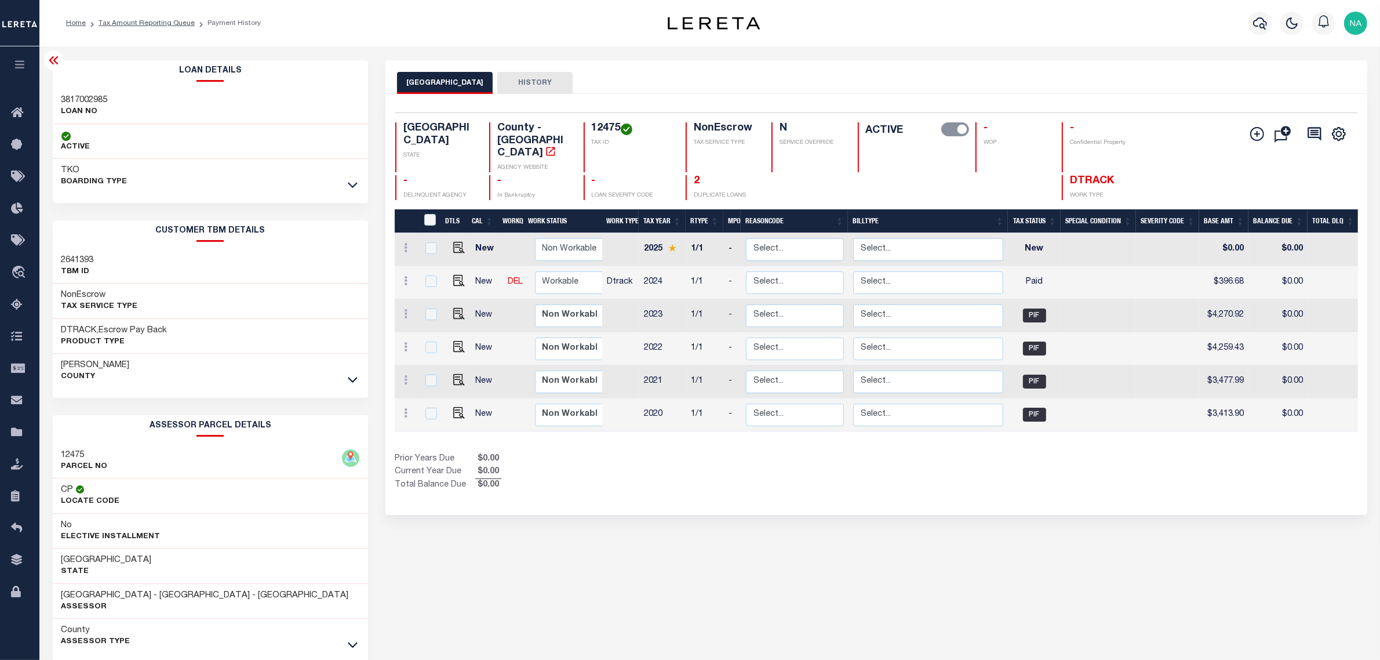
click at [101, 100] on h3 "3817002985" at bounding box center [84, 100] width 46 height 12
copy h3 "3817002985"
click at [613, 128] on h4 "12475" at bounding box center [632, 128] width 80 height 13
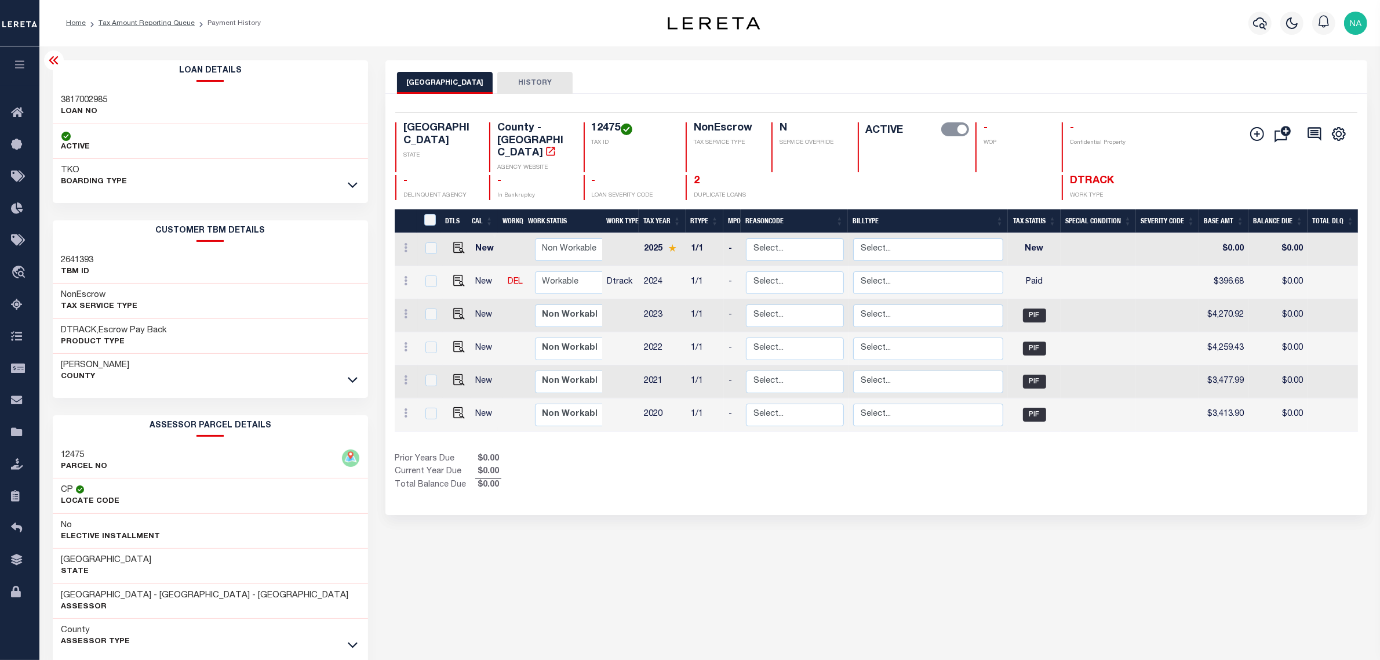
copy h4 "12475"
click at [995, 522] on div "RUSK COUNTY HISTORY Selected 6 Results" at bounding box center [876, 387] width 999 height 654
click at [164, 24] on link "Tax Amount Reporting Queue" at bounding box center [147, 23] width 96 height 7
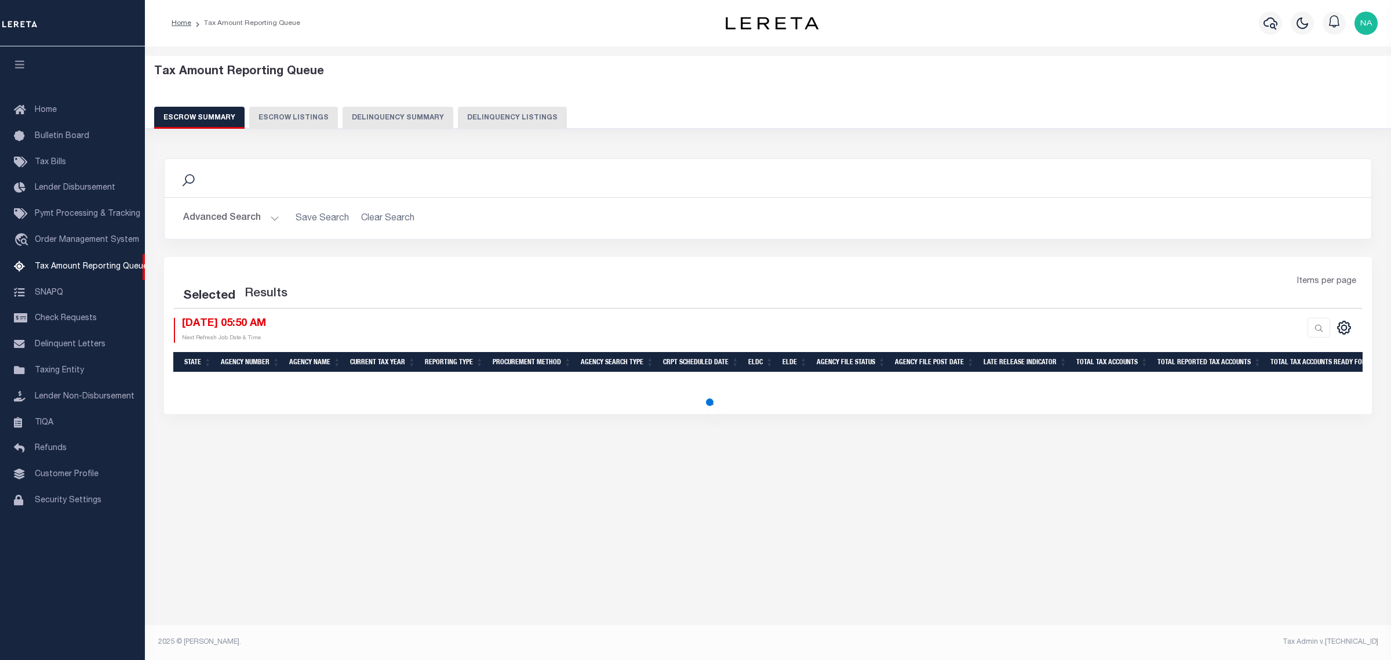
select select "100"
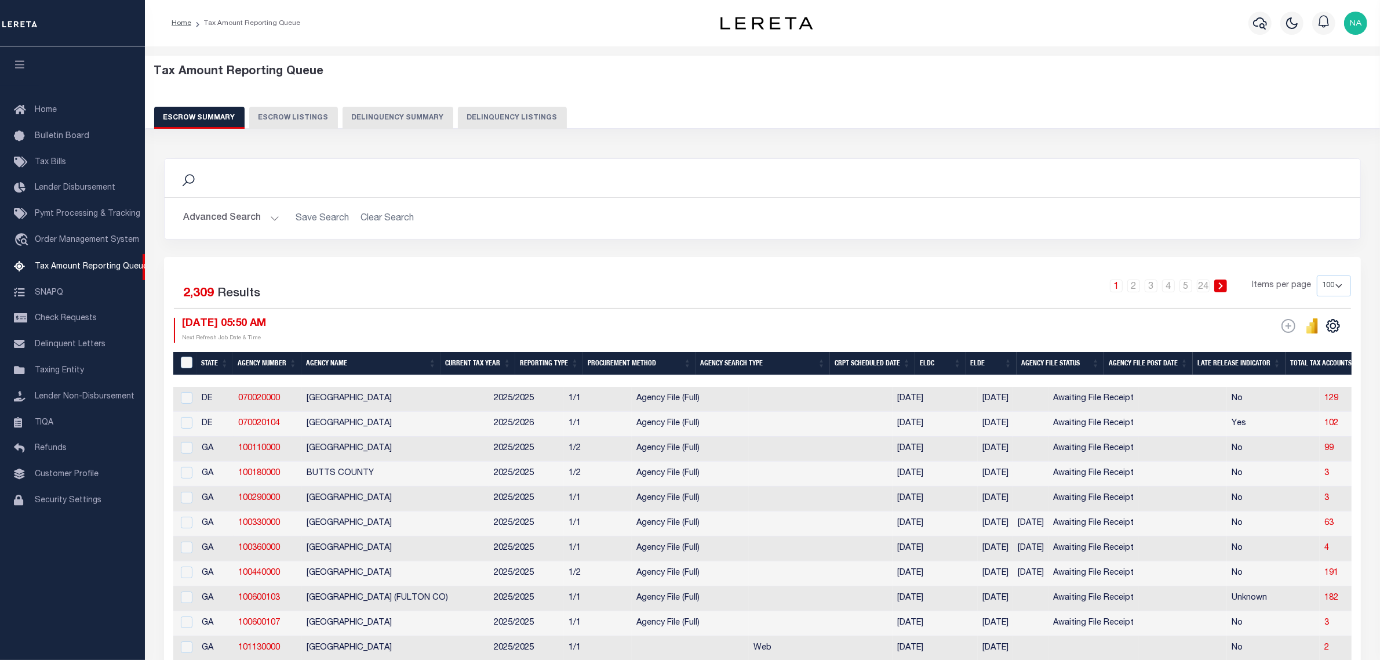
click at [516, 123] on button "Delinquency Listings" at bounding box center [512, 118] width 109 height 22
select select "100"
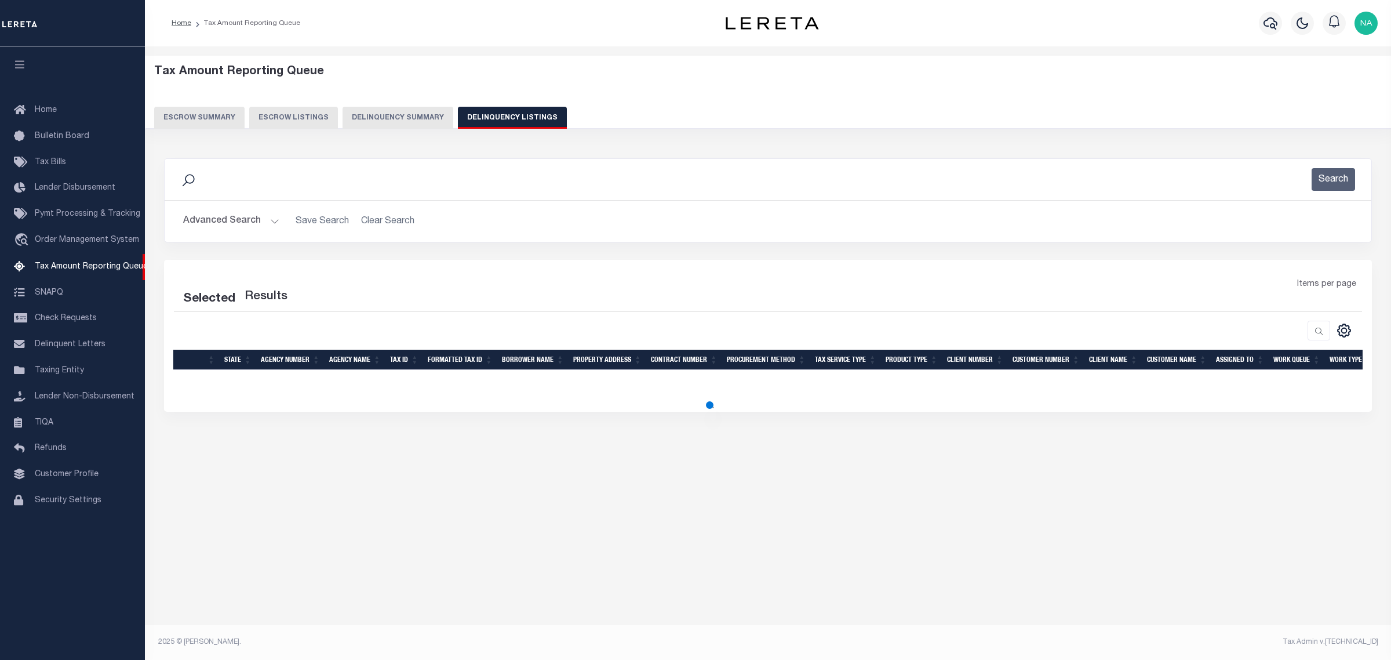
select select "100"
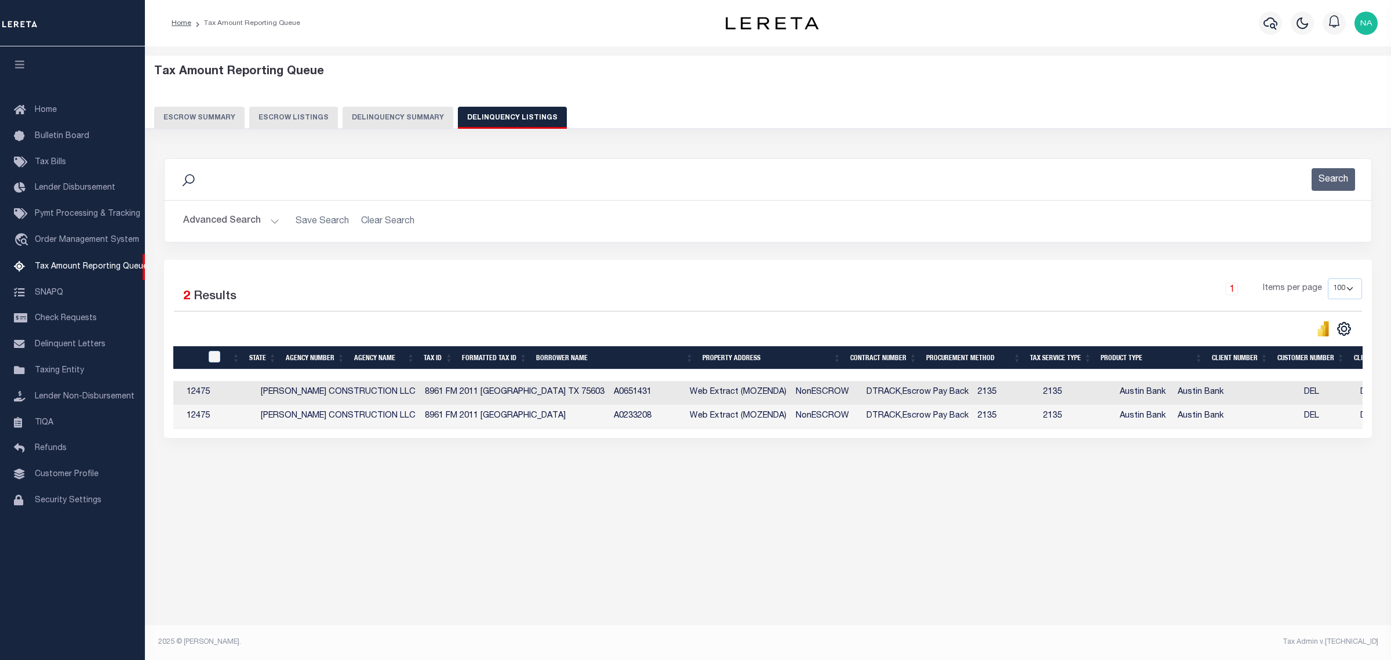
scroll to position [0, 352]
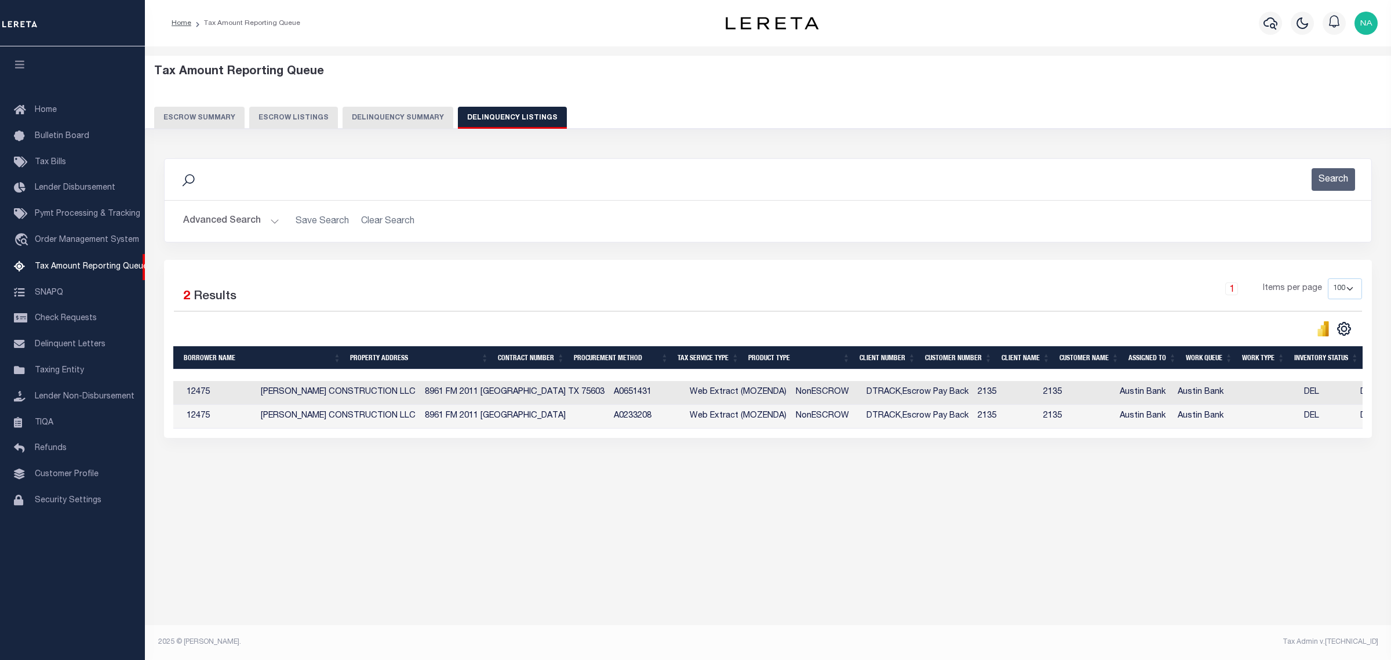
click at [232, 225] on button "Advanced Search" at bounding box center [231, 221] width 96 height 23
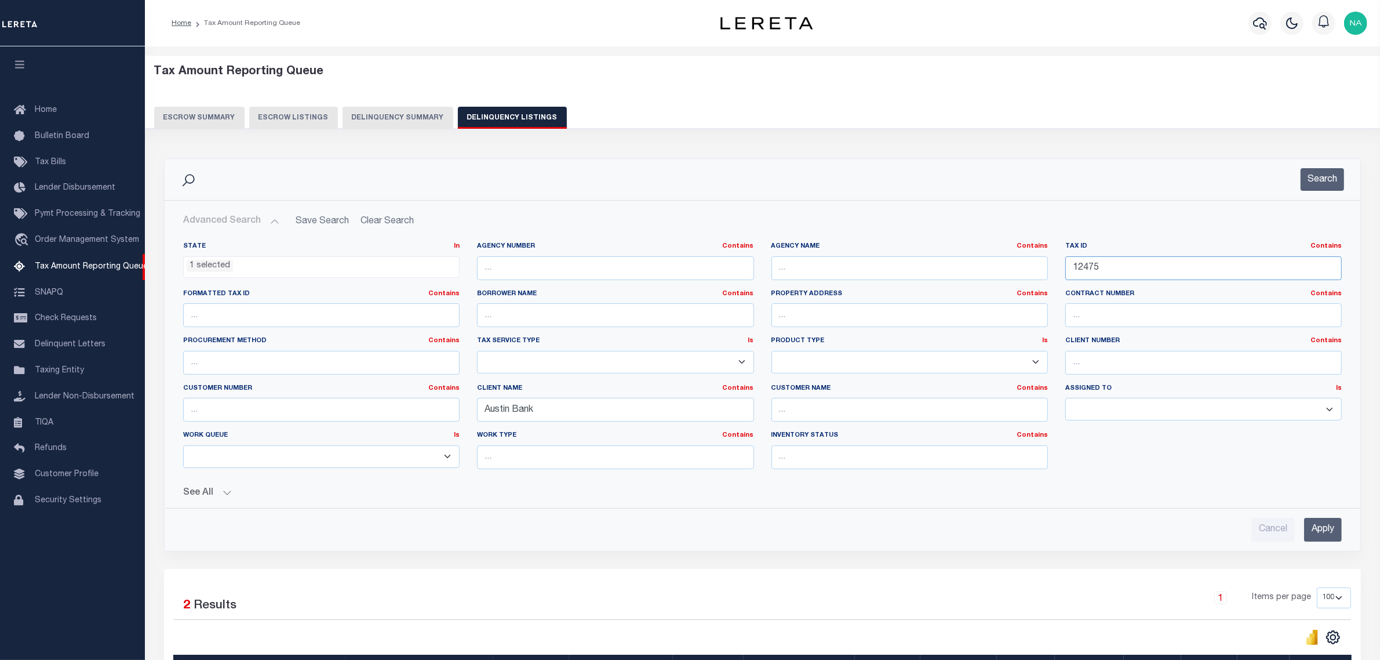
drag, startPoint x: 1006, startPoint y: 267, endPoint x: 993, endPoint y: 270, distance: 13.5
click at [993, 270] on div "State In In AK AL AR AZ CA CO CT DC DE FL GA GU HI IA ID IL IN KS KY LA MA MD M…" at bounding box center [762, 360] width 1176 height 236
paste input "9"
type input "1295"
click at [1328, 532] on input "Apply" at bounding box center [1323, 530] width 38 height 24
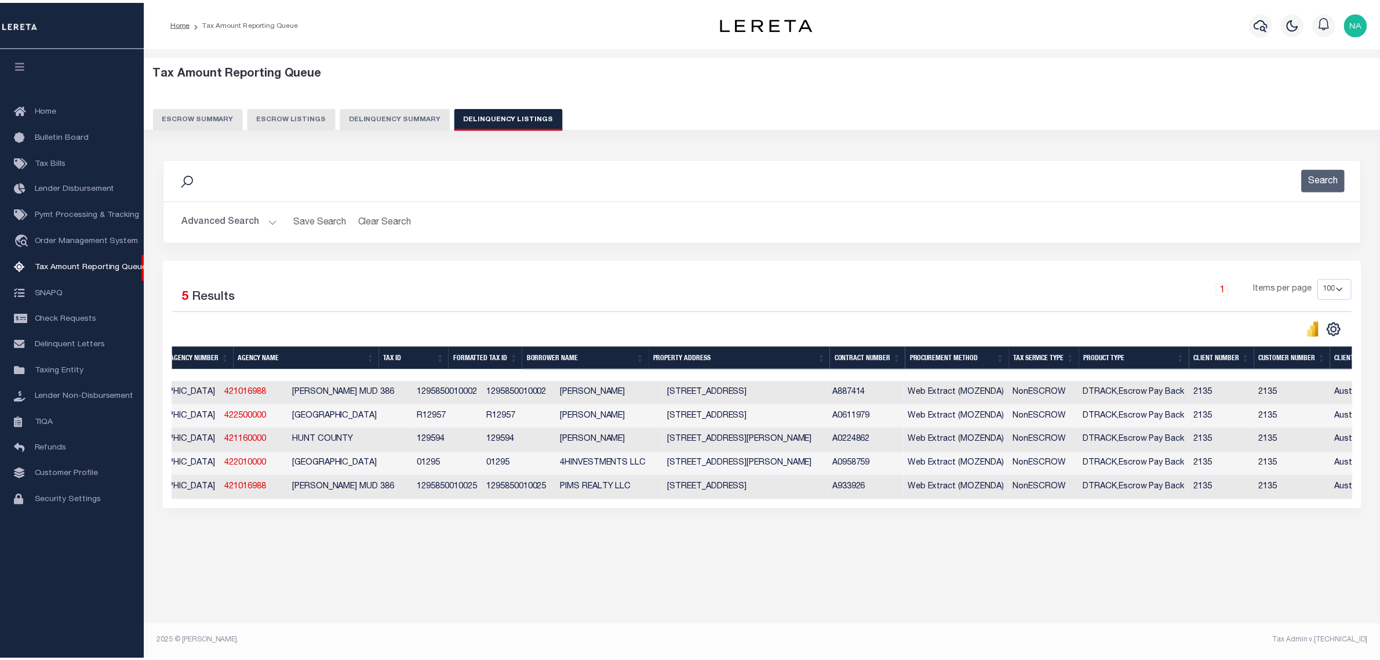
scroll to position [0, 0]
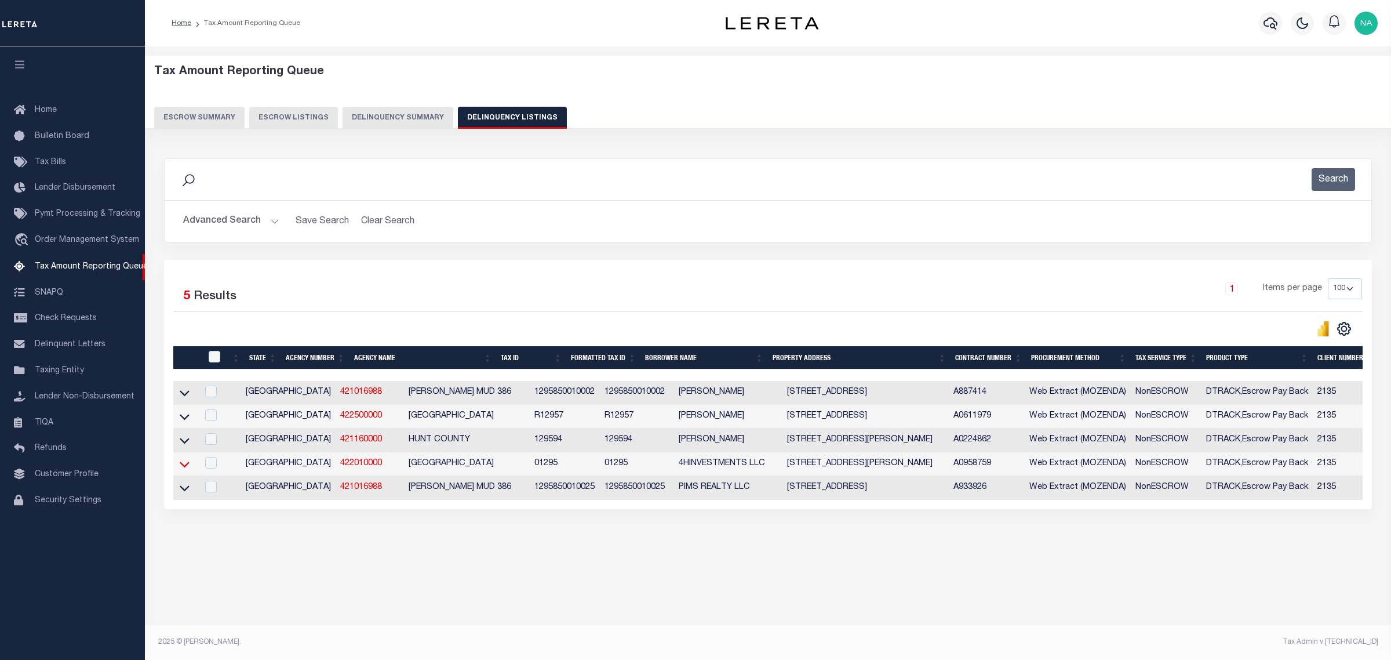
click at [184, 468] on icon at bounding box center [185, 464] width 10 height 12
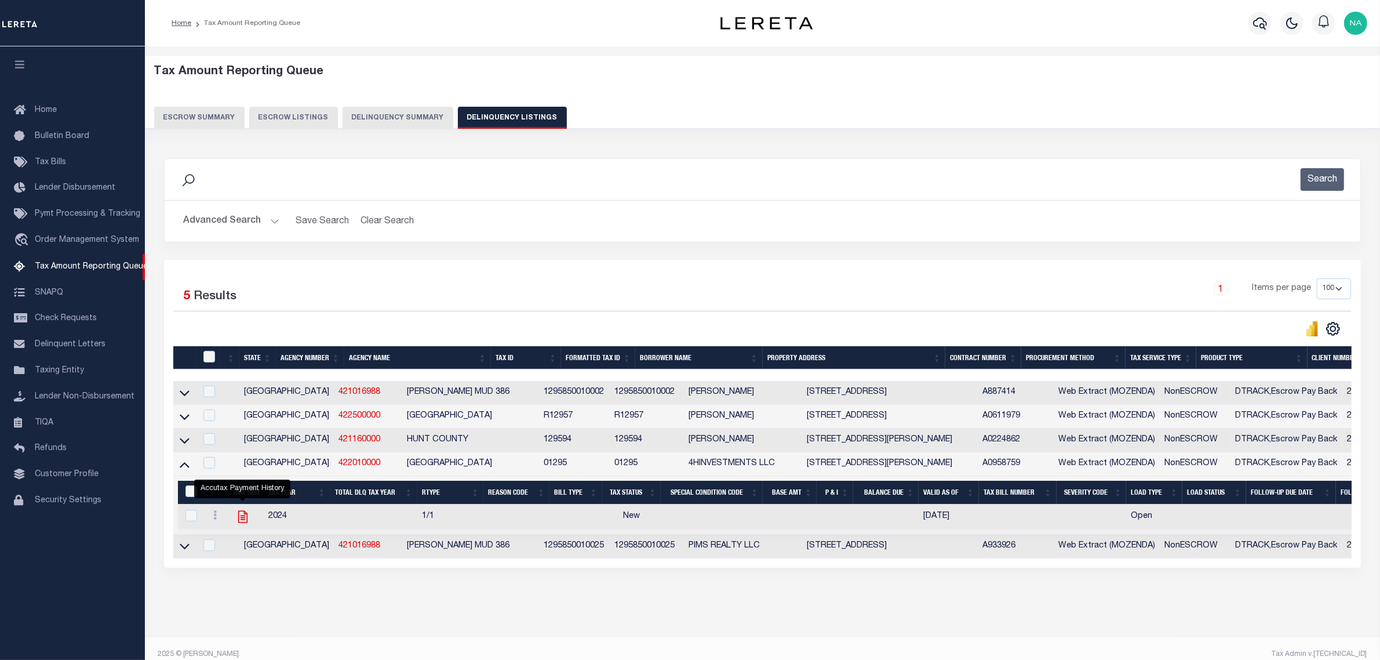
click at [243, 519] on icon "" at bounding box center [242, 516] width 15 height 15
checkbox input "true"
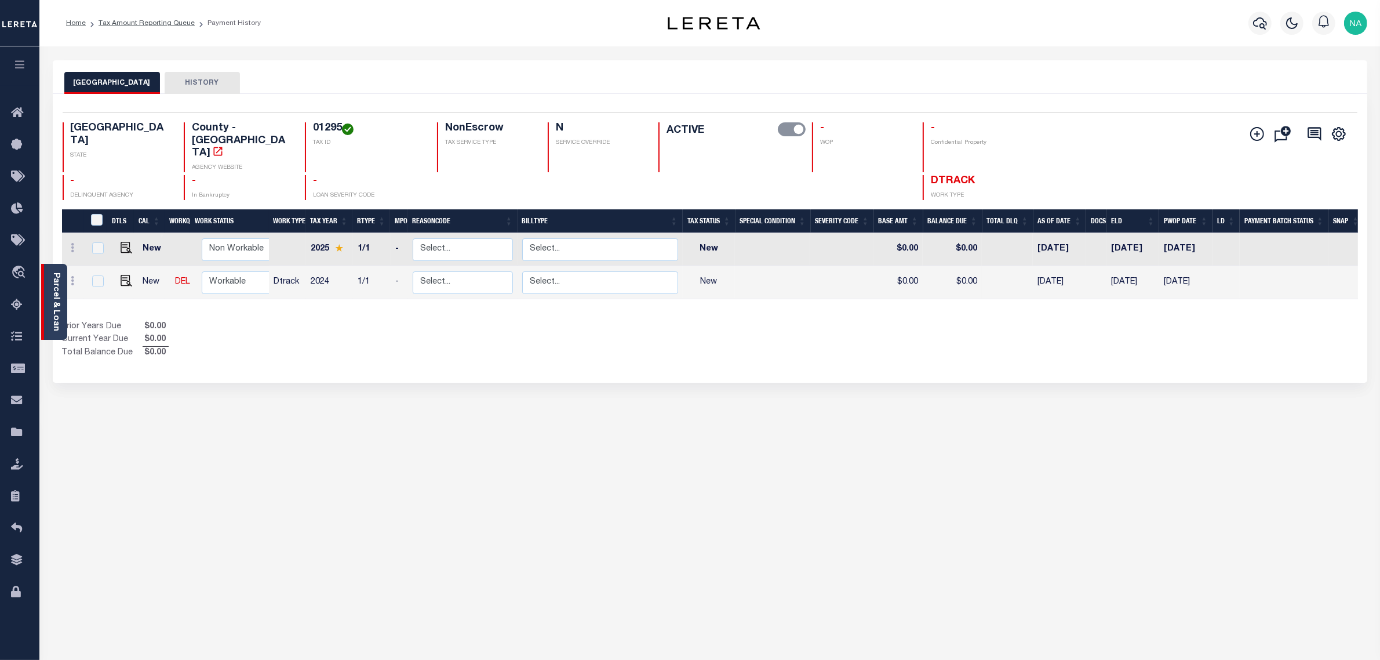
click at [59, 297] on link "Parcel & Loan" at bounding box center [56, 301] width 8 height 59
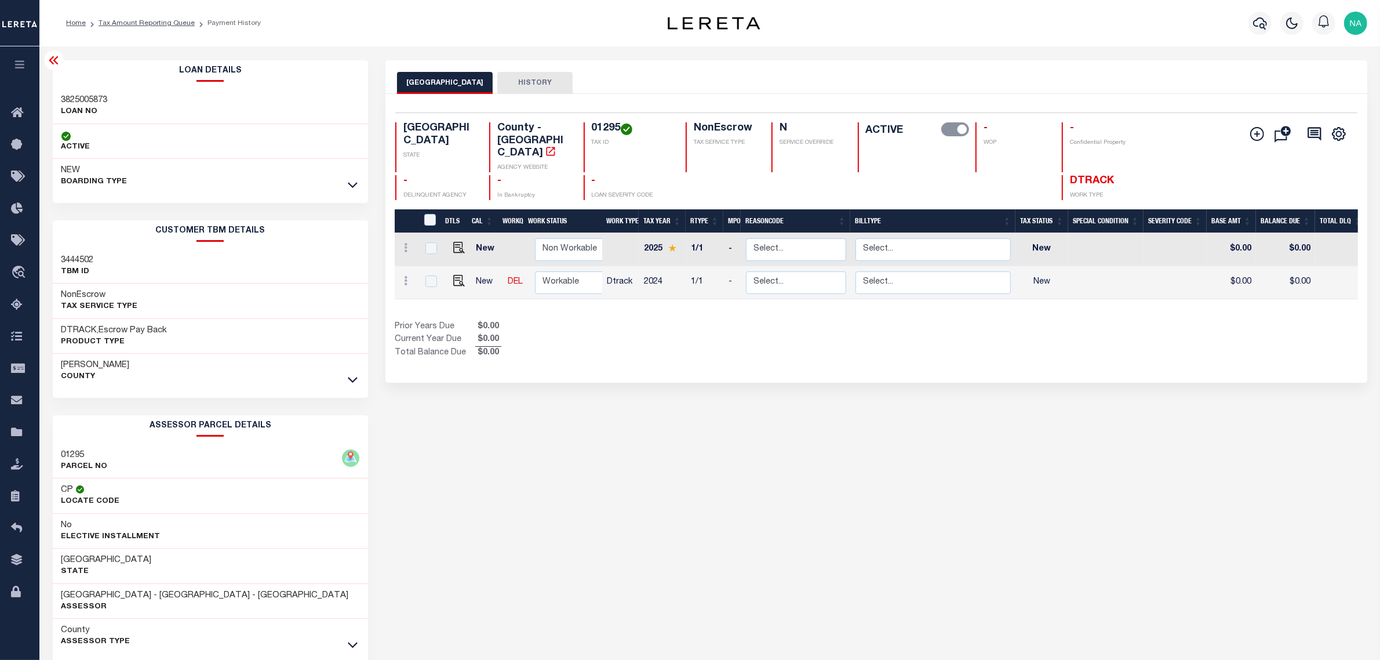
click at [96, 101] on h3 "3825005873" at bounding box center [84, 100] width 46 height 12
copy h3 "3825005873"
click at [456, 275] on img "" at bounding box center [459, 281] width 12 height 12
checkbox input "true"
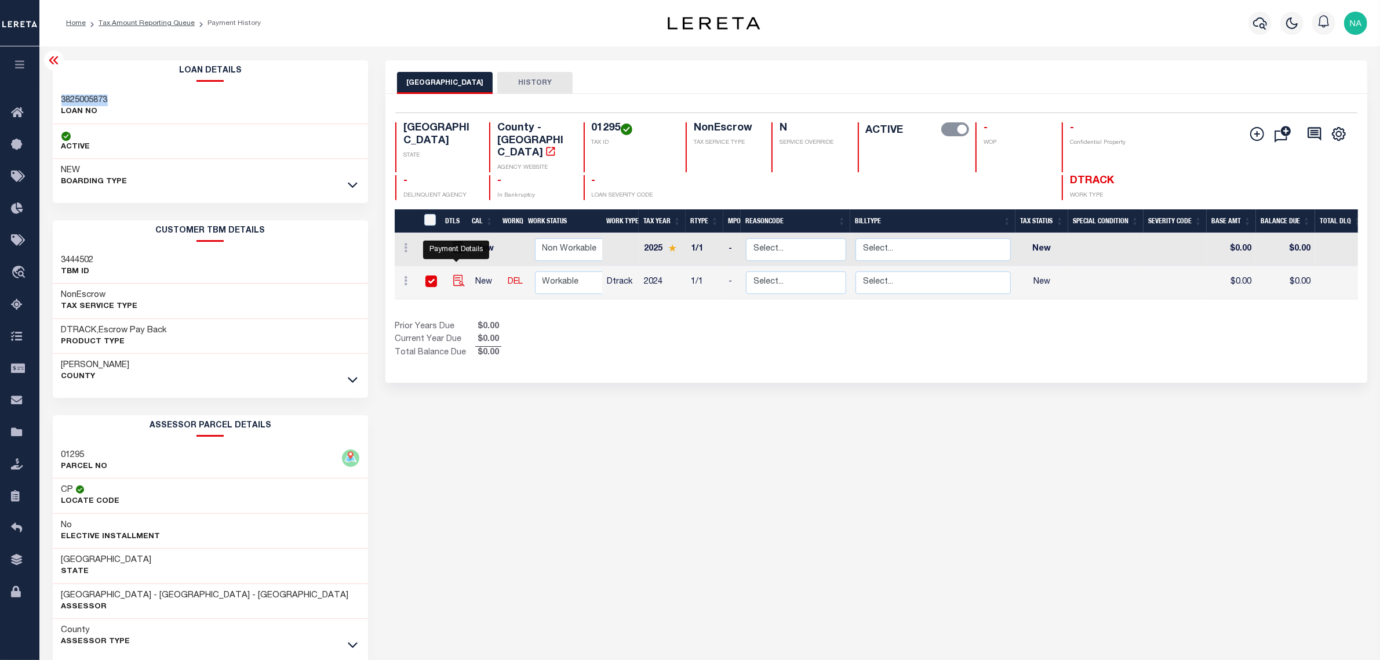
checkbox input "true"
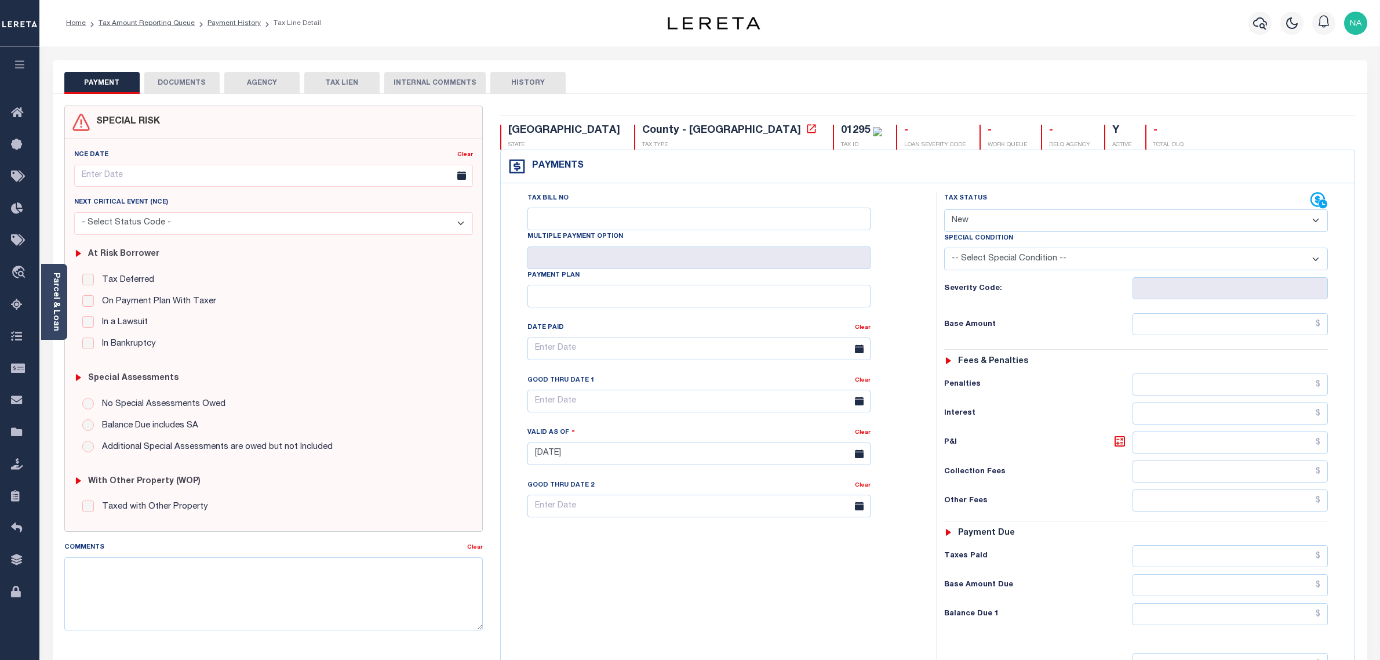
select select "NW2"
click at [841, 132] on div "01295" at bounding box center [855, 130] width 29 height 10
copy div "01295"
click at [53, 304] on link "Parcel & Loan" at bounding box center [56, 301] width 8 height 59
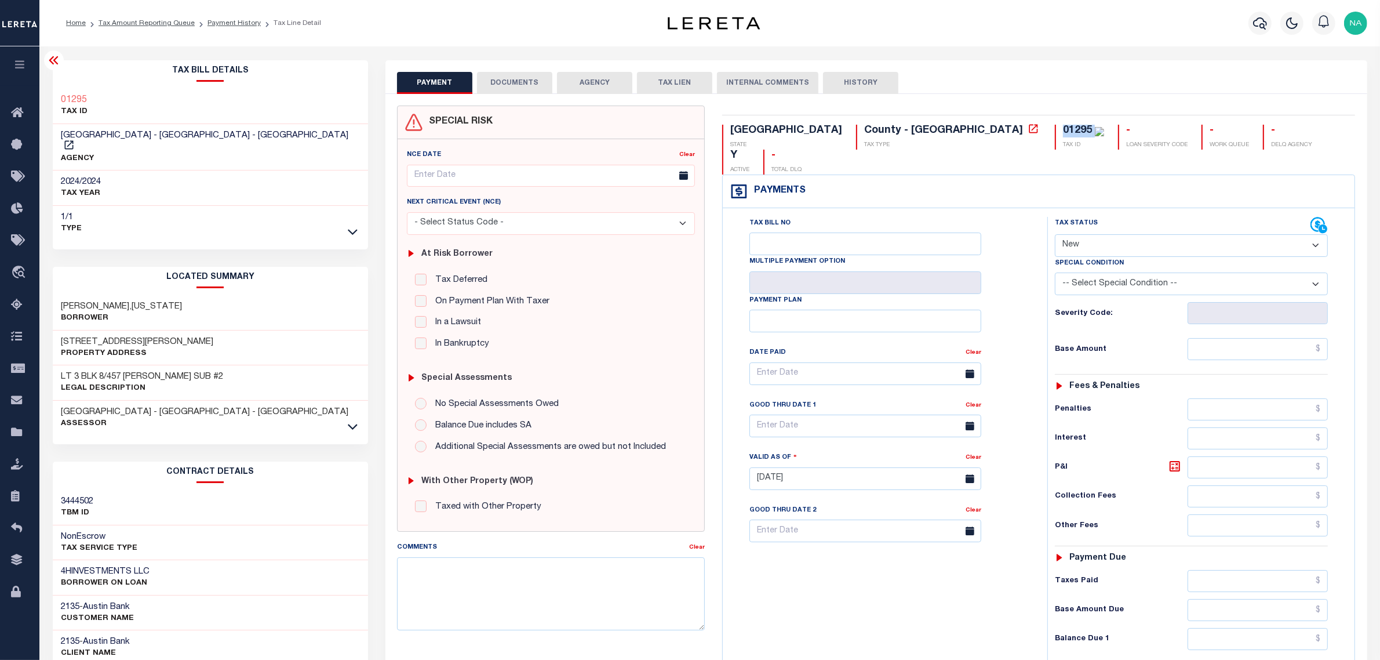
click at [512, 82] on button "DOCUMENTS" at bounding box center [514, 83] width 75 height 22
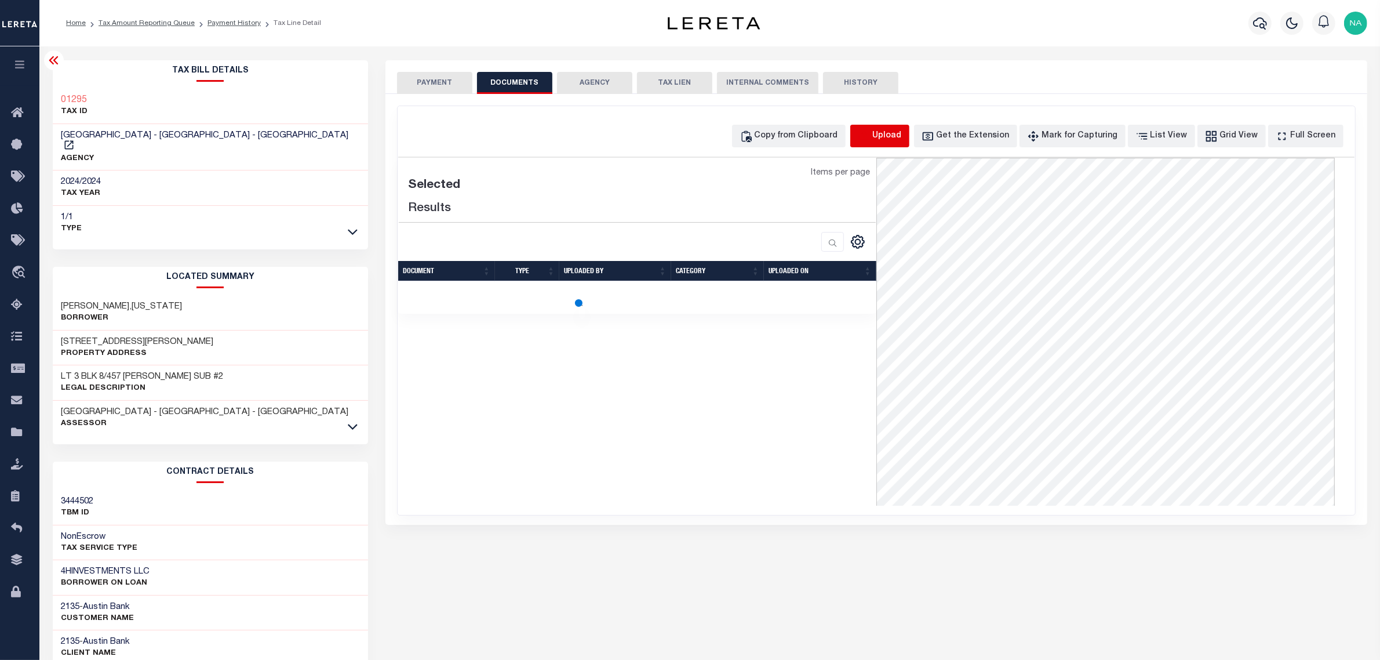
click at [871, 136] on icon "button" at bounding box center [864, 136] width 13 height 13
select select "POP"
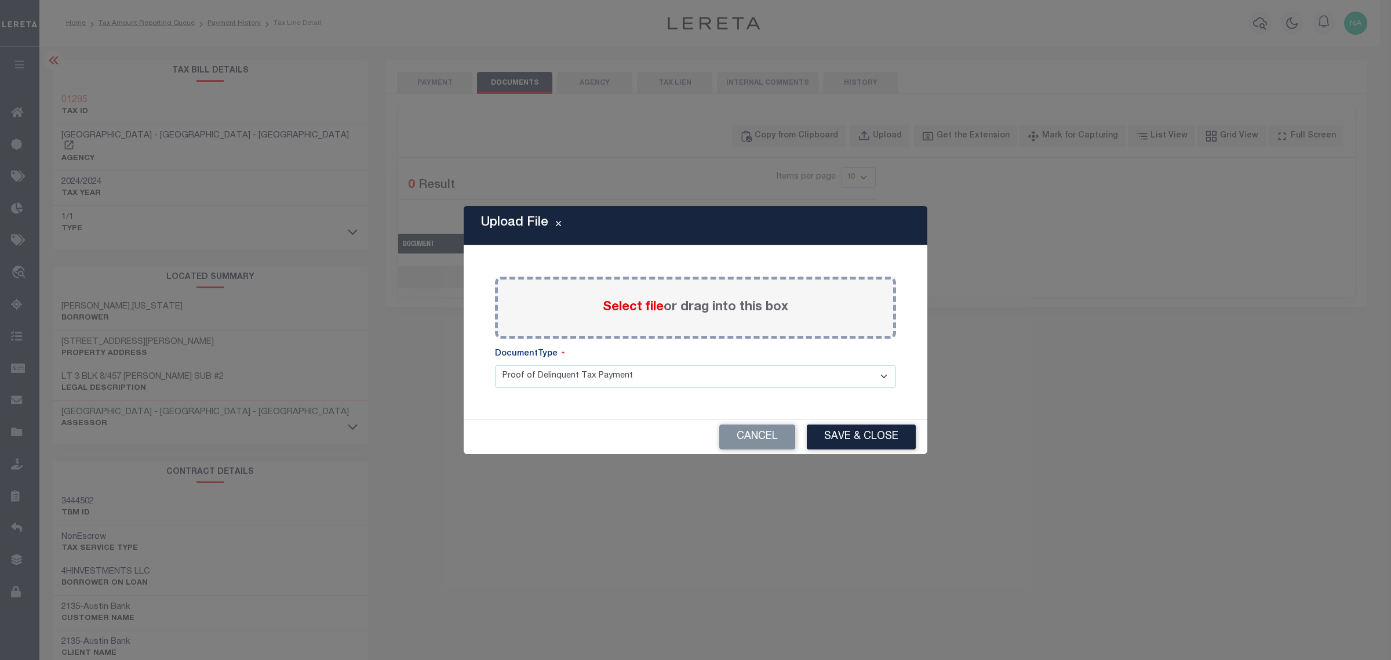
click at [672, 308] on label "Select file or drag into this box" at bounding box center [695, 307] width 185 height 19
click at [0, 0] on input "Select file or drag into this box" at bounding box center [0, 0] width 0 height 0
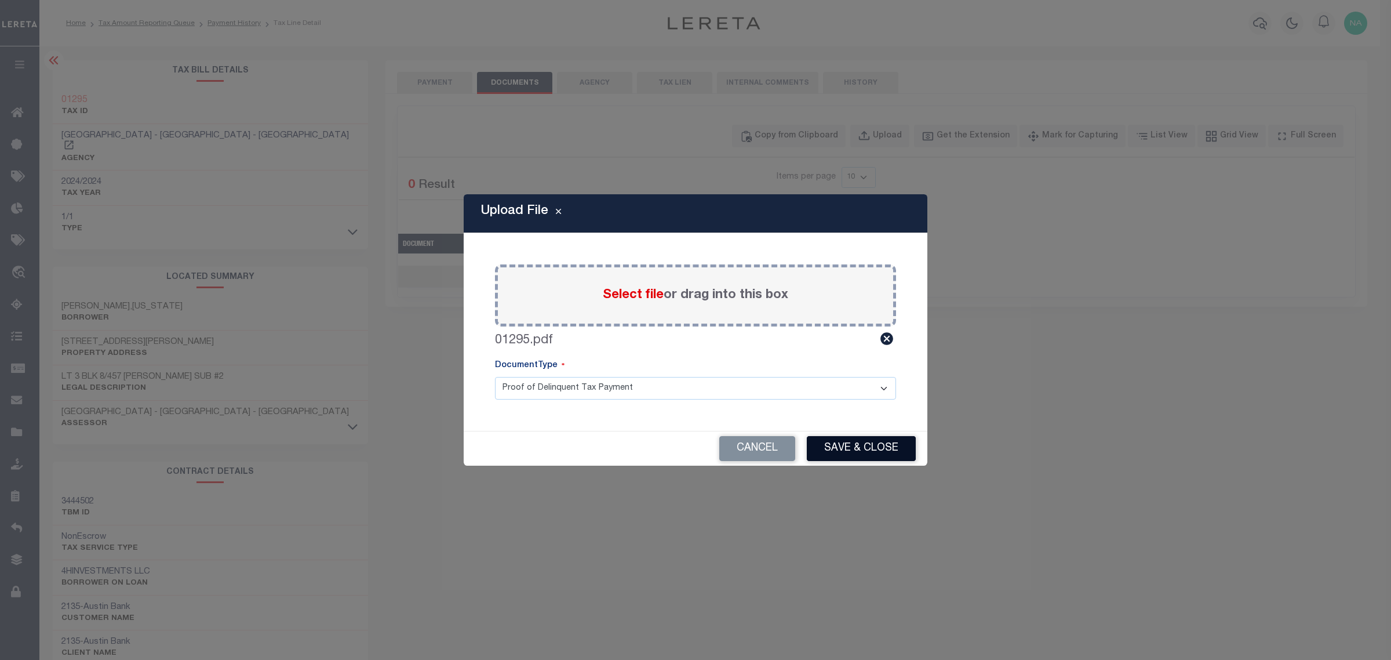
click at [859, 451] on button "Save & Close" at bounding box center [861, 448] width 109 height 25
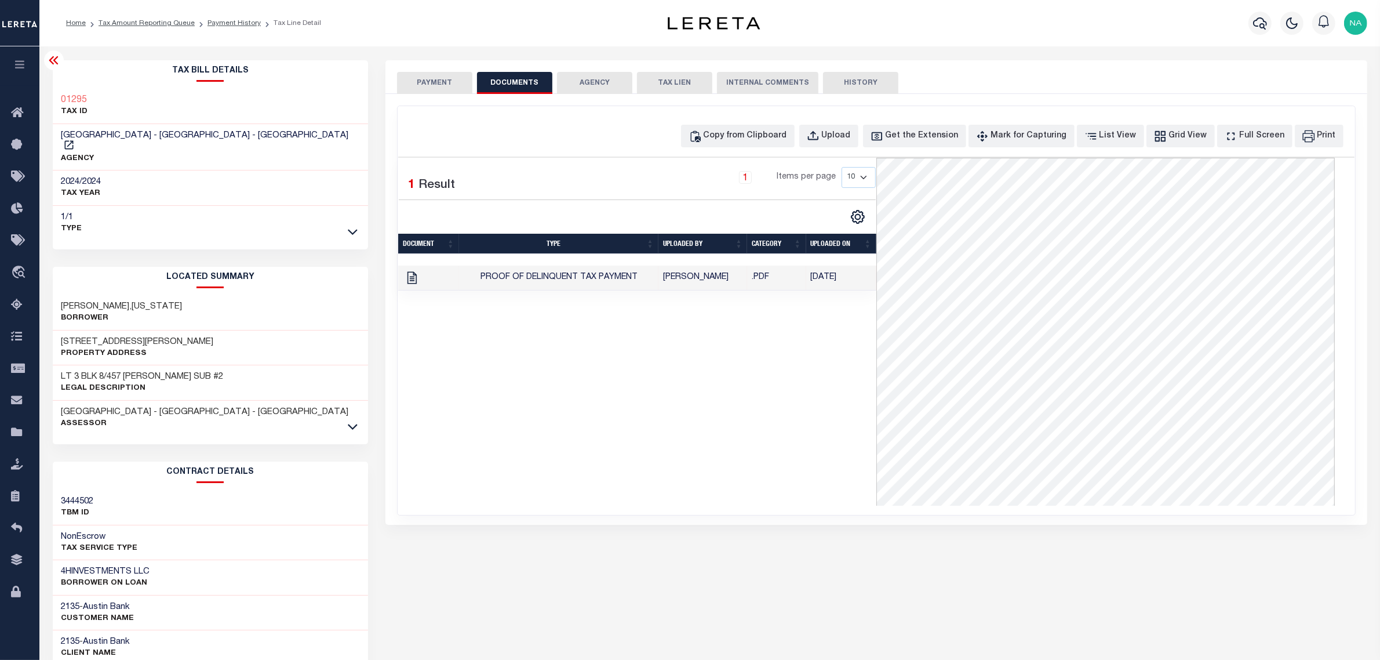
click at [439, 85] on button "PAYMENT" at bounding box center [434, 83] width 75 height 22
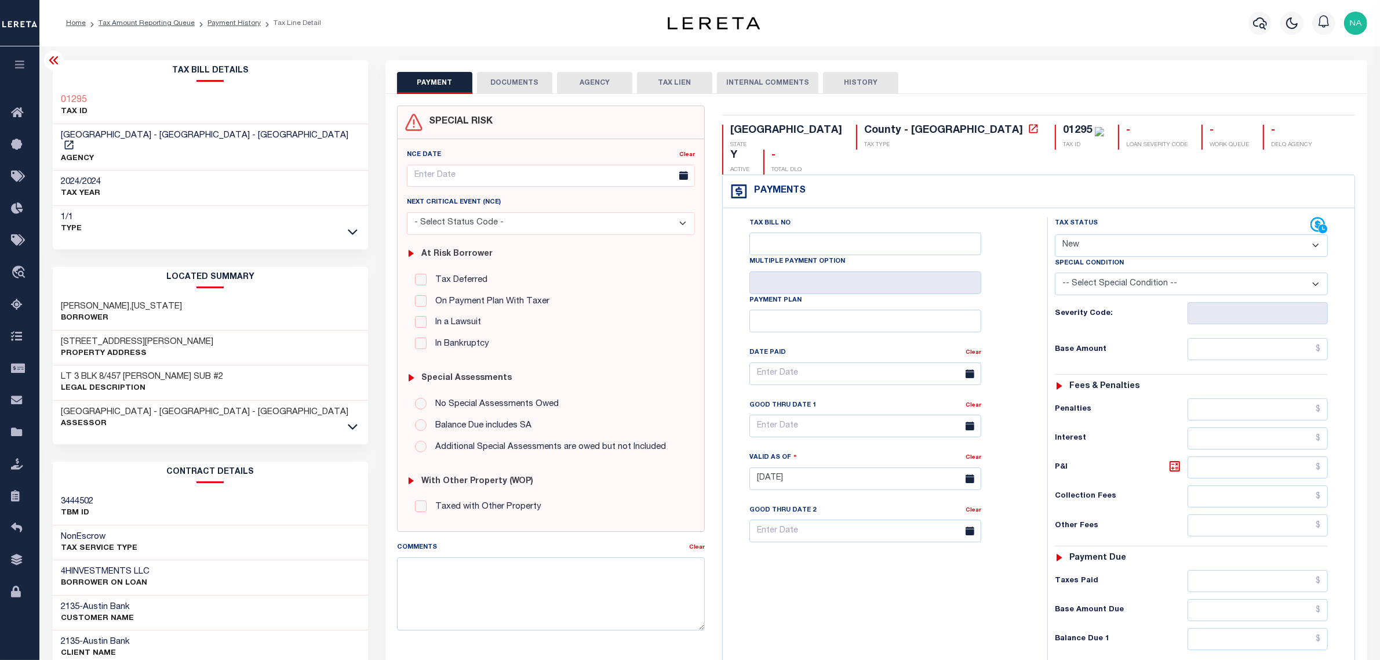
click at [1101, 234] on select "- Select Status Code - Open Due/Unpaid Paid Incomplete No Tax Due Internal Refu…" at bounding box center [1191, 245] width 273 height 23
select select "PYD"
click at [1055, 234] on select "- Select Status Code - Open Due/Unpaid Paid Incomplete No Tax Due Internal Refu…" at bounding box center [1191, 245] width 273 height 23
type input "[DATE]"
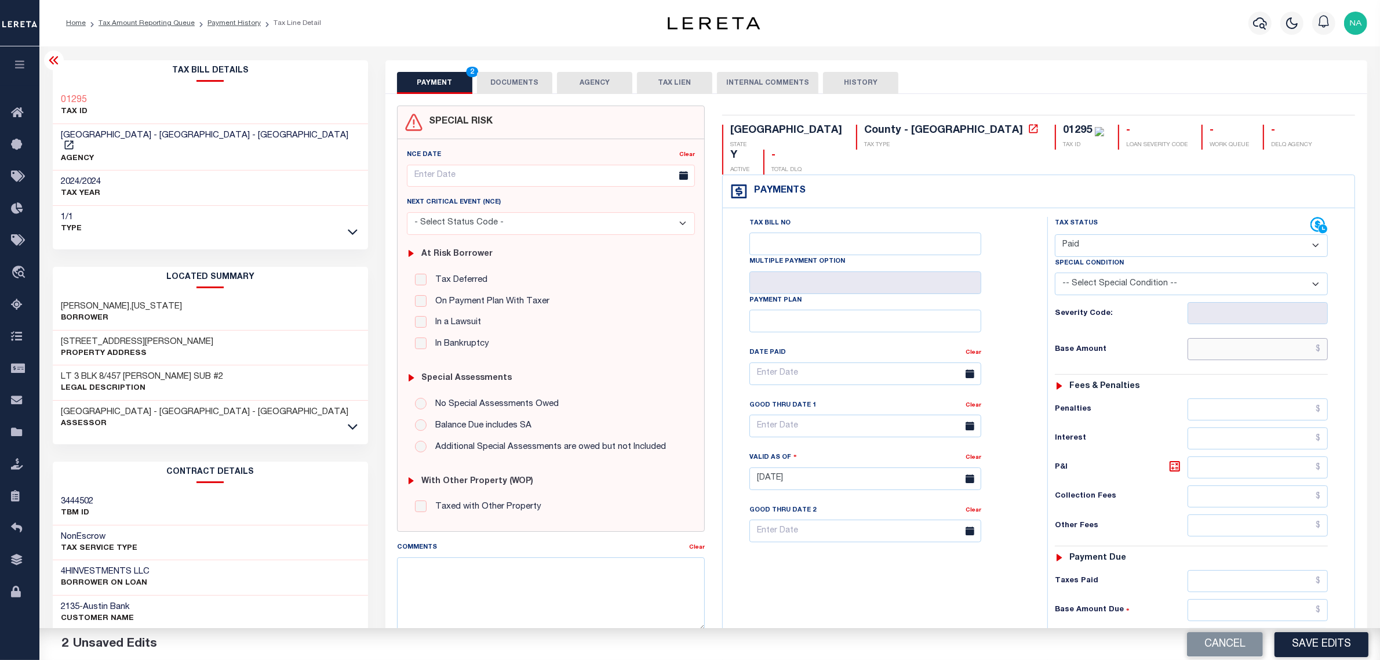
click at [1294, 338] on input "text" at bounding box center [1258, 349] width 140 height 22
click at [1270, 338] on input "text" at bounding box center [1258, 349] width 140 height 22
paste input "2,727.39"
type input "$2,727.39"
click at [1268, 570] on input "text" at bounding box center [1258, 581] width 140 height 22
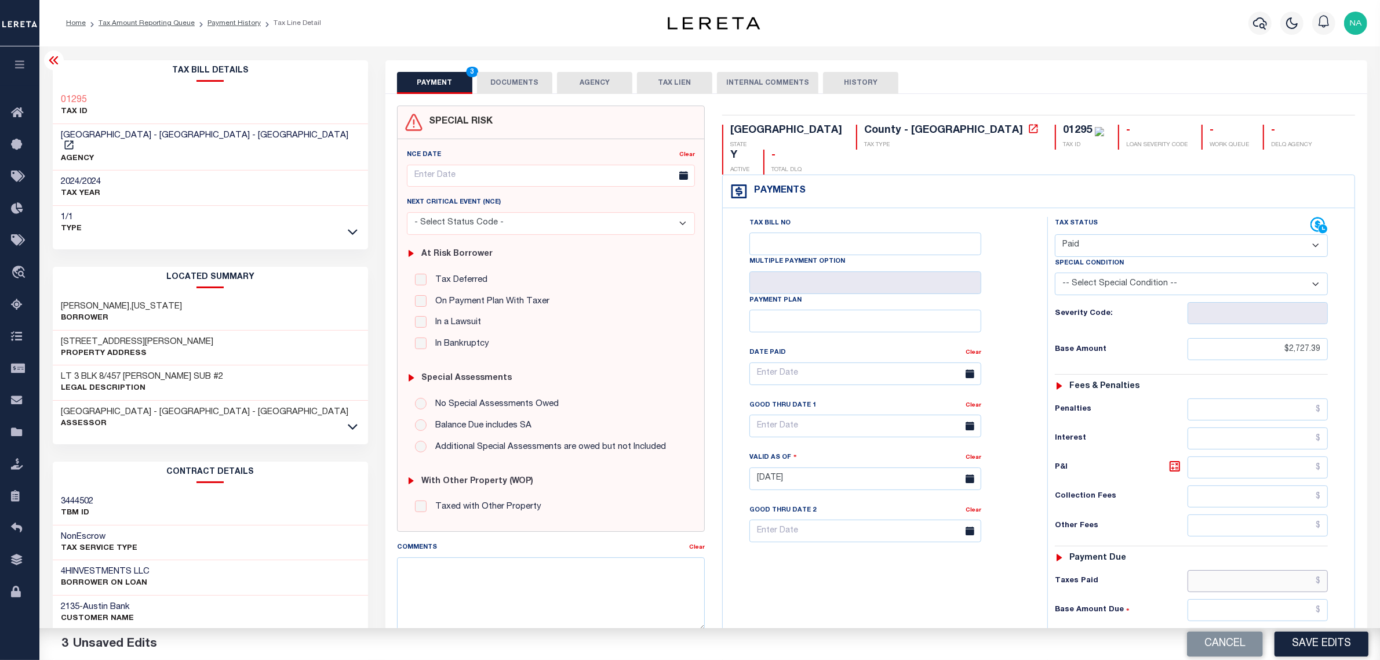
click at [1278, 570] on input "text" at bounding box center [1258, 581] width 140 height 22
paste input "4,264.82"
type input "$4,264.82"
click at [1308, 628] on input "text" at bounding box center [1258, 639] width 140 height 22
type input "$0.00"
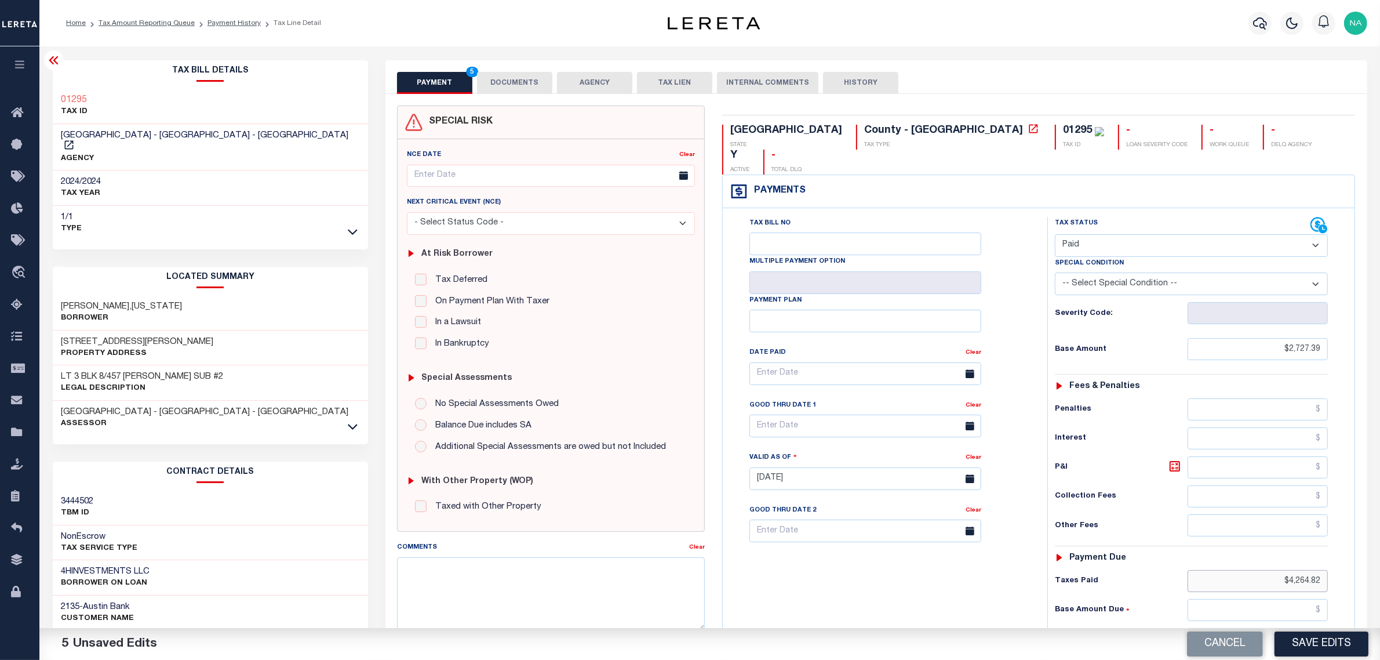
click at [1348, 555] on div "Tax Status Status" at bounding box center [1195, 473] width 313 height 512
paste input "3,081.95"
type input "$3,081.95"
drag, startPoint x: 1331, startPoint y: 638, endPoint x: 733, endPoint y: 464, distance: 622.2
click at [981, 540] on div "Parcel & Loan Tax Bill Details 01295 TAX ID AGENCY 2024/2024 TAX YEAR" at bounding box center [709, 459] width 1341 height 827
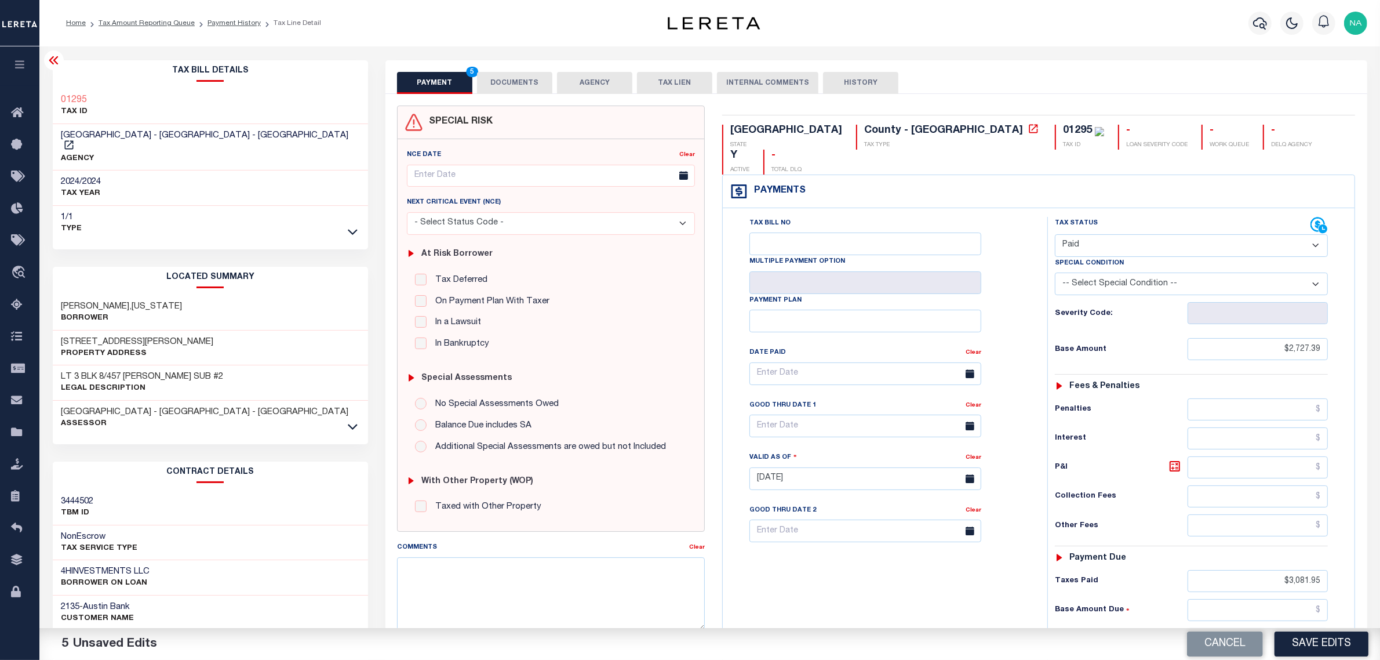
click at [519, 75] on button "DOCUMENTS" at bounding box center [514, 83] width 75 height 22
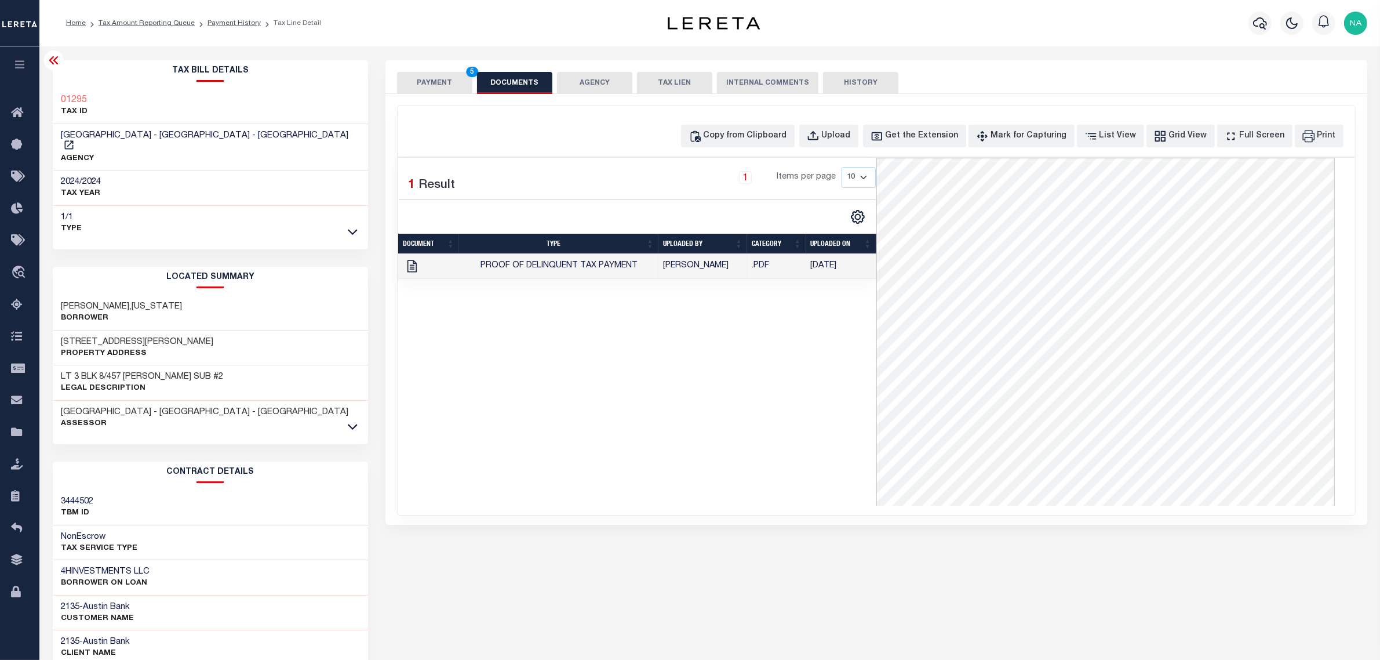
click at [442, 87] on button "PAYMENT 5" at bounding box center [434, 83] width 75 height 22
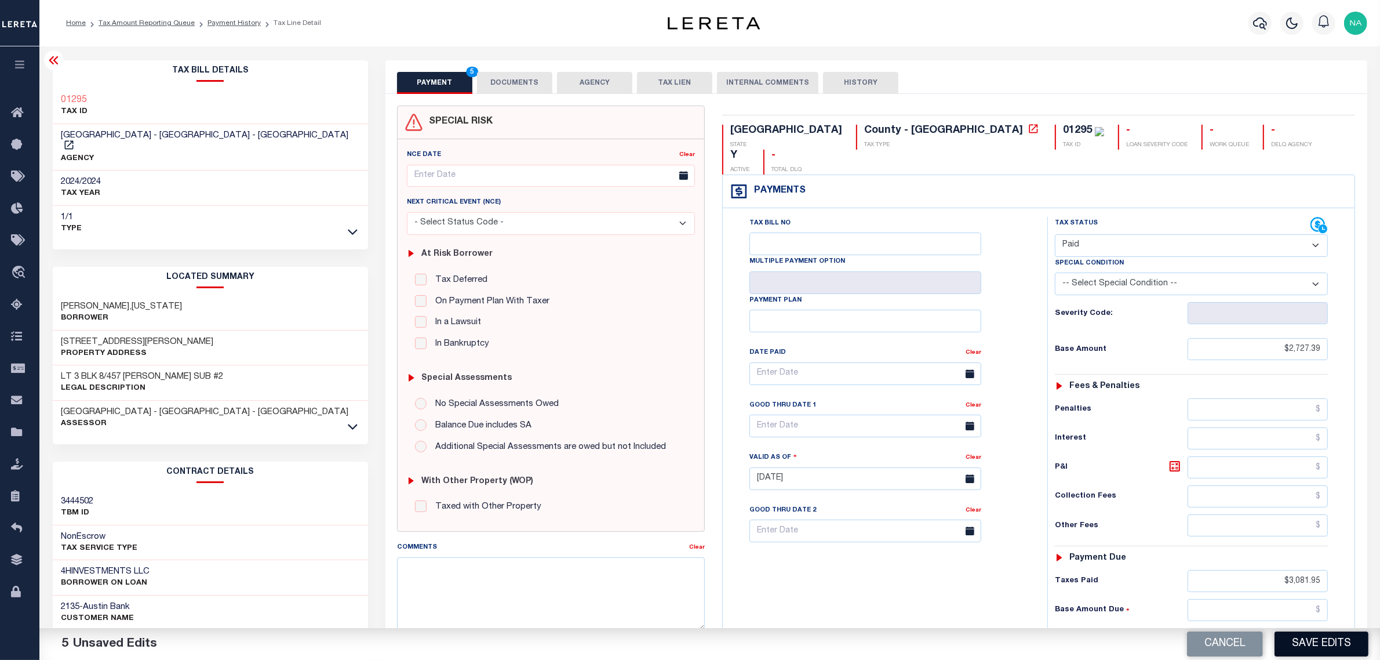
click at [1313, 643] on button "Save Edits" at bounding box center [1322, 643] width 94 height 25
checkbox input "false"
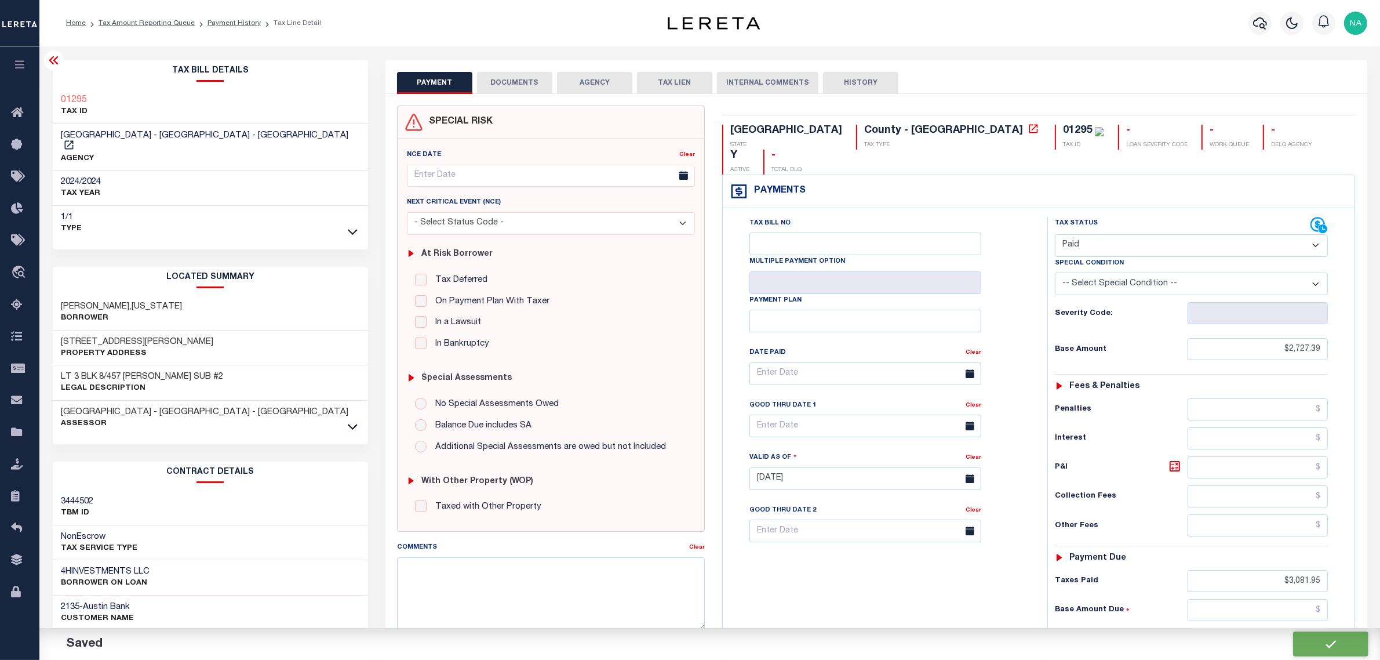
type input "$2,727.39"
type input "$3,081.95"
type input "$0"
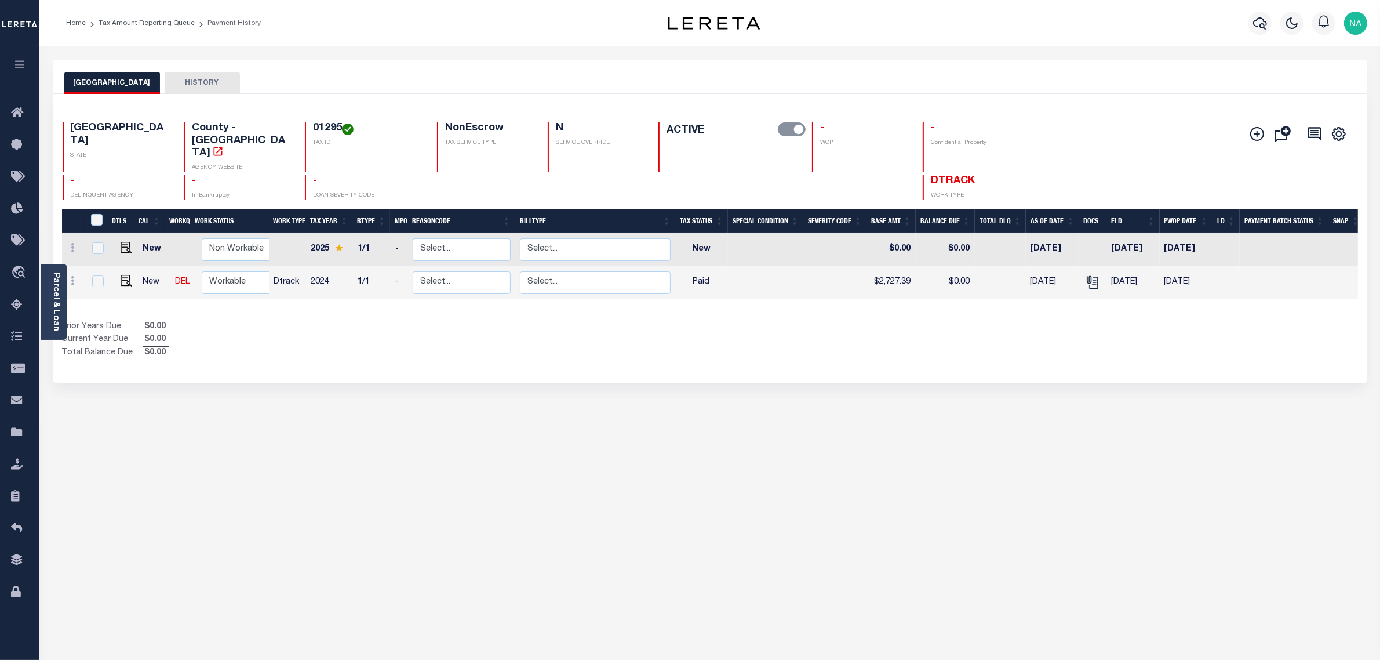
click at [57, 300] on link "Parcel & Loan" at bounding box center [56, 301] width 8 height 59
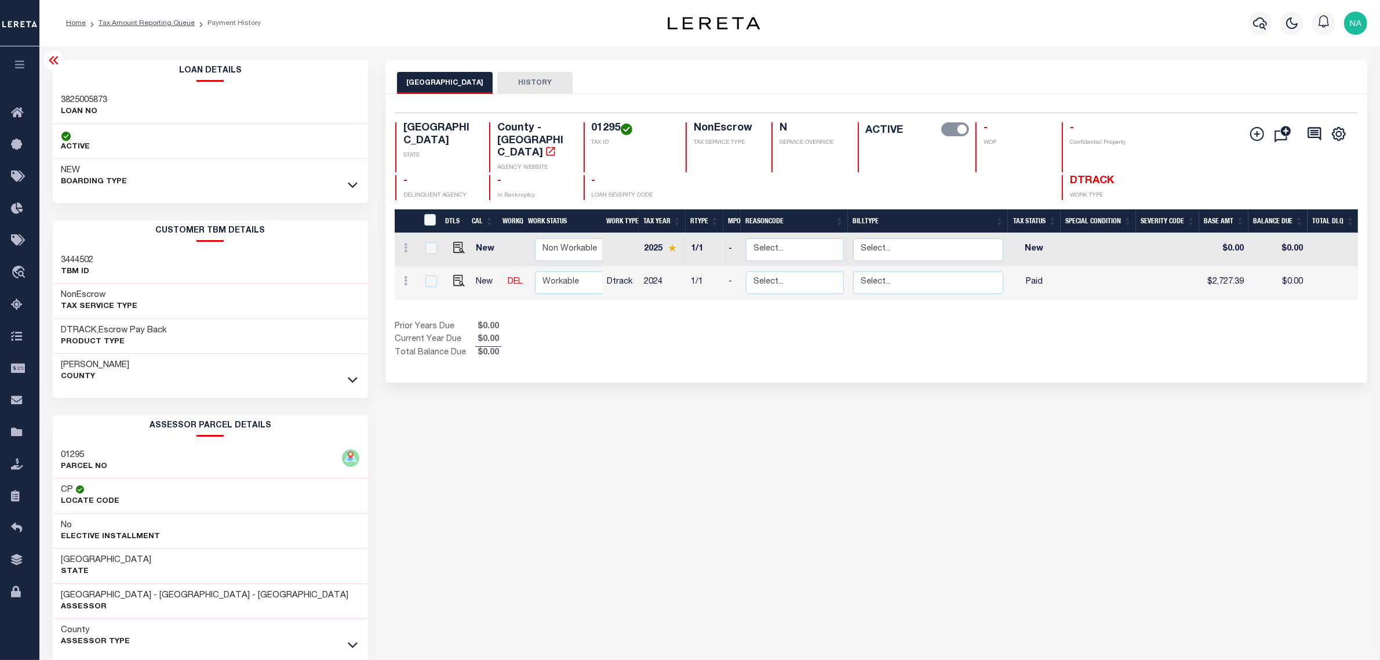
click at [84, 100] on h3 "3825005873" at bounding box center [84, 100] width 46 height 12
copy h3 "3825005873"
click at [177, 20] on link "Tax Amount Reporting Queue" at bounding box center [147, 23] width 96 height 7
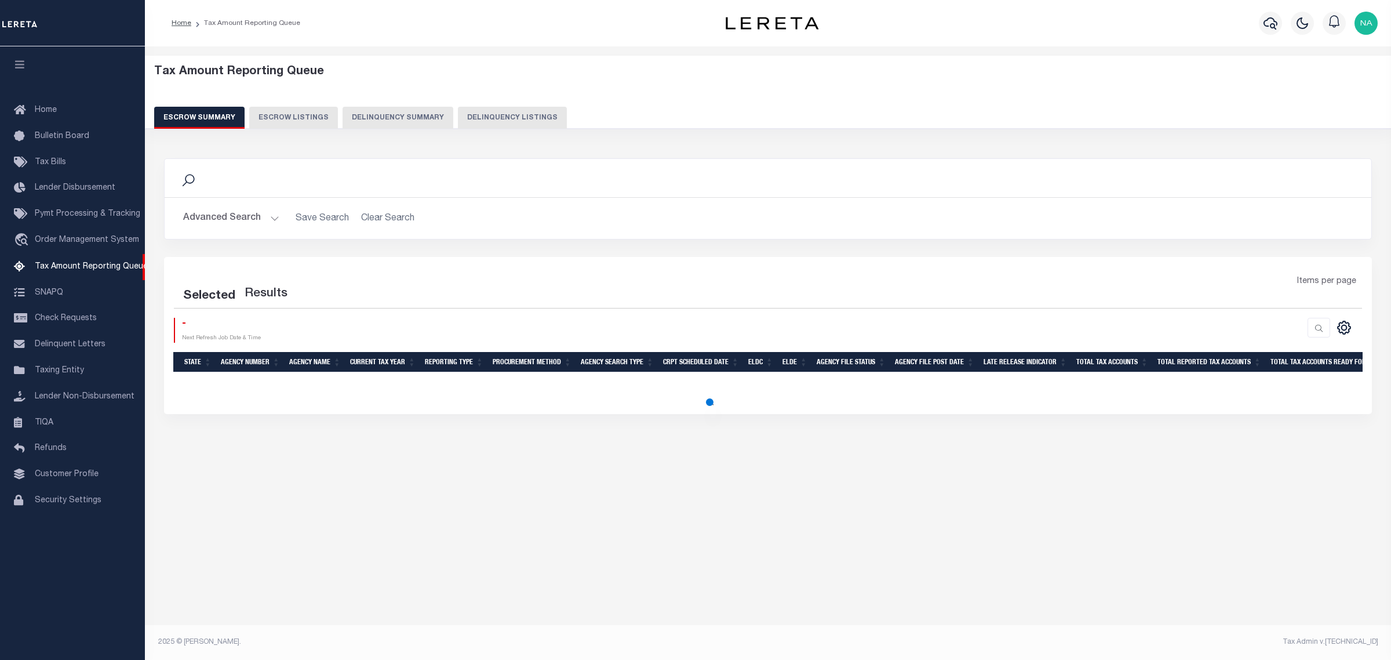
select select "100"
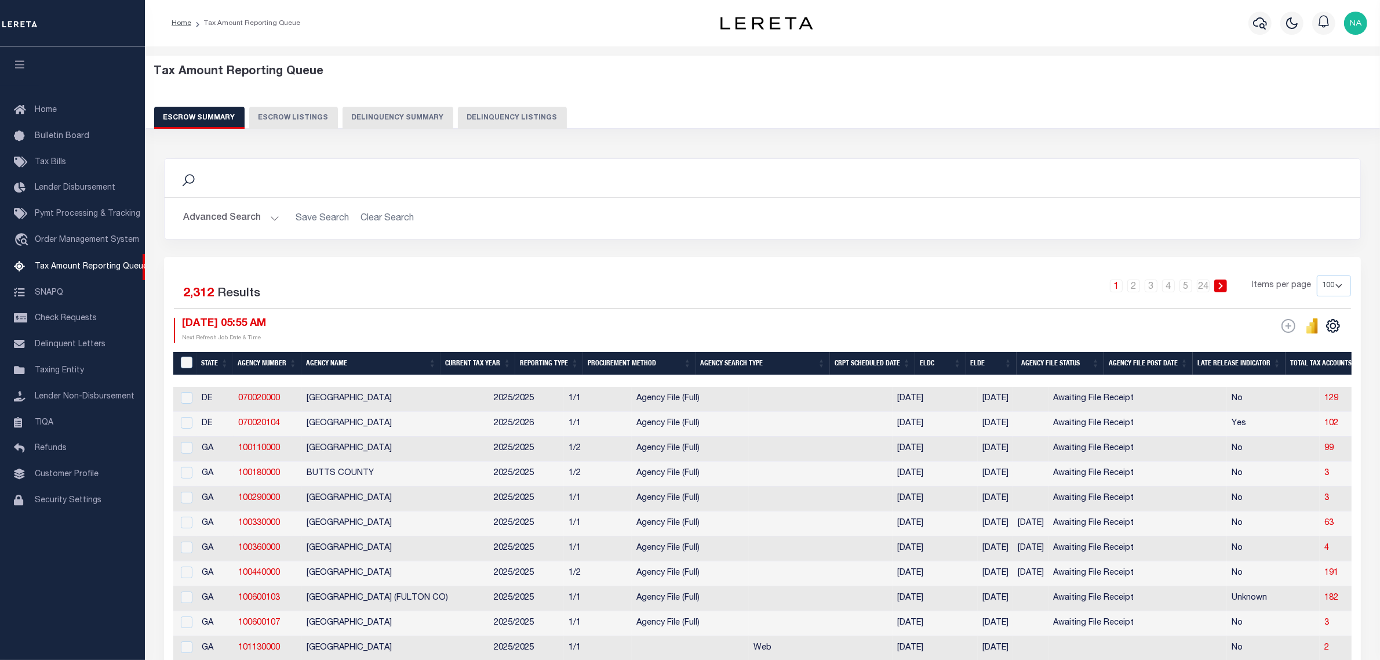
click at [496, 118] on button "Delinquency Listings" at bounding box center [512, 118] width 109 height 22
select select "100"
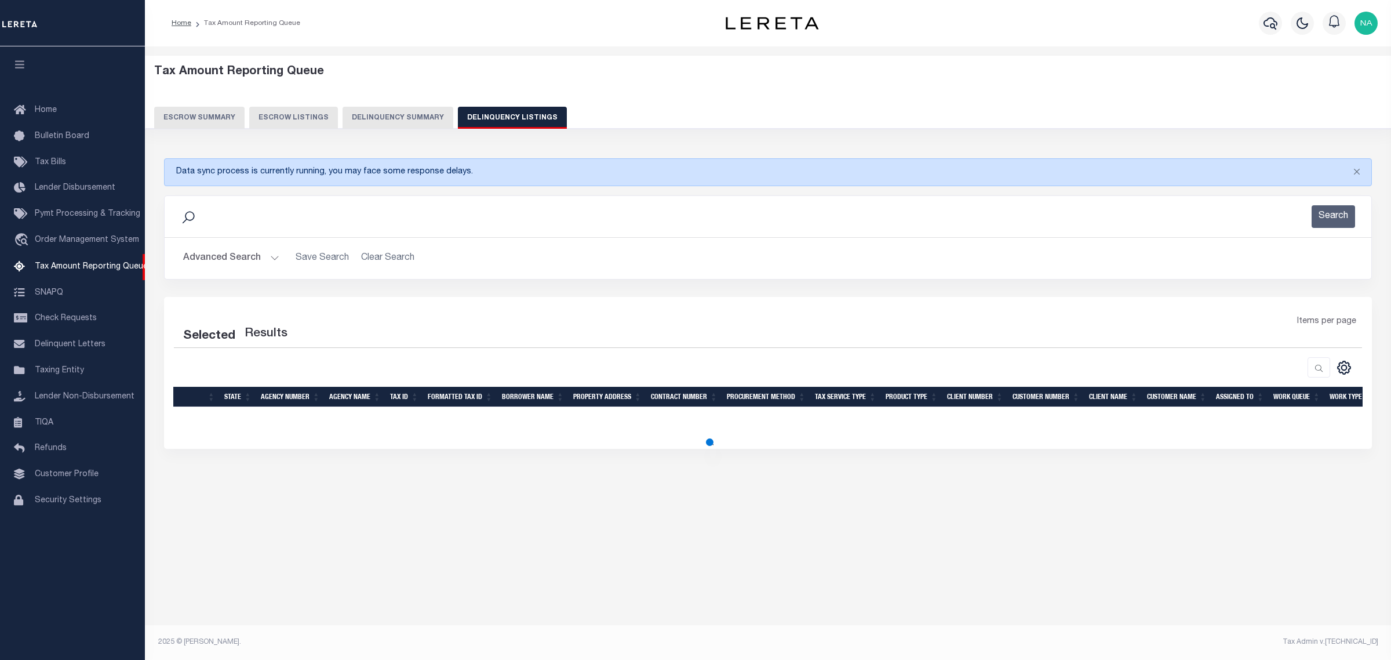
select select "100"
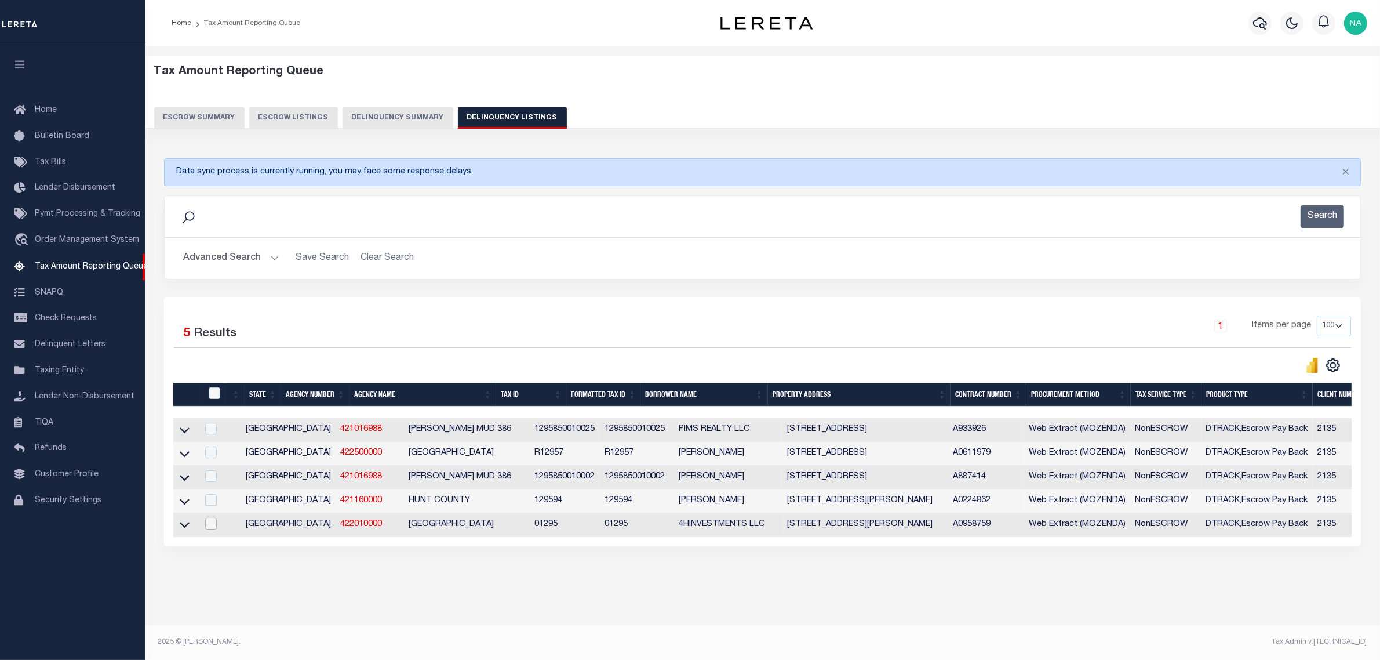
click at [215, 529] on input "checkbox" at bounding box center [211, 524] width 12 height 12
checkbox input "true"
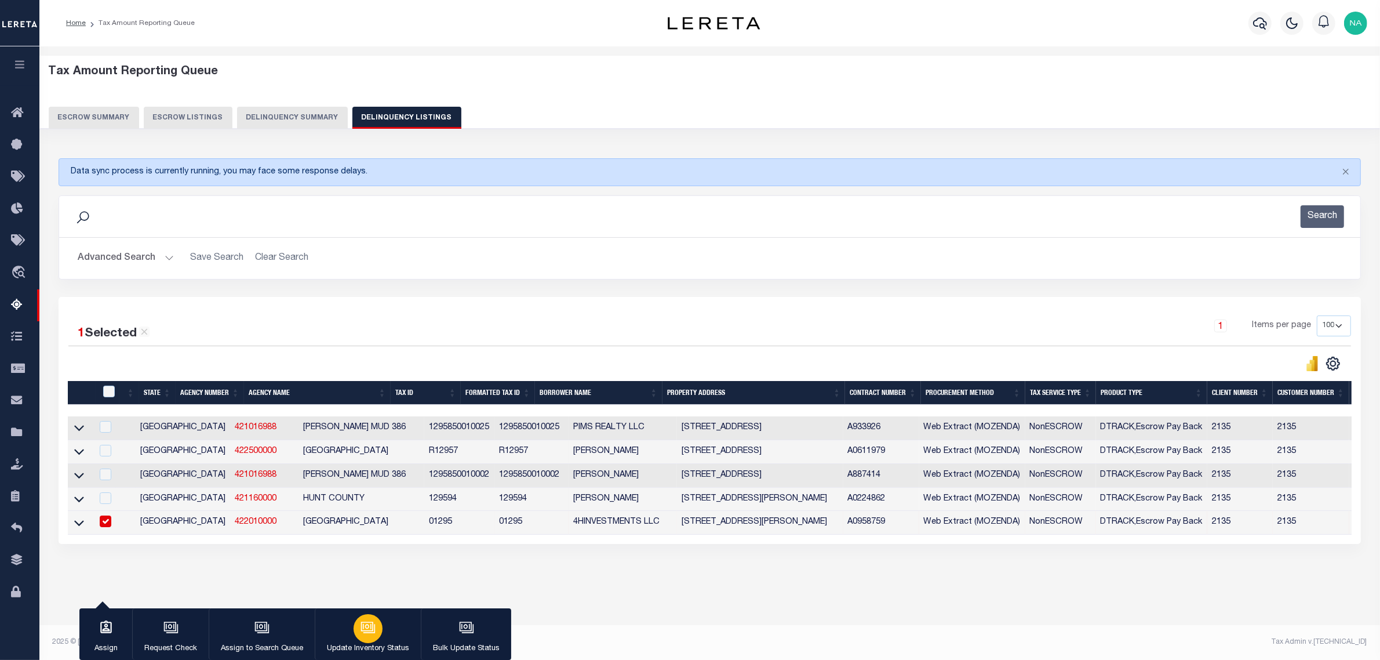
click at [369, 629] on icon "button" at bounding box center [367, 626] width 9 height 5
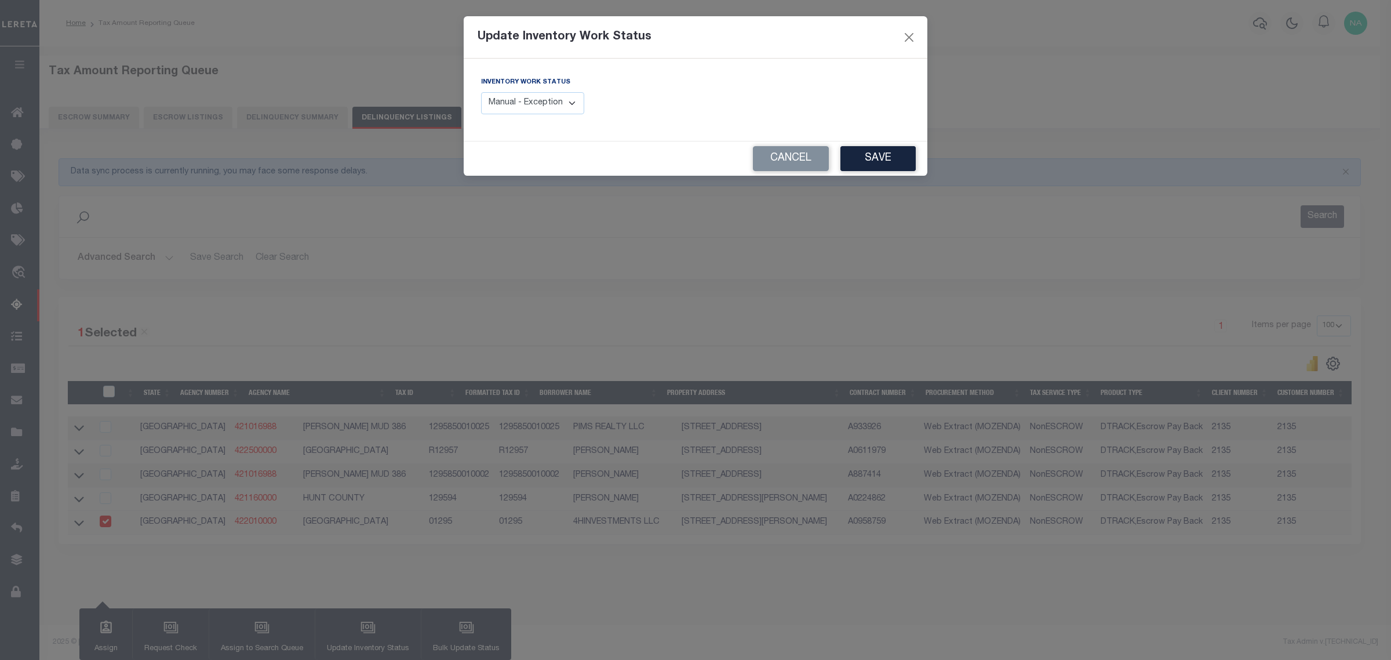
drag, startPoint x: 548, startPoint y: 109, endPoint x: 537, endPoint y: 114, distance: 12.7
click at [548, 109] on select "Manual - Exception Pended - Awaiting Search Late Add Exception Completed" at bounding box center [532, 103] width 103 height 23
select select "4"
click at [481, 92] on select "Manual - Exception Pended - Awaiting Search Late Add Exception Completed" at bounding box center [532, 103] width 103 height 23
click at [868, 158] on button "Save" at bounding box center [877, 158] width 75 height 25
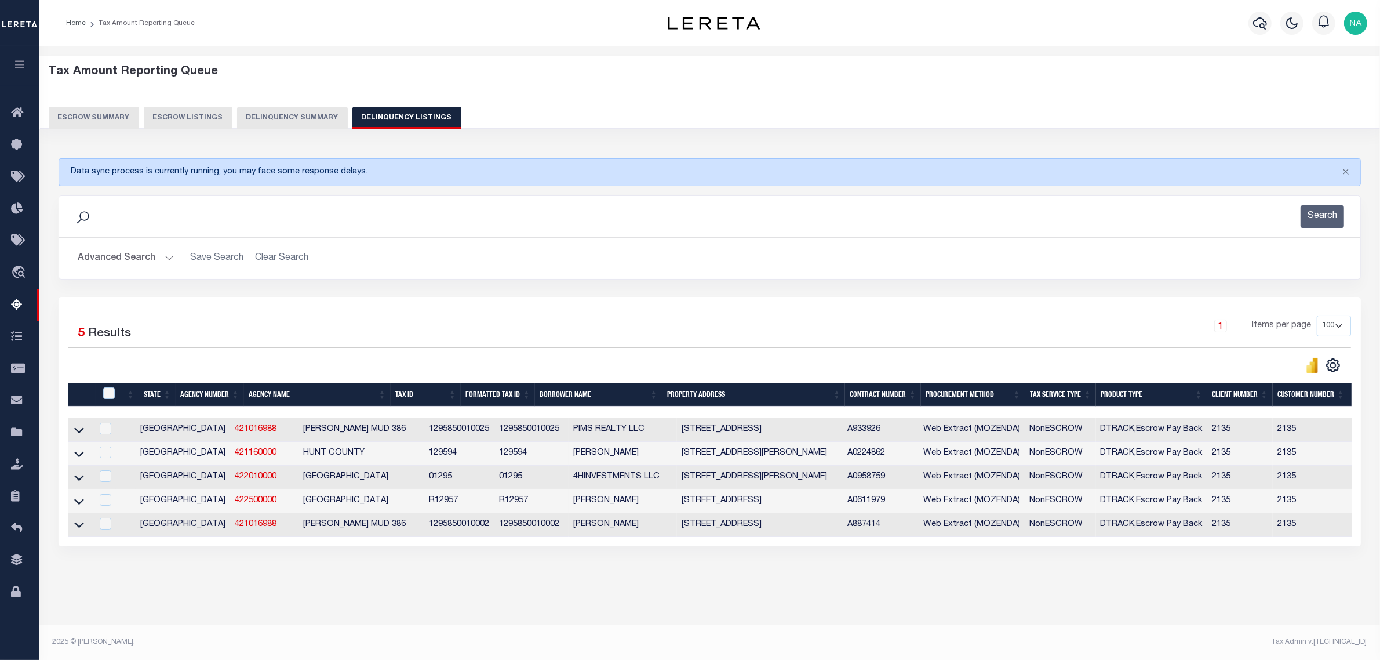
drag, startPoint x: 81, startPoint y: 479, endPoint x: 210, endPoint y: 469, distance: 129.6
click at [81, 479] on icon at bounding box center [79, 477] width 10 height 12
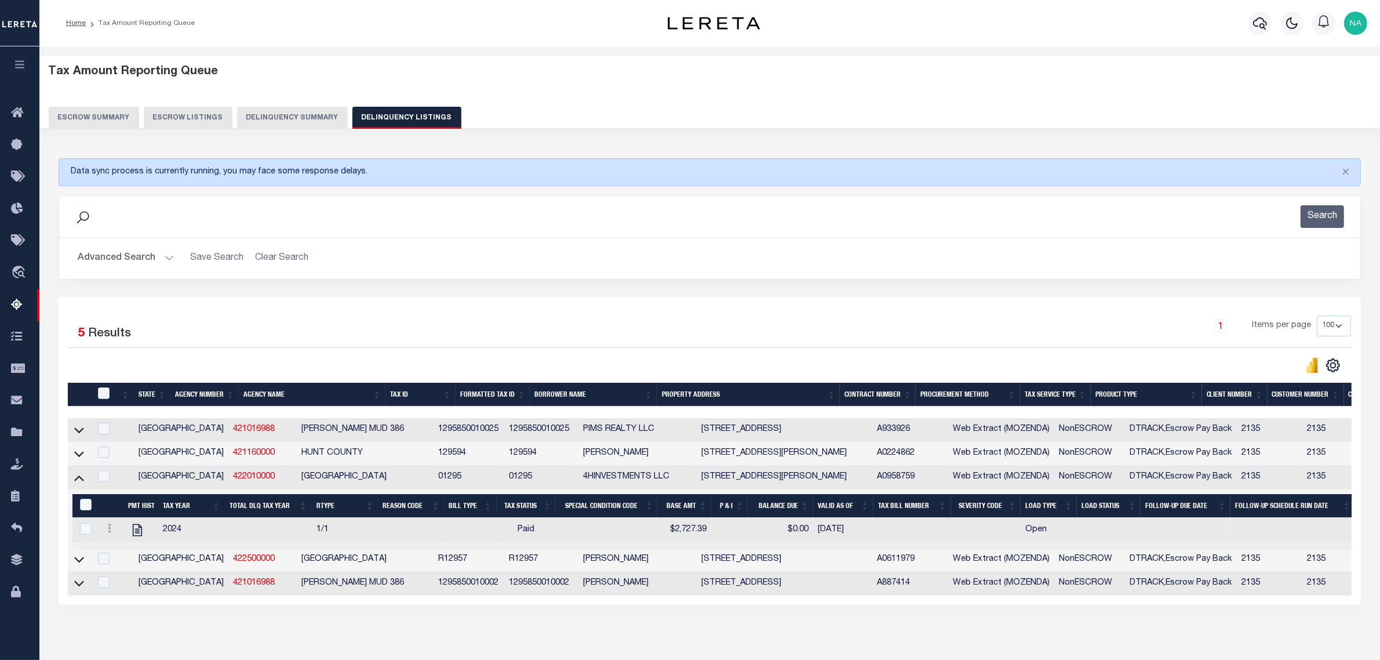
click at [107, 259] on button "Advanced Search" at bounding box center [126, 258] width 96 height 23
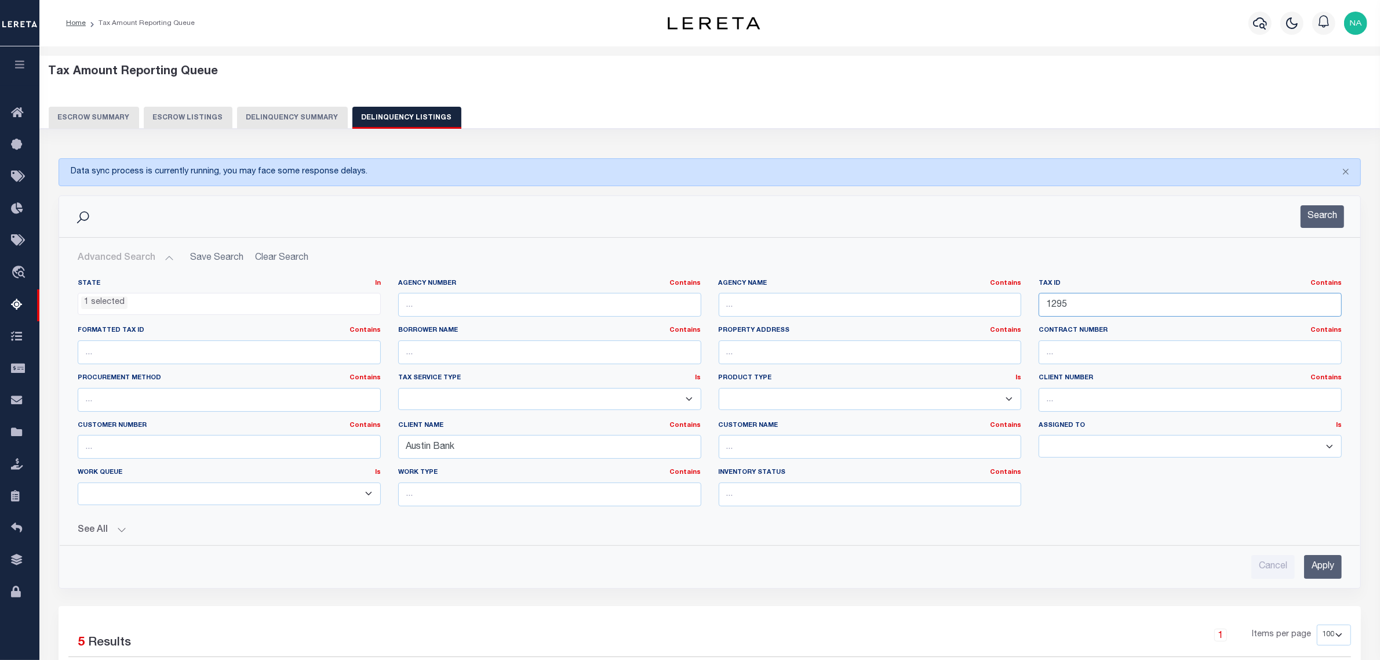
drag, startPoint x: 1071, startPoint y: 307, endPoint x: 905, endPoint y: 310, distance: 166.4
click at [906, 310] on div "State In In AK AL AR AZ CA CO CT DC DE FL GA GU HI IA ID IL IN KS KY LA MA MD M…" at bounding box center [709, 397] width 1281 height 236
paste input "534"
type input "1534"
click at [1317, 574] on input "Apply" at bounding box center [1323, 567] width 38 height 24
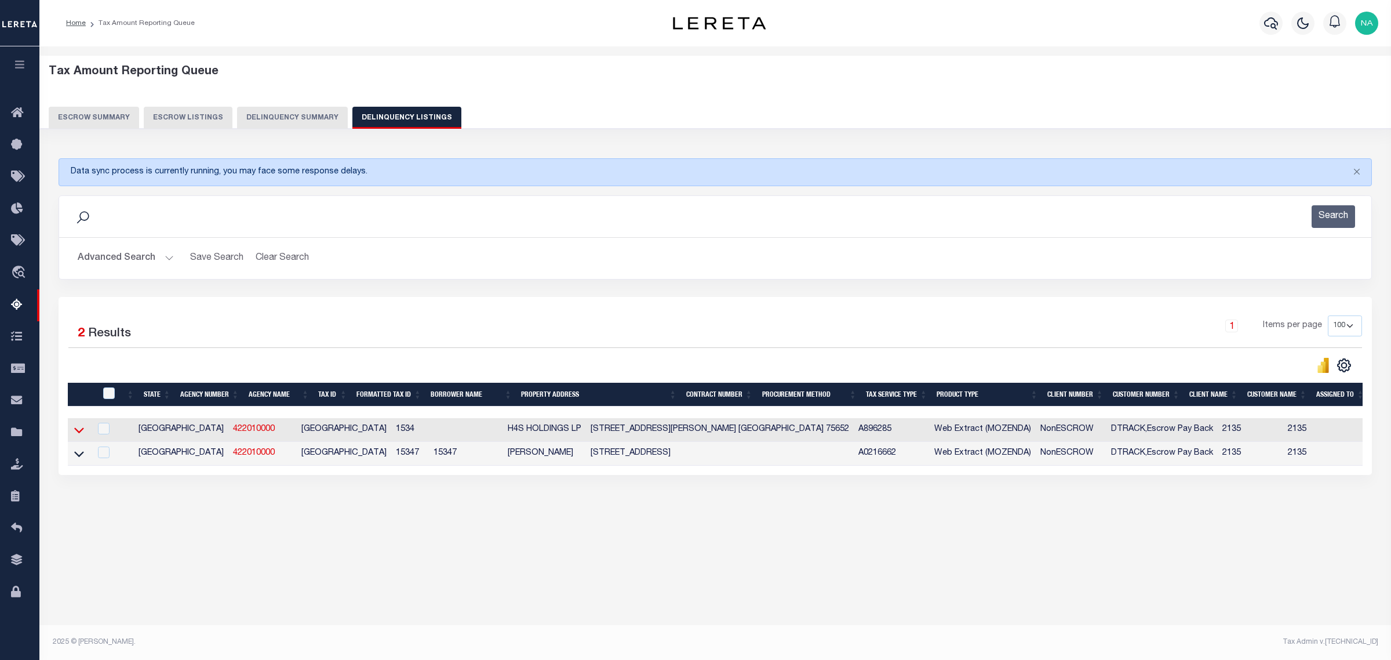
click at [77, 433] on icon at bounding box center [79, 430] width 10 height 6
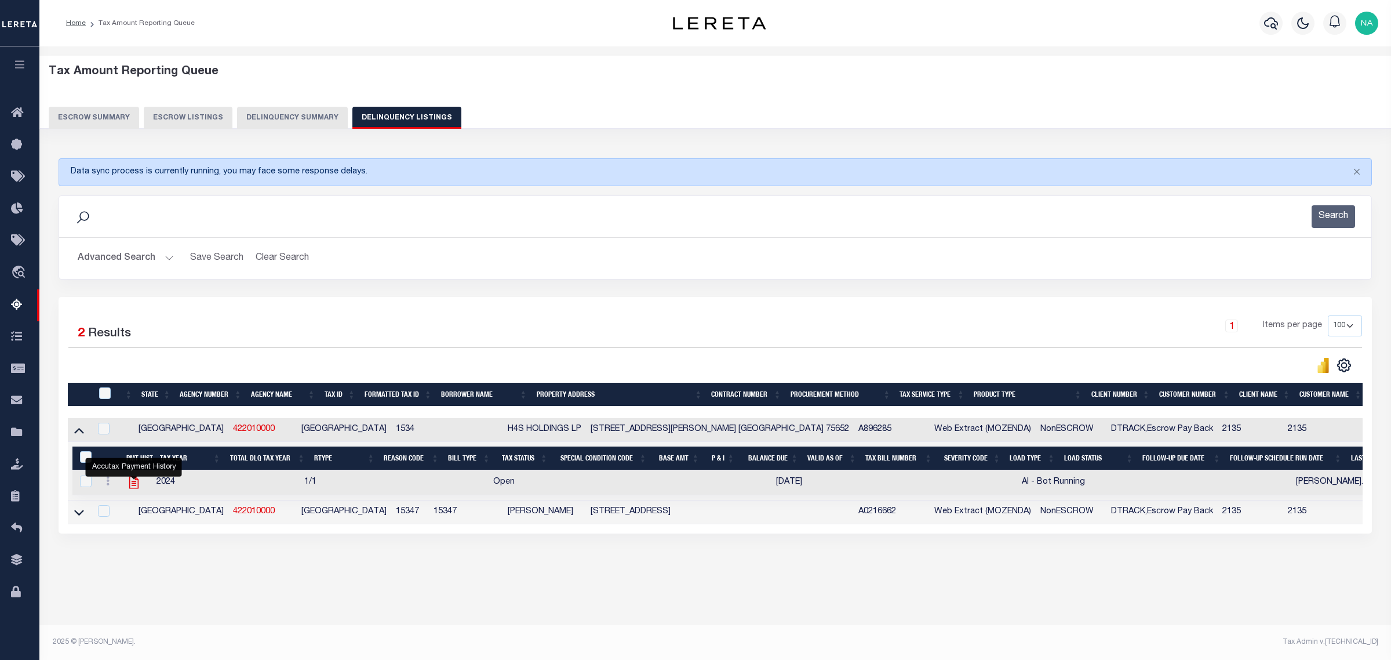
click at [133, 486] on icon "" at bounding box center [133, 482] width 9 height 12
checkbox input "true"
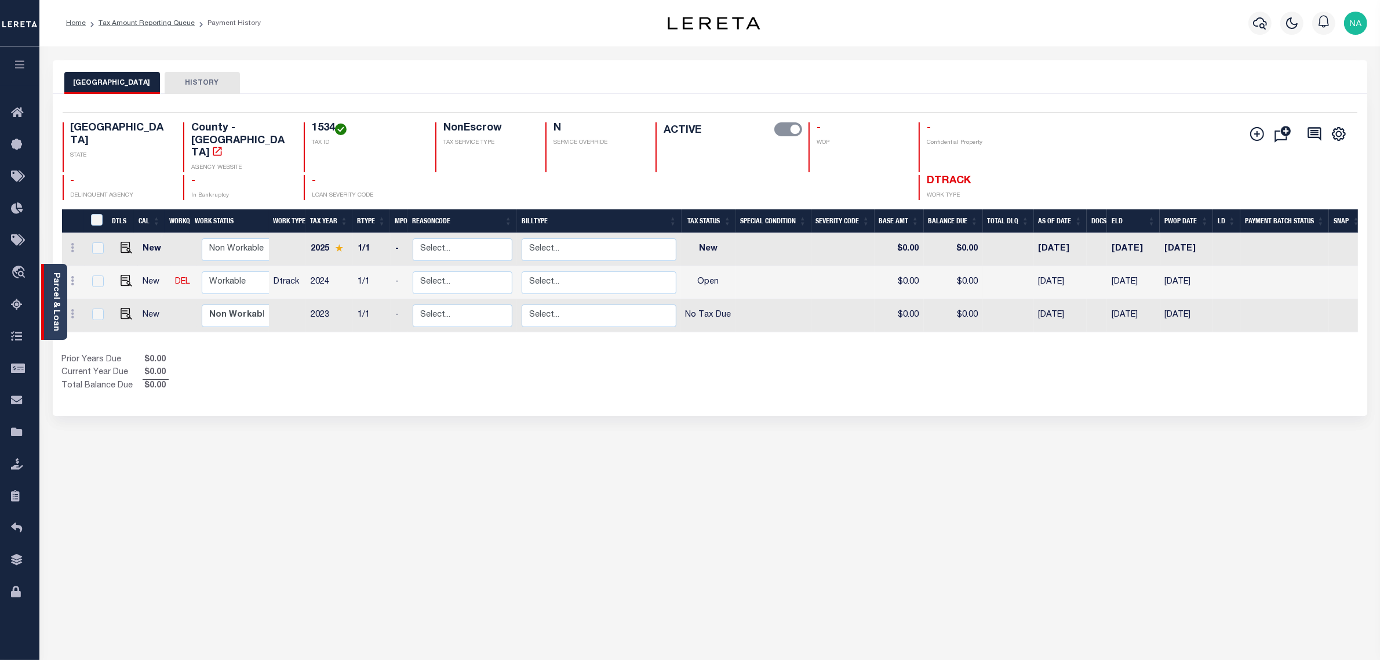
click at [58, 293] on link "Parcel & Loan" at bounding box center [56, 301] width 8 height 59
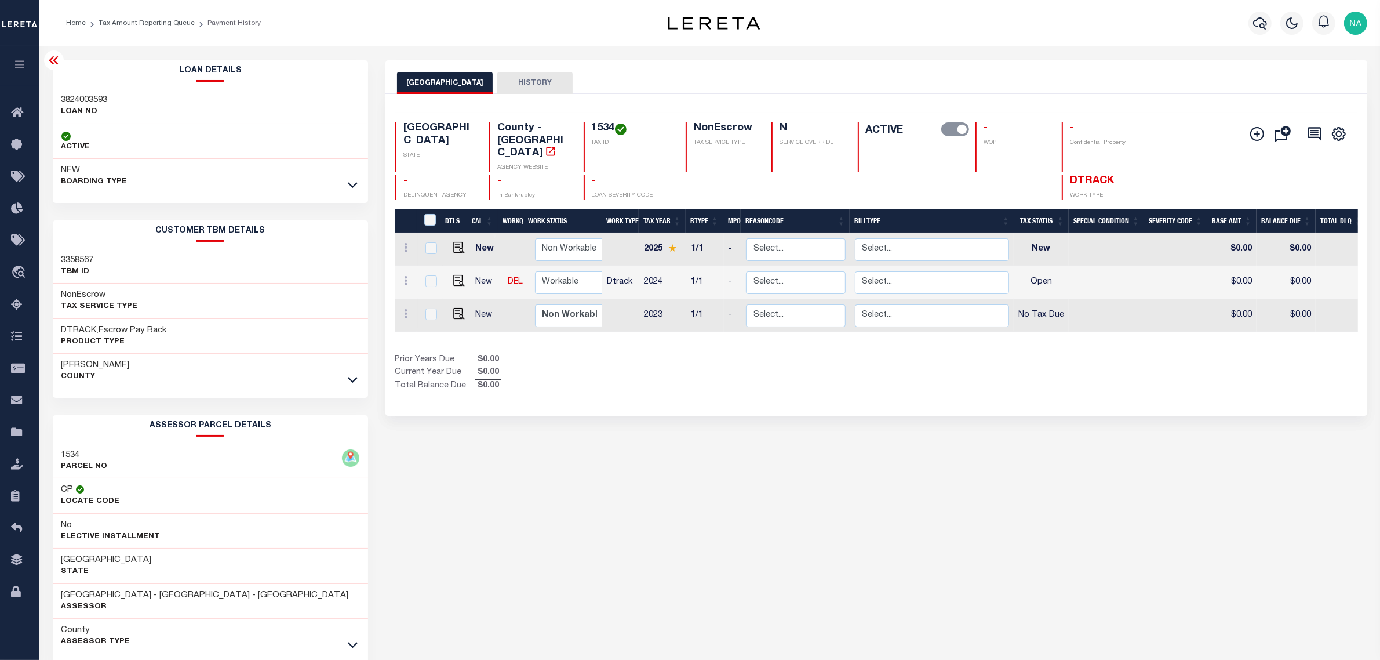
scroll to position [56, 0]
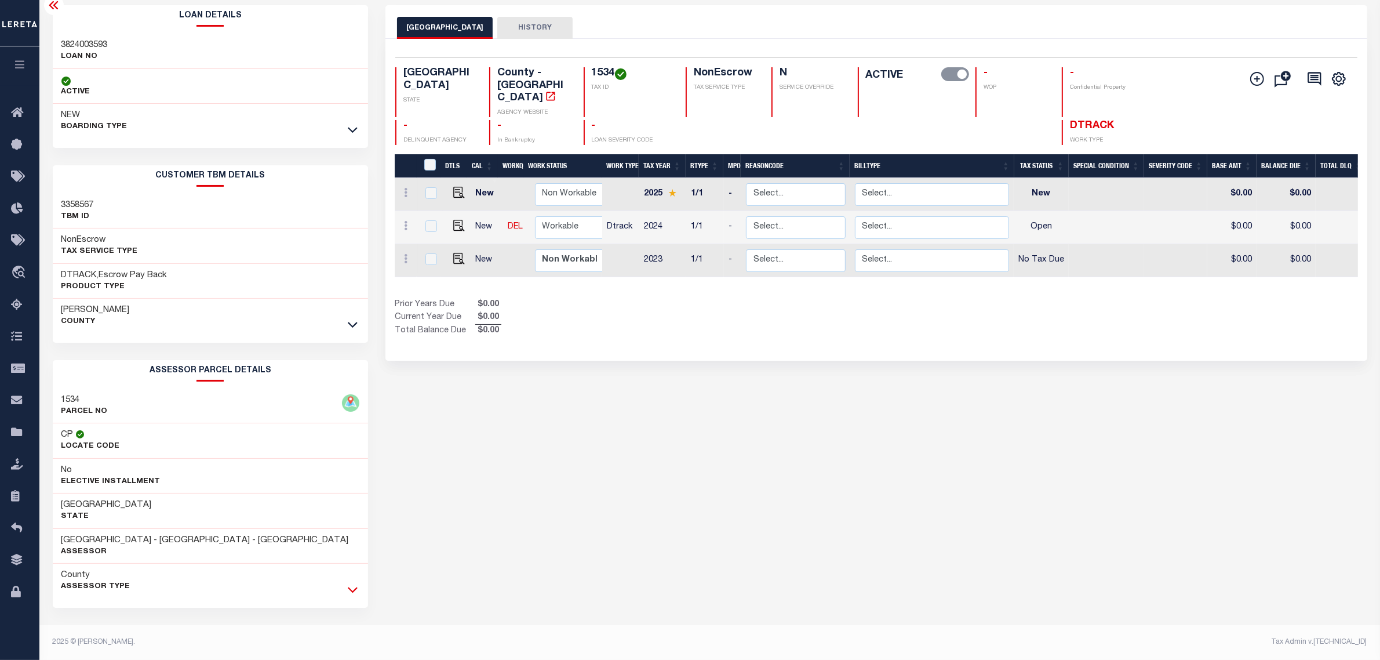
click at [351, 585] on icon at bounding box center [353, 589] width 10 height 12
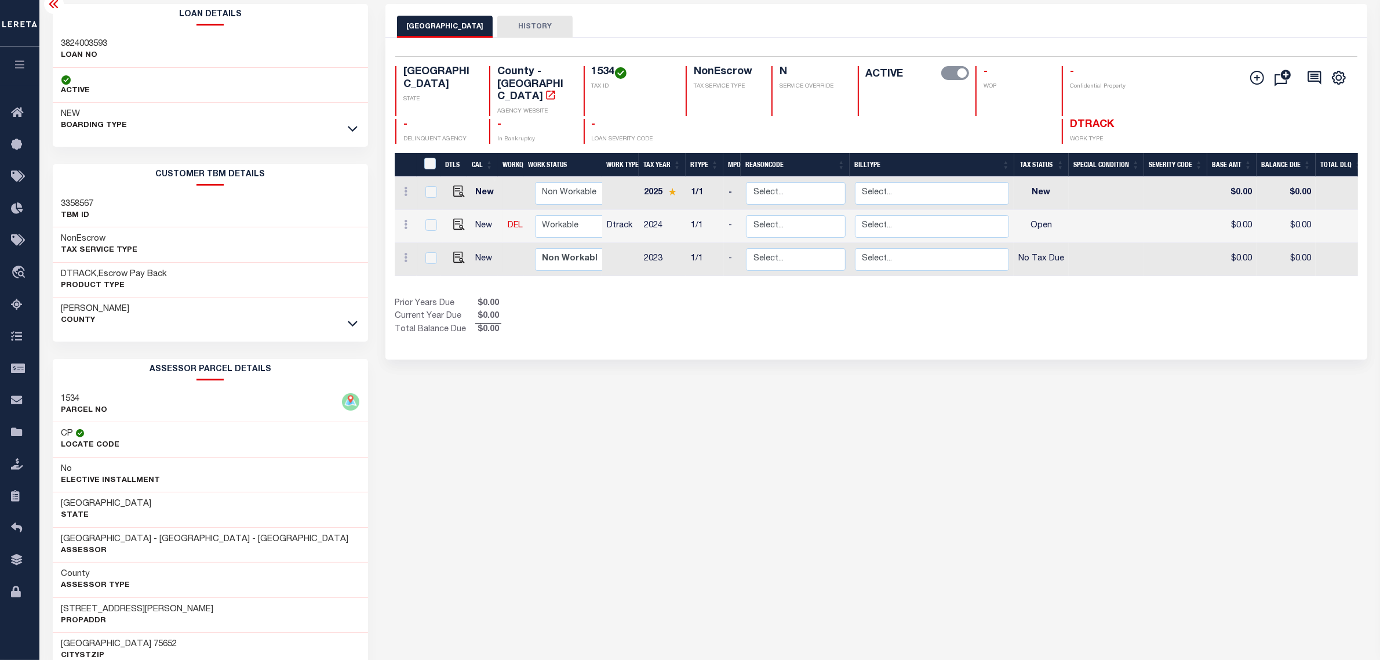
click at [930, 352] on div "RUSK COUNTY HISTORY Selected 3 Results" at bounding box center [876, 576] width 999 height 1145
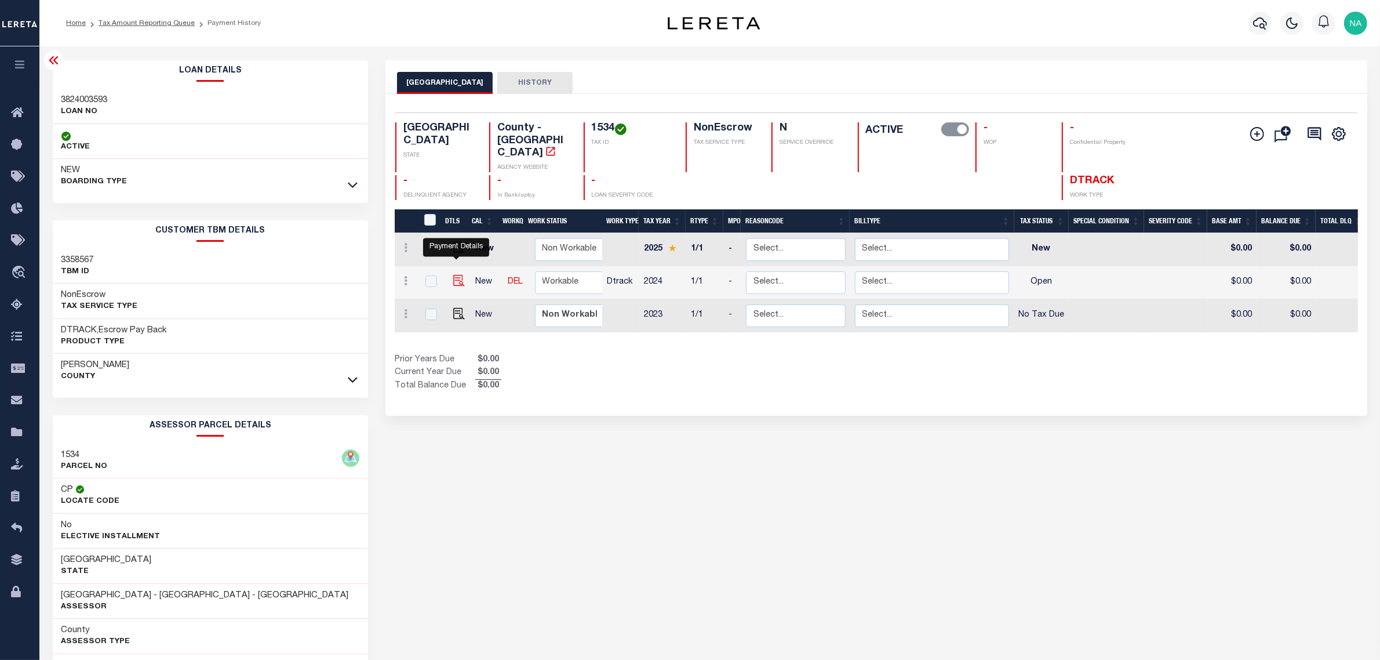
click at [457, 275] on img "" at bounding box center [459, 281] width 12 height 12
checkbox input "true"
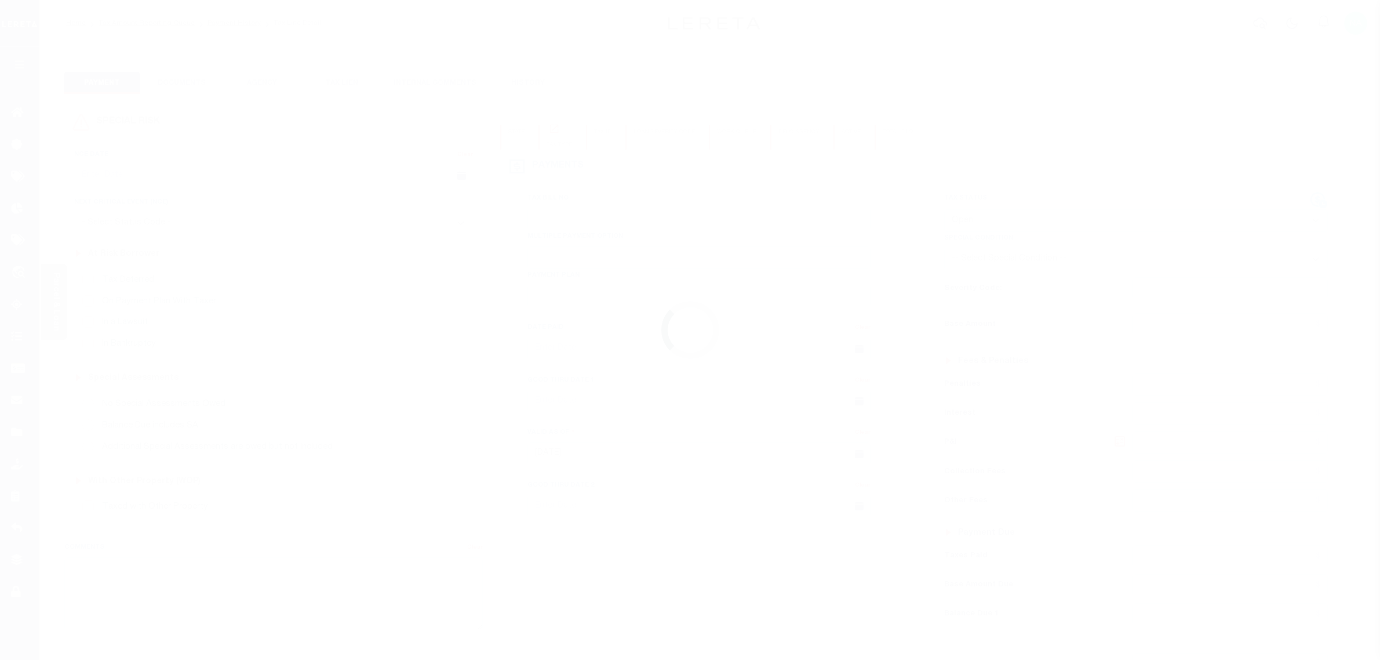
select select "OP2"
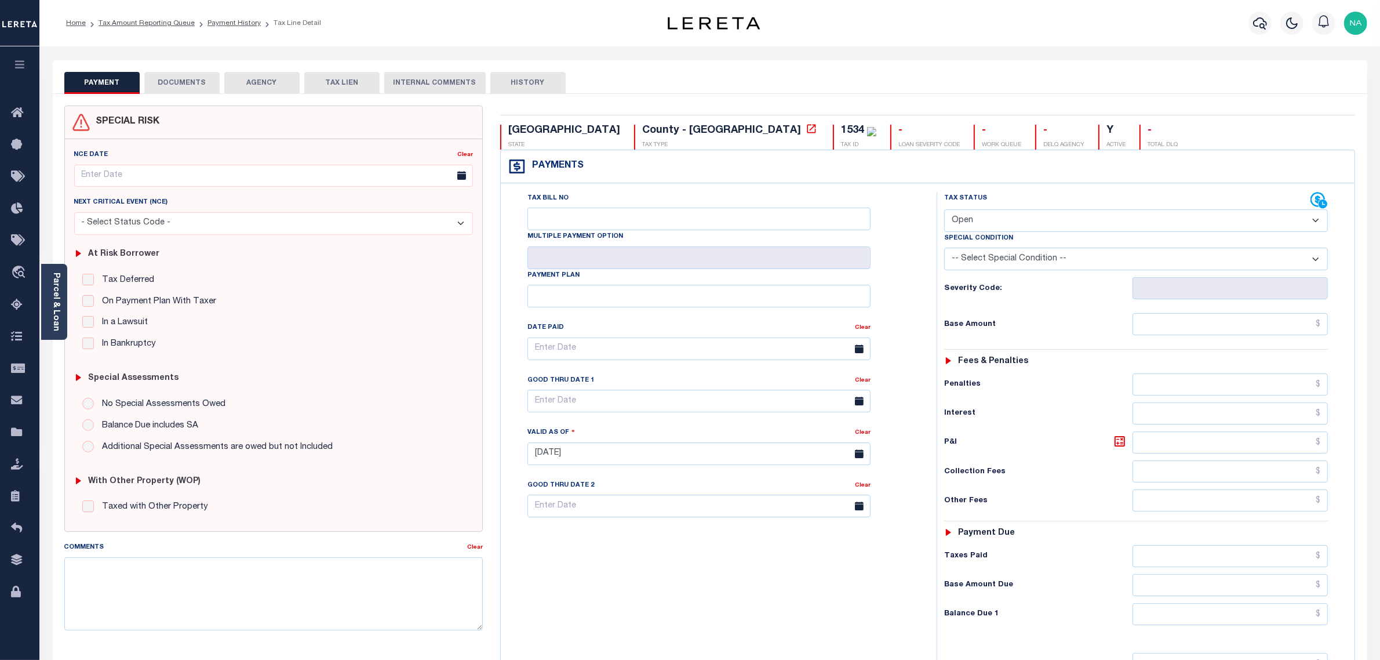
click at [187, 85] on button "DOCUMENTS" at bounding box center [181, 83] width 75 height 22
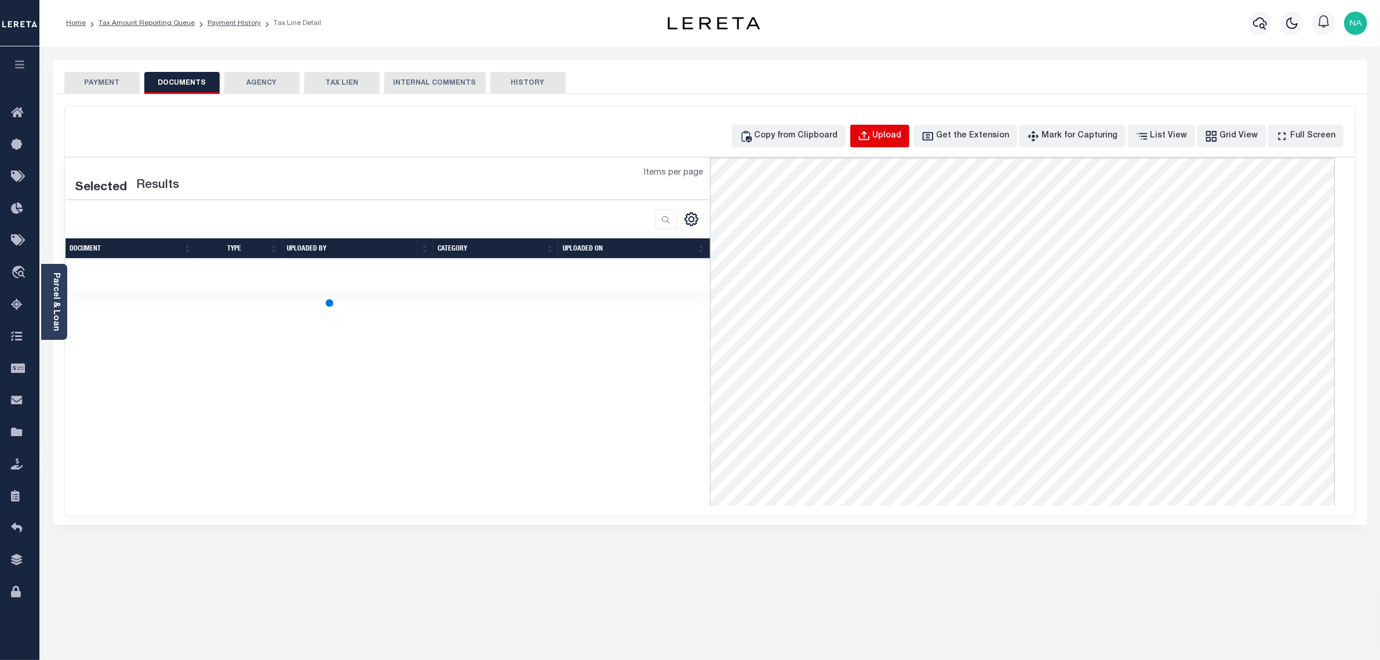
click at [902, 135] on div "Upload" at bounding box center [887, 136] width 29 height 13
select select "POP"
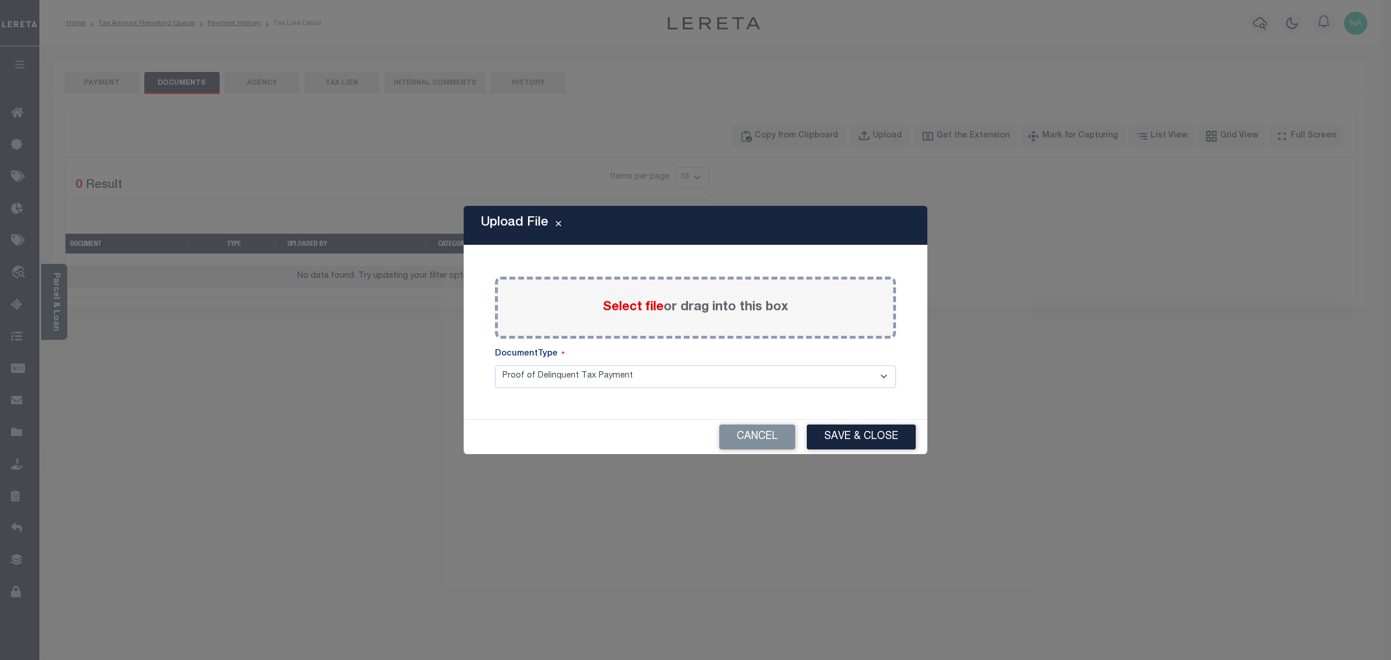
click at [636, 311] on span "Select file" at bounding box center [633, 307] width 61 height 13
click at [0, 0] on input "Select file or drag into this box" at bounding box center [0, 0] width 0 height 0
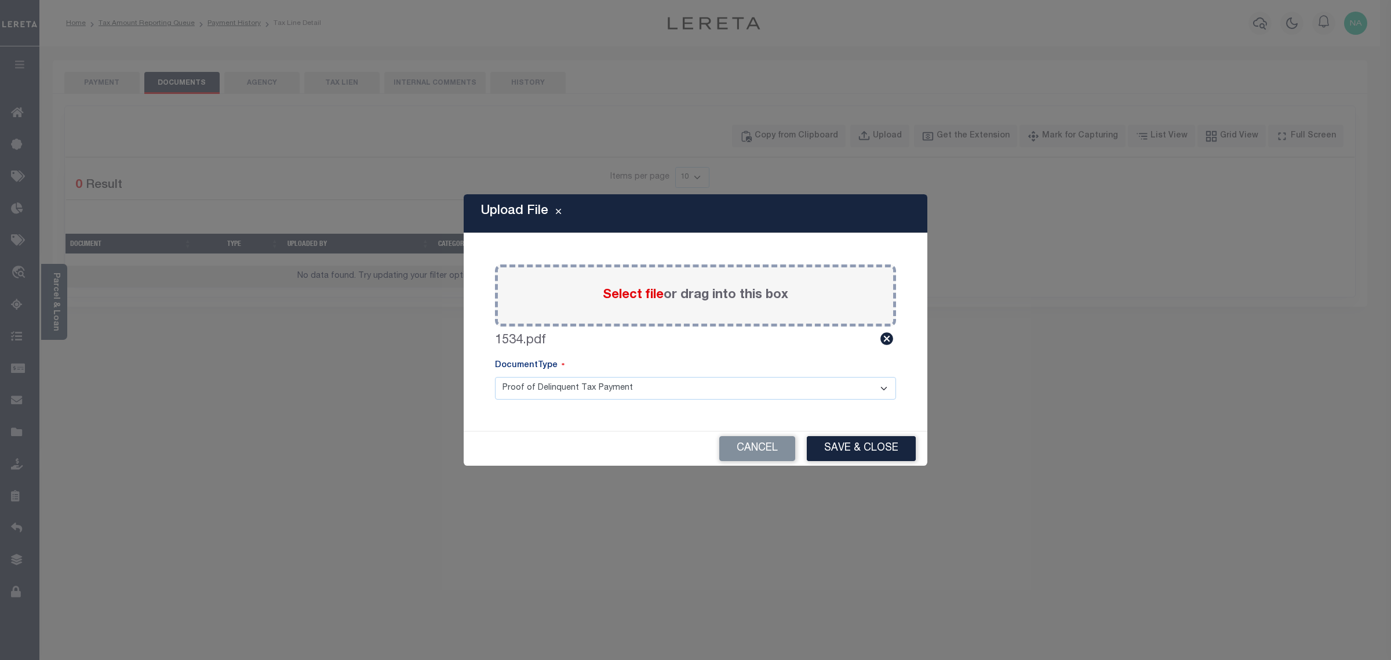
click at [864, 447] on button "Save & Close" at bounding box center [861, 448] width 109 height 25
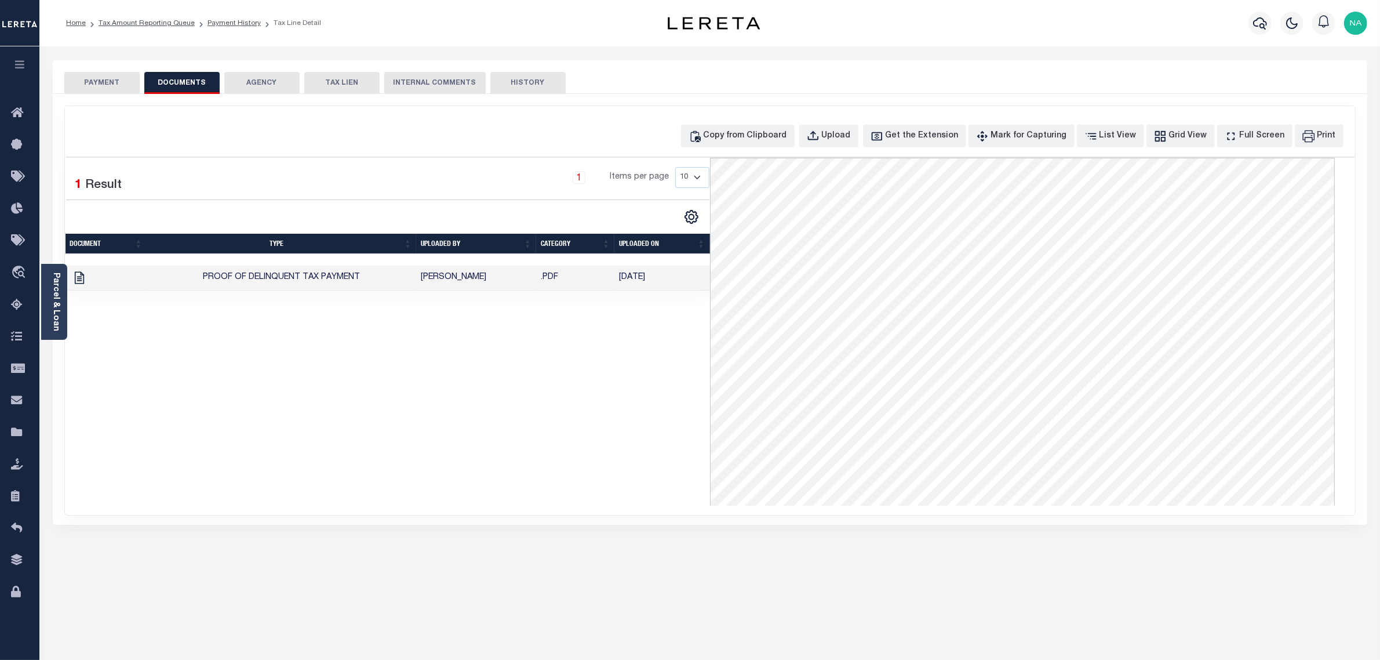
click at [122, 85] on button "PAYMENT" at bounding box center [101, 83] width 75 height 22
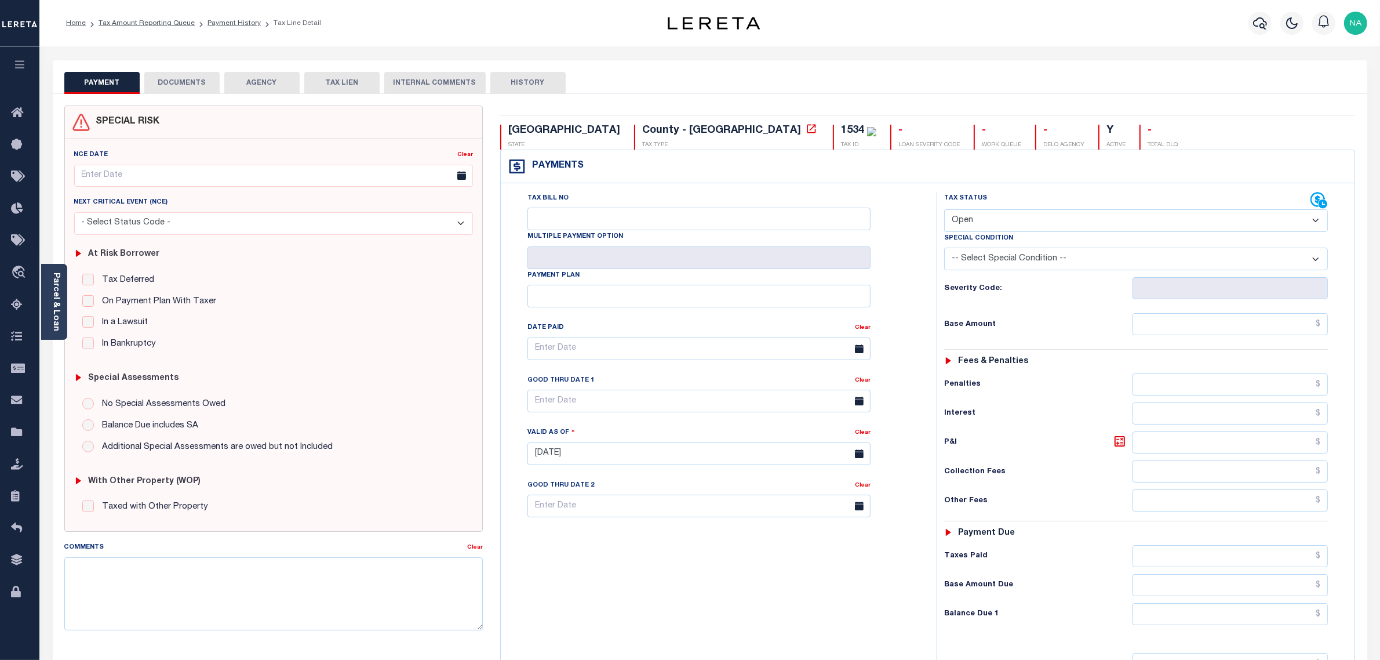
click at [985, 218] on select "- Select Status Code - Open Due/Unpaid Paid Incomplete No Tax Due Internal Refu…" at bounding box center [1136, 220] width 384 height 23
select select "PYD"
click at [944, 210] on select "- Select Status Code - Open Due/Unpaid Paid Incomplete No Tax Due Internal Refu…" at bounding box center [1136, 220] width 384 height 23
type input "[DATE]"
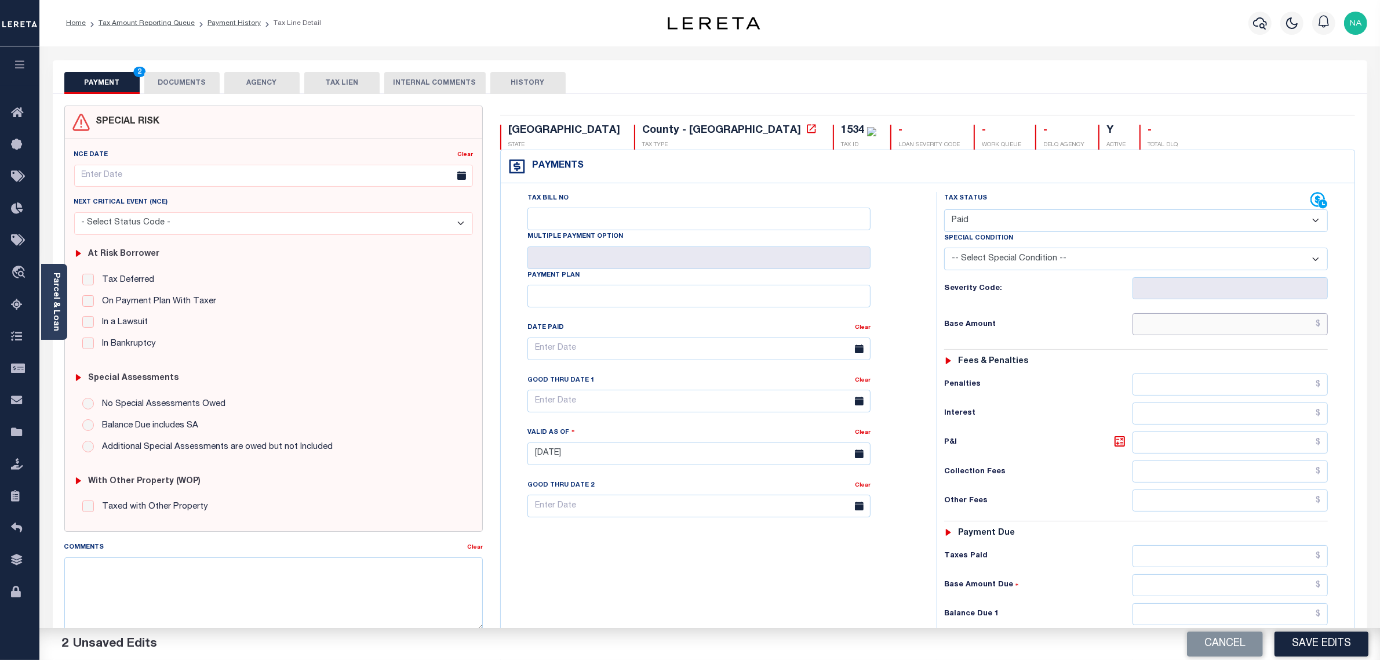
click at [1290, 326] on input "text" at bounding box center [1231, 324] width 196 height 22
paste input "917.72"
type input "$917.72"
click at [1285, 555] on input "text" at bounding box center [1231, 556] width 196 height 22
paste input "917.72"
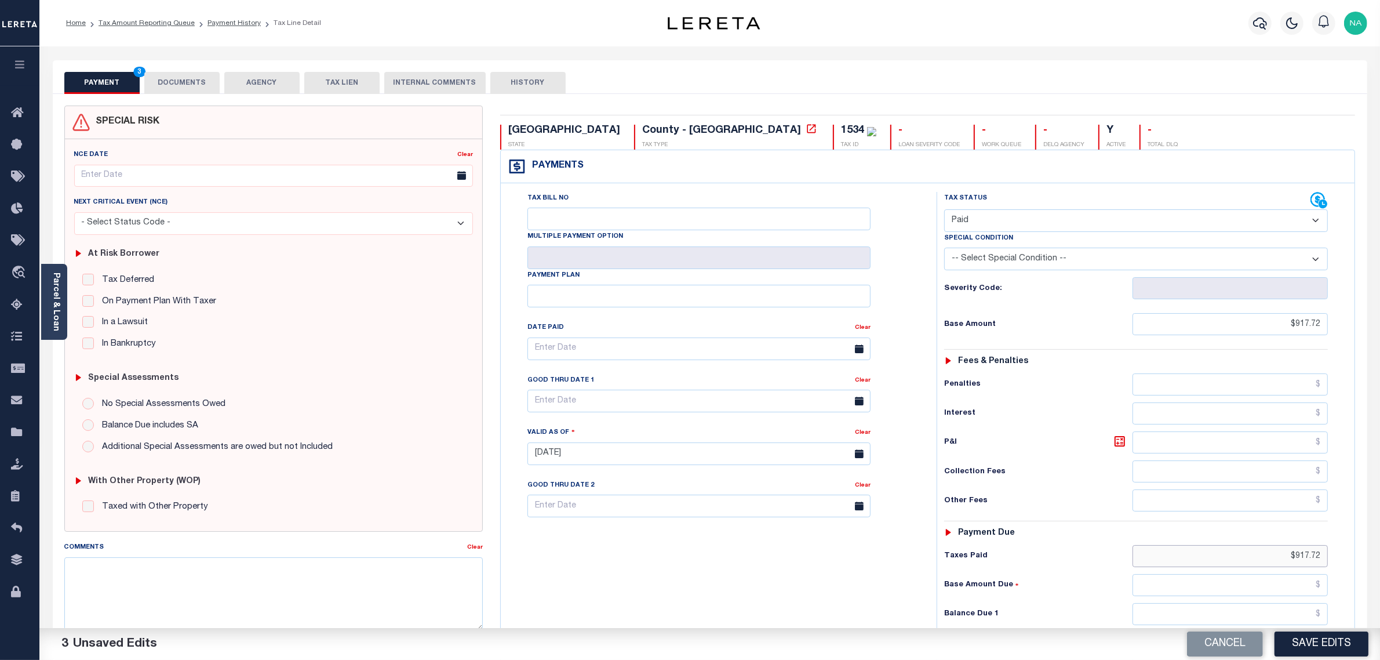
type input "$917.72"
drag, startPoint x: 1294, startPoint y: 612, endPoint x: 1288, endPoint y: 602, distance: 11.7
click at [1294, 612] on input "text" at bounding box center [1231, 614] width 196 height 22
type input "$0.00"
click at [1296, 635] on button "Save Edits" at bounding box center [1322, 643] width 94 height 25
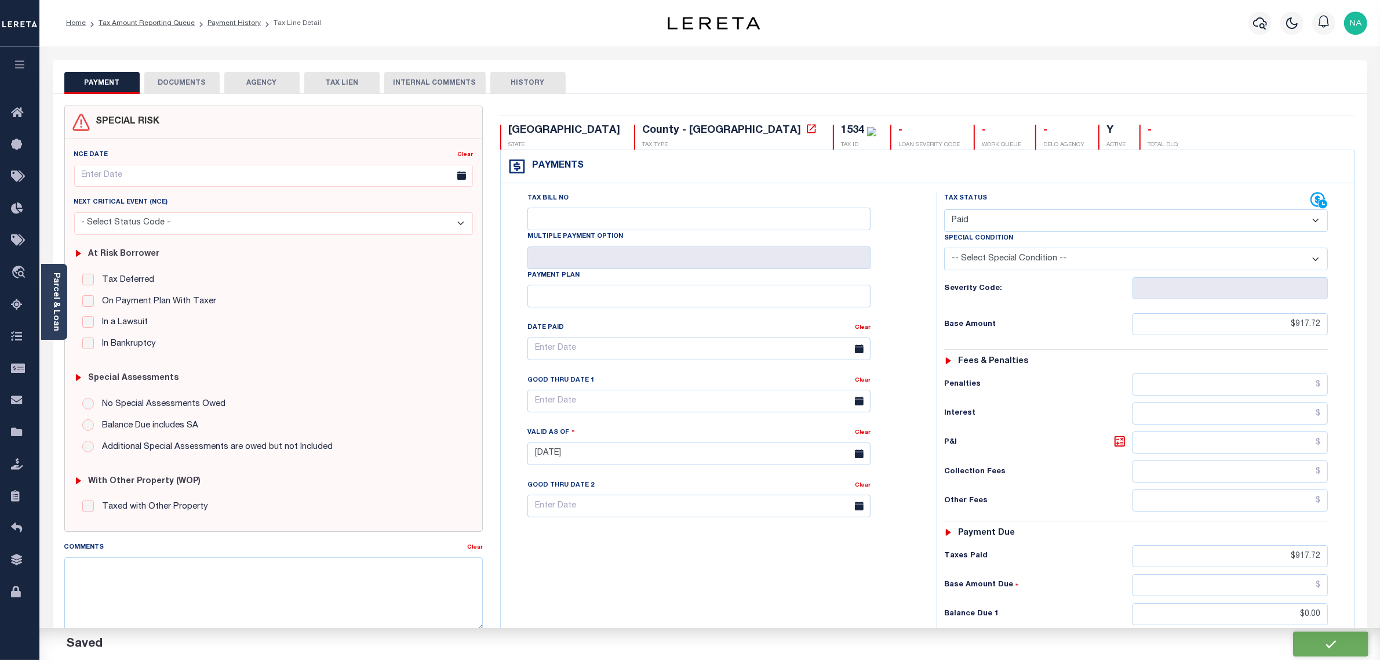
checkbox input "false"
type input "$917.72"
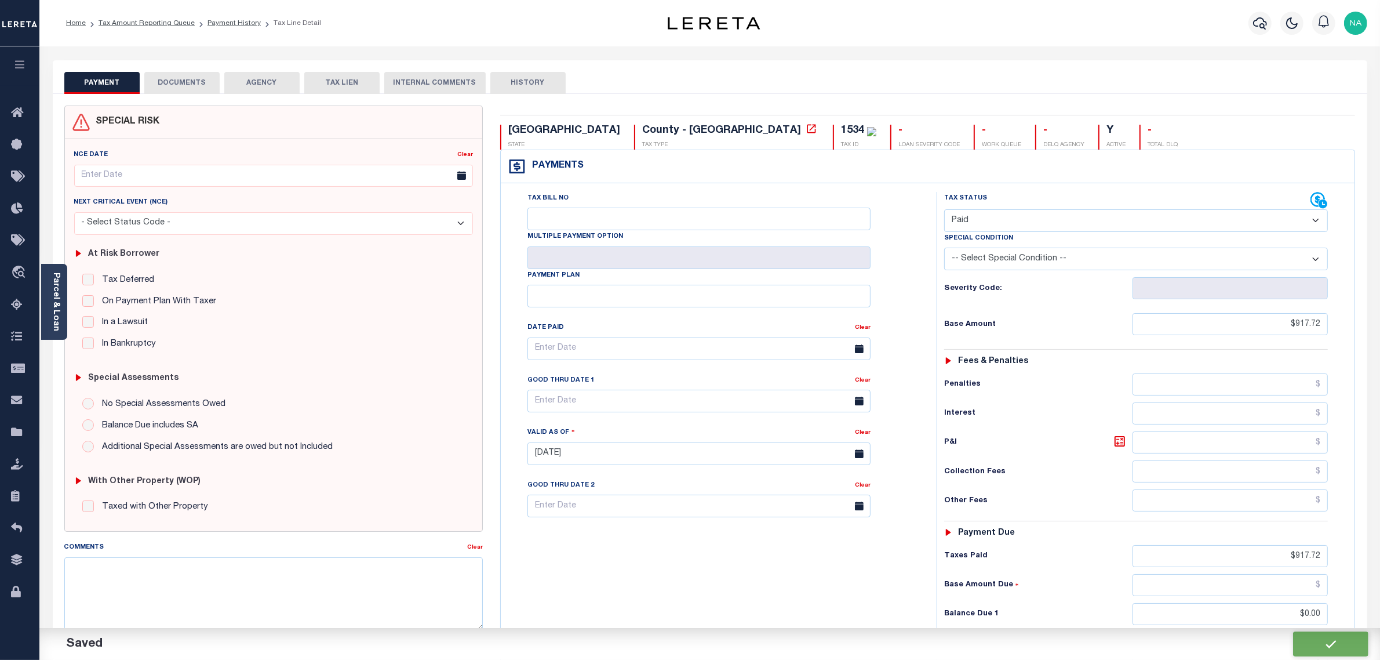
type input "$917.72"
type input "$0"
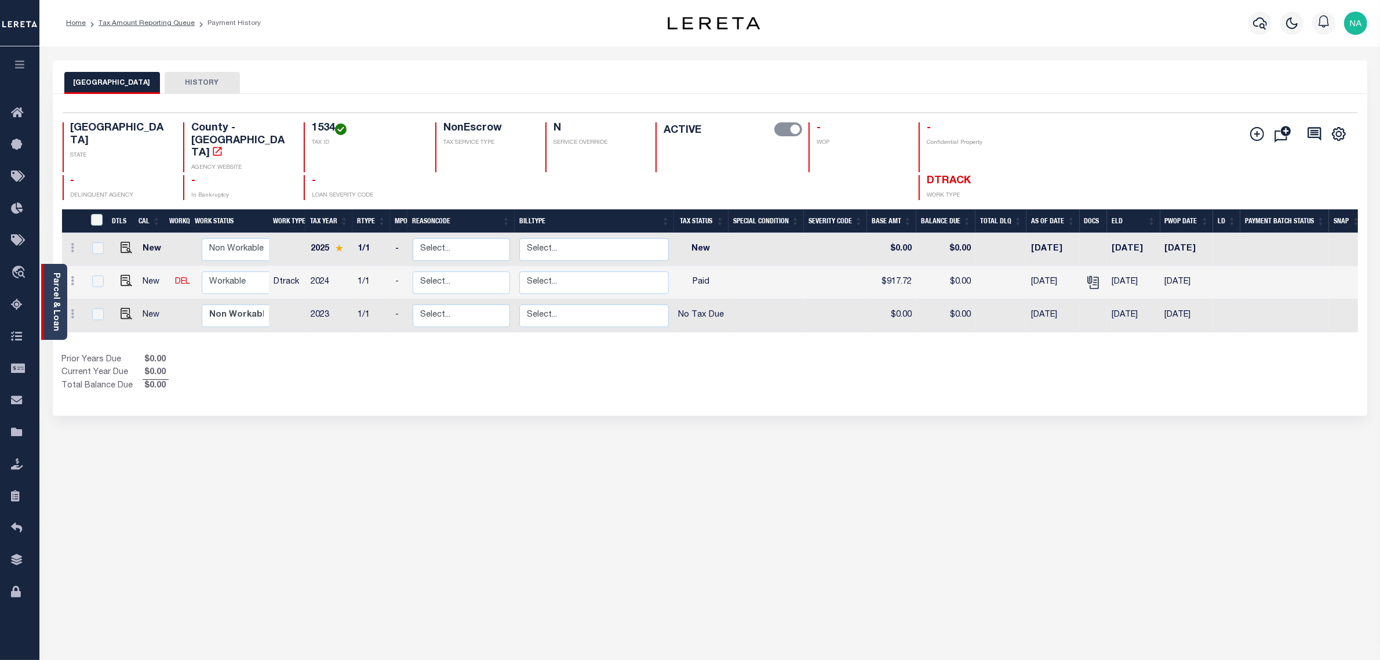
click at [56, 294] on link "Parcel & Loan" at bounding box center [56, 301] width 8 height 59
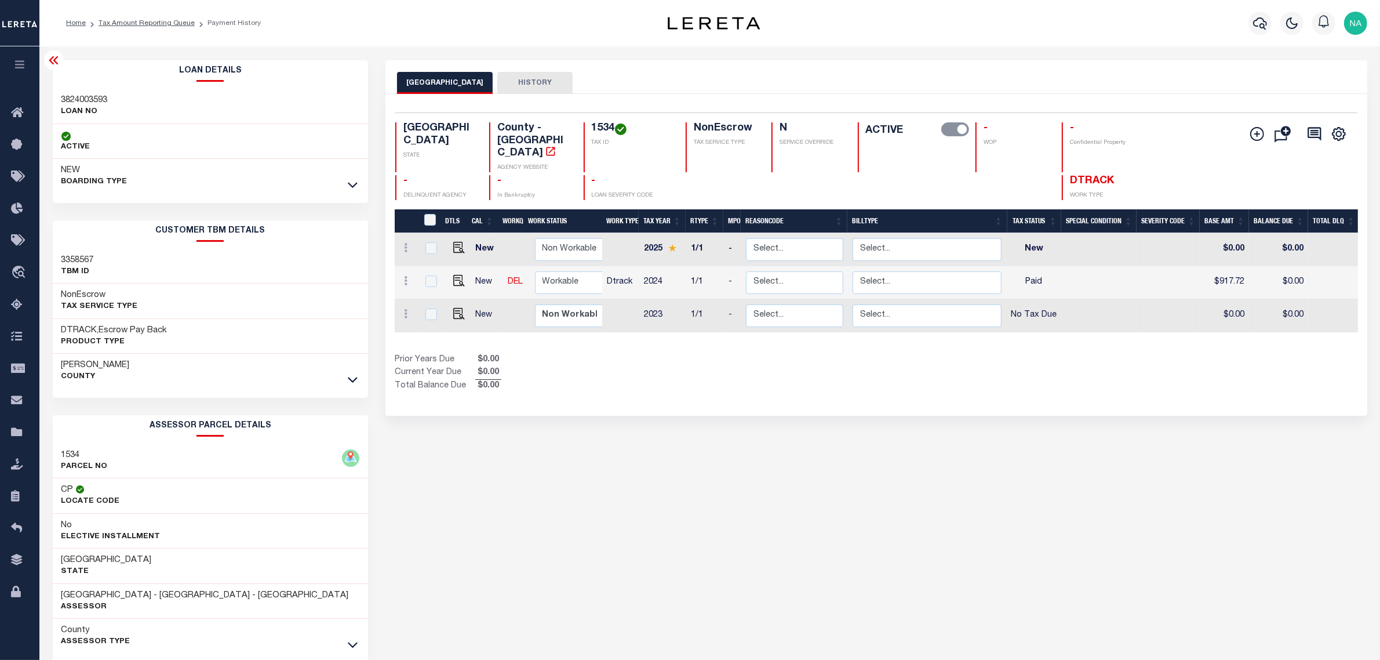
click at [91, 101] on h3 "3824003593" at bounding box center [84, 100] width 46 height 12
copy h3 "3824003593"
click at [156, 20] on link "Tax Amount Reporting Queue" at bounding box center [147, 23] width 96 height 7
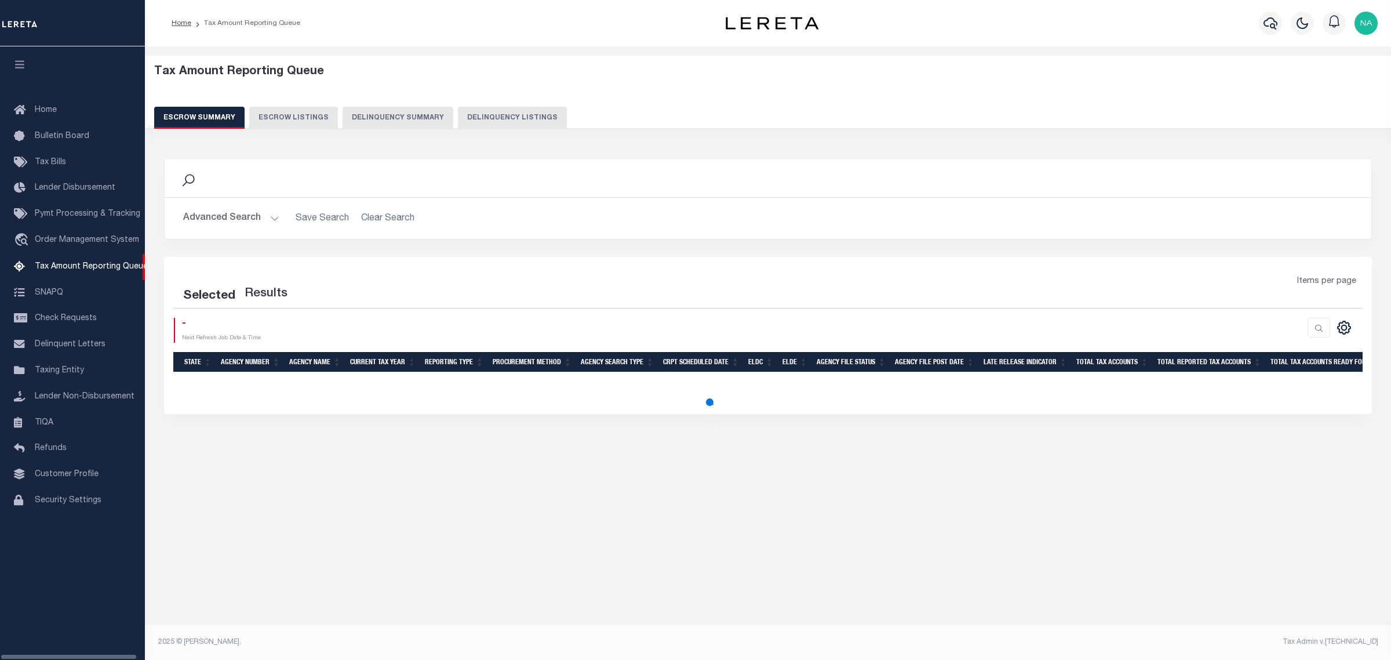
select select "100"
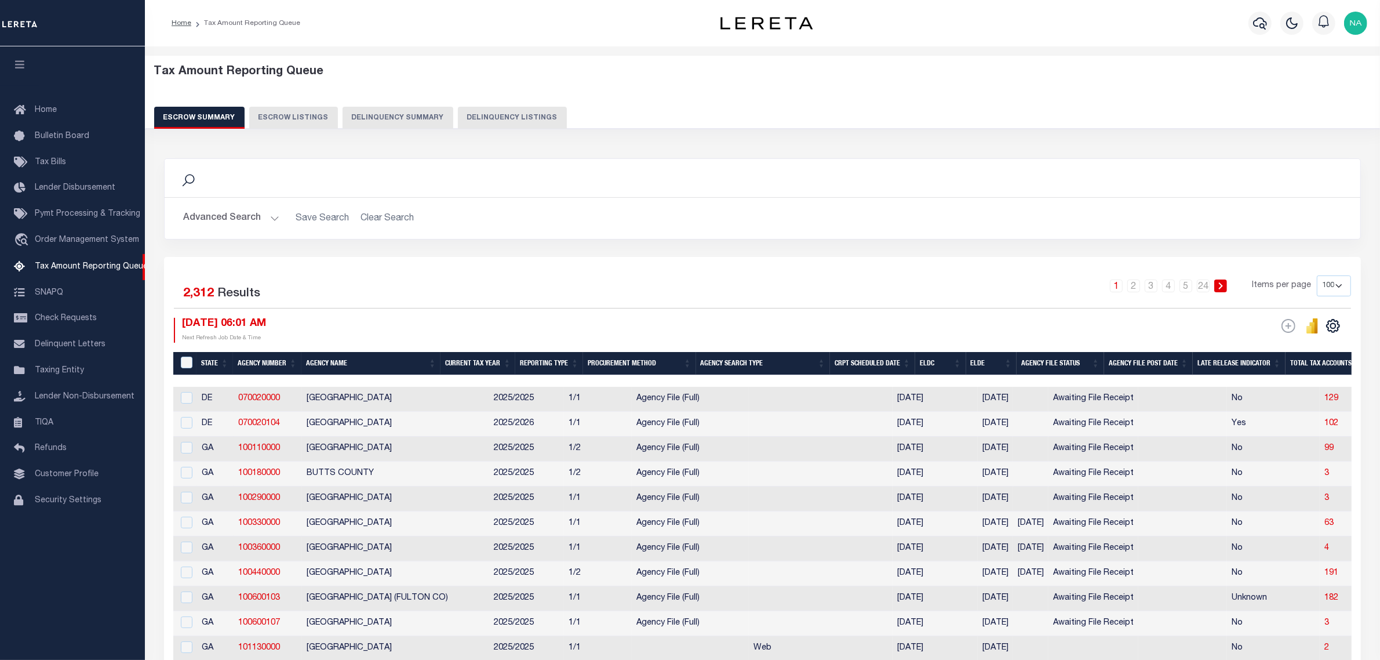
drag, startPoint x: 502, startPoint y: 123, endPoint x: 639, endPoint y: 119, distance: 137.4
click at [502, 123] on button "Delinquency Listings" at bounding box center [512, 118] width 109 height 22
select select "100"
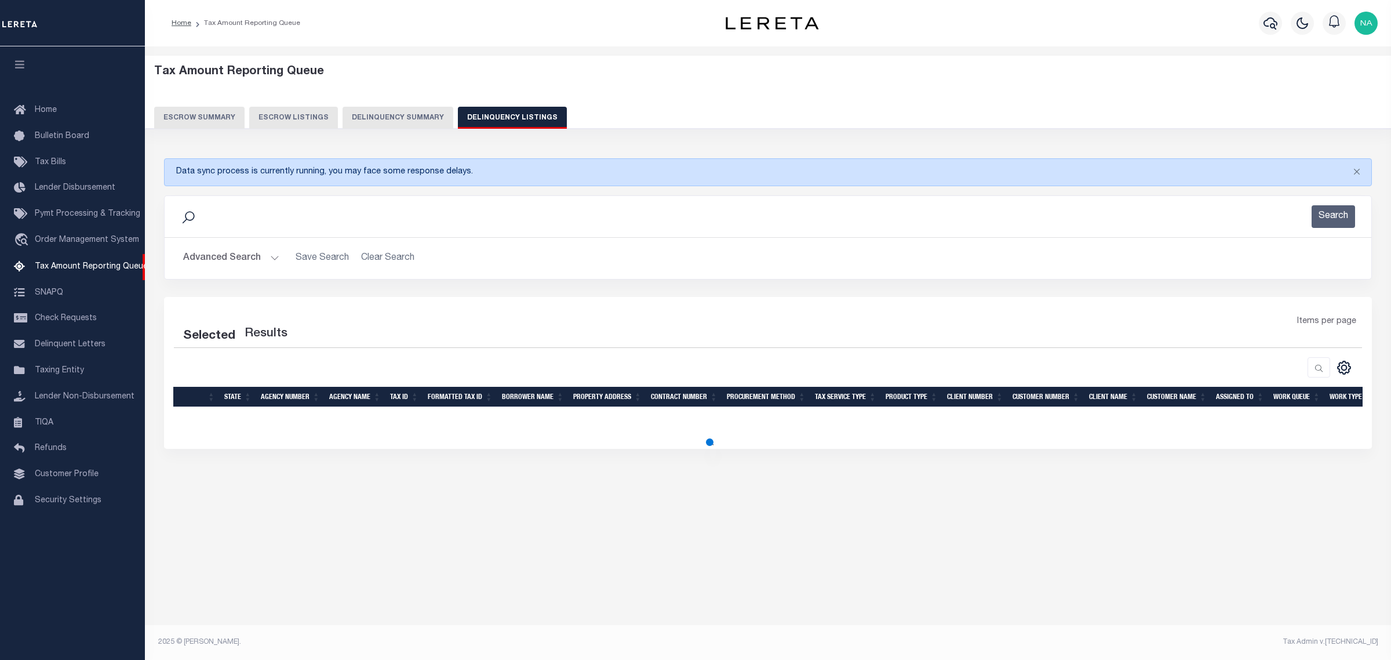
select select "100"
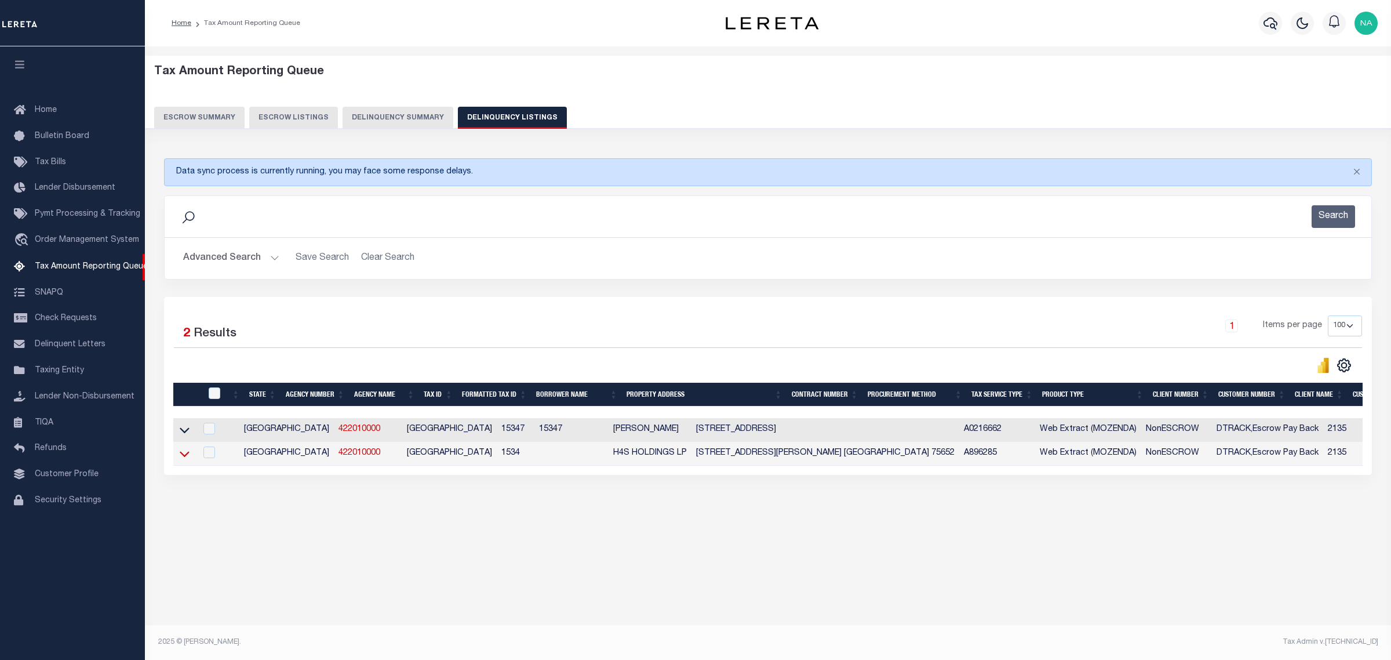
click at [187, 456] on icon at bounding box center [185, 453] width 10 height 12
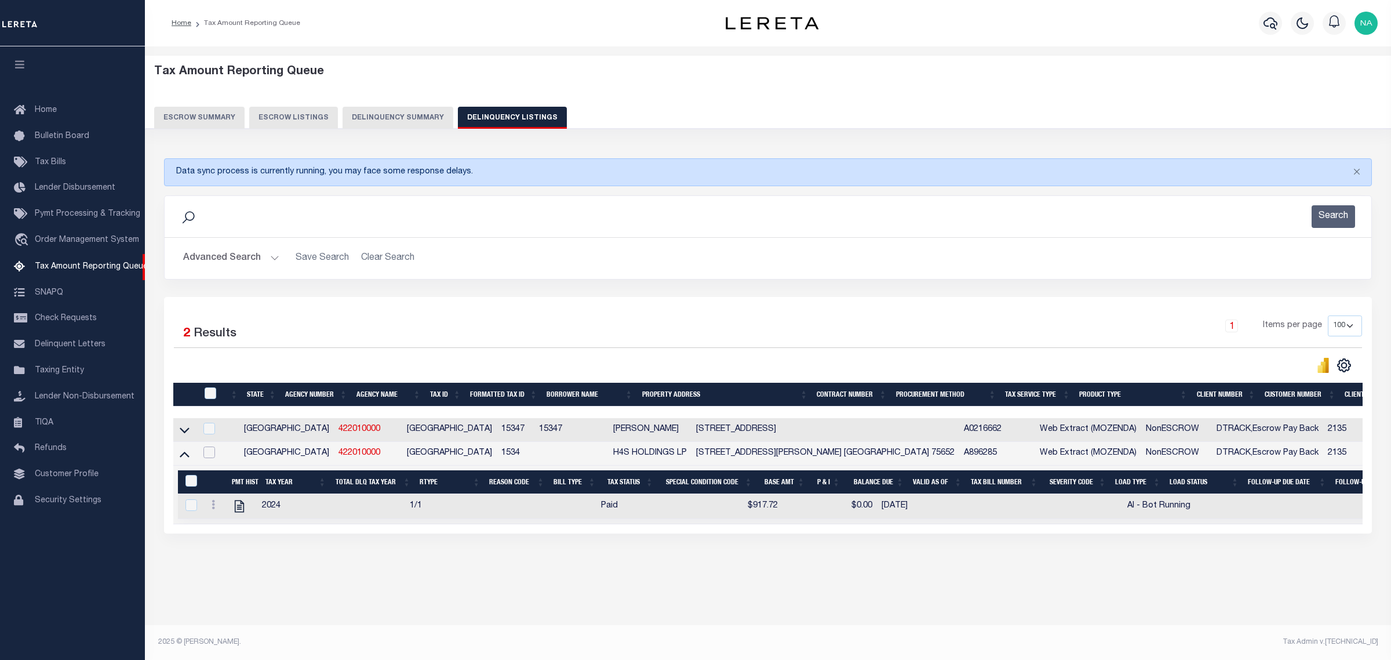
click at [213, 456] on input "checkbox" at bounding box center [209, 452] width 12 height 12
checkbox input "true"
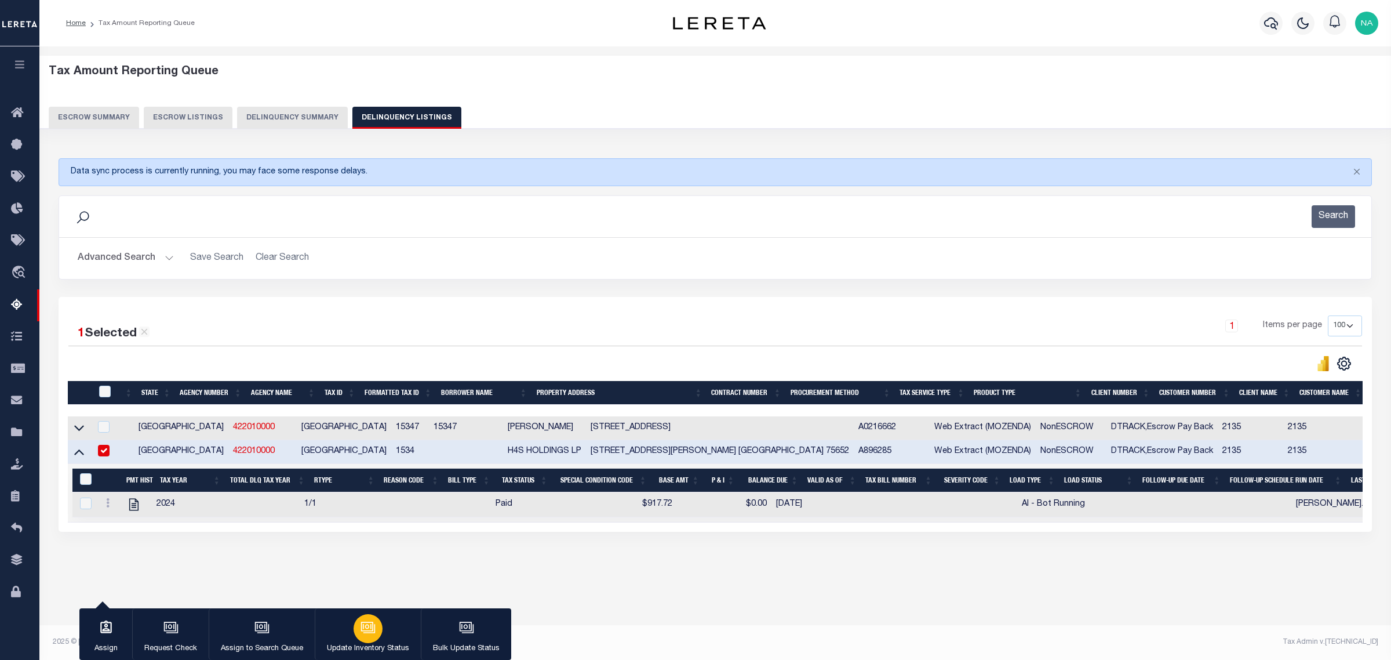
click at [367, 629] on icon "button" at bounding box center [368, 627] width 15 height 15
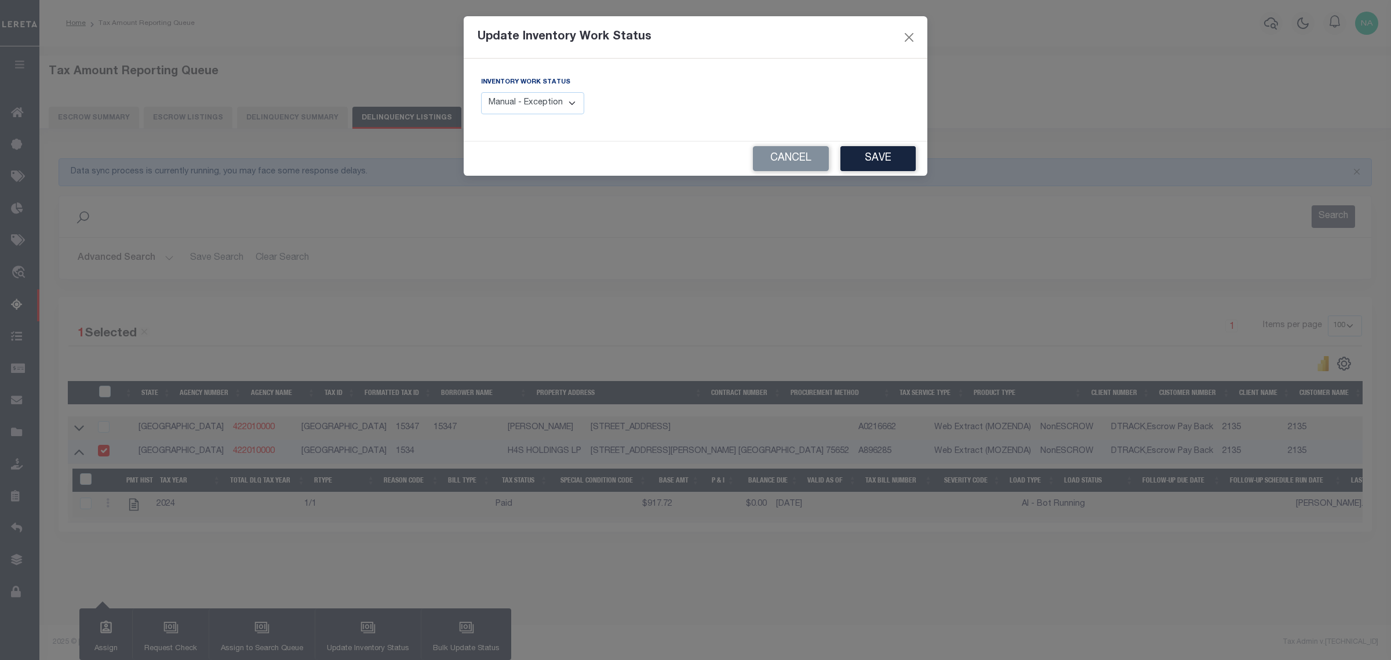
click at [540, 102] on select "Manual - Exception Pended - Awaiting Search Late Add Exception Completed" at bounding box center [532, 103] width 103 height 23
select select "4"
click at [481, 92] on select "Manual - Exception Pended - Awaiting Search Late Add Exception Completed" at bounding box center [532, 103] width 103 height 23
click at [865, 157] on button "Save" at bounding box center [877, 158] width 75 height 25
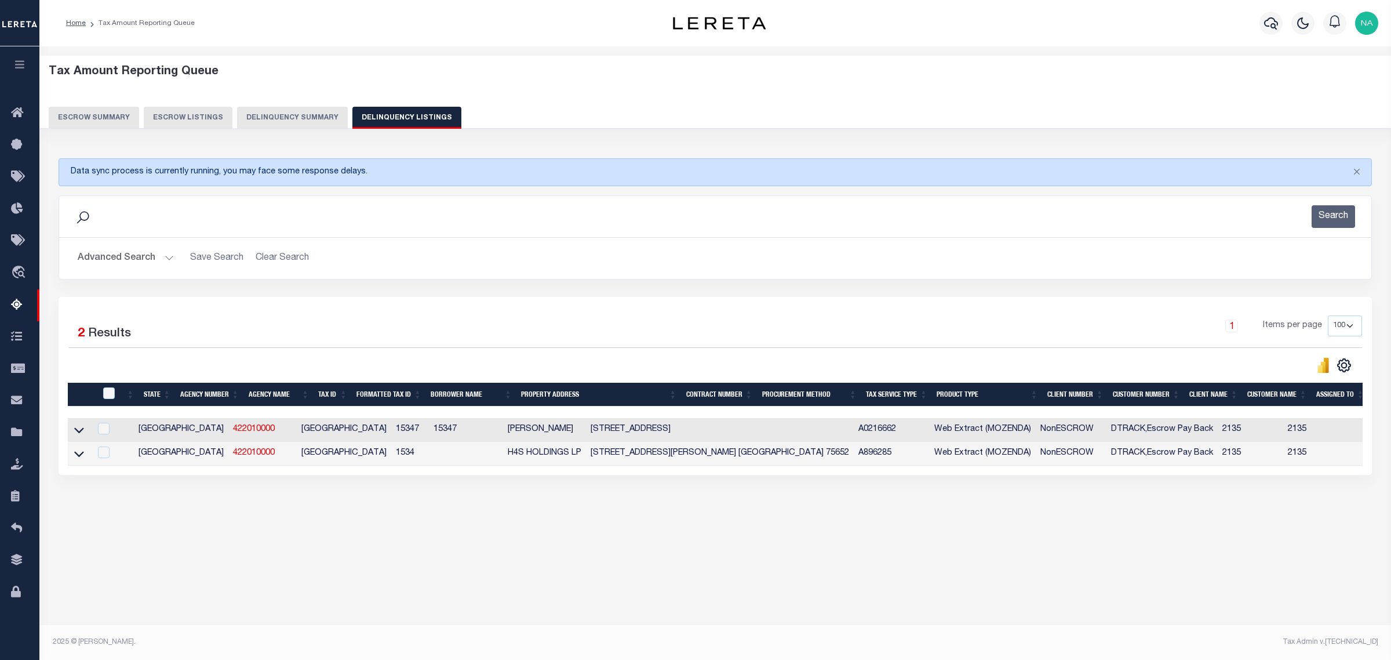
click at [123, 259] on button "Advanced Search" at bounding box center [126, 258] width 96 height 23
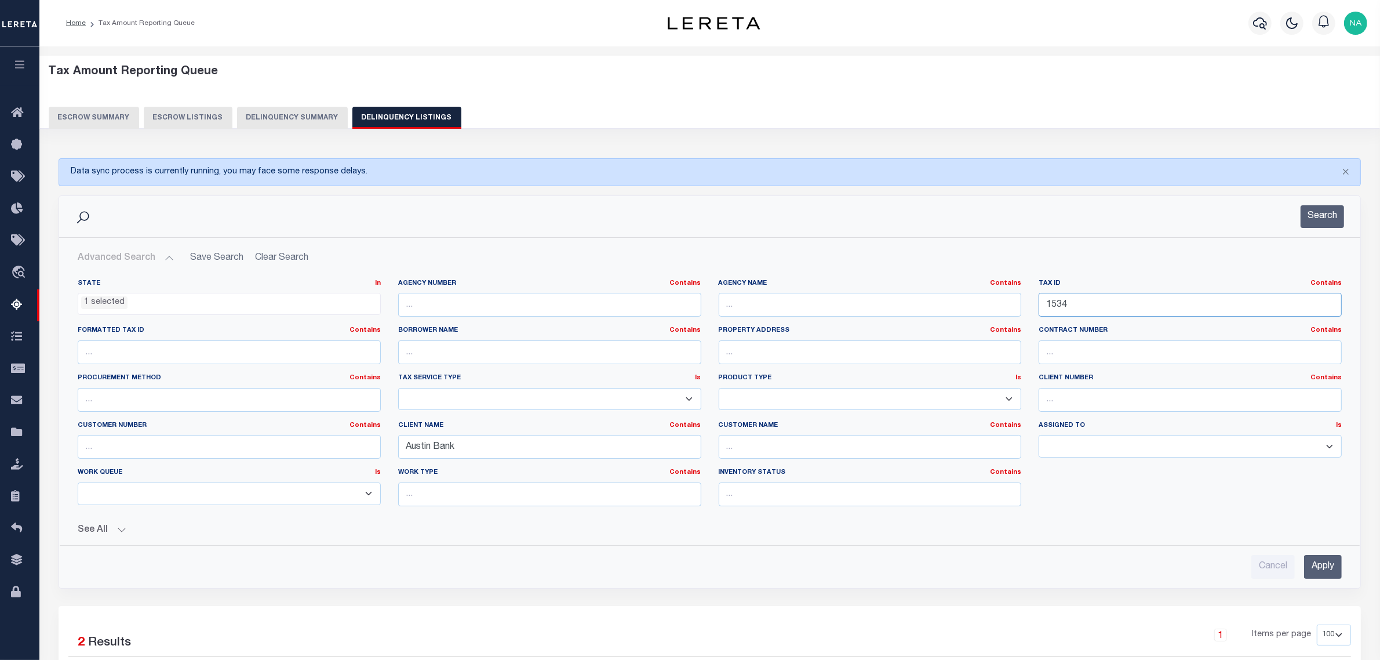
drag, startPoint x: 1053, startPoint y: 311, endPoint x: 911, endPoint y: 316, distance: 142.1
click at [916, 317] on div "State In In AK AL AR AZ CA CO CT DC DE FL GA GU HI IA ID IL IN KS KY LA MA MD M…" at bounding box center [709, 397] width 1281 height 236
paste input "2093"
type input "2093"
click at [1319, 569] on input "Apply" at bounding box center [1323, 567] width 38 height 24
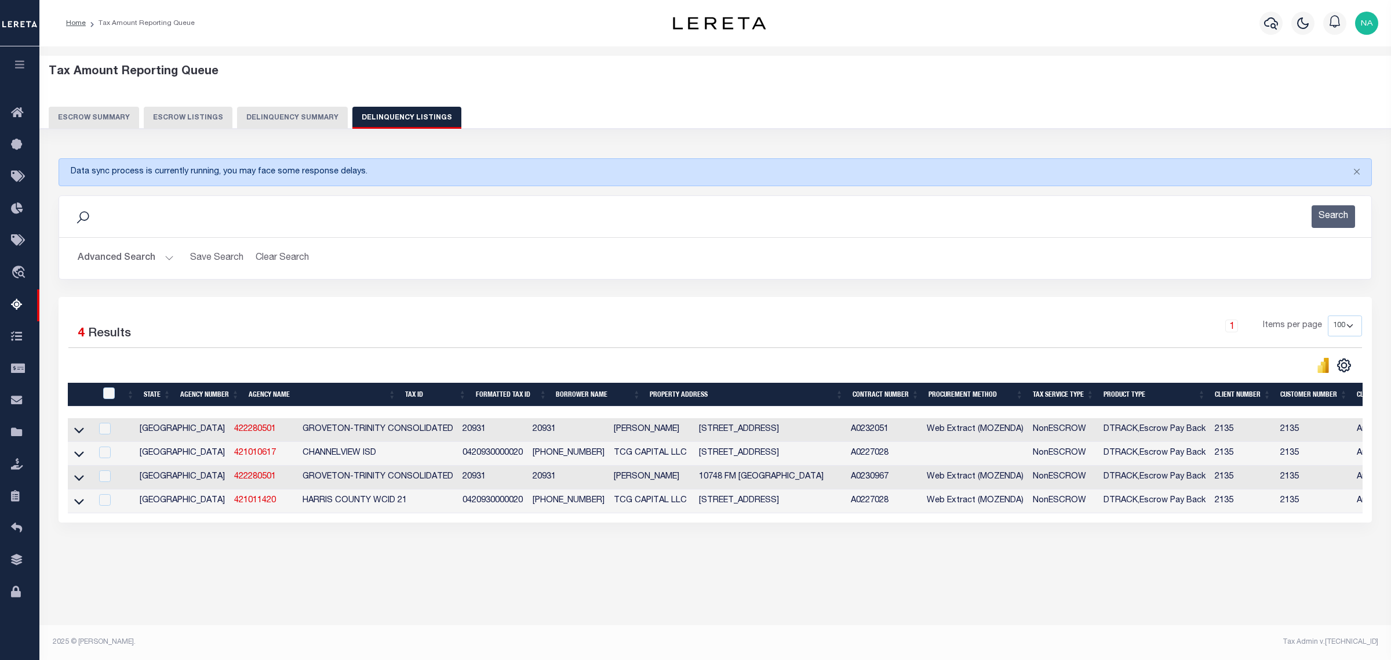
click at [390, 313] on div "1 Selected 4 Results 1 Items per page 10 25 50 100 500" at bounding box center [715, 409] width 1313 height 225
click at [625, 557] on div "Data sync process is currently running, you may face some response delays. Sear…" at bounding box center [715, 352] width 1329 height 410
click at [122, 256] on button "Advanced Search" at bounding box center [126, 258] width 96 height 23
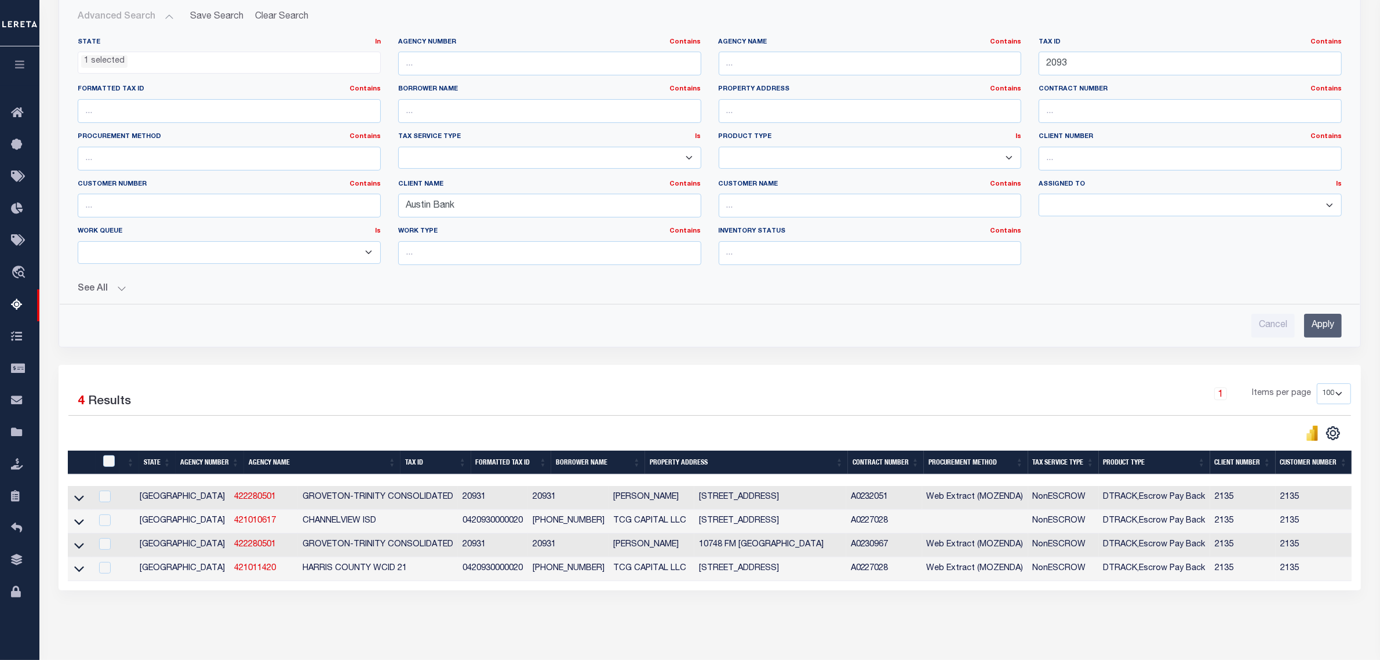
scroll to position [218, 0]
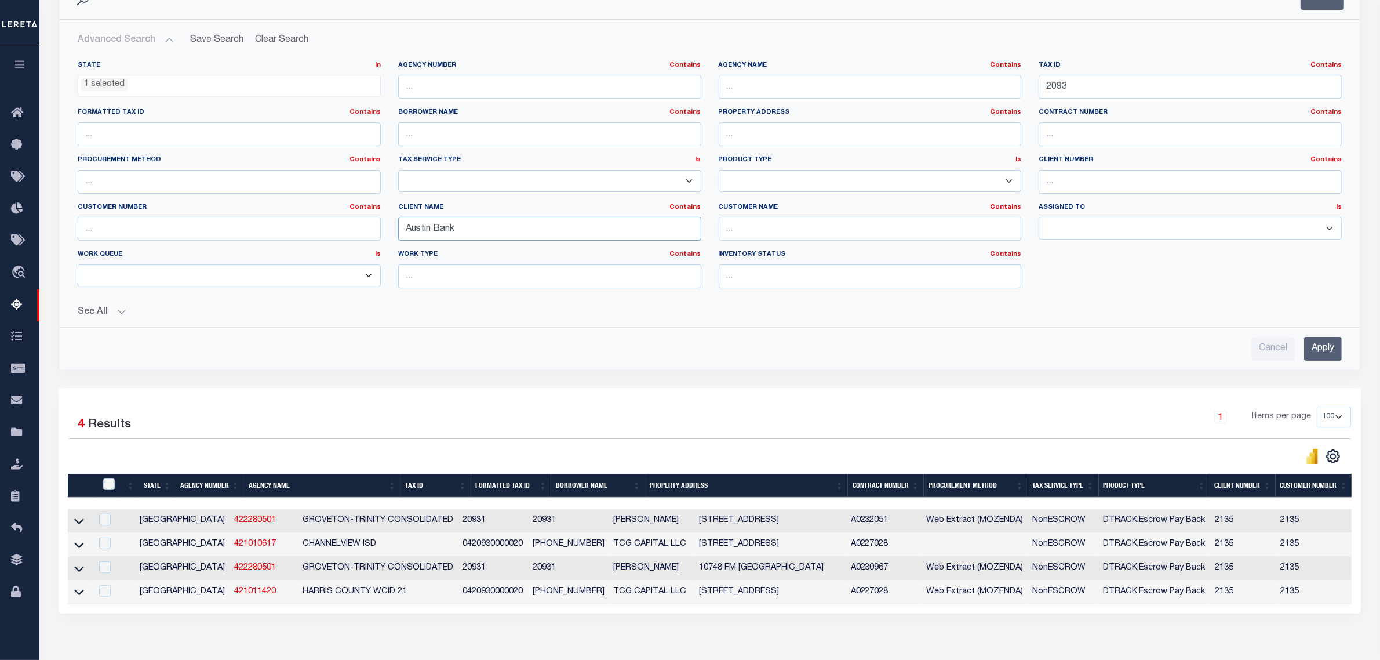
drag, startPoint x: 471, startPoint y: 227, endPoint x: 348, endPoint y: 228, distance: 122.3
click at [348, 228] on div "State In In AK AL AR AZ CA CO CT DC DE FL GA GU HI IA ID IL IN KS KY LA MA MD M…" at bounding box center [709, 179] width 1281 height 236
click at [1322, 349] on input "Apply" at bounding box center [1323, 349] width 38 height 24
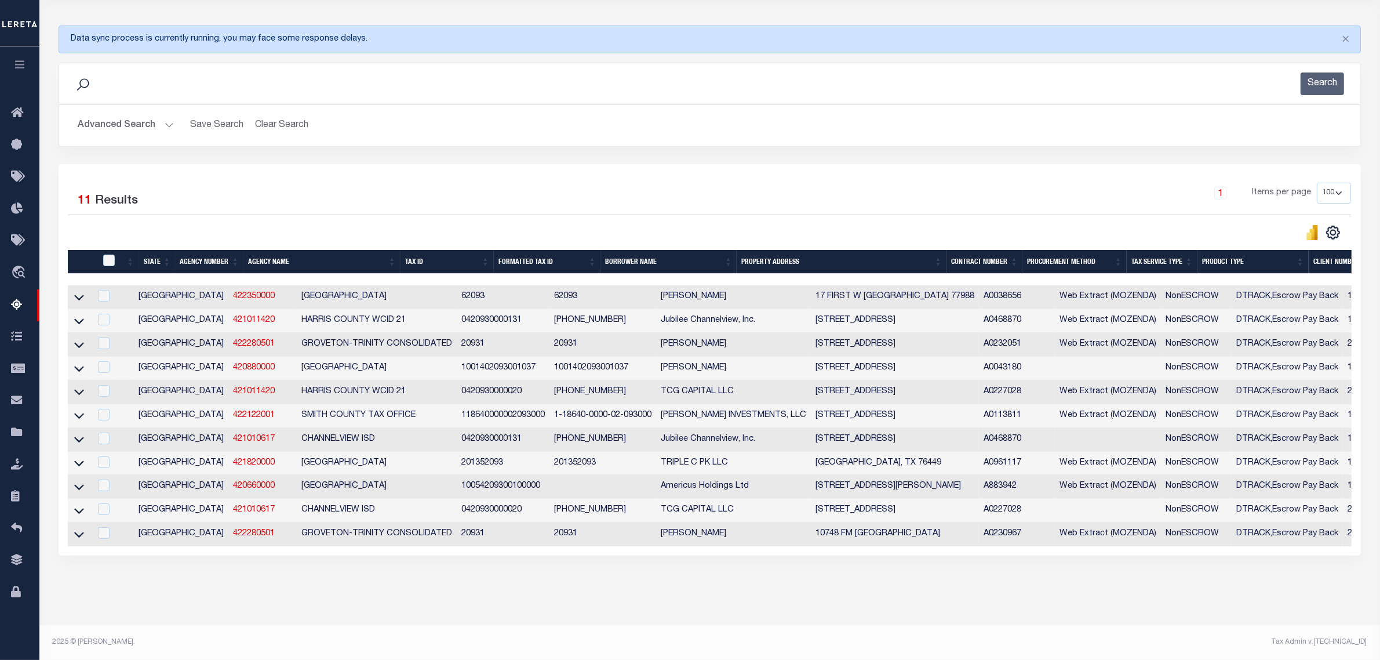
scroll to position [145, 0]
click at [726, 164] on div "1 Selected 11 Results 1 Items per page 10 25 50 100 500" at bounding box center [710, 359] width 1302 height 391
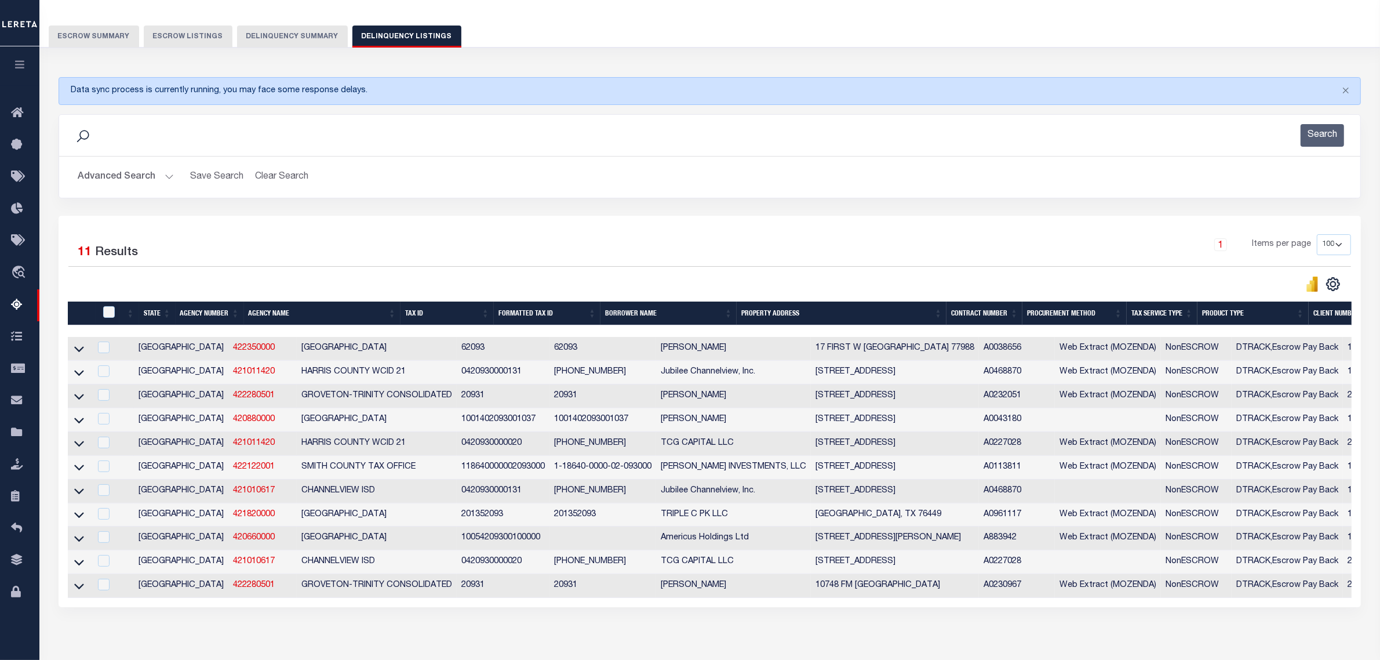
scroll to position [0, 0]
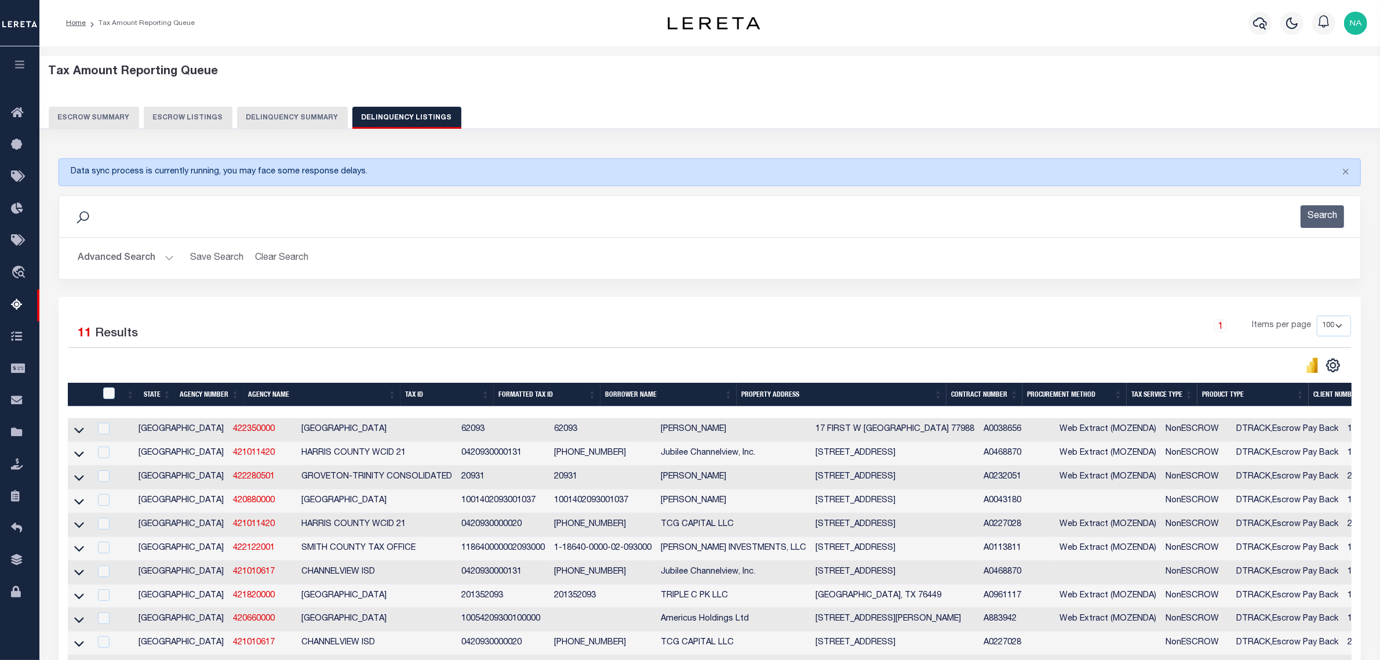
click at [136, 260] on button "Advanced Search" at bounding box center [126, 258] width 96 height 23
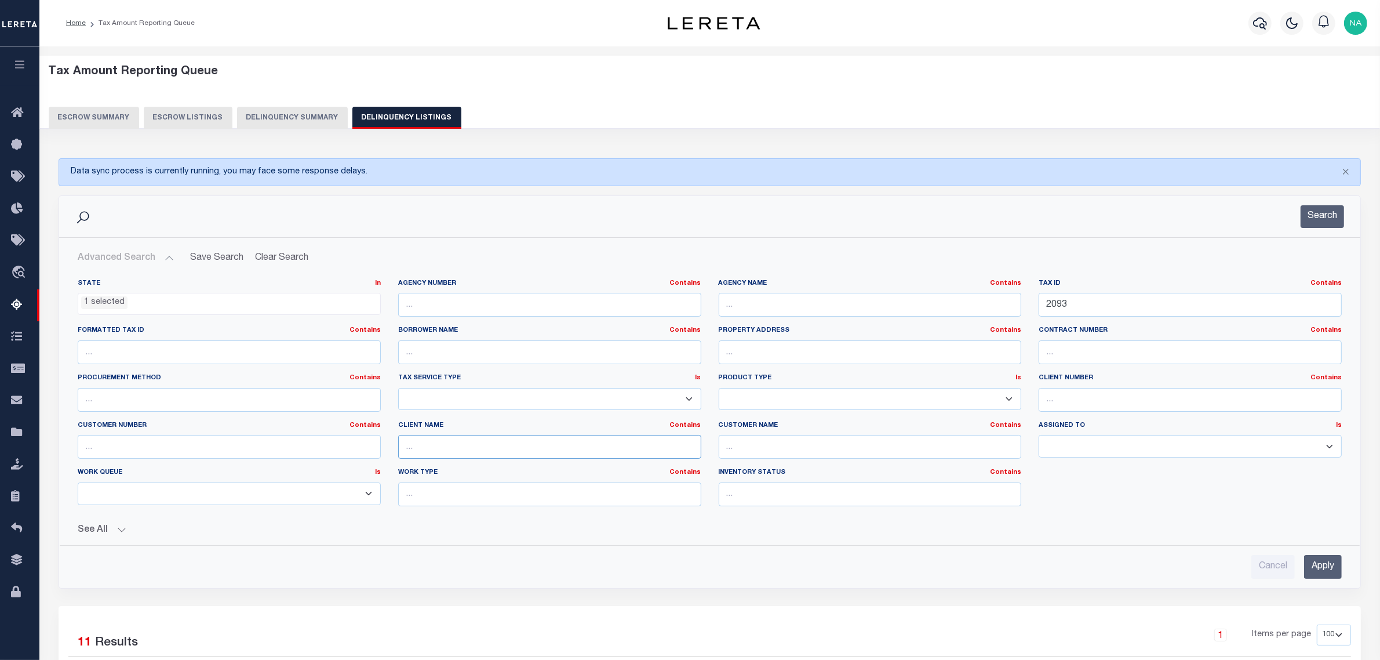
click at [573, 450] on input "text" at bounding box center [549, 447] width 303 height 24
type input "austin bank"
click at [1317, 570] on input "Apply" at bounding box center [1323, 567] width 38 height 24
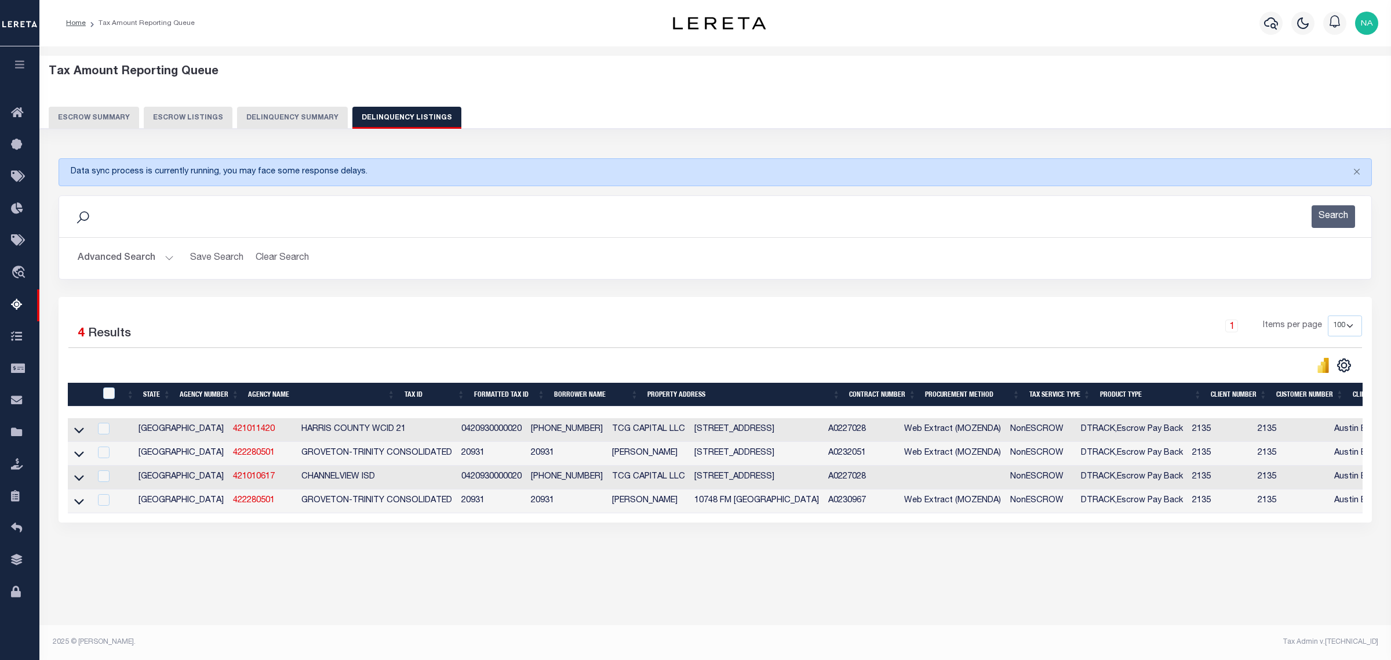
click at [844, 242] on div "Advanced Search Save Search Clear Search tblassign_wrapper_dynamictable_____Def…" at bounding box center [715, 258] width 1312 height 41
click at [120, 264] on button "Advanced Search" at bounding box center [126, 258] width 96 height 23
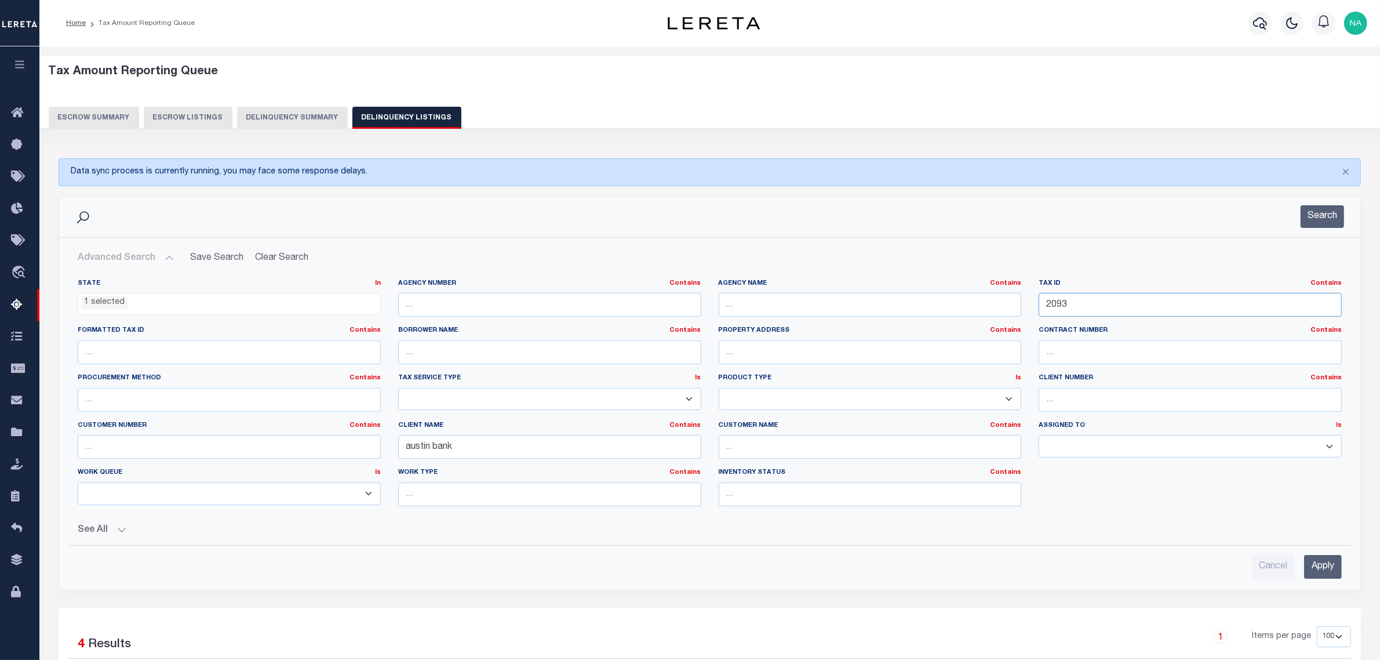
drag, startPoint x: 1090, startPoint y: 305, endPoint x: 971, endPoint y: 305, distance: 118.8
click at [974, 305] on div "State In In AK AL AR AZ CA CO CT DC DE FL GA GU HI IA ID IL IN KS KY LA MA MD M…" at bounding box center [709, 397] width 1281 height 236
paste input "82"
type input "2823"
click at [1319, 566] on input "Apply" at bounding box center [1323, 567] width 38 height 24
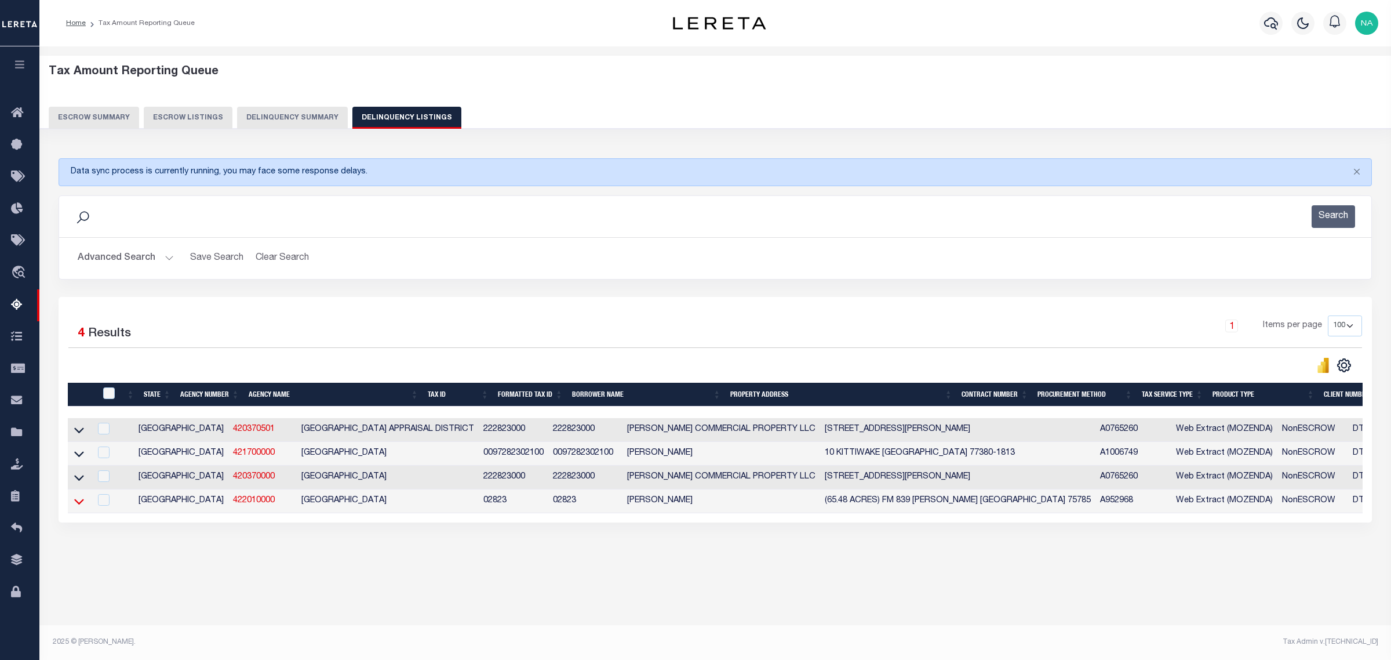
click at [81, 505] on icon at bounding box center [79, 501] width 10 height 12
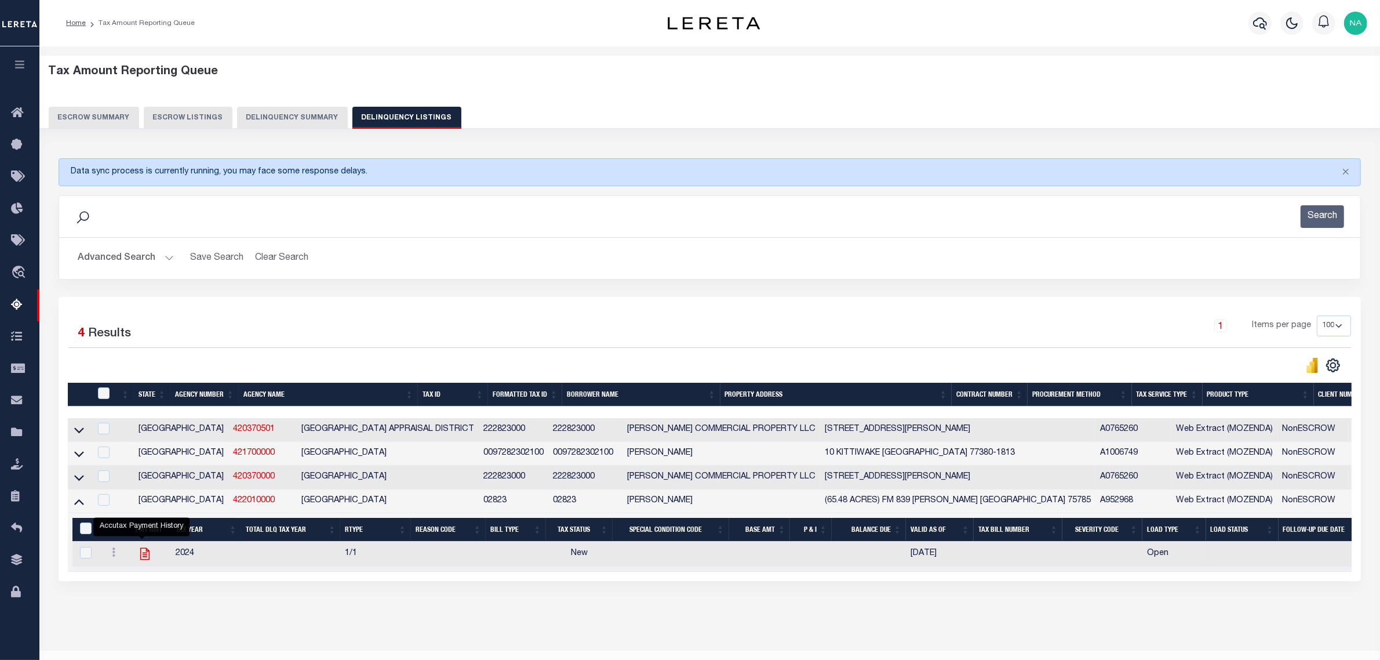
click at [144, 561] on icon "" at bounding box center [144, 553] width 15 height 15
checkbox input "true"
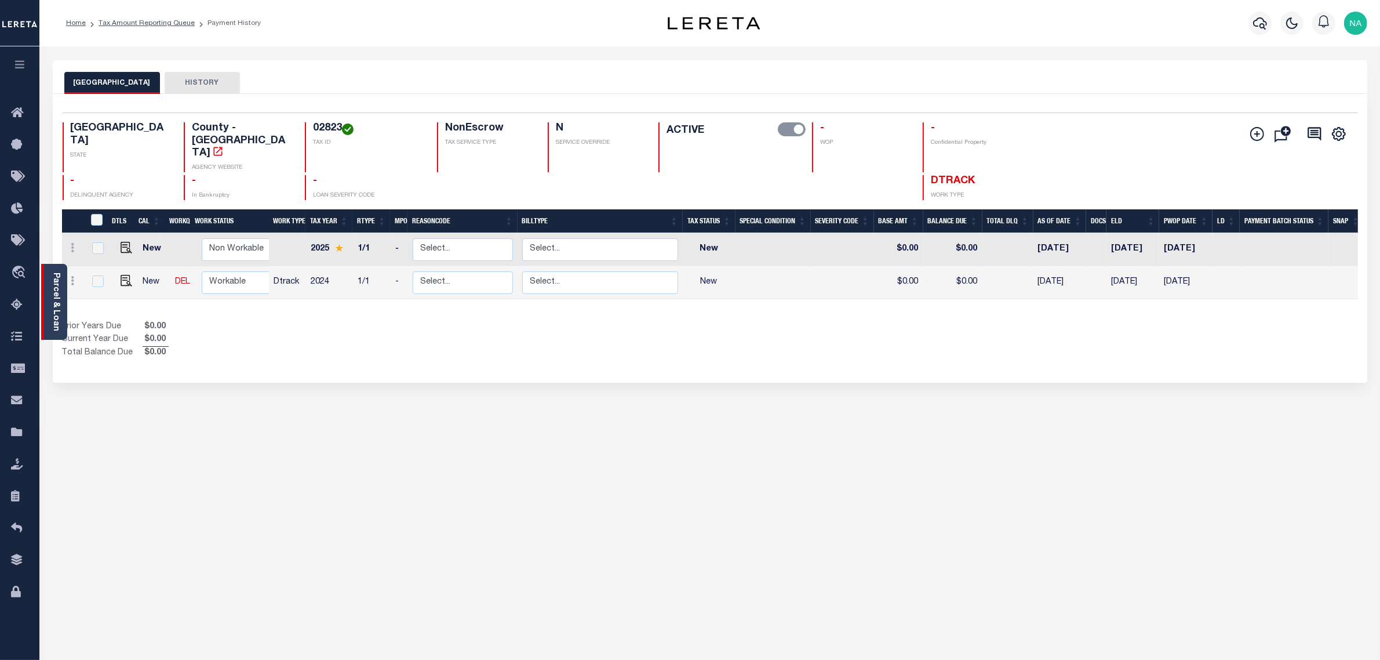
click at [56, 290] on link "Parcel & Loan" at bounding box center [56, 301] width 8 height 59
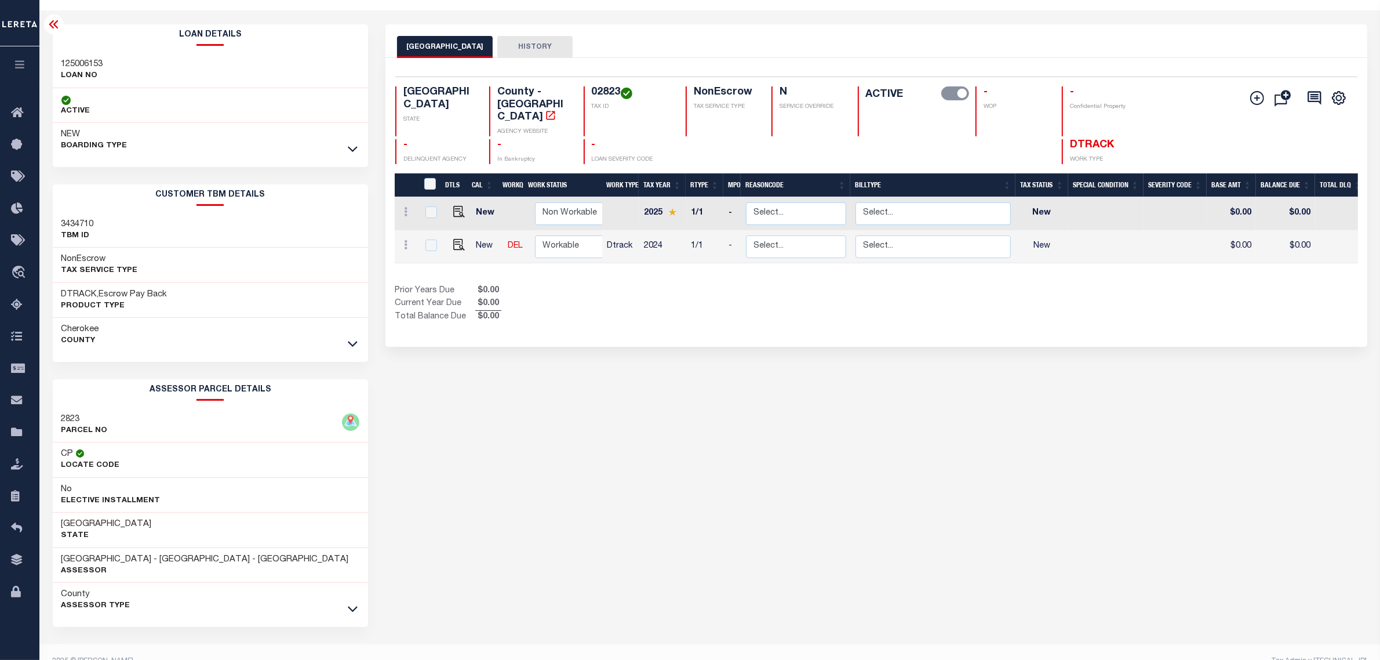
scroll to position [56, 0]
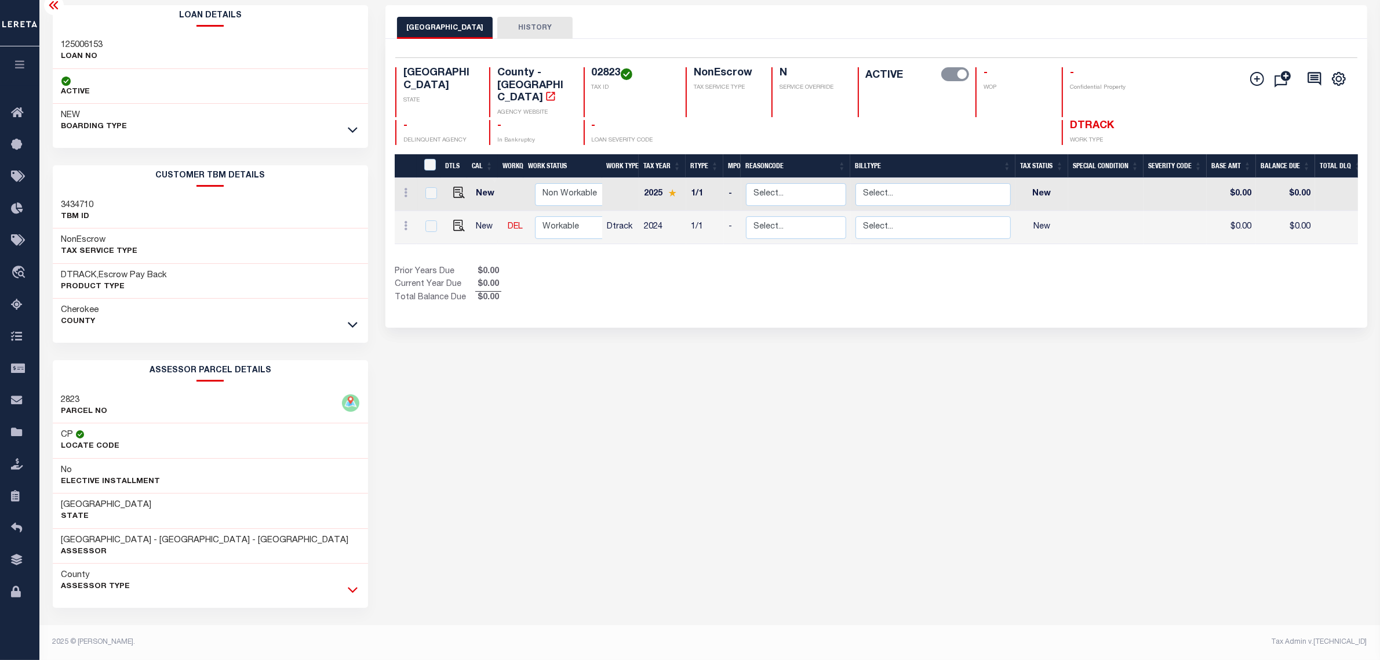
click at [354, 588] on icon at bounding box center [353, 589] width 10 height 12
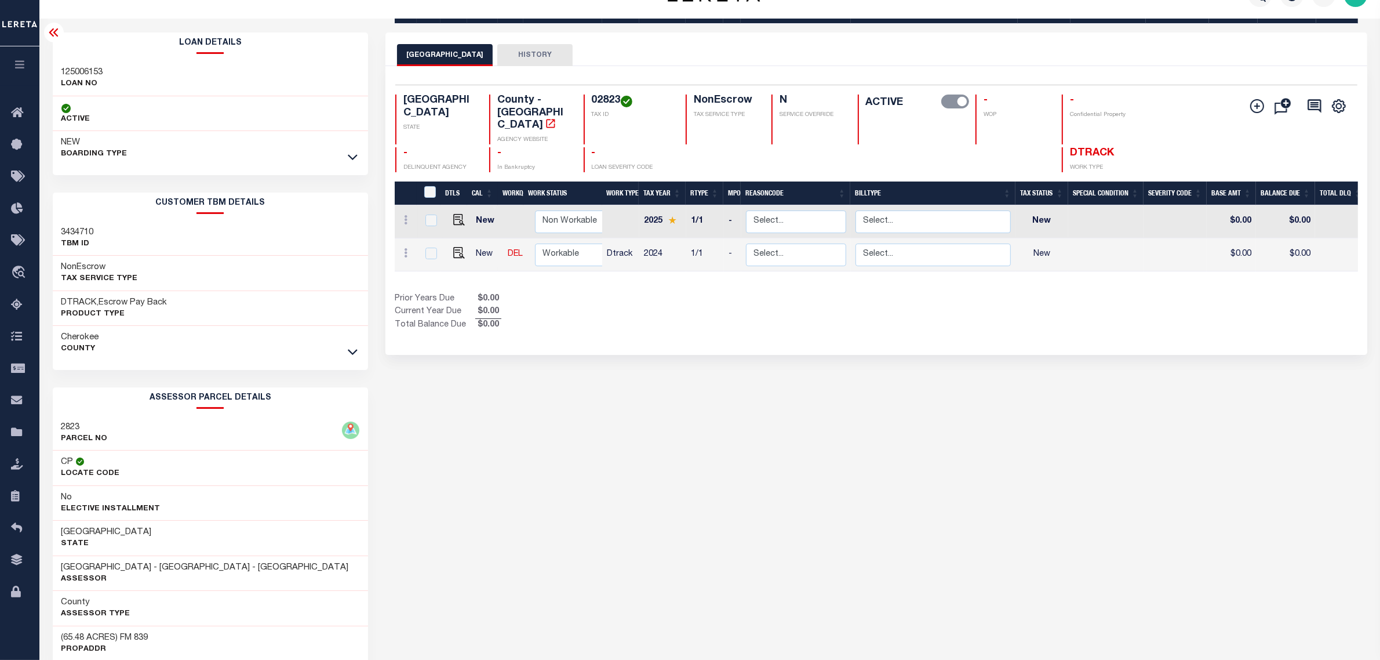
scroll to position [0, 0]
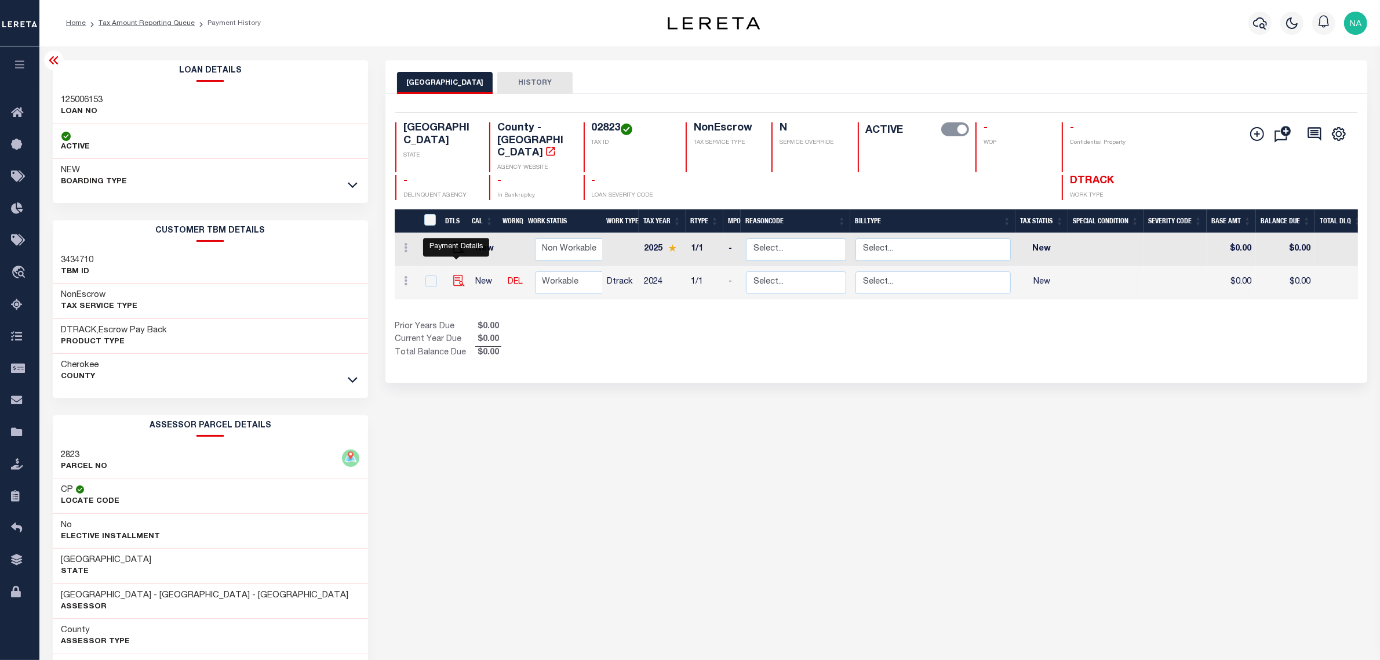
click at [457, 275] on img "" at bounding box center [459, 281] width 12 height 12
checkbox input "true"
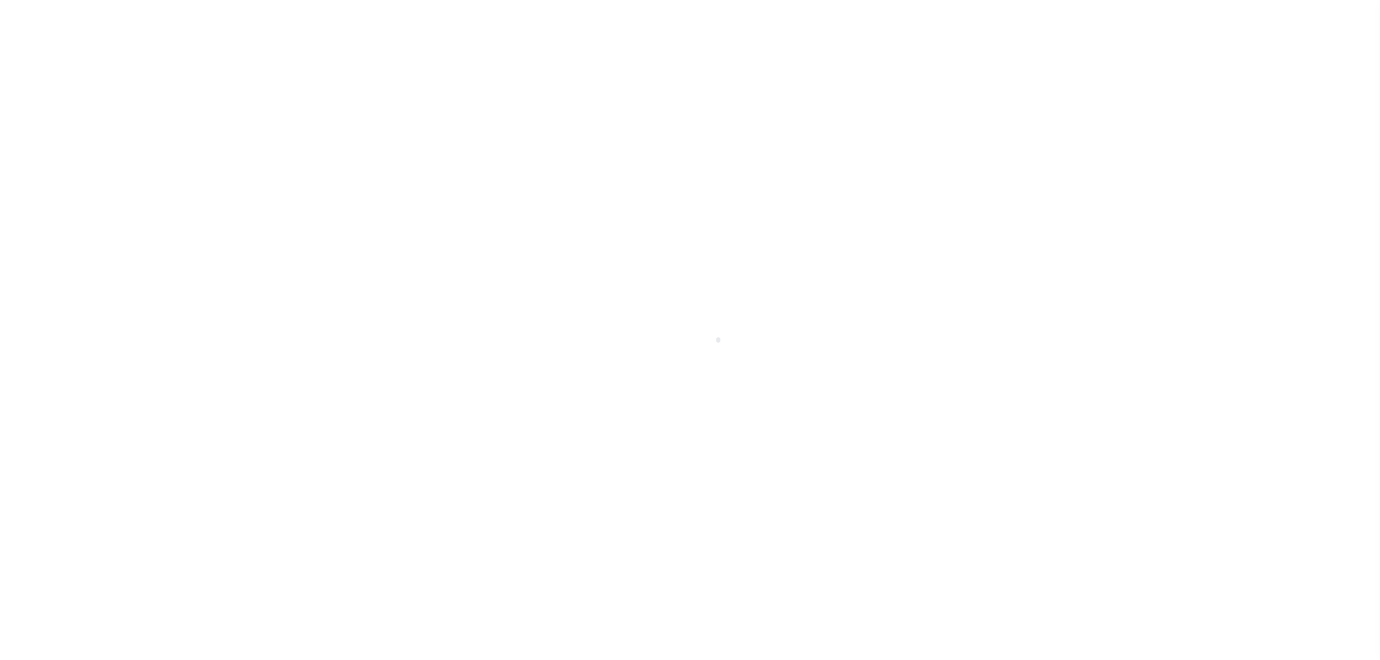
checkbox input "false"
type input "[DATE]"
select select "NW2"
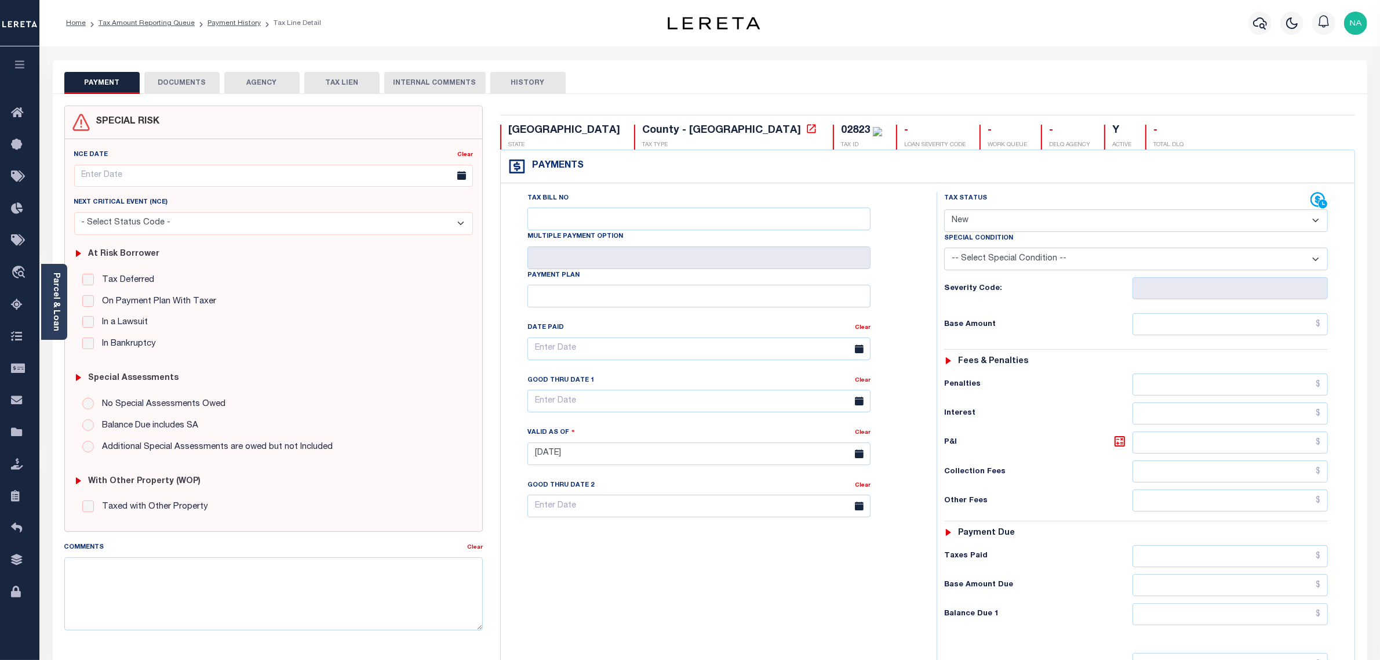
click at [196, 77] on button "DOCUMENTS" at bounding box center [181, 83] width 75 height 22
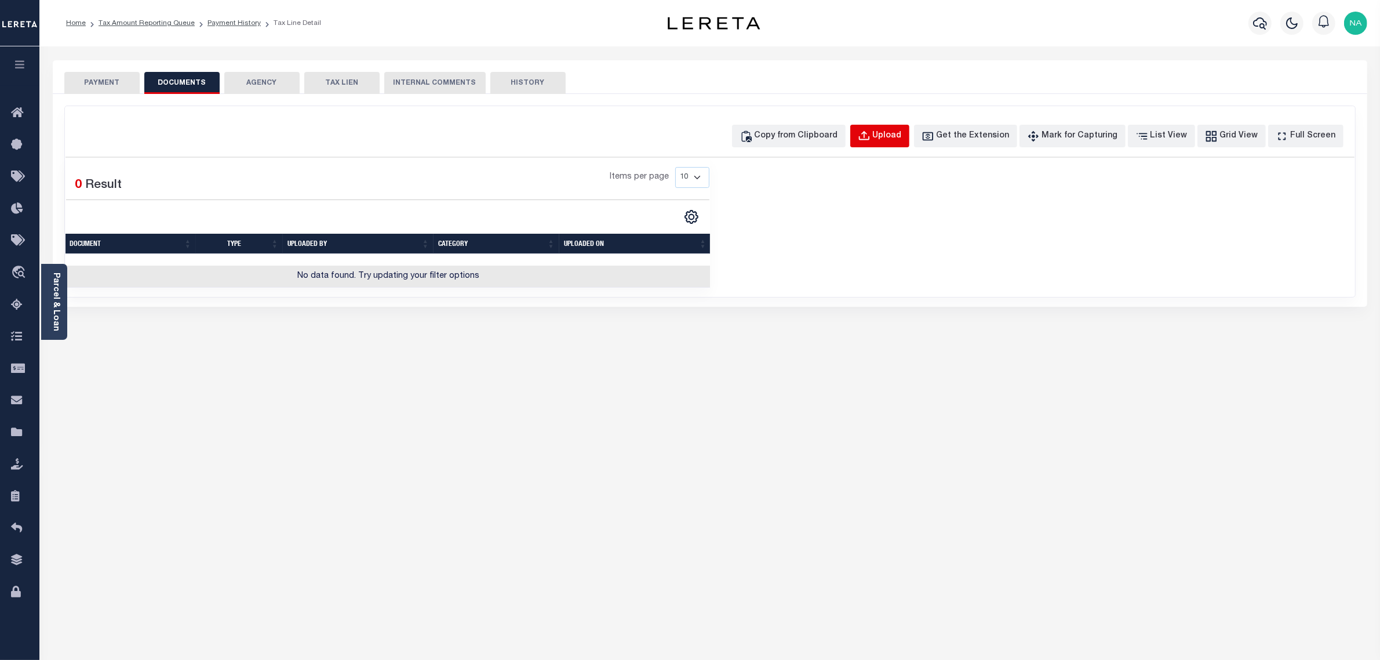
click at [902, 134] on div "Upload" at bounding box center [887, 136] width 29 height 13
select select "POP"
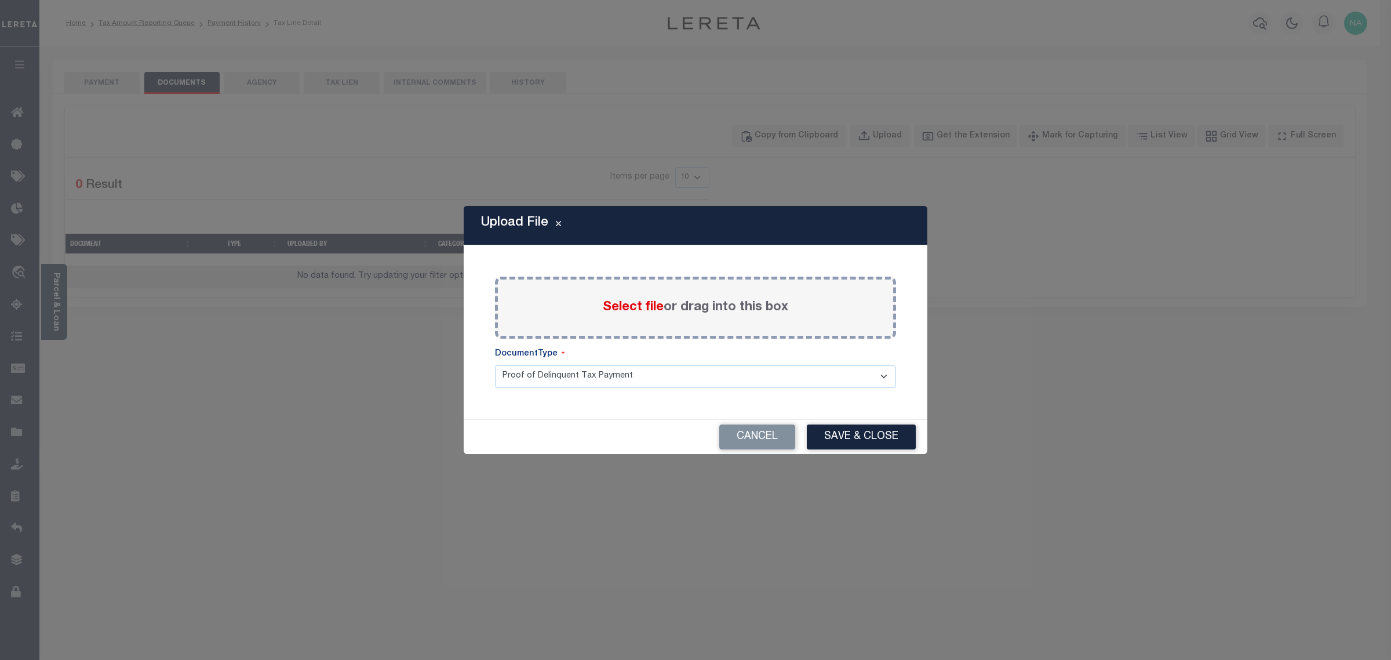
click at [668, 303] on label "Select file or drag into this box" at bounding box center [695, 307] width 185 height 19
click at [0, 0] on input "Select file or drag into this box" at bounding box center [0, 0] width 0 height 0
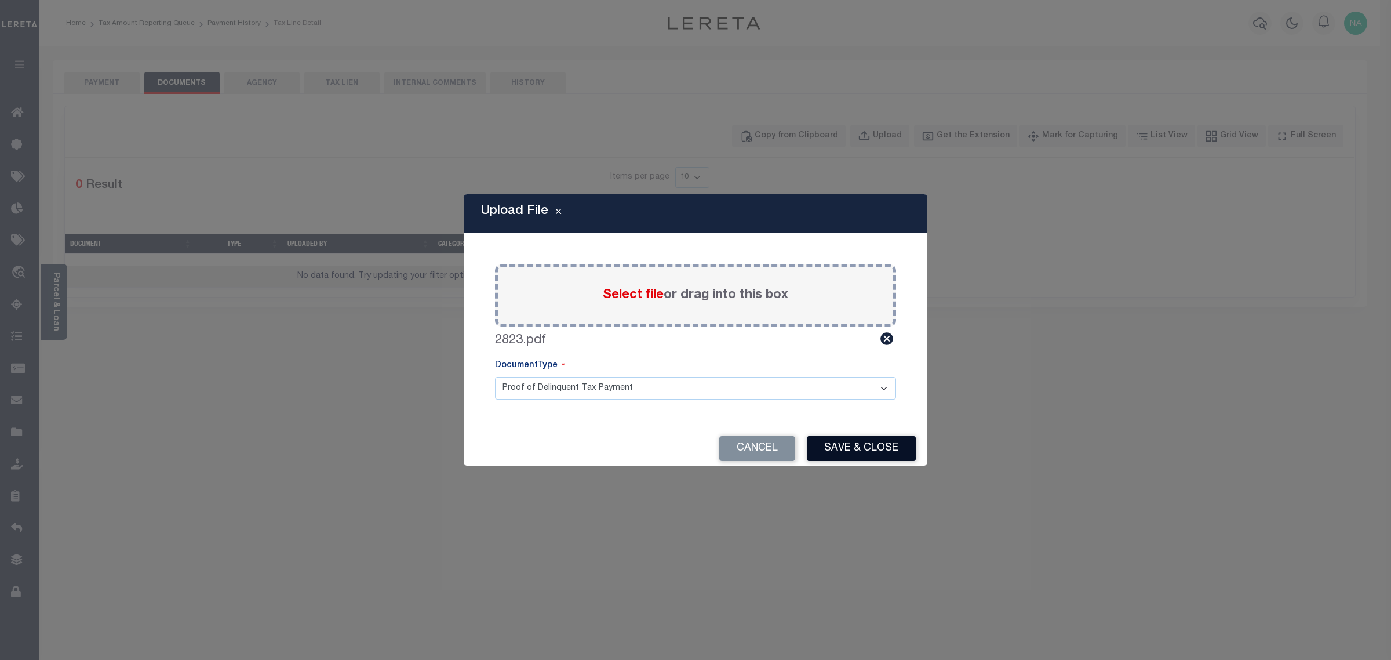
click at [871, 447] on button "Save & Close" at bounding box center [861, 448] width 109 height 25
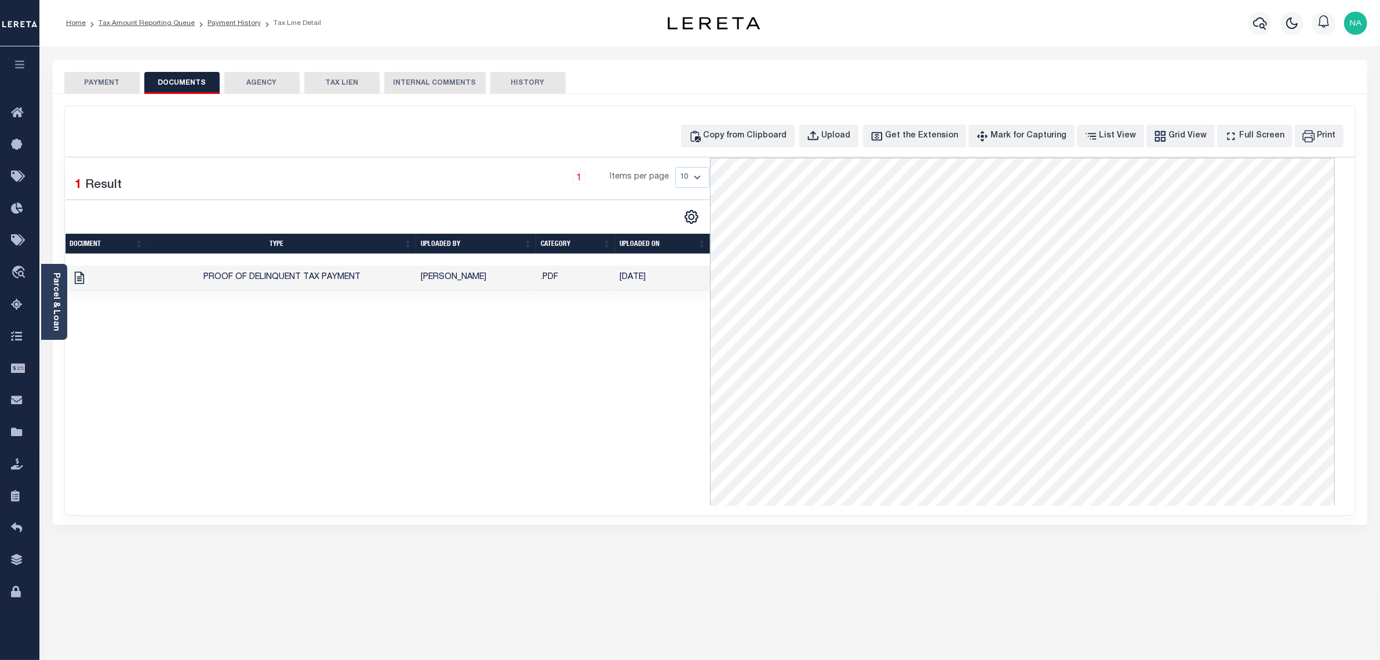
click at [111, 85] on button "PAYMENT" at bounding box center [101, 83] width 75 height 22
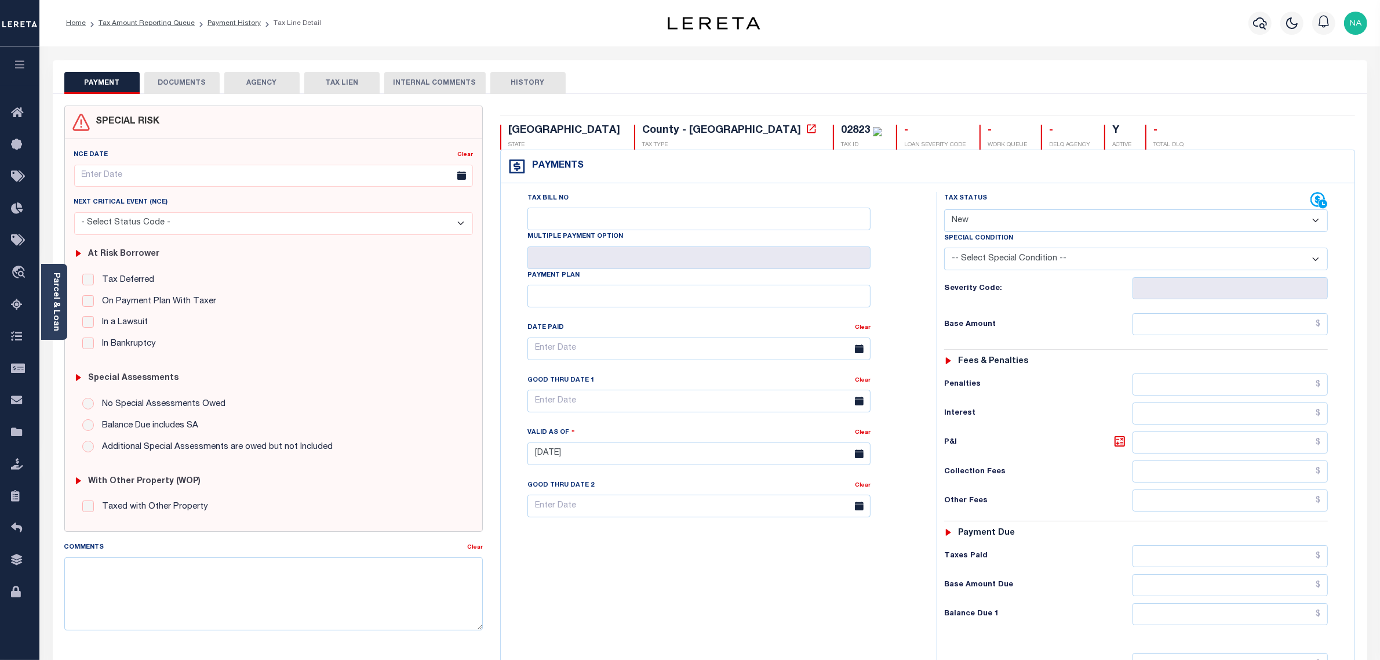
click at [971, 219] on select "- Select Status Code - Open Due/Unpaid Paid Incomplete No Tax Due Internal Refu…" at bounding box center [1136, 220] width 384 height 23
select select "PYD"
click at [944, 210] on select "- Select Status Code - Open Due/Unpaid Paid Incomplete No Tax Due Internal Refu…" at bounding box center [1136, 220] width 384 height 23
type input "[DATE]"
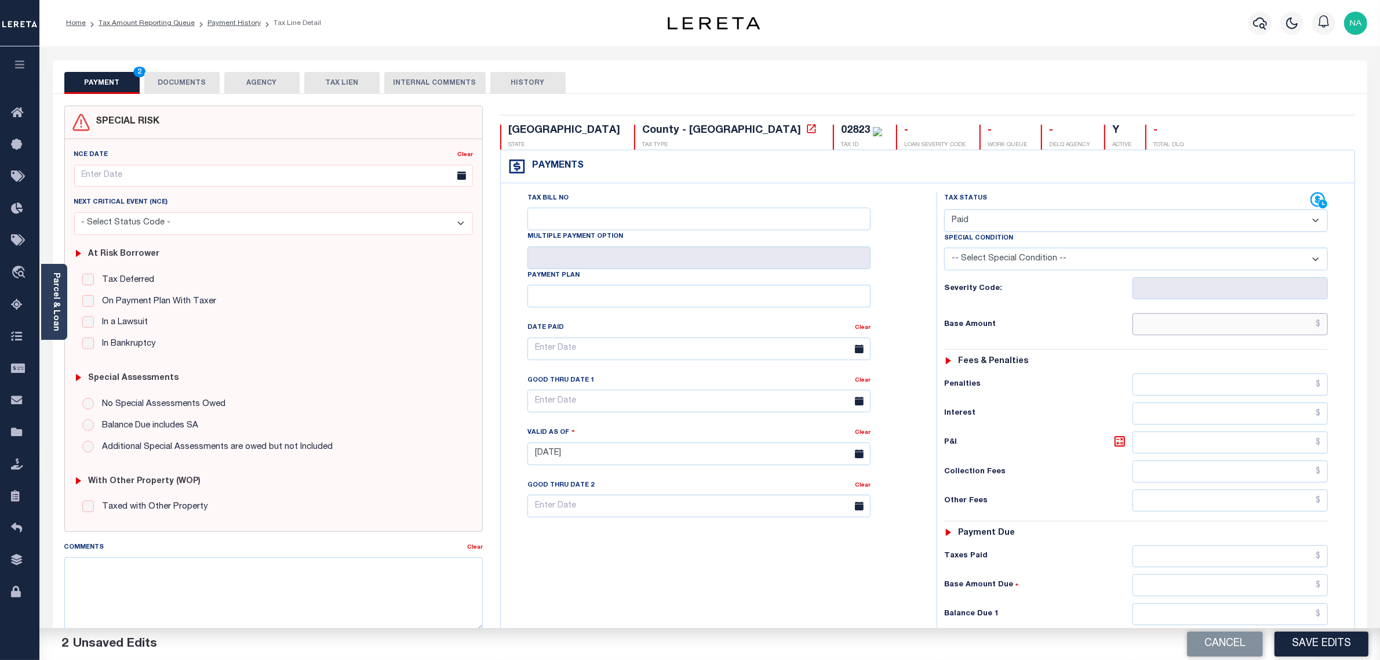
click at [1267, 320] on input "text" at bounding box center [1231, 324] width 196 height 22
click at [1256, 329] on input "text" at bounding box center [1231, 324] width 196 height 22
paste input "22.64"
type input "$22.64"
click at [1299, 559] on input "text" at bounding box center [1231, 556] width 196 height 22
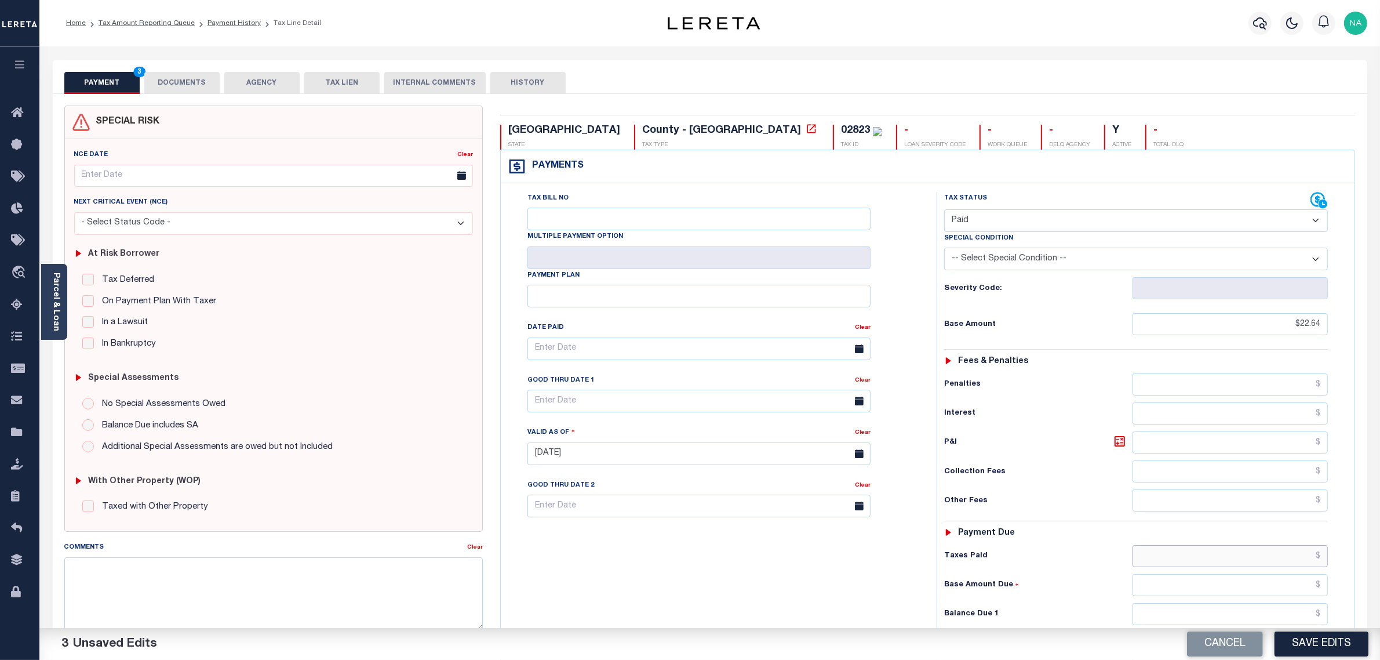
paste input "22.64"
type input "$22.64"
click at [1291, 617] on input "text" at bounding box center [1231, 614] width 196 height 22
type input "$0.00"
click at [1315, 647] on button "Save Edits" at bounding box center [1322, 643] width 94 height 25
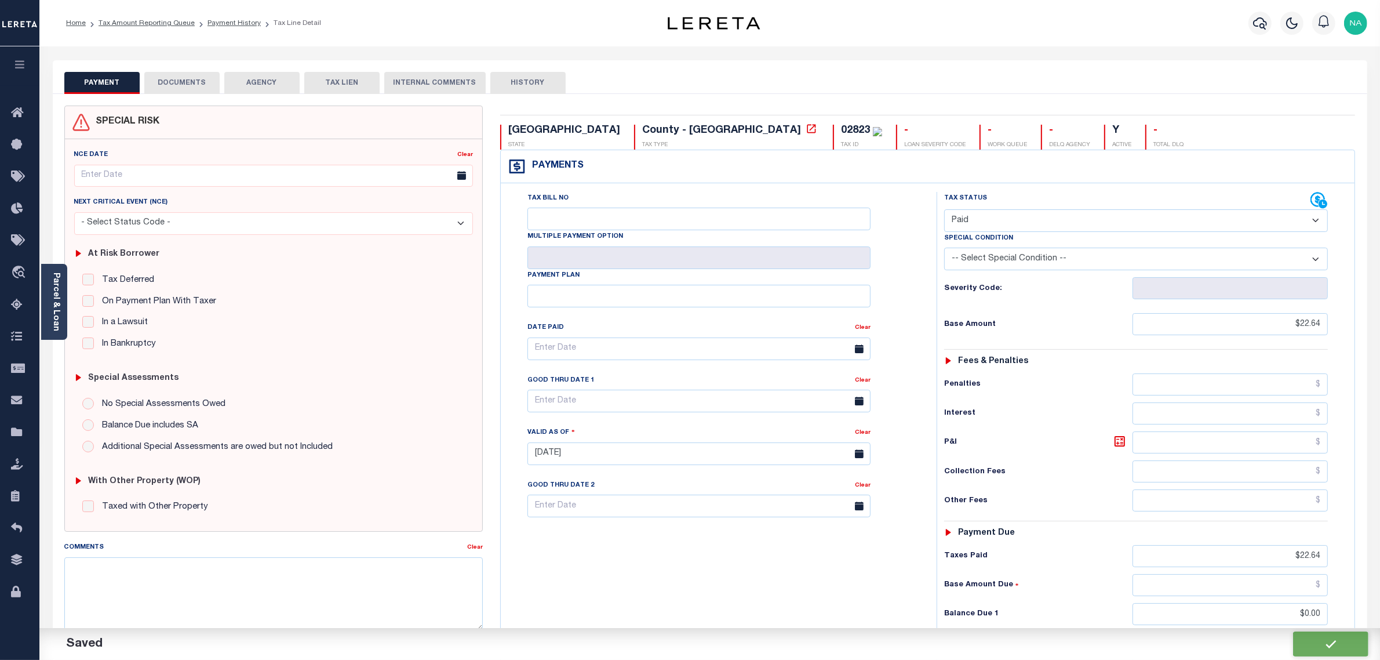
checkbox input "false"
type input "$22.64"
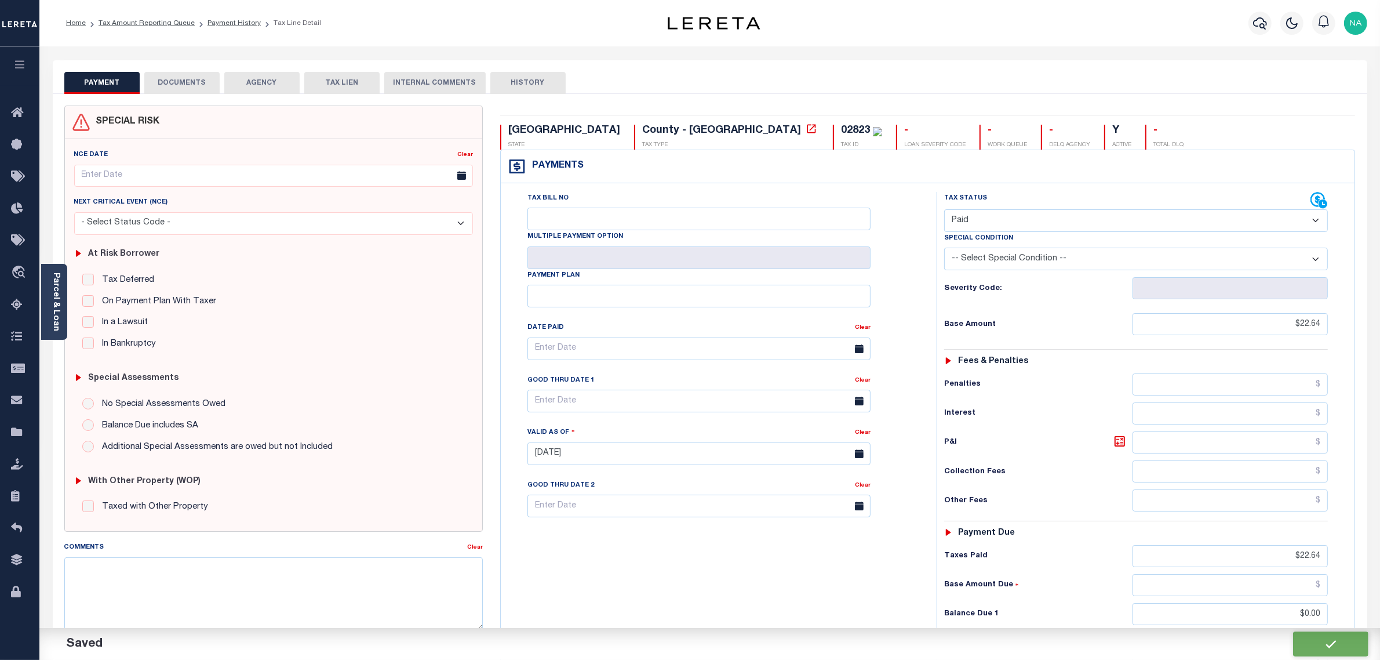
type input "$22.64"
type input "$0"
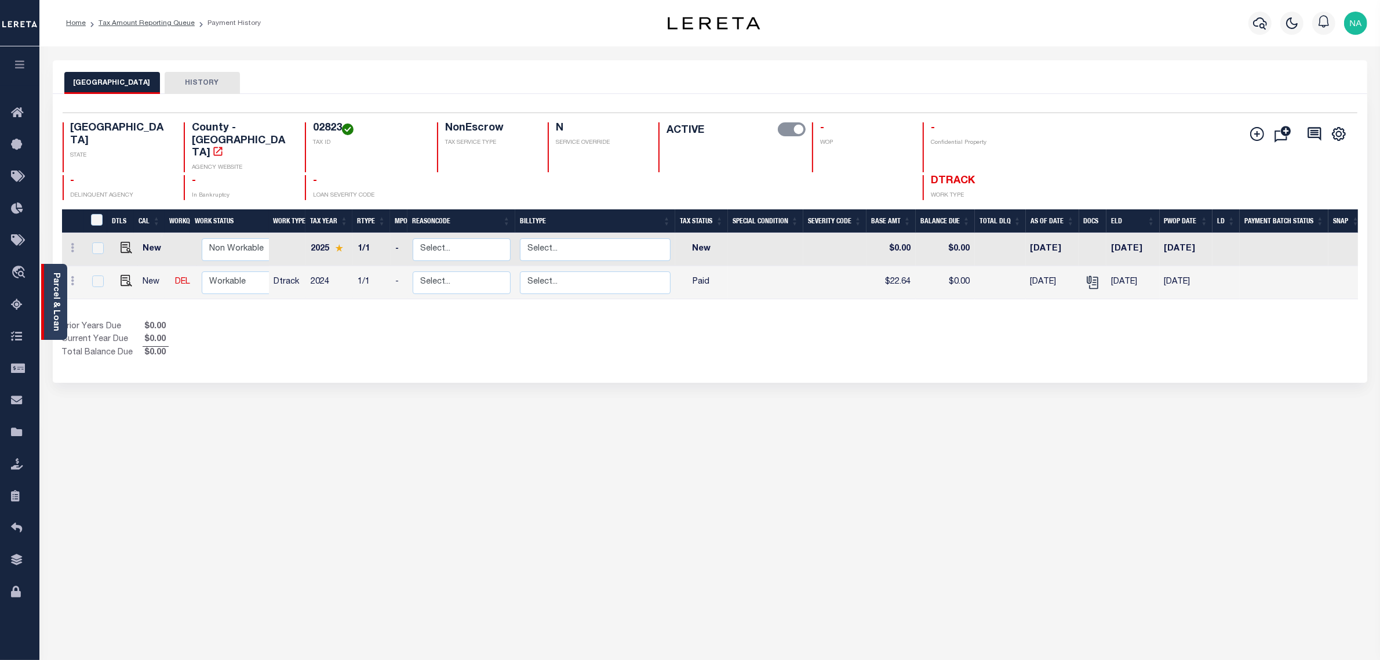
click at [56, 297] on link "Parcel & Loan" at bounding box center [56, 301] width 8 height 59
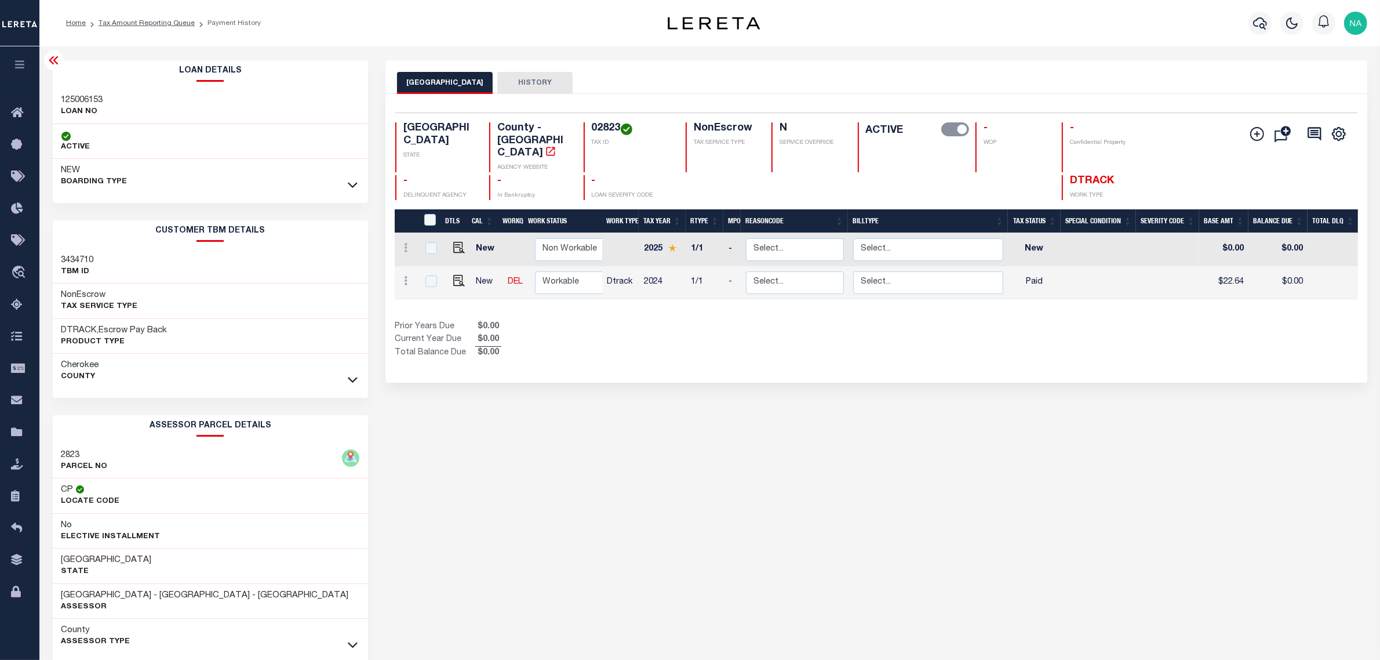
click at [84, 100] on h3 "125006153" at bounding box center [82, 100] width 42 height 12
copy h3 "125006153"
click at [158, 21] on link "Tax Amount Reporting Queue" at bounding box center [147, 23] width 96 height 7
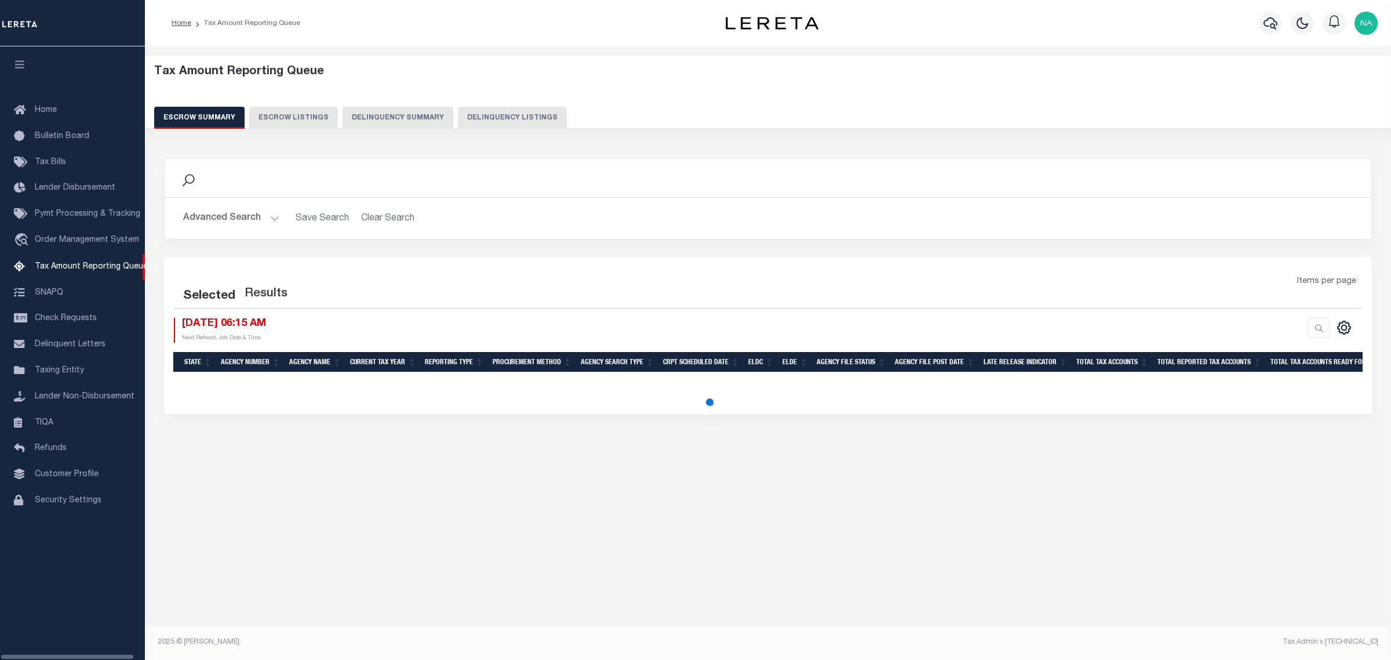
select select "100"
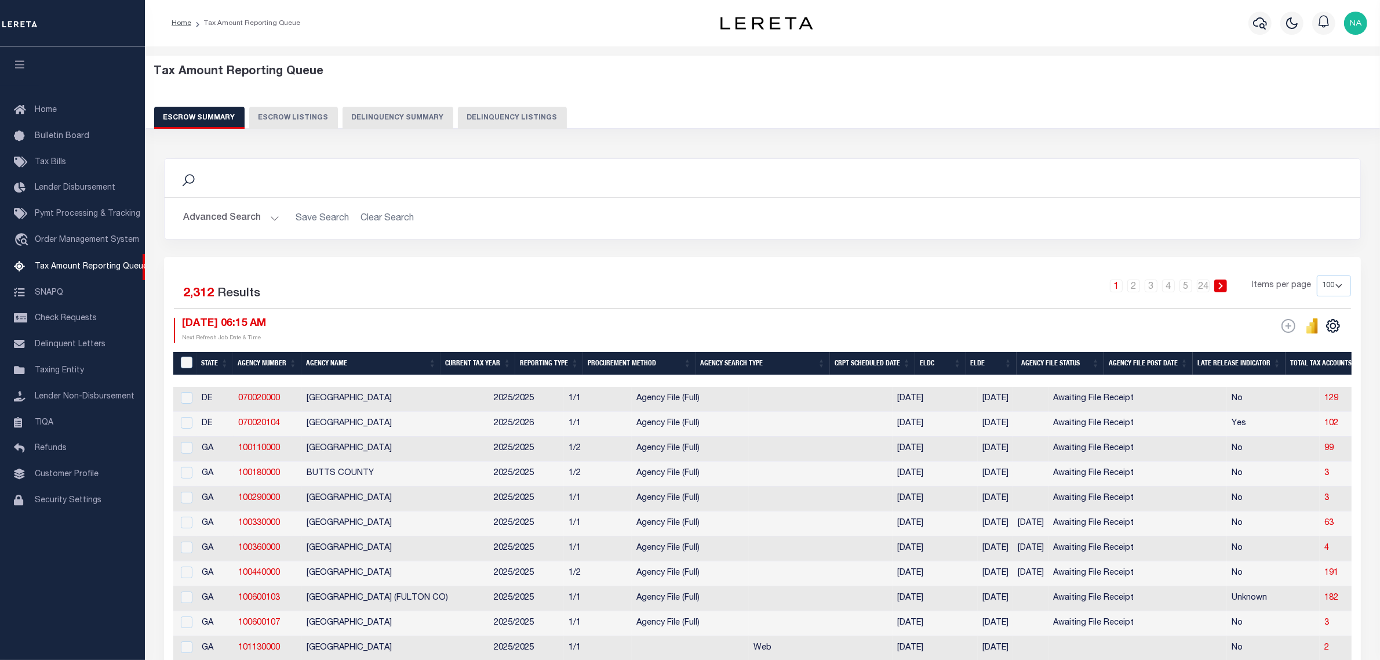
click at [497, 119] on button "Delinquency Listings" at bounding box center [512, 118] width 109 height 22
select select "100"
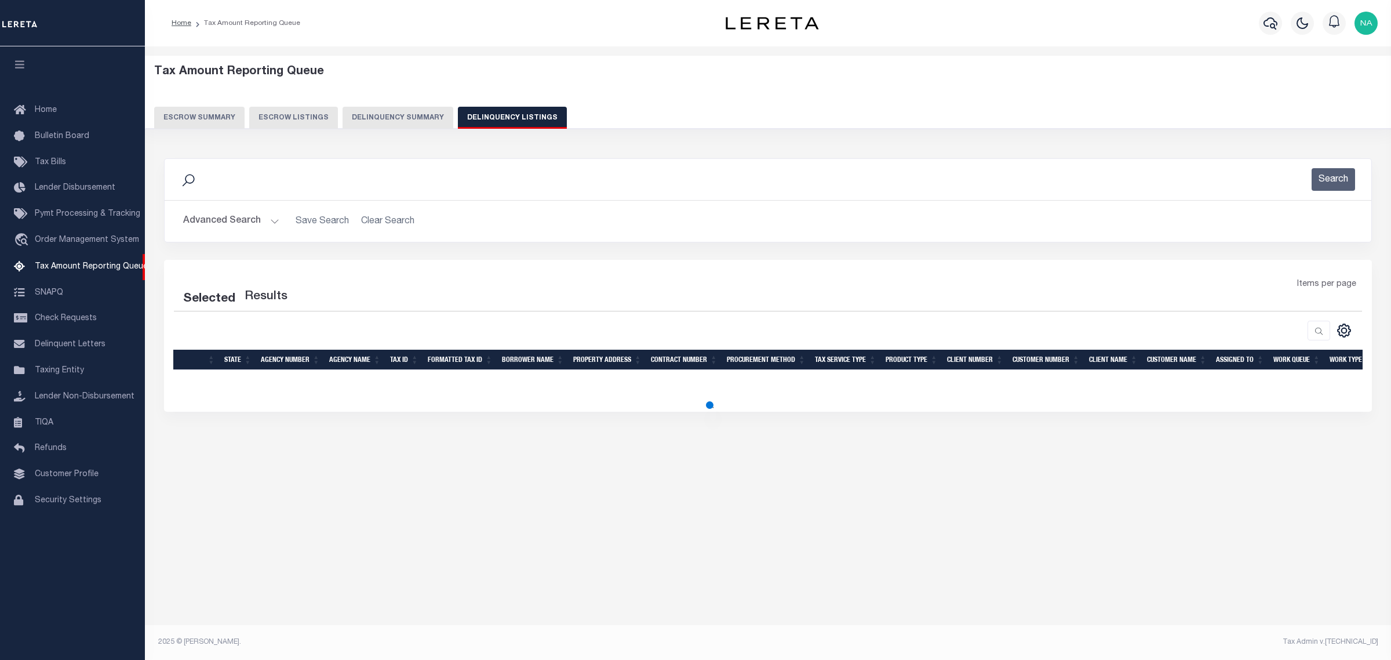
select select "100"
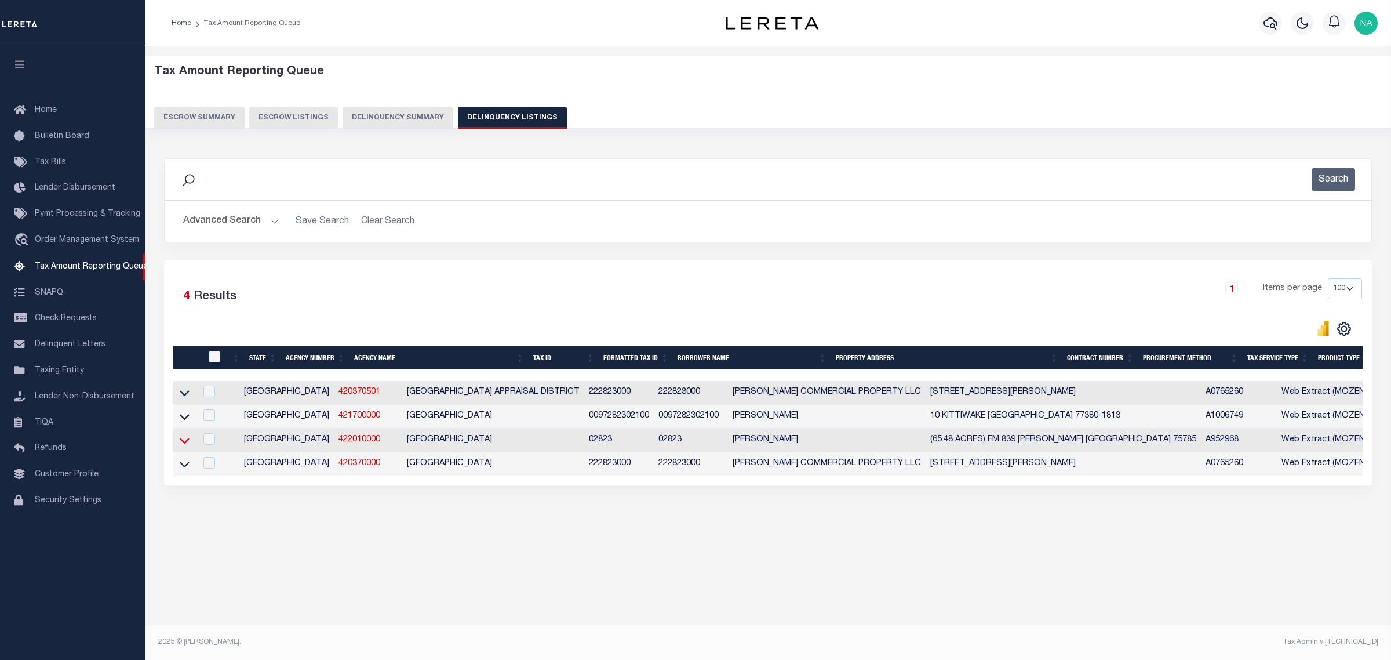
click at [180, 445] on icon at bounding box center [185, 440] width 10 height 12
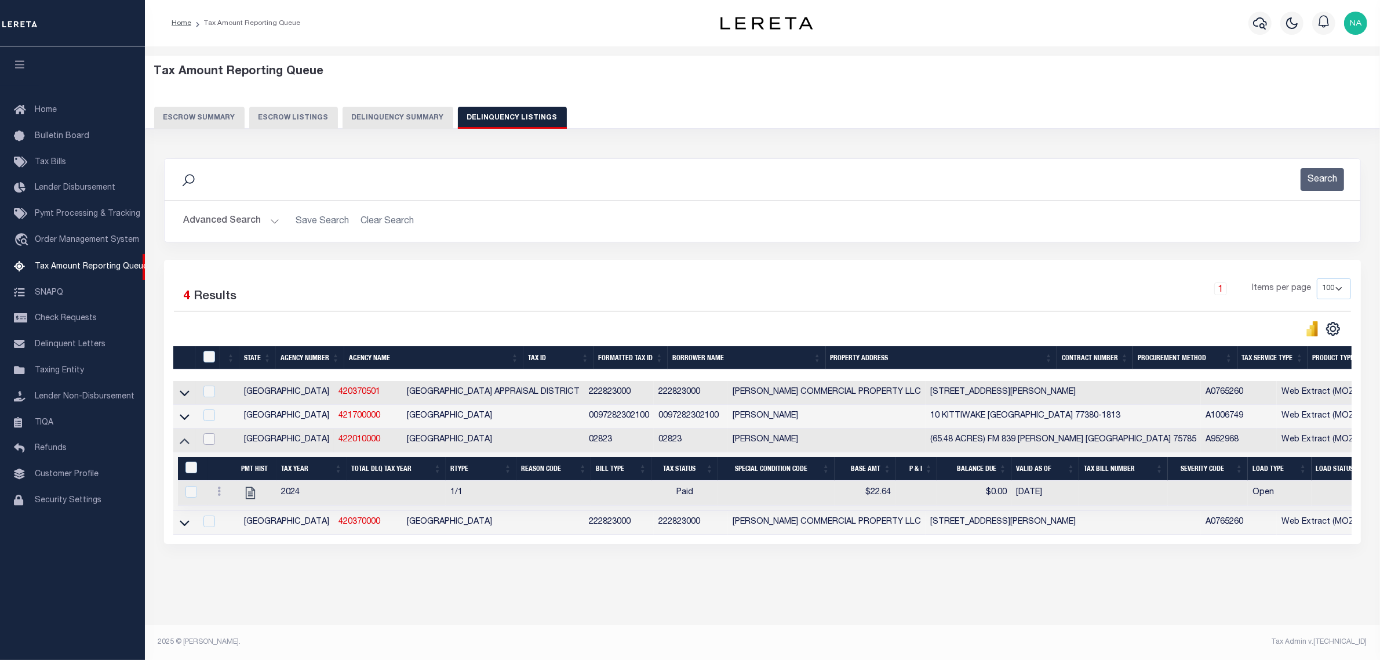
click at [209, 444] on input "checkbox" at bounding box center [209, 439] width 12 height 12
checkbox input "true"
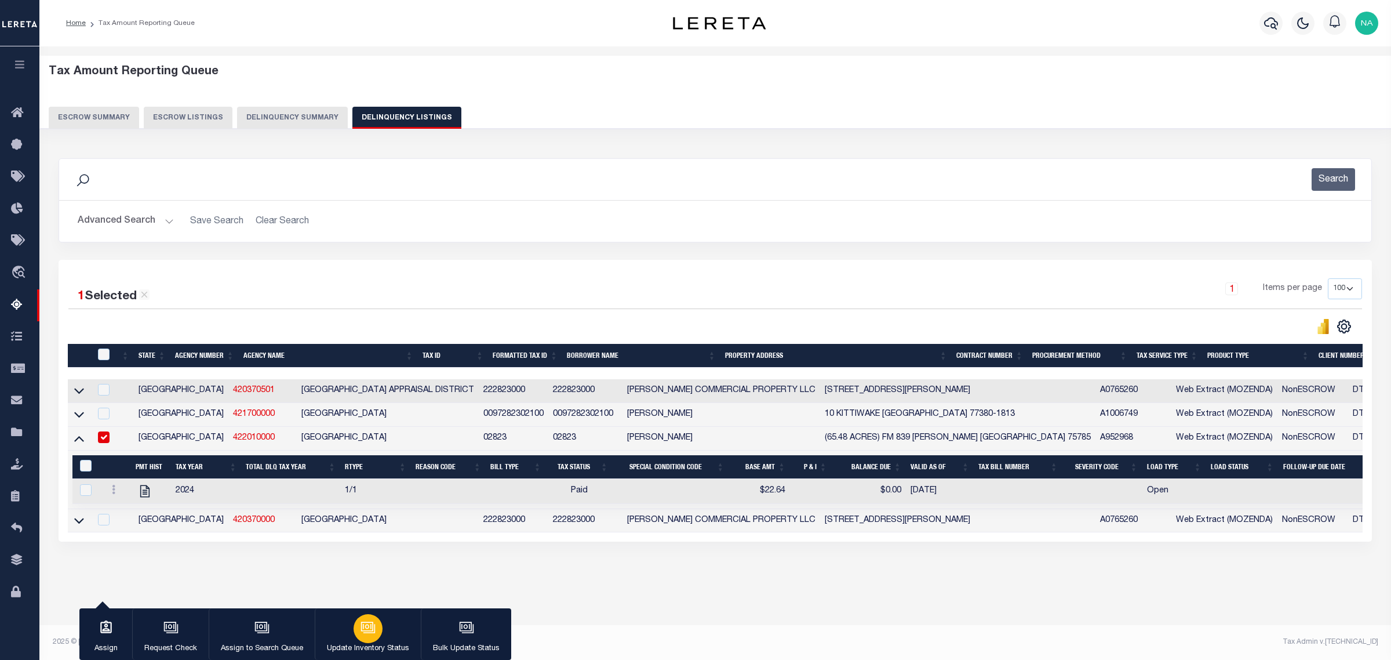
click at [366, 627] on icon "button" at bounding box center [368, 627] width 15 height 15
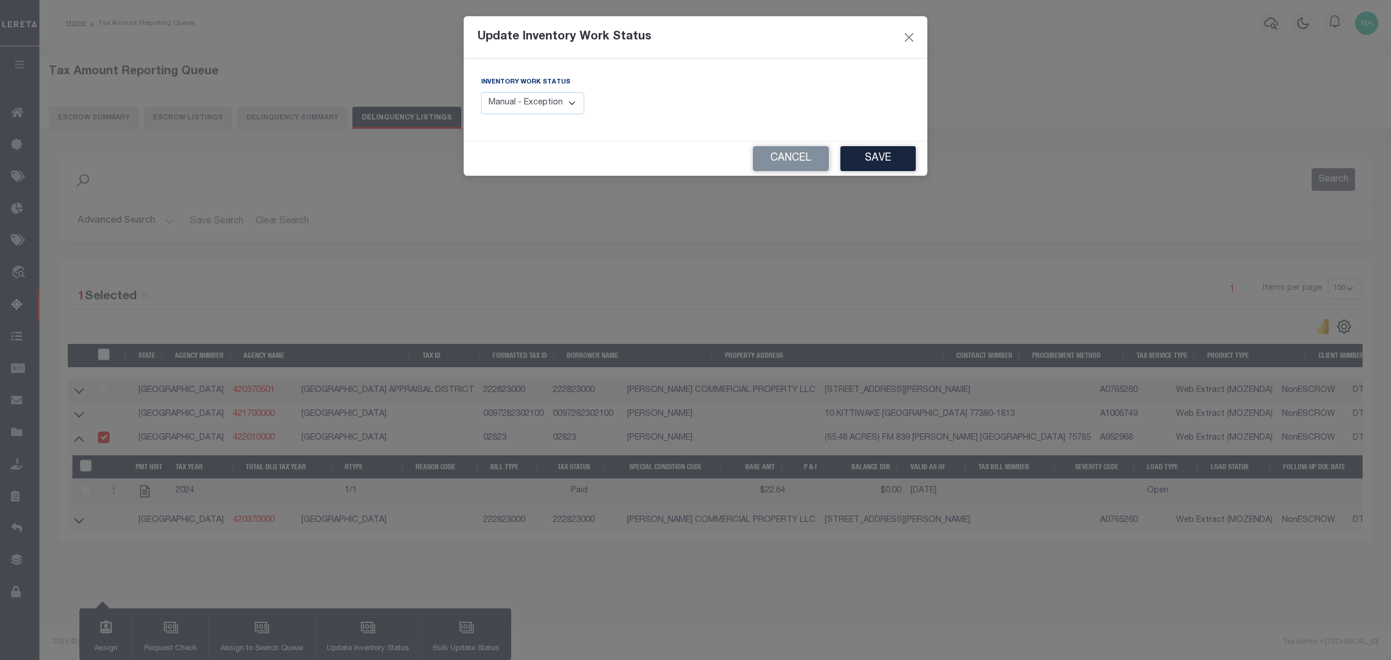
click at [529, 101] on select "Manual - Exception Pended - Awaiting Search Late Add Exception Completed" at bounding box center [532, 103] width 103 height 23
select select "4"
click at [481, 92] on select "Manual - Exception Pended - Awaiting Search Late Add Exception Completed" at bounding box center [532, 103] width 103 height 23
click at [890, 155] on button "Save" at bounding box center [877, 158] width 75 height 25
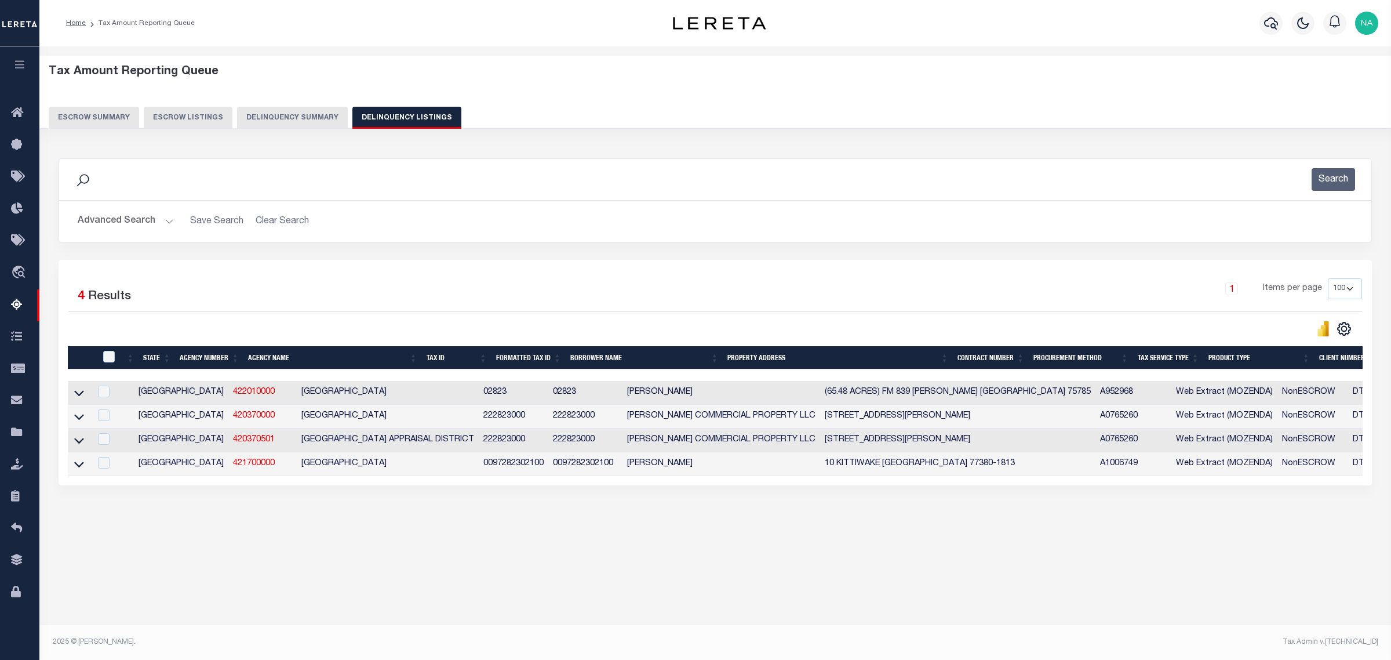
click at [125, 215] on button "Advanced Search" at bounding box center [126, 221] width 96 height 23
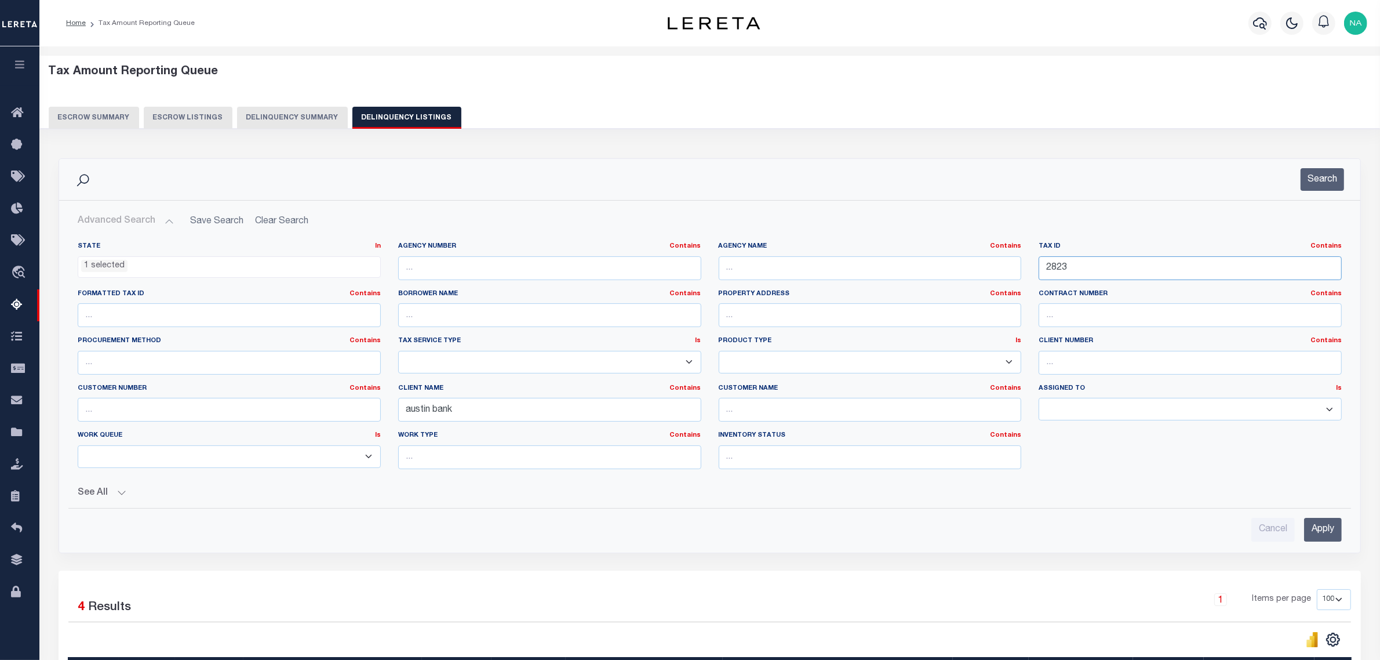
drag, startPoint x: 992, startPoint y: 262, endPoint x: 937, endPoint y: 268, distance: 55.4
click at [945, 267] on div "State In In AK AL AR AZ CA CO CT DC DE FL GA GU HI IA ID IL IN KS KY LA MA MD M…" at bounding box center [709, 360] width 1281 height 236
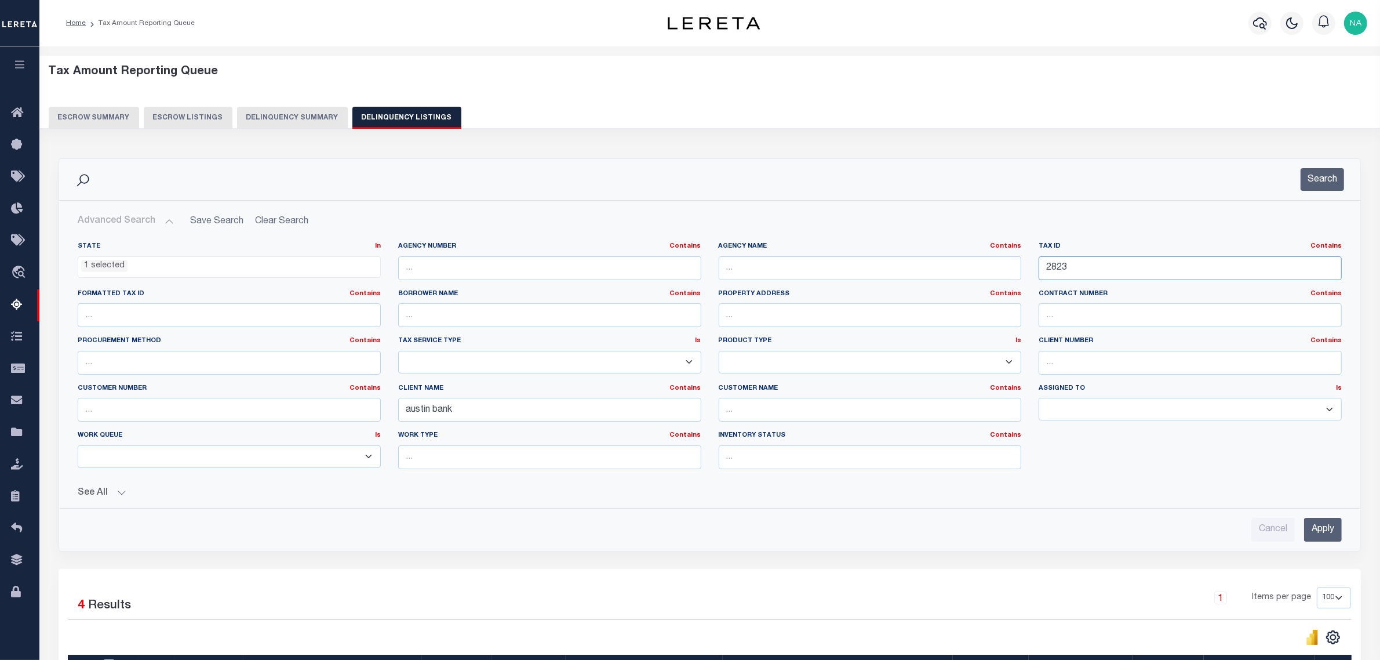
paste input "3645"
type input "3645"
click at [1329, 533] on input "Apply" at bounding box center [1323, 530] width 38 height 24
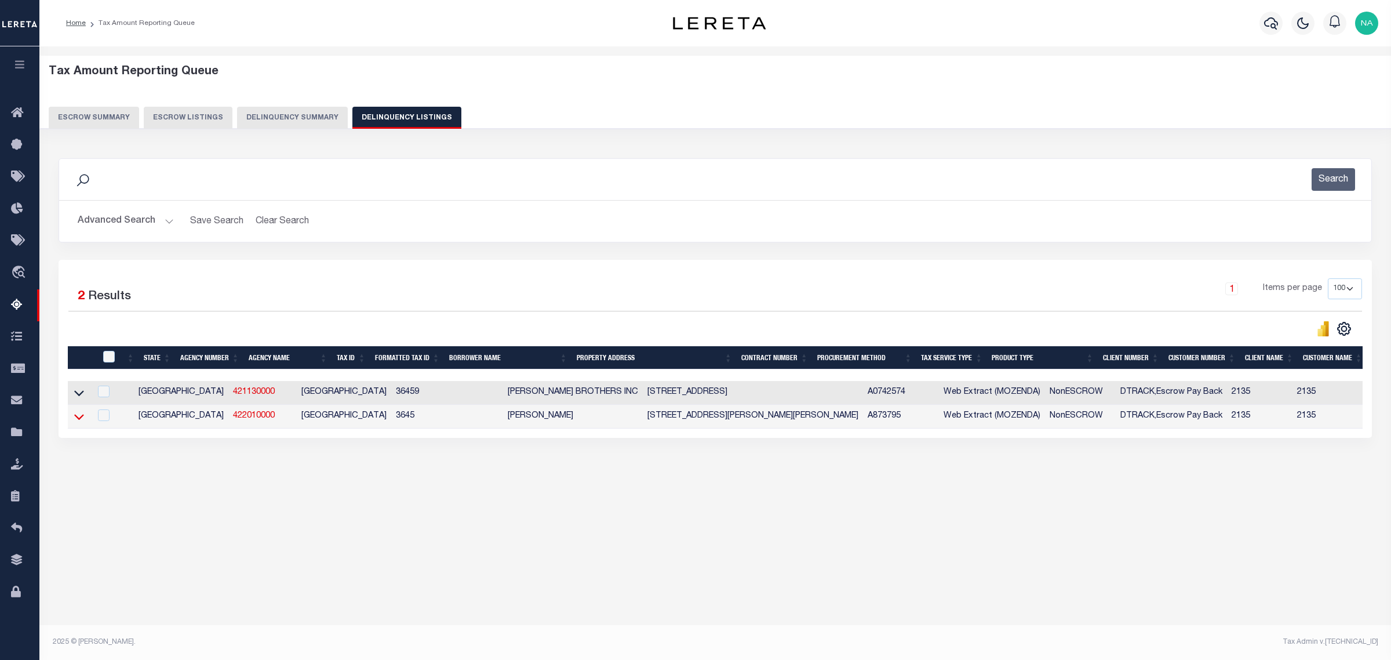
click at [77, 420] on icon at bounding box center [79, 417] width 10 height 6
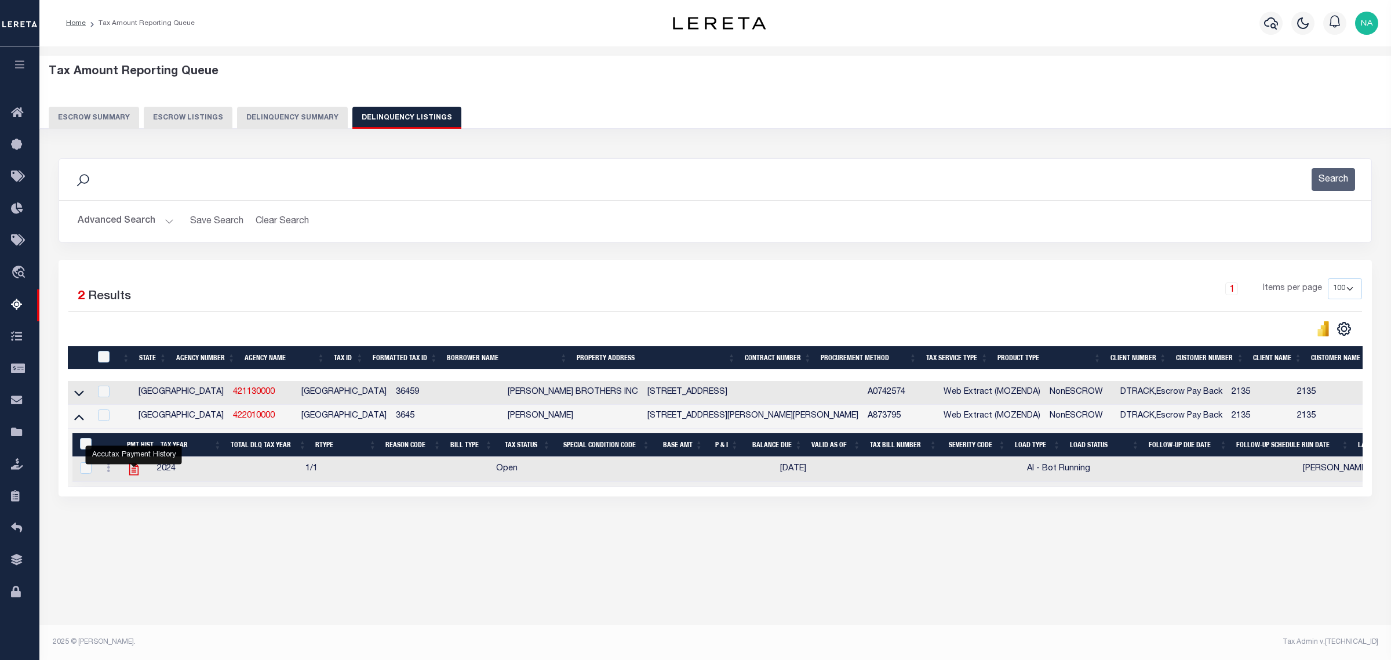
click at [132, 473] on icon "" at bounding box center [133, 469] width 9 height 12
checkbox input "true"
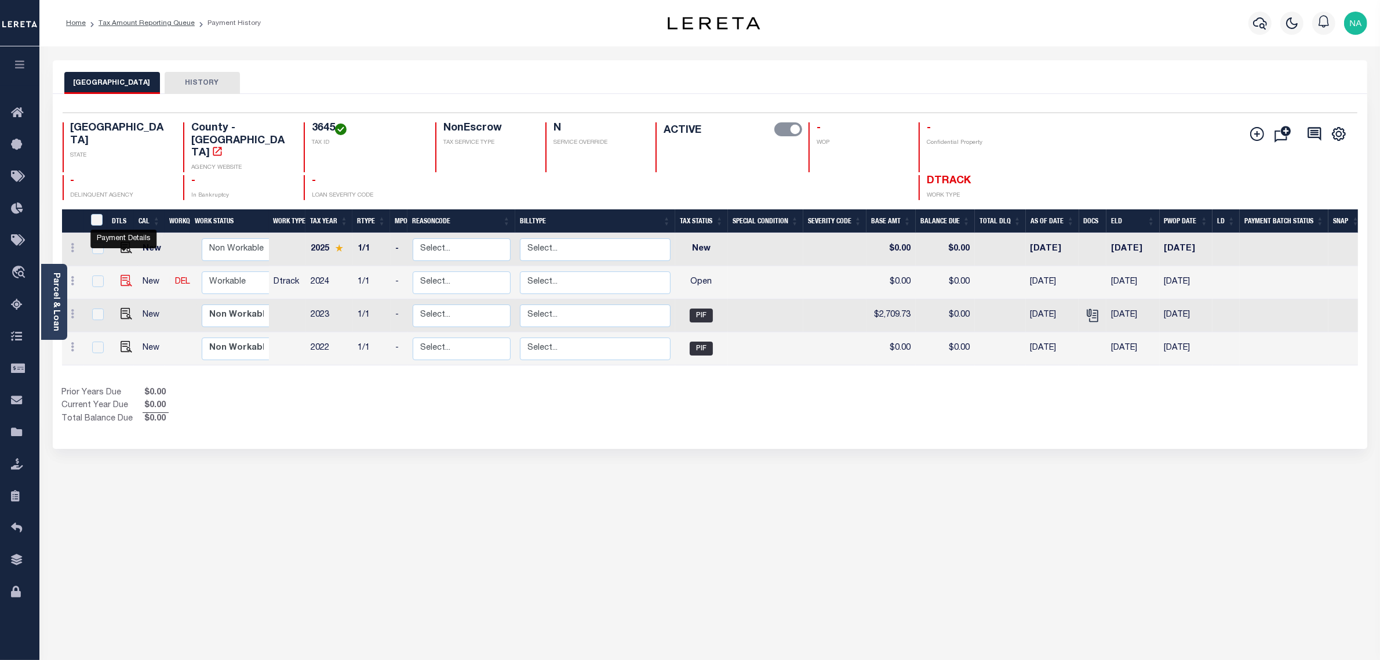
click at [122, 275] on img "" at bounding box center [127, 281] width 12 height 12
checkbox input "true"
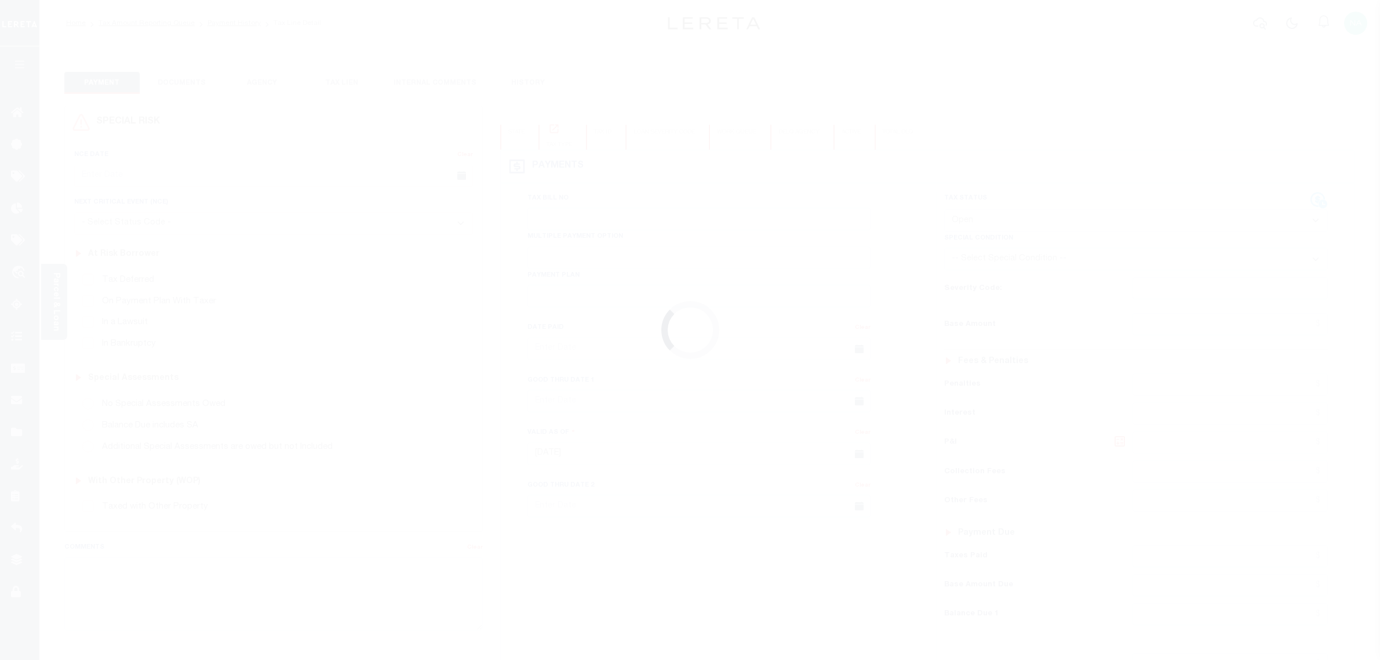
select select "OP2"
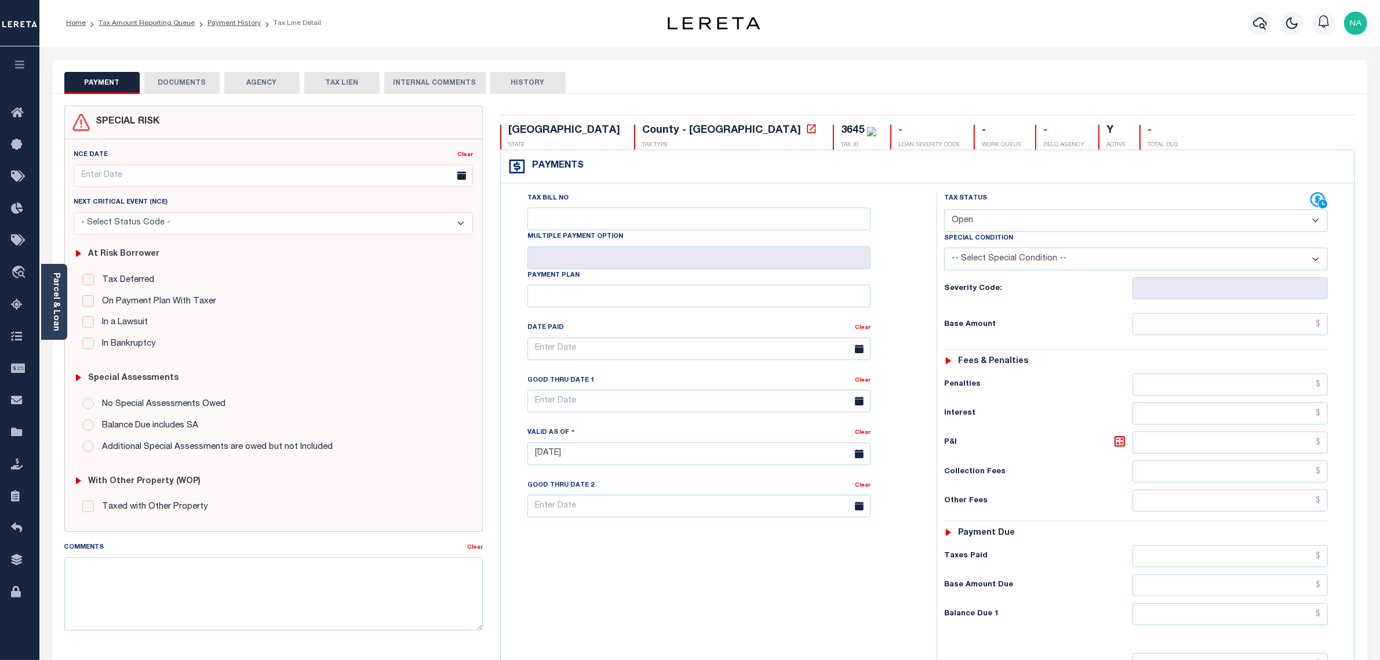
click at [181, 79] on button "DOCUMENTS" at bounding box center [181, 83] width 75 height 22
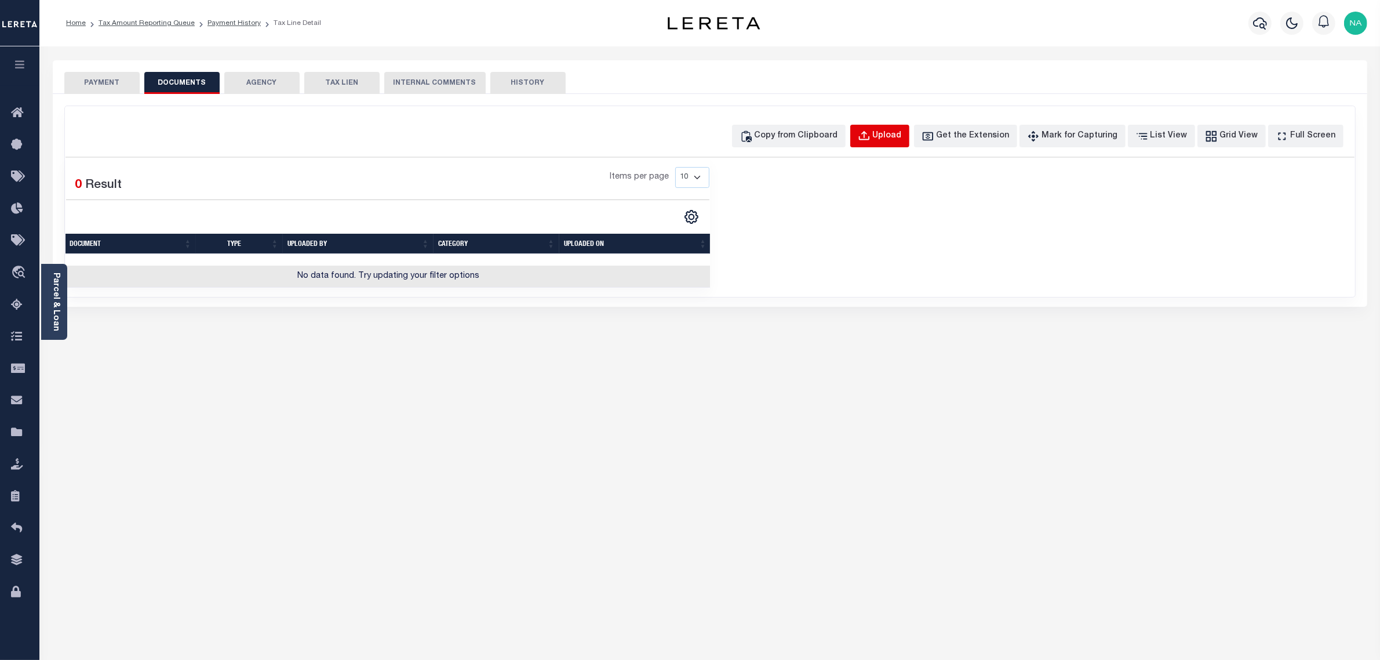
click at [895, 132] on div "Upload" at bounding box center [887, 136] width 29 height 13
select select "POP"
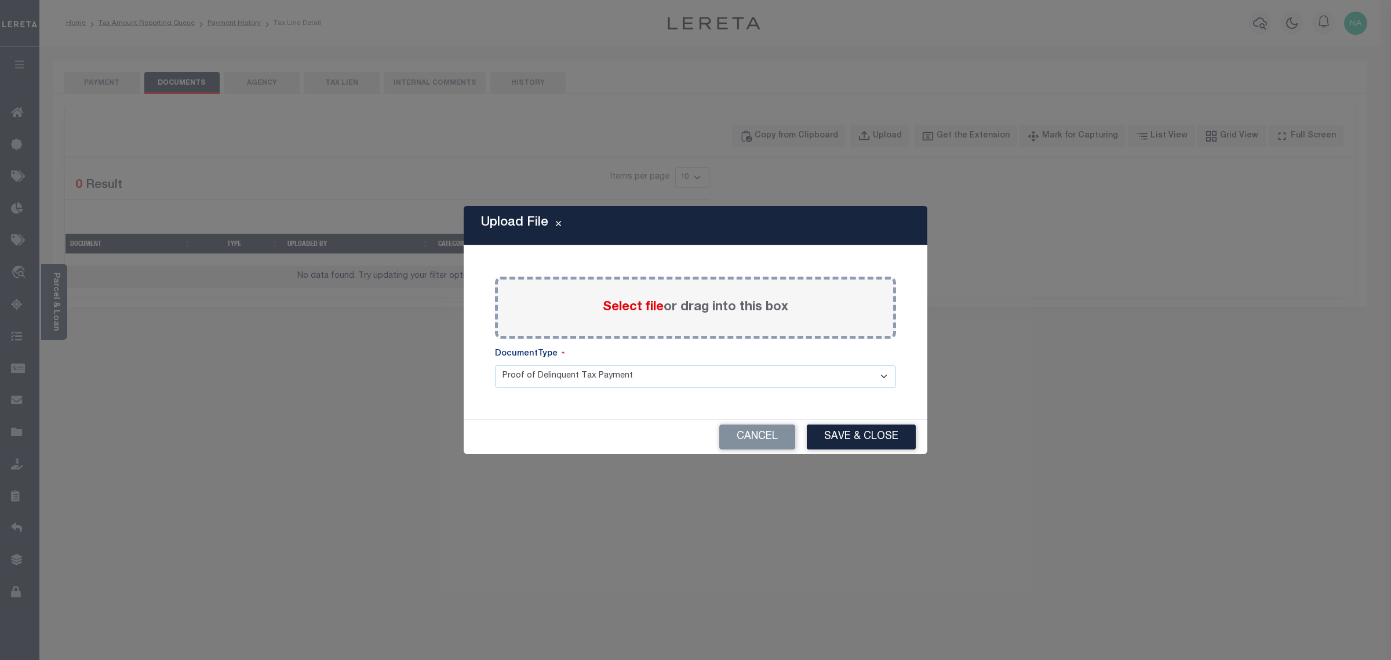
click at [665, 304] on label "Select file or drag into this box" at bounding box center [695, 307] width 185 height 19
click at [0, 0] on input "Select file or drag into this box" at bounding box center [0, 0] width 0 height 0
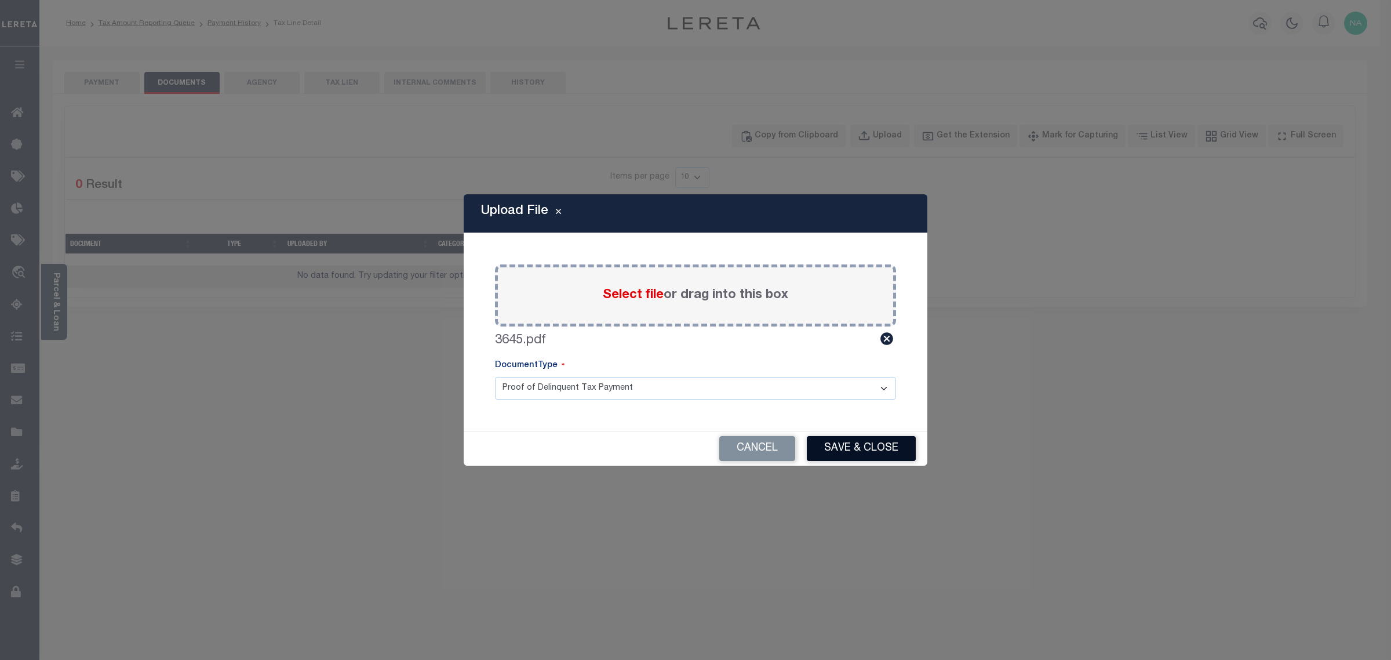
click at [870, 450] on button "Save & Close" at bounding box center [861, 448] width 109 height 25
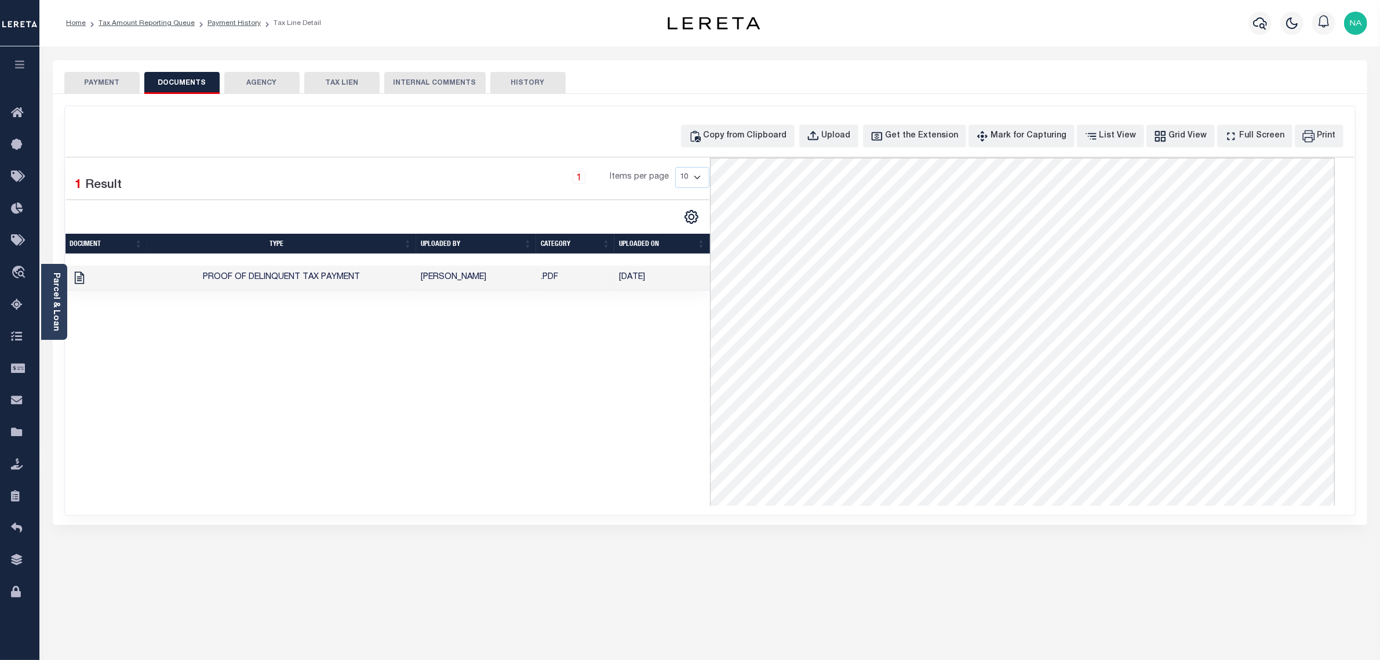
click at [85, 82] on button "PAYMENT" at bounding box center [101, 83] width 75 height 22
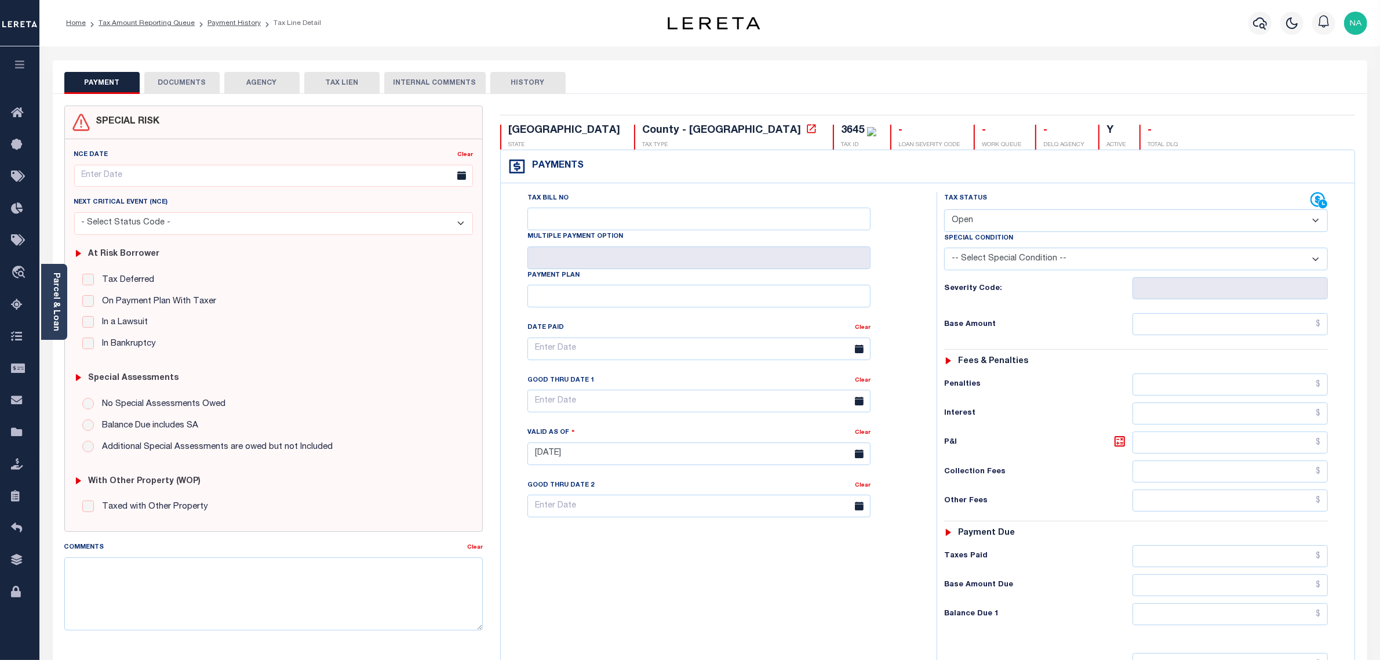
click at [1014, 221] on select "- Select Status Code - Open Due/Unpaid Paid Incomplete No Tax Due Internal Refu…" at bounding box center [1136, 220] width 384 height 23
select select "PYD"
click at [944, 210] on select "- Select Status Code - Open Due/Unpaid Paid Incomplete No Tax Due Internal Refu…" at bounding box center [1136, 220] width 384 height 23
type input "[DATE]"
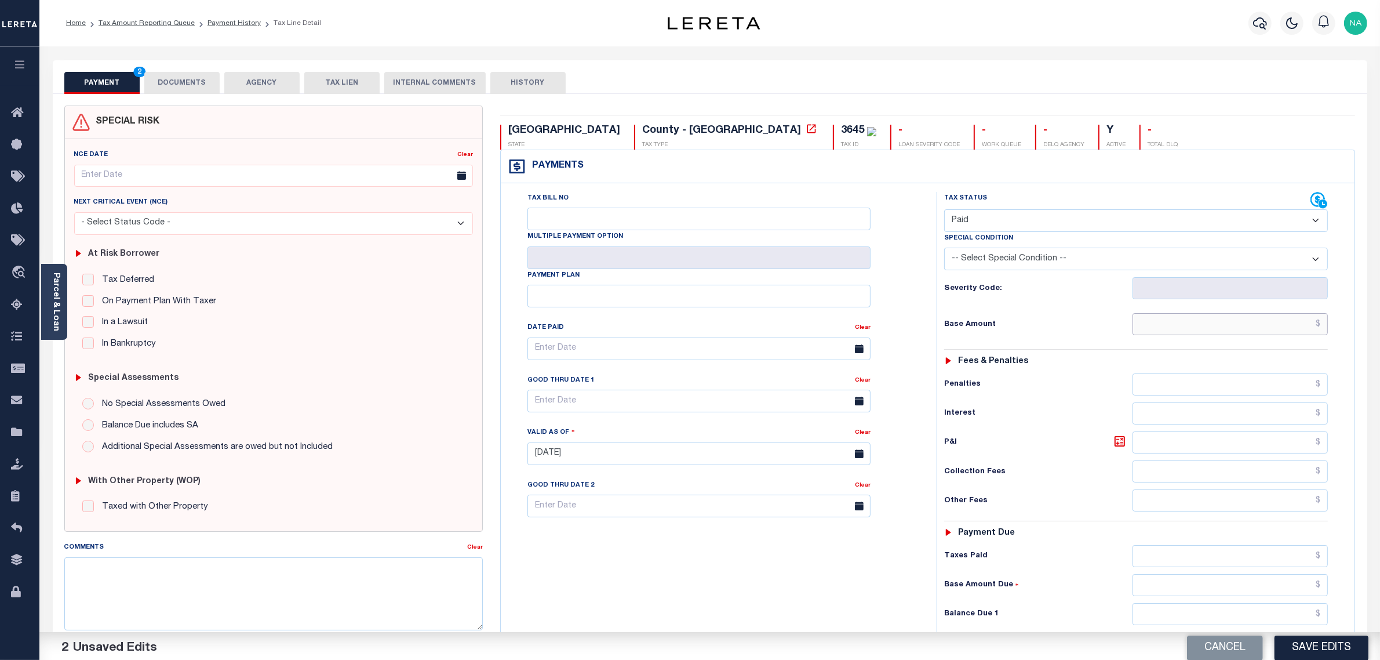
click at [1224, 323] on input "text" at bounding box center [1231, 324] width 196 height 22
paste input "3,130.96"
type input "$3,130.96"
click at [1299, 558] on input "text" at bounding box center [1231, 556] width 196 height 22
paste input "3,130.96"
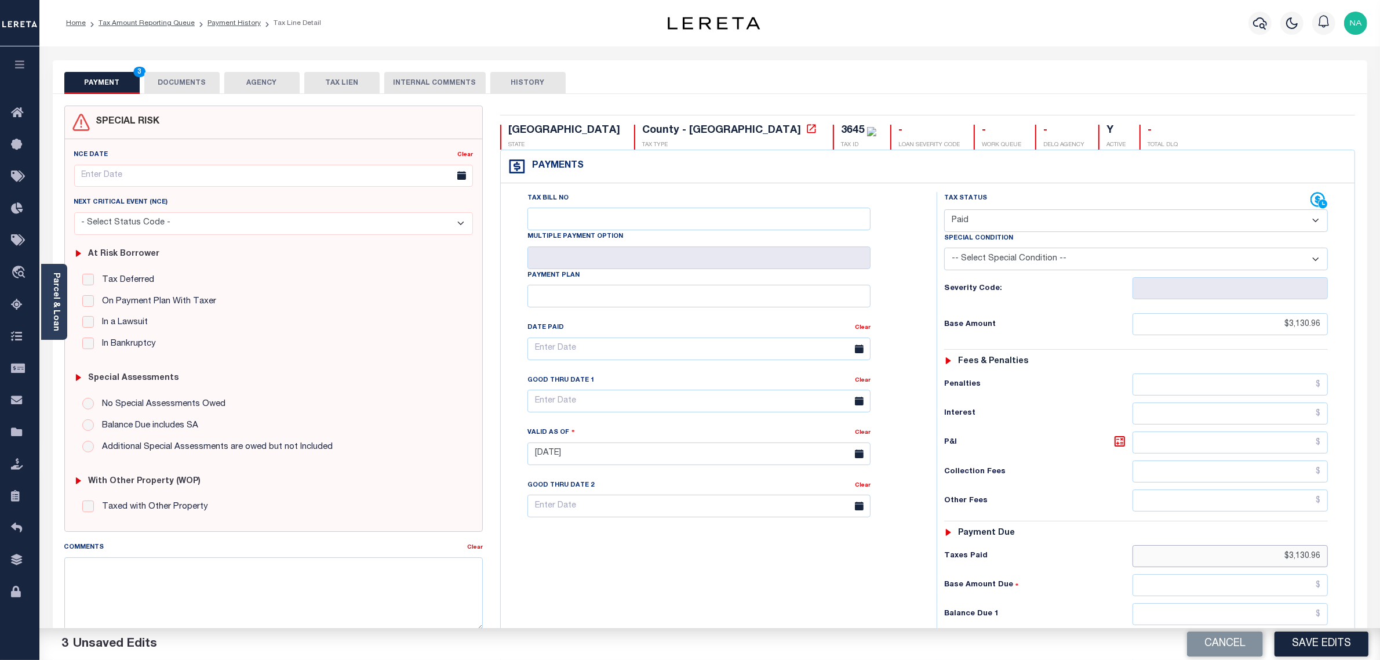
type input "$3,130.96"
click at [1291, 617] on input "text" at bounding box center [1231, 614] width 196 height 22
type input "$0.00"
click at [1311, 649] on button "Save Edits" at bounding box center [1322, 643] width 94 height 25
checkbox input "false"
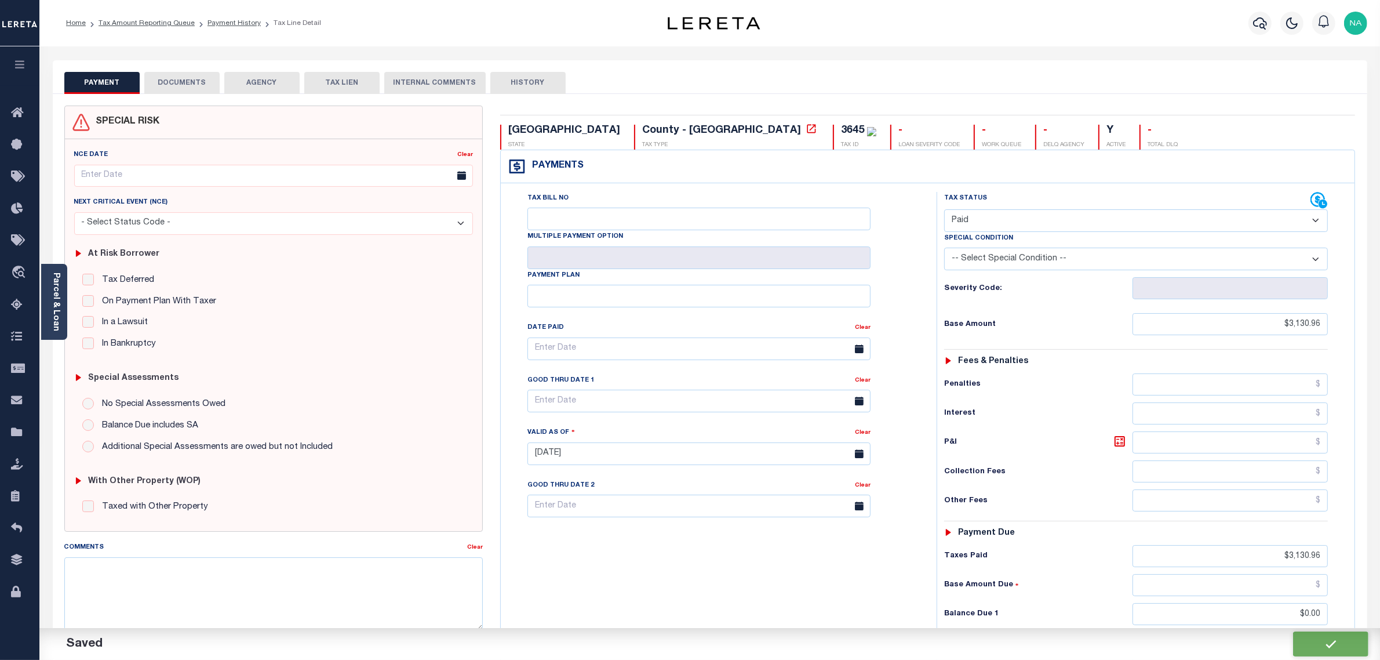
checkbox input "false"
type input "$3,130.96"
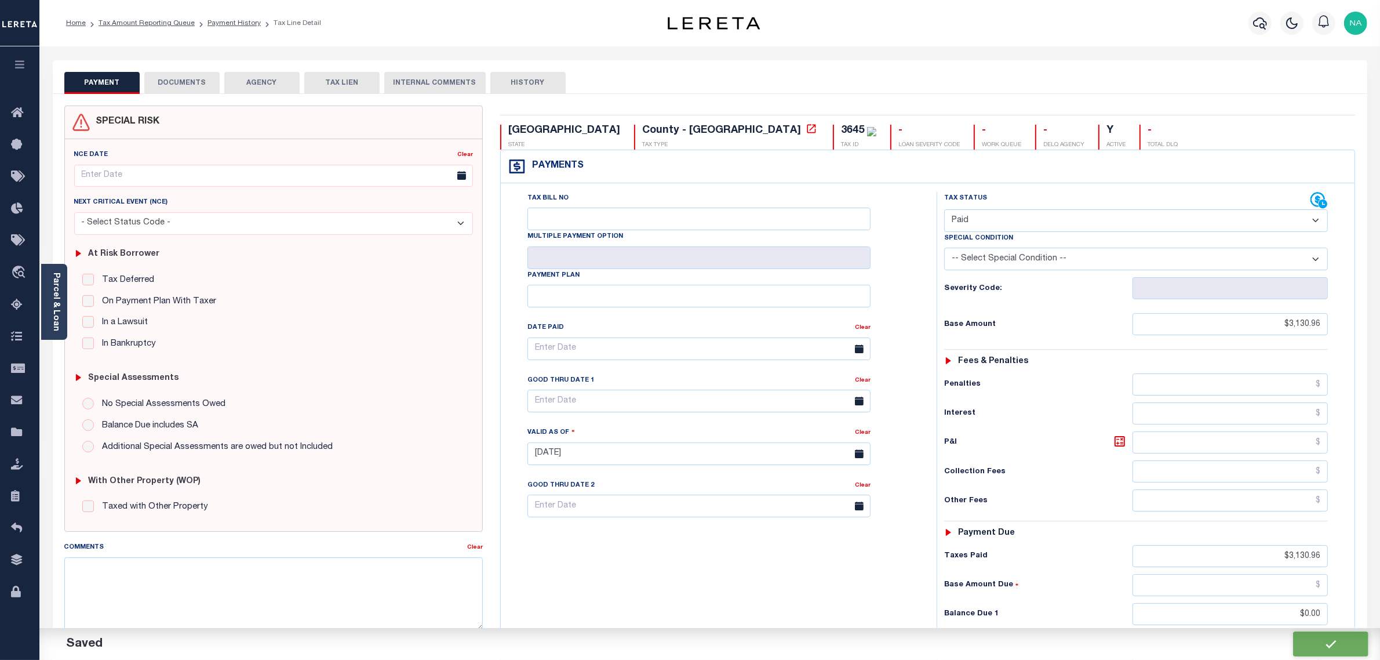
type input "$0"
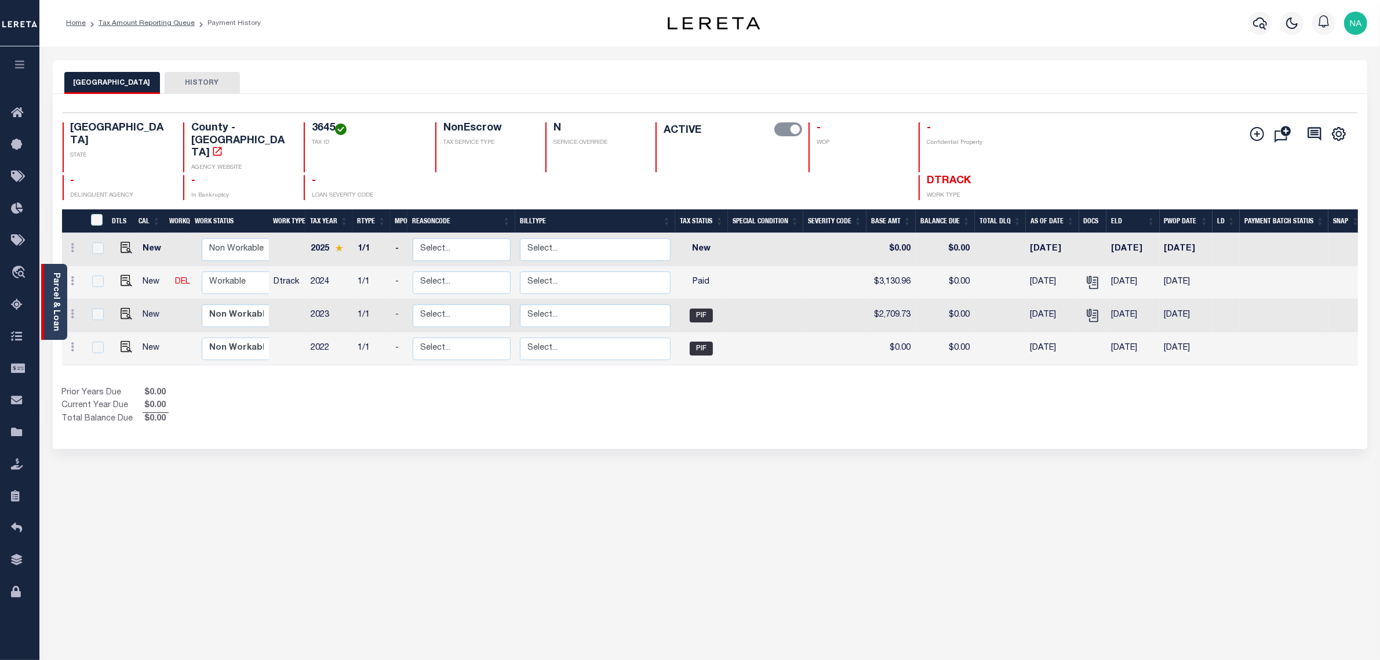
click at [60, 288] on link "Parcel & Loan" at bounding box center [56, 301] width 8 height 59
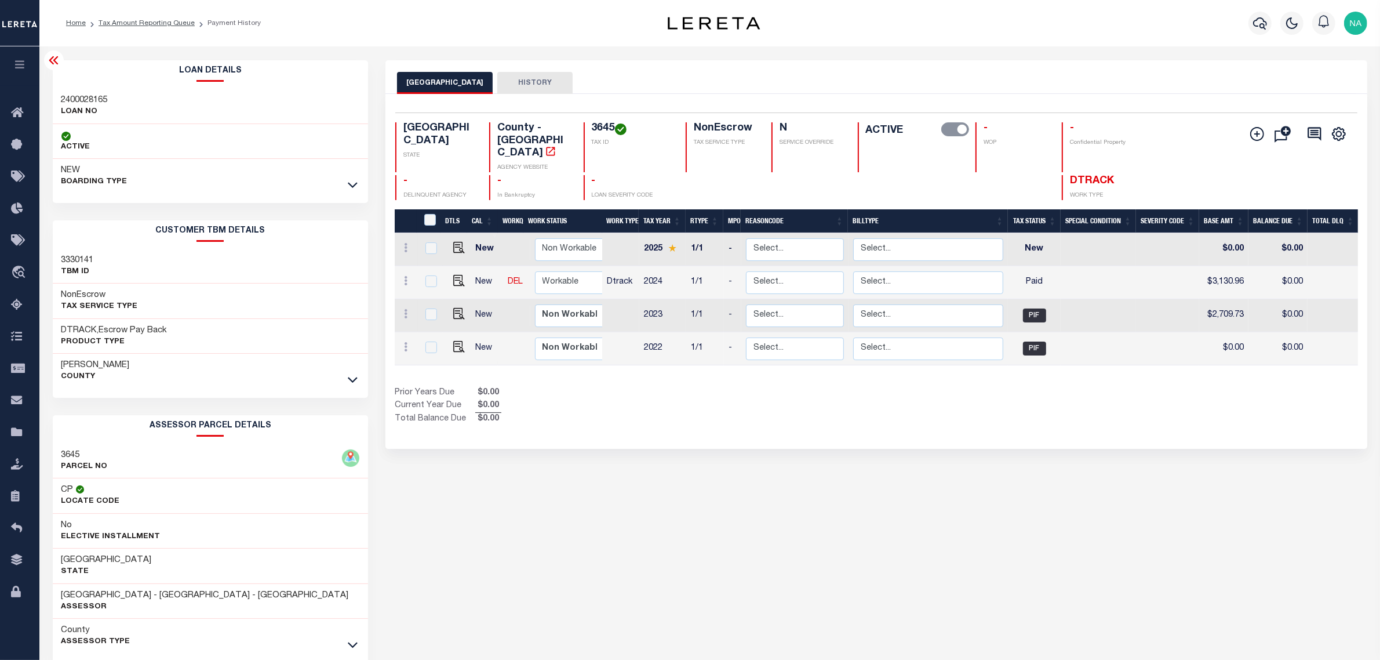
click at [85, 100] on h3 "2400028165" at bounding box center [84, 100] width 46 height 12
copy h3 "2400028165"
click at [159, 20] on link "Tax Amount Reporting Queue" at bounding box center [147, 23] width 96 height 7
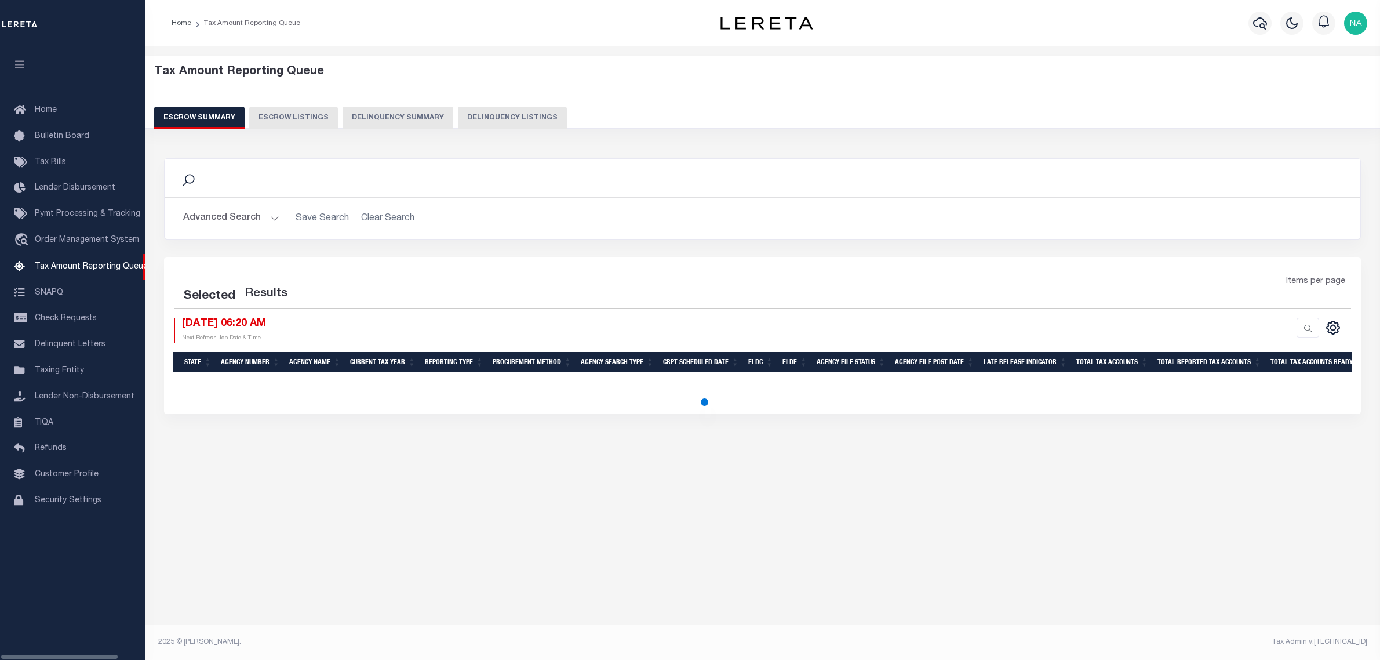
select select "100"
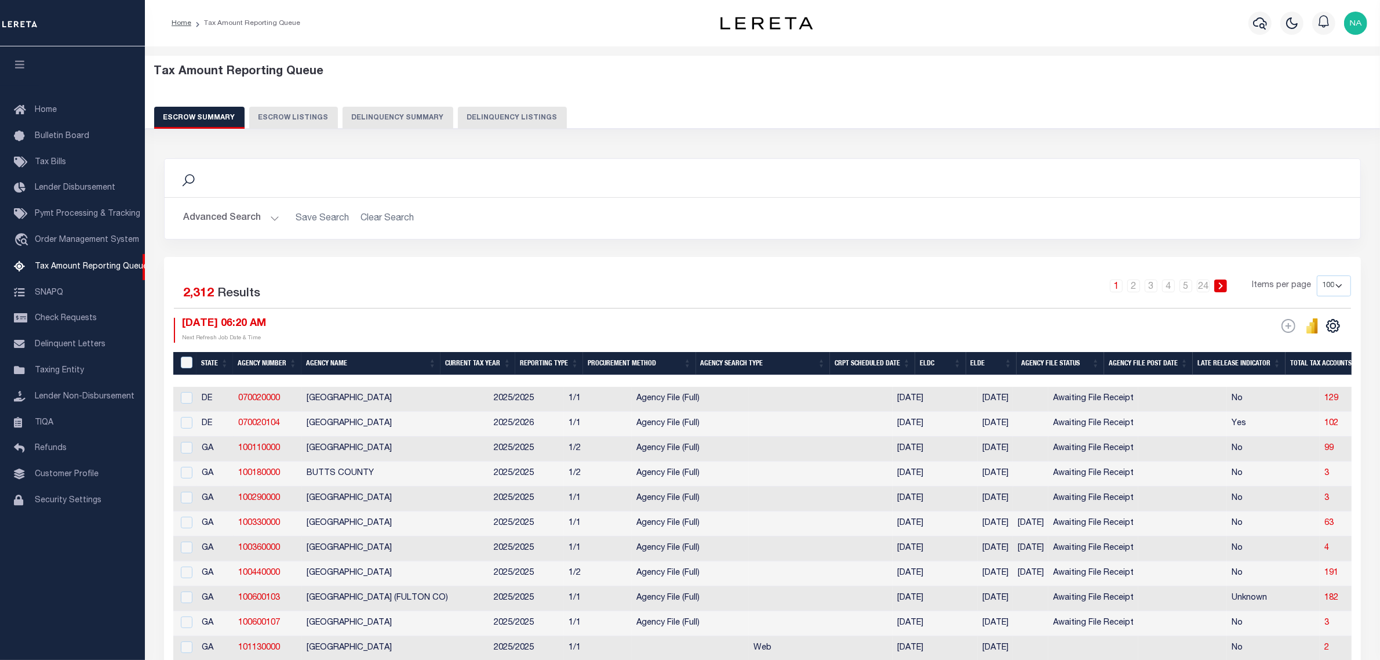
click at [493, 115] on button "Delinquency Listings" at bounding box center [512, 118] width 109 height 22
select select "100"
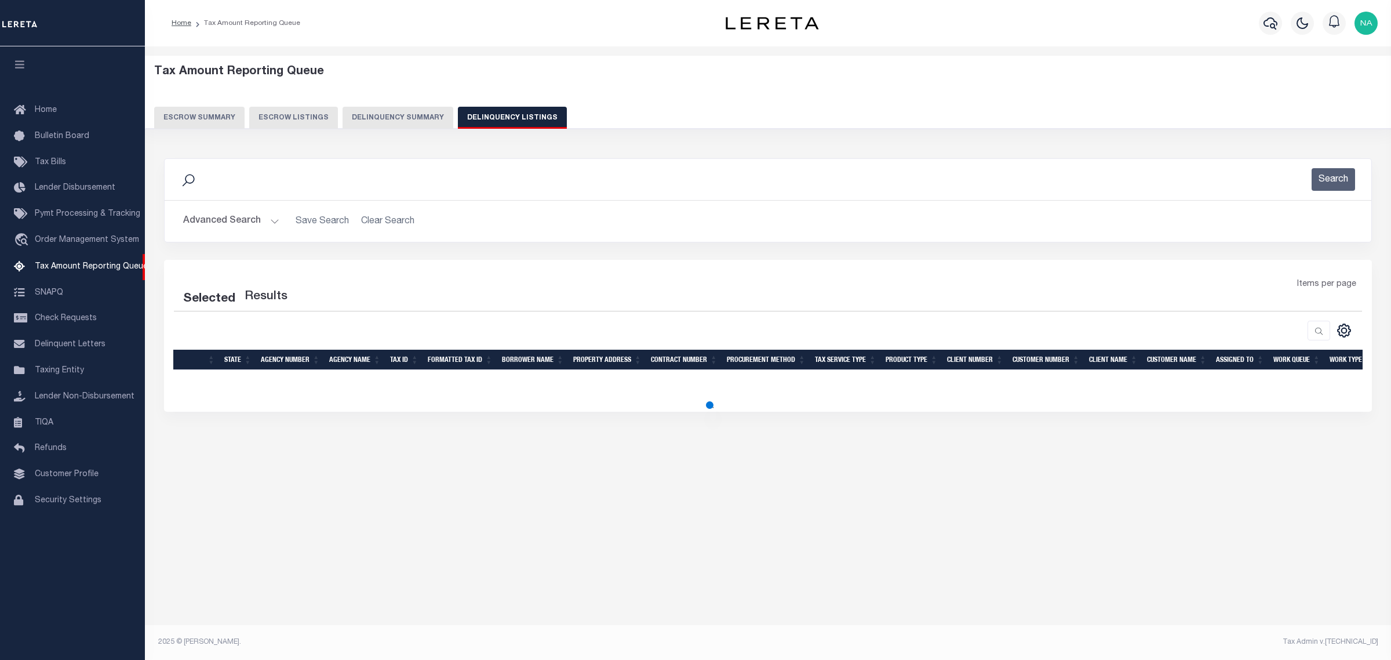
select select "100"
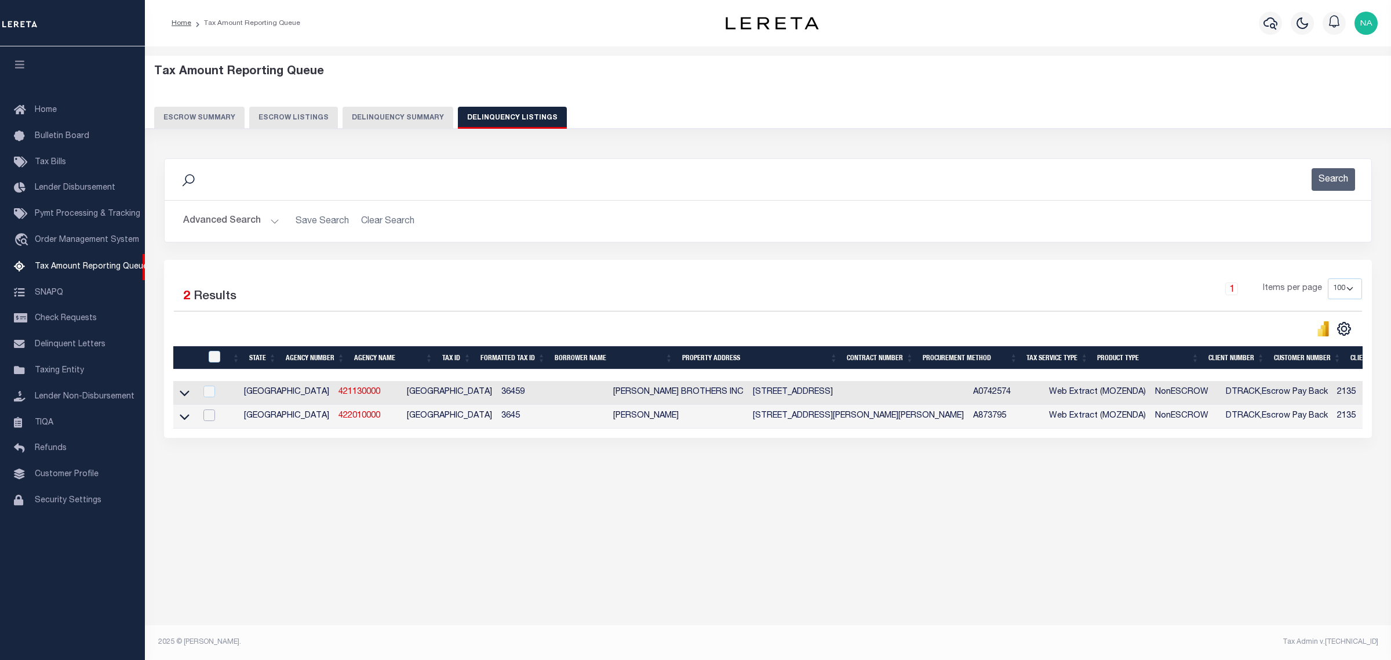
click at [210, 419] on input "checkbox" at bounding box center [209, 415] width 12 height 12
checkbox input "true"
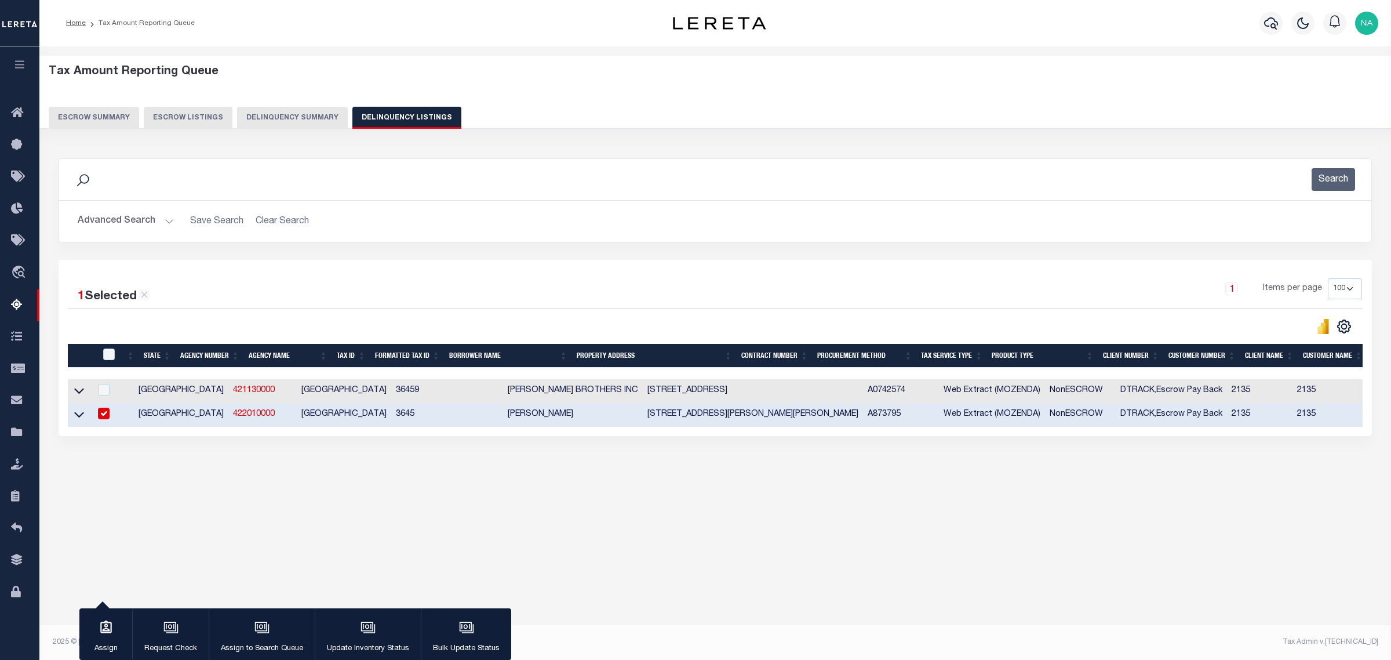
drag, startPoint x: 1217, startPoint y: 438, endPoint x: 1327, endPoint y: 435, distance: 110.2
click at [1327, 435] on div "1 Selected 2 Results 1 Items per page 10 25 50 100 500" at bounding box center [715, 348] width 1313 height 176
click at [366, 632] on icon "button" at bounding box center [369, 628] width 12 height 9
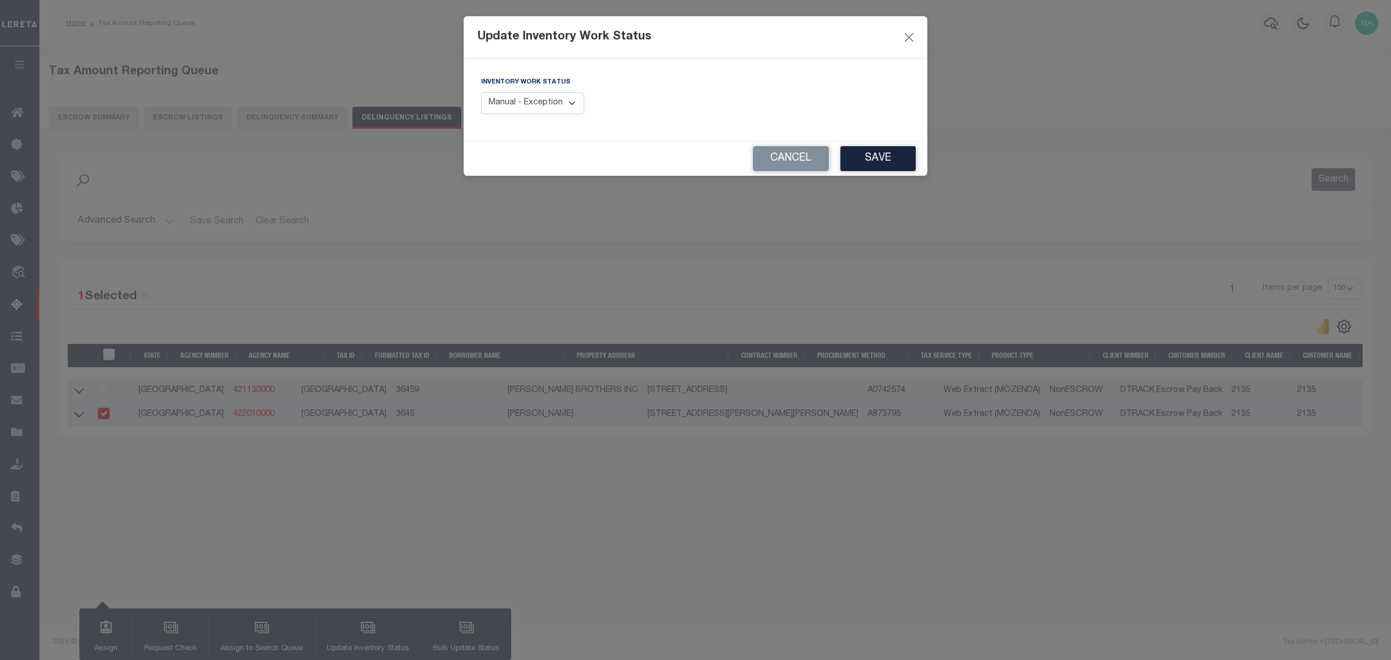
drag, startPoint x: 555, startPoint y: 101, endPoint x: 546, endPoint y: 114, distance: 15.4
click at [555, 101] on select "Manual - Exception Pended - Awaiting Search Late Add Exception Completed" at bounding box center [532, 103] width 103 height 23
select select "4"
click at [481, 92] on select "Manual - Exception Pended - Awaiting Search Late Add Exception Completed" at bounding box center [532, 103] width 103 height 23
click at [890, 162] on button "Save" at bounding box center [877, 158] width 75 height 25
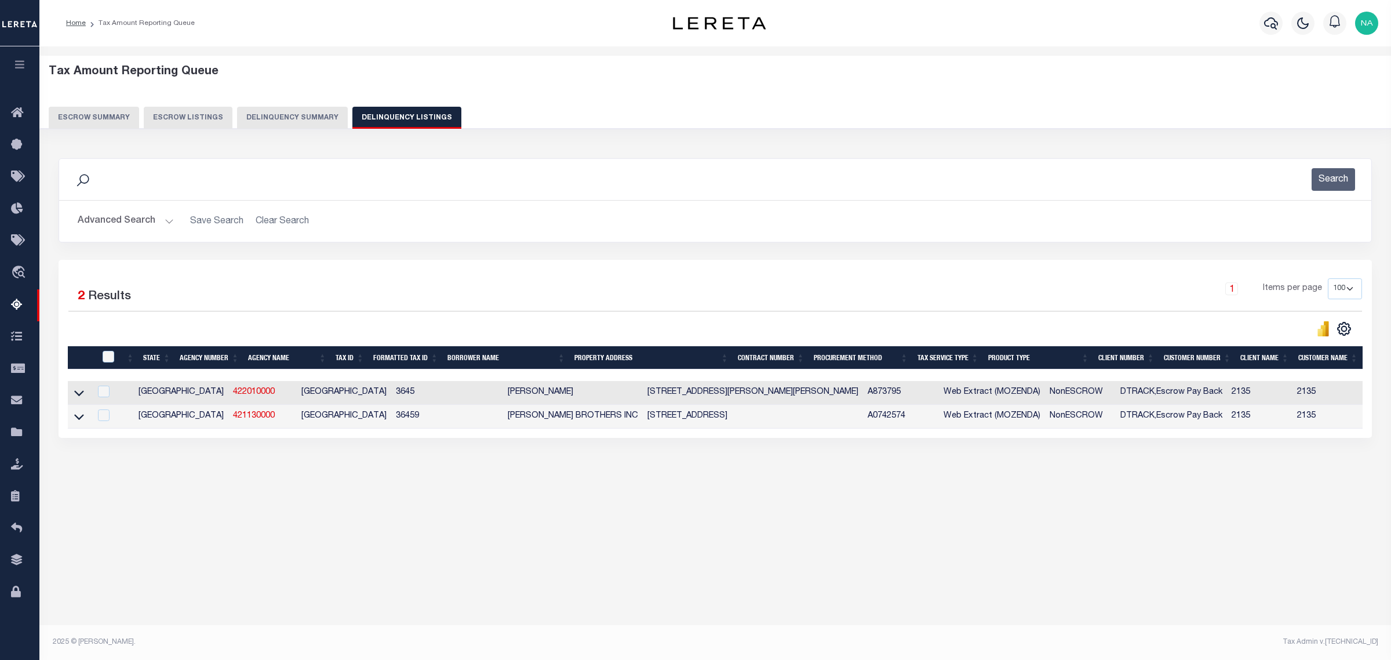
click at [1364, 21] on img "button" at bounding box center [1366, 23] width 23 height 23
click at [1329, 79] on span "Sign out" at bounding box center [1320, 82] width 33 height 8
